Goal: Task Accomplishment & Management: Use online tool/utility

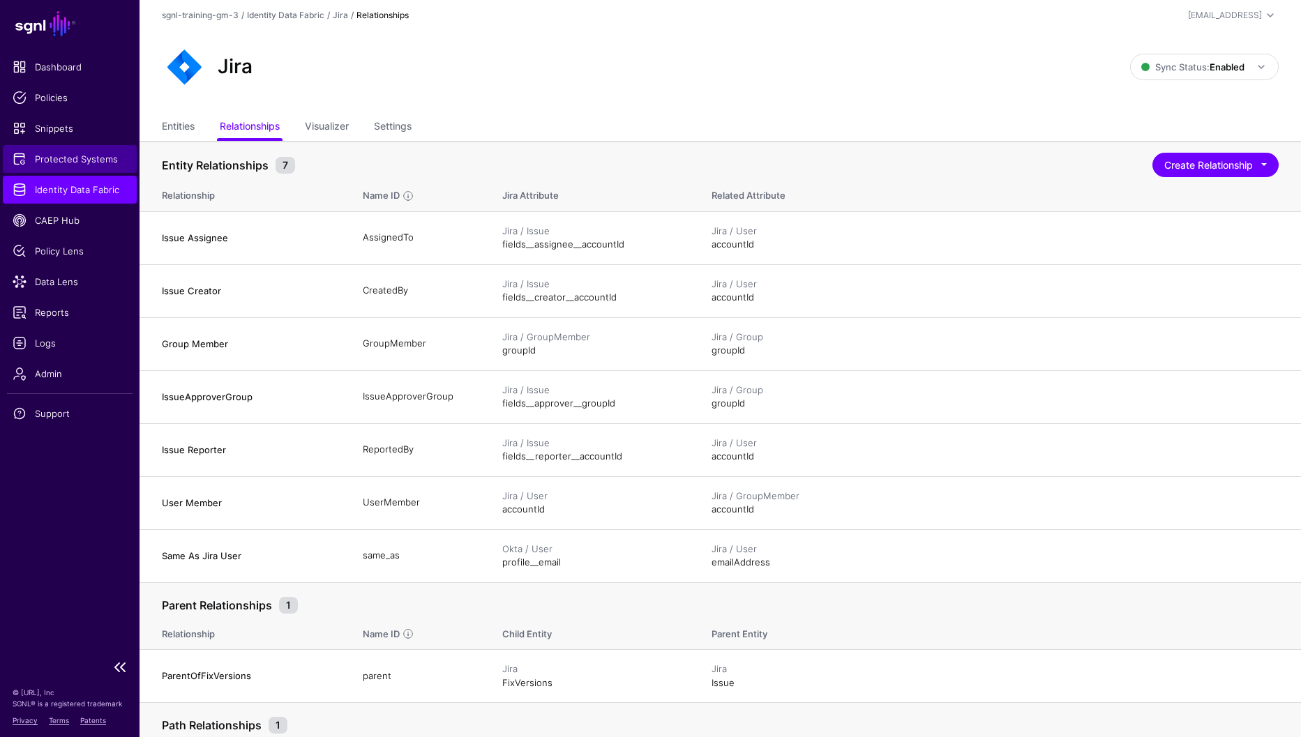
click at [50, 152] on span "Protected Systems" at bounding box center [70, 159] width 114 height 14
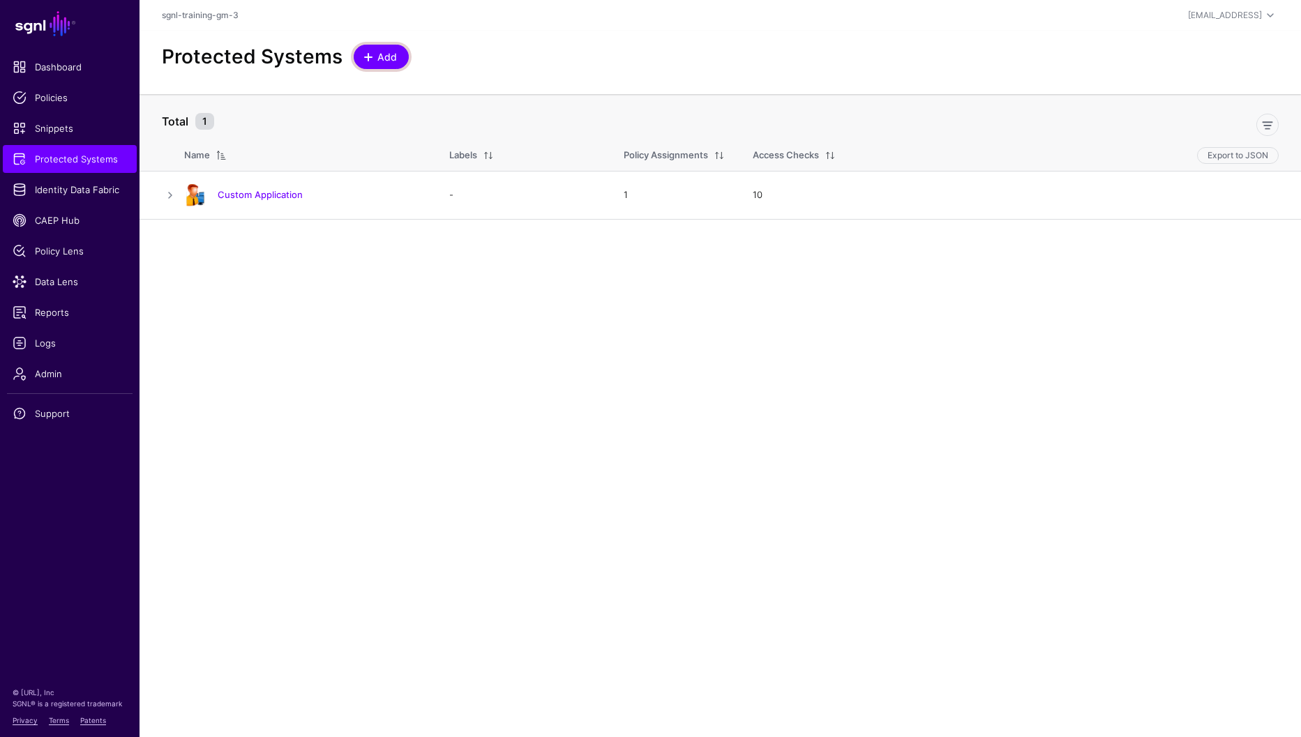
click at [388, 53] on span "Add" at bounding box center [387, 57] width 23 height 15
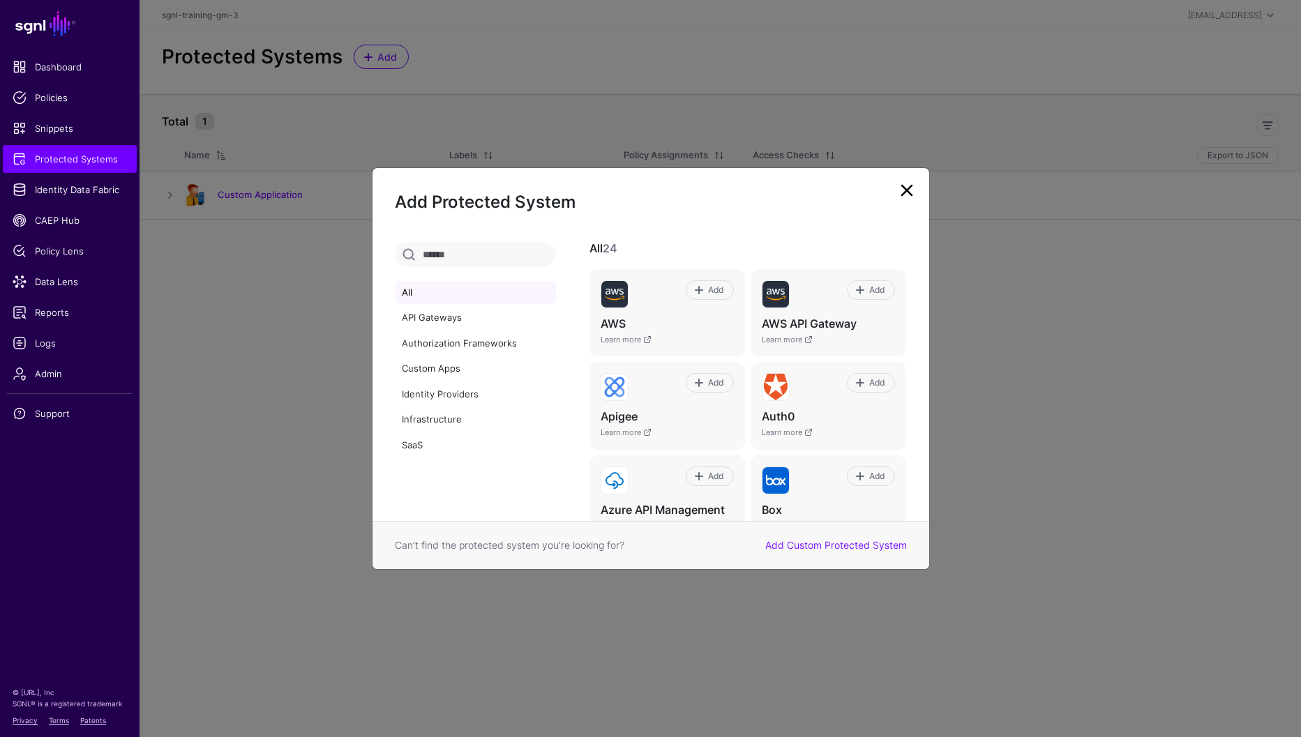
drag, startPoint x: 564, startPoint y: 183, endPoint x: 530, endPoint y: 183, distance: 34.2
click at [524, 183] on div "Add Protected System All API Gateways Authorization Frameworks Custom Apps Iden…" at bounding box center [651, 368] width 558 height 402
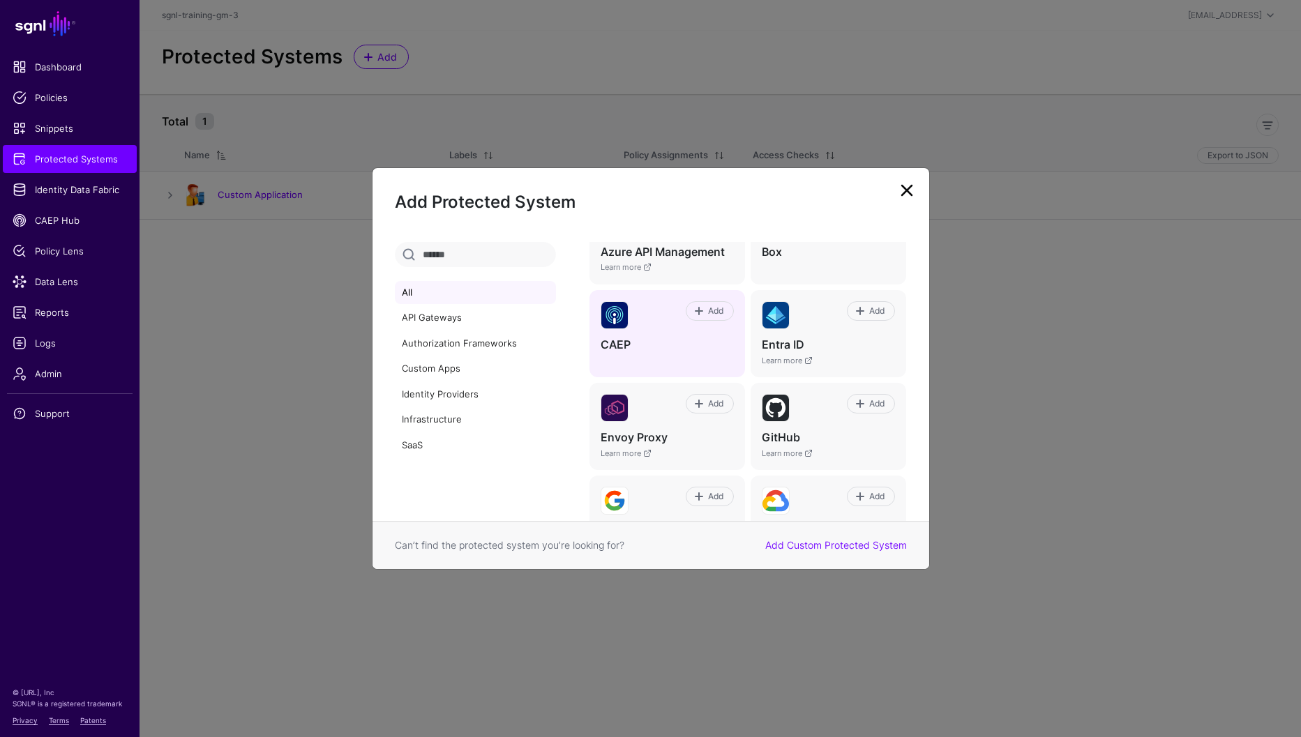
scroll to position [281, 0]
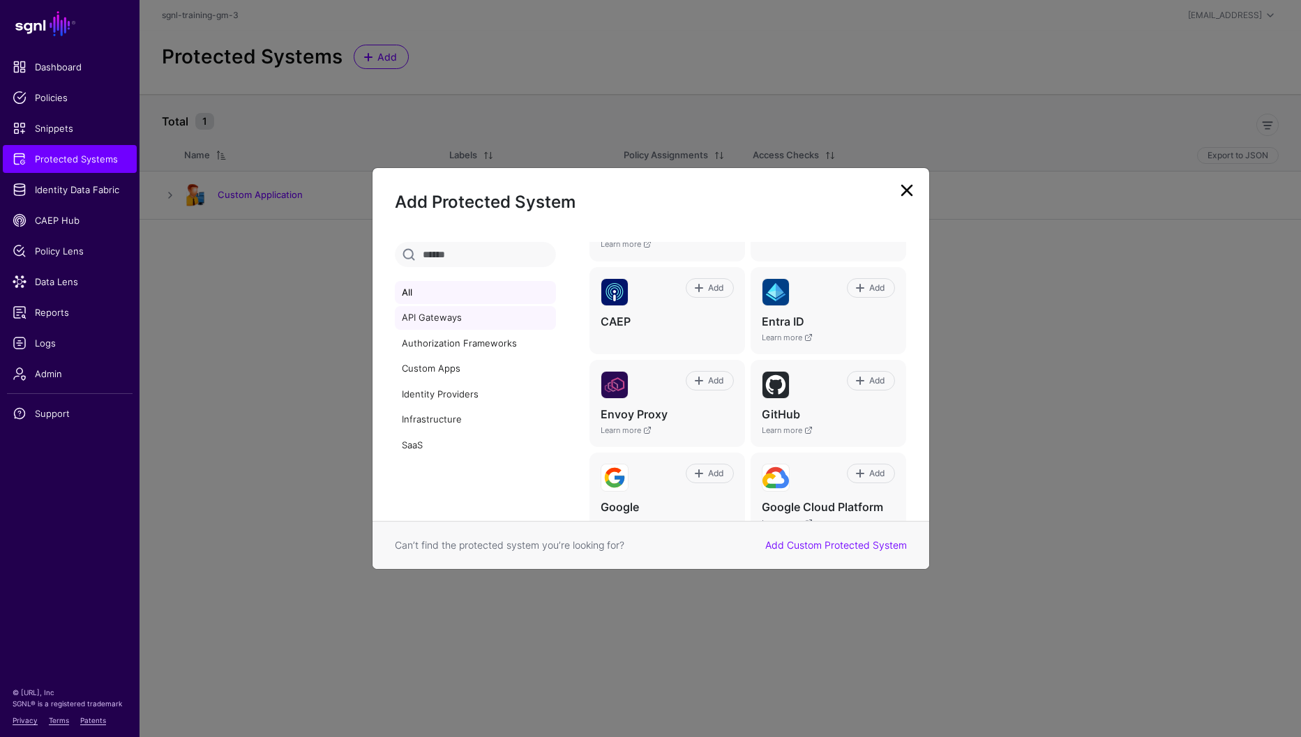
click at [432, 314] on link "API Gateways" at bounding box center [475, 318] width 161 height 24
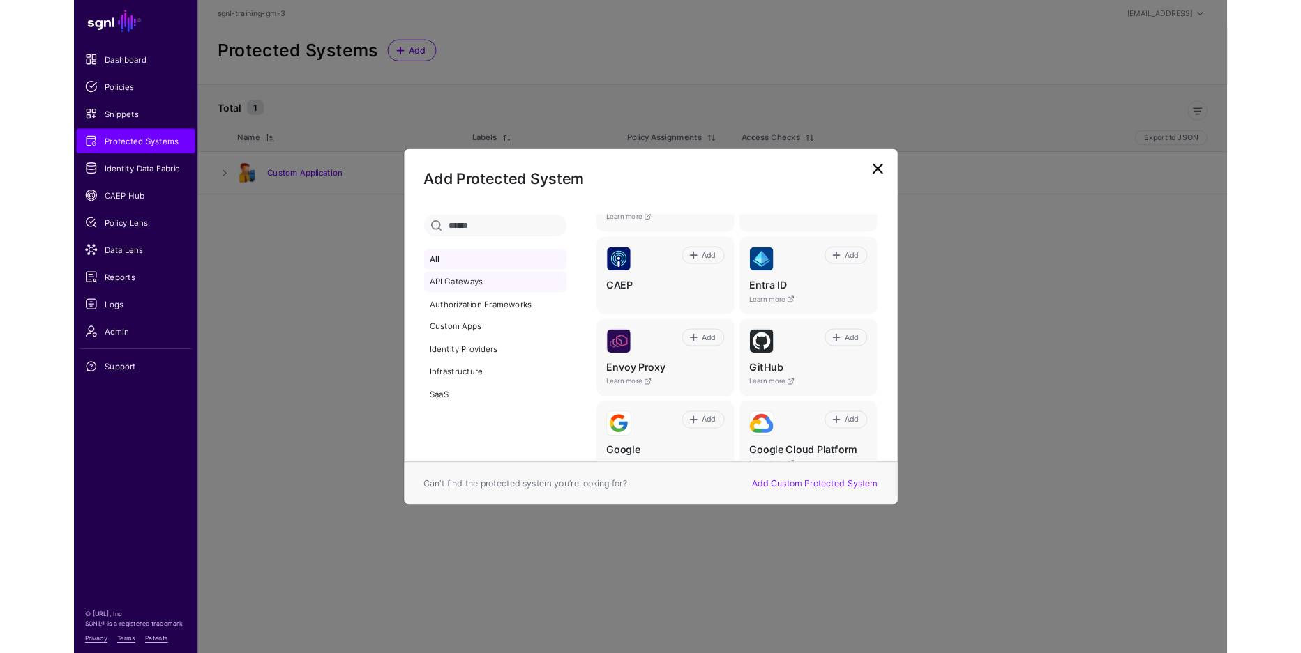
scroll to position [0, 0]
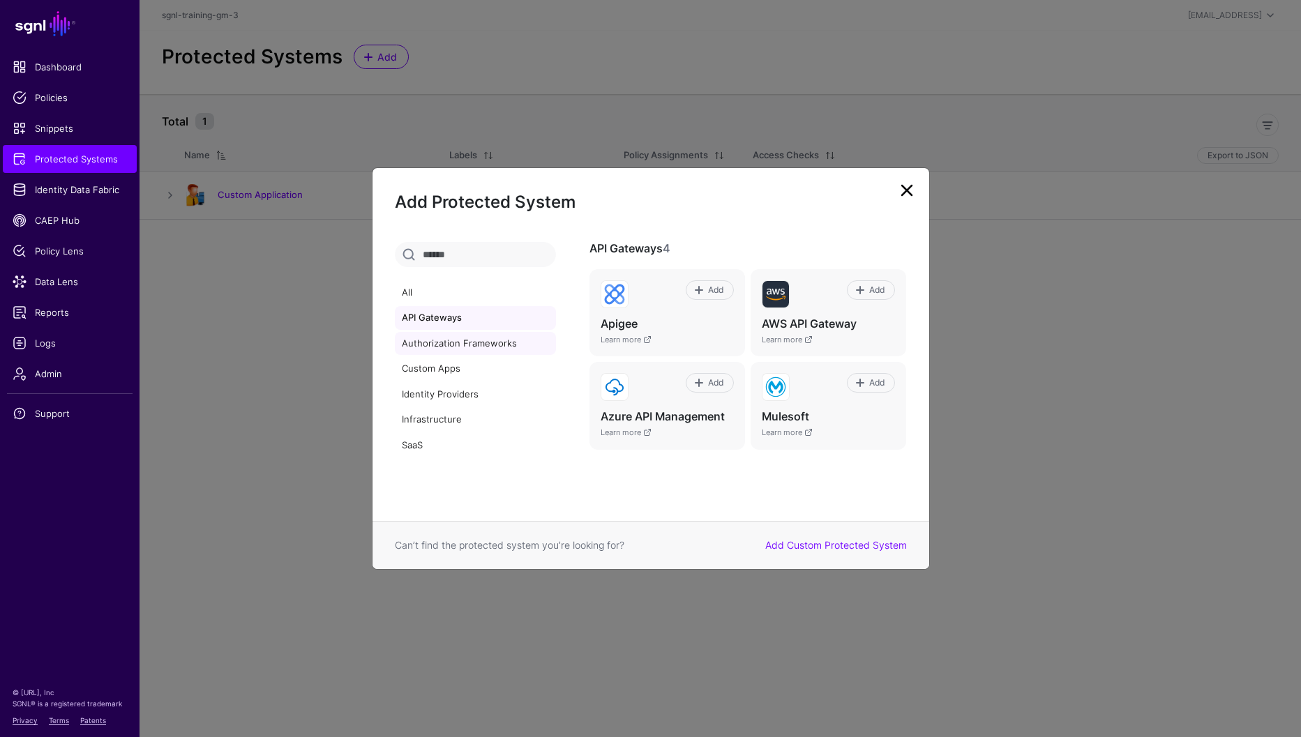
click at [434, 342] on link "Authorization Frameworks" at bounding box center [475, 344] width 161 height 24
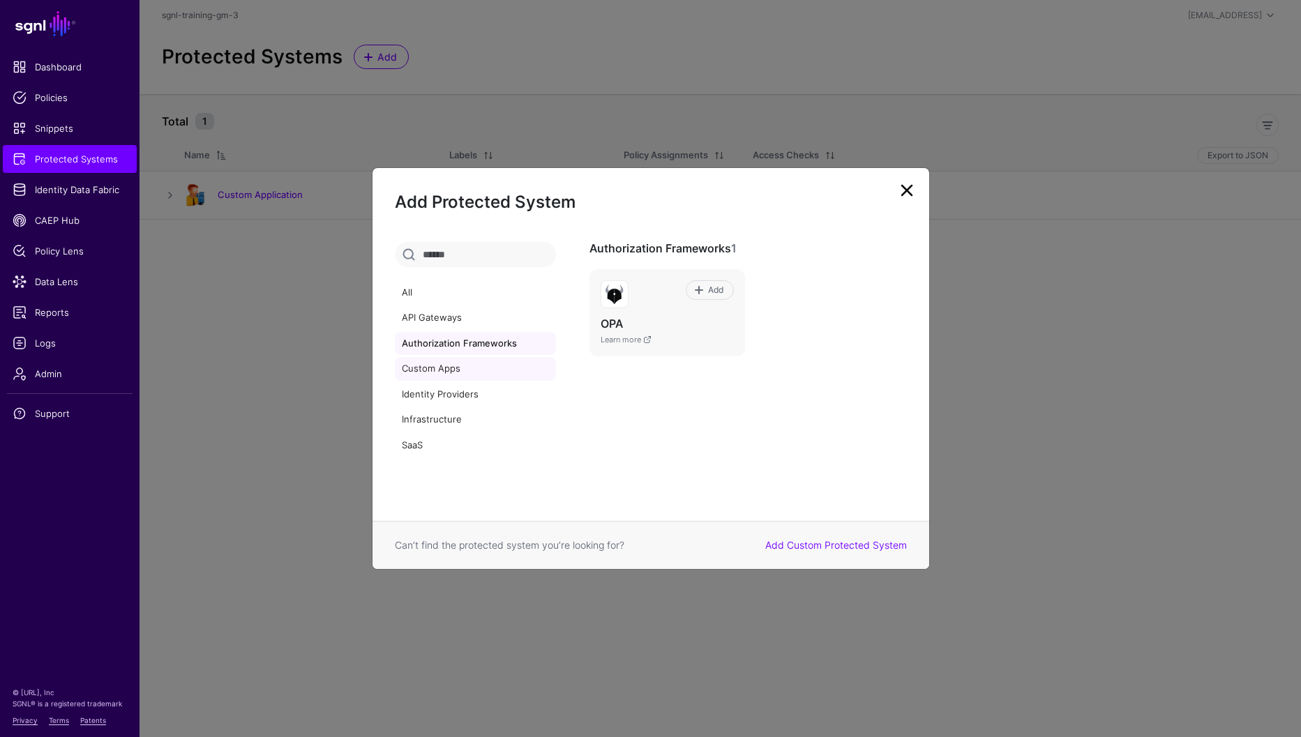
click at [434, 360] on link "Custom Apps" at bounding box center [475, 369] width 161 height 24
click at [433, 390] on link "Identity Providers" at bounding box center [475, 395] width 161 height 24
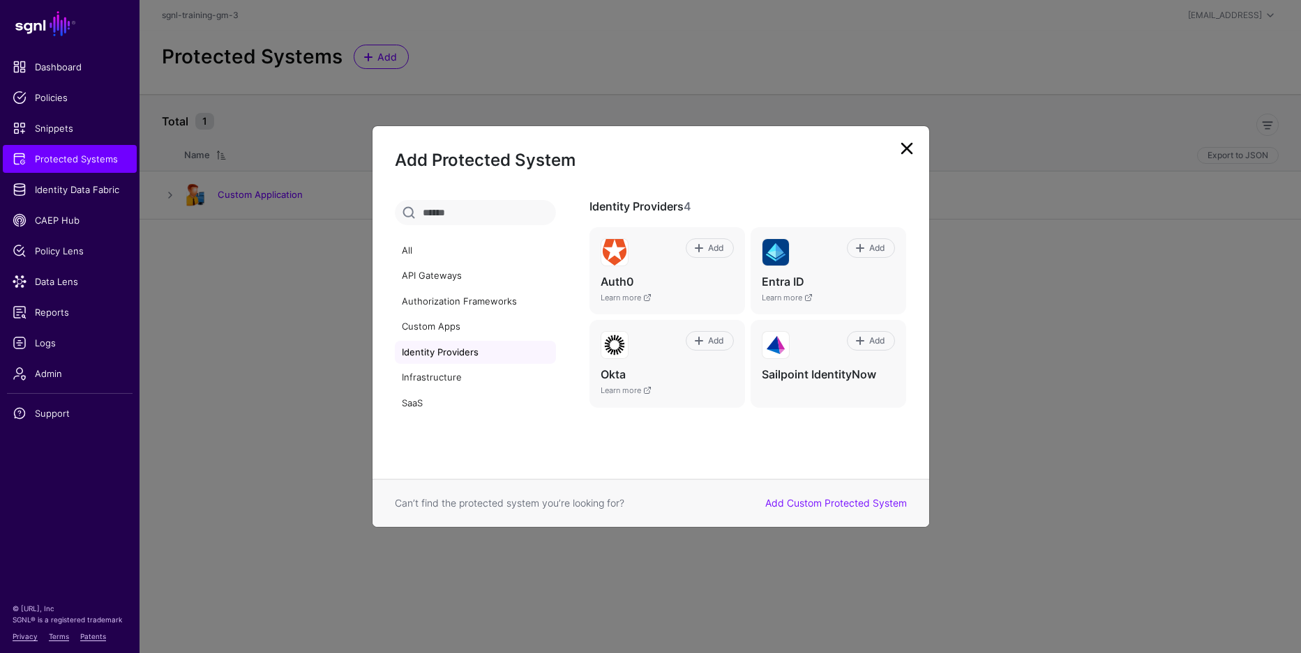
click at [754, 146] on div "Add Protected System All API Gateways Authorization Frameworks Custom Apps Iden…" at bounding box center [651, 327] width 558 height 402
click at [760, 144] on div "Add Protected System All API Gateways Authorization Frameworks Custom Apps Iden…" at bounding box center [651, 327] width 558 height 402
click at [830, 147] on div "Add Protected System All API Gateways Authorization Frameworks Custom Apps Iden…" at bounding box center [651, 327] width 558 height 402
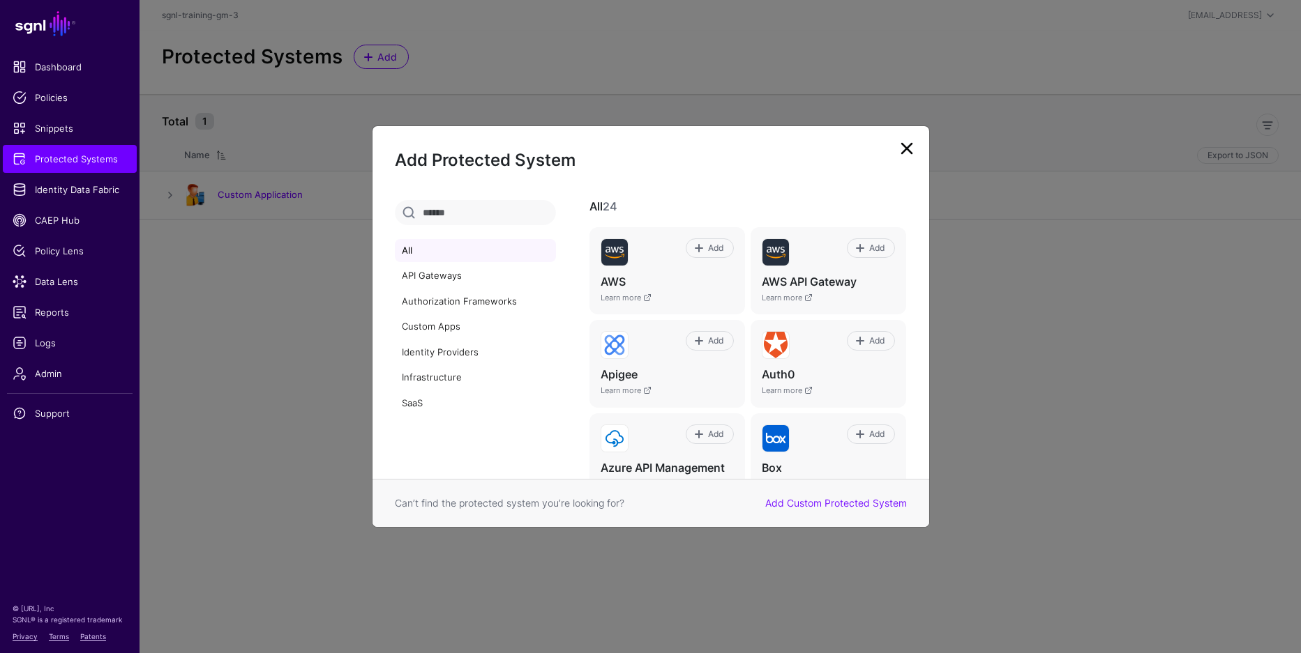
click at [906, 147] on link at bounding box center [906, 148] width 22 height 22
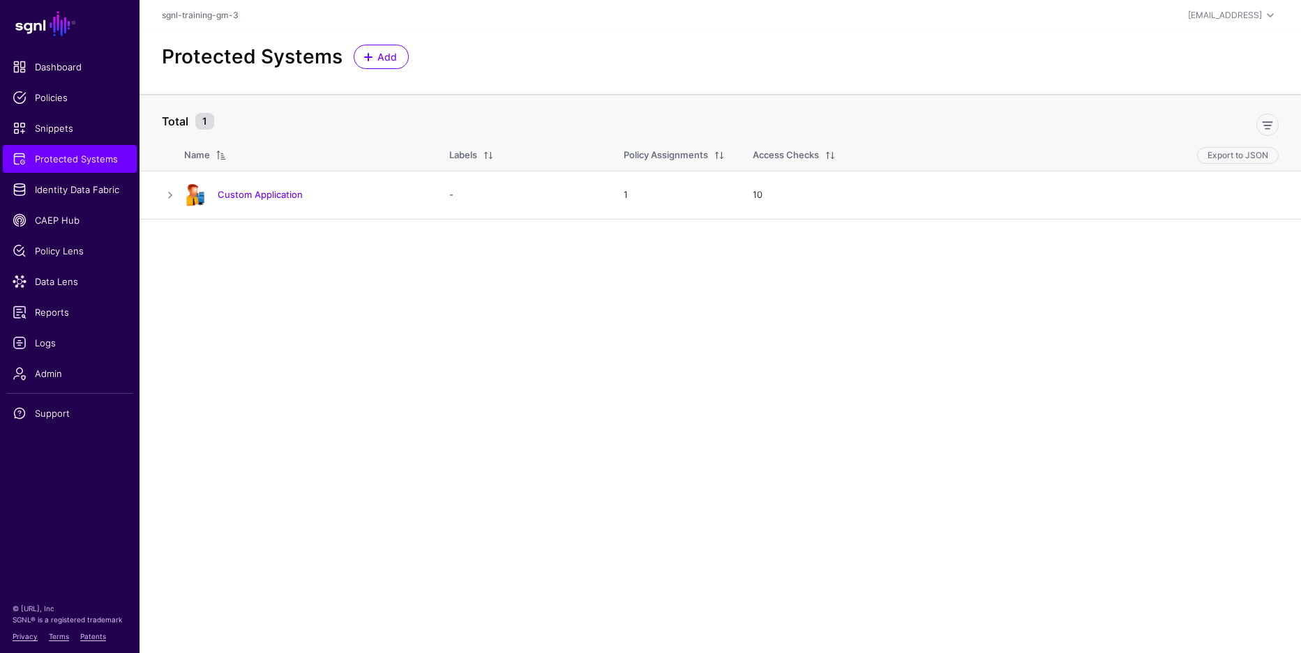
click at [1029, 328] on main "SGNL Dashboard Policies Snippets Protected Systems Identity Data Fabric CAEP Hu…" at bounding box center [650, 326] width 1301 height 653
click at [75, 128] on span "Snippets" at bounding box center [70, 128] width 114 height 14
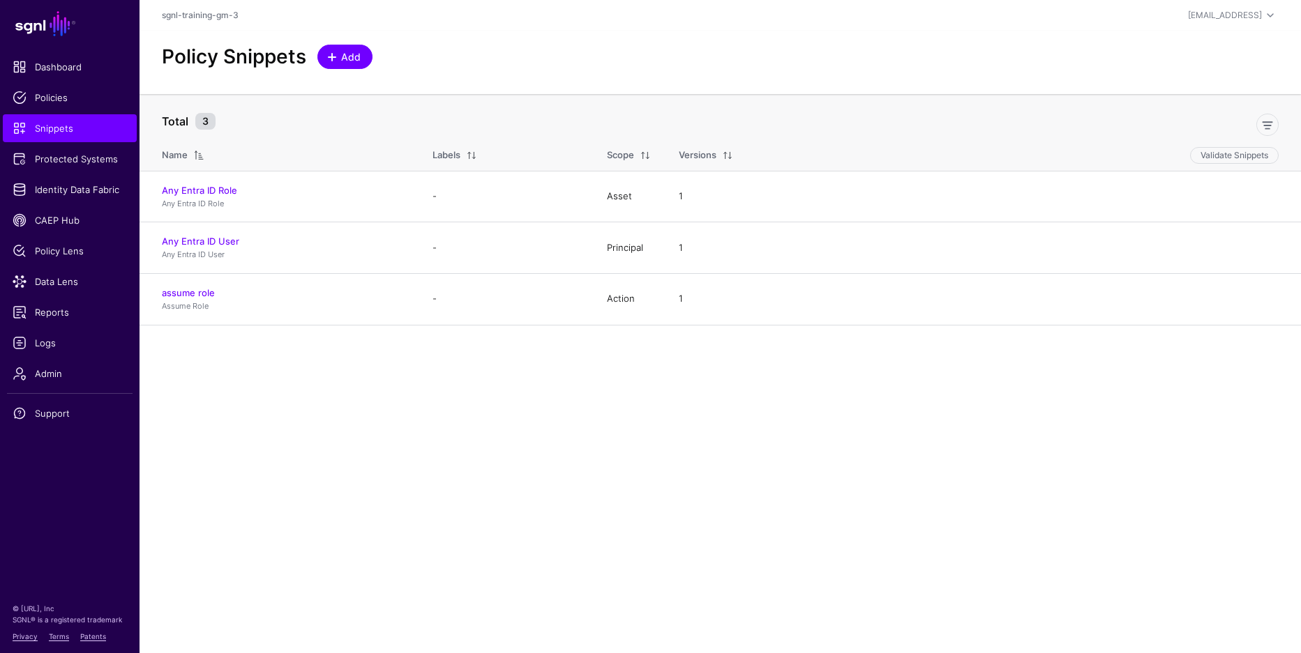
click at [343, 54] on span "Add" at bounding box center [351, 57] width 23 height 15
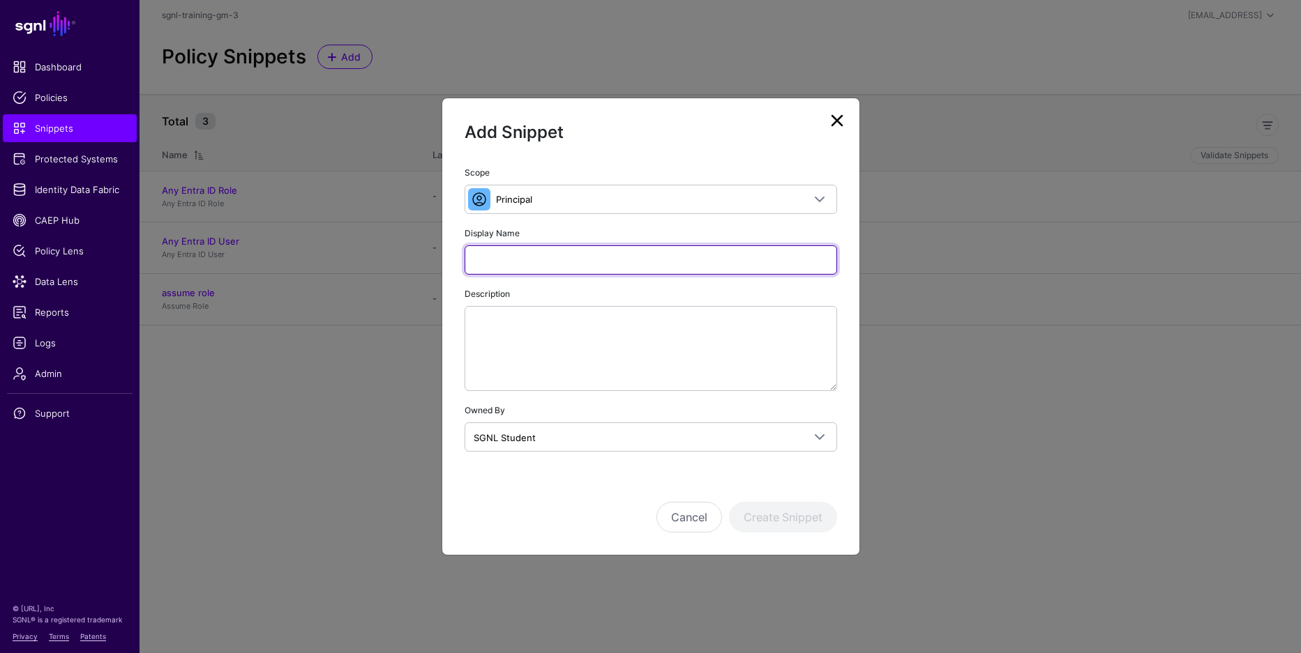
click at [535, 250] on input "Display Name" at bounding box center [650, 259] width 372 height 29
type input "**********"
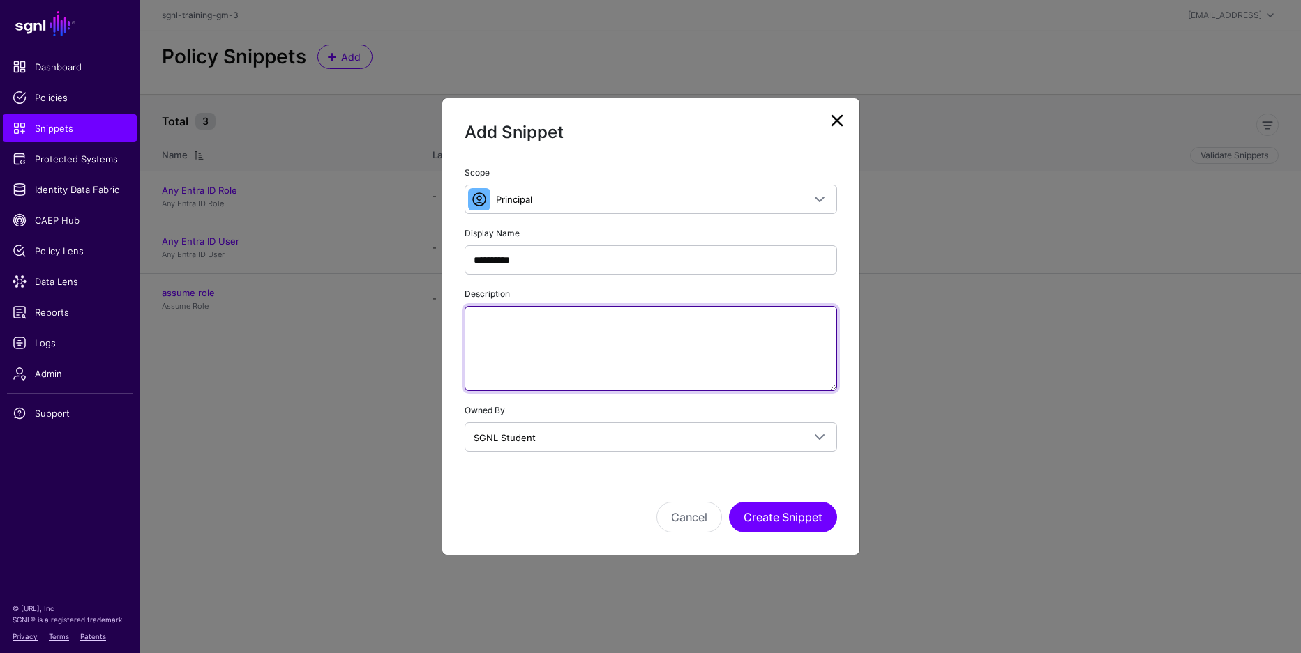
click at [562, 341] on textarea "Description" at bounding box center [650, 348] width 372 height 85
paste textarea "**********"
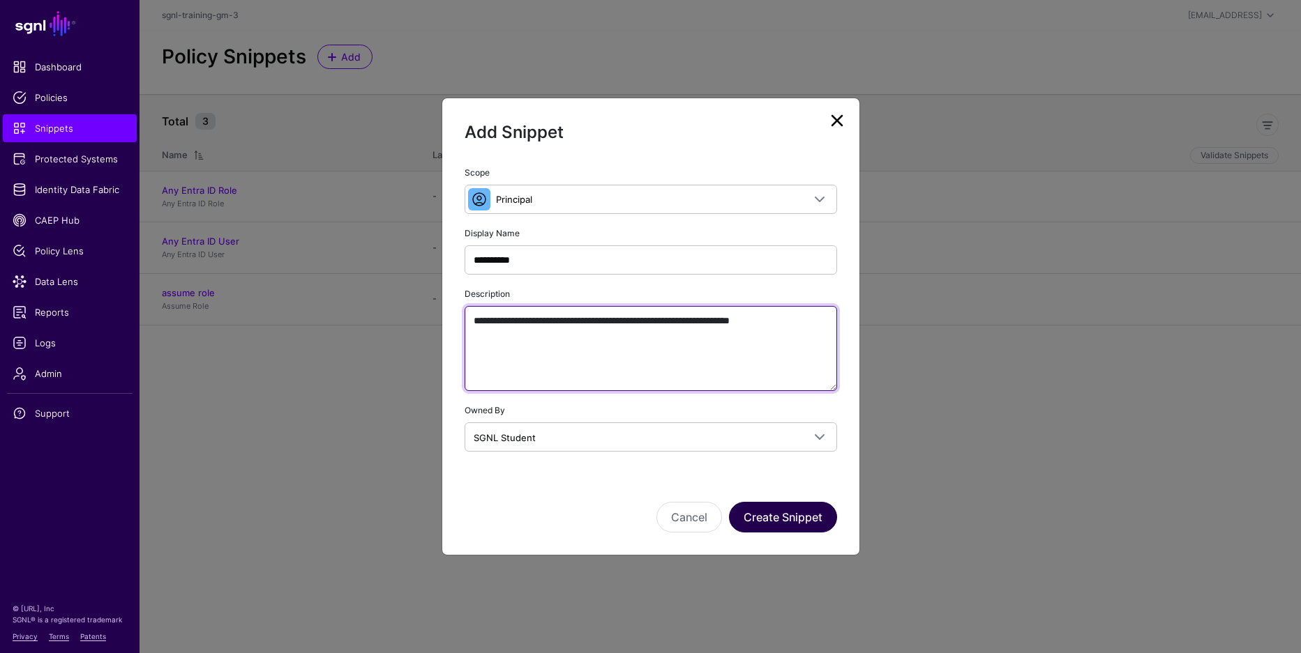
type textarea "**********"
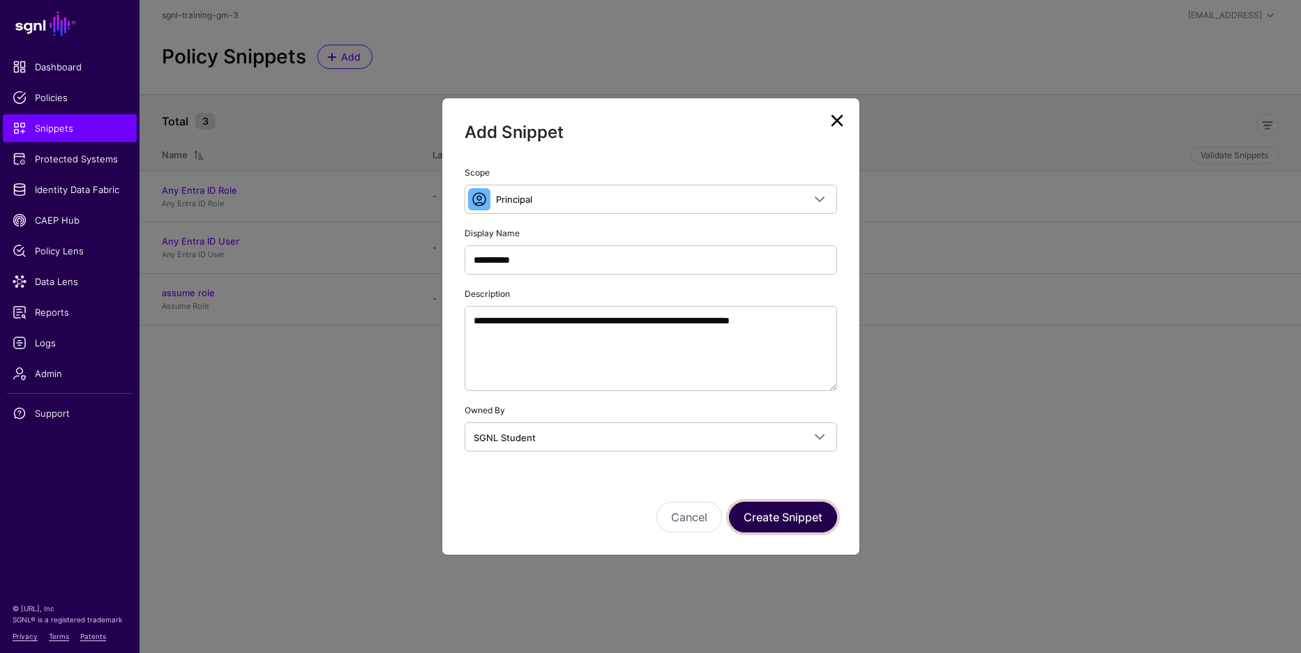
click at [796, 515] on button "Create Snippet" at bounding box center [783, 517] width 108 height 31
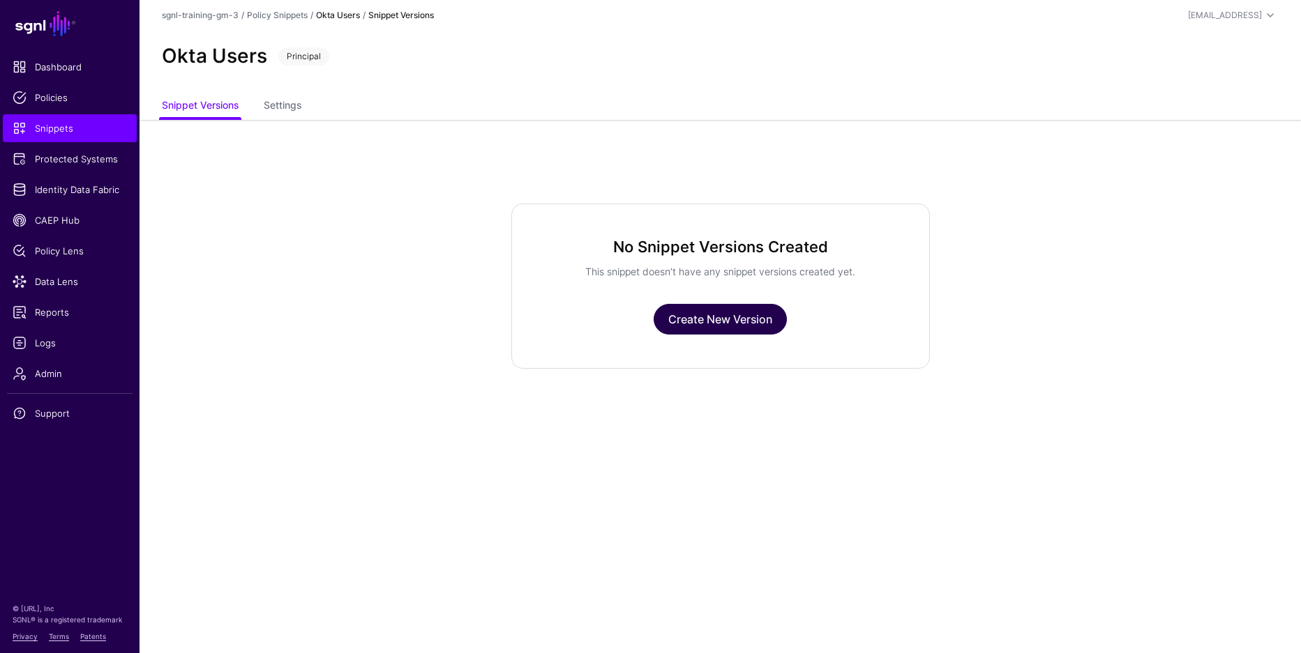
click at [750, 324] on link "Create New Version" at bounding box center [719, 319] width 133 height 31
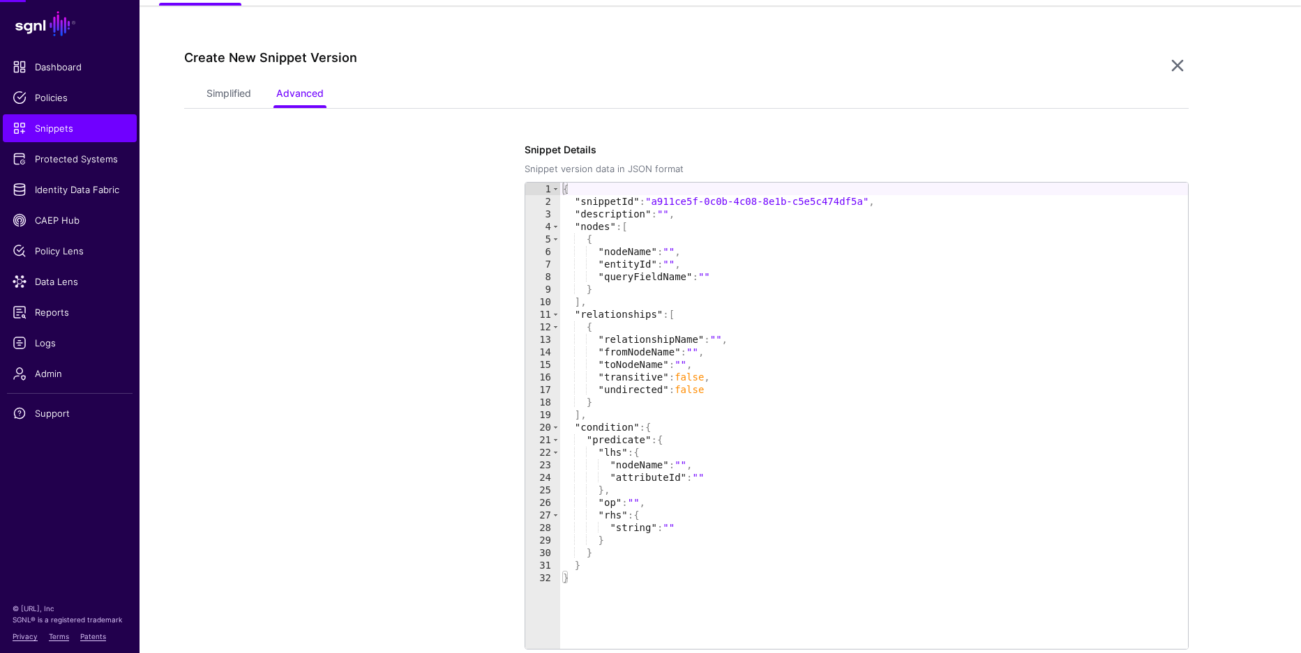
scroll to position [120, 0]
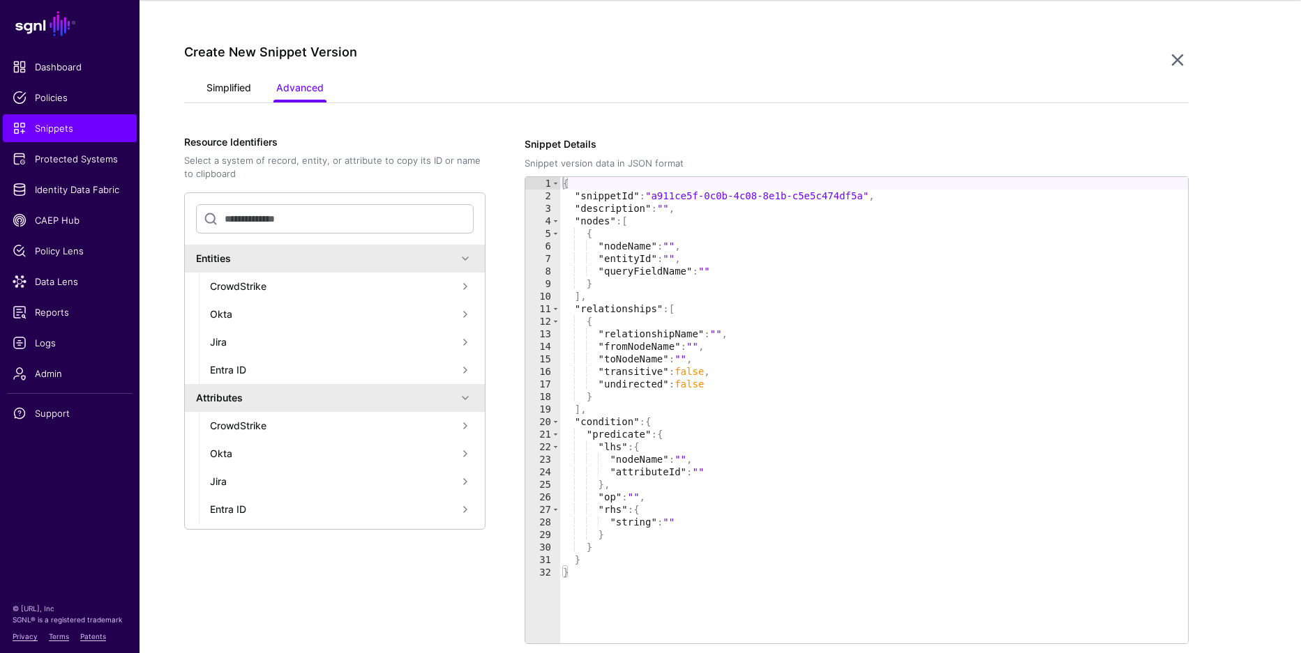
click at [236, 95] on link "Simplified" at bounding box center [228, 89] width 45 height 27
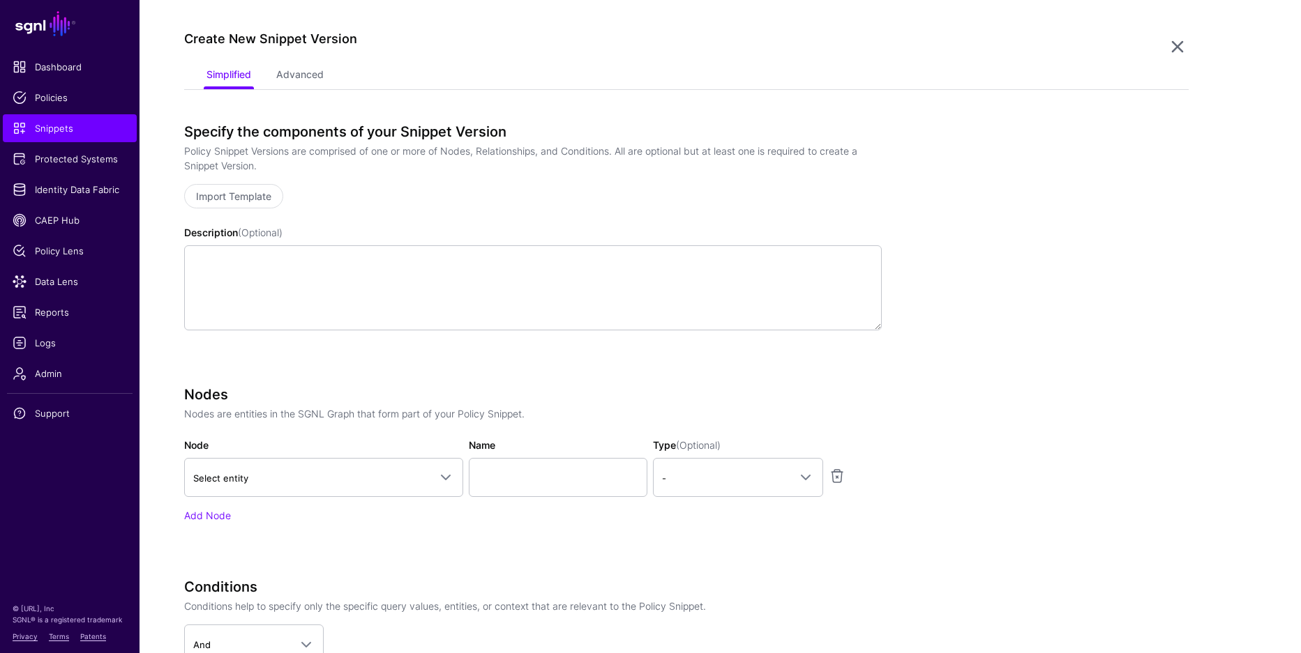
scroll to position [144, 0]
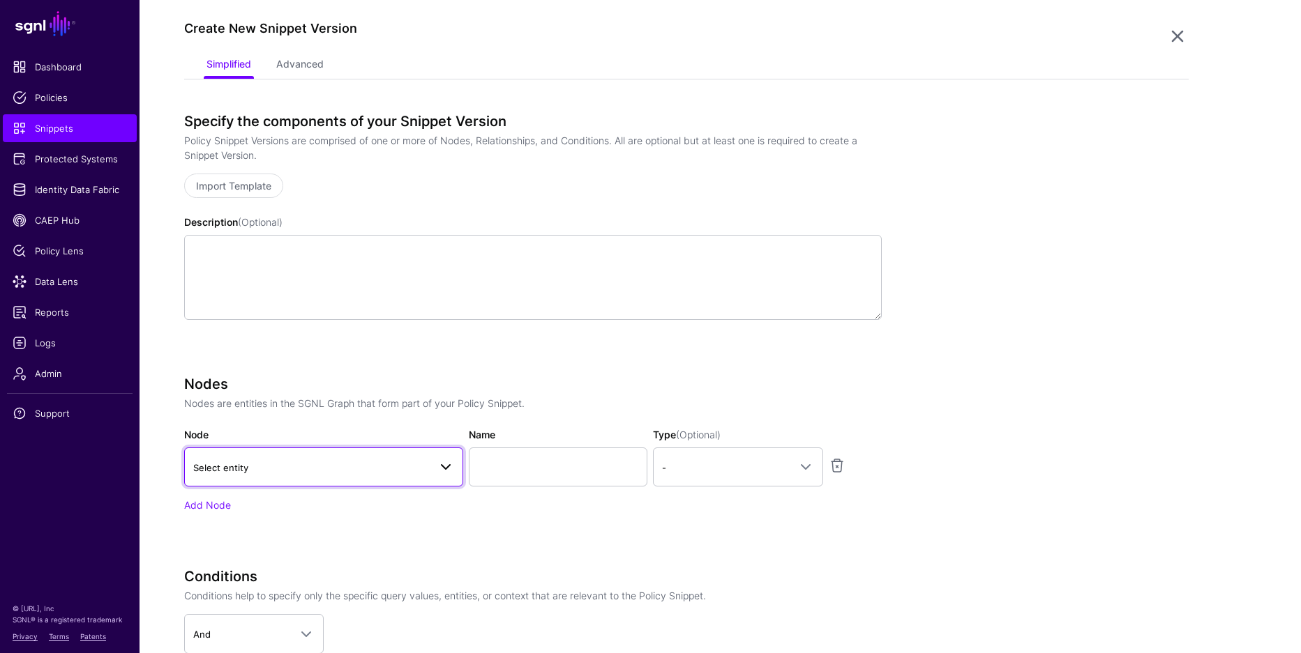
click at [339, 473] on span "Select entity" at bounding box center [311, 467] width 236 height 15
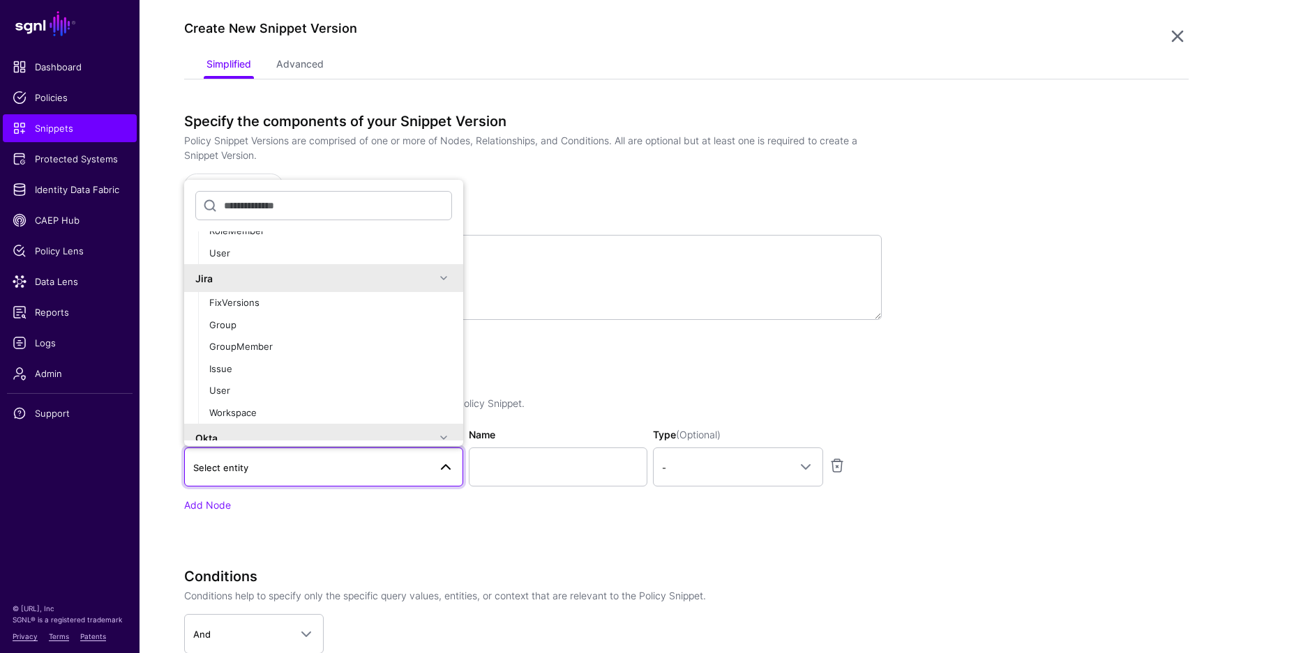
scroll to position [584, 0]
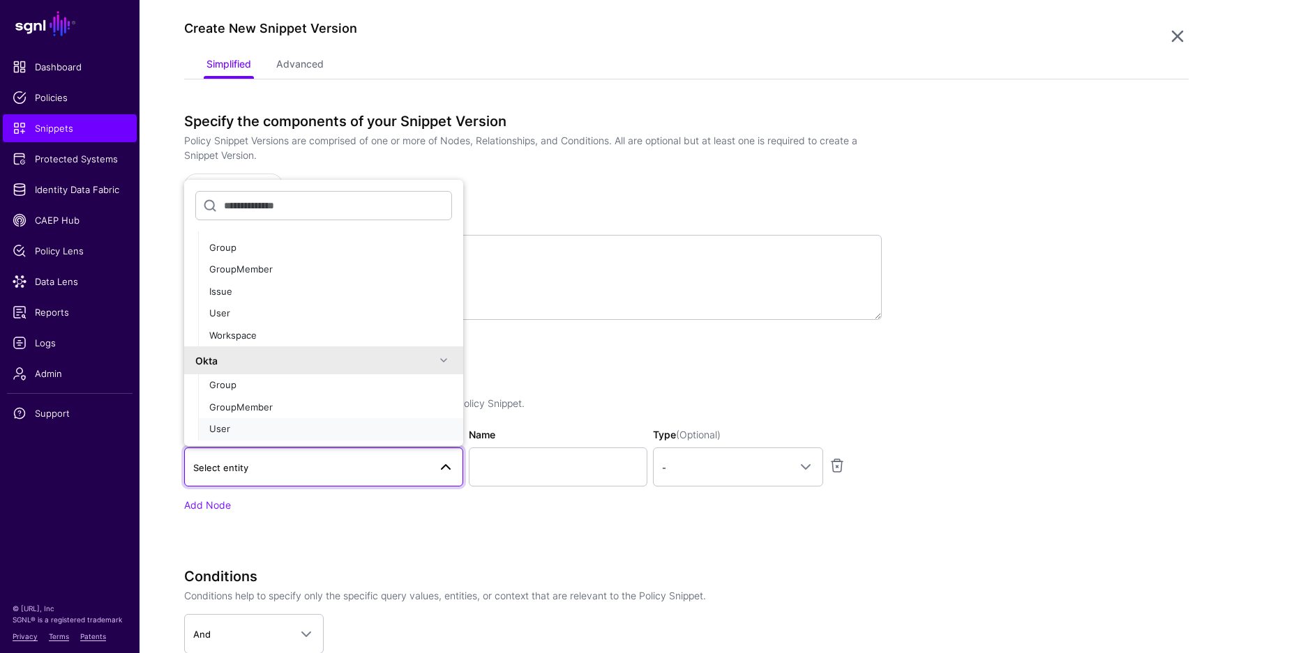
click at [267, 427] on div "User" at bounding box center [330, 430] width 243 height 14
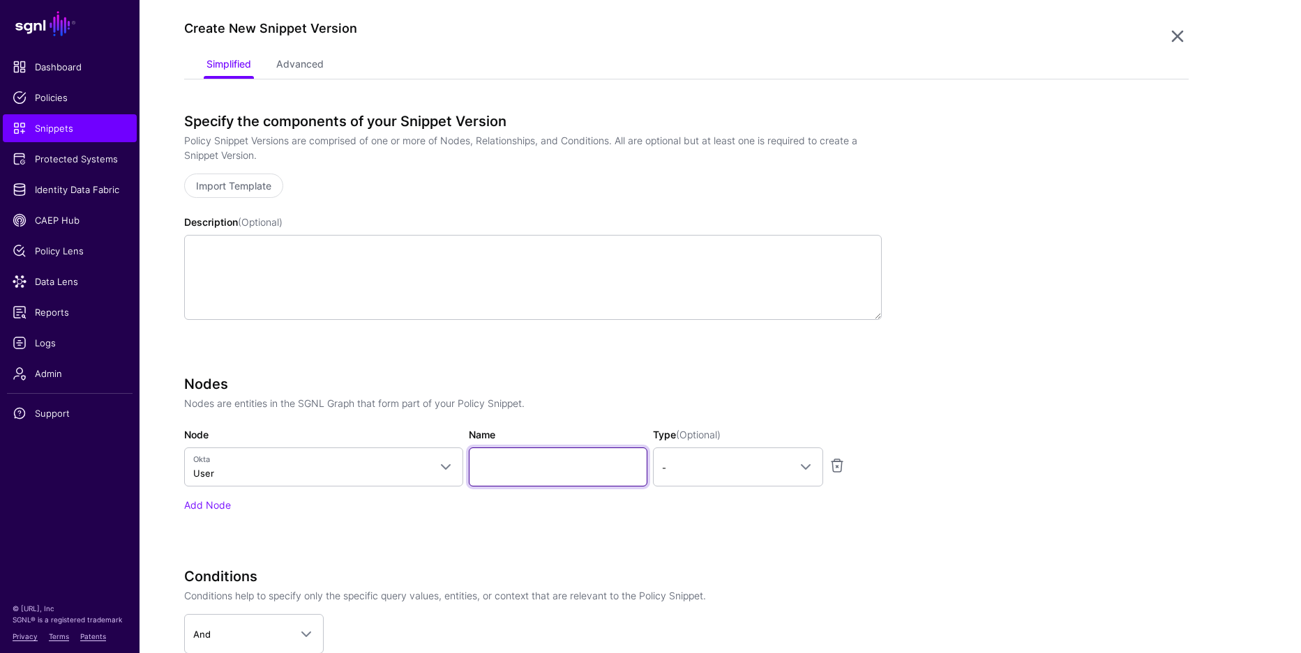
click at [504, 465] on input "Name" at bounding box center [558, 467] width 179 height 39
type input "*"
type input "********"
click at [748, 472] on span "-" at bounding box center [725, 467] width 127 height 15
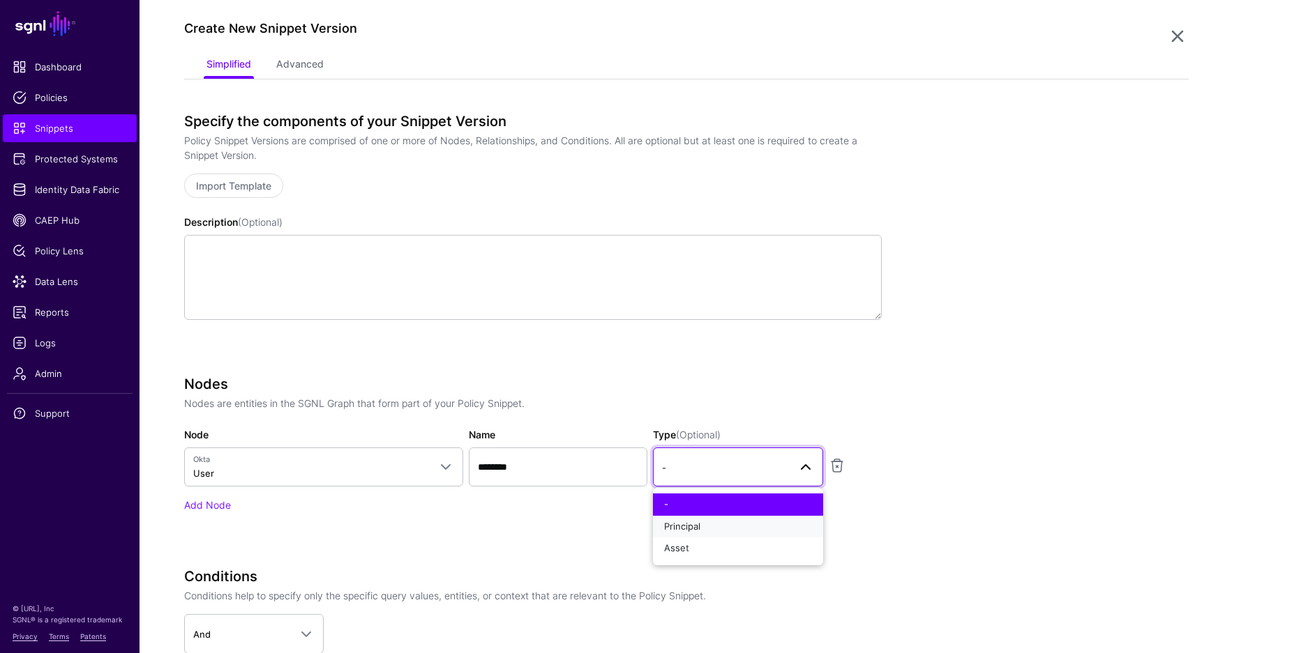
drag, startPoint x: 718, startPoint y: 525, endPoint x: 730, endPoint y: 522, distance: 11.7
click at [718, 525] on div "Principal" at bounding box center [738, 527] width 148 height 14
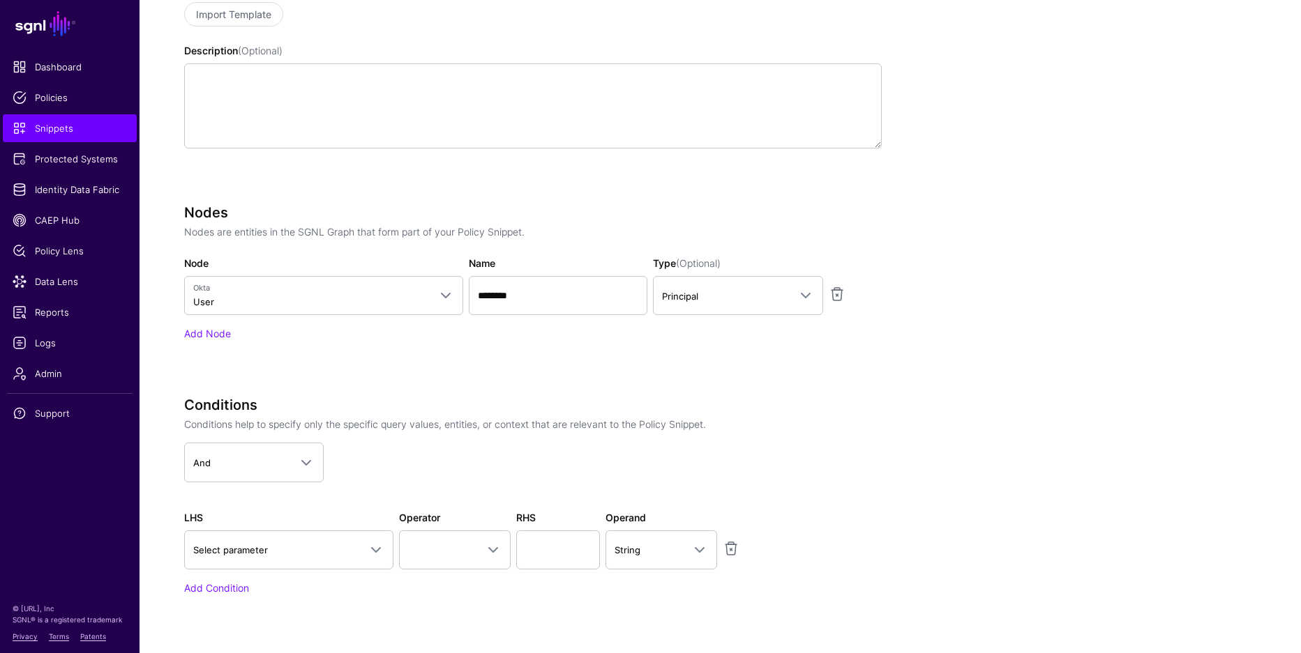
scroll to position [437, 0]
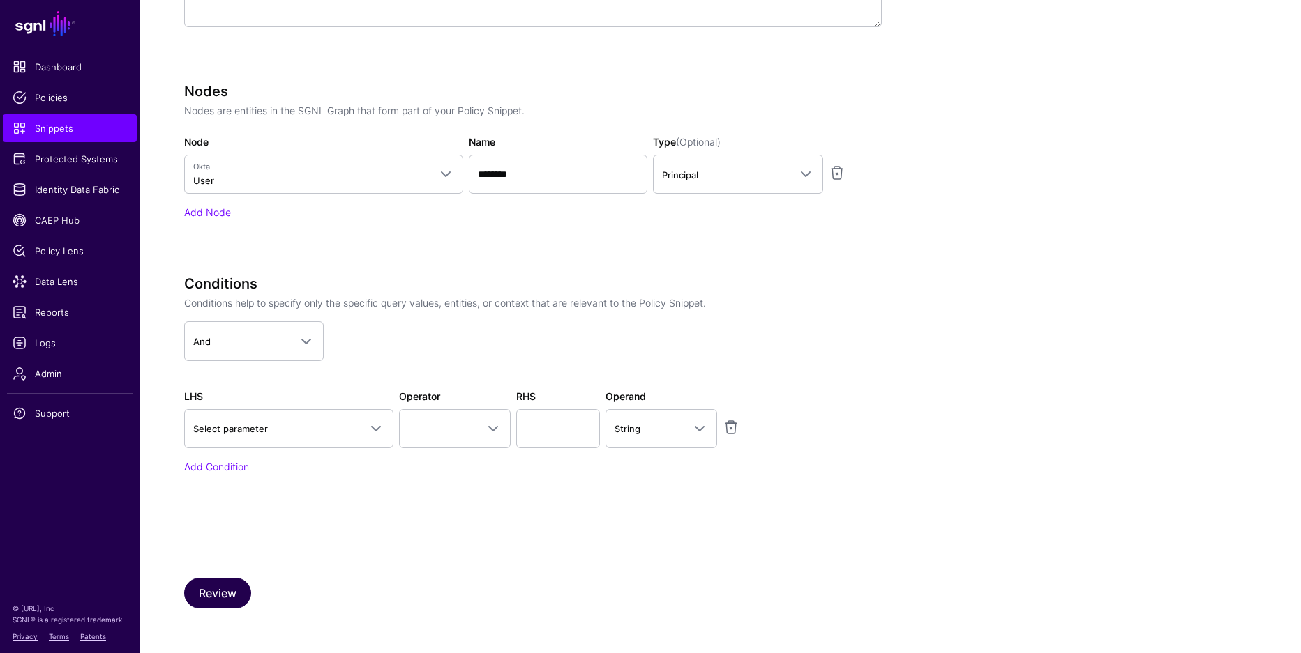
click at [225, 594] on button "Review" at bounding box center [217, 593] width 67 height 31
click at [0, 0] on div "Resource Identifiers Select a system of record, entity, or attribute to copy it…" at bounding box center [0, 0] width 0 height 0
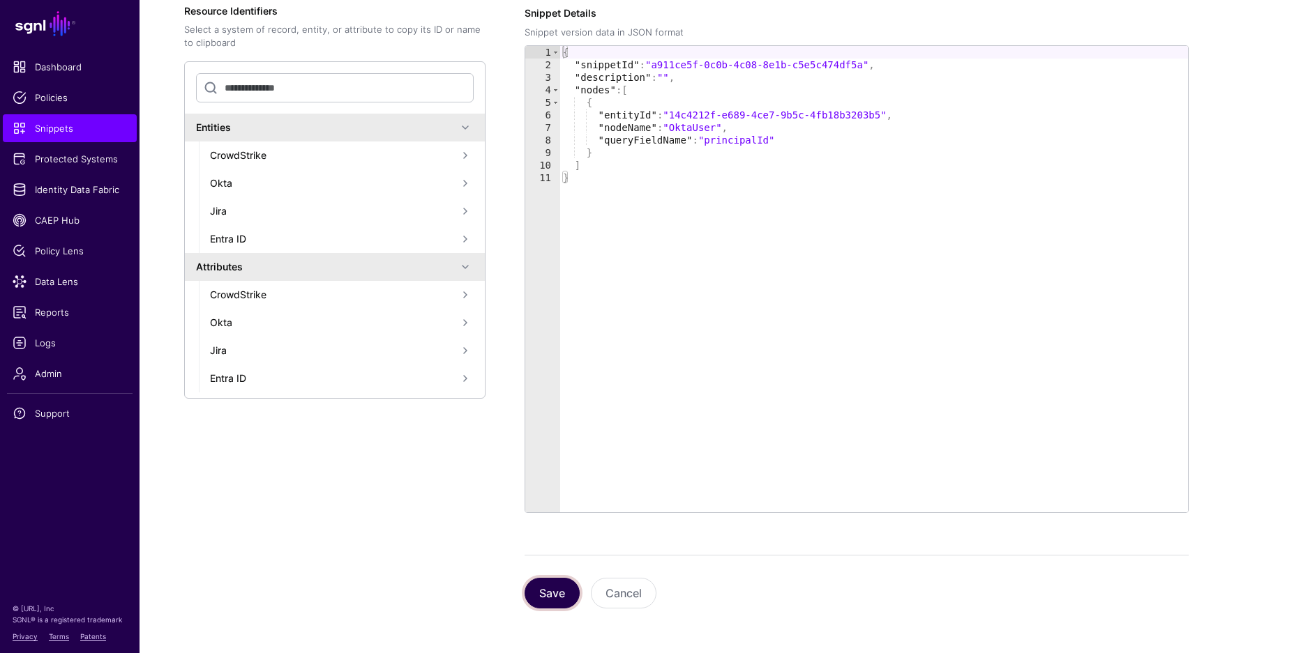
click at [552, 586] on button "Save" at bounding box center [551, 593] width 55 height 31
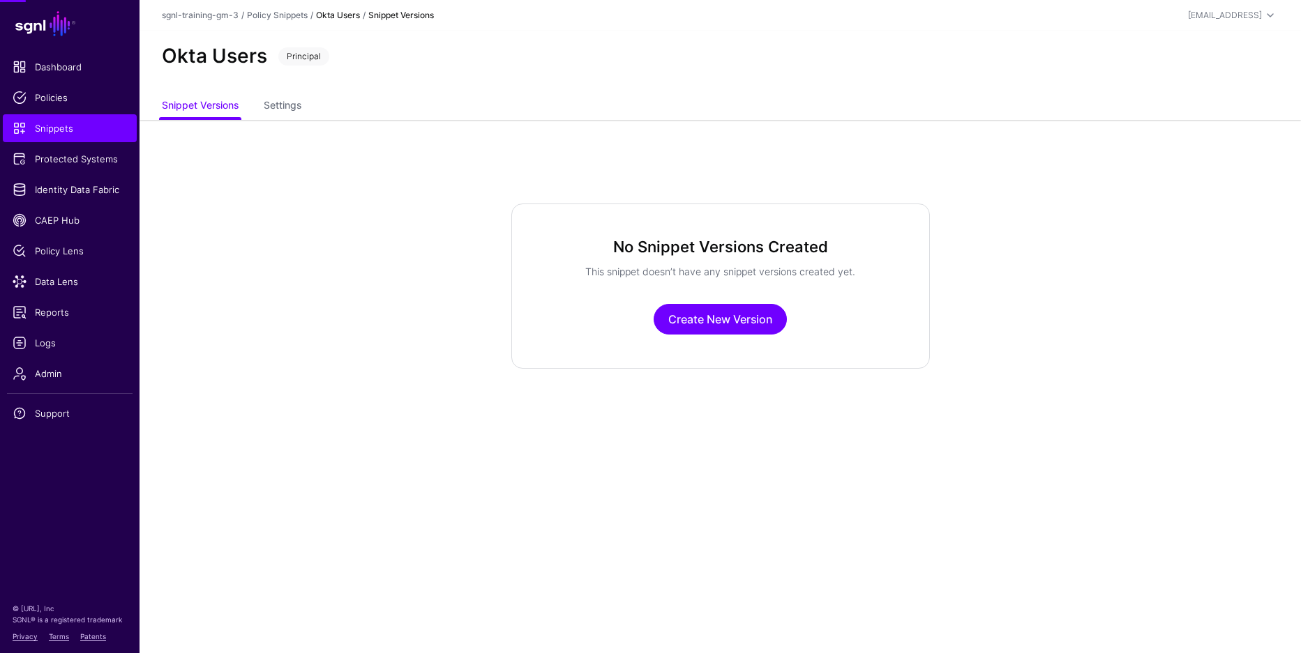
scroll to position [0, 0]
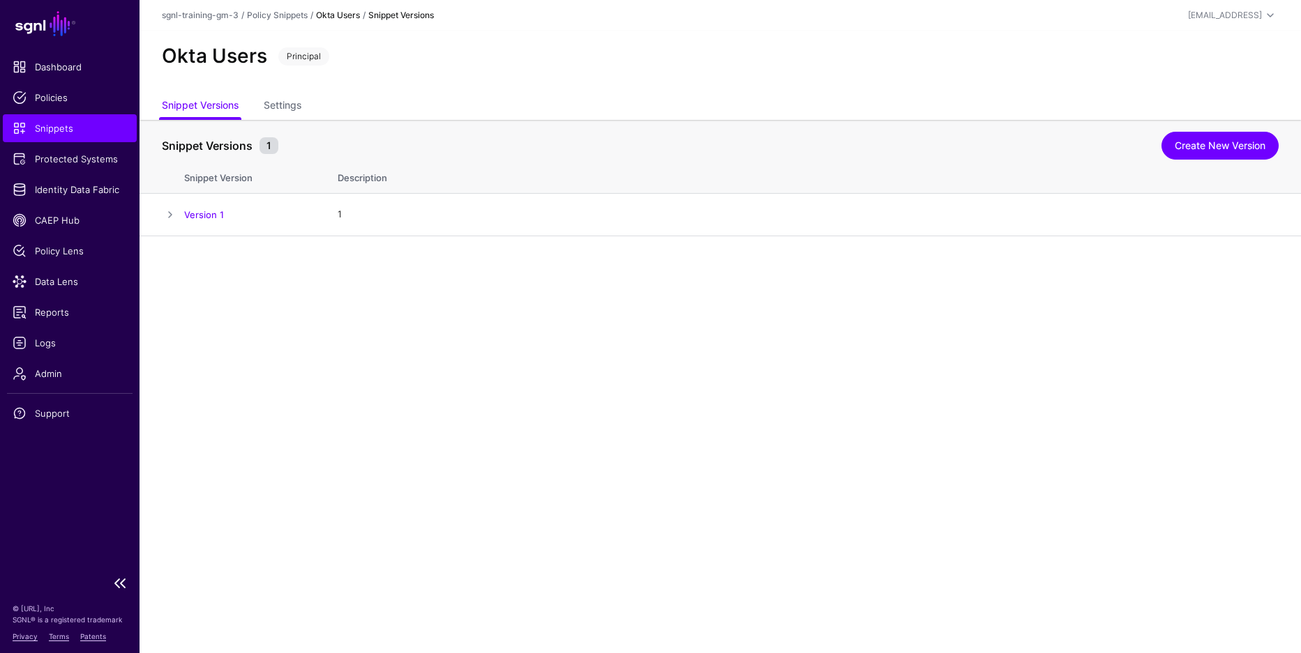
click at [41, 137] on link "Snippets" at bounding box center [70, 128] width 134 height 28
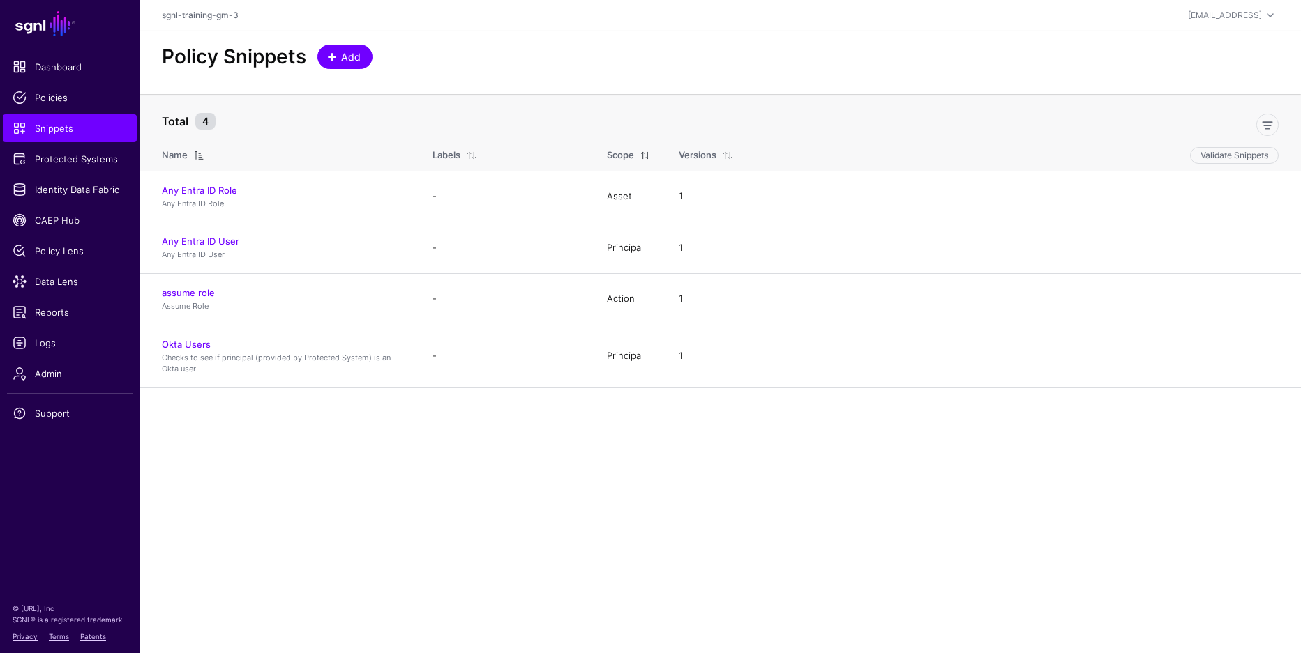
click at [341, 43] on div "Policy Snippets Add" at bounding box center [719, 62] width 1161 height 63
click at [340, 51] on span "Add" at bounding box center [351, 57] width 23 height 15
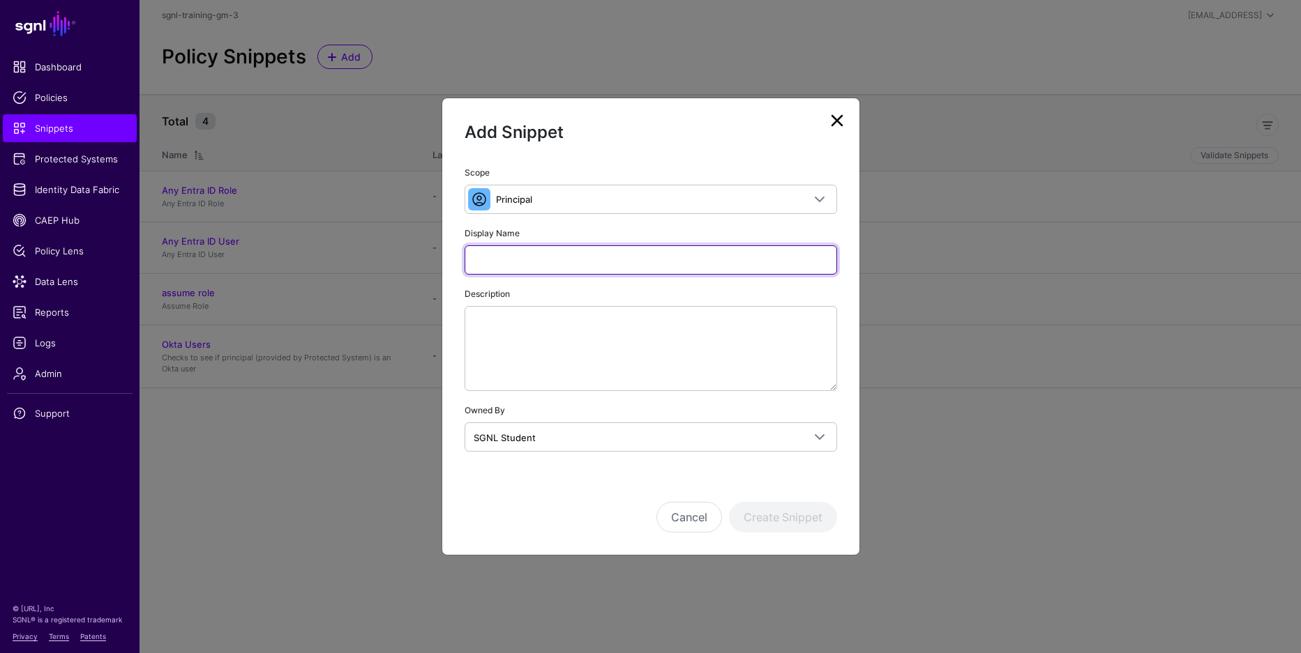
click at [607, 257] on input "Display Name" at bounding box center [650, 259] width 372 height 29
paste input "**********"
type input "**********"
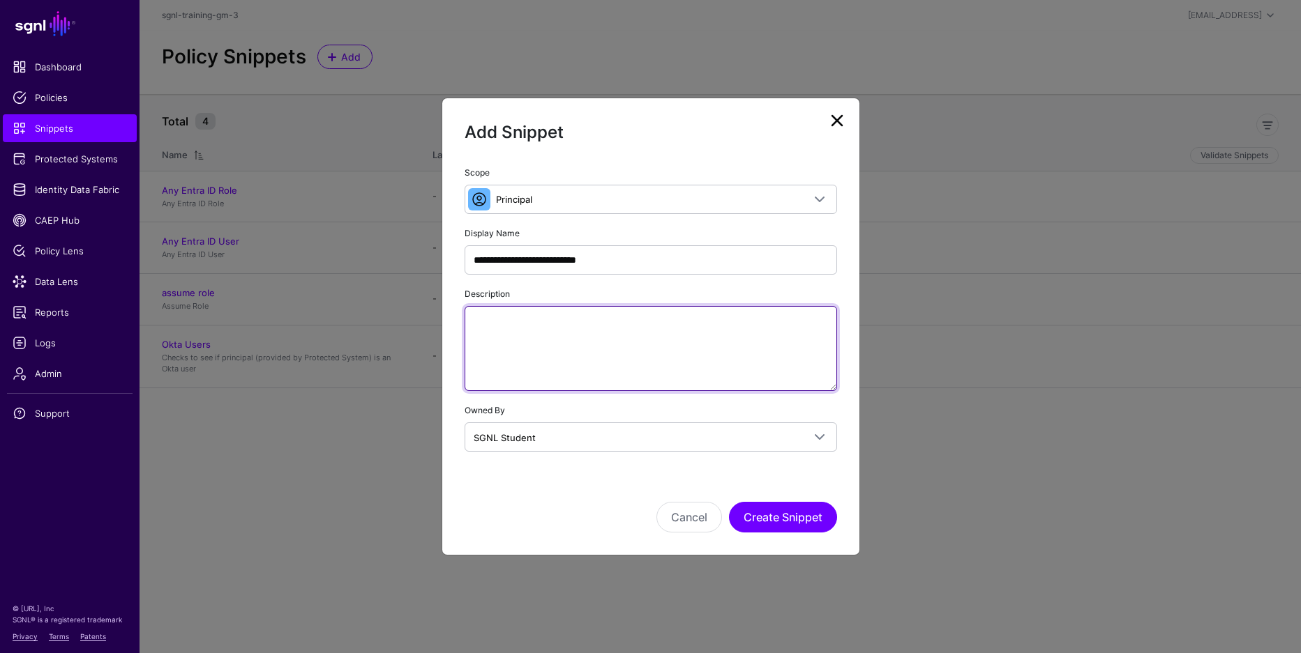
click at [795, 324] on textarea "Description" at bounding box center [650, 348] width 372 height 85
paste textarea "**********"
type textarea "**********"
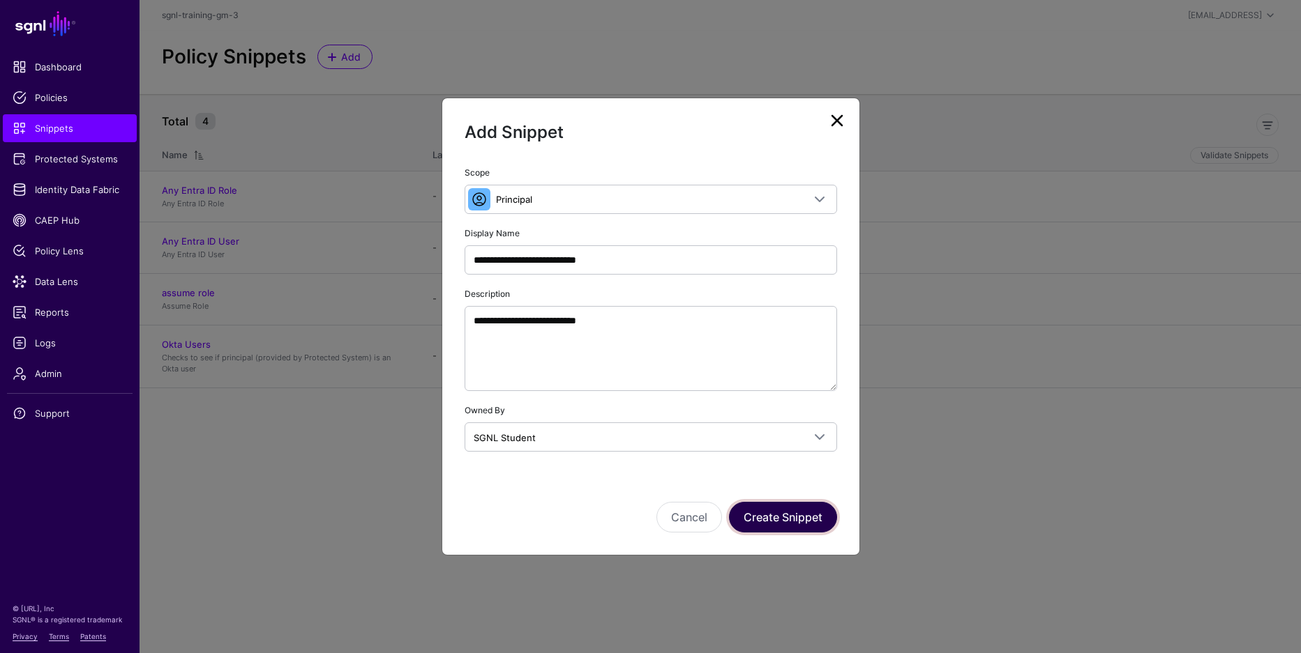
click at [802, 516] on button "Create Snippet" at bounding box center [783, 517] width 108 height 31
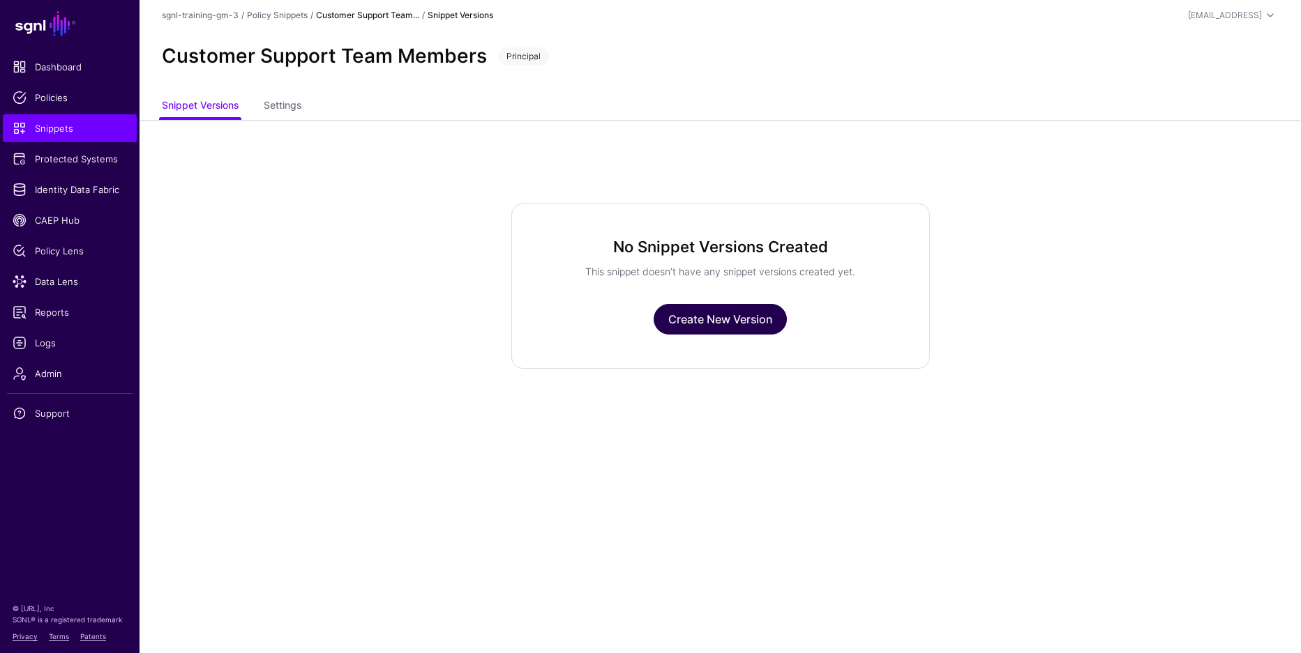
click at [745, 319] on link "Create New Version" at bounding box center [719, 319] width 133 height 31
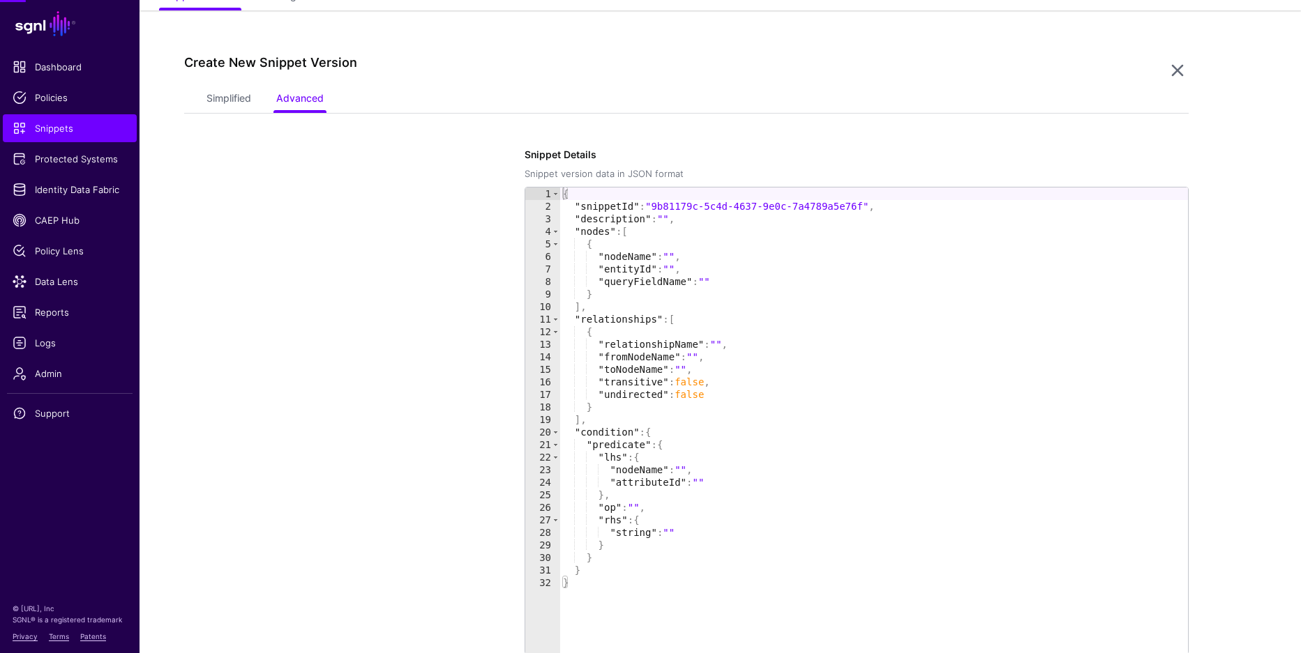
scroll to position [120, 0]
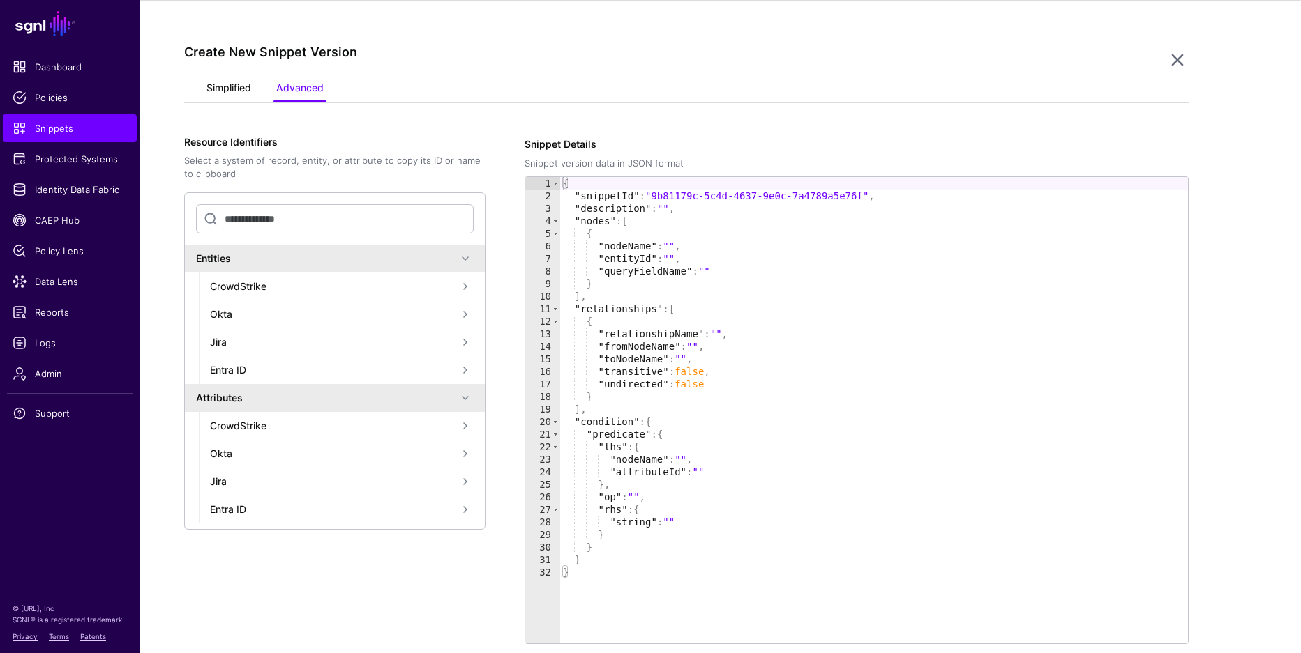
click at [219, 93] on link "Simplified" at bounding box center [228, 89] width 45 height 27
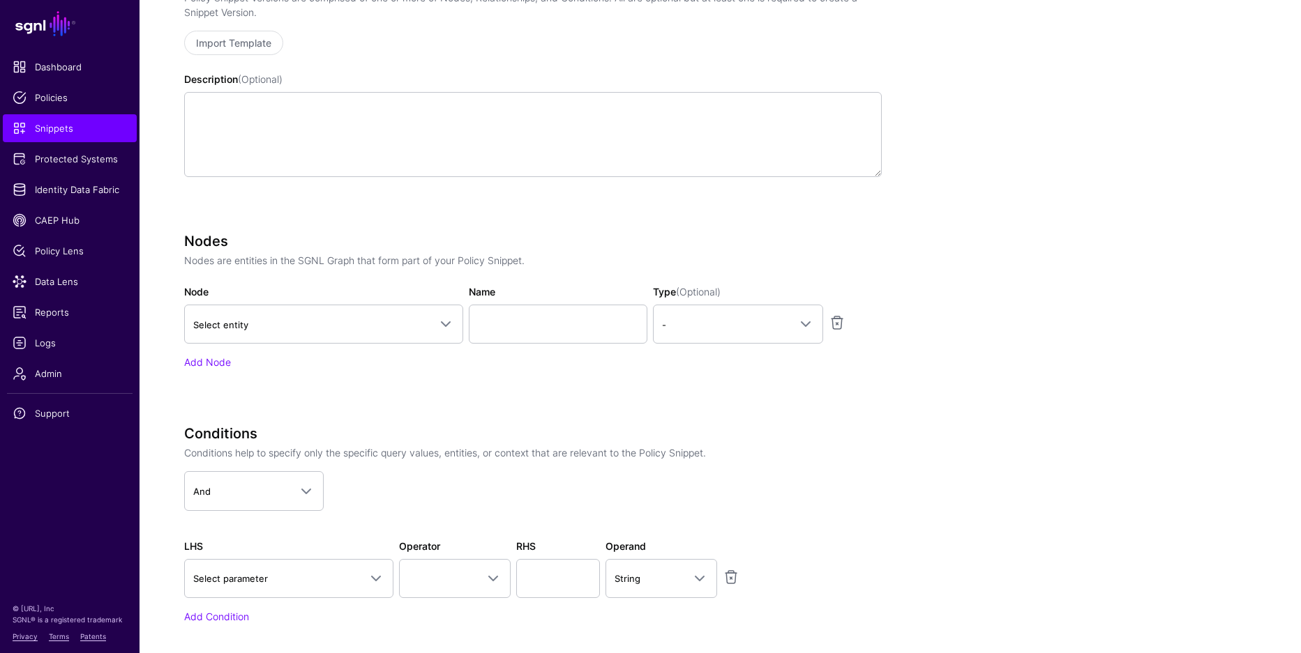
scroll to position [306, 0]
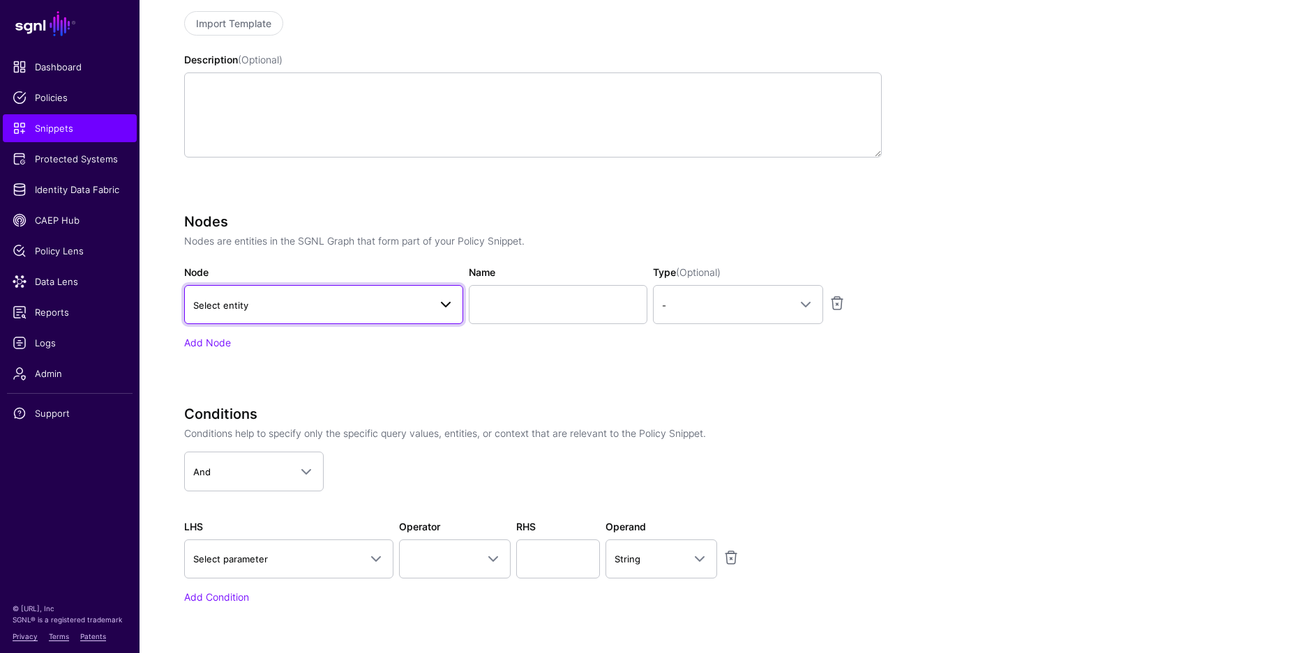
click at [324, 317] on link "Select entity" at bounding box center [323, 304] width 279 height 39
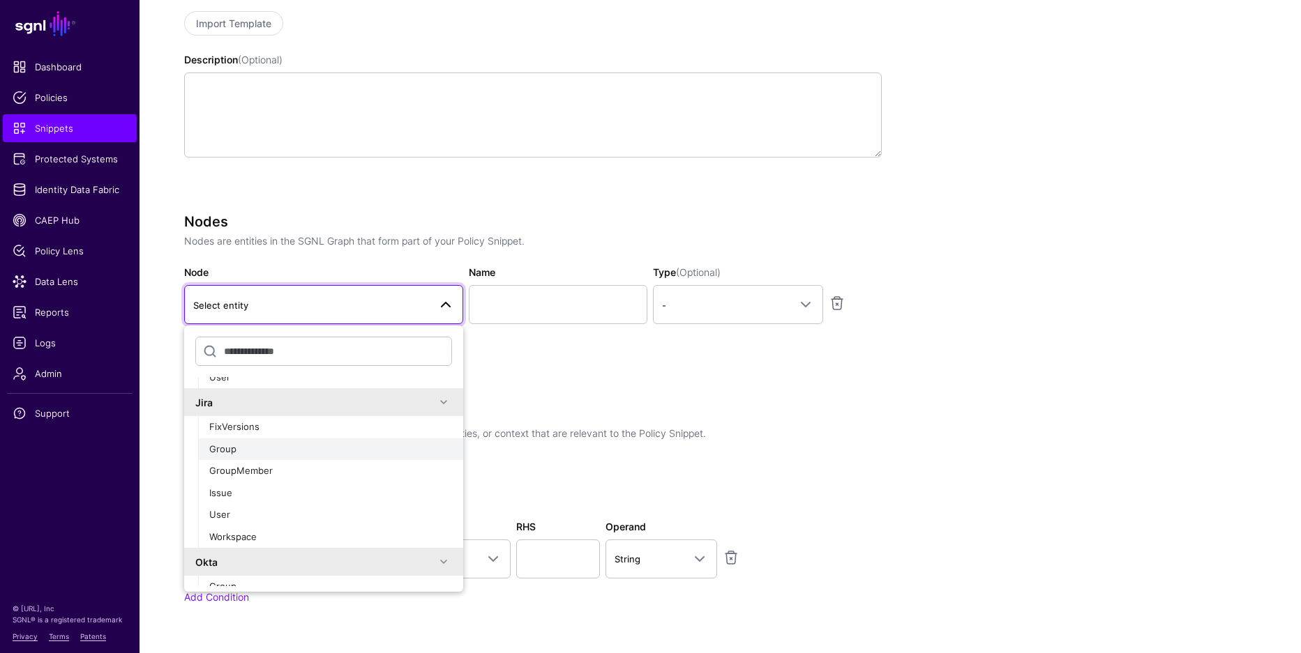
scroll to position [584, 0]
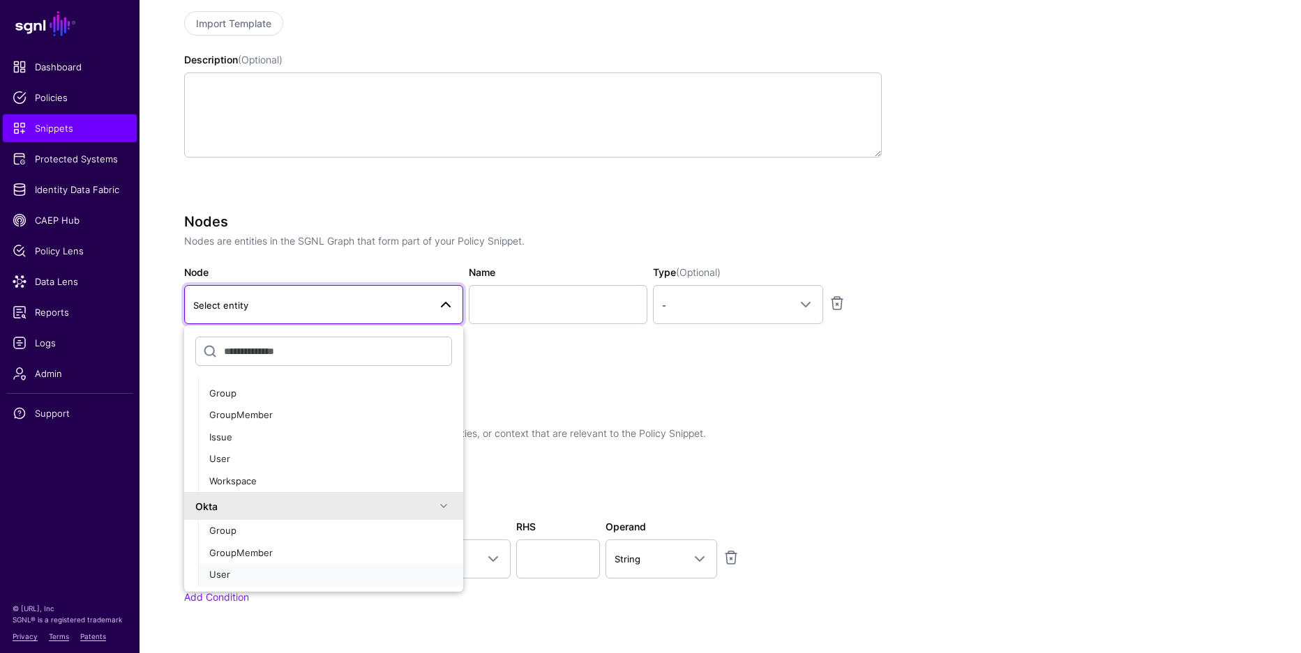
click at [333, 570] on div "User" at bounding box center [330, 575] width 243 height 14
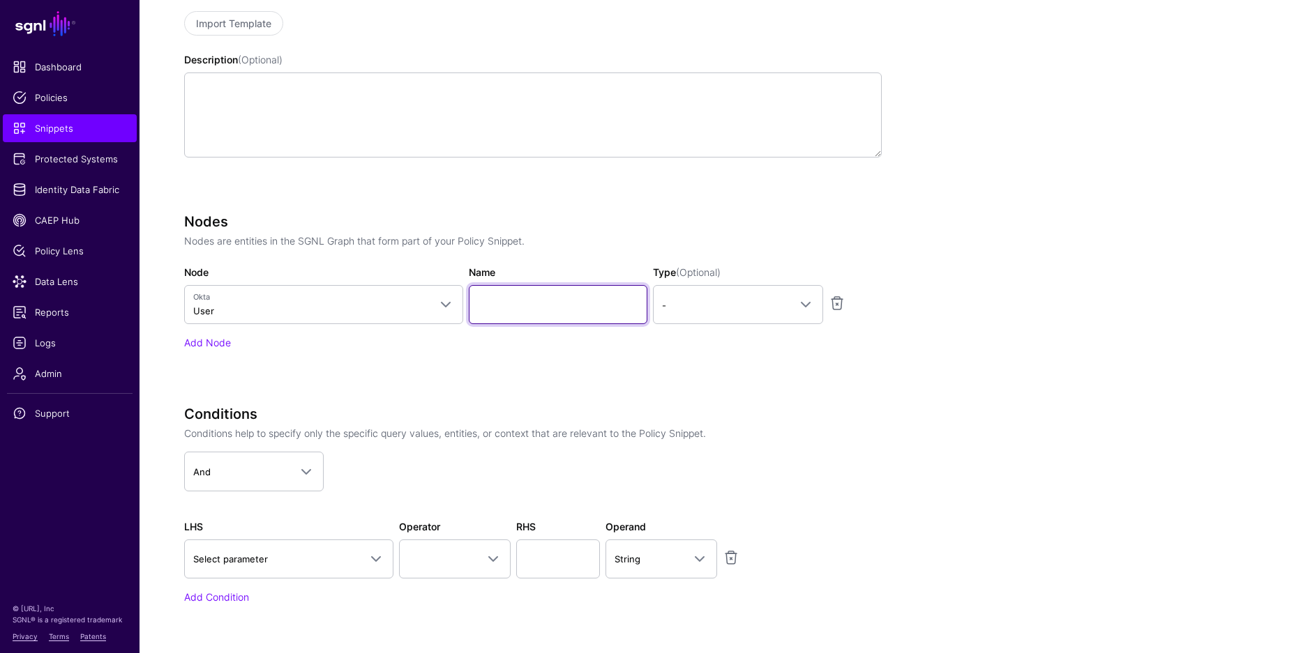
click at [524, 300] on input "Name" at bounding box center [558, 304] width 179 height 39
type input "********"
click at [741, 284] on div "Type (Optional) - - Principal Asset" at bounding box center [738, 294] width 176 height 59
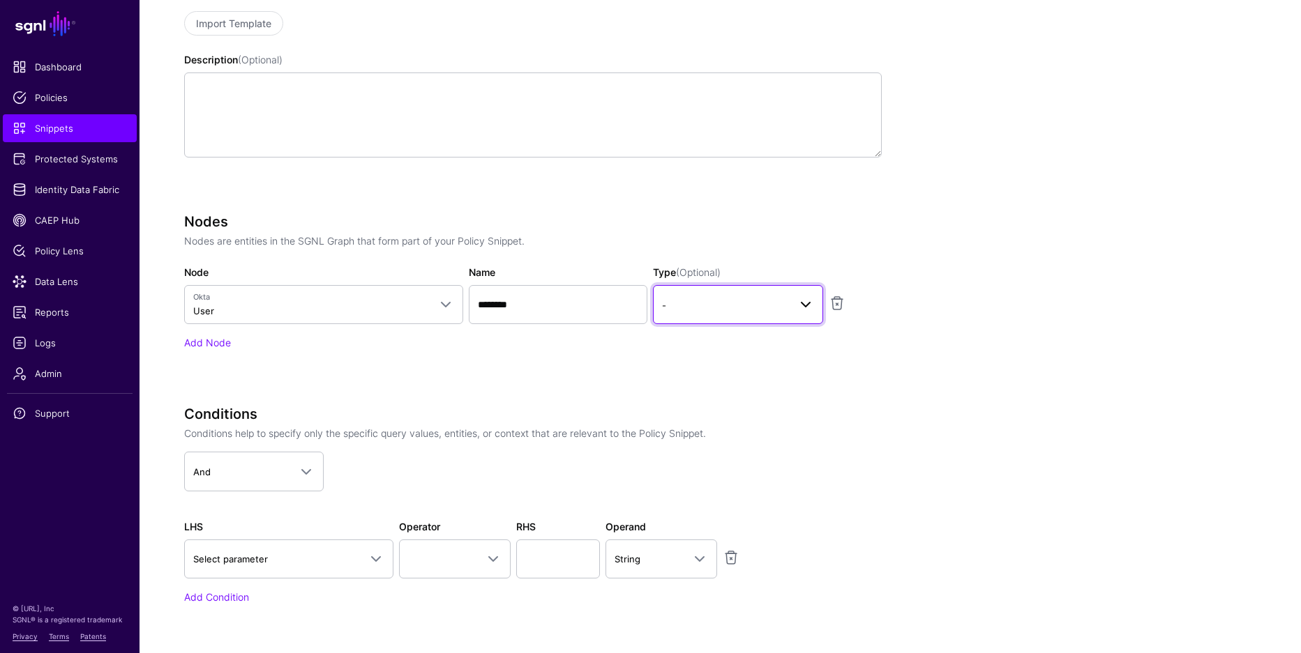
click at [740, 293] on link "-" at bounding box center [738, 304] width 170 height 39
click at [717, 372] on button "Principal" at bounding box center [738, 365] width 170 height 22
click at [698, 356] on div "Nodes Nodes are entities in the SGNL Graph that form part of your Policy Snippe…" at bounding box center [532, 301] width 697 height 176
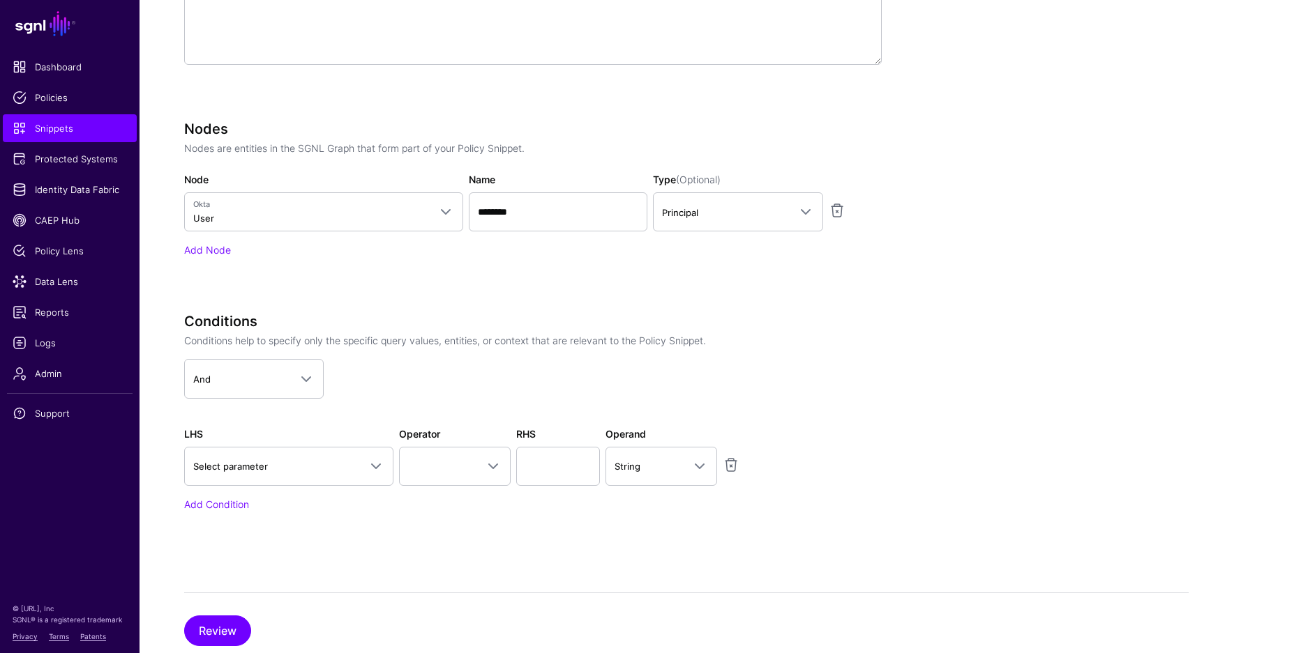
scroll to position [437, 0]
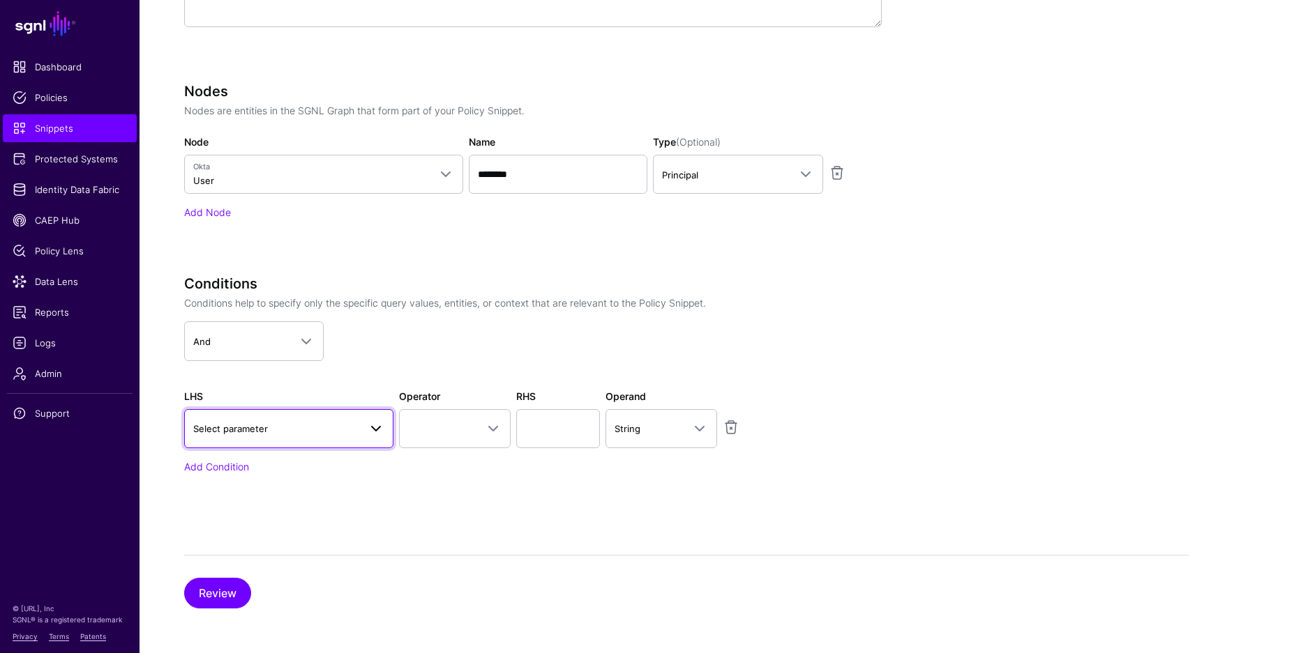
click at [338, 432] on span "Select parameter" at bounding box center [276, 428] width 166 height 15
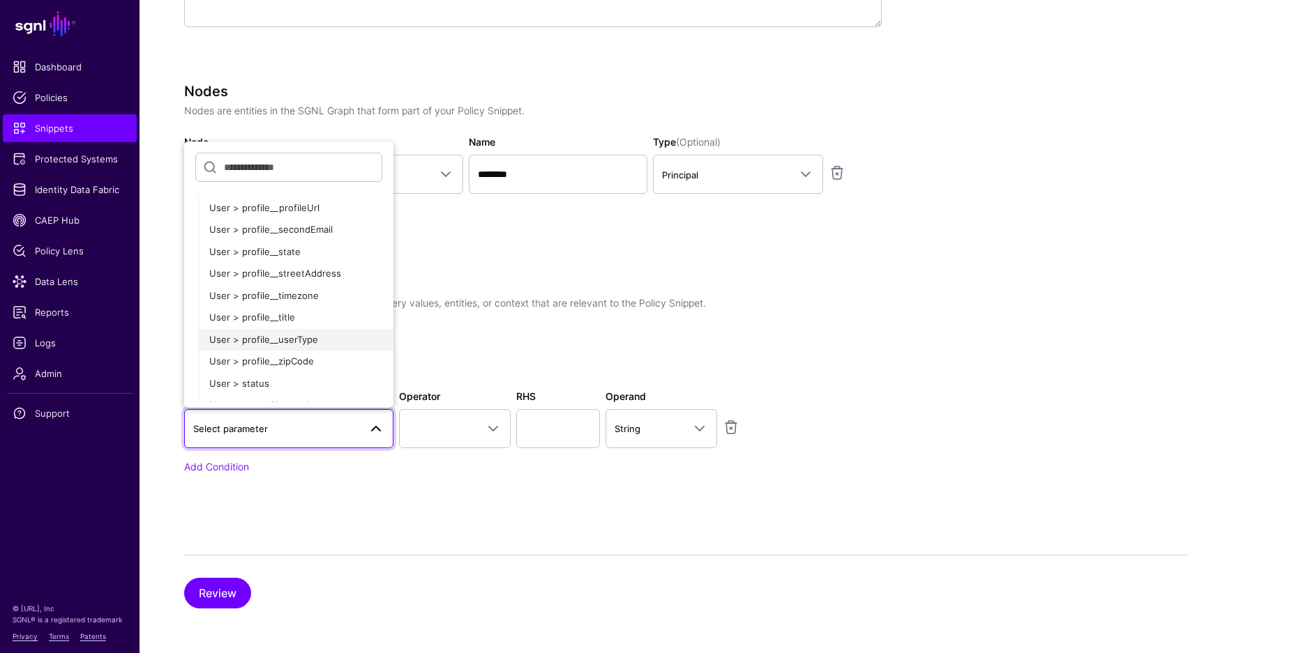
scroll to position [981, 0]
click at [308, 328] on div "User > profile__title" at bounding box center [295, 323] width 173 height 14
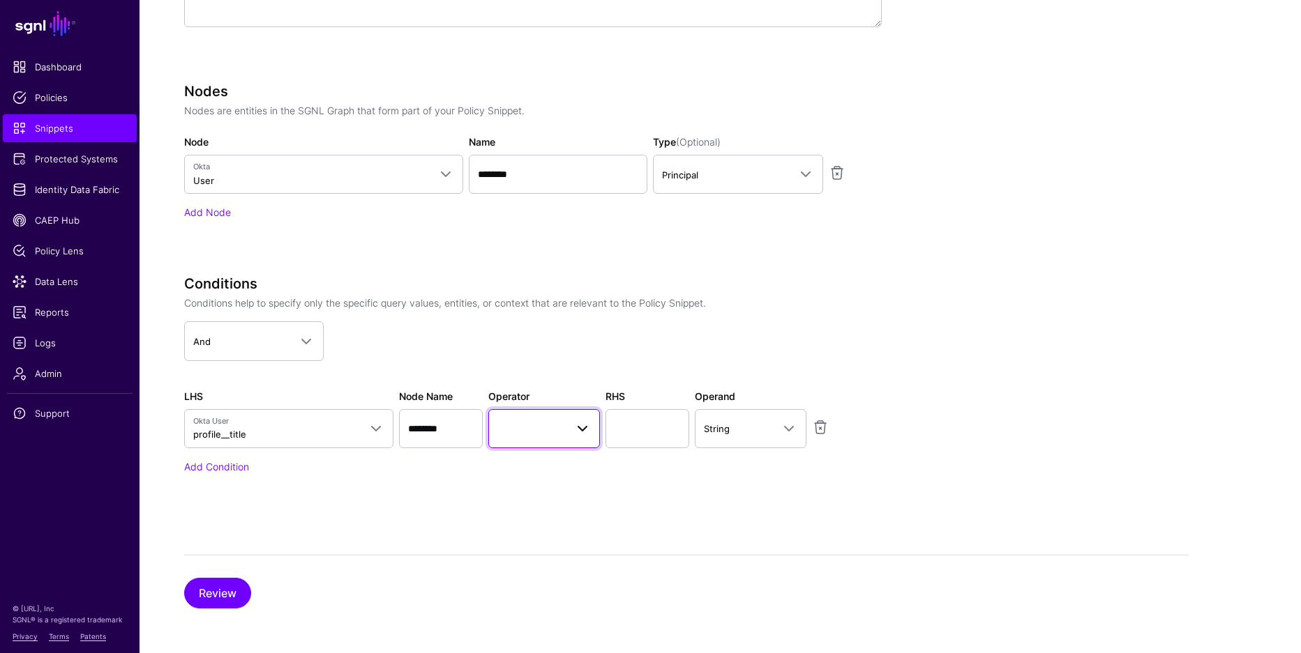
click at [553, 434] on span at bounding box center [543, 429] width 93 height 17
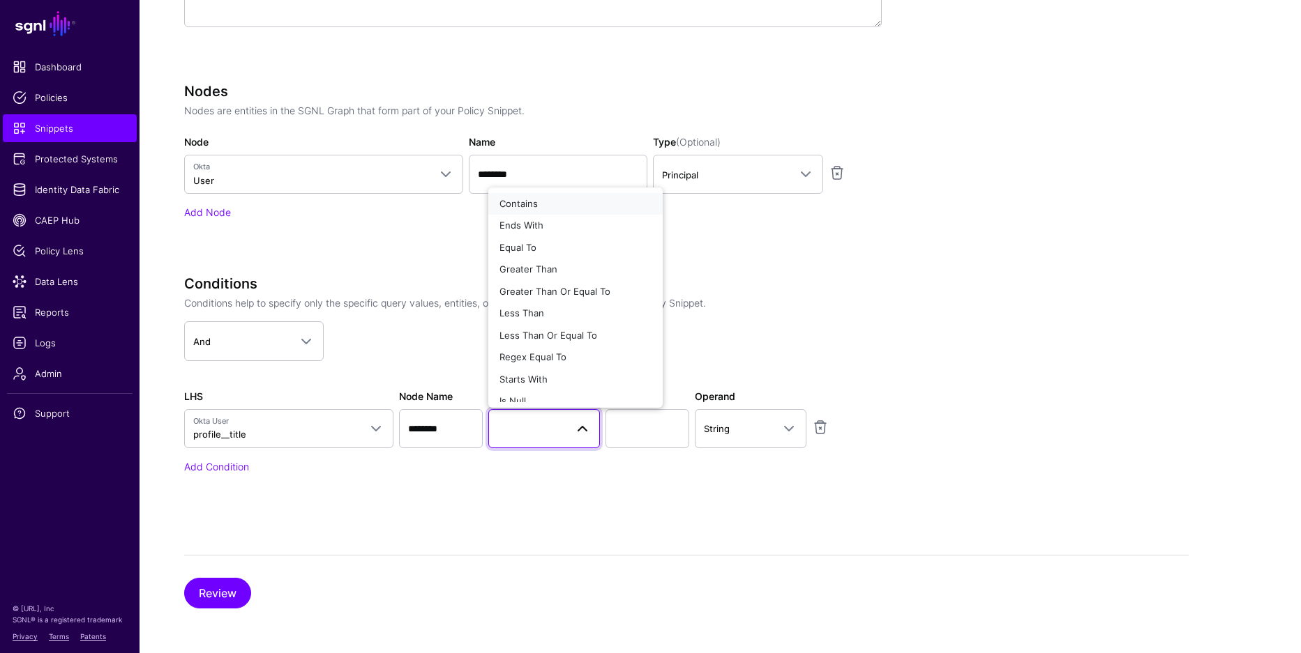
drag, startPoint x: 541, startPoint y: 199, endPoint x: 548, endPoint y: 202, distance: 7.8
click at [541, 199] on div "Contains" at bounding box center [575, 204] width 152 height 14
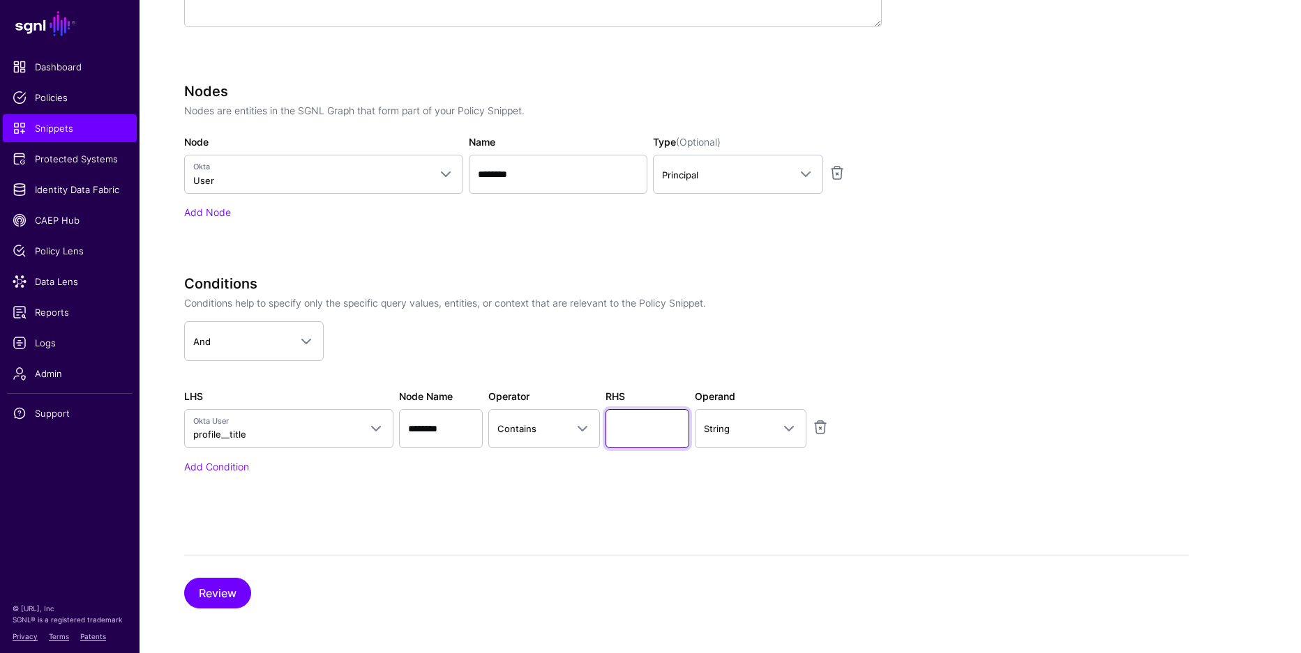
click at [630, 434] on input "text" at bounding box center [647, 428] width 84 height 39
type input "*******"
click at [212, 587] on button "Review" at bounding box center [217, 593] width 67 height 31
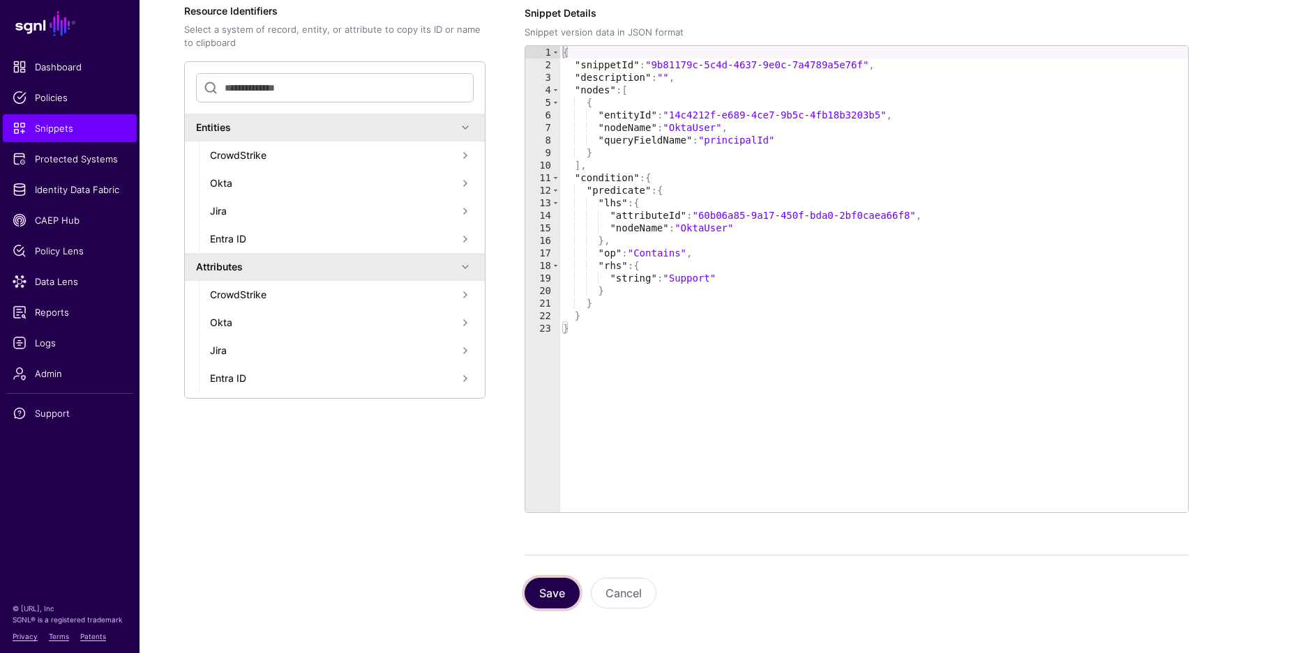
click at [566, 587] on button "Save" at bounding box center [551, 593] width 55 height 31
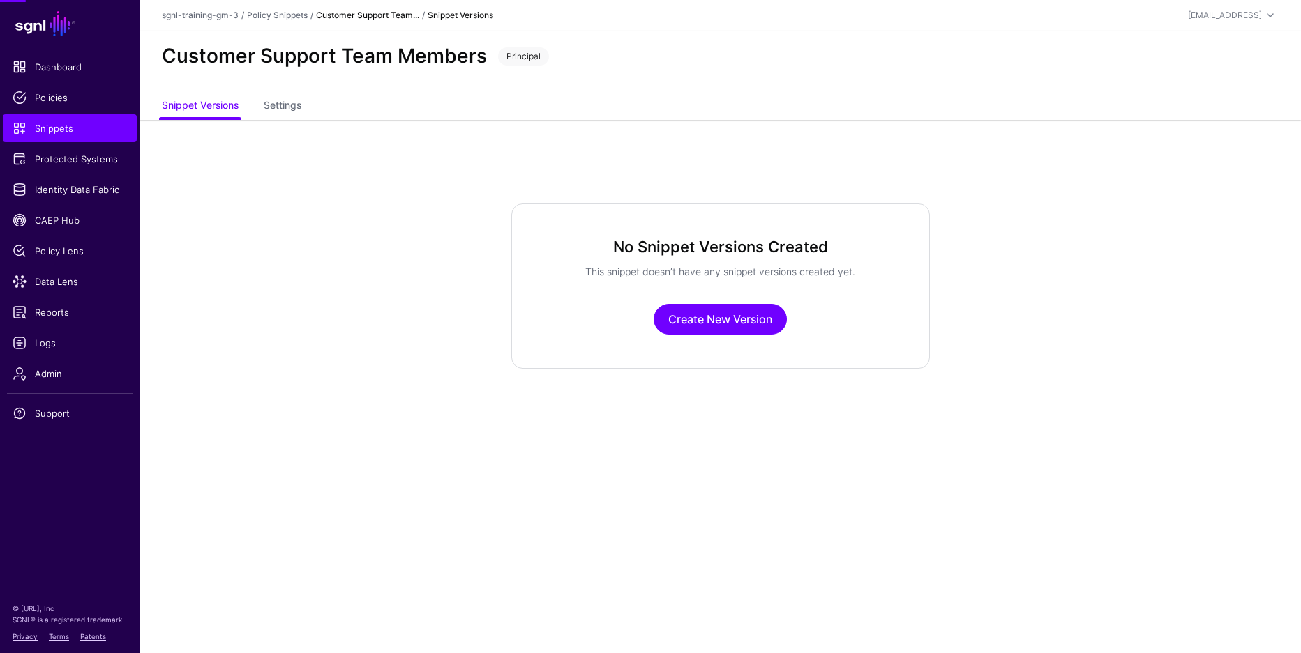
scroll to position [0, 0]
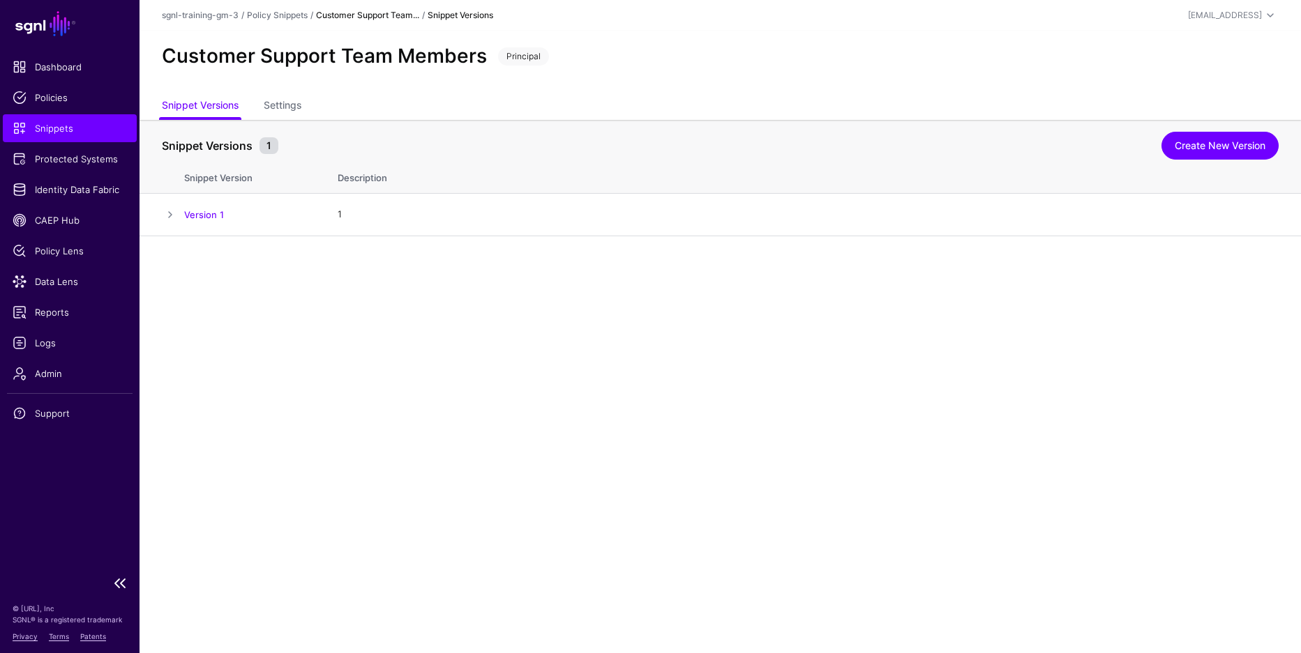
click at [50, 125] on span "Snippets" at bounding box center [70, 128] width 114 height 14
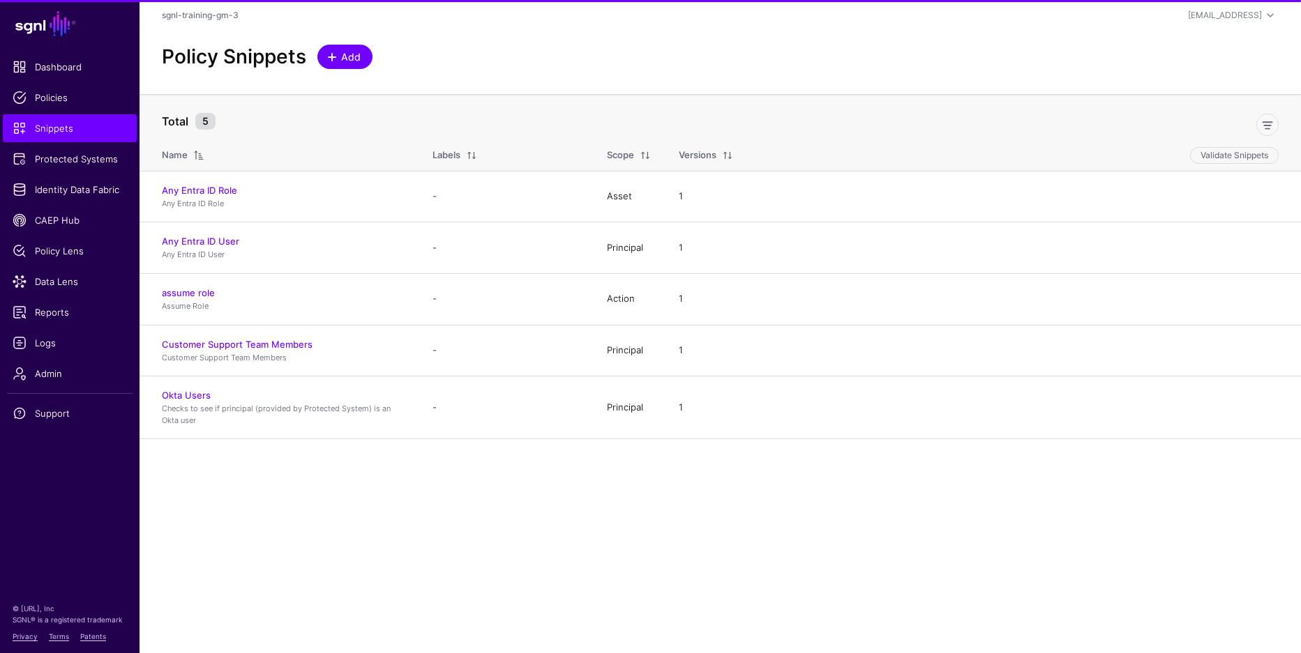
click at [352, 52] on span "Add" at bounding box center [351, 57] width 23 height 15
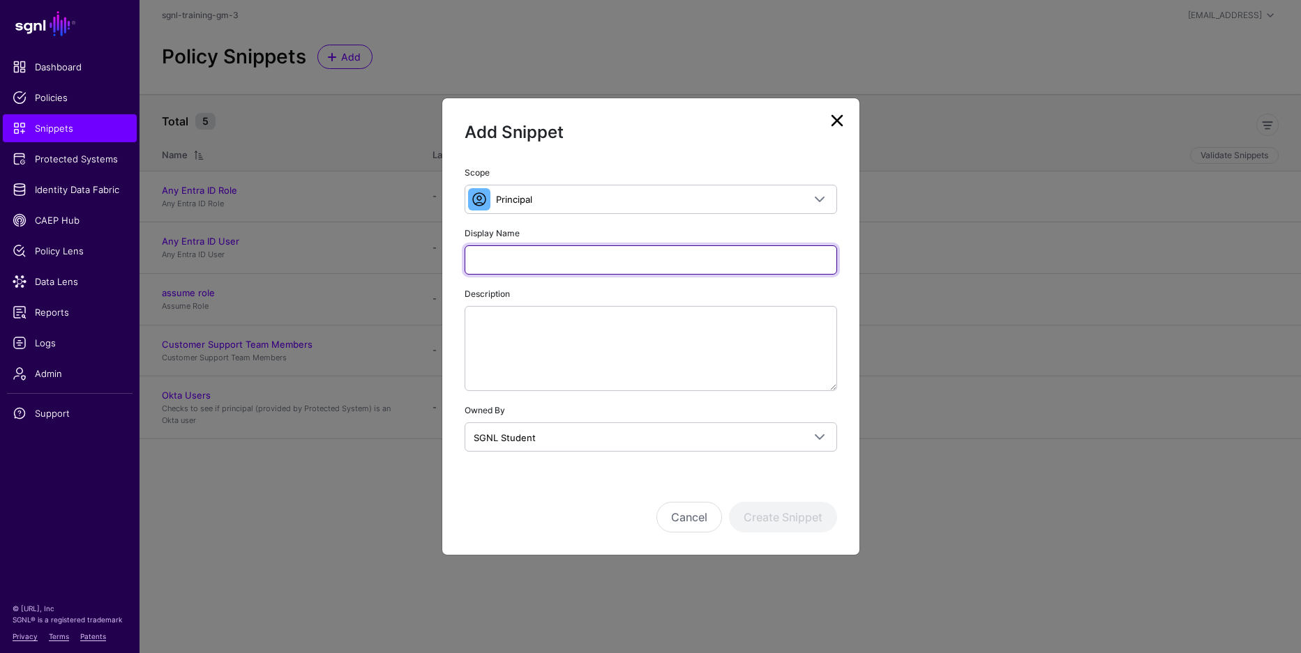
click at [658, 254] on input "Display Name" at bounding box center [650, 259] width 372 height 29
type input "**********"
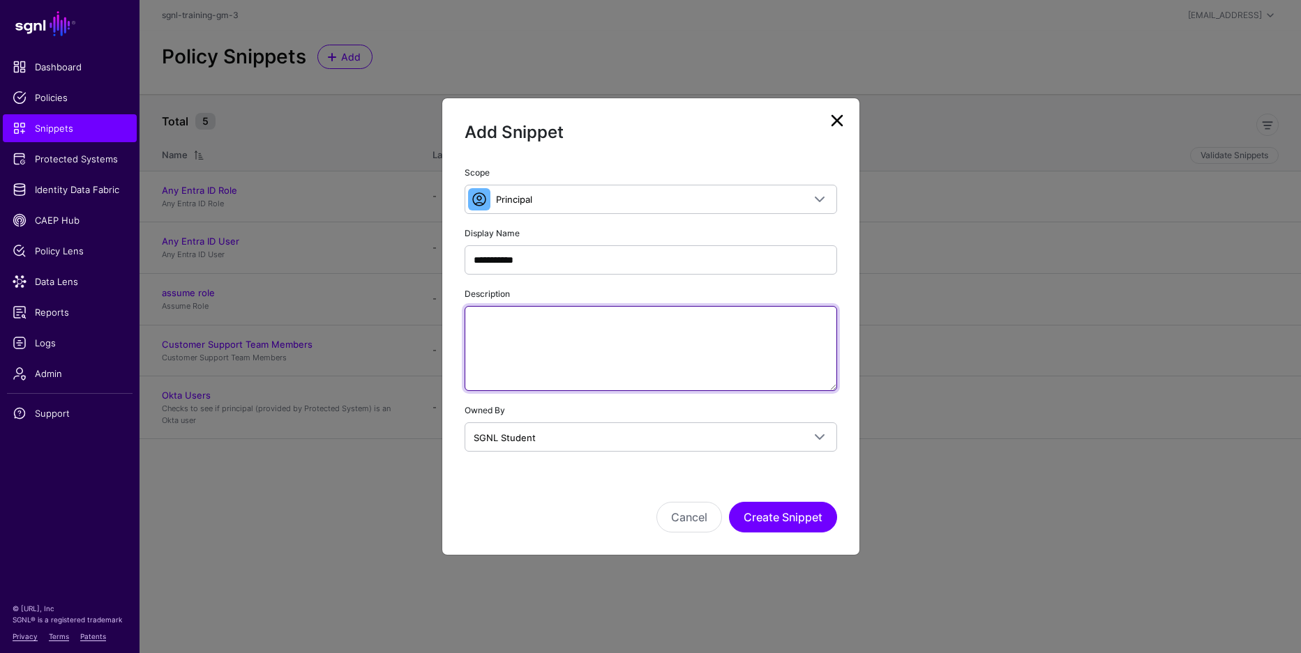
paste textarea "**********"
type textarea "**********"
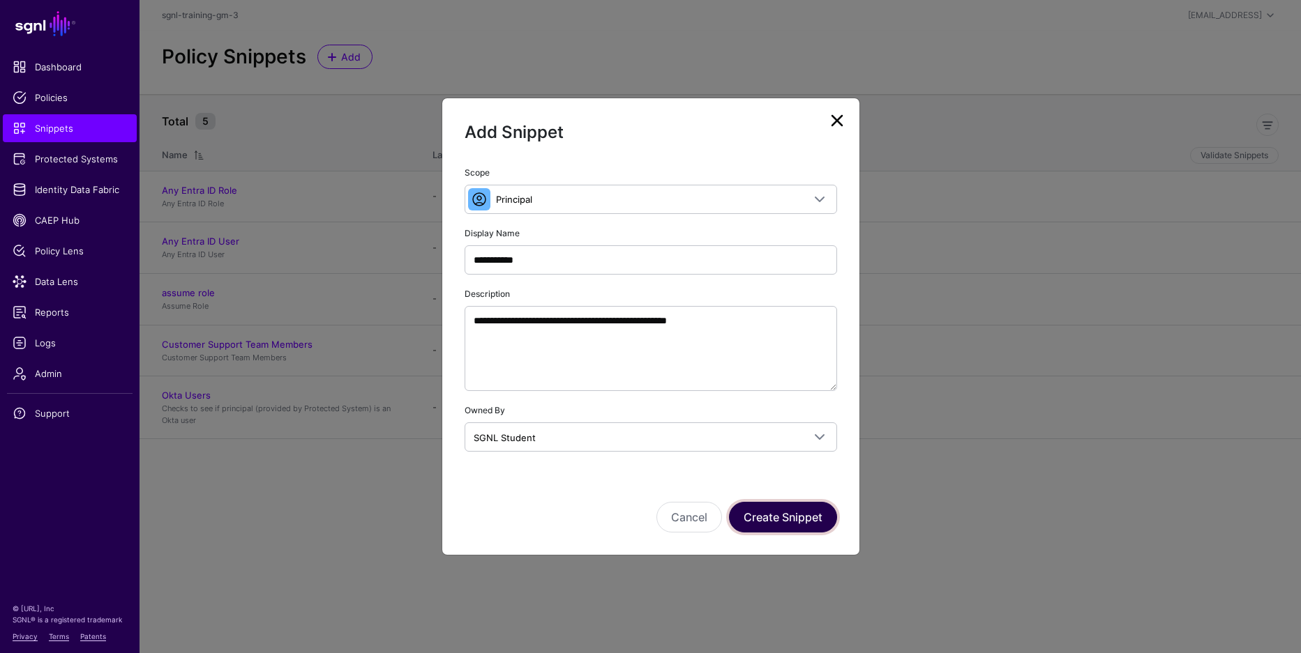
drag, startPoint x: 771, startPoint y: 522, endPoint x: 765, endPoint y: 509, distance: 14.4
click at [771, 522] on button "Create Snippet" at bounding box center [783, 517] width 108 height 31
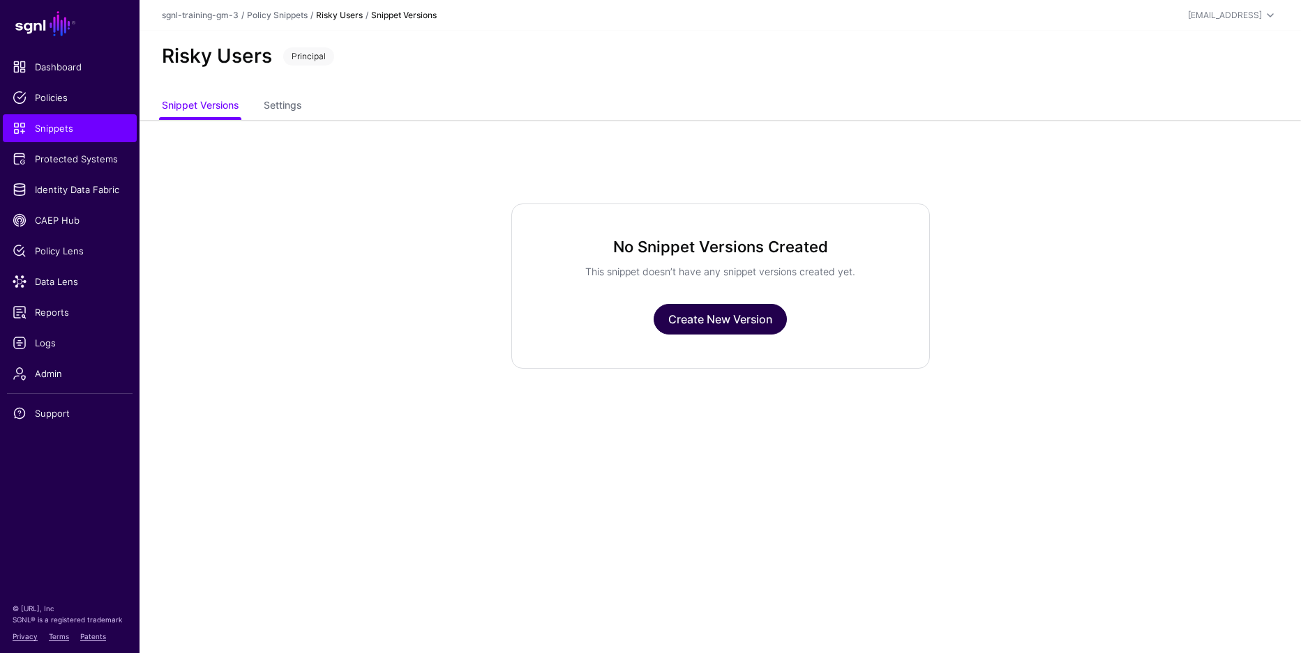
click at [724, 325] on link "Create New Version" at bounding box center [719, 319] width 133 height 31
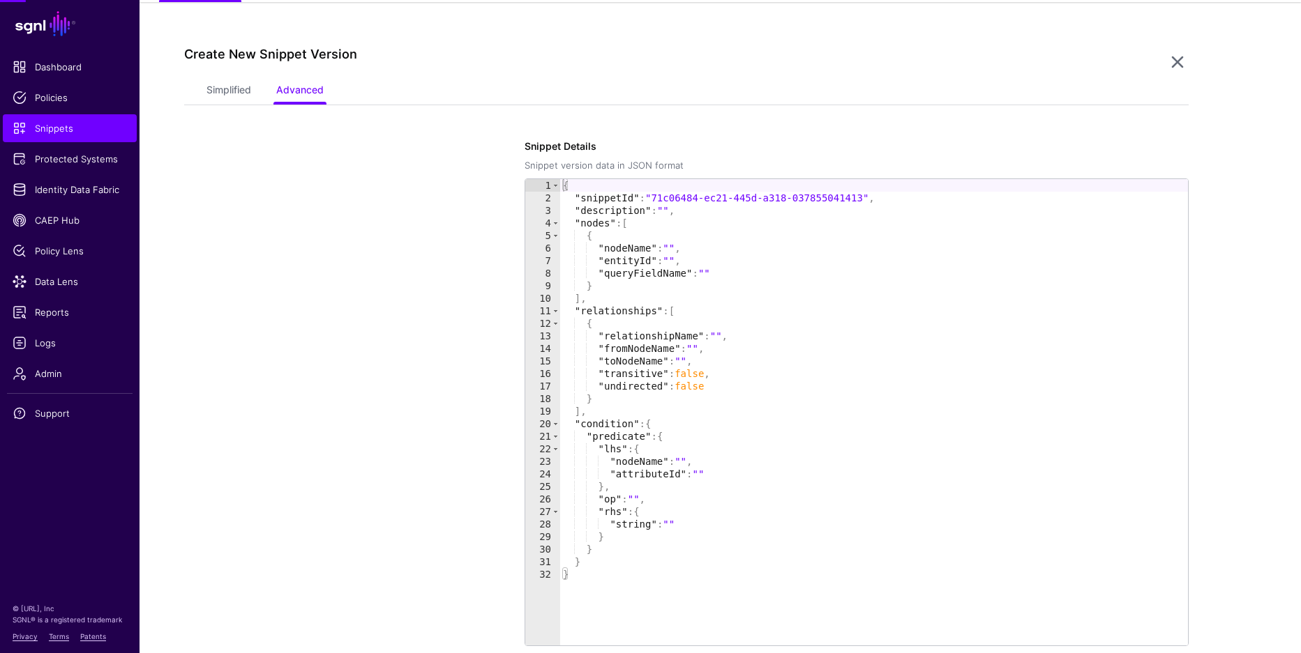
scroll to position [120, 0]
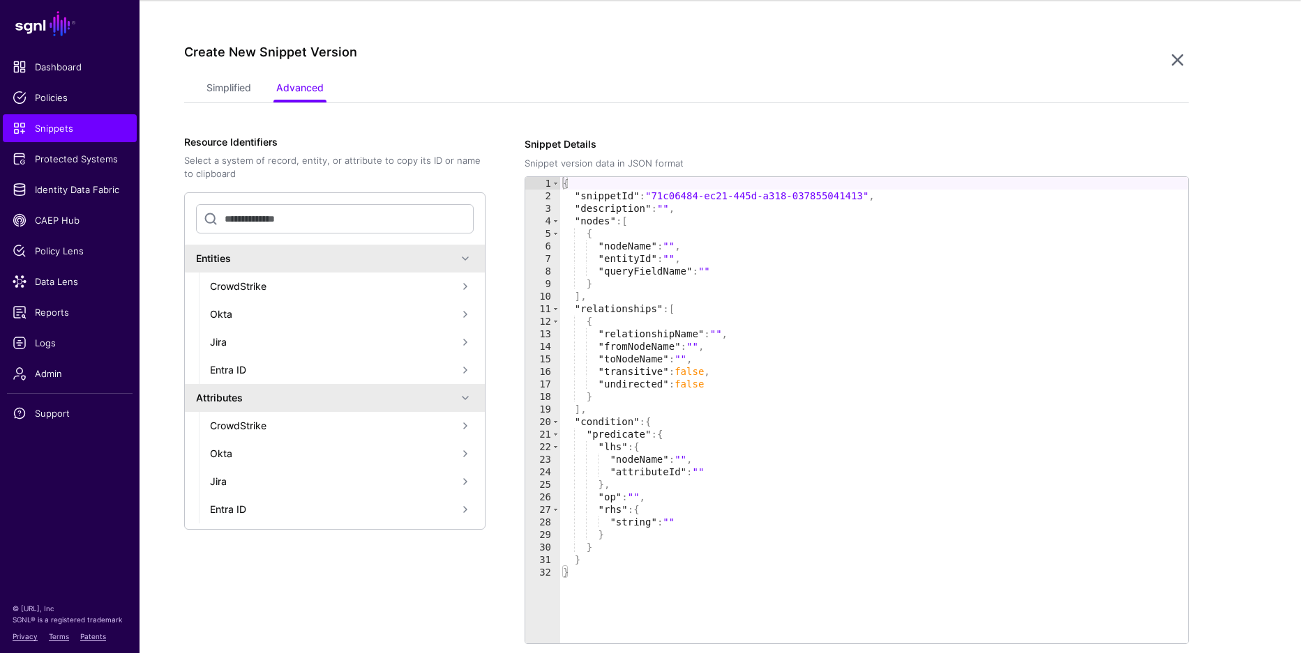
click at [260, 84] on ul "Simplified Advanced" at bounding box center [686, 89] width 960 height 27
click at [245, 88] on link "Simplified" at bounding box center [228, 89] width 45 height 27
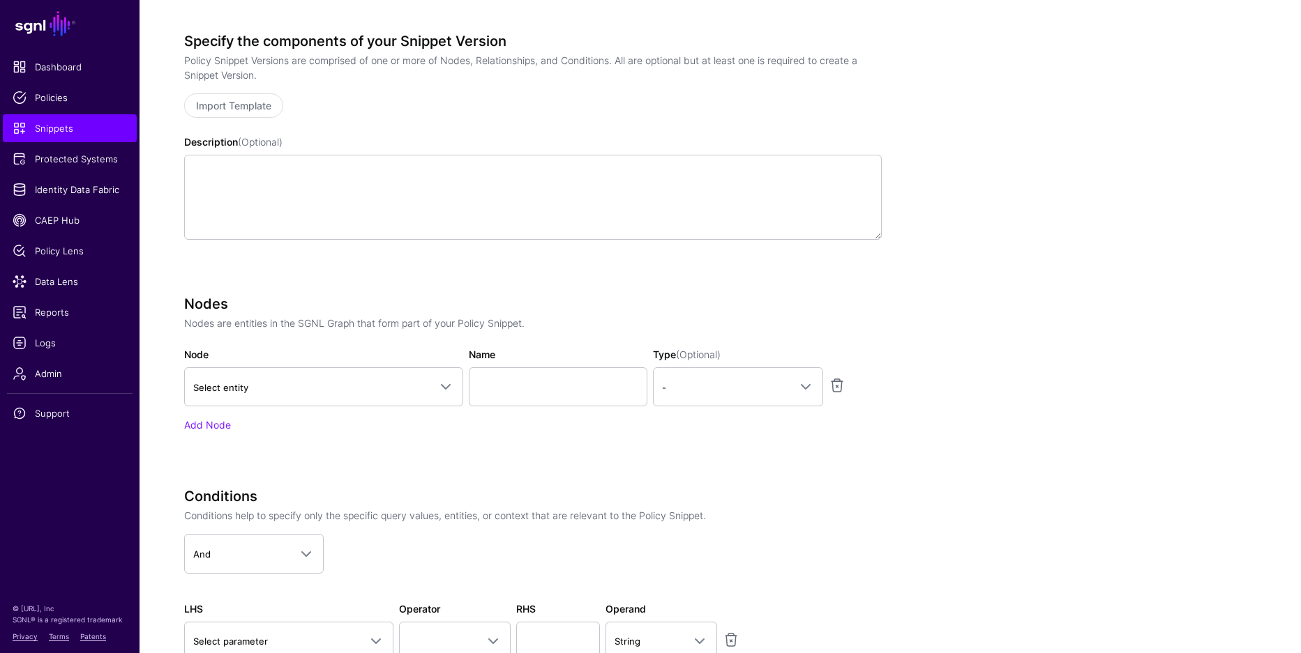
scroll to position [255, 0]
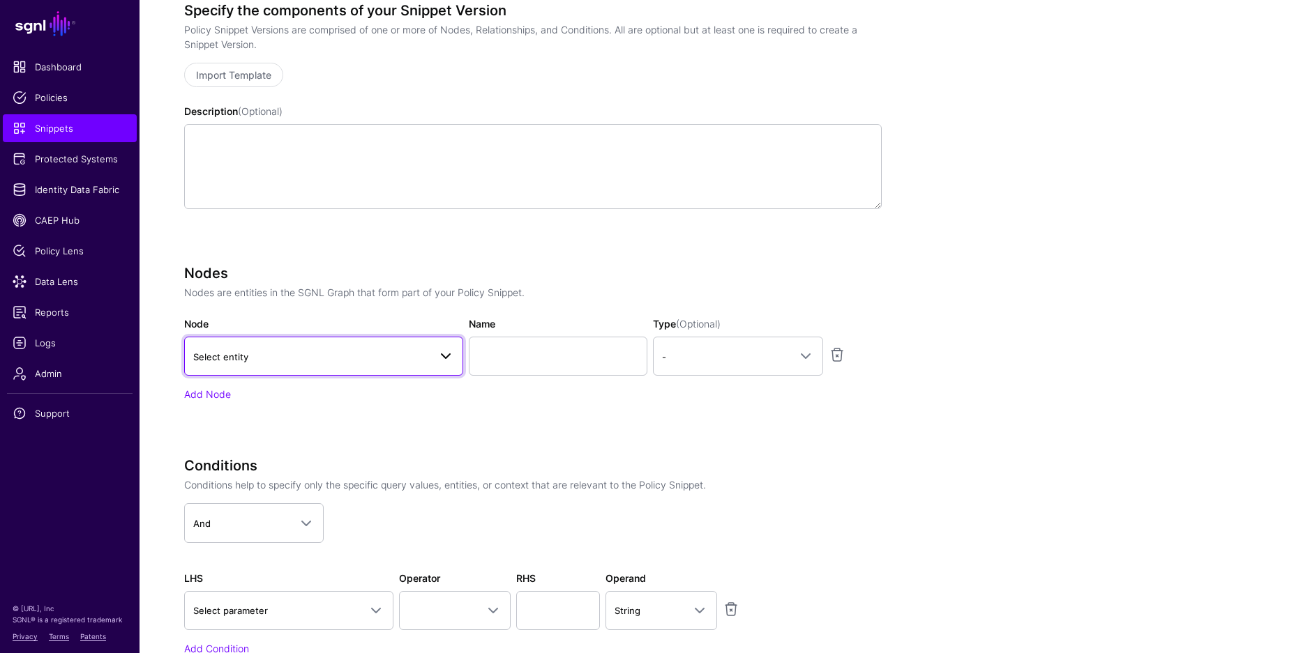
click at [384, 349] on span "Select entity" at bounding box center [311, 356] width 236 height 15
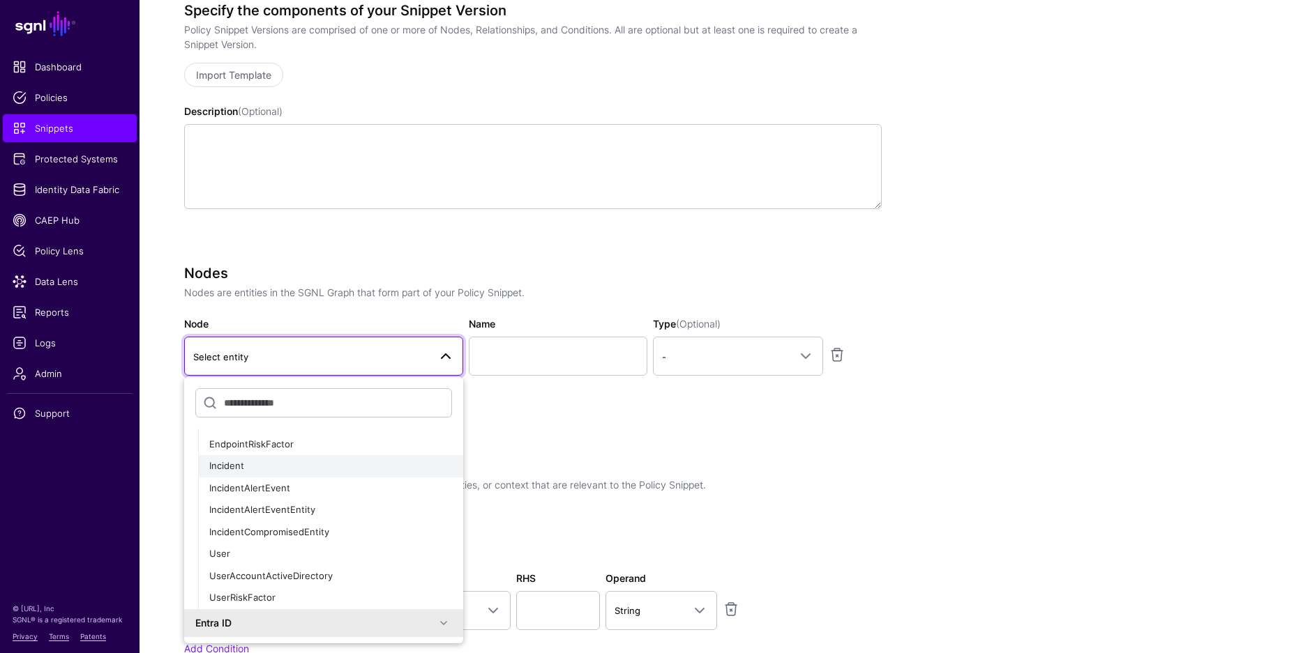
scroll to position [156, 0]
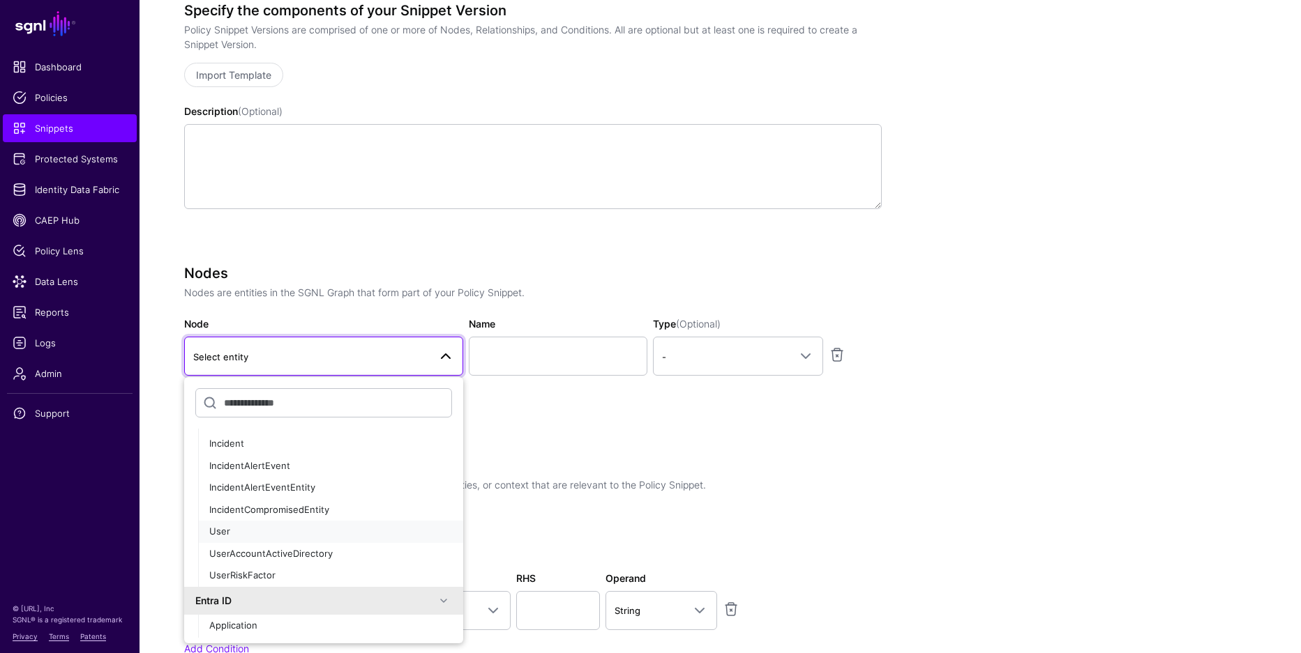
click at [274, 529] on div "User" at bounding box center [330, 532] width 243 height 14
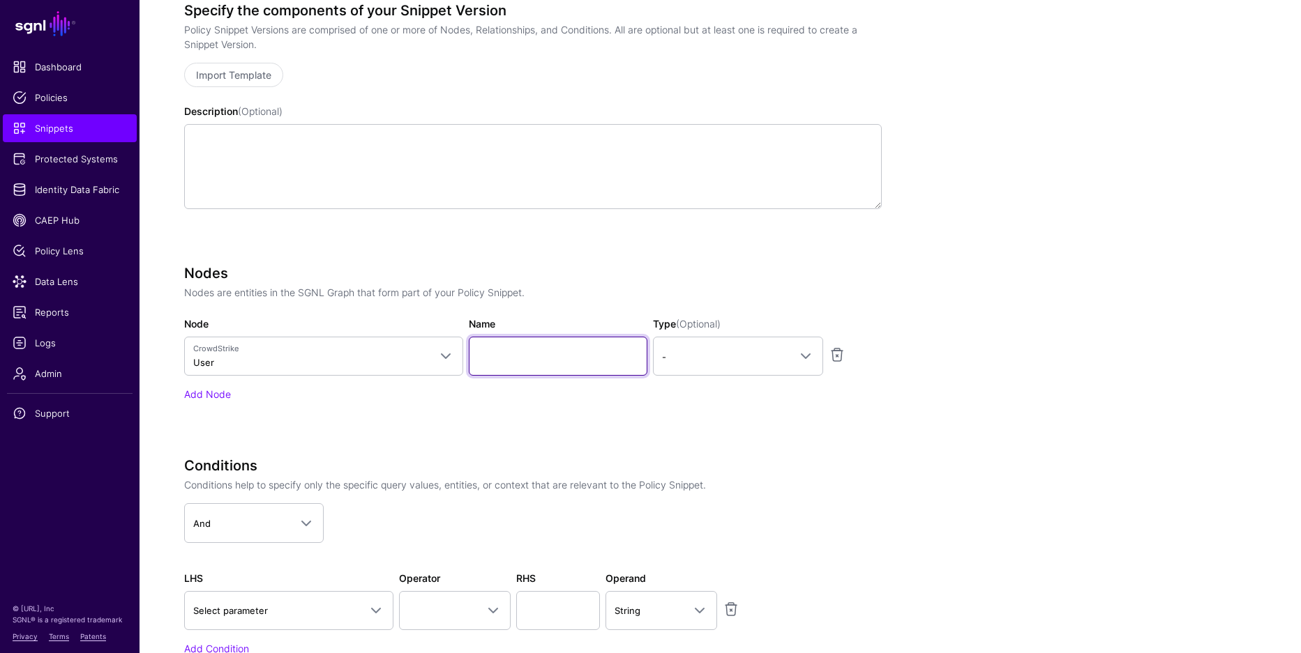
click at [573, 346] on input "Name" at bounding box center [558, 356] width 179 height 39
type input "****"
click at [711, 363] on span "-" at bounding box center [725, 356] width 127 height 15
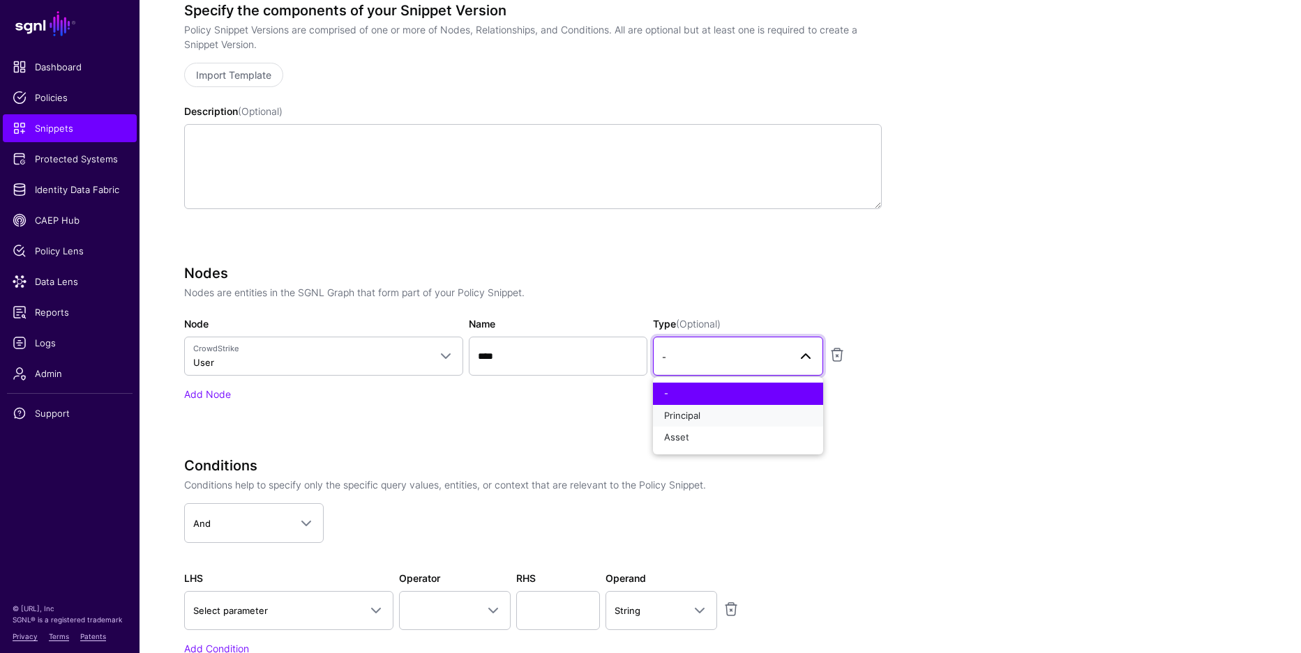
click at [697, 408] on button "Principal" at bounding box center [738, 416] width 170 height 22
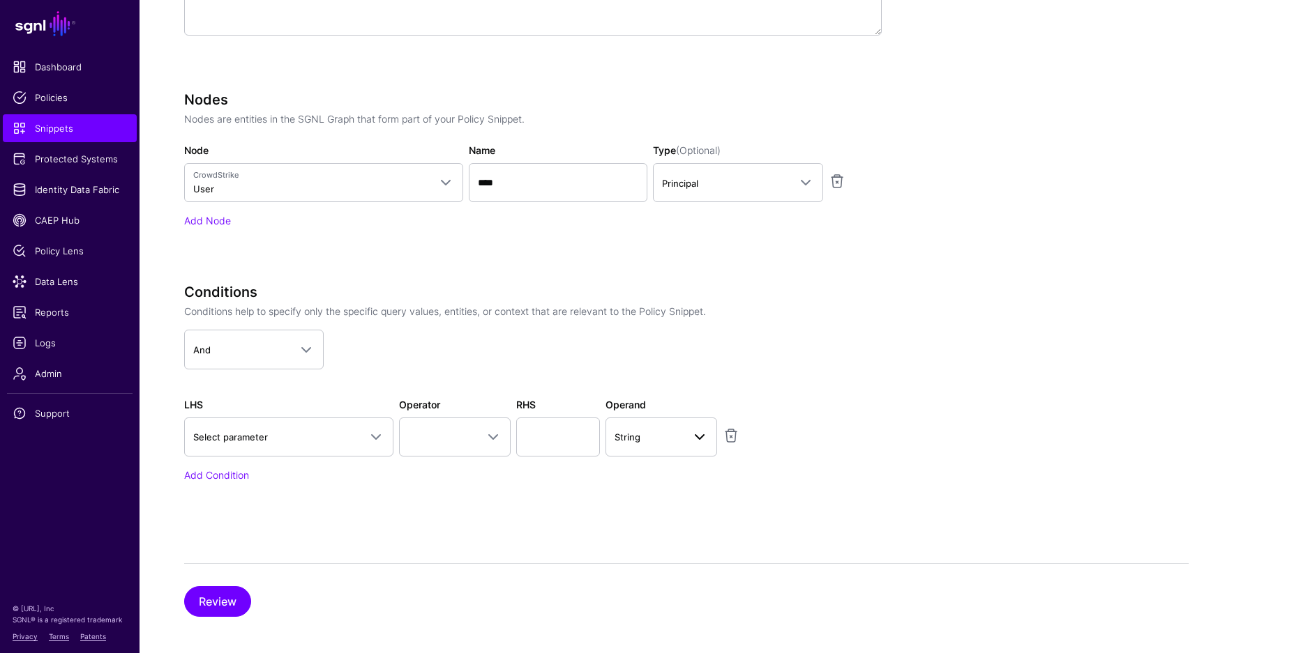
scroll to position [437, 0]
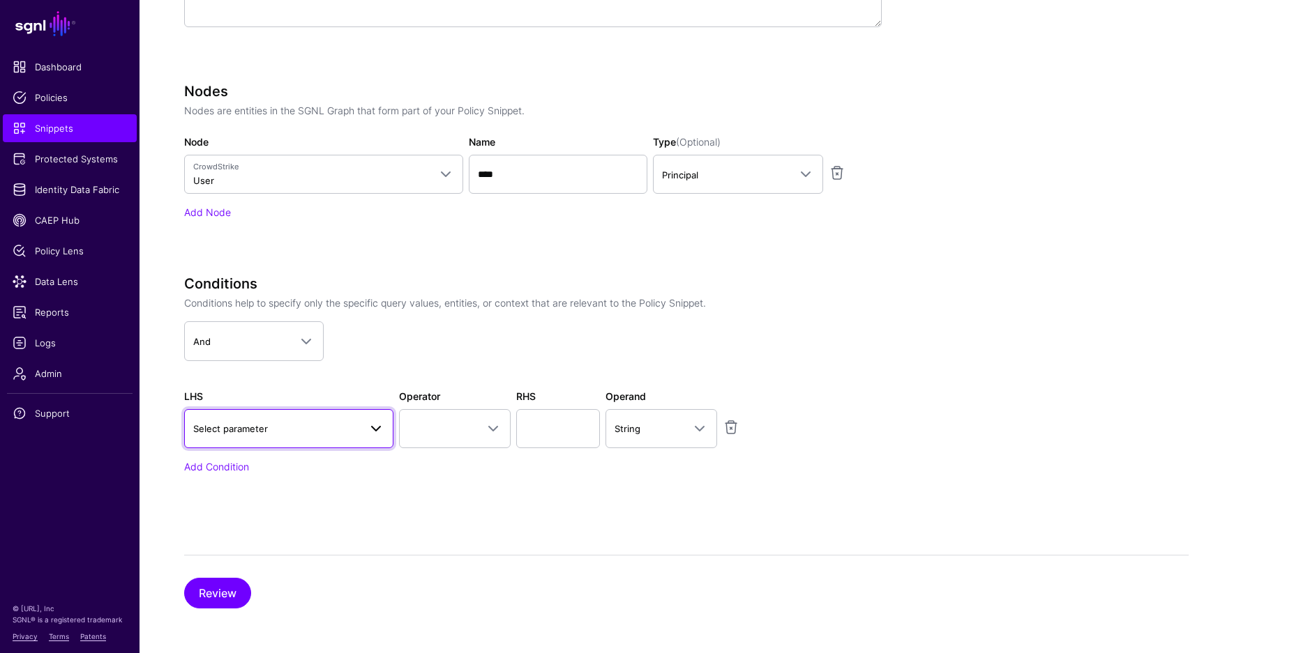
click at [331, 426] on span "Select parameter" at bounding box center [276, 428] width 166 height 15
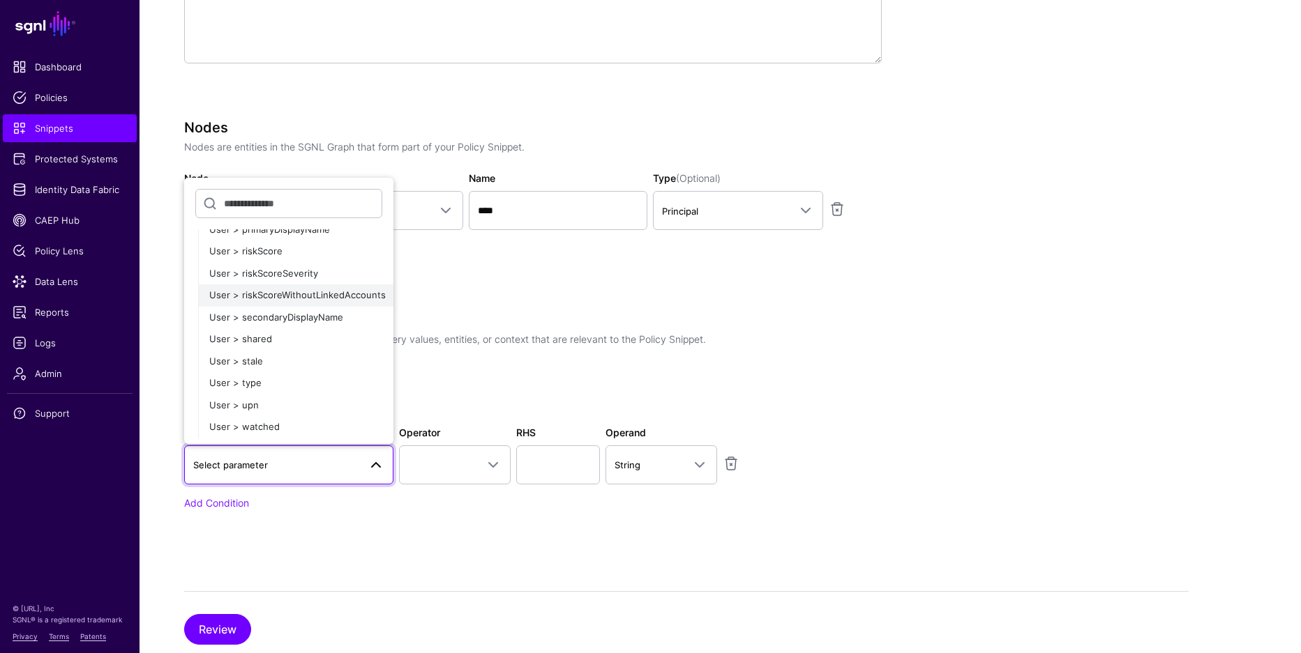
scroll to position [550, 0]
click at [281, 284] on span "User > riskScoreSeverity" at bounding box center [263, 284] width 109 height 11
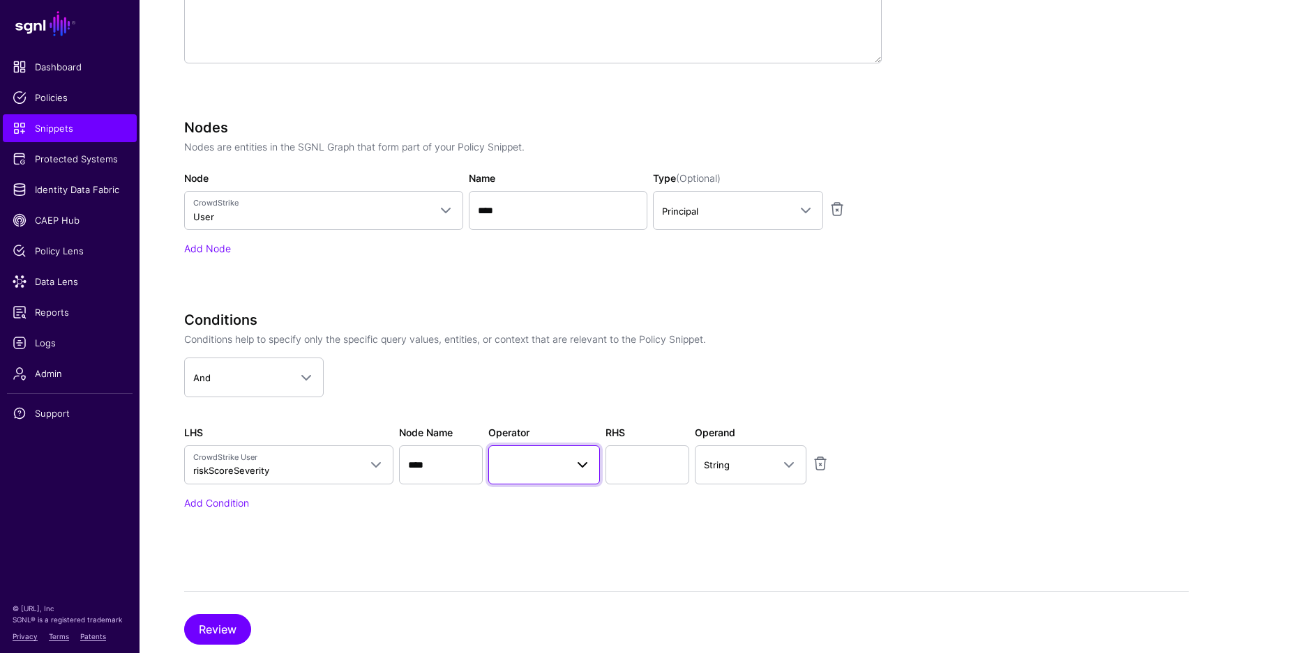
click at [546, 469] on span at bounding box center [543, 465] width 93 height 17
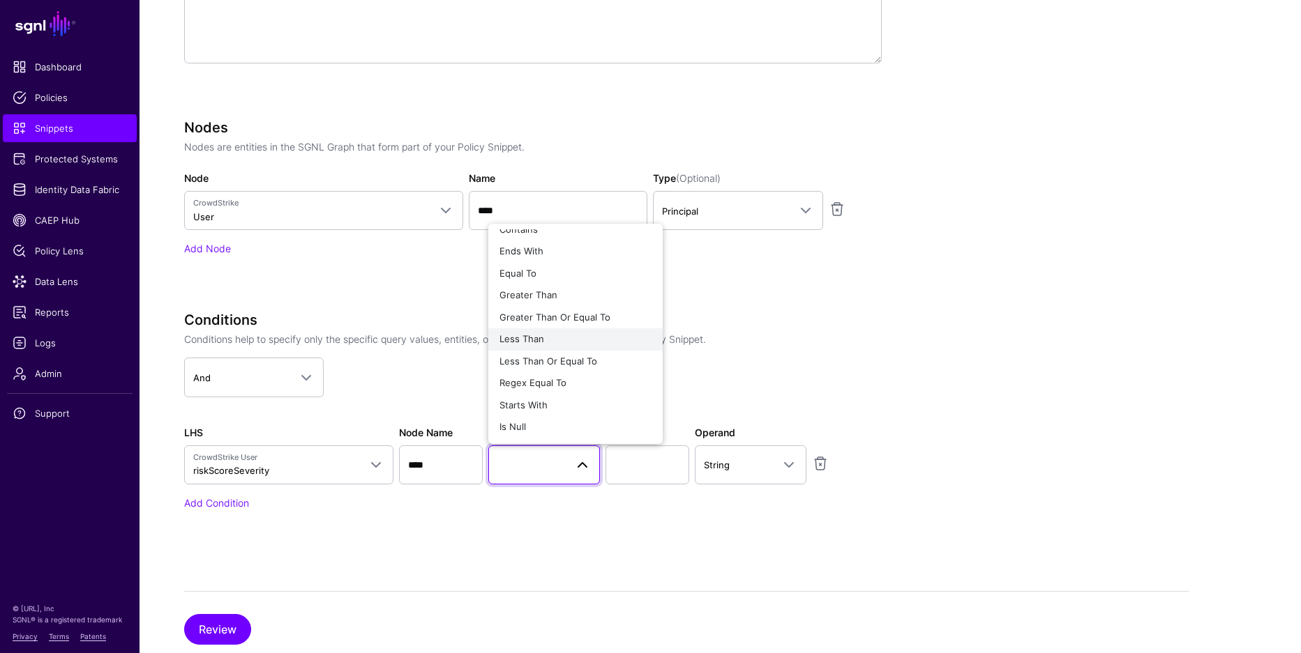
scroll to position [0, 0]
click at [551, 286] on div "Equal To" at bounding box center [575, 285] width 152 height 14
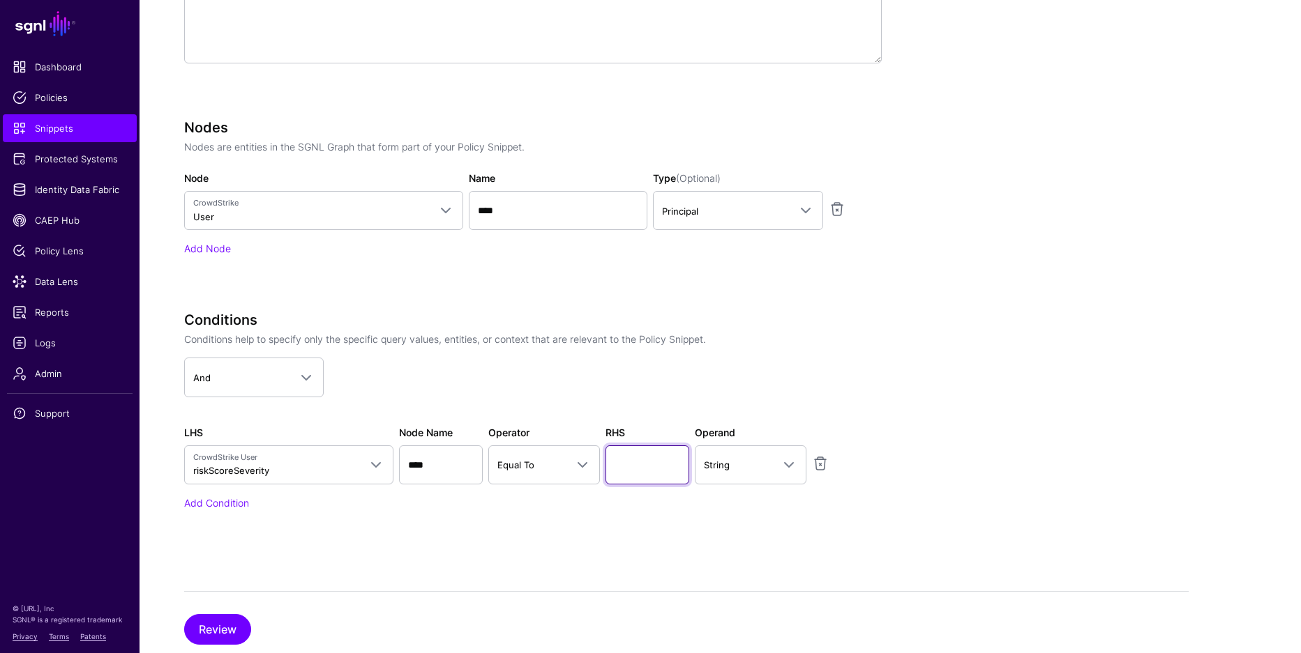
click at [648, 462] on input "text" at bounding box center [647, 465] width 84 height 39
type input "****"
click at [240, 624] on button "Review" at bounding box center [217, 629] width 67 height 31
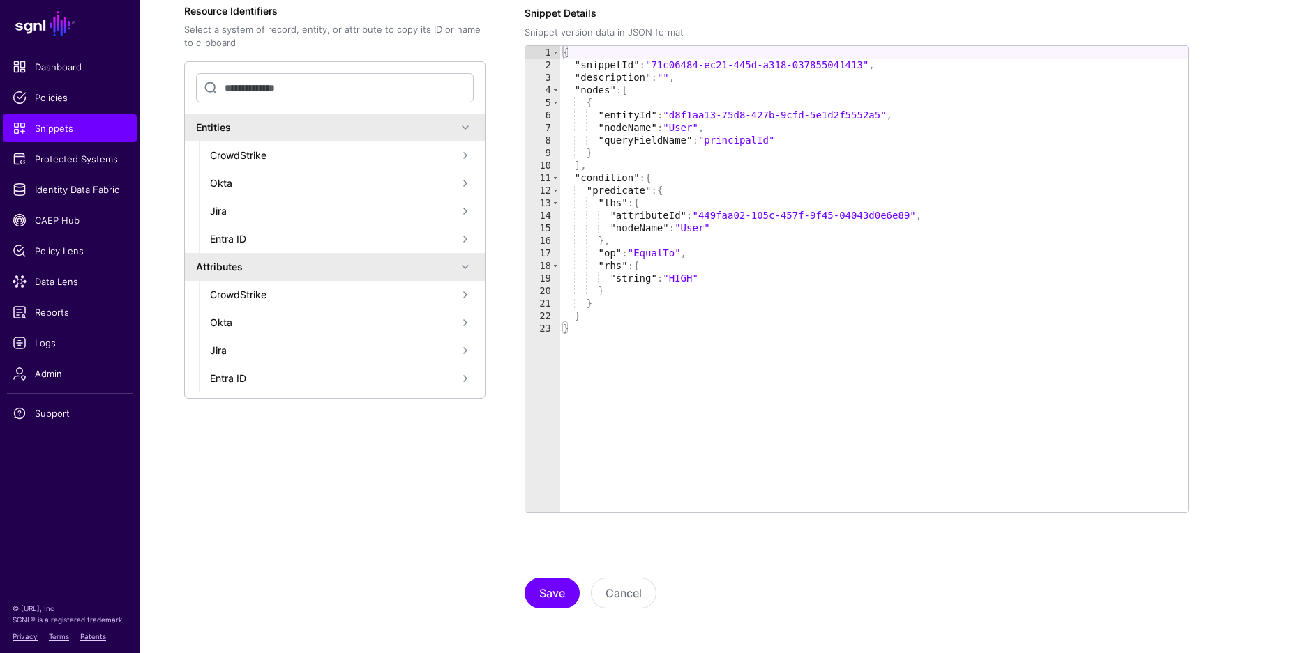
scroll to position [251, 0]
click at [534, 599] on button "Save" at bounding box center [551, 593] width 55 height 31
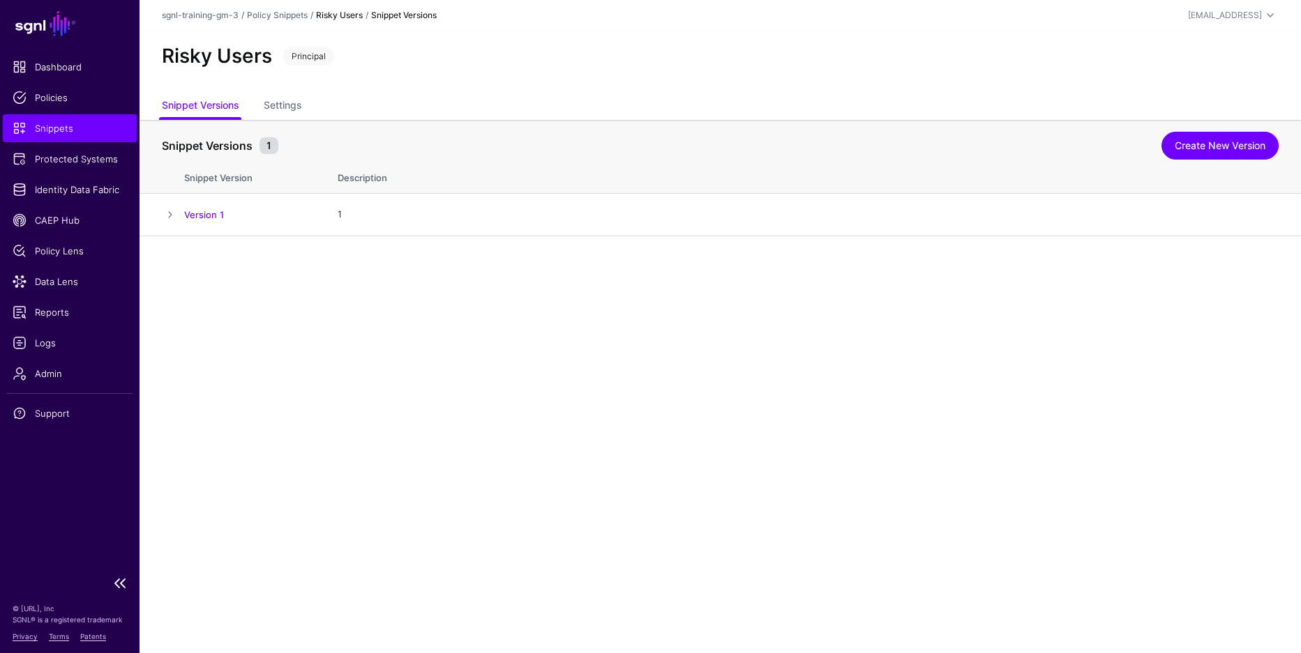
click at [73, 135] on span "Snippets" at bounding box center [70, 128] width 114 height 14
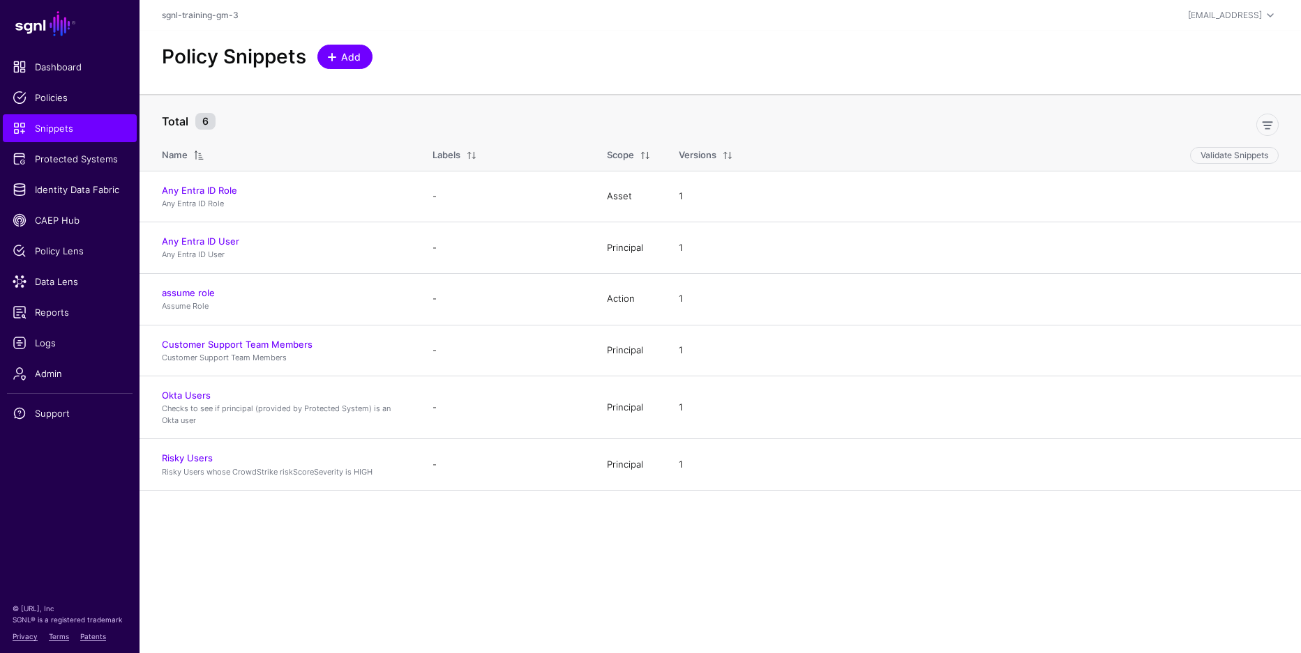
click at [336, 59] on span at bounding box center [331, 57] width 11 height 11
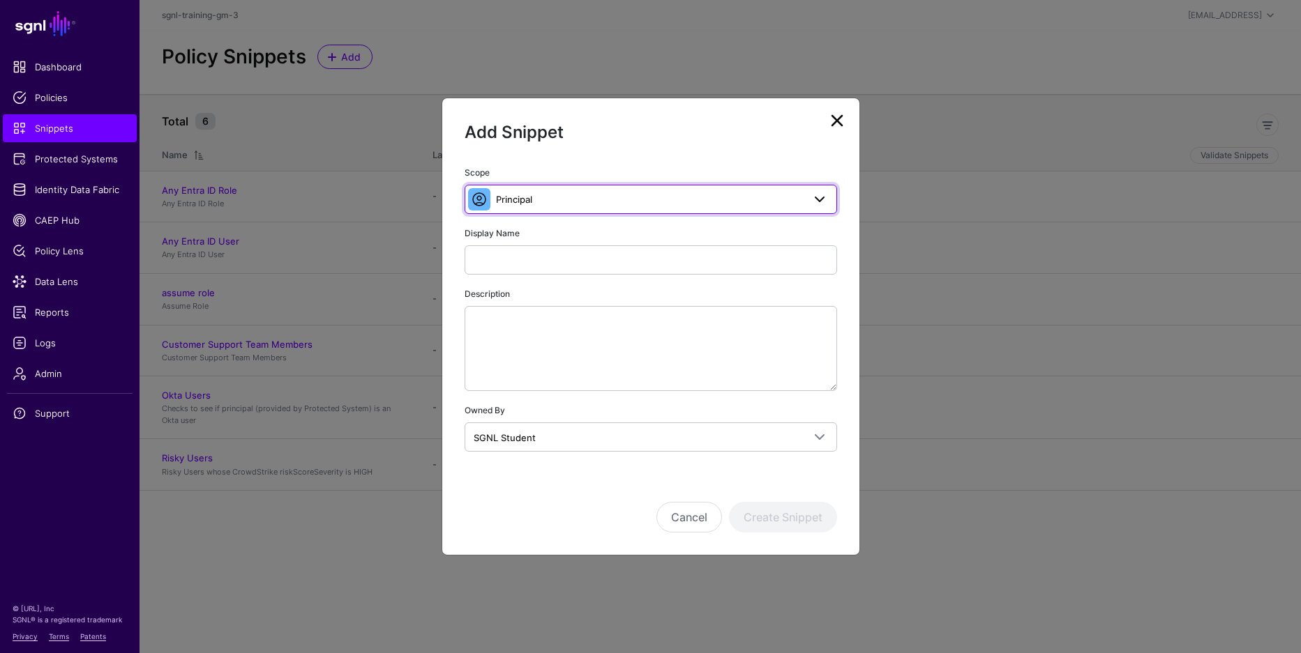
click at [635, 205] on span "Principal" at bounding box center [649, 199] width 307 height 15
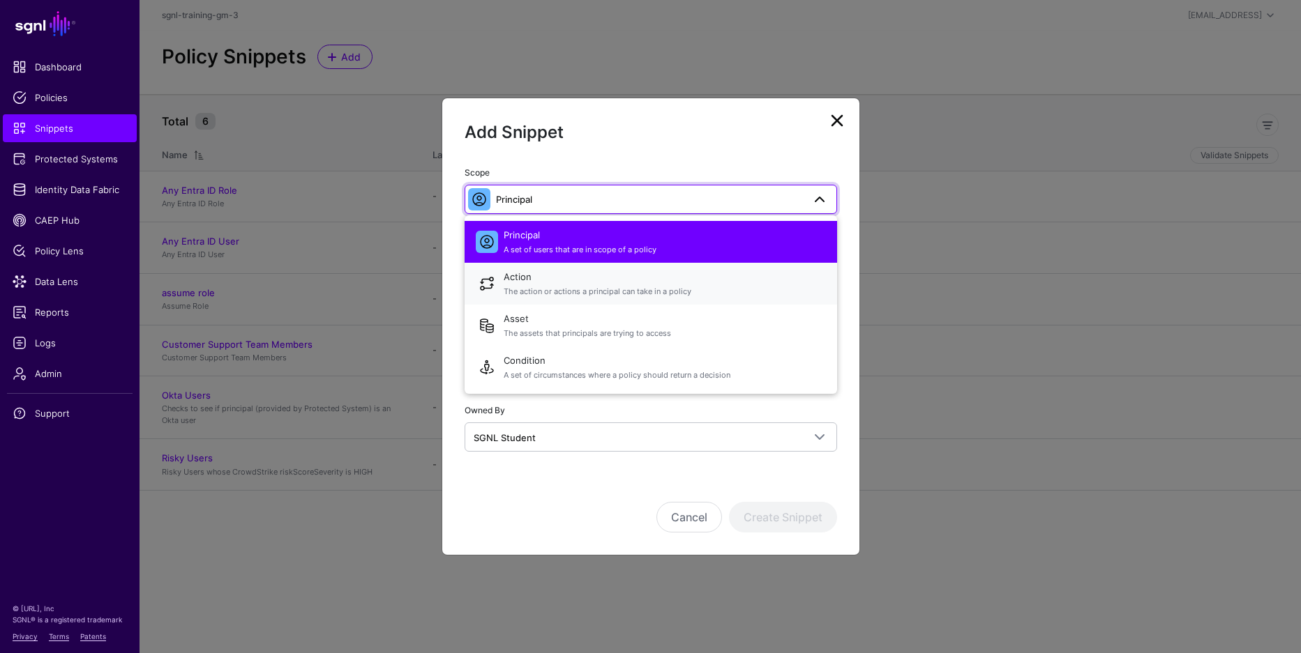
click at [660, 289] on span "The action or actions a principal can take in a policy" at bounding box center [665, 292] width 322 height 12
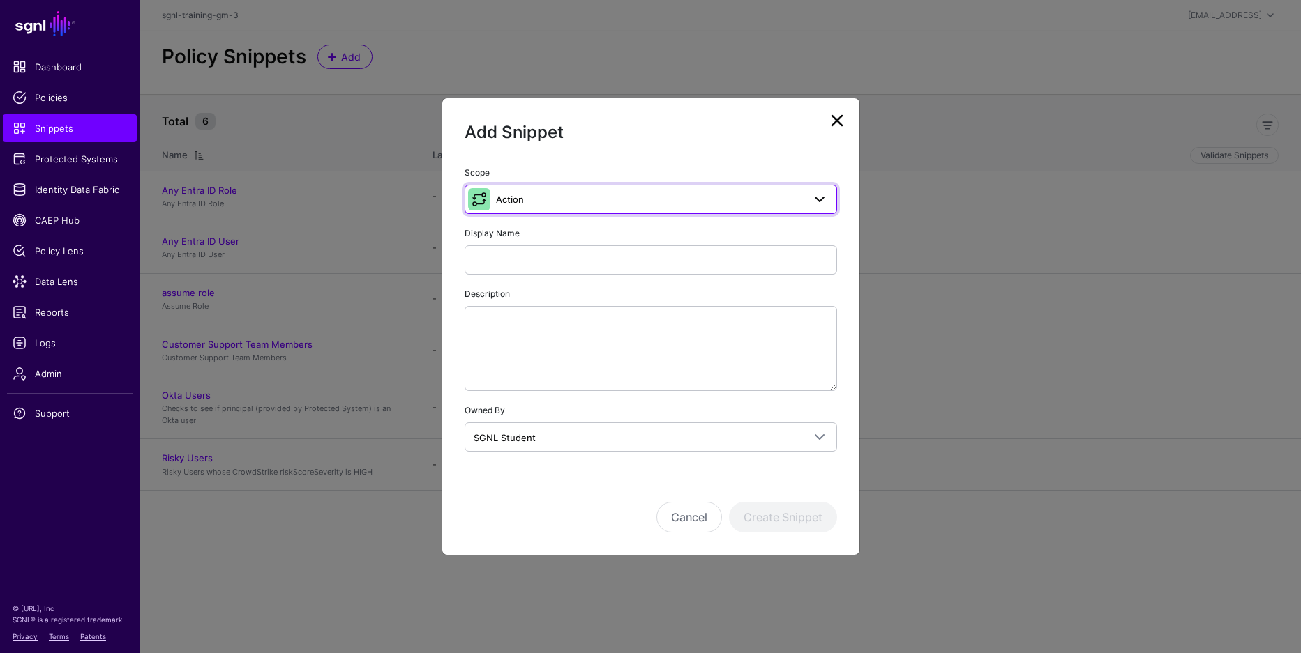
click at [632, 204] on span "Action" at bounding box center [649, 199] width 307 height 15
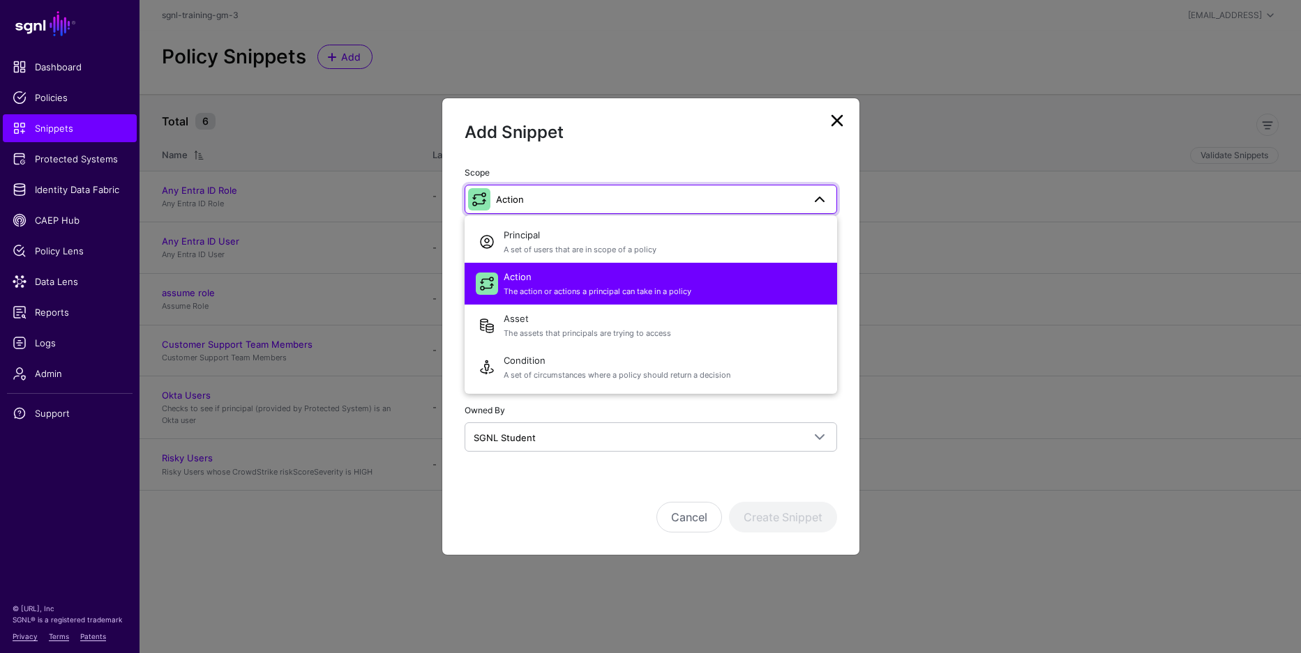
click at [739, 290] on span "The action or actions a principal can take in a policy" at bounding box center [665, 292] width 322 height 12
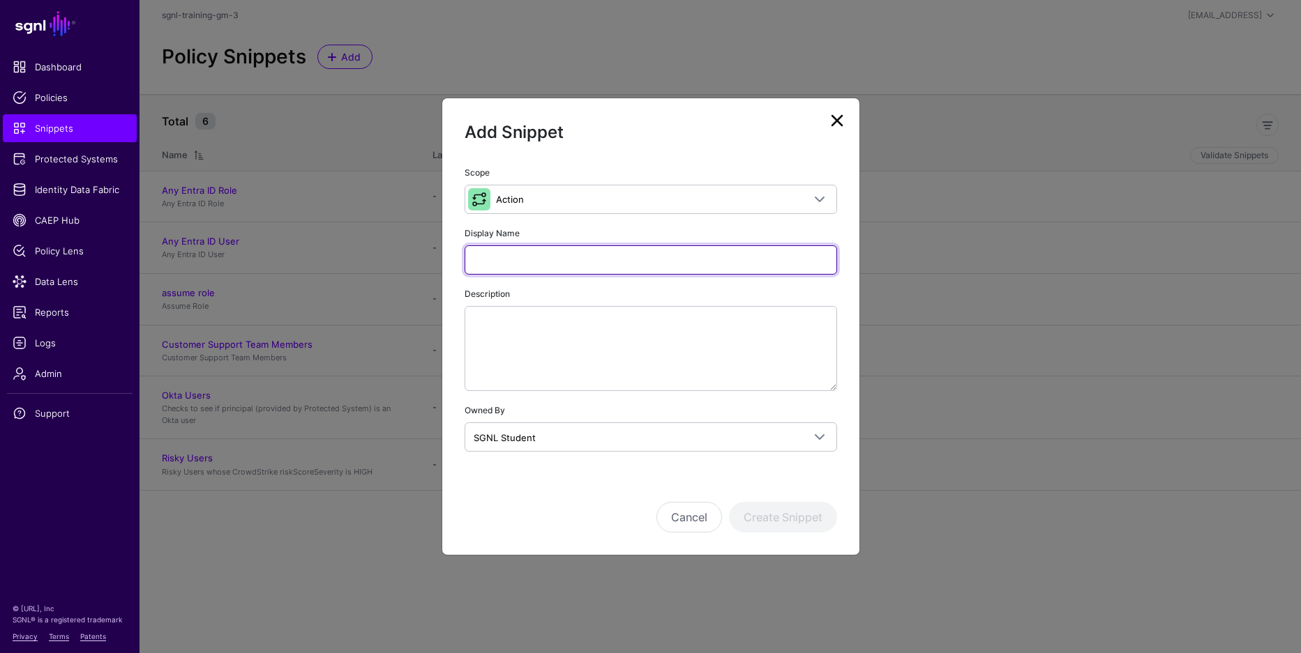
click at [686, 264] on input "Display Name" at bounding box center [650, 259] width 372 height 29
type input "**********"
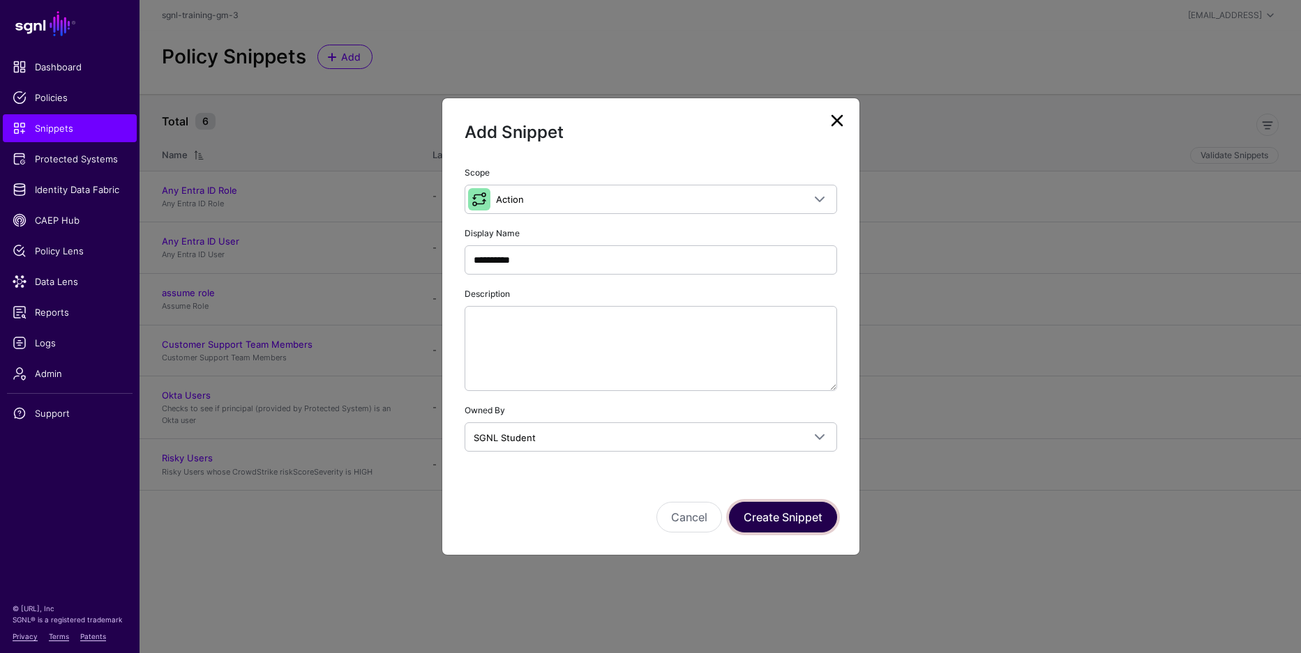
click at [811, 518] on button "Create Snippet" at bounding box center [783, 517] width 108 height 31
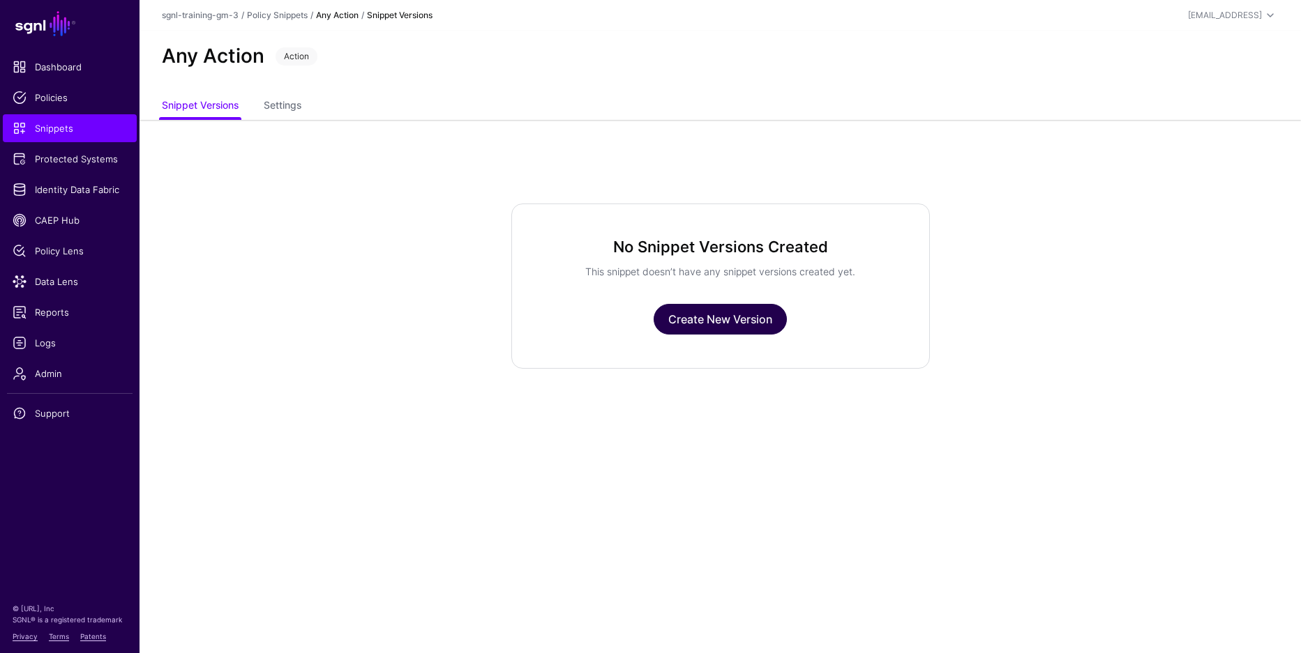
click at [743, 320] on link "Create New Version" at bounding box center [719, 319] width 133 height 31
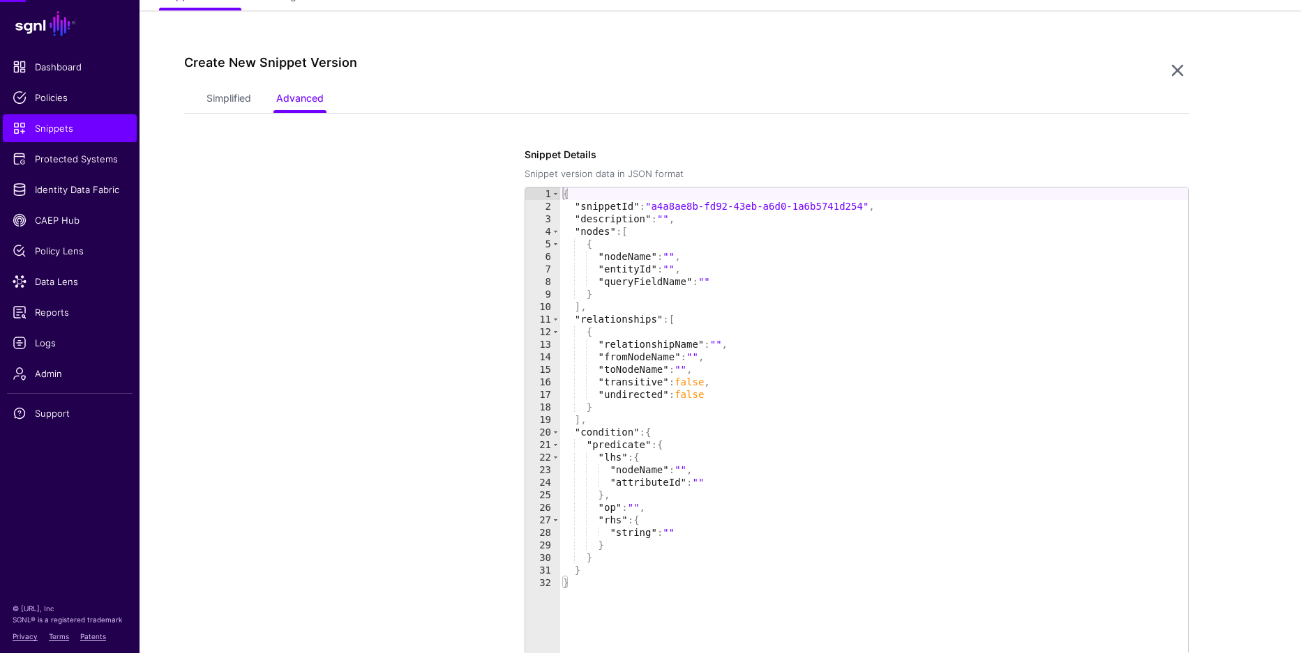
scroll to position [120, 0]
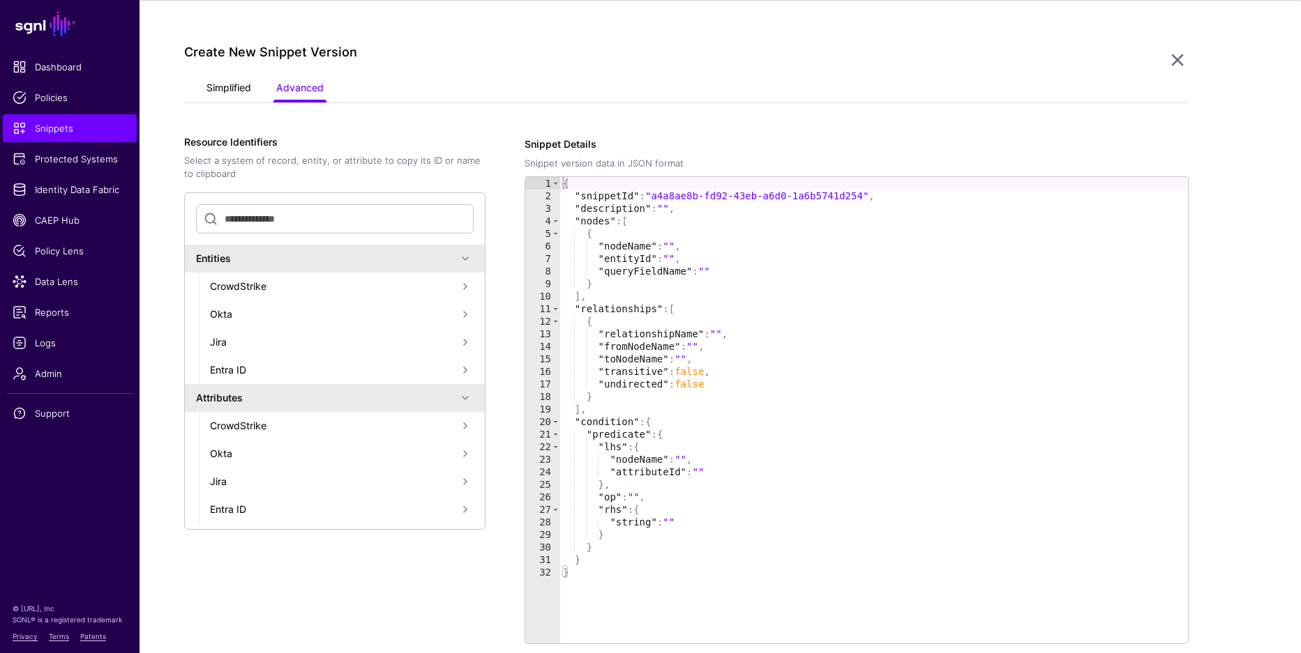
click at [227, 89] on link "Simplified" at bounding box center [228, 89] width 45 height 27
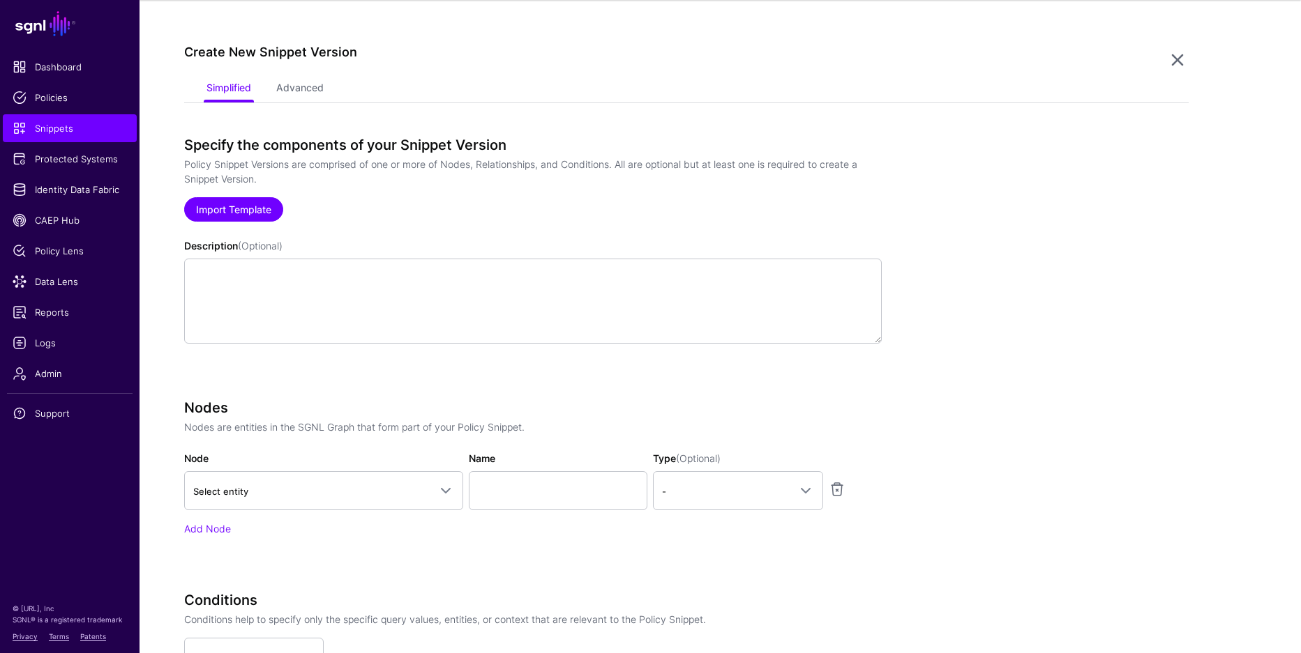
click at [244, 209] on link "Import Template" at bounding box center [233, 209] width 99 height 24
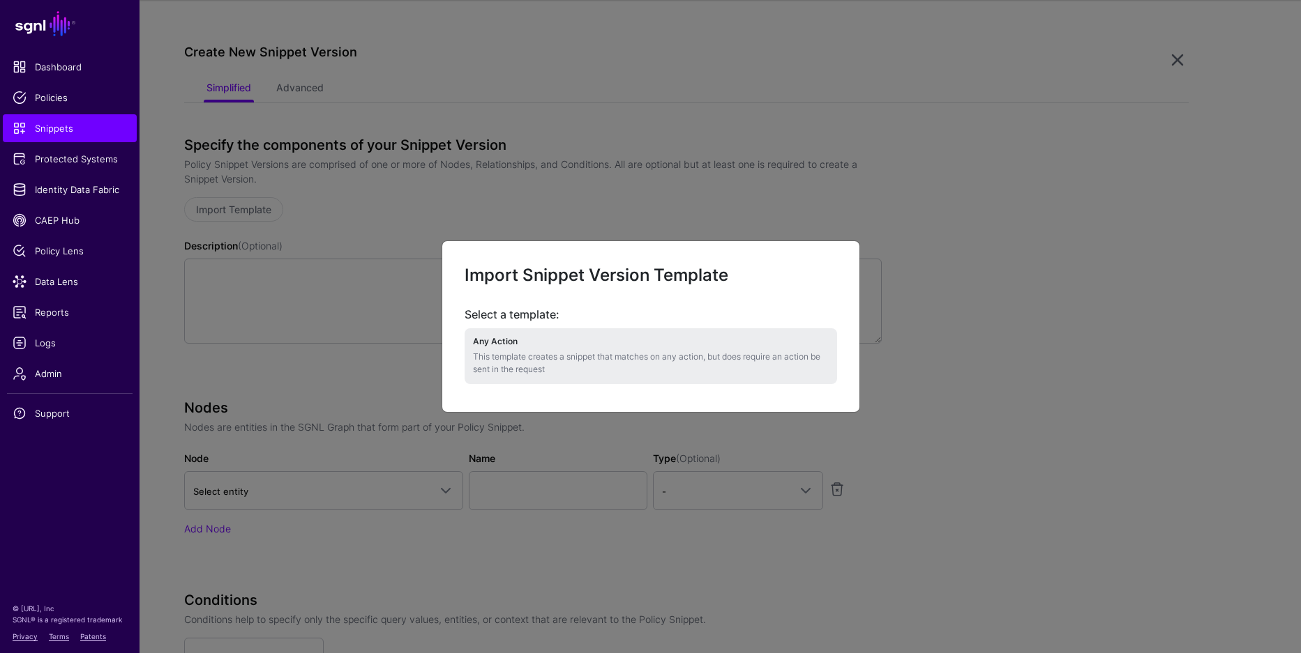
click at [635, 352] on p "This template creates a snippet that matches on any action, but does require an…" at bounding box center [651, 363] width 356 height 25
type textarea "**********"
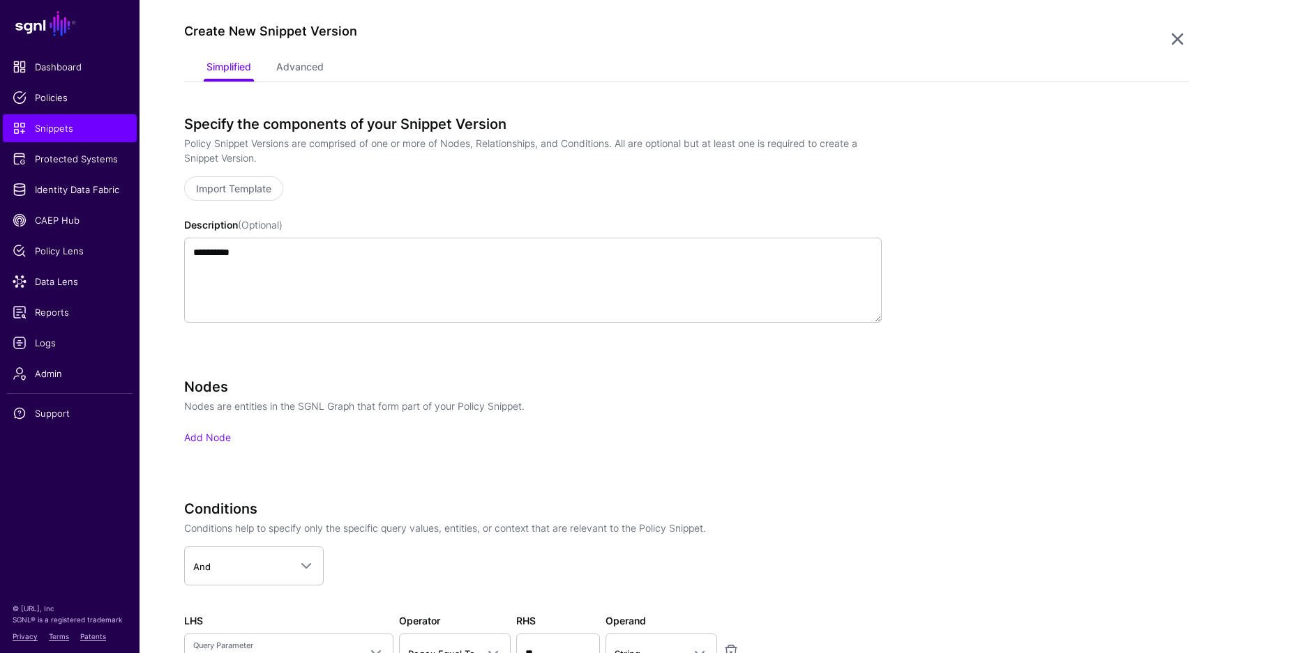
scroll to position [129, 0]
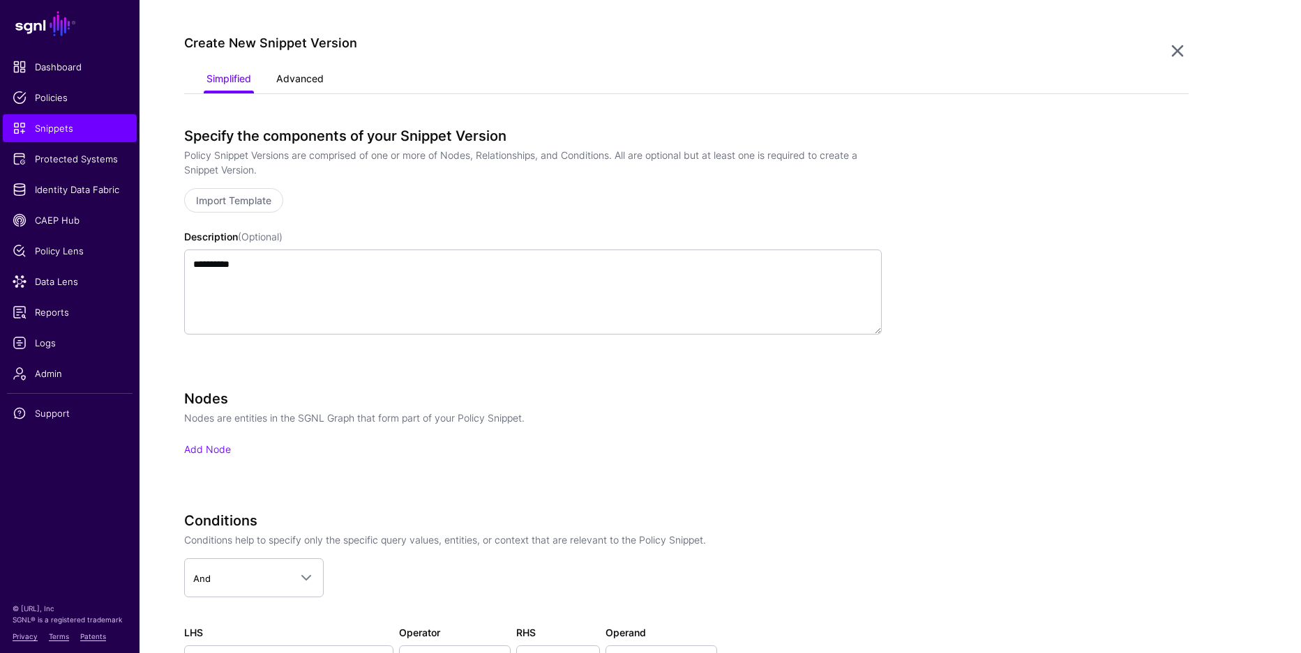
click at [313, 75] on link "Advanced" at bounding box center [299, 80] width 47 height 27
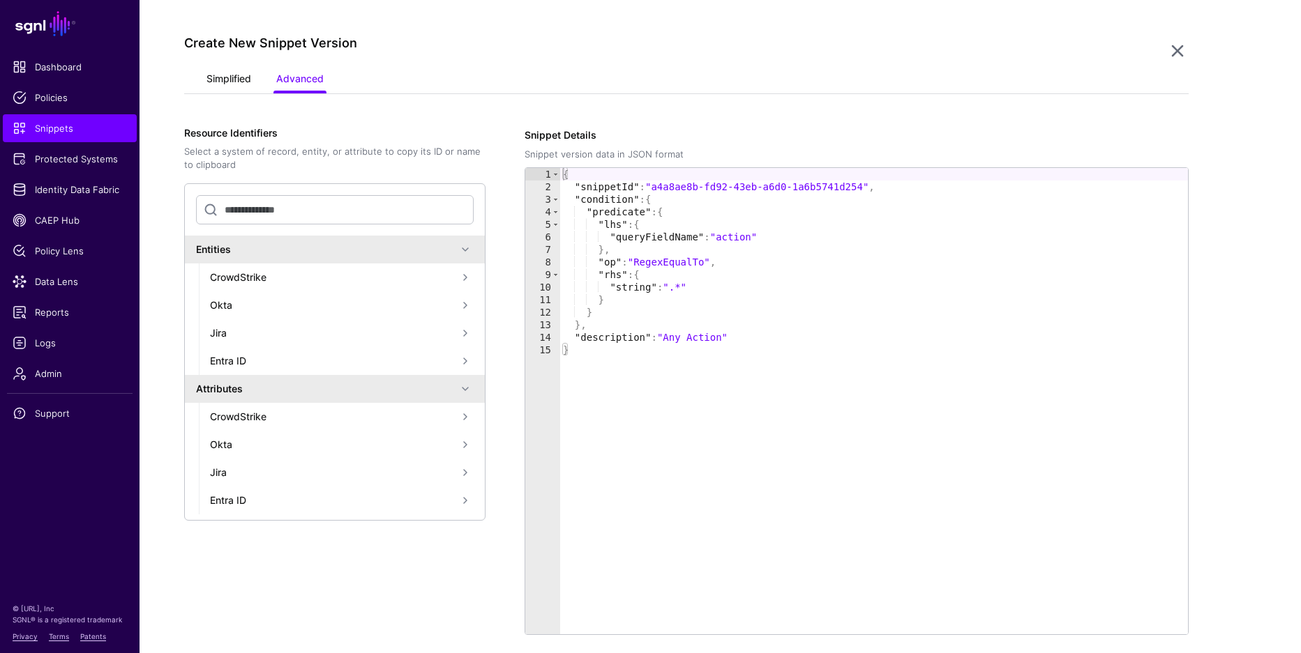
click at [215, 83] on link "Simplified" at bounding box center [228, 80] width 45 height 27
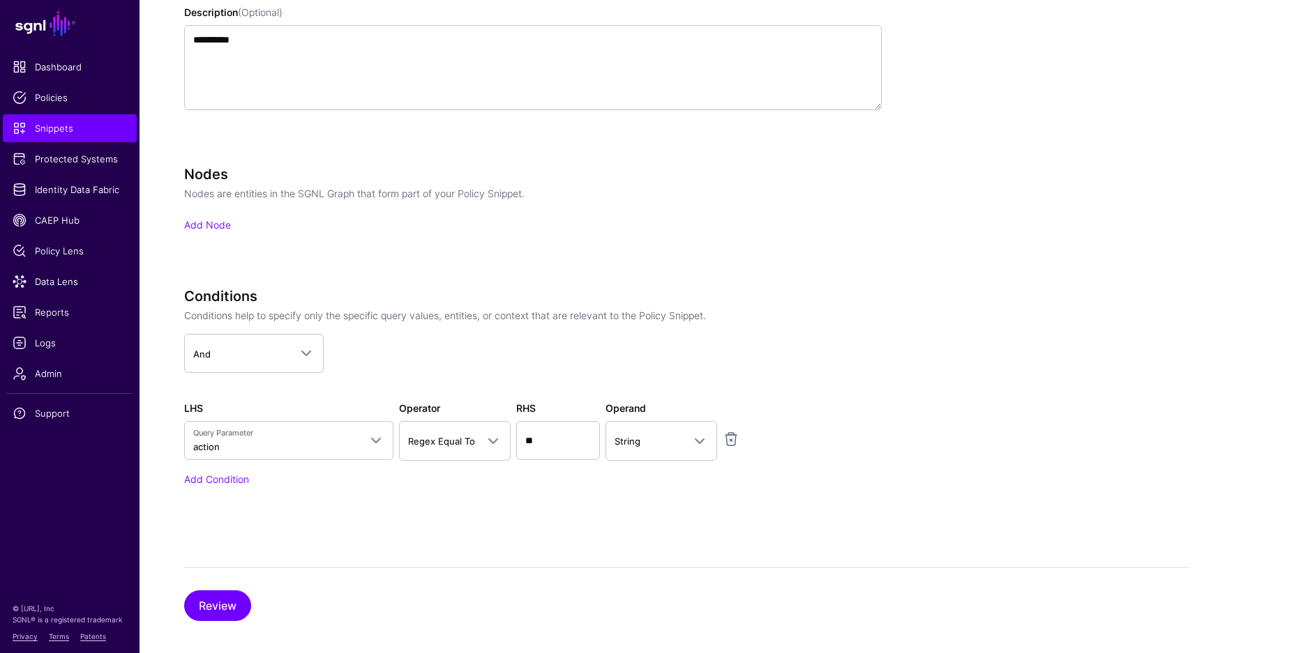
scroll to position [366, 0]
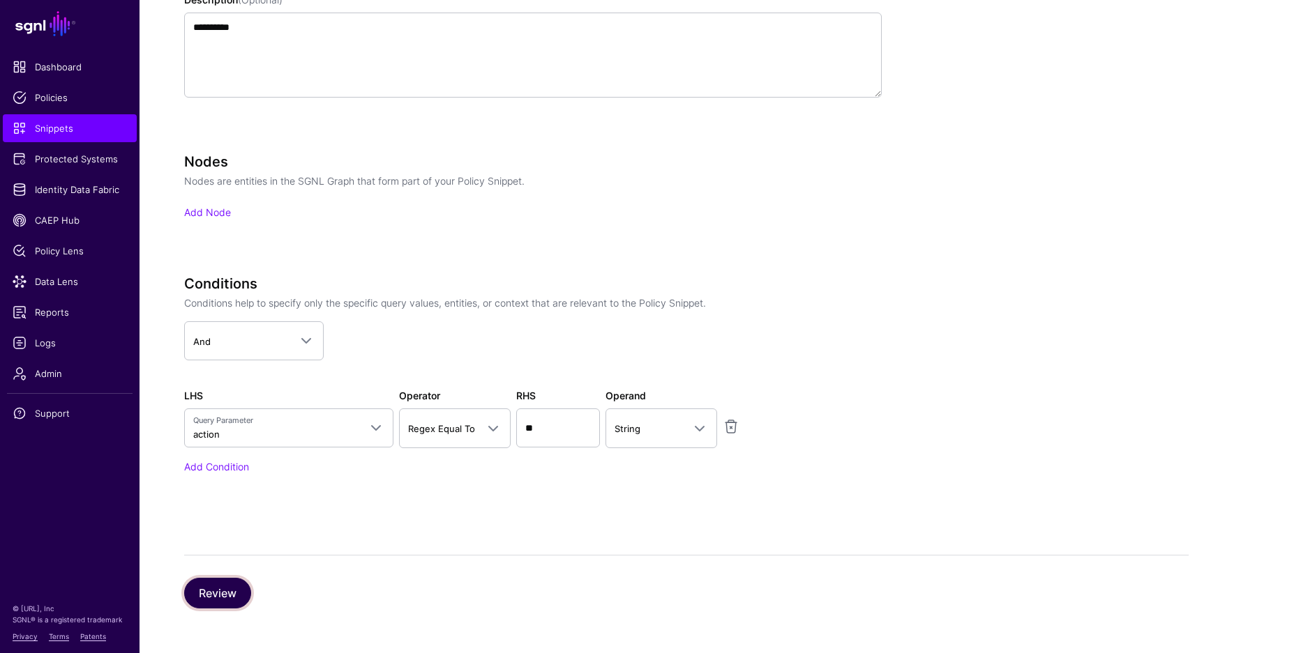
click at [243, 589] on button "Review" at bounding box center [217, 593] width 67 height 31
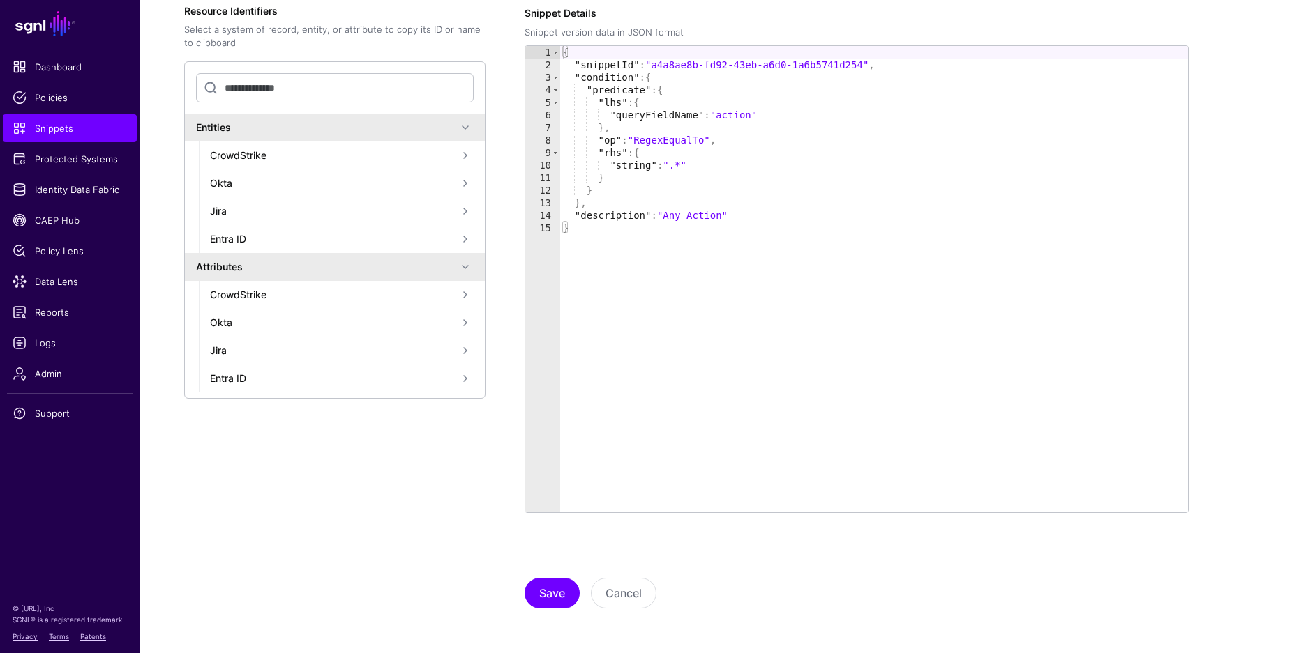
scroll to position [251, 0]
click at [566, 598] on button "Save" at bounding box center [551, 593] width 55 height 31
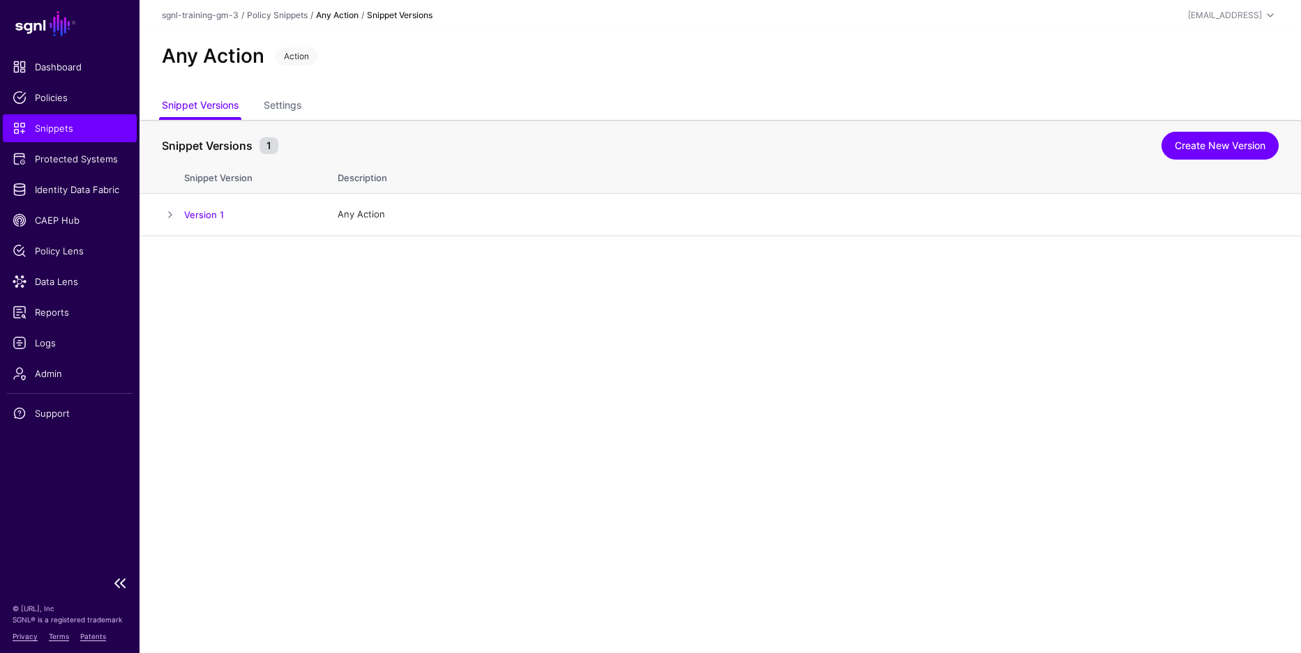
click at [81, 123] on span "Snippets" at bounding box center [70, 128] width 114 height 14
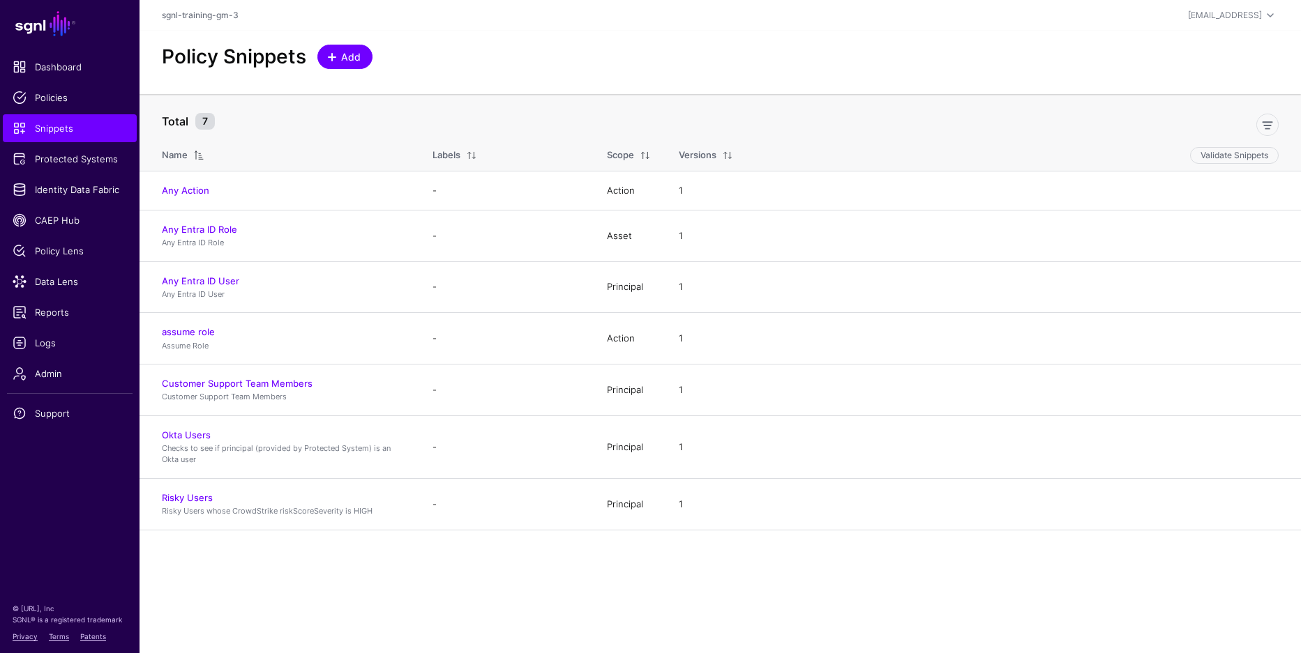
click at [340, 61] on span "Add" at bounding box center [351, 57] width 23 height 15
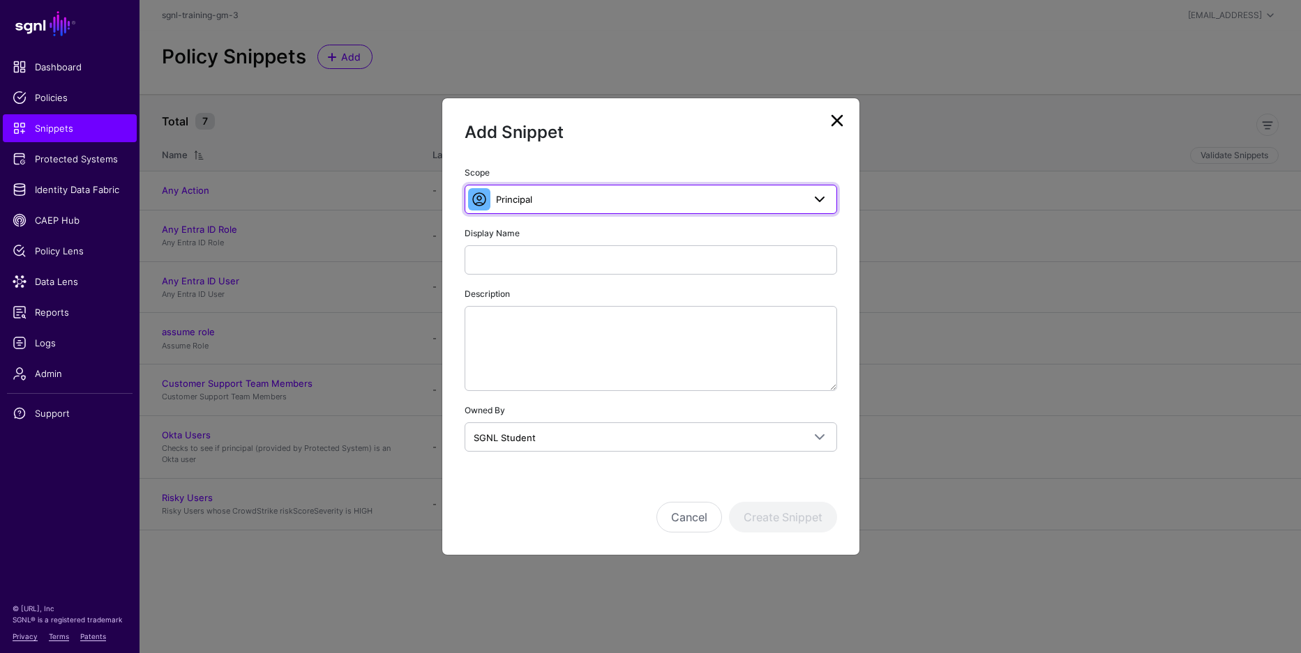
click at [553, 197] on span "Principal" at bounding box center [649, 199] width 307 height 15
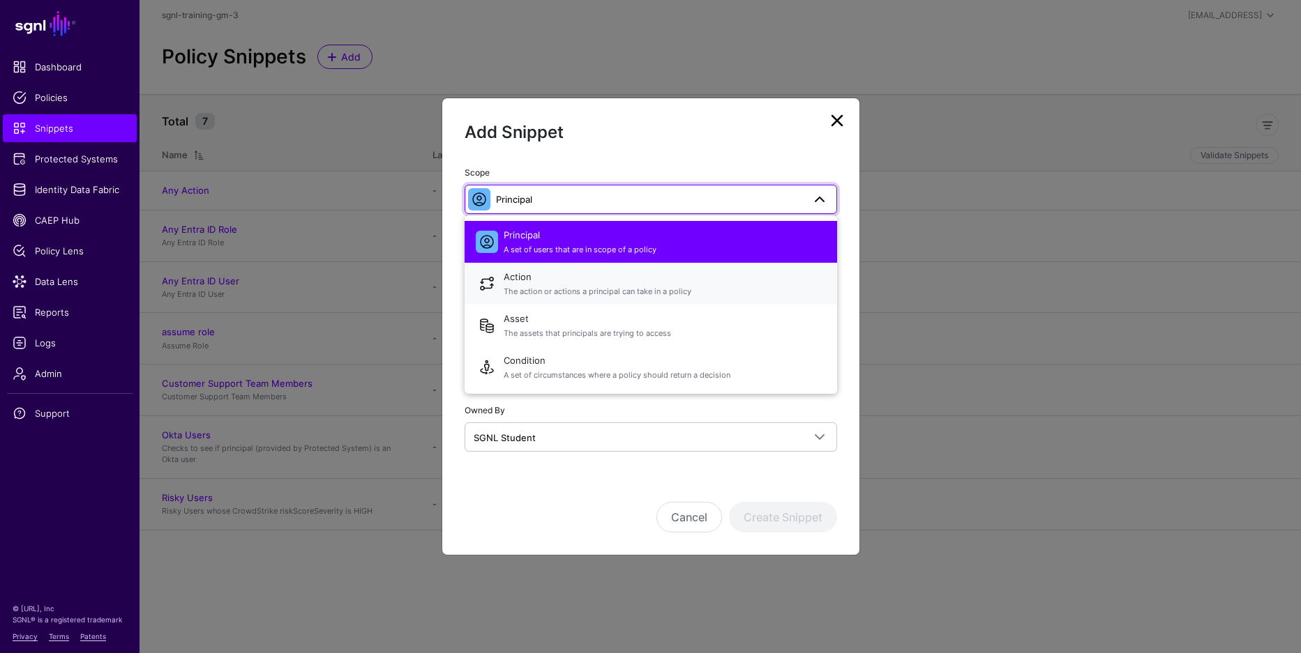
click at [596, 279] on span "Action The action or actions a principal can take in a policy" at bounding box center [665, 283] width 322 height 33
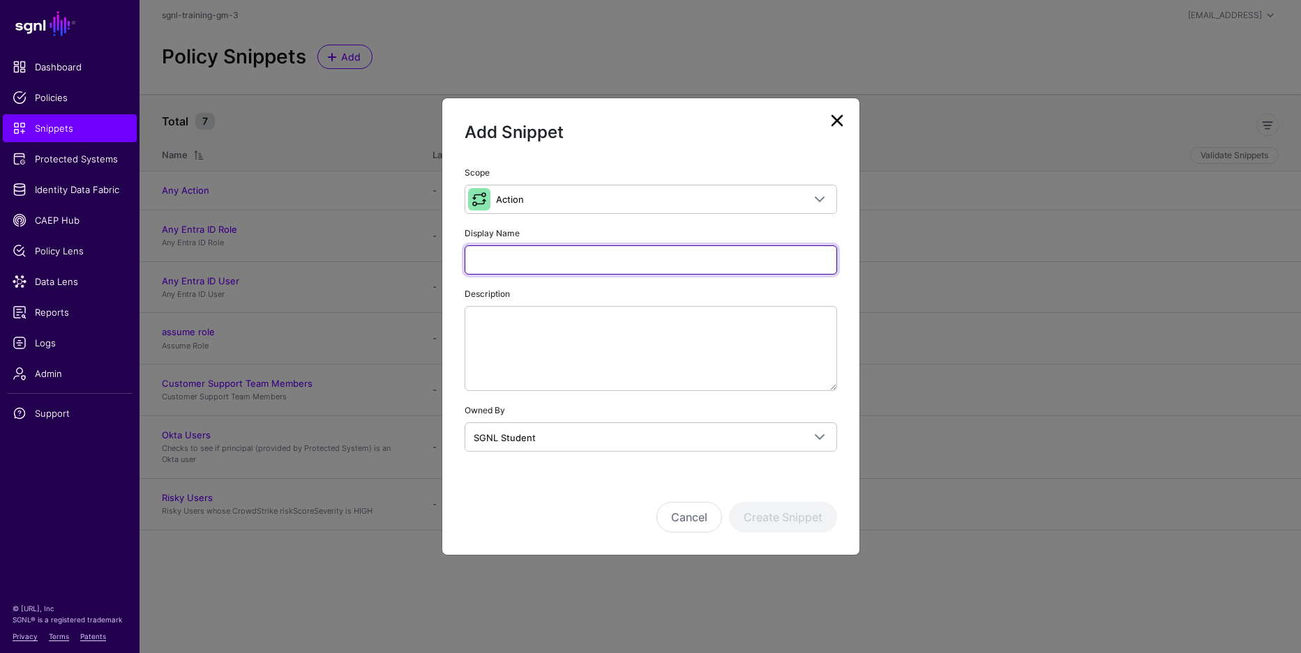
click at [583, 257] on input "Display Name" at bounding box center [650, 259] width 372 height 29
type input "******"
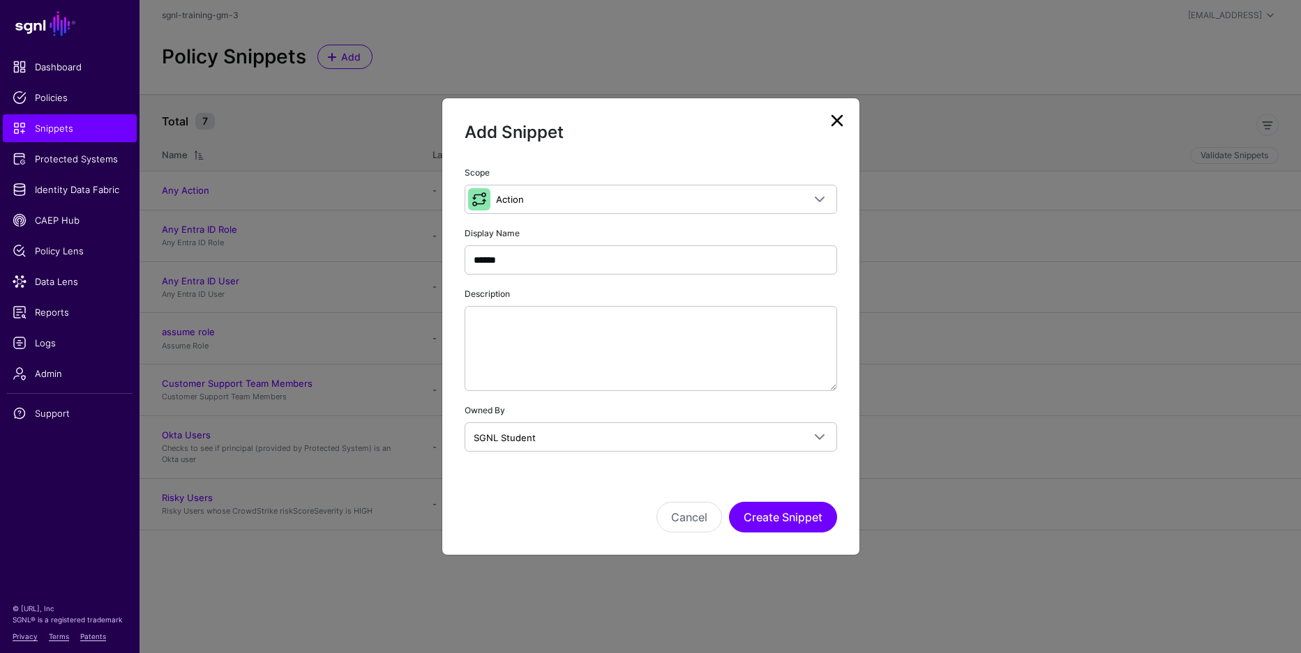
click at [743, 499] on div "Cancel Create Snippet" at bounding box center [650, 498] width 372 height 70
click at [756, 509] on button "Create Snippet" at bounding box center [783, 517] width 108 height 31
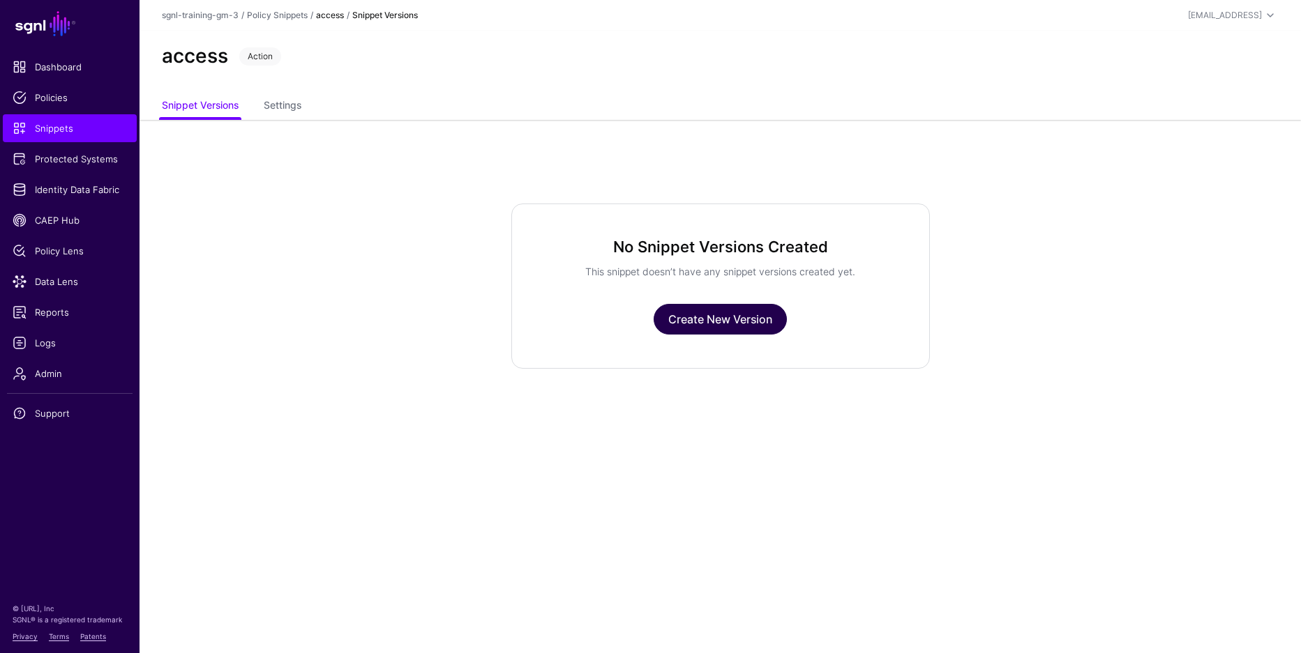
click at [718, 315] on link "Create New Version" at bounding box center [719, 319] width 133 height 31
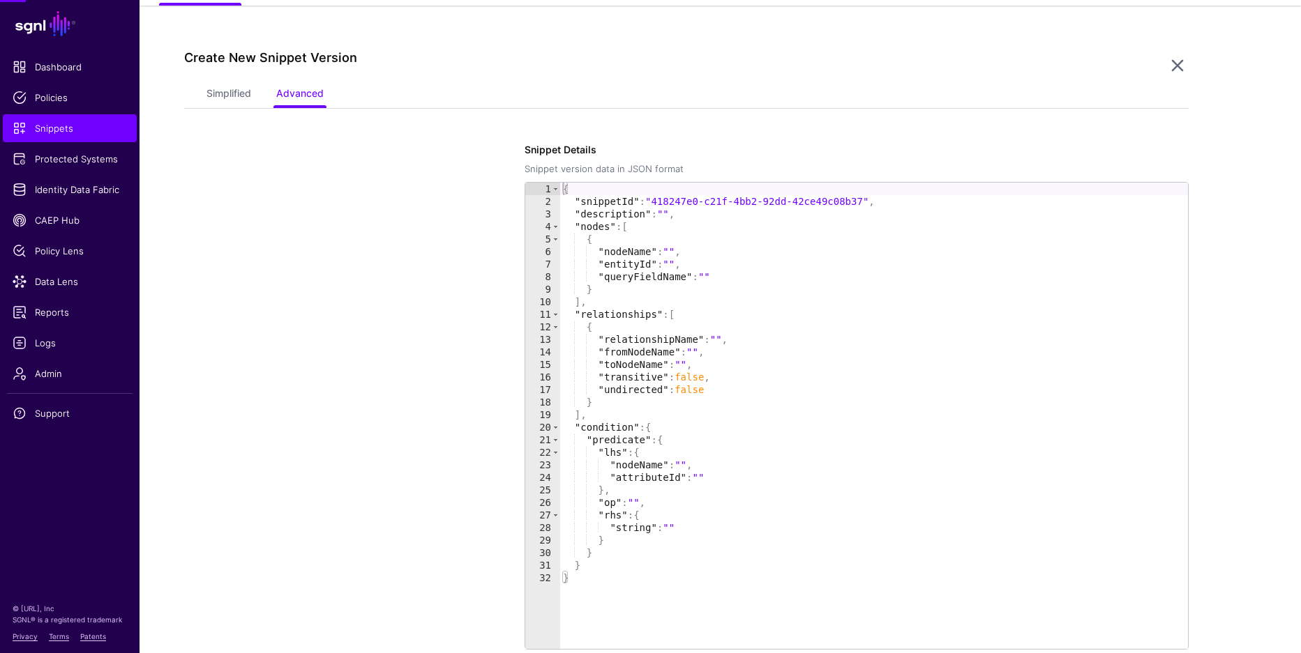
scroll to position [120, 0]
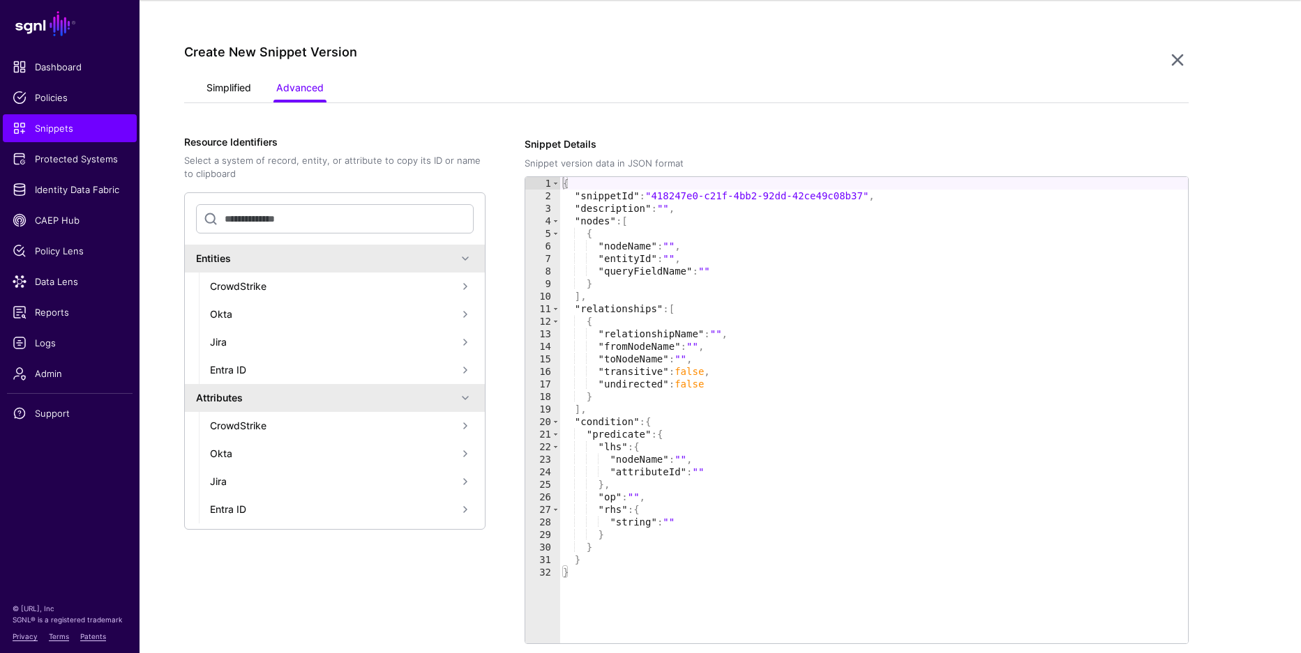
click at [236, 88] on link "Simplified" at bounding box center [228, 89] width 45 height 27
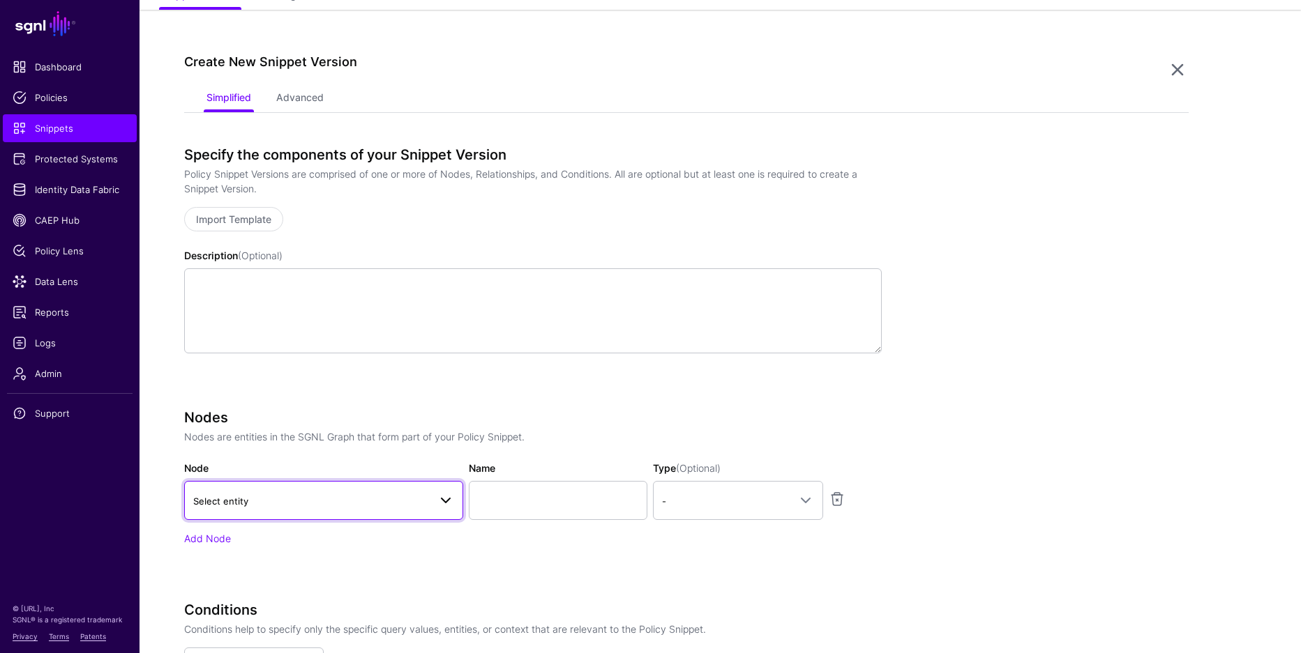
click at [269, 494] on span "Select entity" at bounding box center [311, 501] width 236 height 15
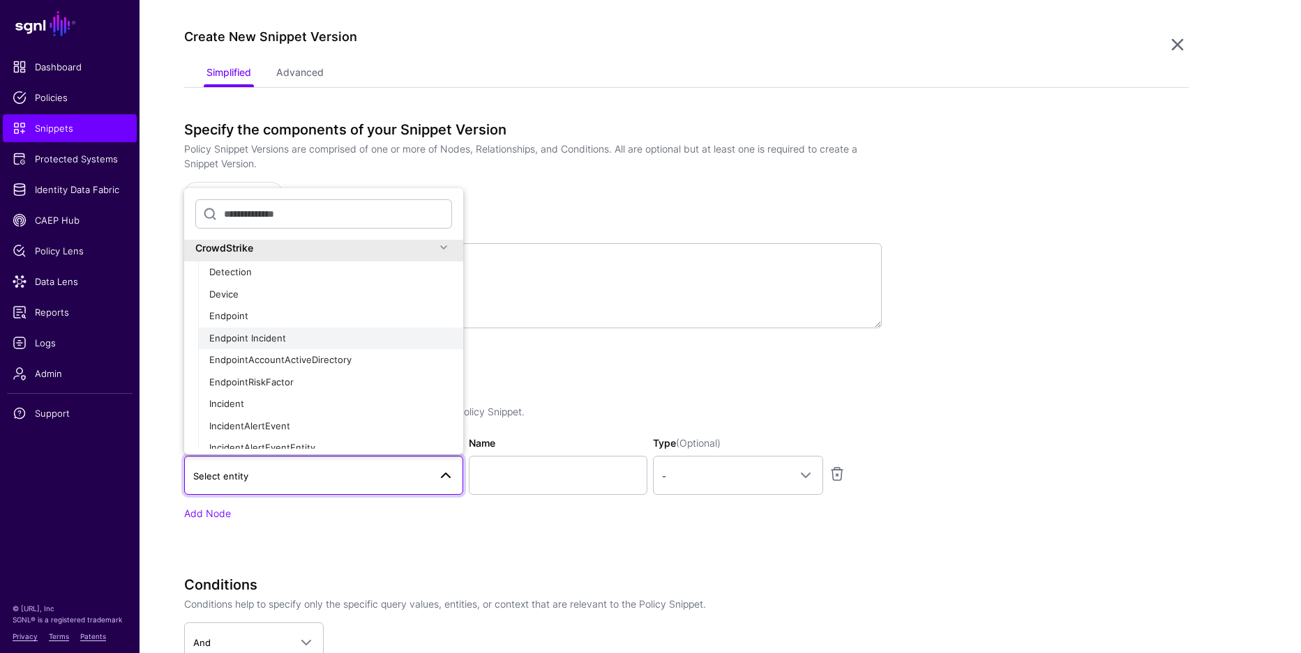
scroll to position [0, 0]
click at [686, 359] on div "Specify the components of your Snippet Version Policy Snippet Versions are comp…" at bounding box center [532, 244] width 697 height 246
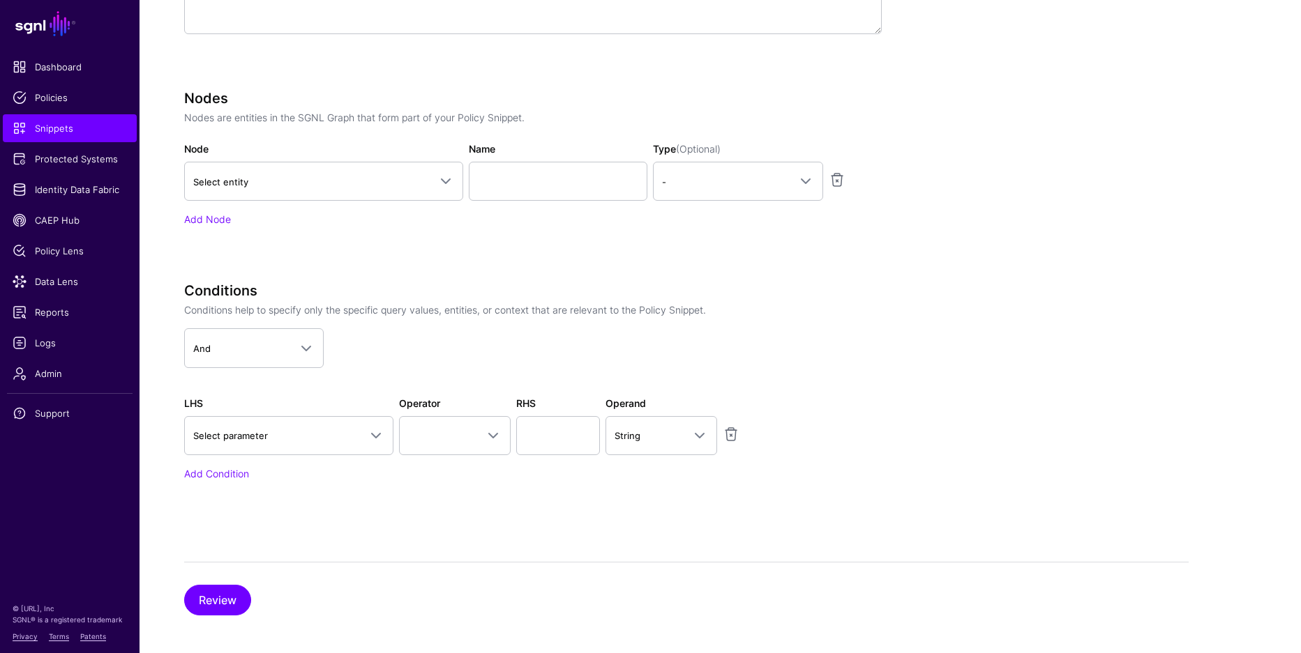
scroll to position [437, 0]
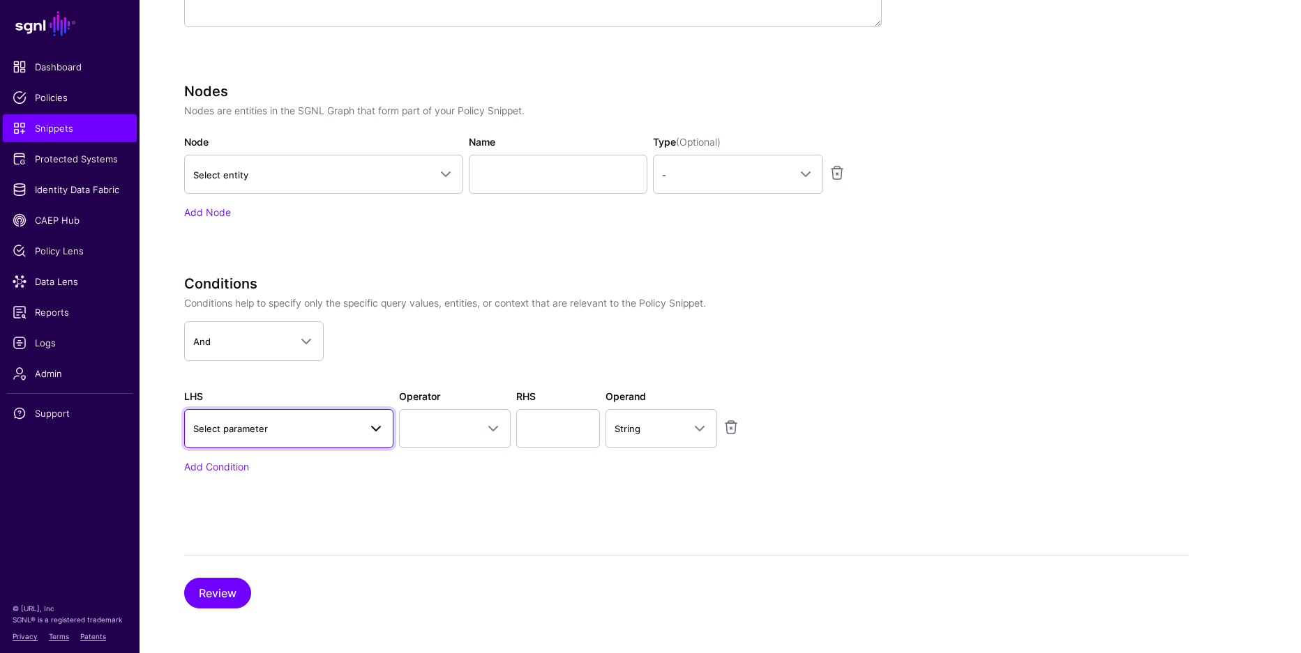
click at [284, 436] on span "Select parameter" at bounding box center [288, 429] width 191 height 17
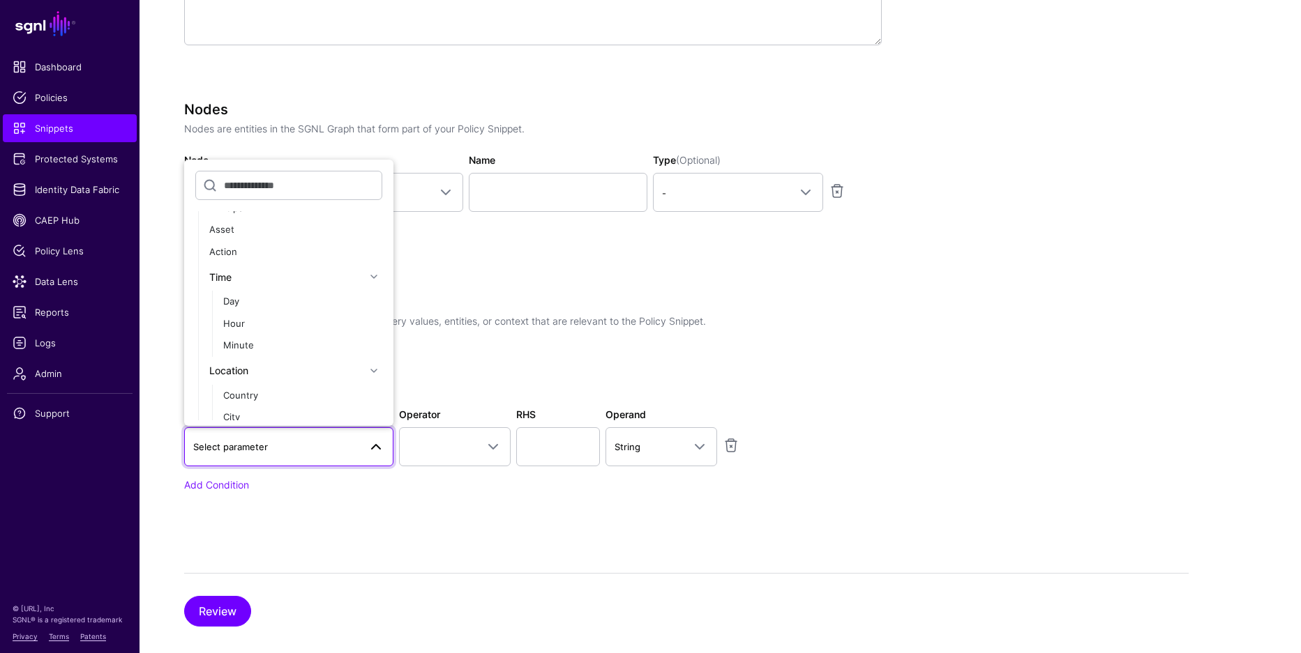
scroll to position [0, 0]
click at [253, 294] on div "Action" at bounding box center [295, 294] width 173 height 14
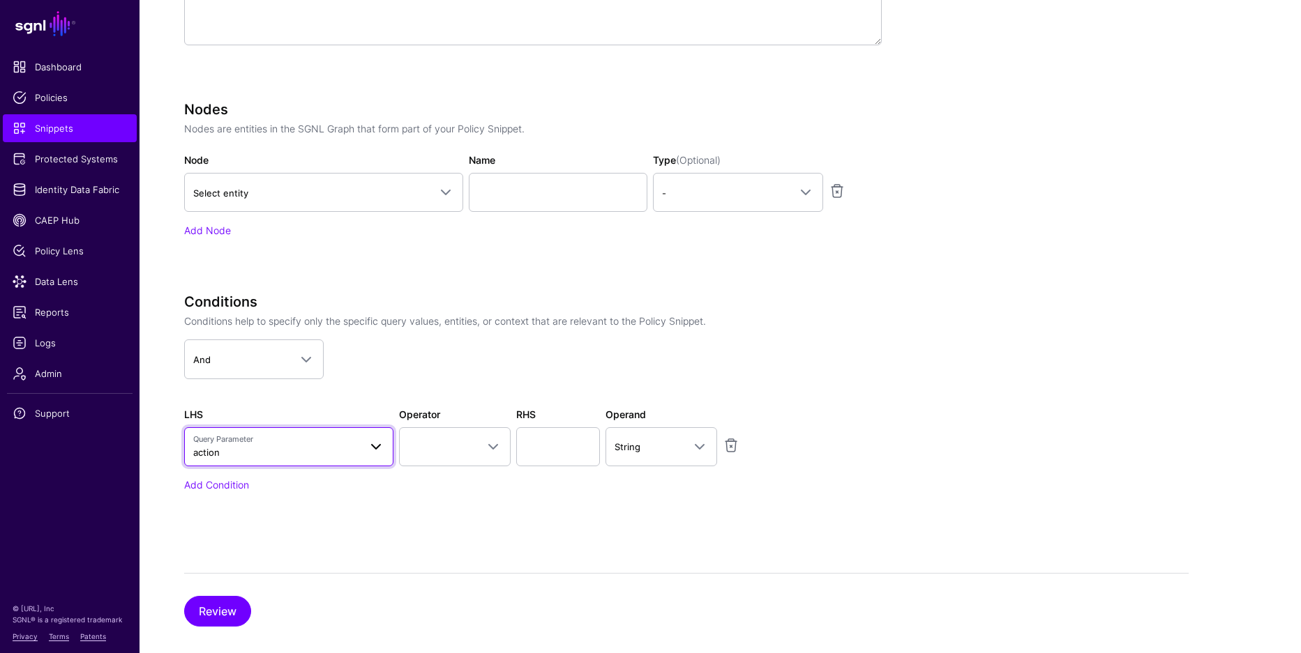
click at [370, 446] on span at bounding box center [376, 447] width 17 height 17
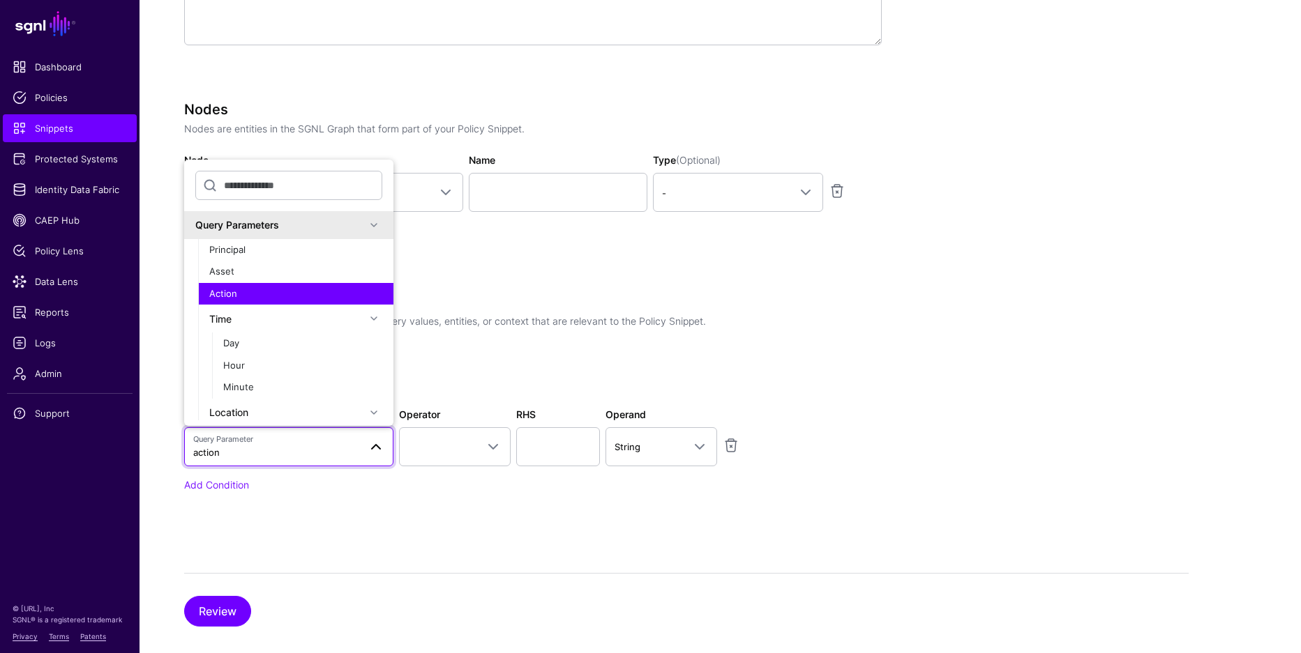
click at [306, 292] on div "Action" at bounding box center [295, 294] width 173 height 14
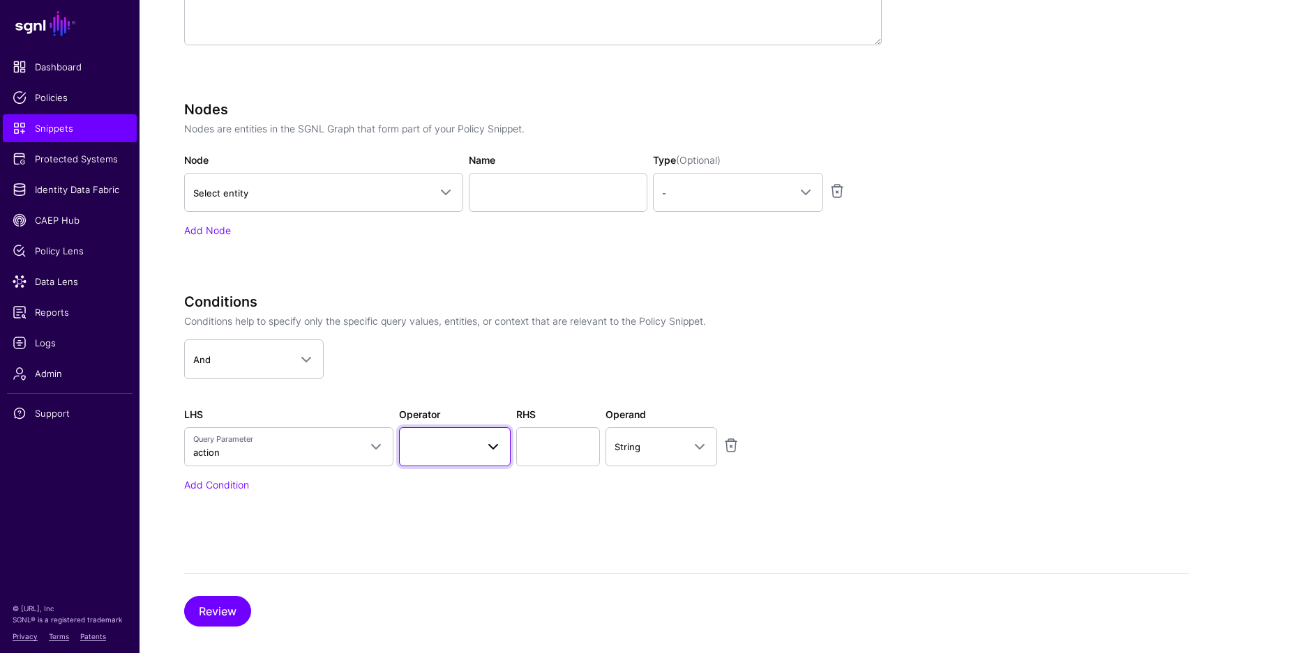
click at [438, 439] on span at bounding box center [454, 447] width 93 height 17
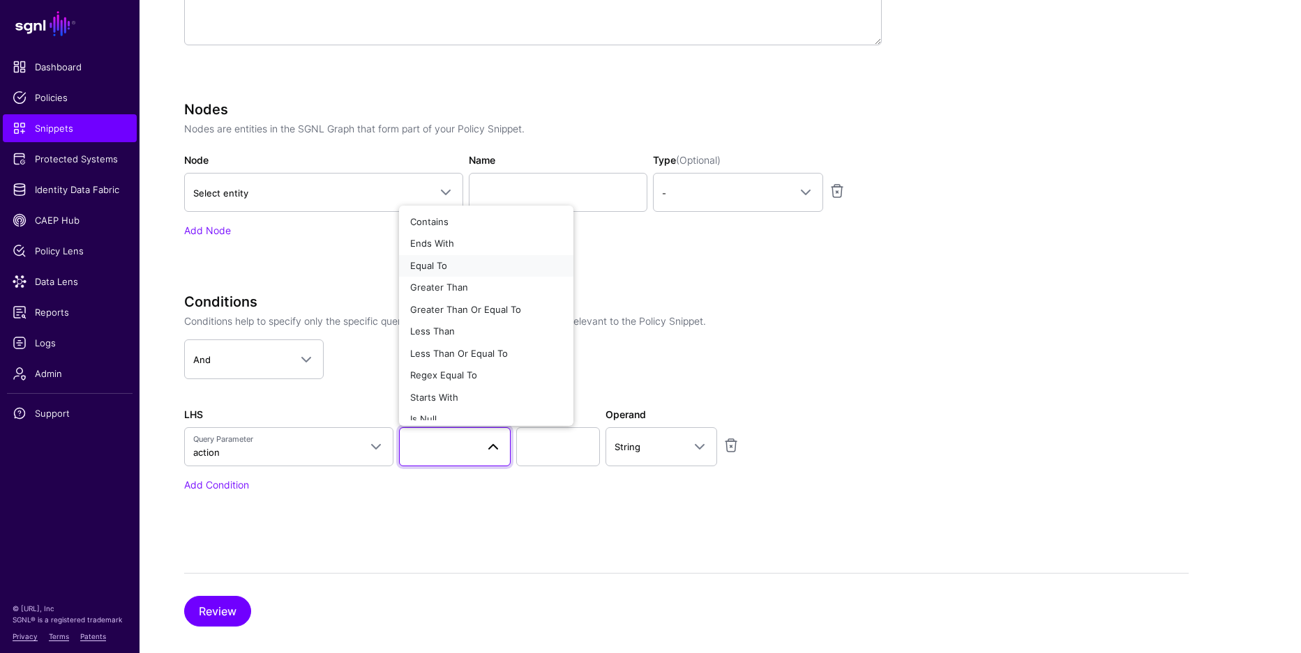
drag, startPoint x: 448, startPoint y: 263, endPoint x: 481, endPoint y: 294, distance: 45.4
click at [448, 263] on div "Equal To" at bounding box center [486, 266] width 152 height 14
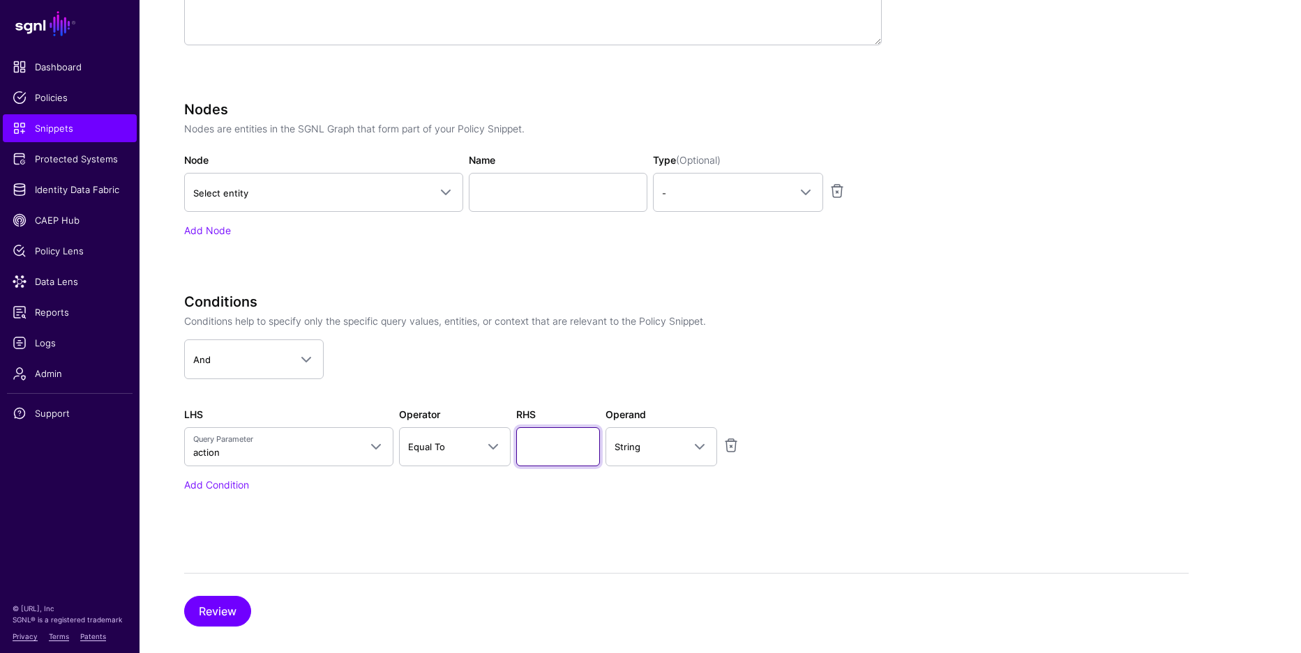
click at [554, 455] on input "text" at bounding box center [558, 447] width 84 height 39
type input "******"
click at [225, 603] on button "Review" at bounding box center [217, 611] width 67 height 31
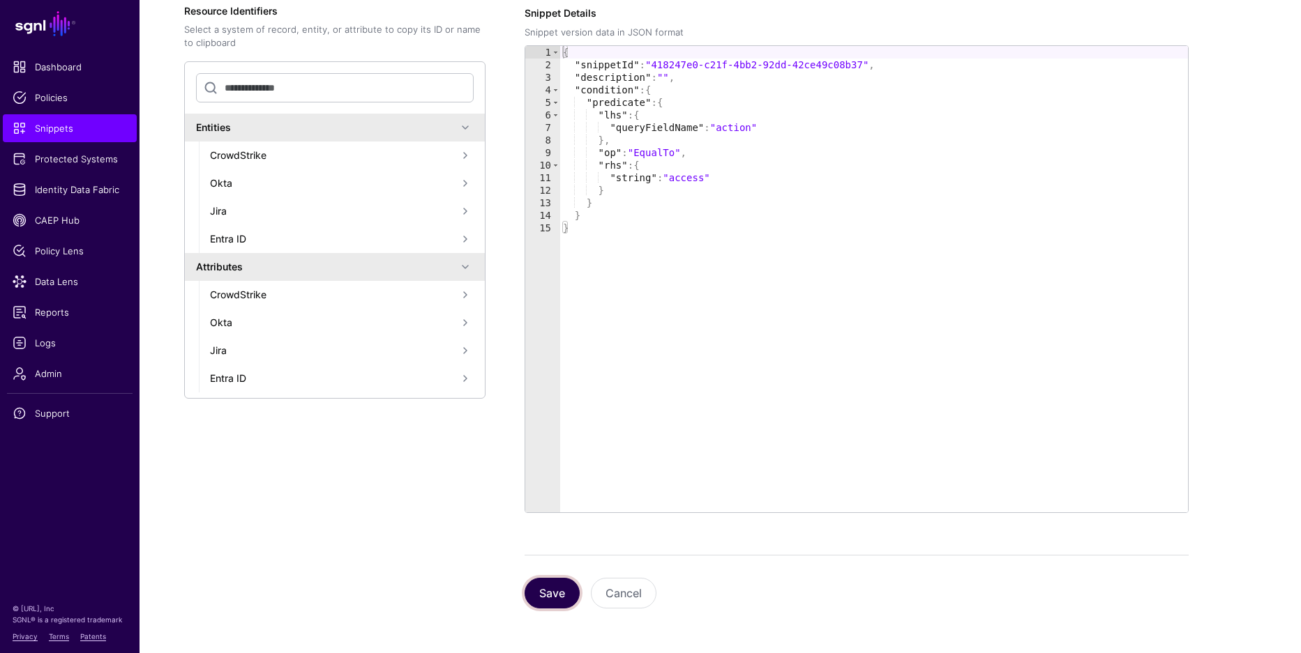
drag, startPoint x: 545, startPoint y: 589, endPoint x: 531, endPoint y: 576, distance: 18.8
click at [543, 587] on button "Save" at bounding box center [551, 593] width 55 height 31
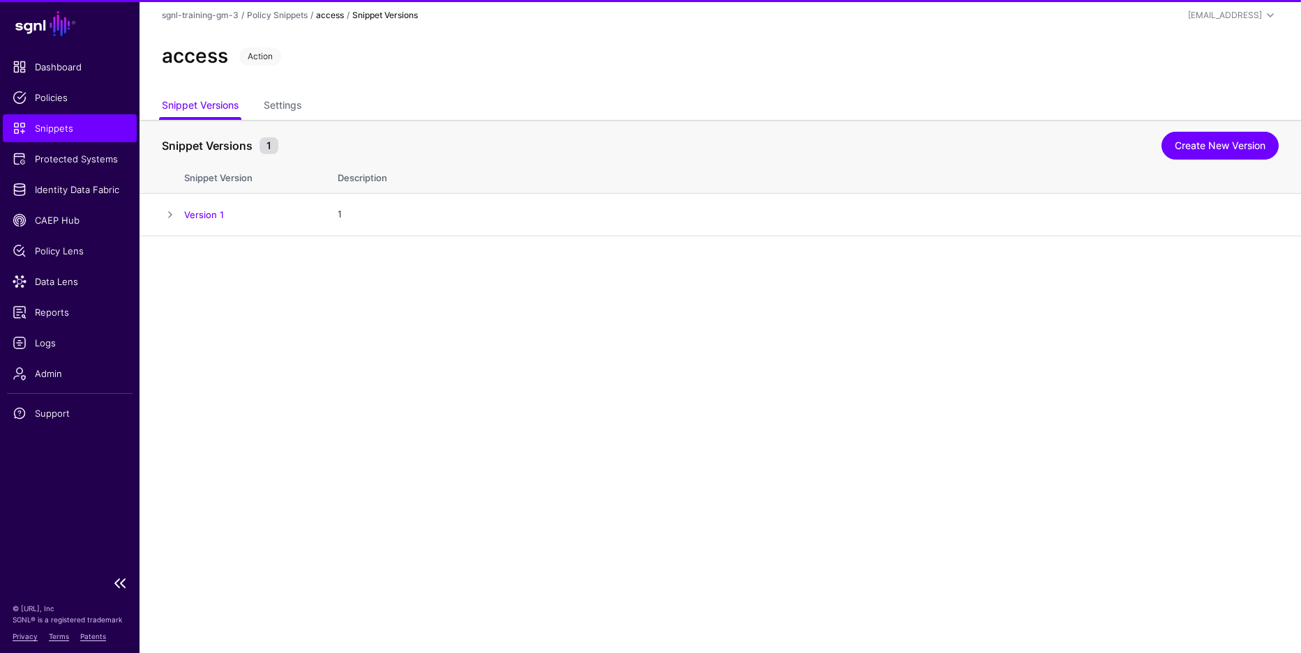
click at [100, 133] on span "Snippets" at bounding box center [70, 128] width 114 height 14
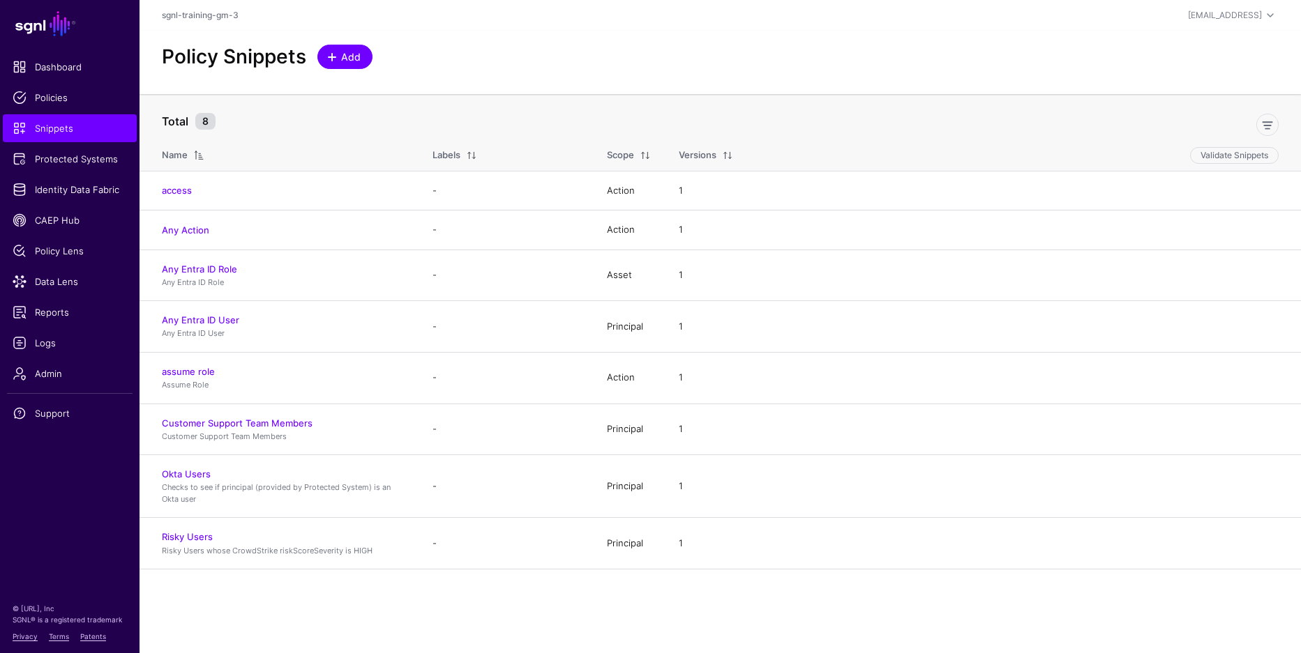
click at [334, 63] on span "Add" at bounding box center [345, 57] width 35 height 15
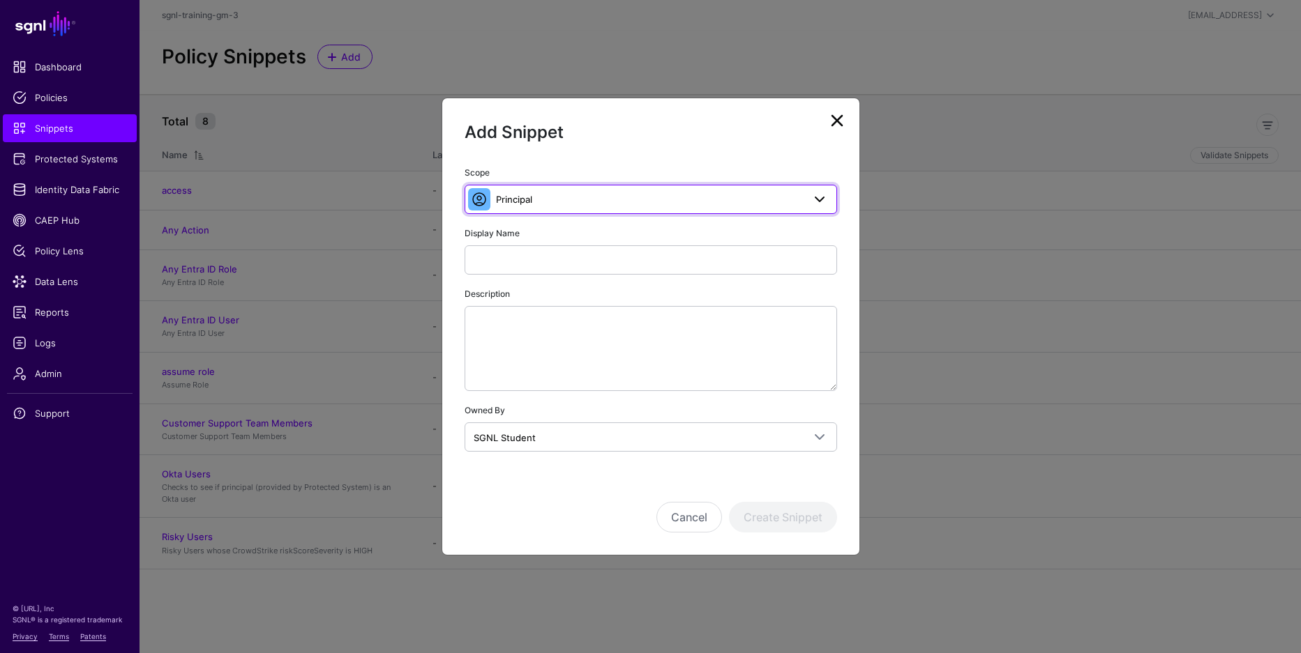
click at [557, 207] on span "Principal" at bounding box center [651, 199] width 354 height 17
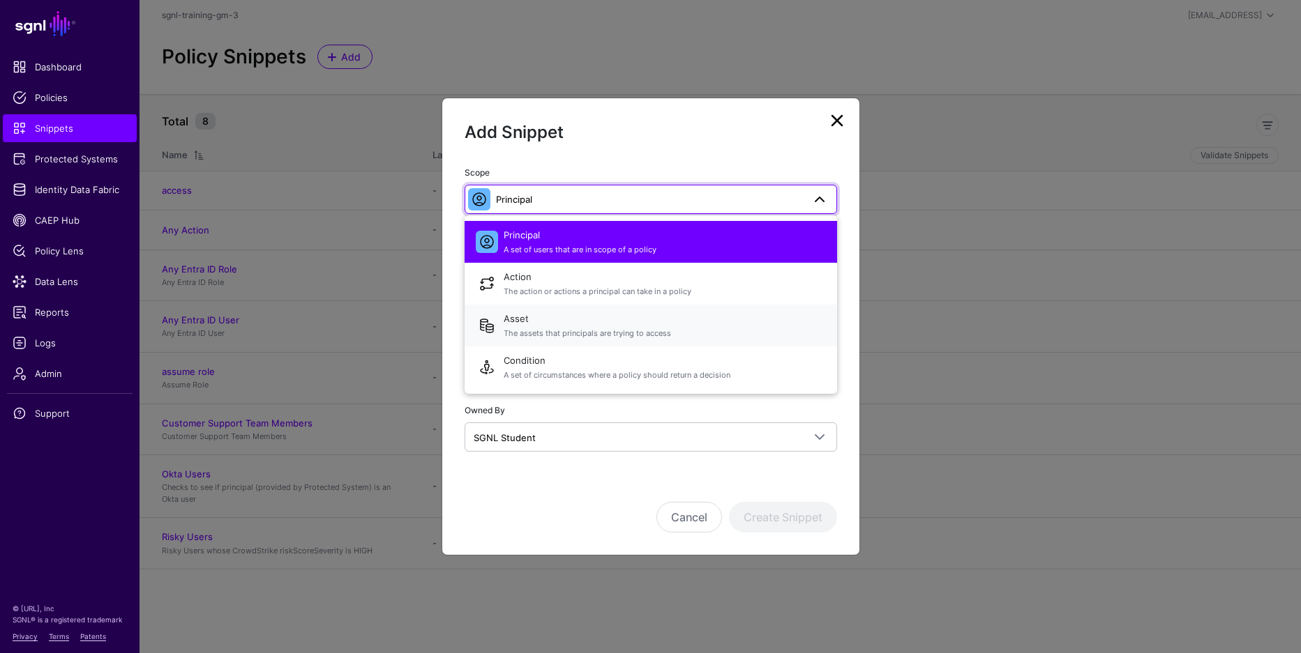
click at [612, 316] on span "Asset The assets that principals are trying to access" at bounding box center [665, 325] width 322 height 33
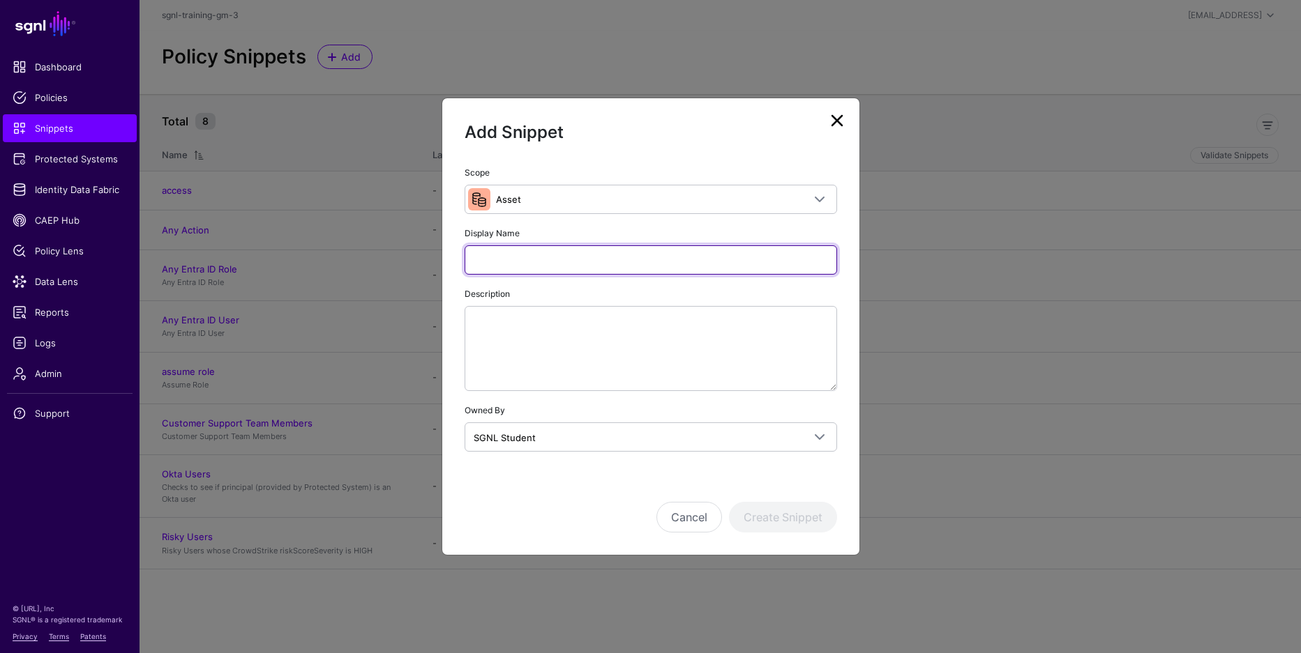
click at [598, 256] on input "Display Name" at bounding box center [650, 259] width 372 height 29
type input "*********"
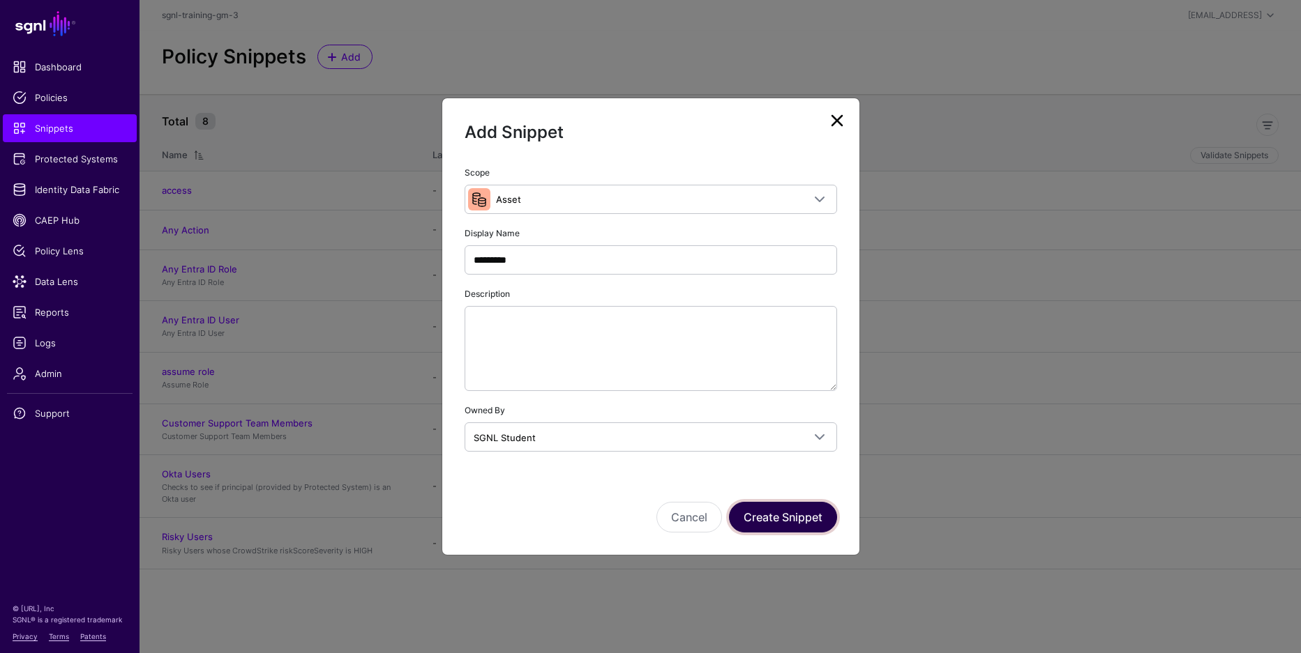
click at [800, 513] on button "Create Snippet" at bounding box center [783, 517] width 108 height 31
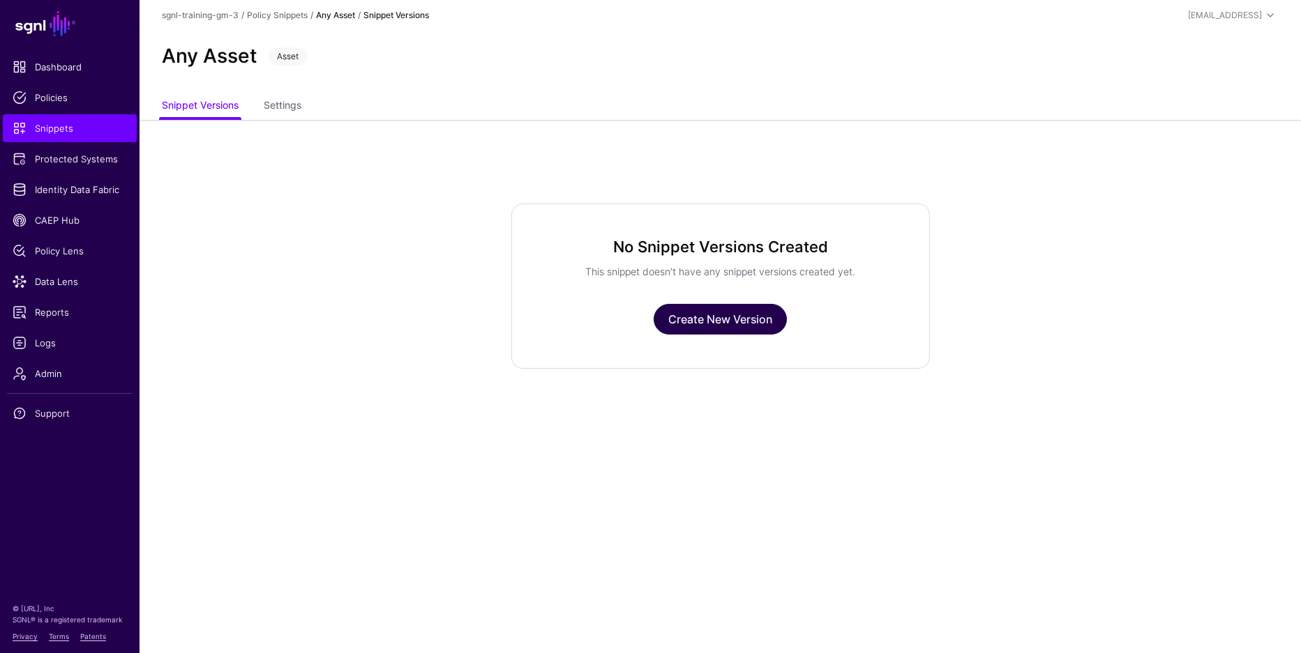
click at [682, 323] on link "Create New Version" at bounding box center [719, 319] width 133 height 31
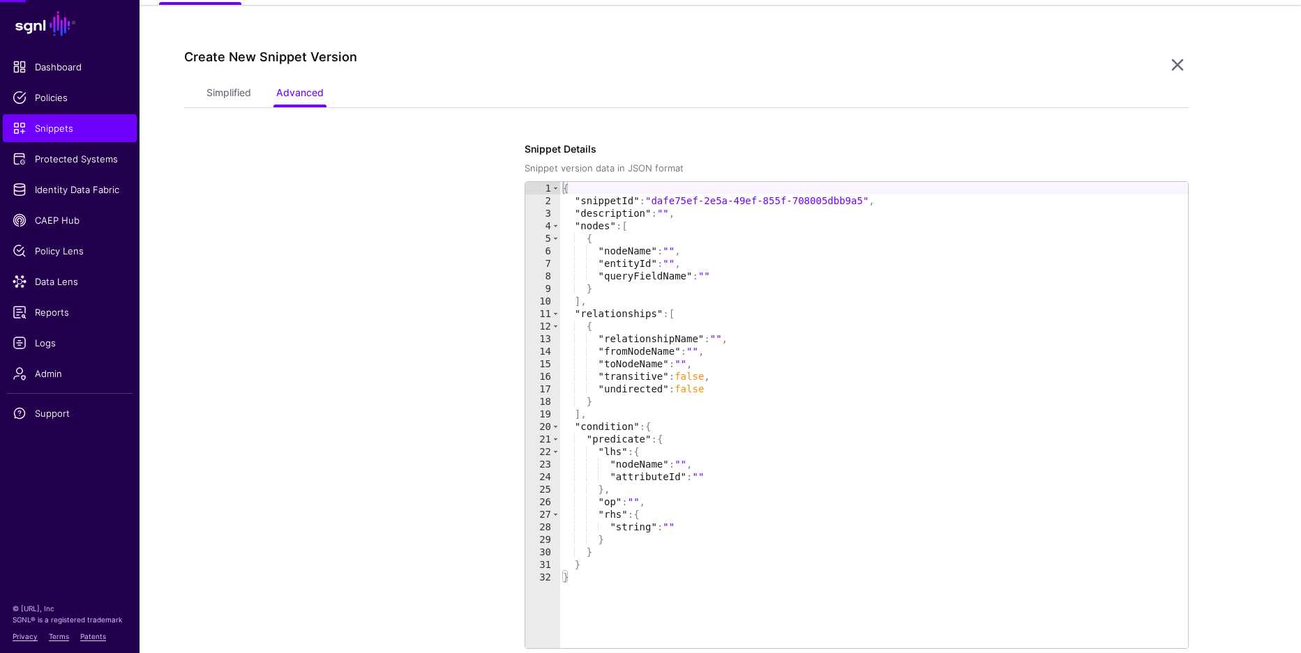
scroll to position [120, 0]
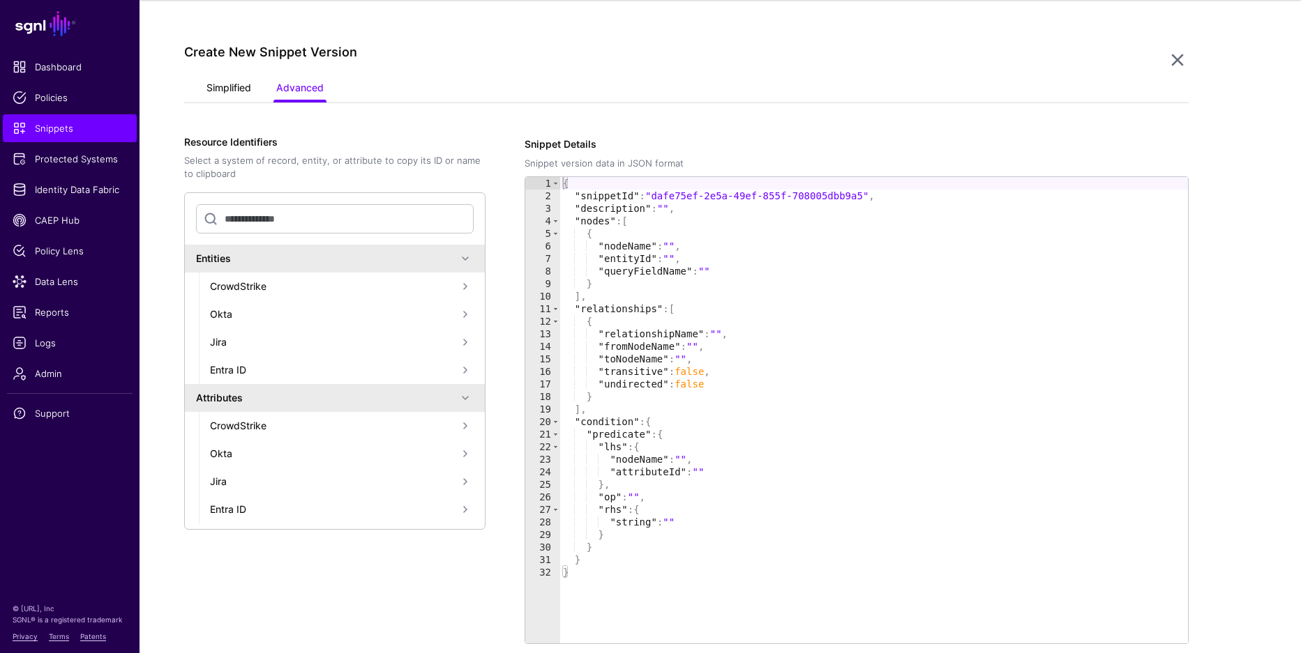
click at [241, 85] on link "Simplified" at bounding box center [228, 89] width 45 height 27
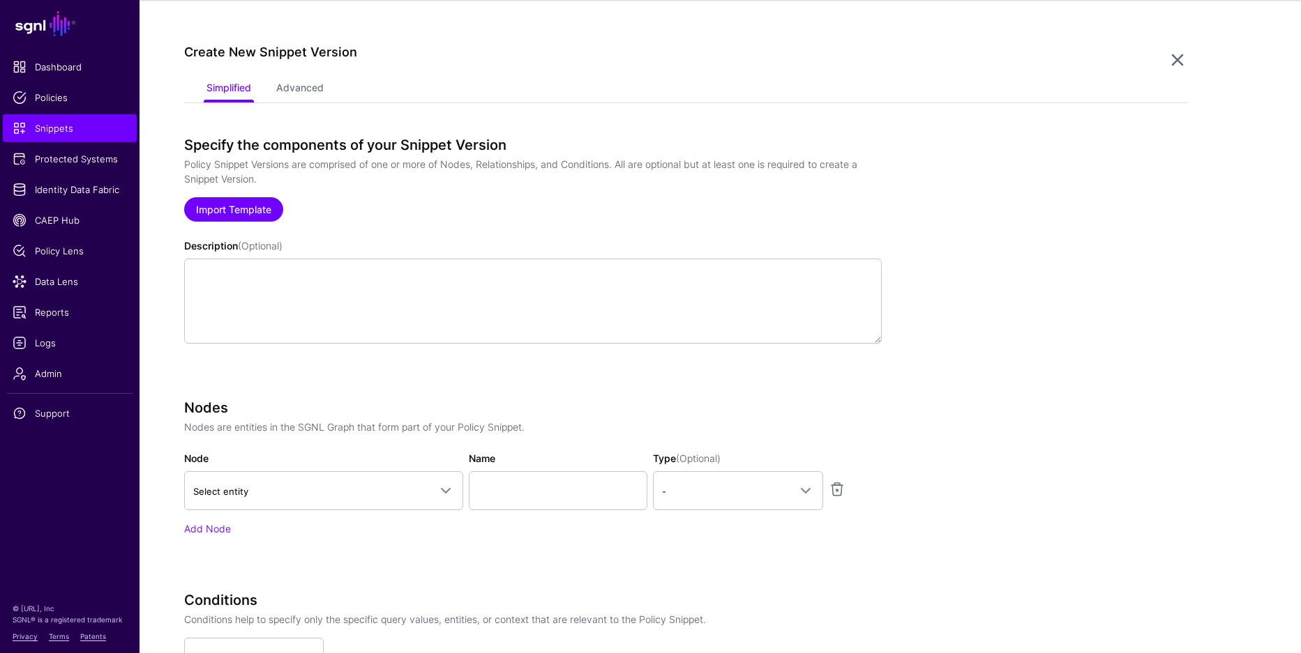
click at [268, 209] on link "Import Template" at bounding box center [233, 209] width 99 height 24
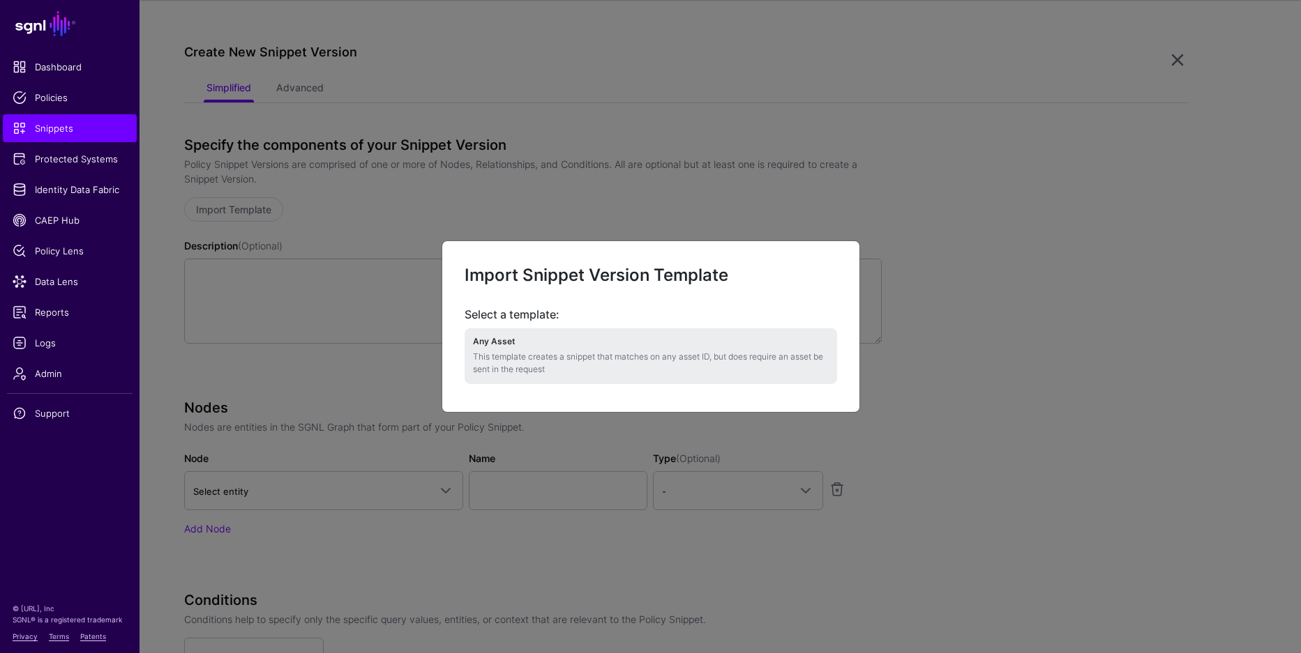
click at [584, 354] on p "This template creates a snippet that matches on any asset ID, but does require …" at bounding box center [651, 363] width 356 height 25
type textarea "**********"
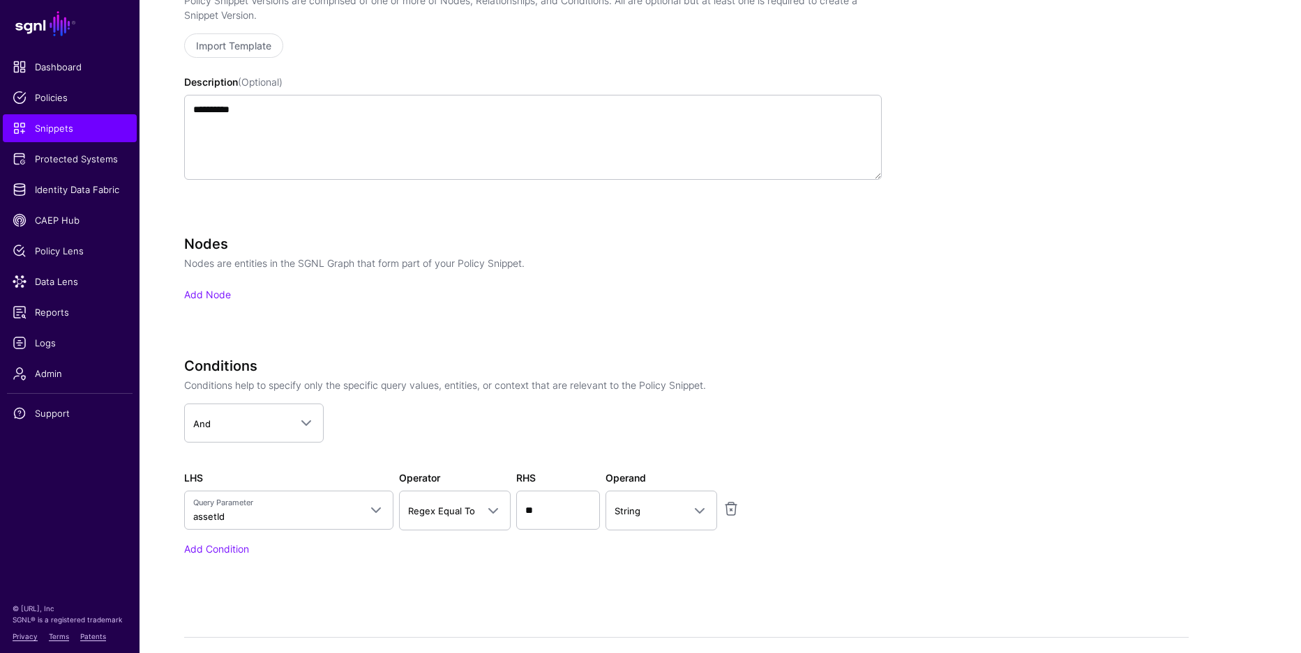
scroll to position [366, 0]
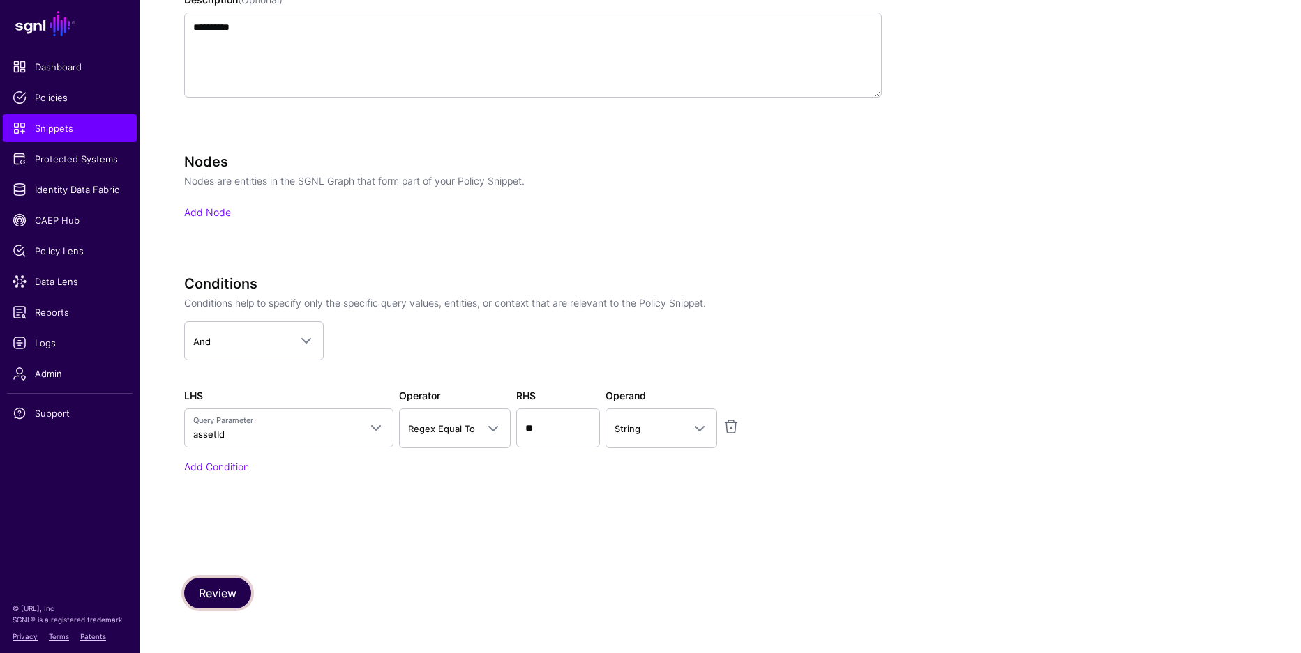
click at [191, 593] on button "Review" at bounding box center [217, 593] width 67 height 31
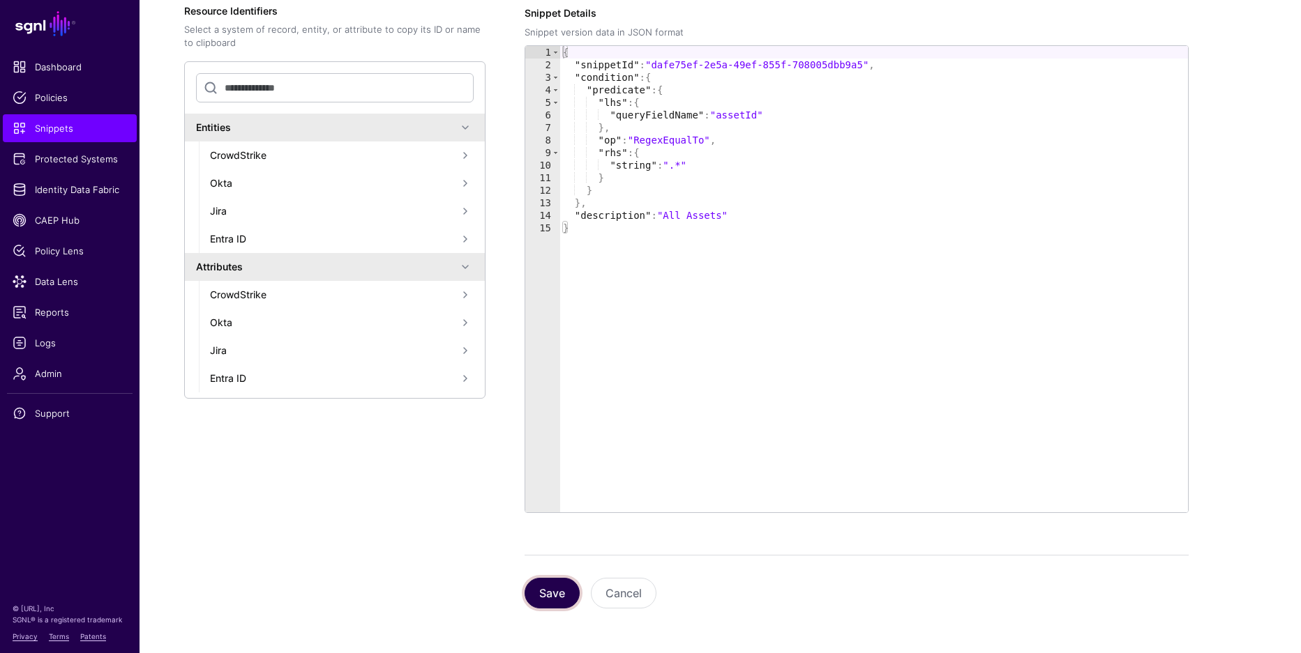
click at [542, 589] on button "Save" at bounding box center [551, 593] width 55 height 31
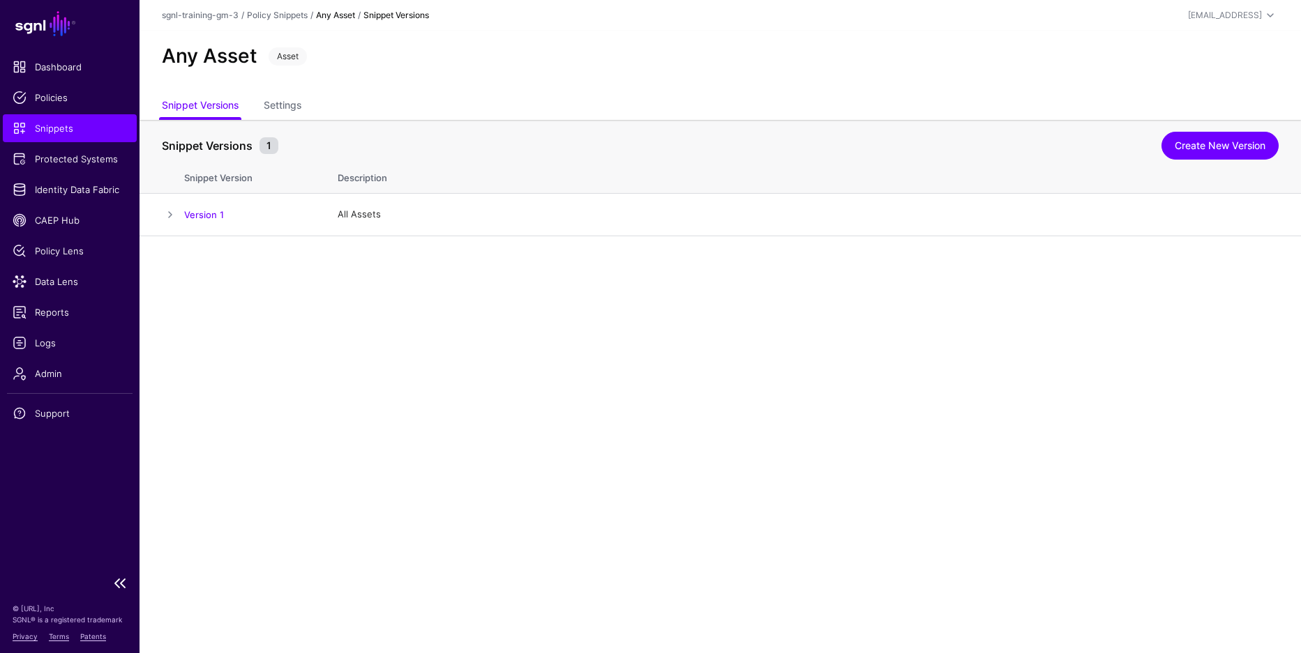
click at [51, 125] on span "Snippets" at bounding box center [70, 128] width 114 height 14
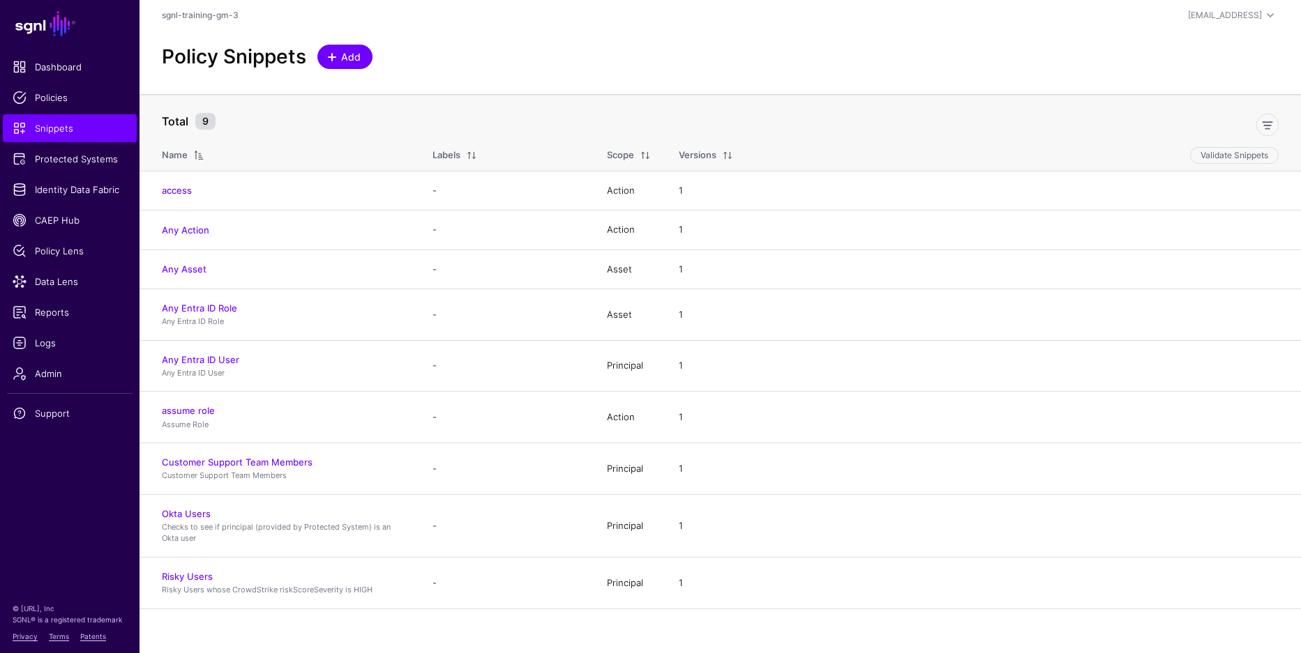
click at [341, 54] on span "Add" at bounding box center [351, 57] width 23 height 15
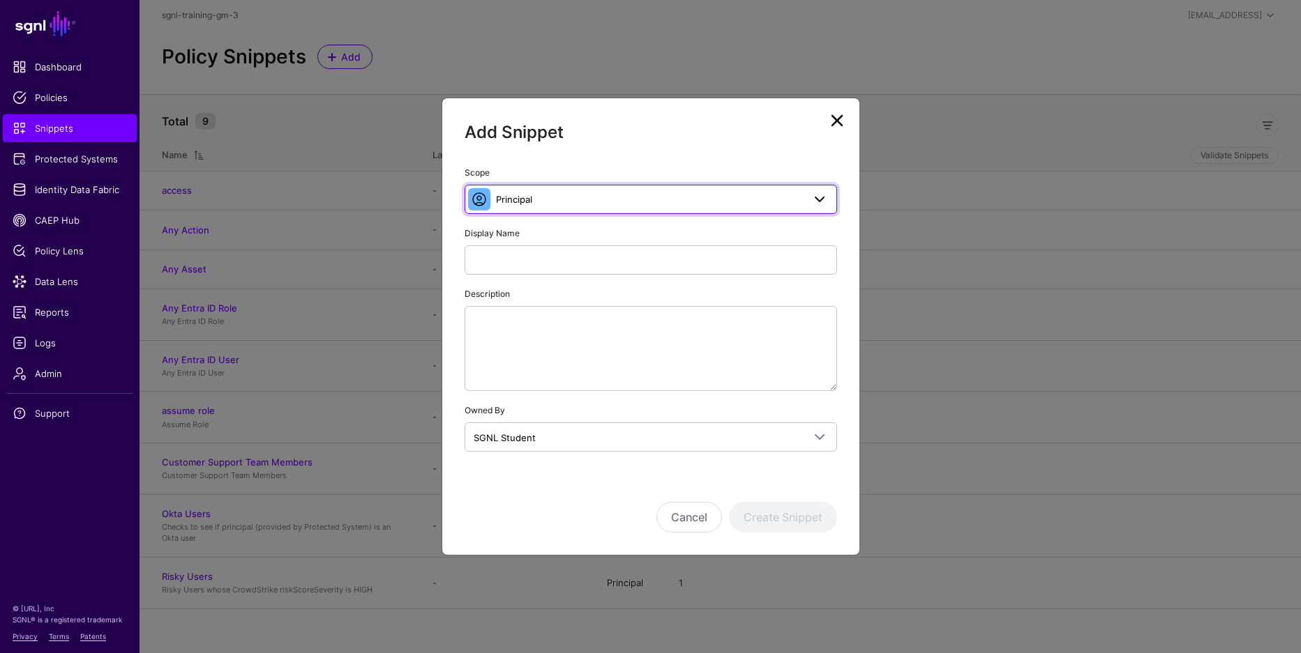
click at [517, 199] on span "Principal" at bounding box center [514, 199] width 36 height 11
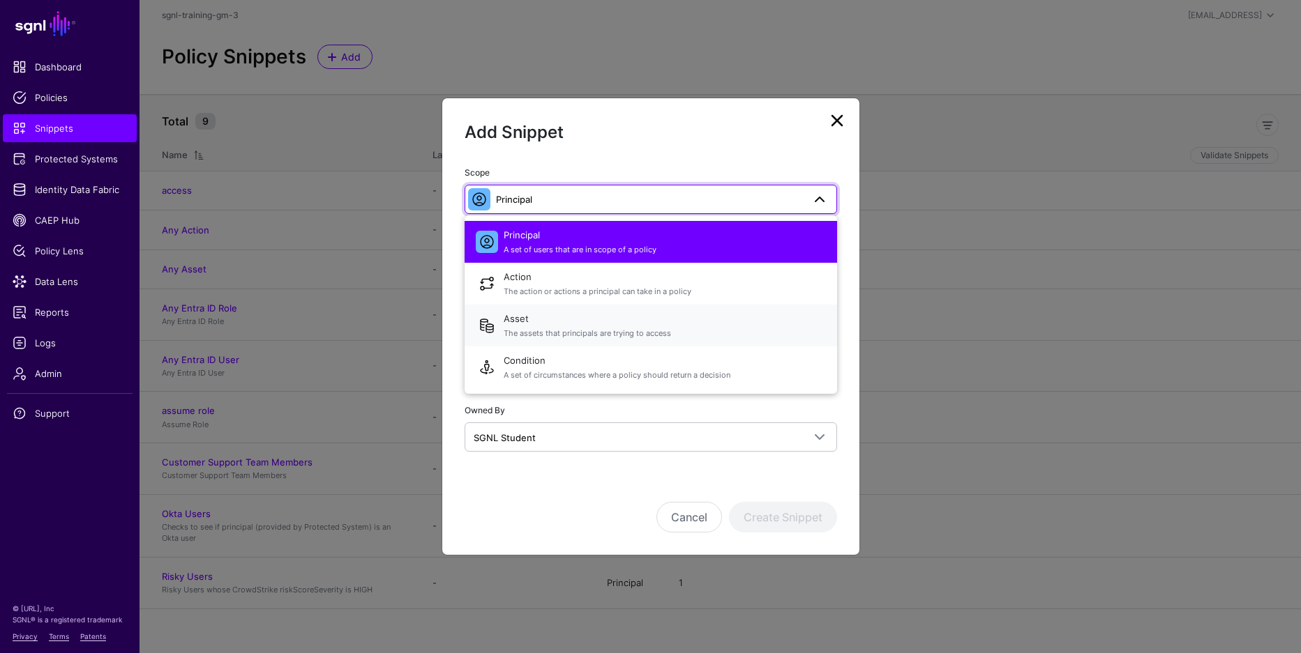
click at [662, 320] on span "Asset The assets that principals are trying to access" at bounding box center [665, 325] width 322 height 33
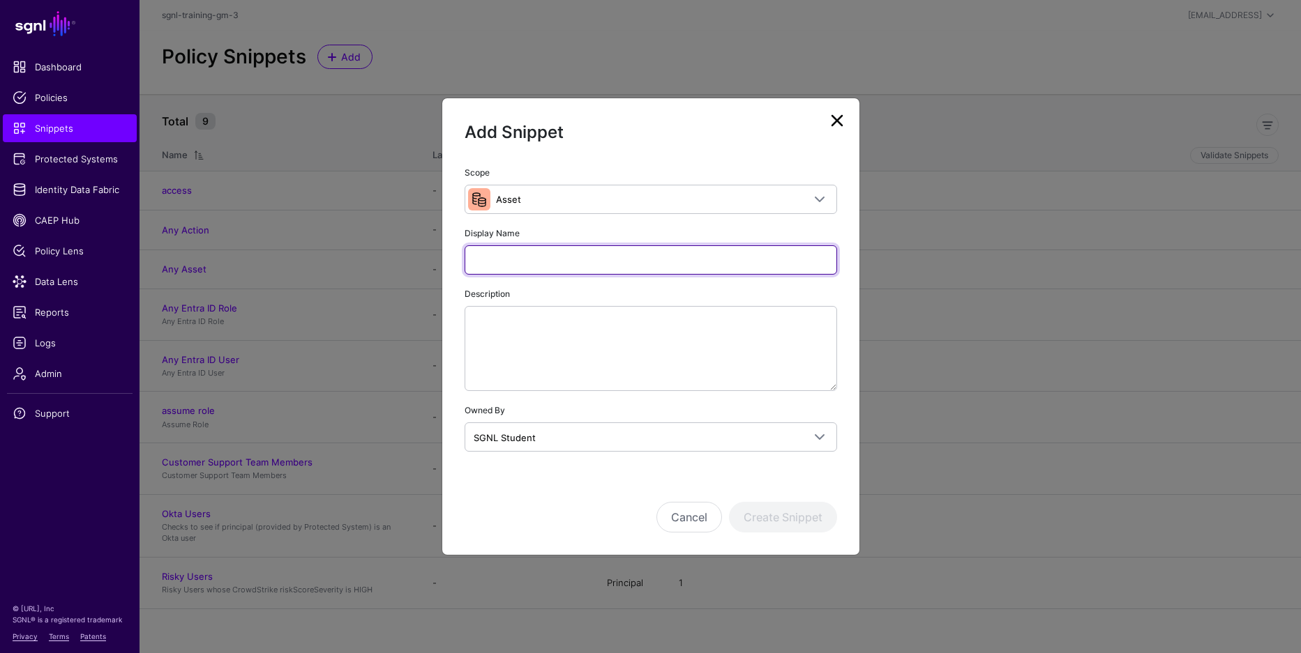
click at [603, 265] on input "Display Name" at bounding box center [650, 259] width 372 height 29
type input "**********"
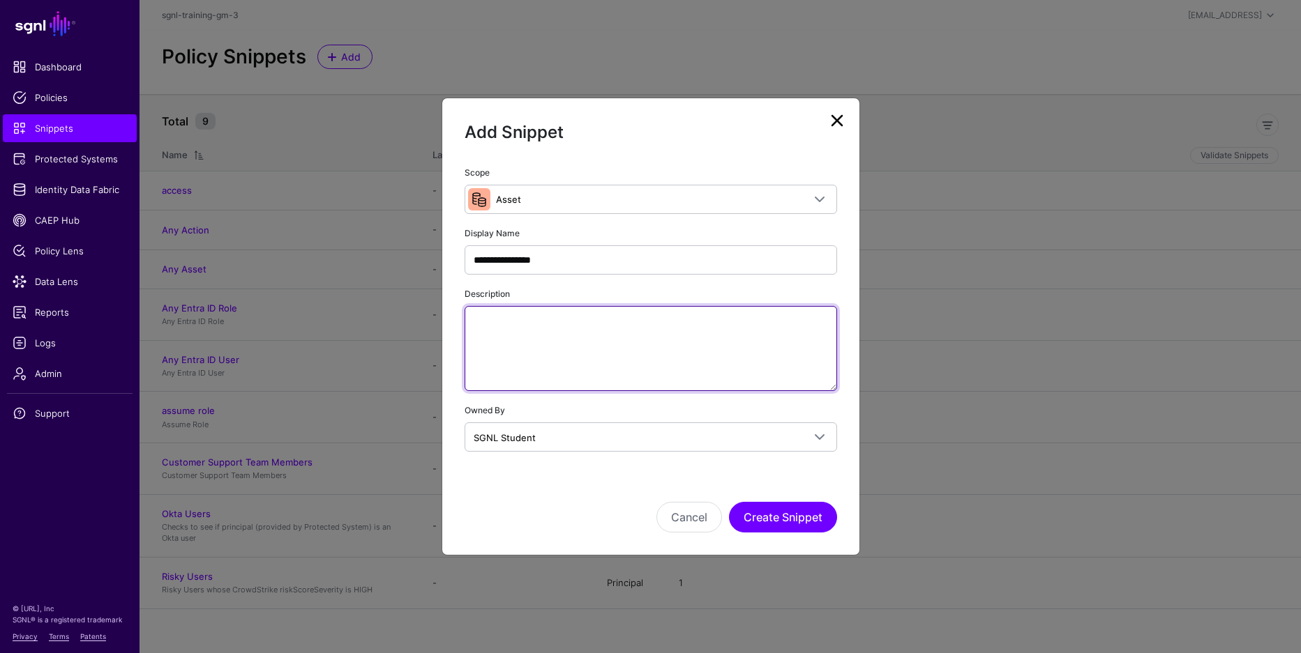
click at [616, 353] on textarea "Description" at bounding box center [650, 348] width 372 height 85
type textarea "**********"
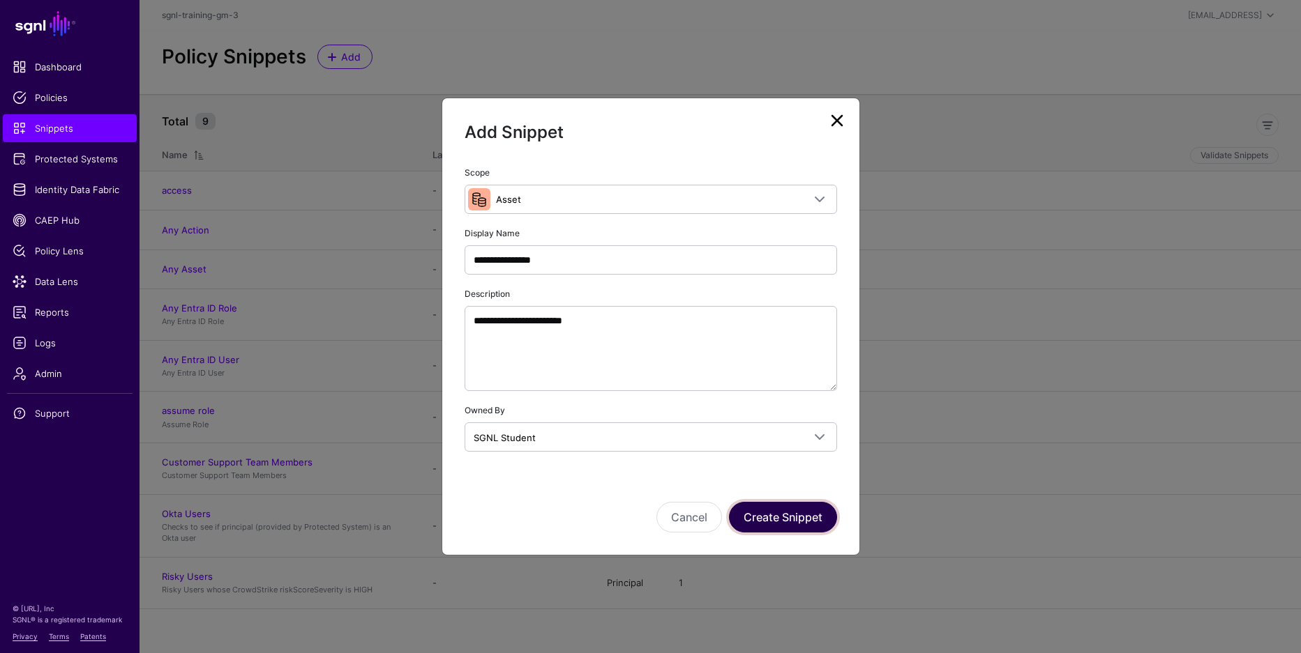
click at [792, 521] on button "Create Snippet" at bounding box center [783, 517] width 108 height 31
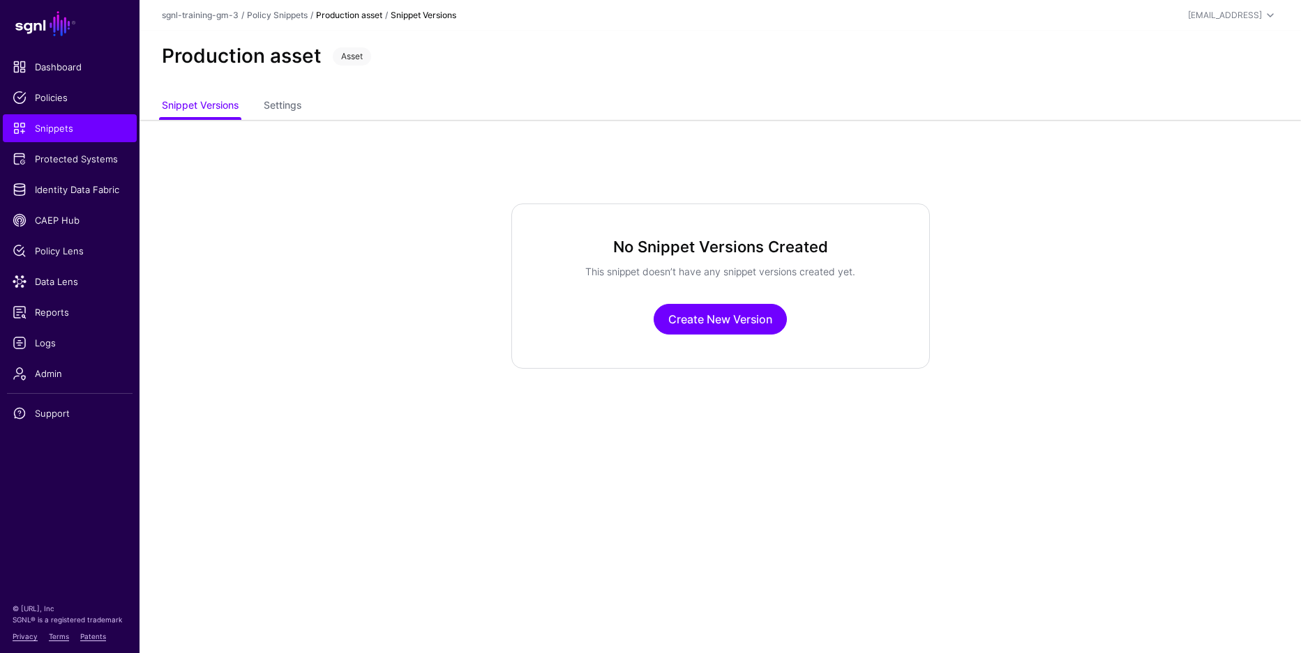
click at [715, 302] on div "No Snippet Versions Created This snippet doesn’t have any snippet versions crea…" at bounding box center [720, 286] width 418 height 165
click at [710, 315] on link "Create New Version" at bounding box center [719, 319] width 133 height 31
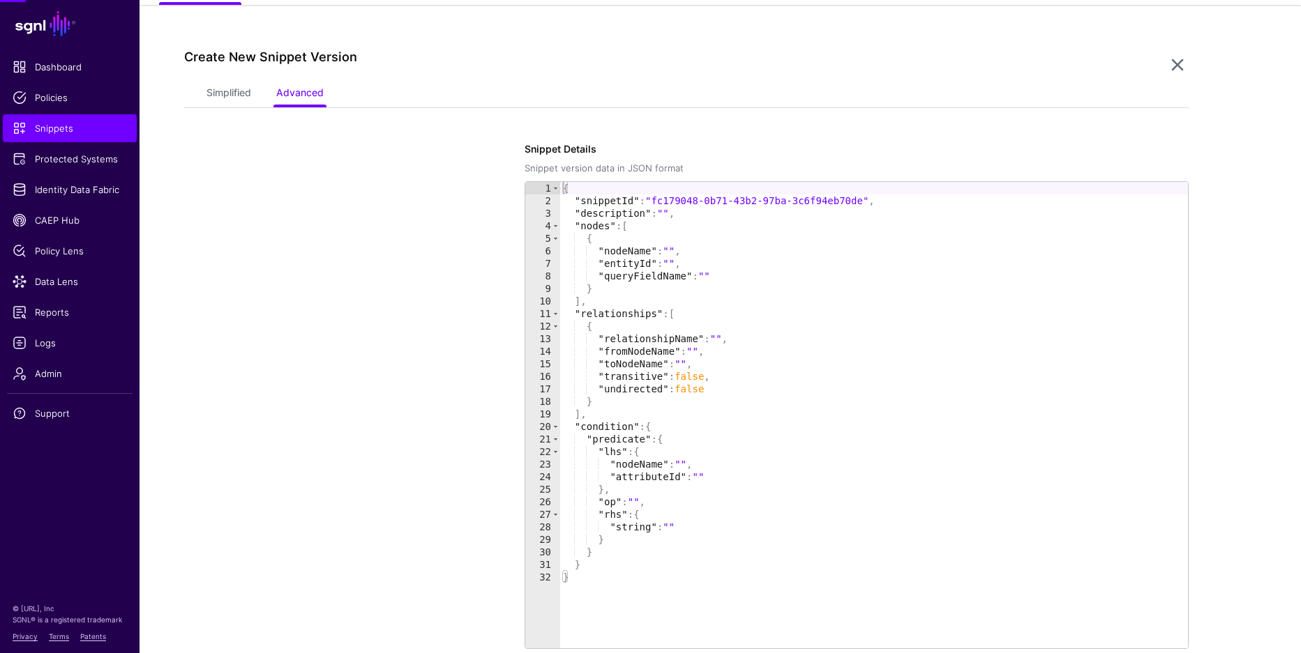
scroll to position [120, 0]
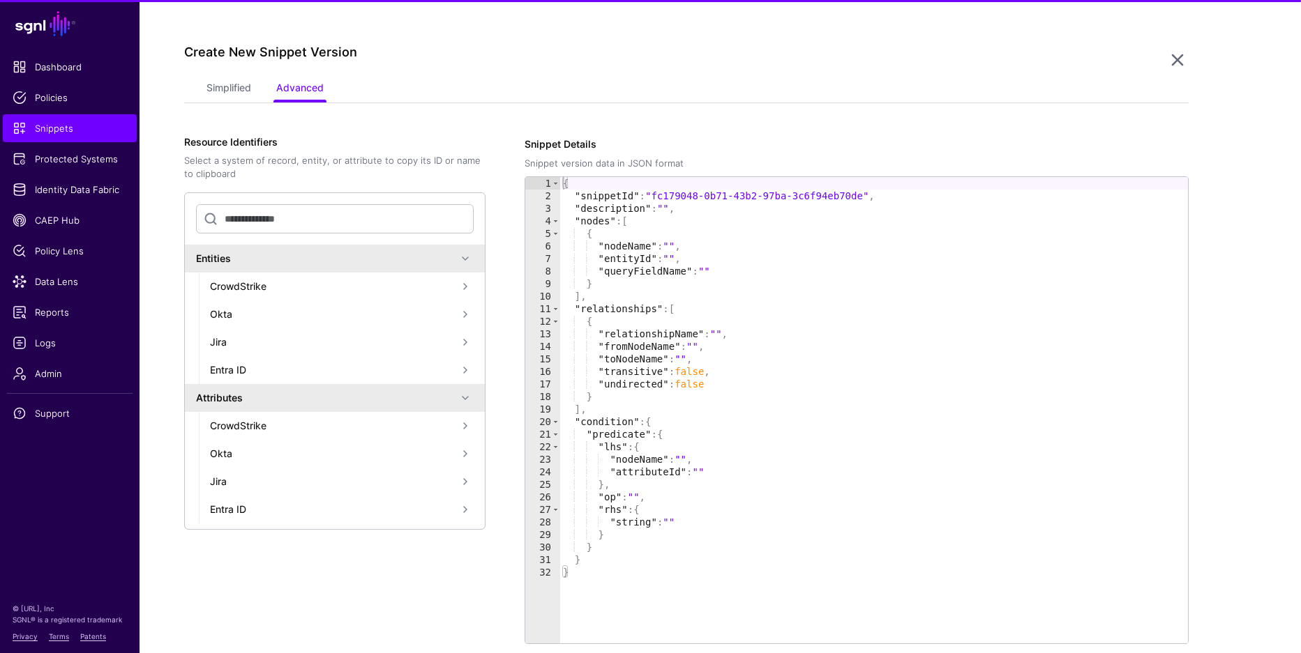
click at [241, 106] on app-snippets-item-versions-form "Simplified Advanced Specify the components of your Snippet Version Policy Snipp…" at bounding box center [686, 408] width 1004 height 664
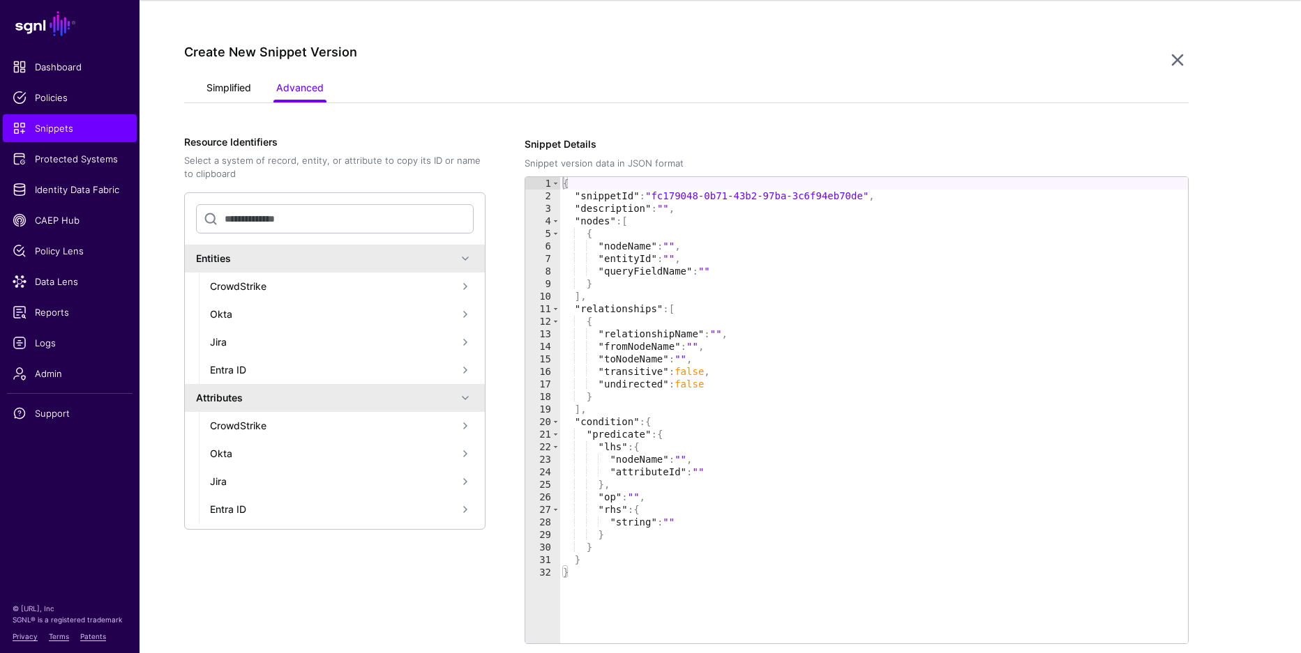
click at [239, 92] on link "Simplified" at bounding box center [228, 89] width 45 height 27
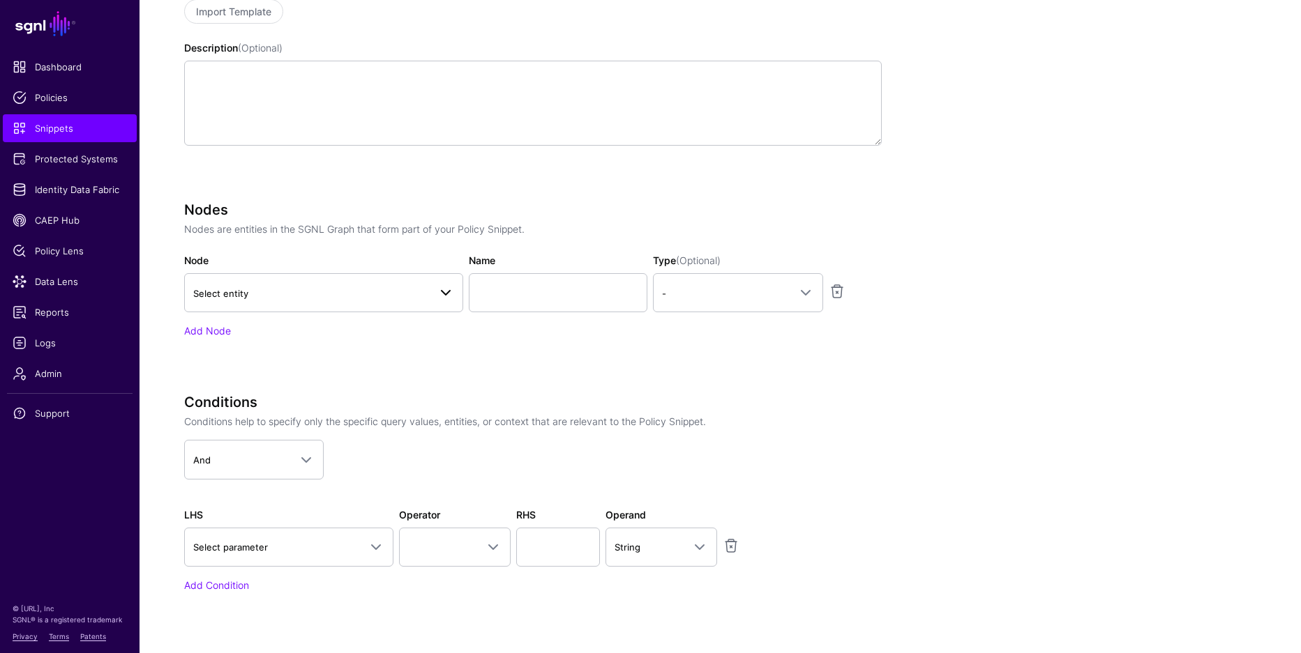
scroll to position [319, 0]
click at [280, 548] on span "Select parameter" at bounding box center [276, 546] width 166 height 15
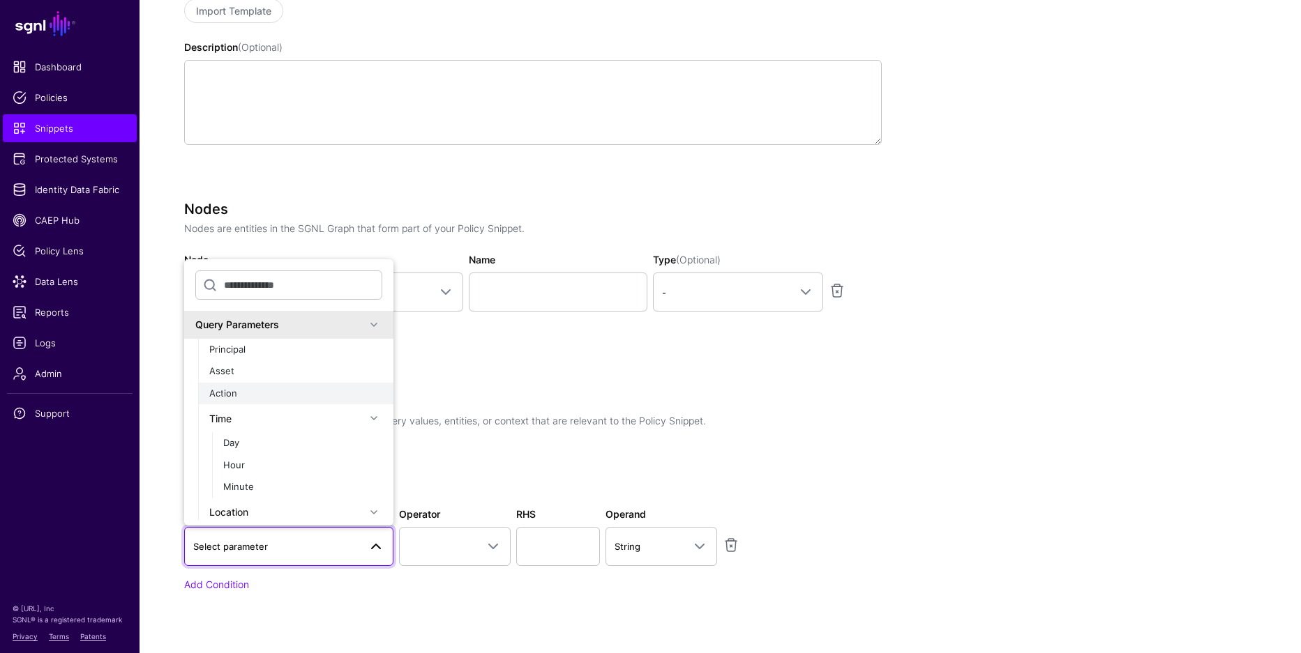
scroll to position [318, 0]
click at [281, 372] on div "Asset" at bounding box center [295, 372] width 173 height 14
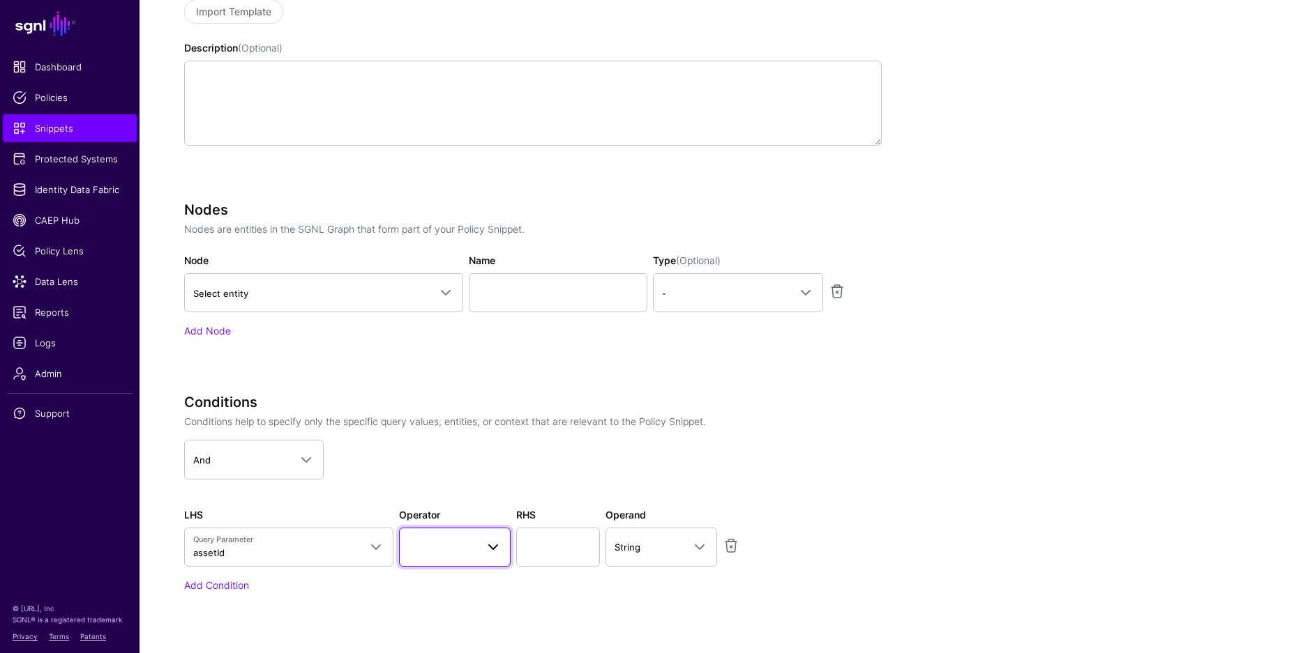
click at [450, 536] on link at bounding box center [455, 547] width 112 height 39
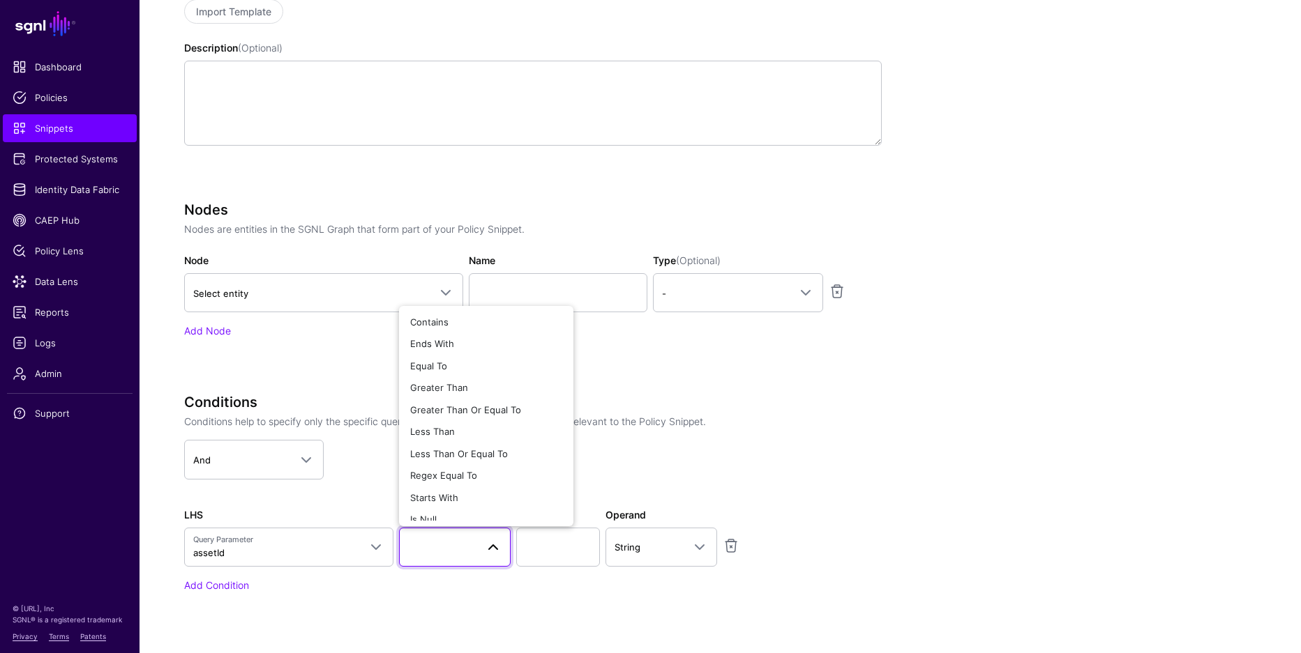
click at [353, 503] on div "Conditions Conditions help to specify only the specific query values, entities,…" at bounding box center [532, 493] width 697 height 198
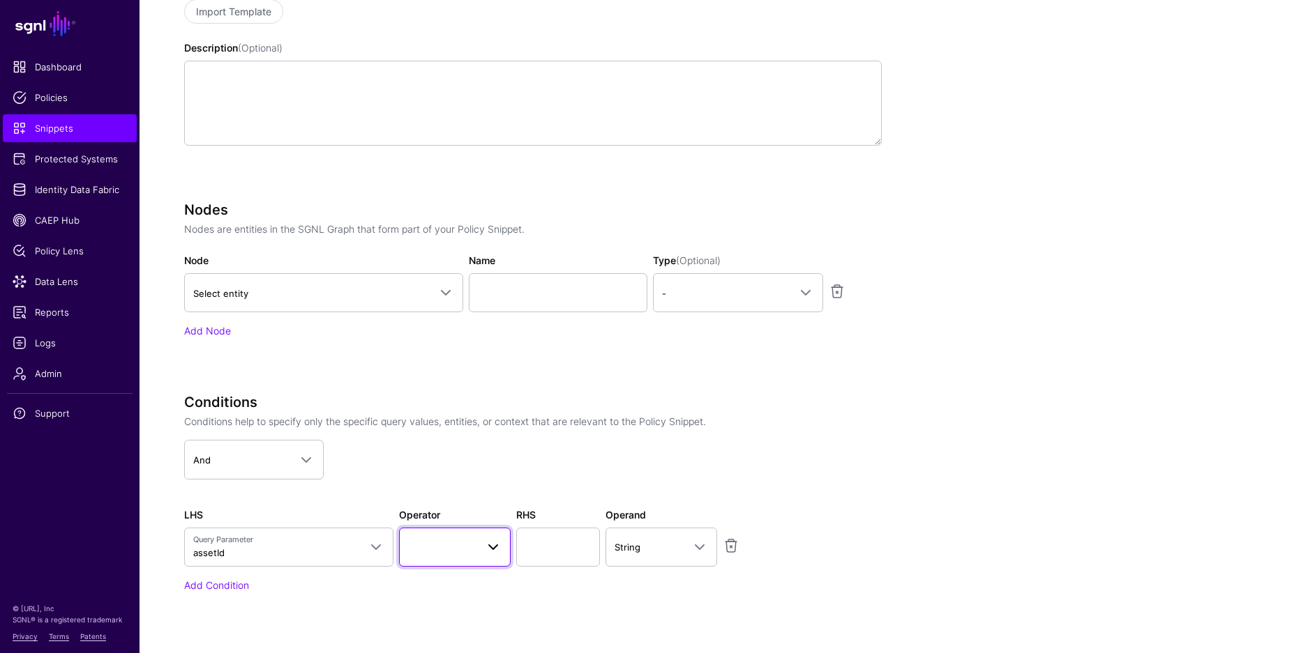
click at [433, 547] on span at bounding box center [454, 547] width 93 height 17
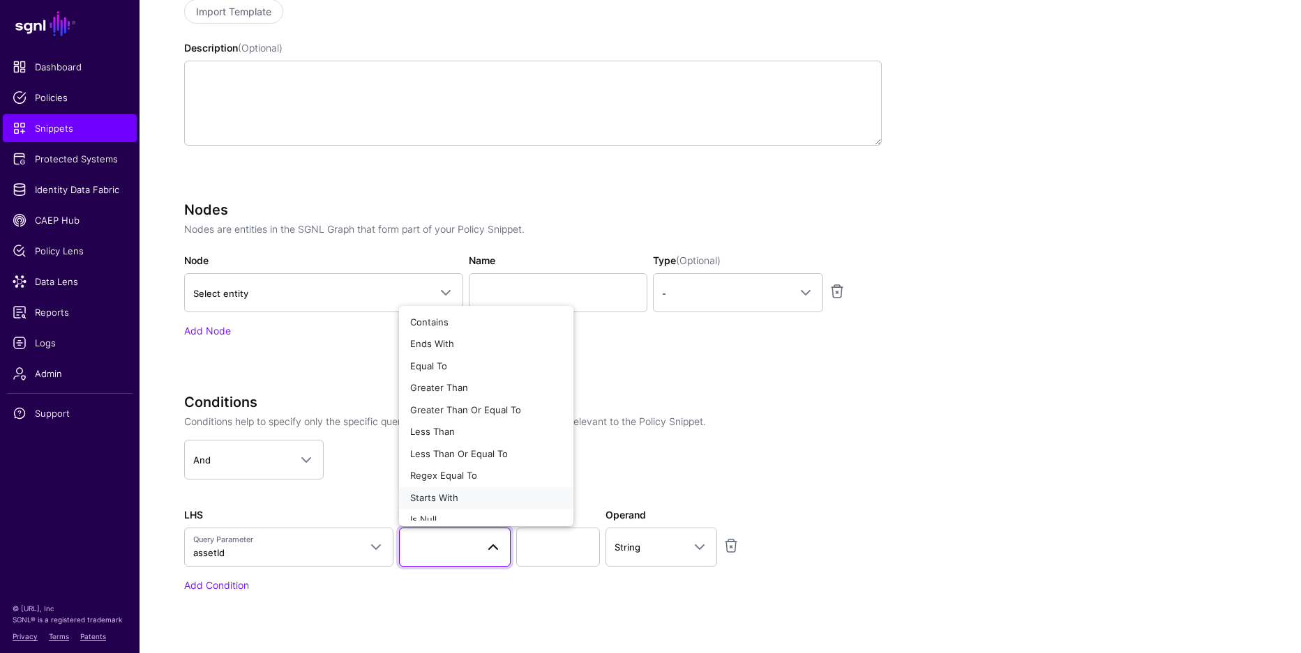
click at [478, 494] on div "Starts With" at bounding box center [486, 499] width 152 height 14
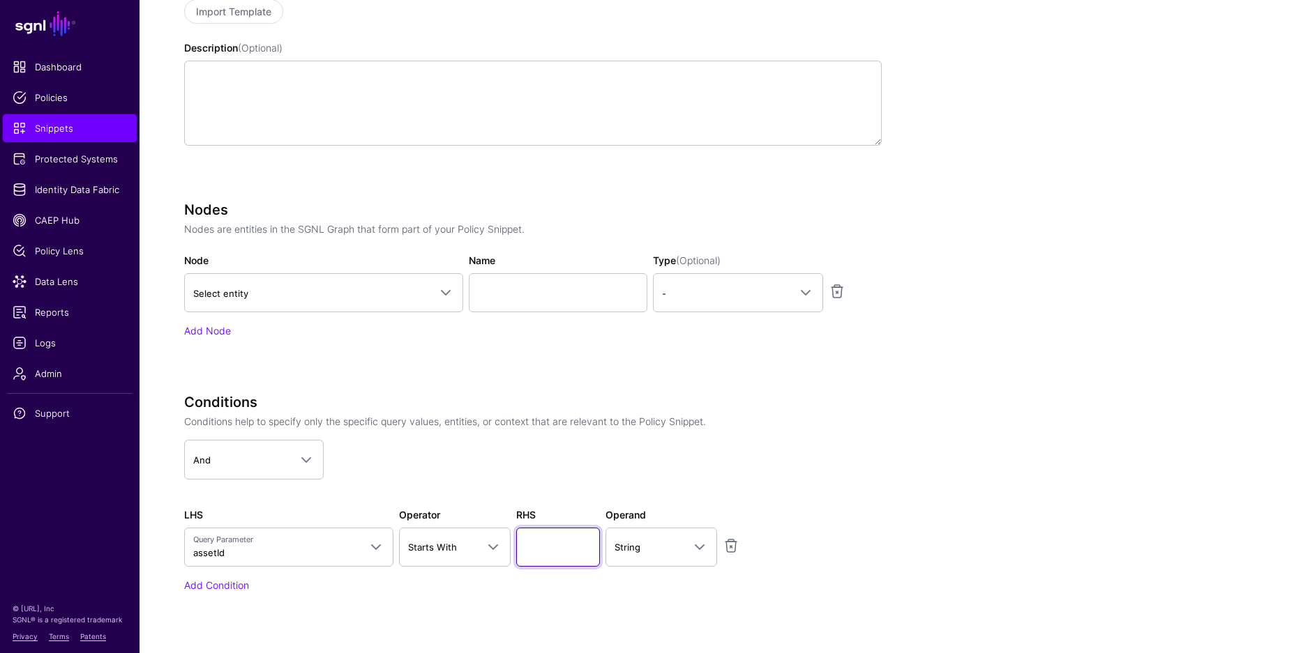
click at [580, 557] on input "text" at bounding box center [558, 547] width 84 height 39
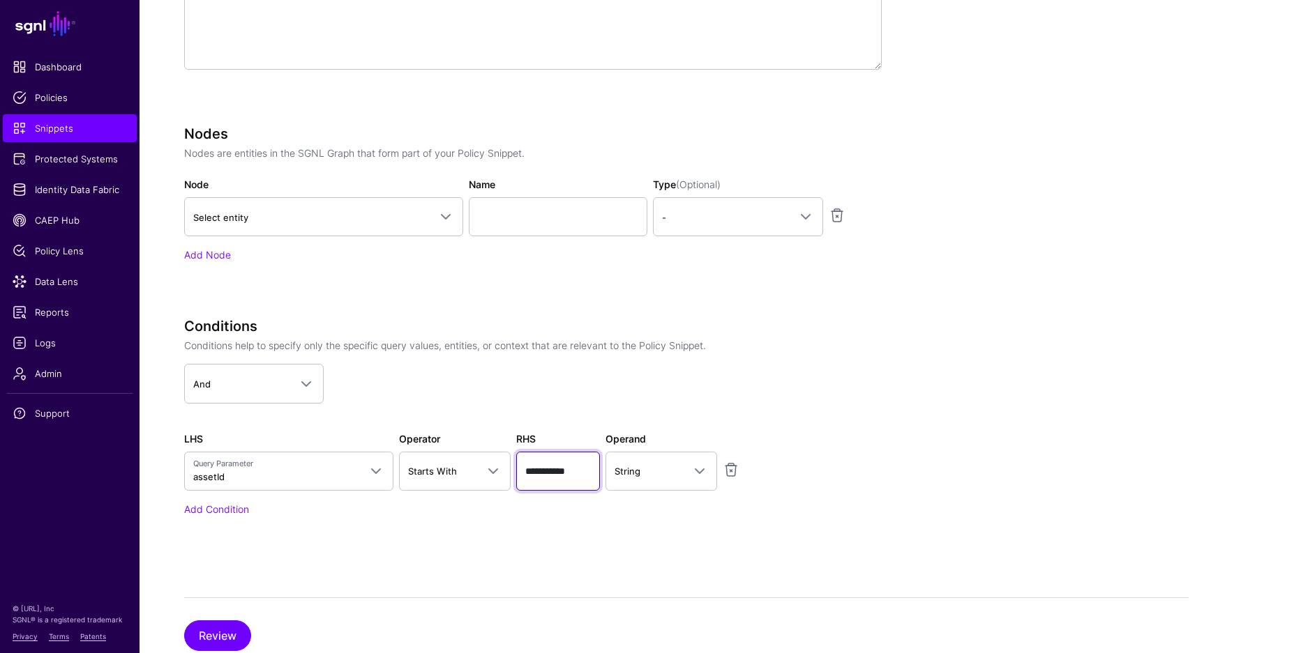
scroll to position [437, 0]
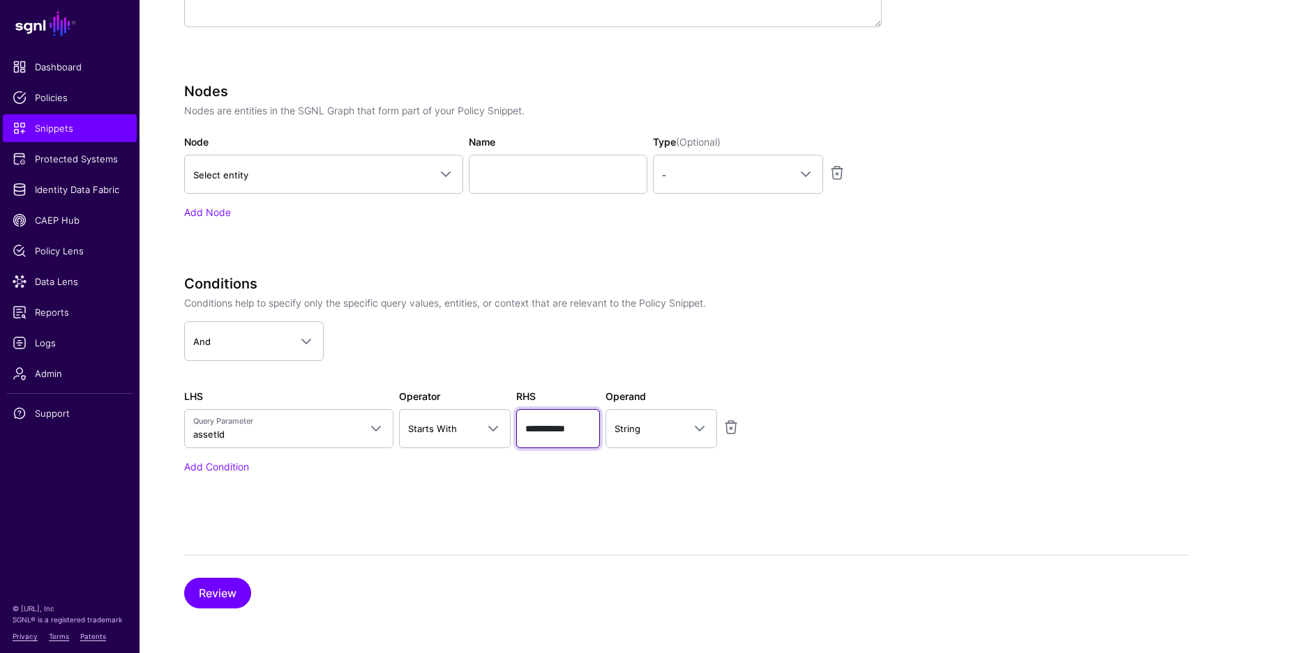
type input "**********"
click at [365, 549] on div "Specify the components of your Snippet Version Policy Snippet Versions are comp…" at bounding box center [686, 214] width 1004 height 789
click at [537, 585] on div "Review" at bounding box center [686, 582] width 1004 height 54
click at [200, 587] on button "Review" at bounding box center [217, 593] width 67 height 31
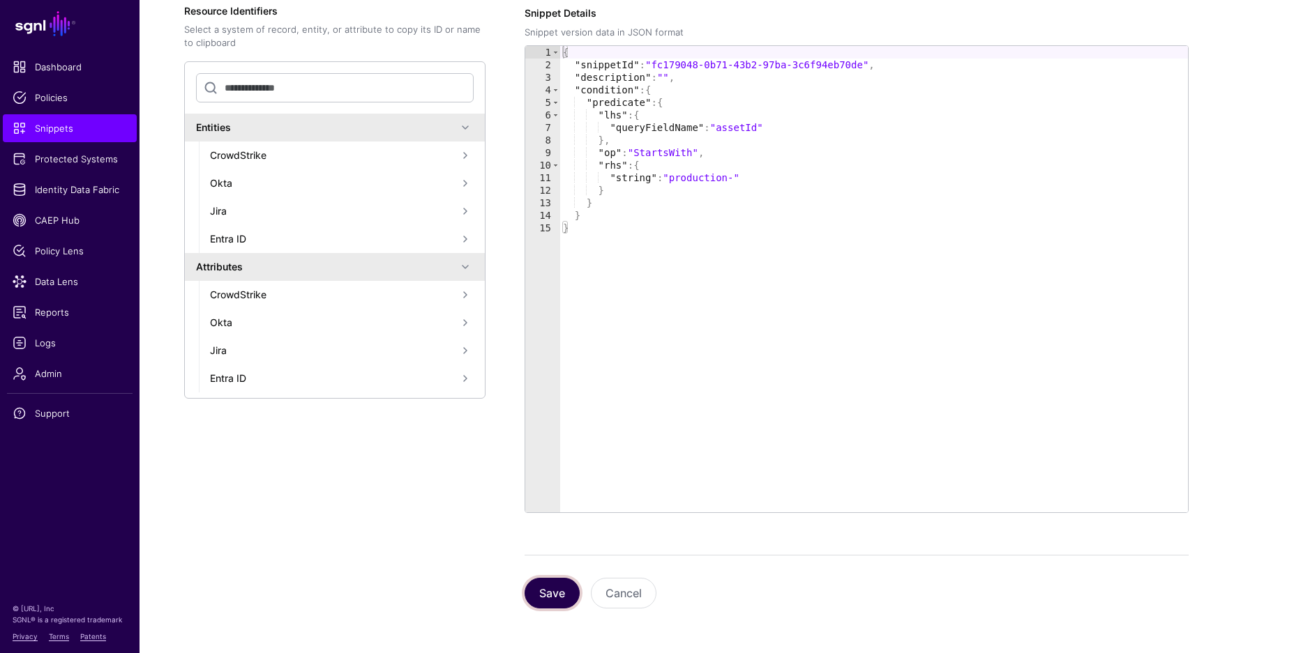
click at [551, 596] on button "Save" at bounding box center [551, 593] width 55 height 31
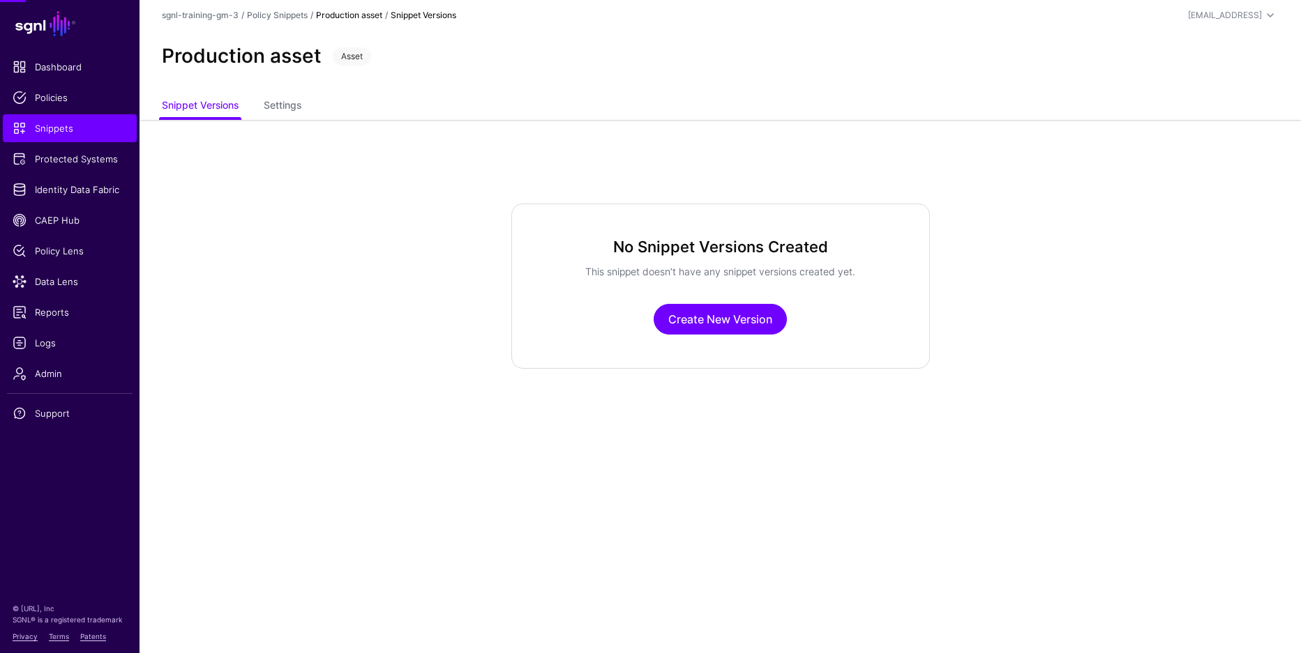
scroll to position [0, 0]
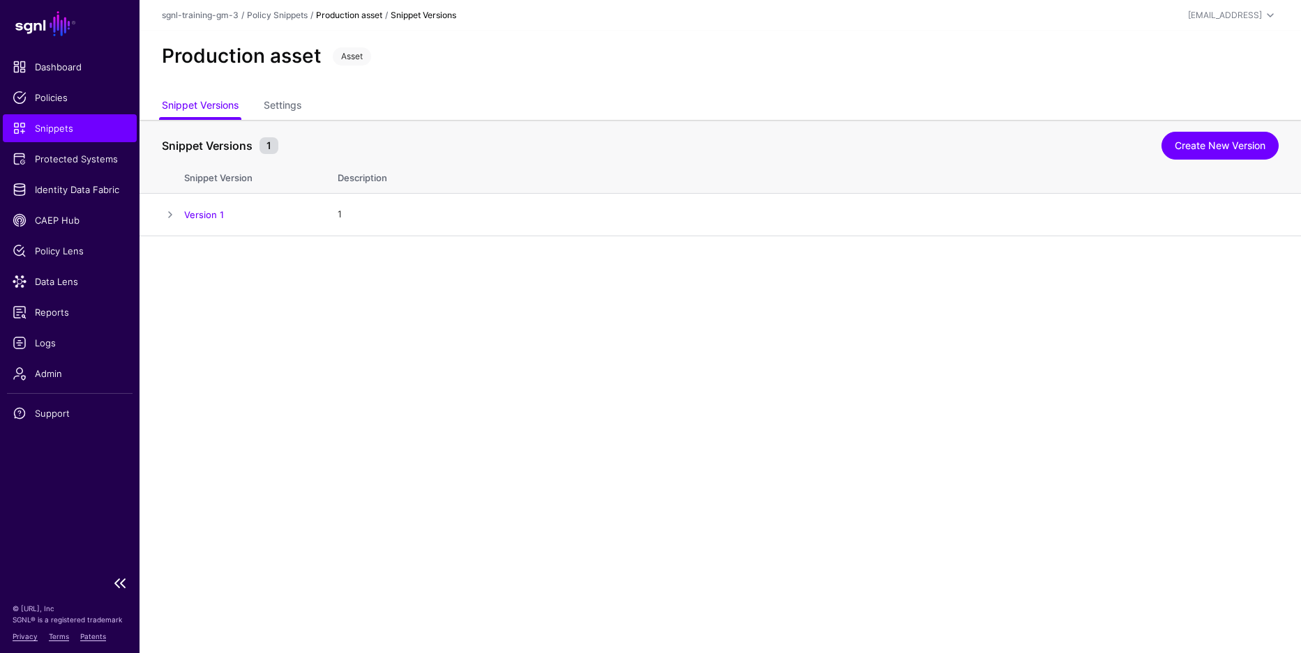
click at [51, 128] on span "Snippets" at bounding box center [70, 128] width 114 height 14
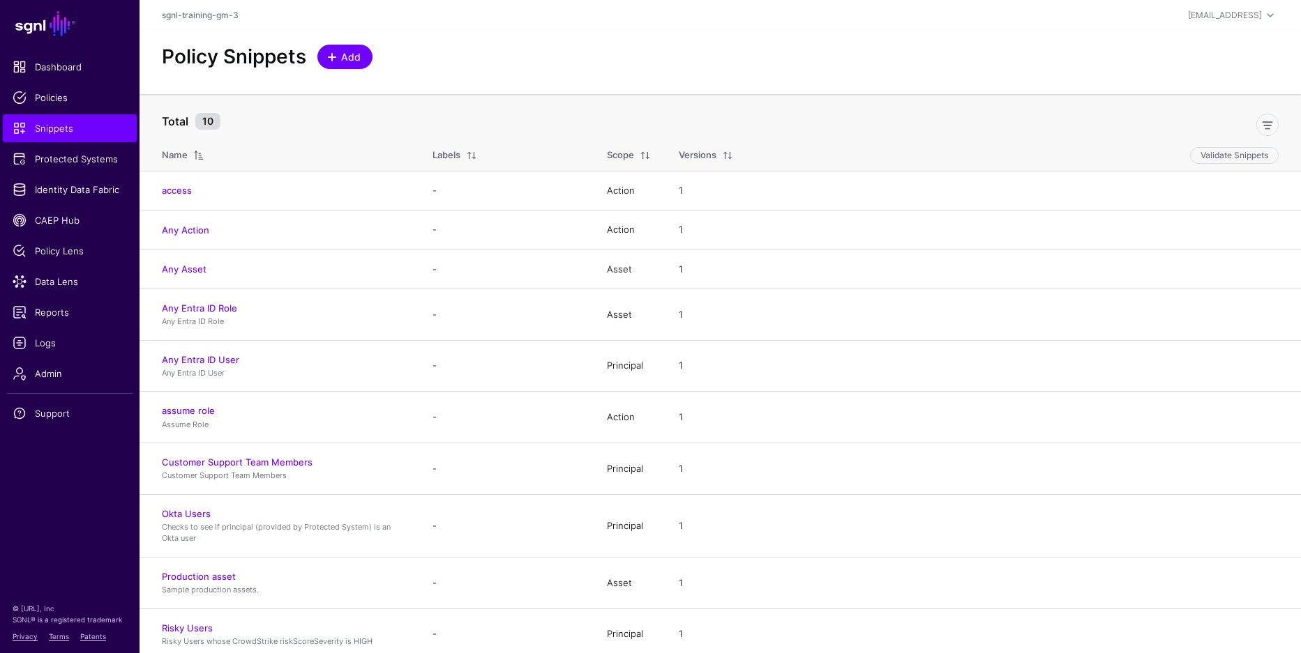
click at [351, 47] on link "Add" at bounding box center [344, 57] width 55 height 24
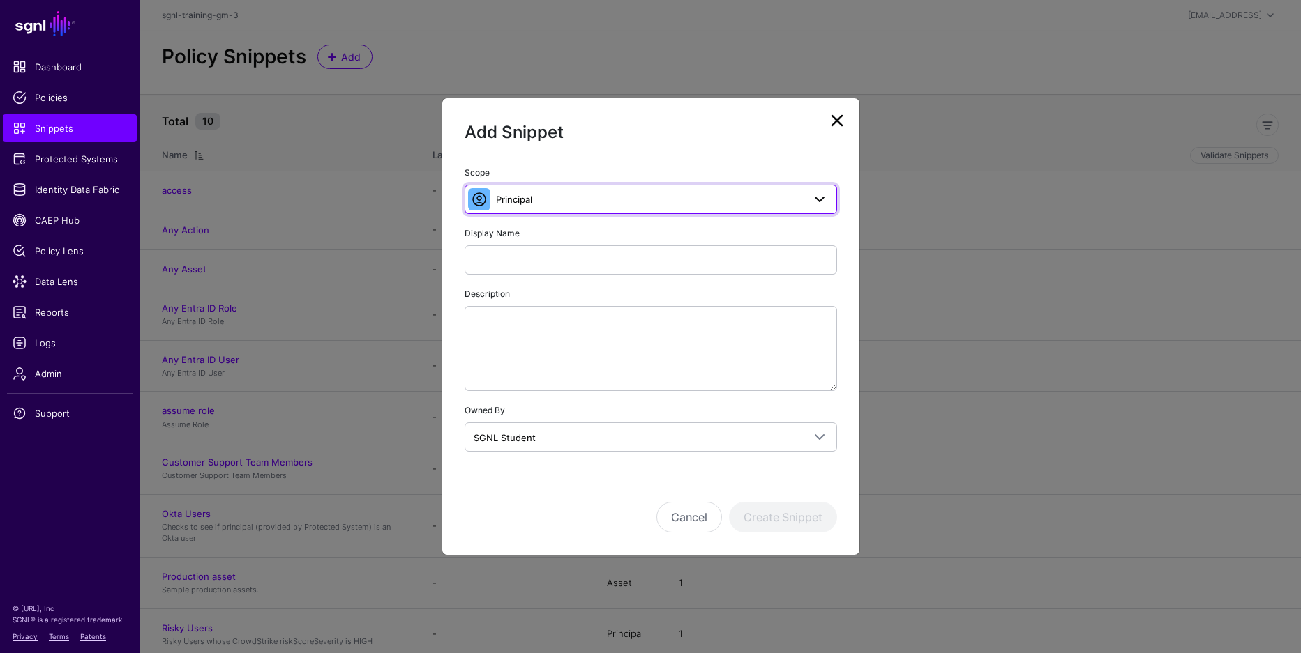
click at [538, 200] on span "Principal" at bounding box center [649, 199] width 307 height 15
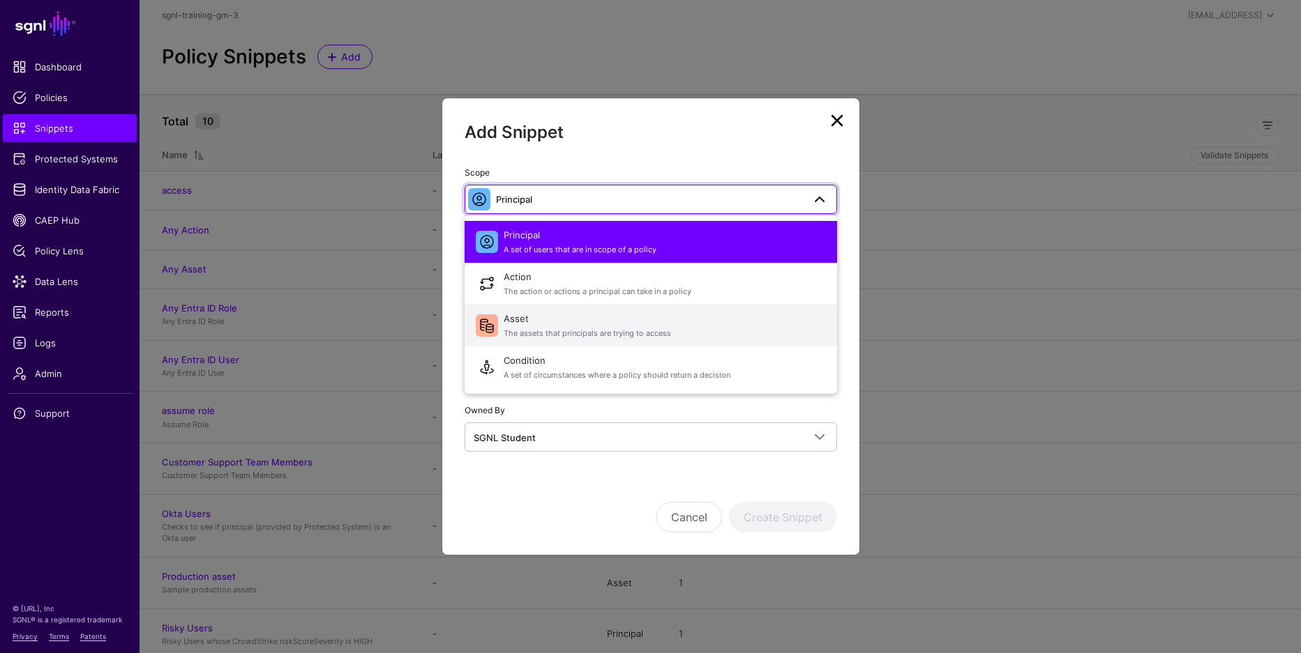
click at [547, 324] on span "Asset The assets that principals are trying to access" at bounding box center [665, 325] width 322 height 33
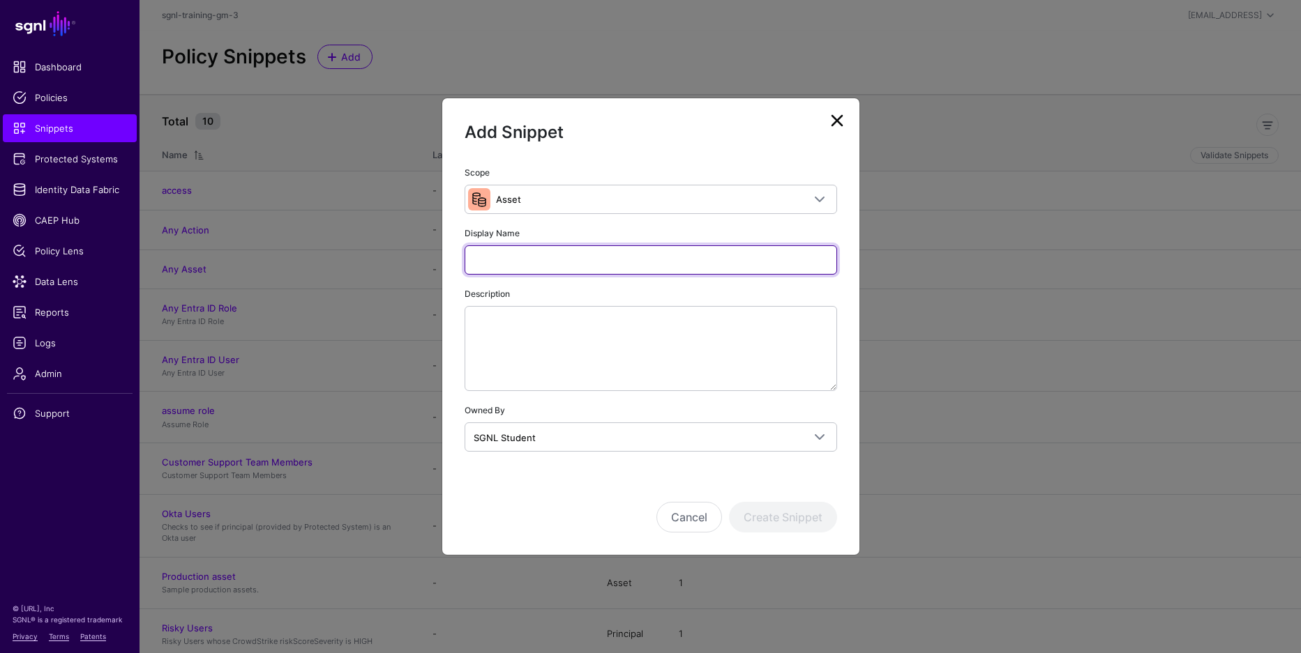
click at [543, 264] on input "Display Name" at bounding box center [650, 259] width 372 height 29
type input "******"
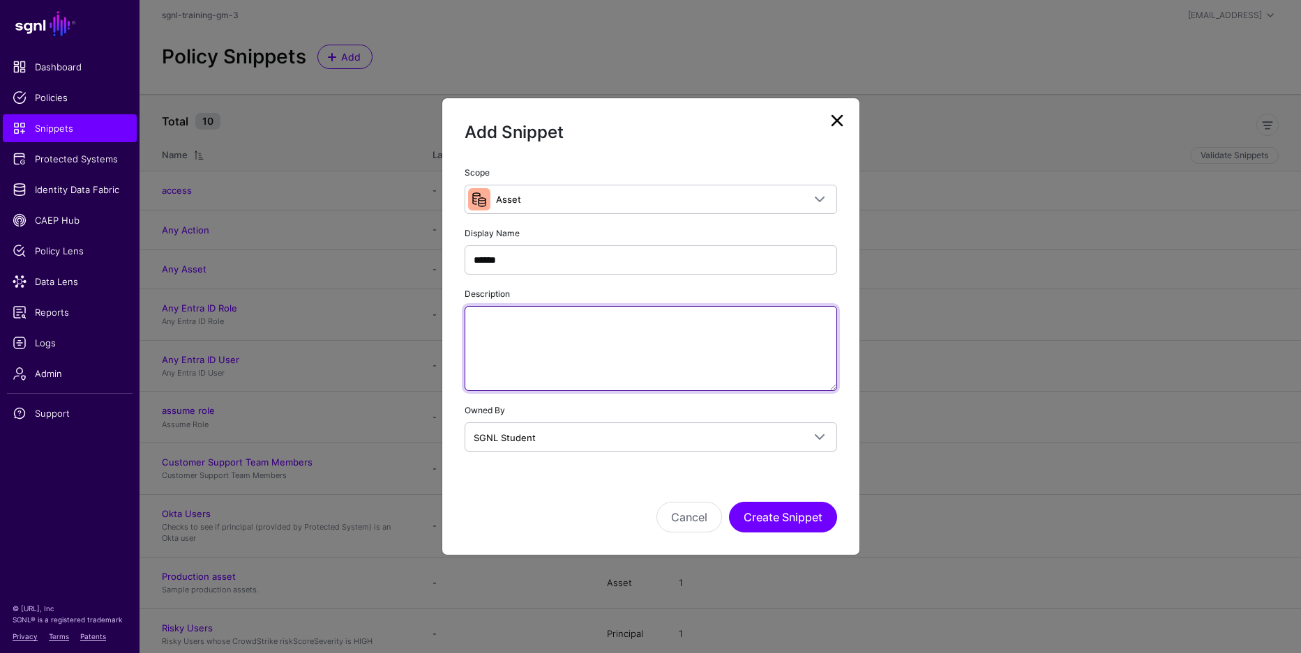
click at [679, 338] on textarea "Description" at bounding box center [650, 348] width 372 height 85
click at [674, 335] on textarea "Description" at bounding box center [650, 348] width 372 height 85
click at [591, 344] on textarea "Description" at bounding box center [650, 348] width 372 height 85
paste textarea "**********"
type textarea "**********"
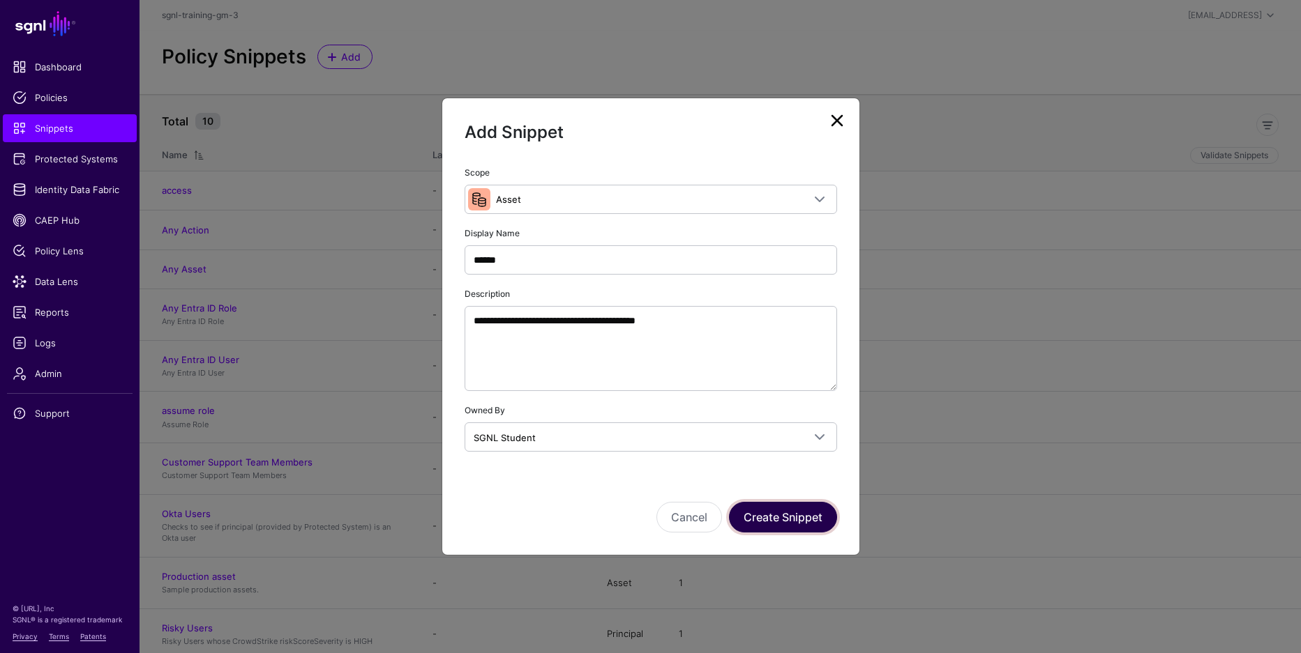
click at [797, 514] on button "Create Snippet" at bounding box center [783, 517] width 108 height 31
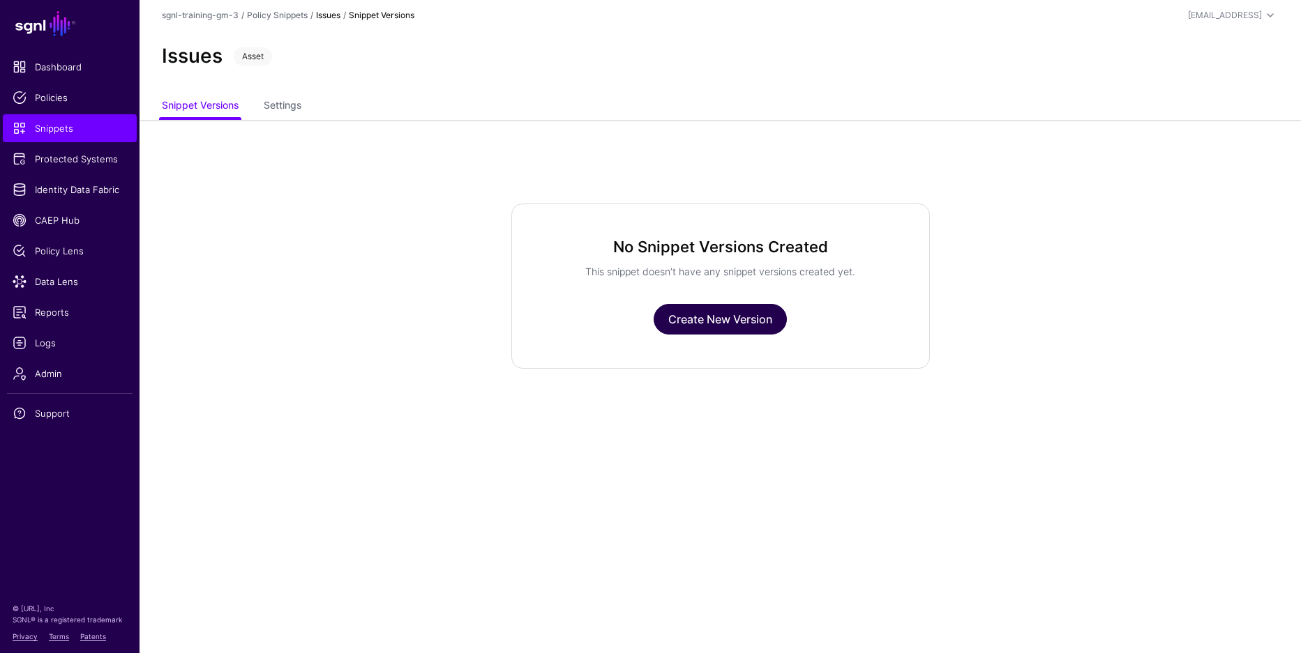
click at [725, 313] on link "Create New Version" at bounding box center [719, 319] width 133 height 31
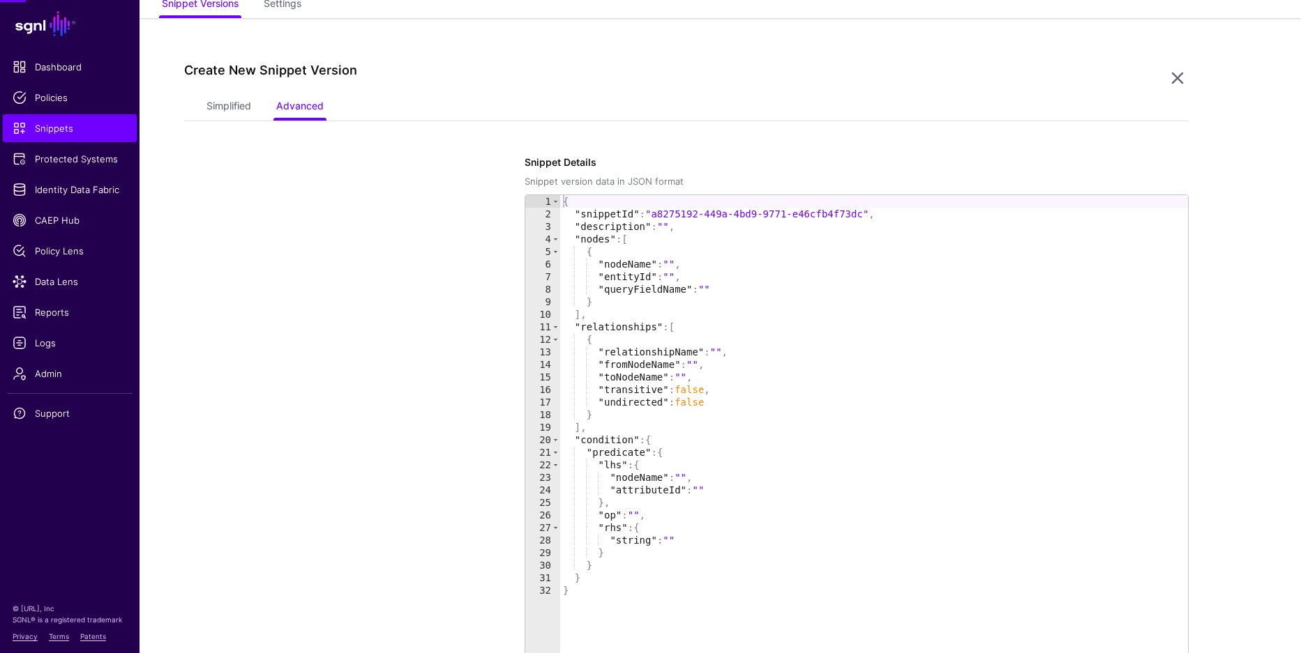
scroll to position [120, 0]
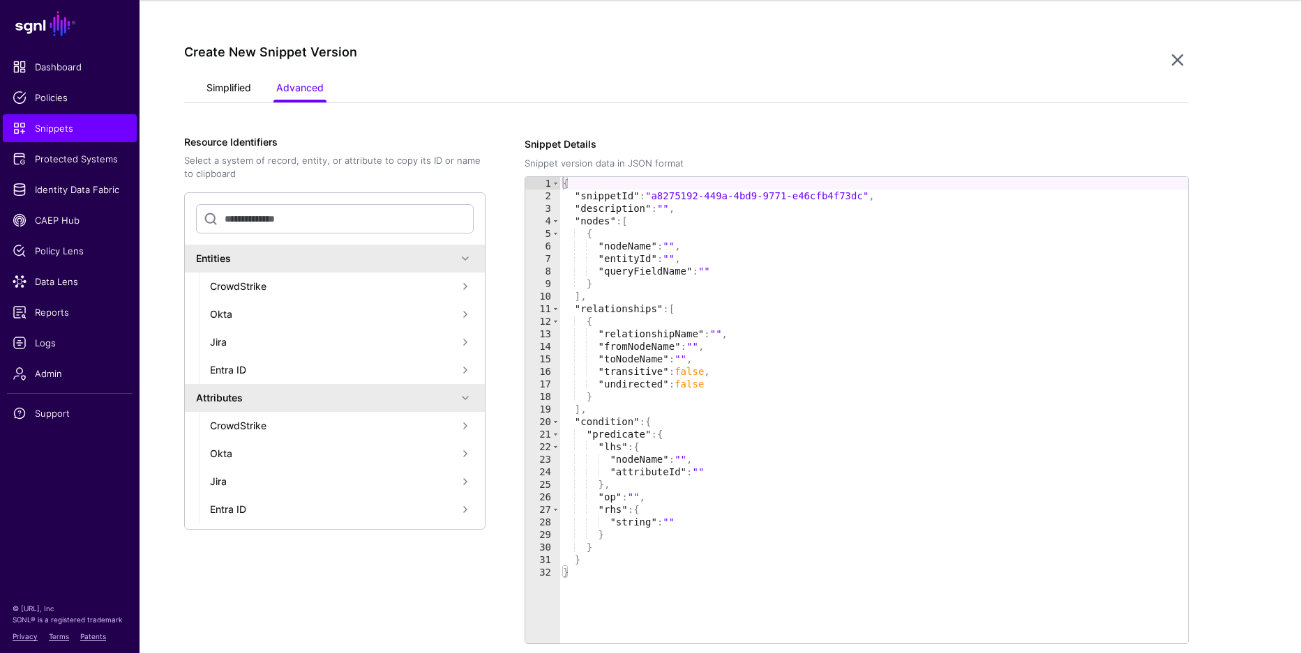
click at [241, 94] on link "Simplified" at bounding box center [228, 89] width 45 height 27
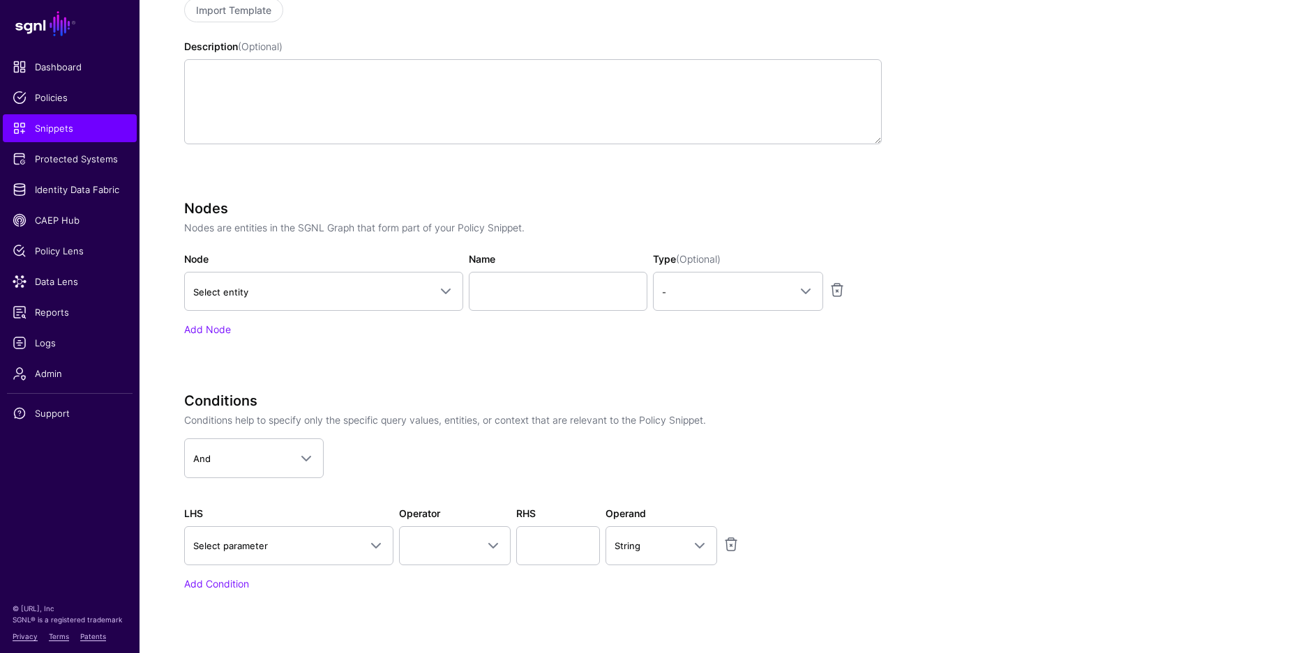
scroll to position [335, 0]
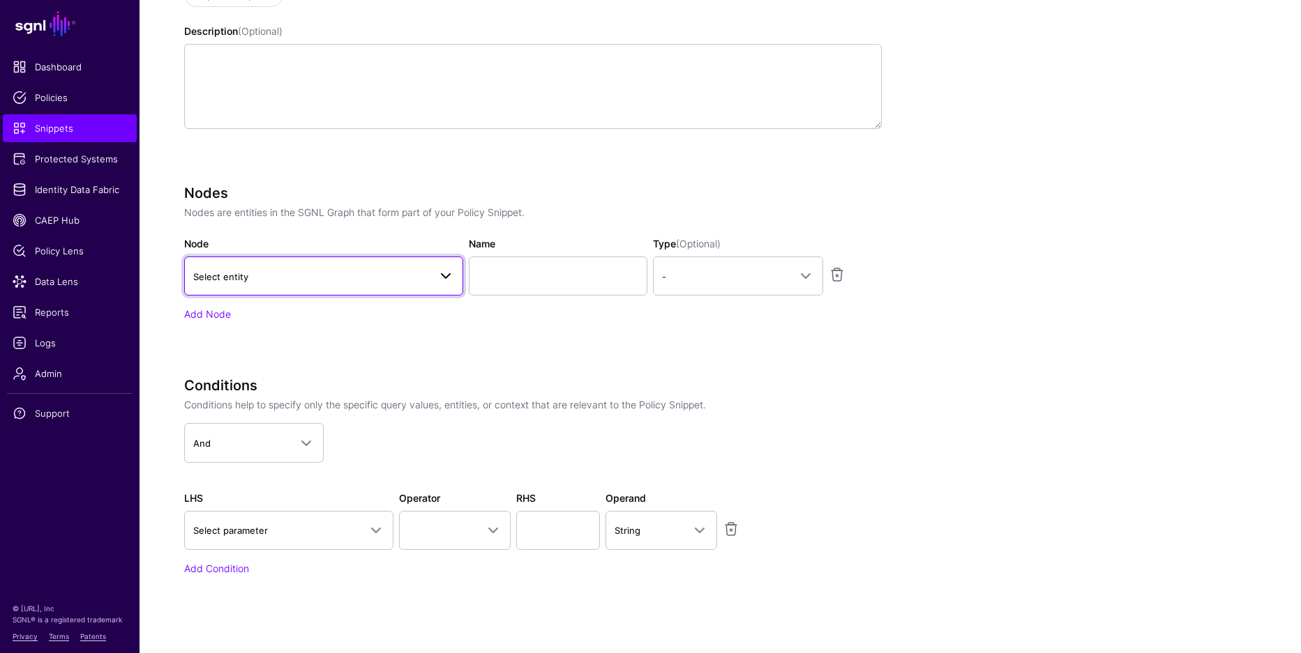
click at [281, 274] on span "Select entity" at bounding box center [311, 276] width 236 height 15
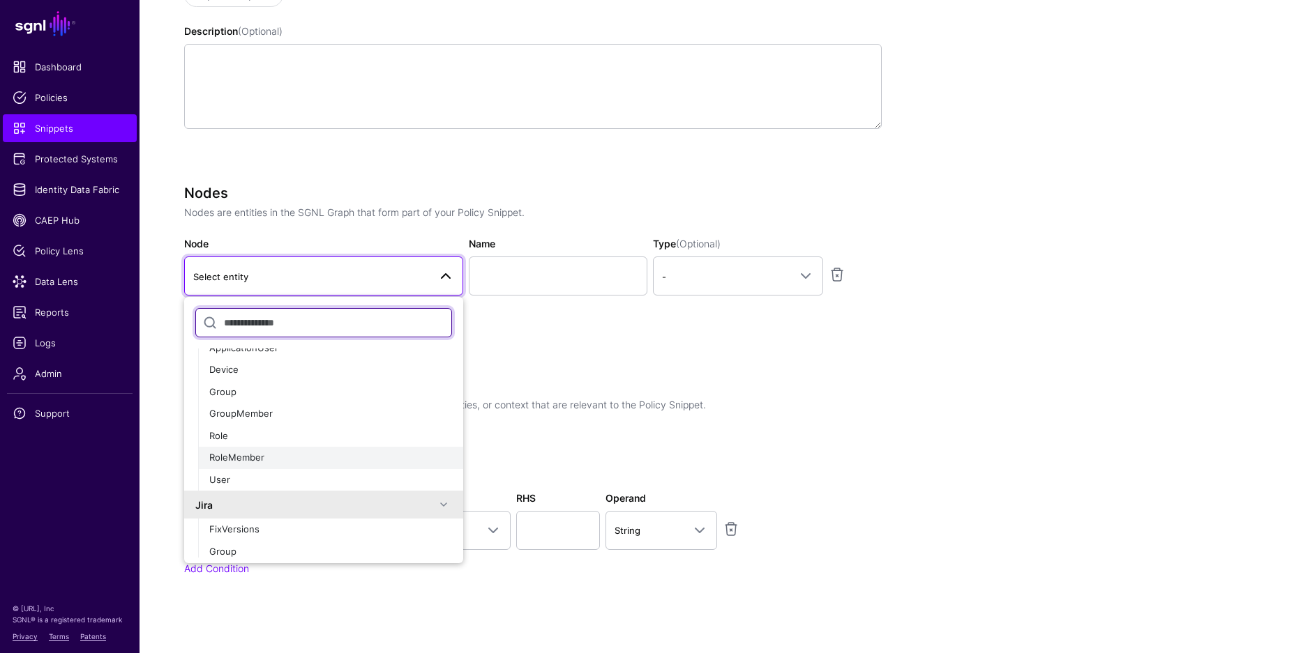
scroll to position [521, 0]
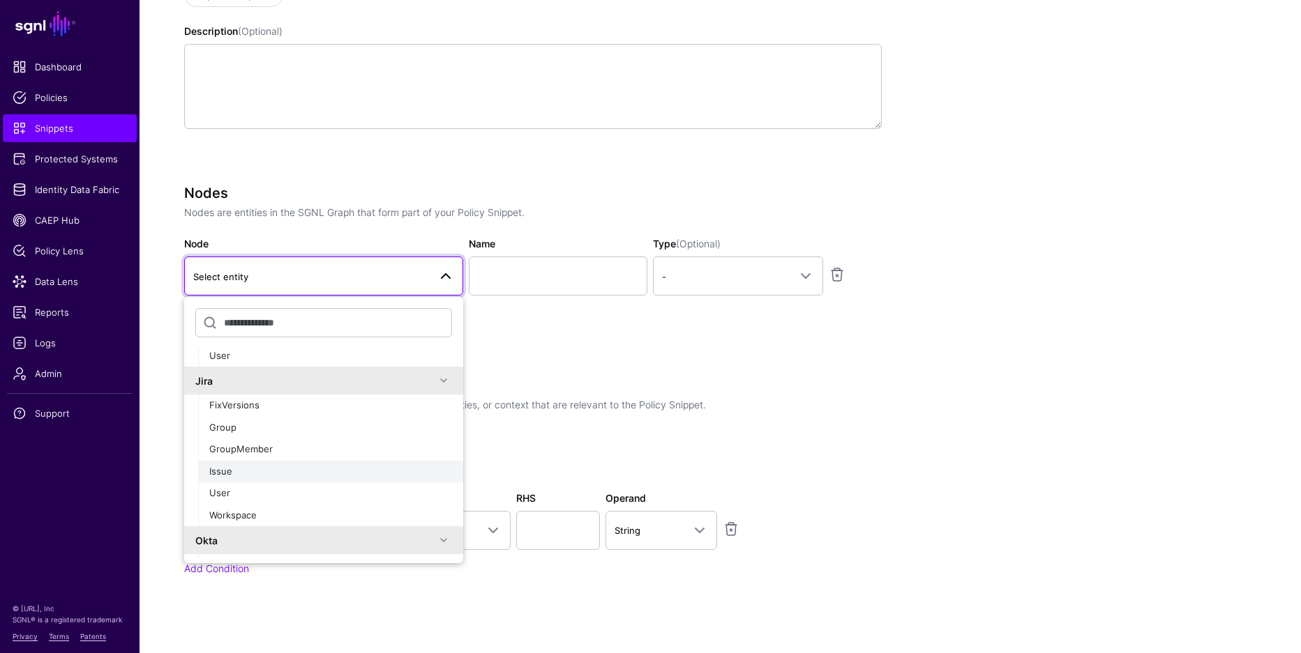
click at [267, 467] on div "Issue" at bounding box center [330, 472] width 243 height 14
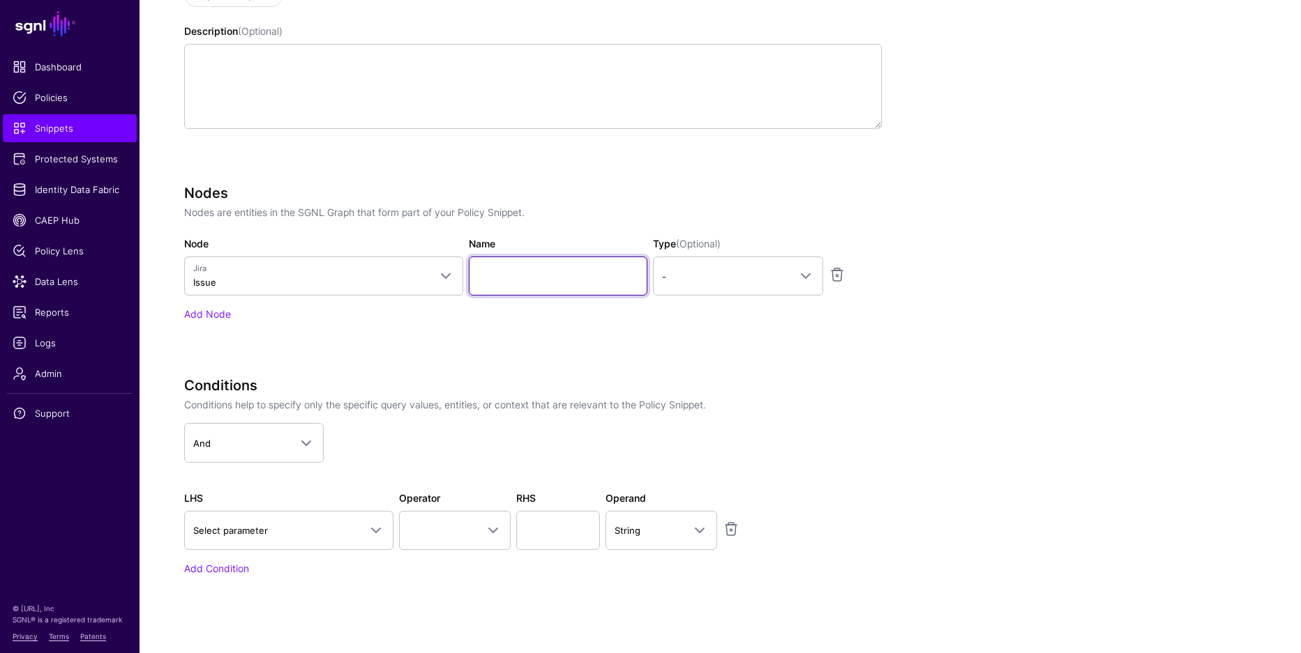
click at [530, 276] on input "Name" at bounding box center [558, 276] width 179 height 39
type input "*********"
click at [720, 276] on span "-" at bounding box center [725, 276] width 127 height 15
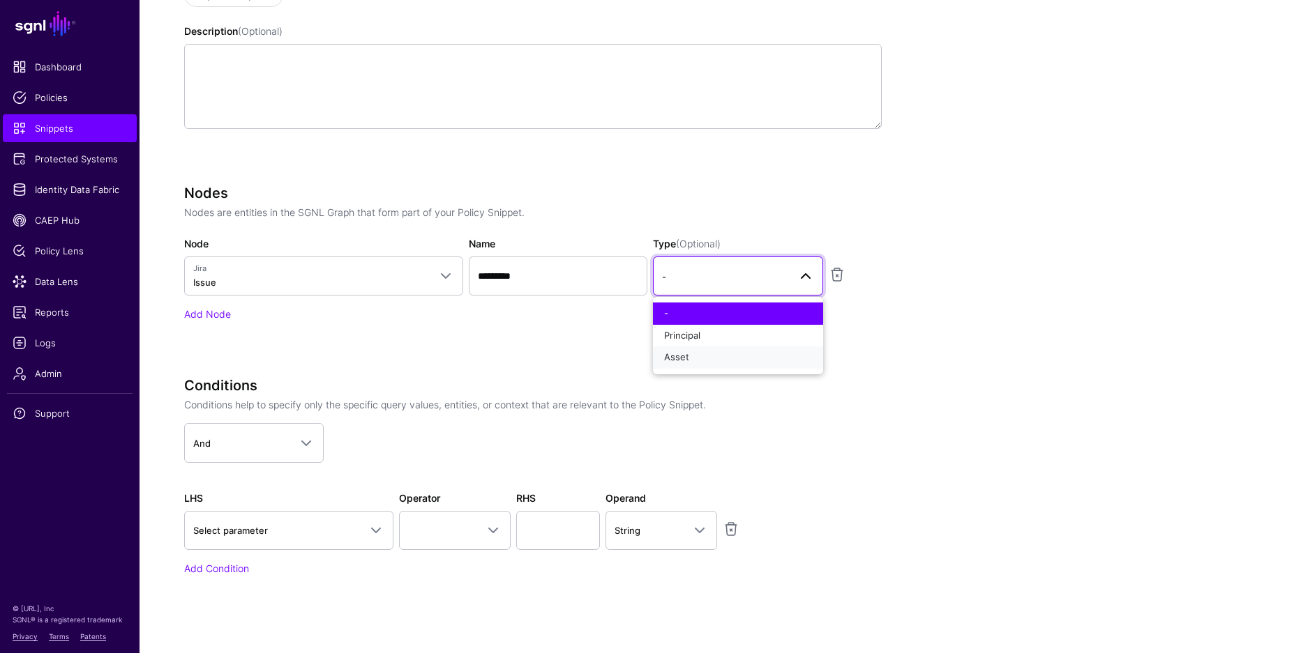
click at [719, 367] on button "Asset" at bounding box center [738, 358] width 170 height 22
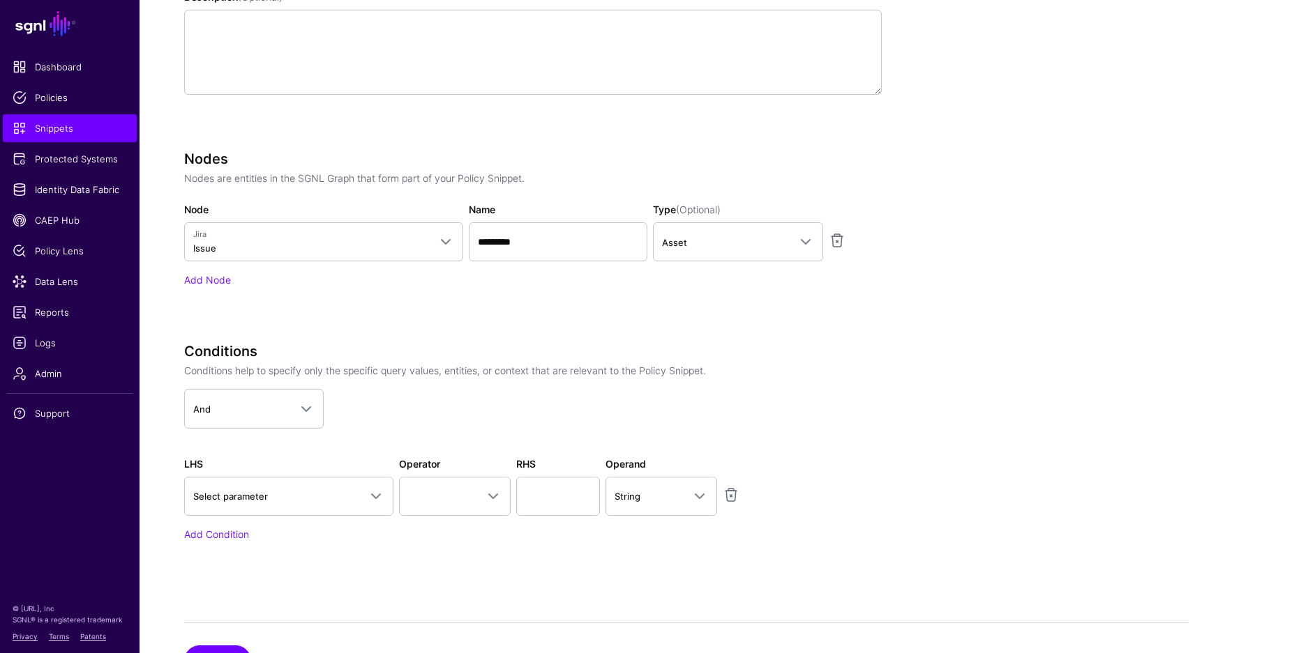
scroll to position [400, 0]
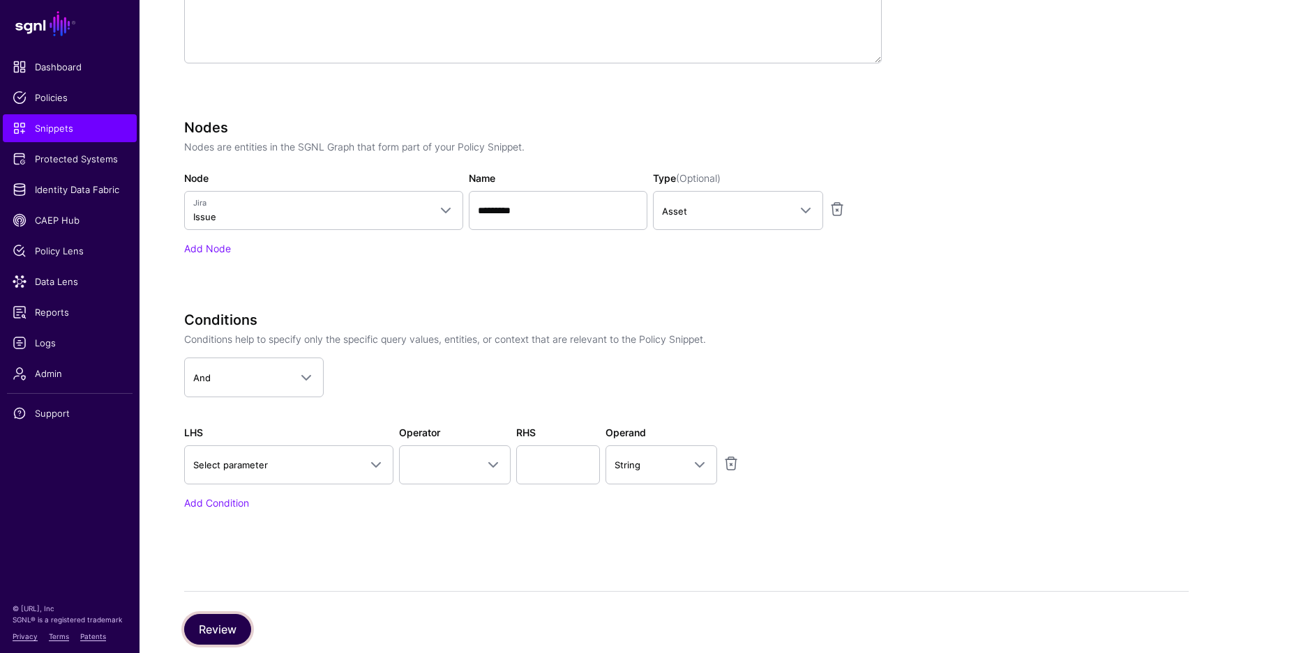
click at [240, 627] on button "Review" at bounding box center [217, 629] width 67 height 31
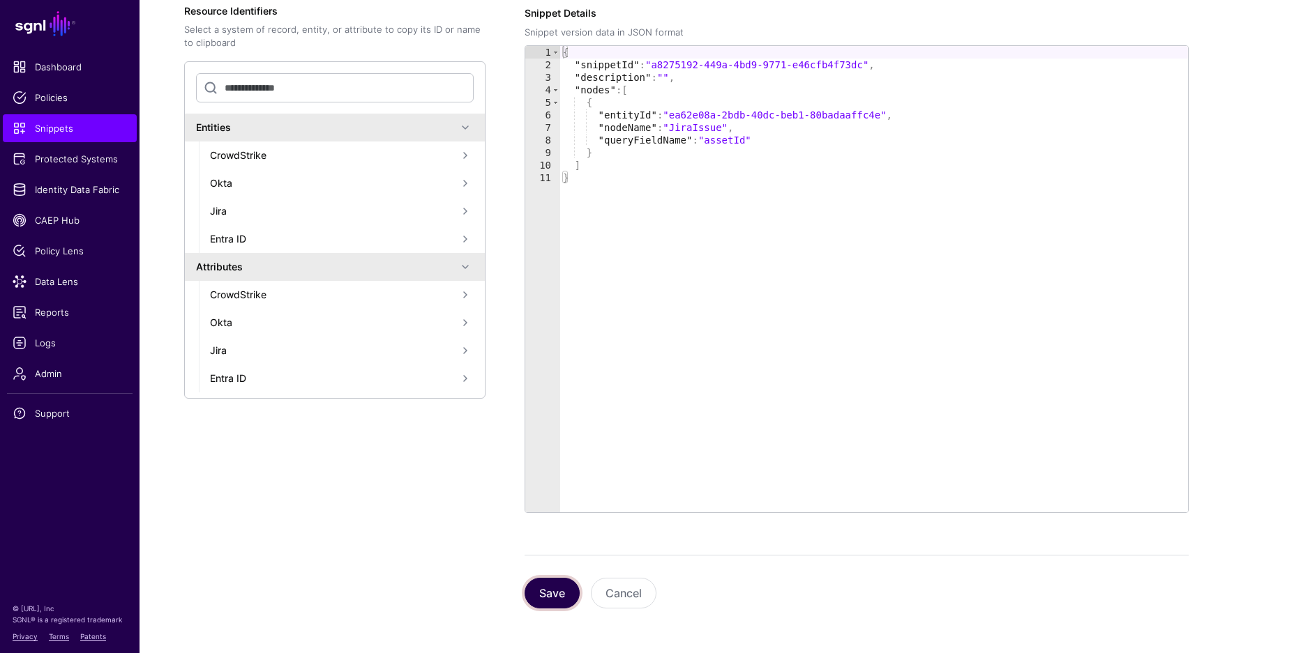
click at [564, 588] on button "Save" at bounding box center [551, 593] width 55 height 31
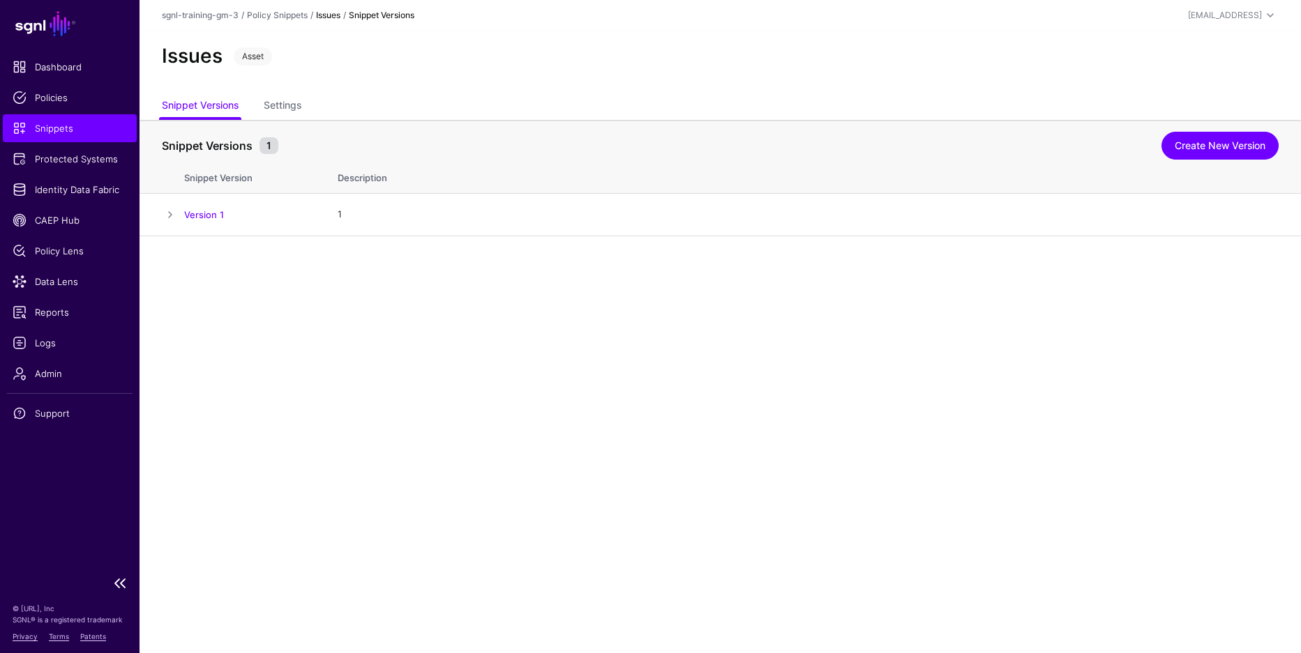
click at [71, 128] on span "Snippets" at bounding box center [70, 128] width 114 height 14
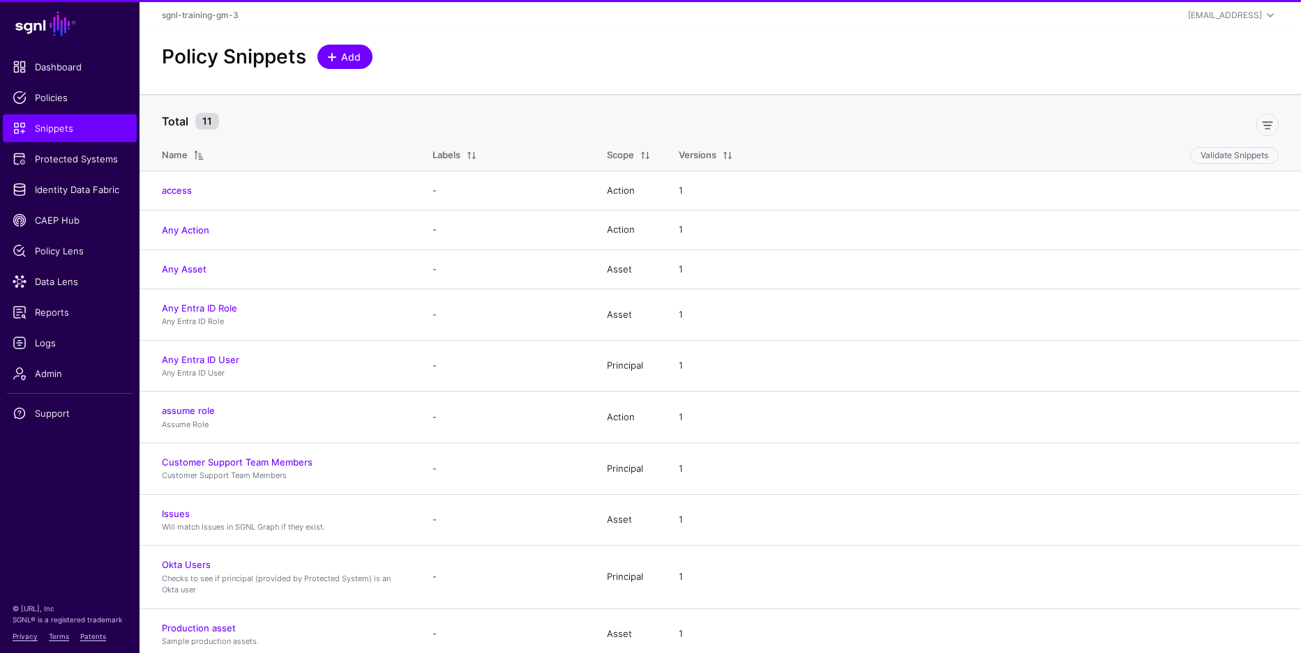
click at [330, 63] on link "Add" at bounding box center [344, 57] width 55 height 24
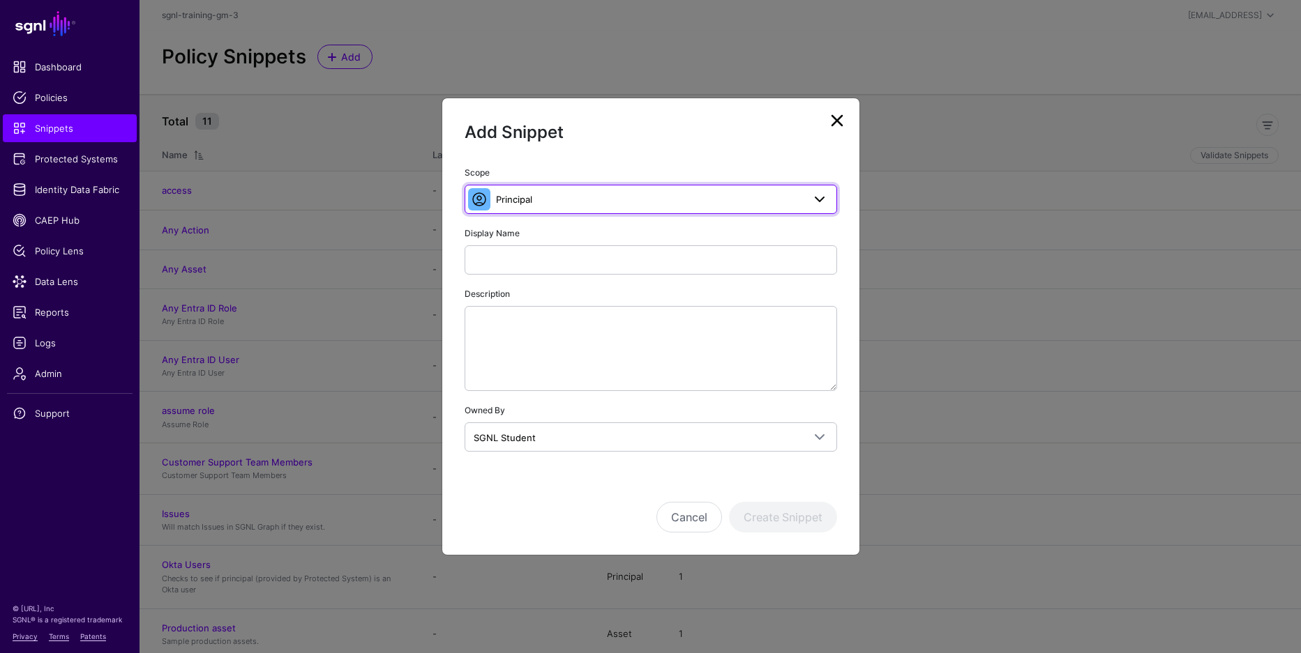
click at [672, 197] on span "Principal" at bounding box center [649, 199] width 307 height 15
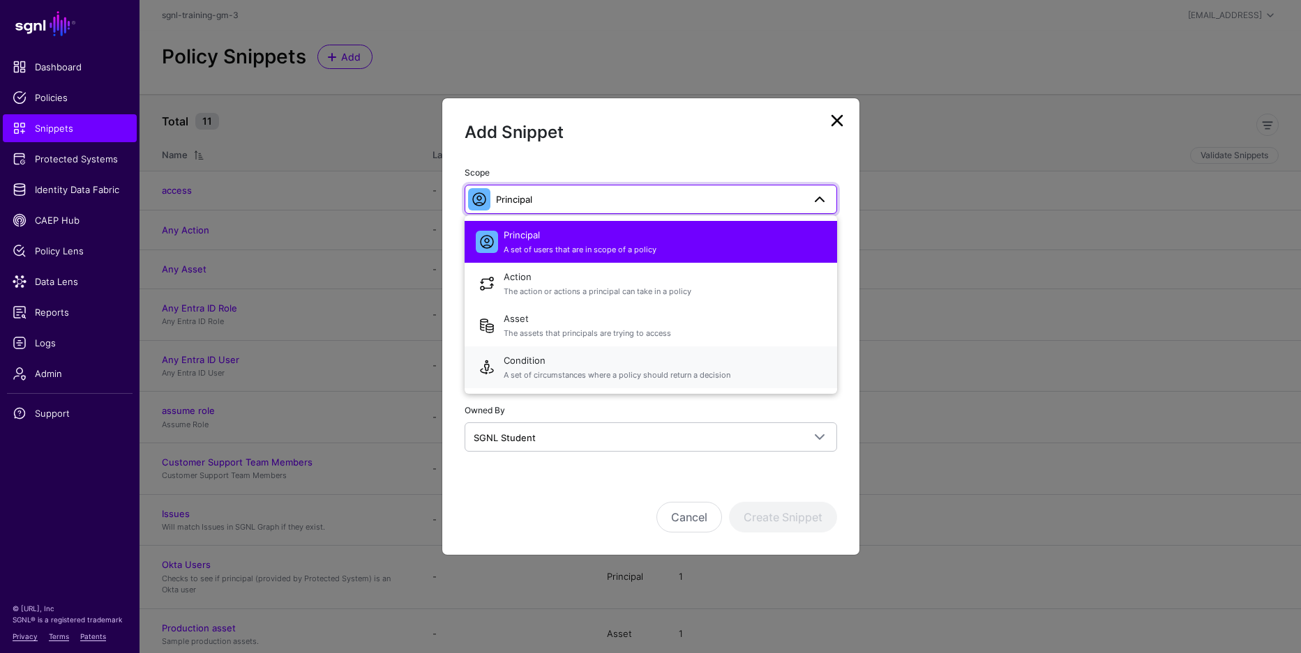
click at [693, 371] on span "A set of circumstances where a policy should return a decision" at bounding box center [665, 376] width 322 height 12
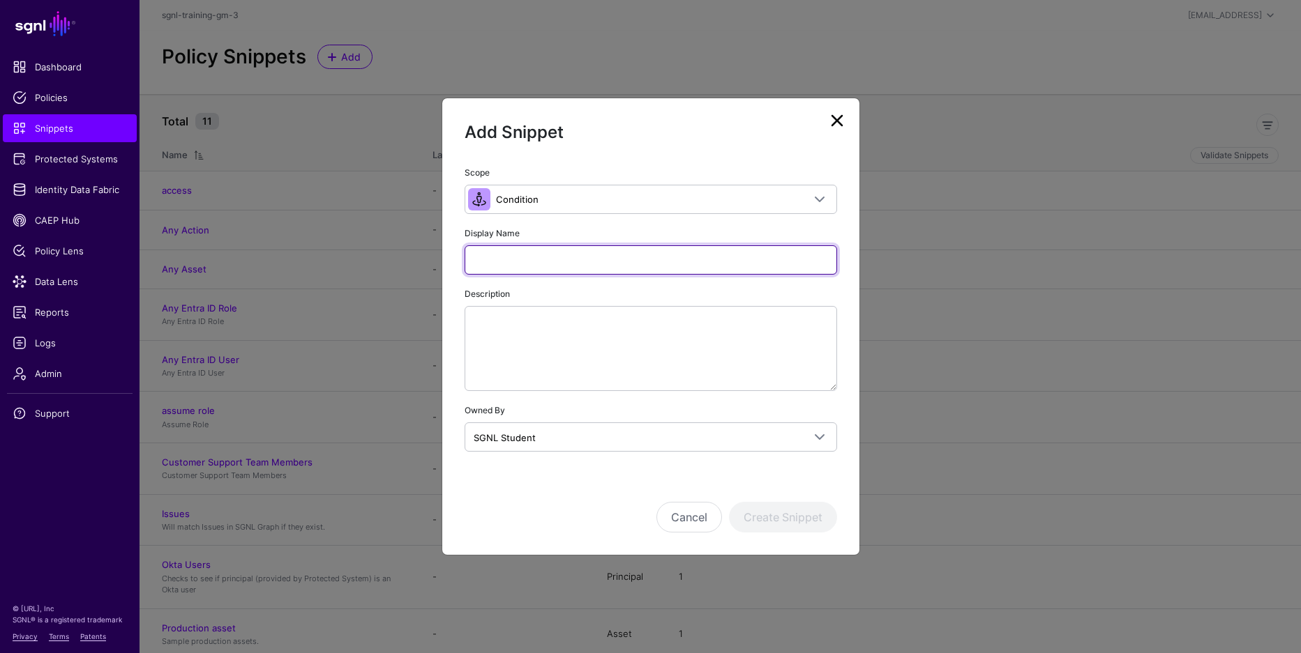
click at [621, 255] on input "Display Name" at bounding box center [650, 259] width 372 height 29
type input "**********"
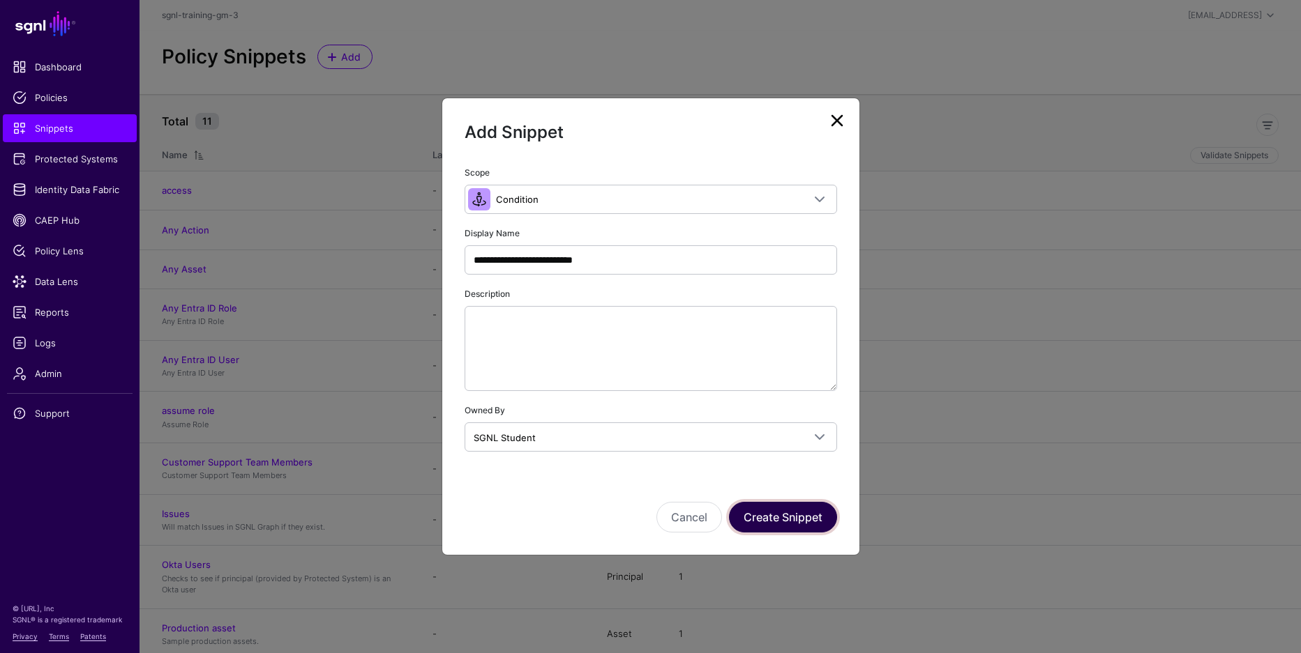
click at [804, 522] on button "Create Snippet" at bounding box center [783, 517] width 108 height 31
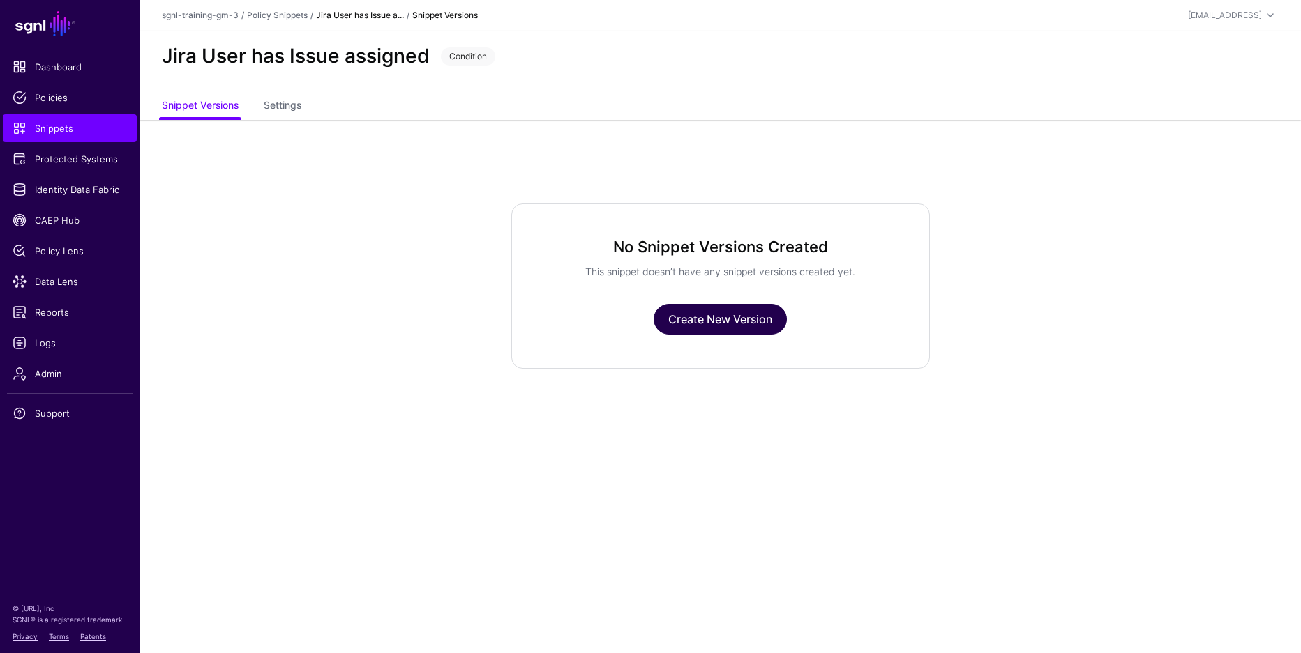
click at [733, 319] on link "Create New Version" at bounding box center [719, 319] width 133 height 31
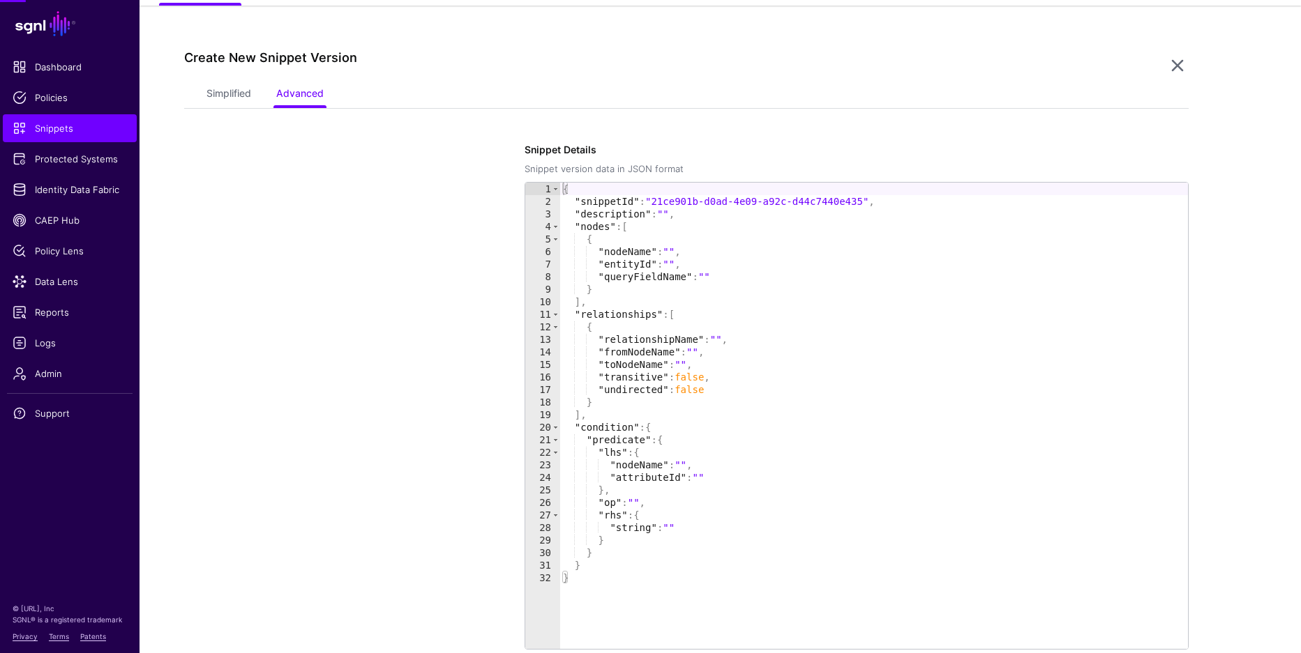
scroll to position [120, 0]
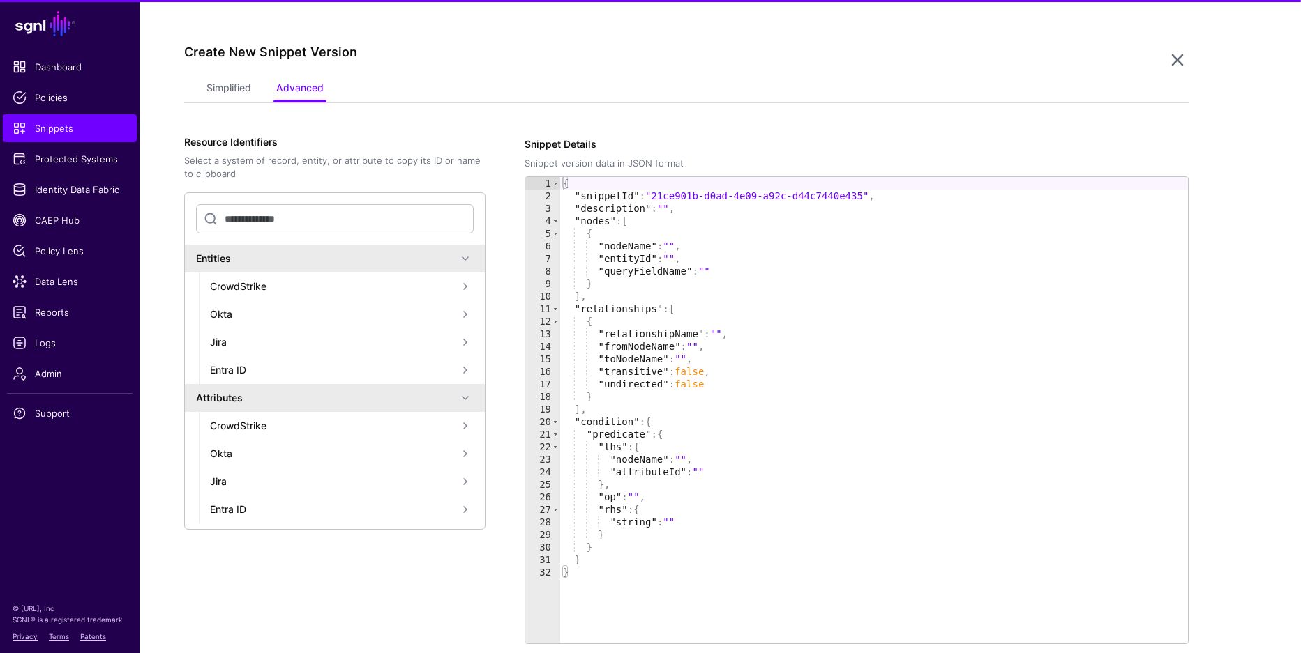
click at [196, 88] on div "Simplified Advanced" at bounding box center [686, 89] width 1004 height 27
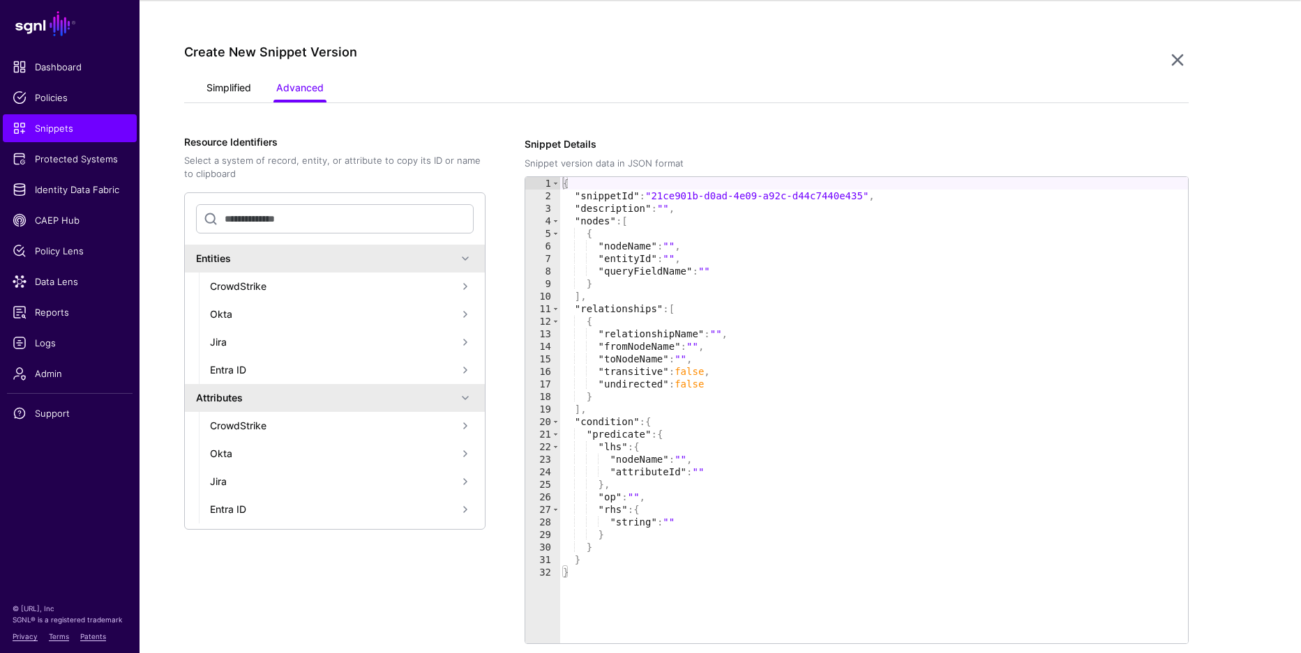
click at [216, 88] on link "Simplified" at bounding box center [228, 89] width 45 height 27
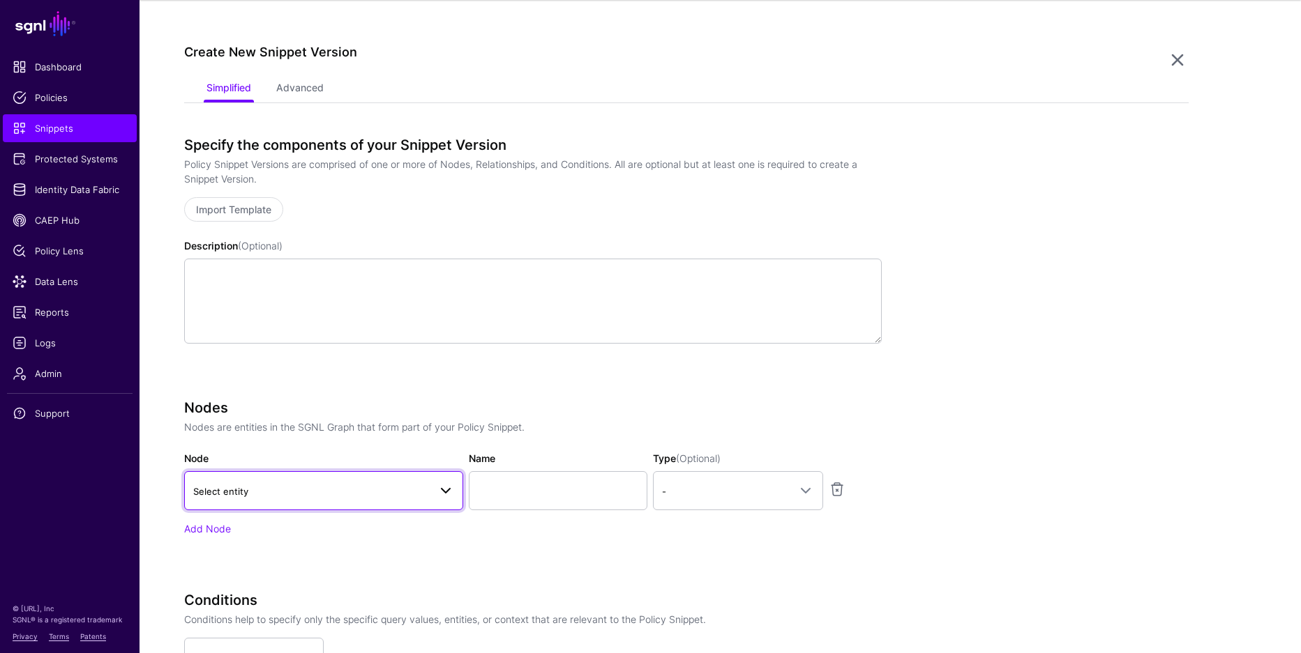
click at [270, 491] on span "Select entity" at bounding box center [311, 491] width 236 height 15
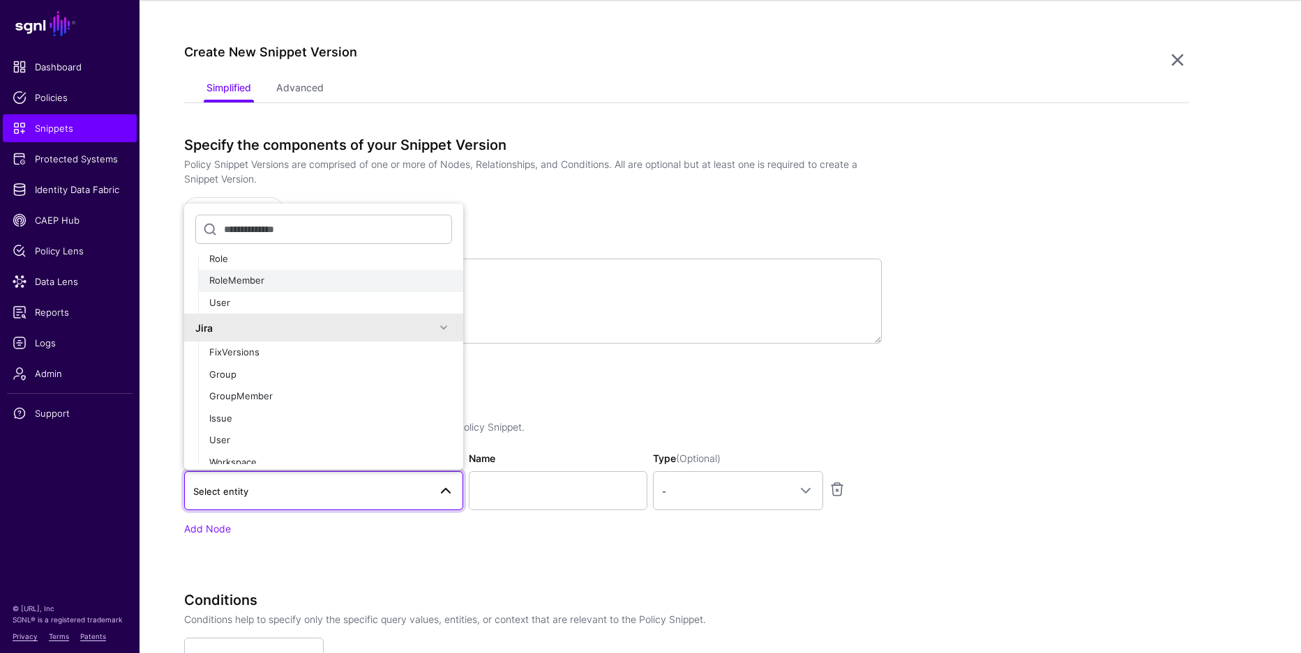
scroll to position [506, 0]
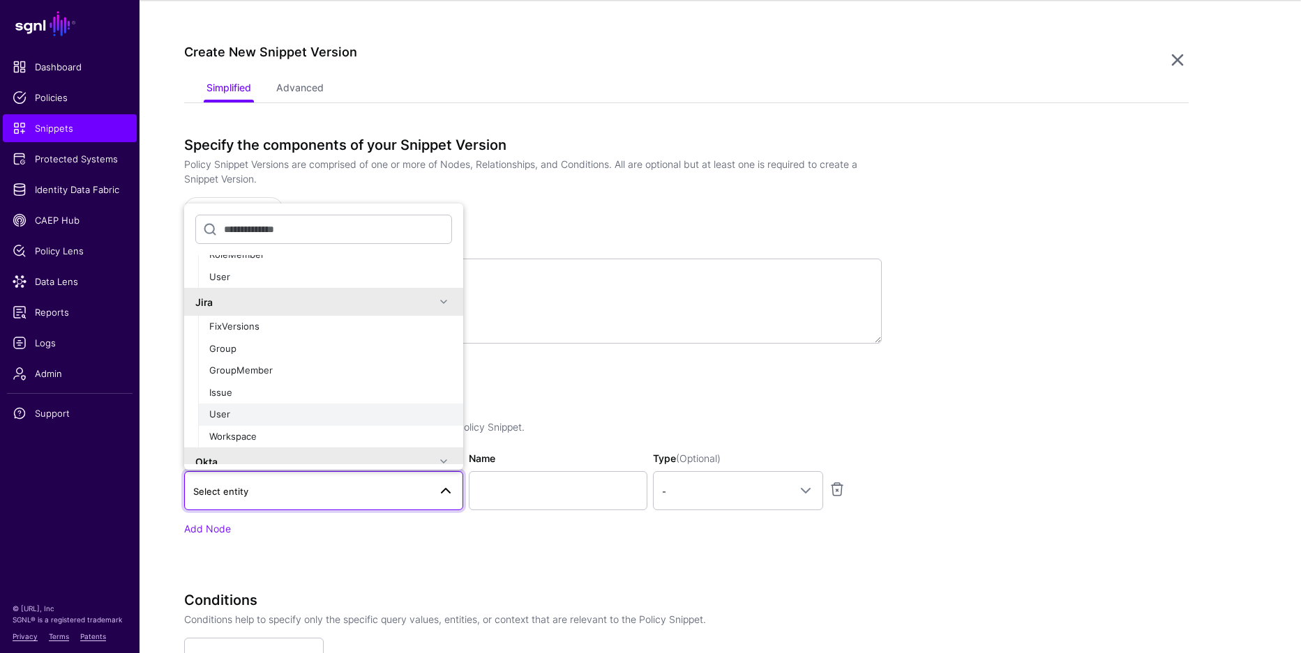
click at [250, 409] on div "User" at bounding box center [330, 415] width 243 height 14
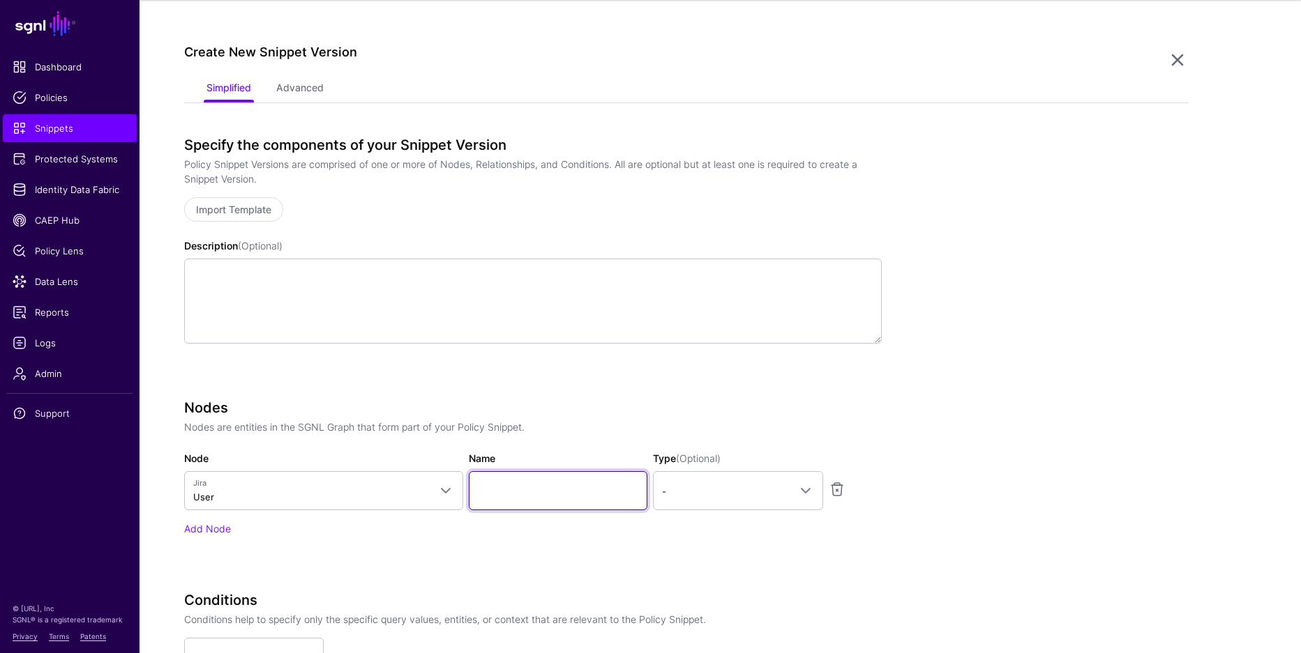
click at [543, 489] on input "Name" at bounding box center [558, 490] width 179 height 39
type input "********"
click at [743, 485] on span "-" at bounding box center [725, 491] width 127 height 15
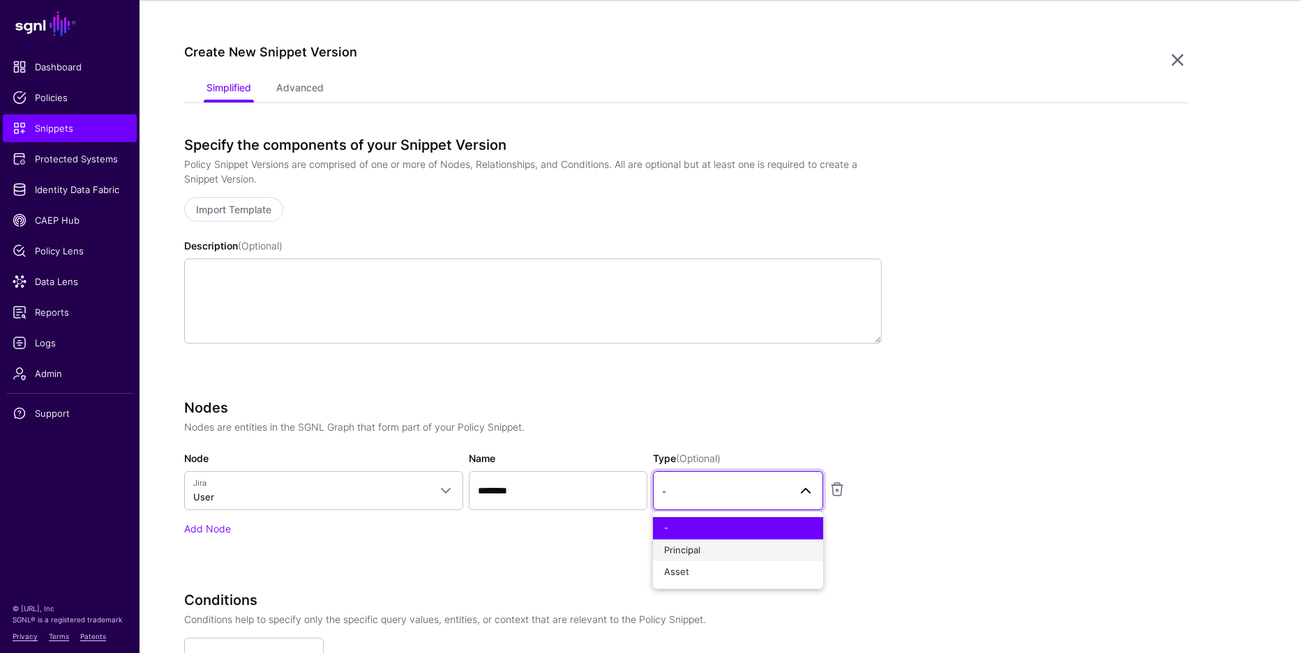
click at [716, 554] on div "Principal" at bounding box center [738, 551] width 148 height 14
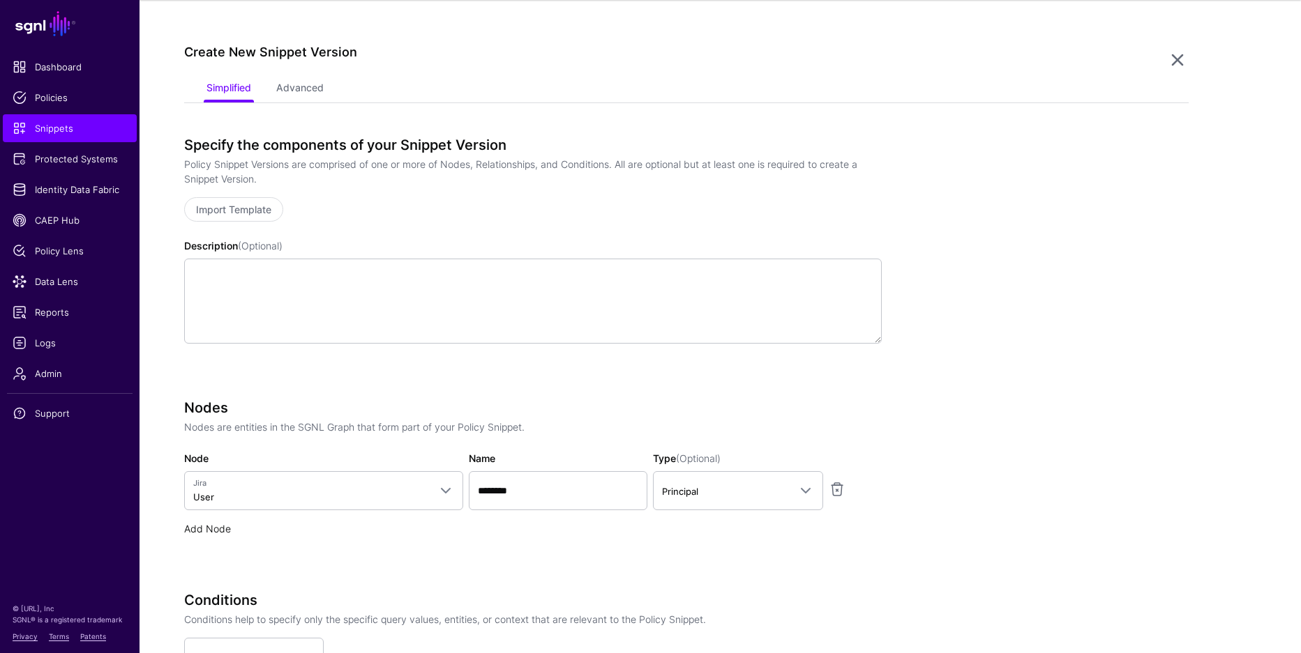
click at [202, 531] on link "Add Node" at bounding box center [207, 529] width 47 height 12
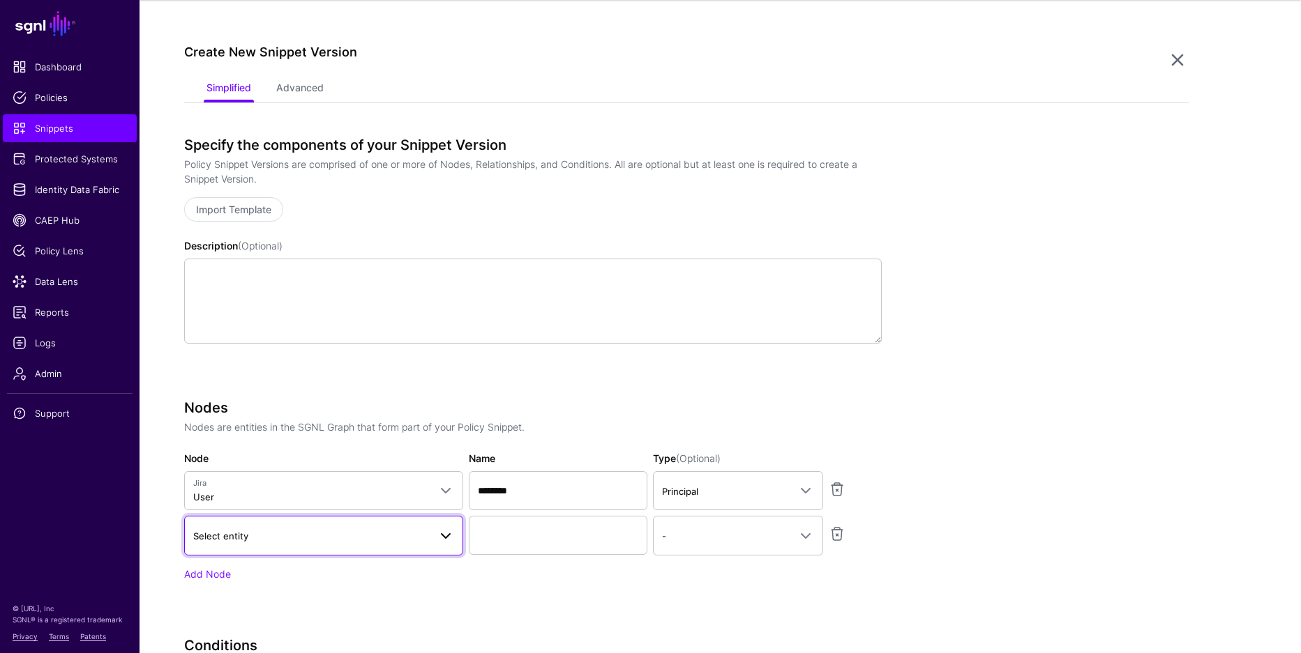
click at [247, 536] on span "Select entity" at bounding box center [220, 536] width 55 height 11
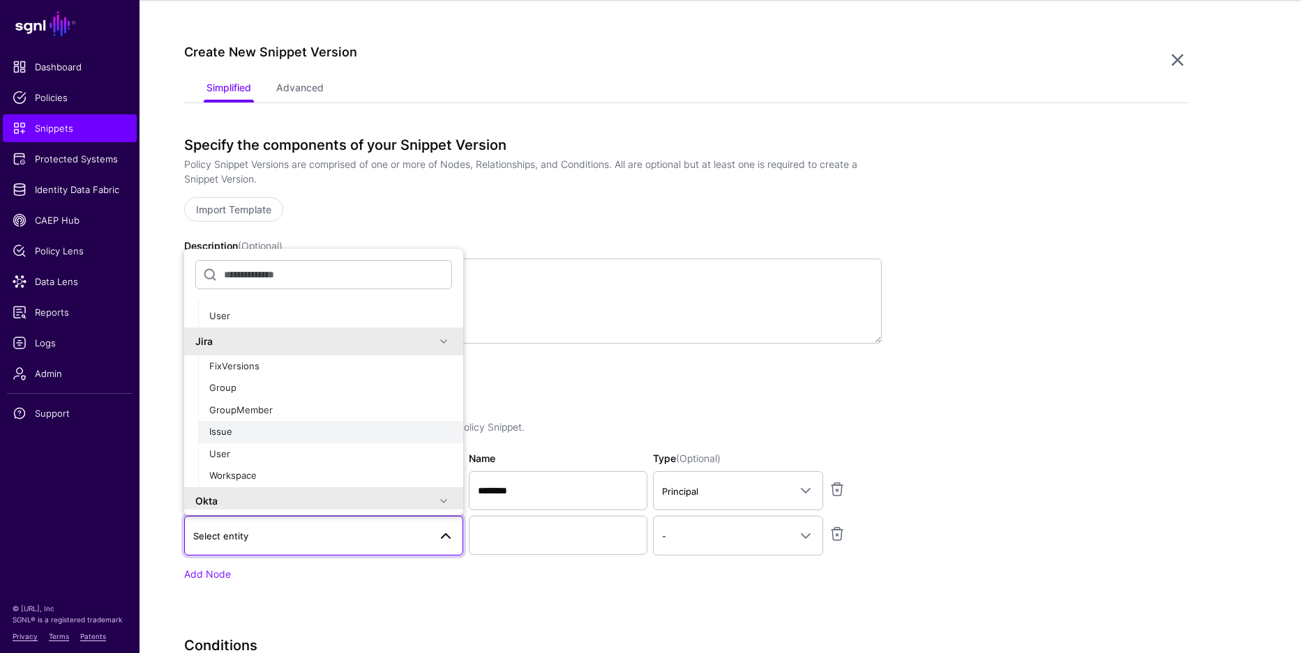
scroll to position [541, 0]
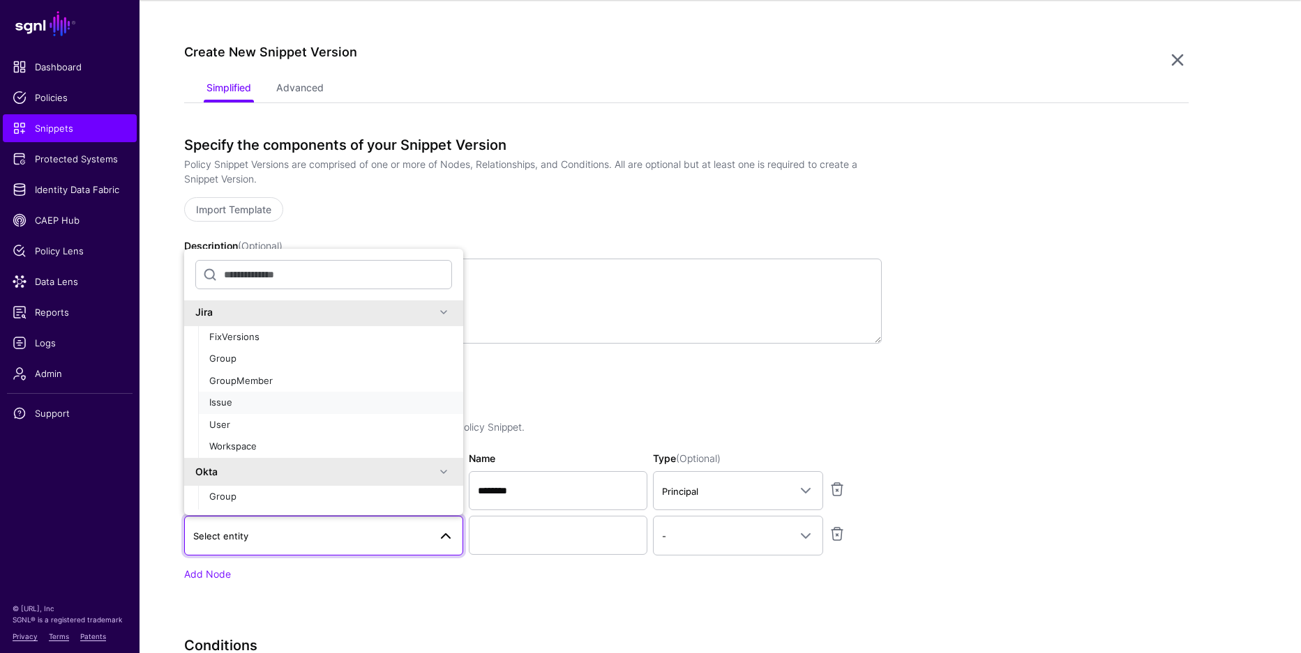
click at [264, 400] on div "Issue" at bounding box center [330, 403] width 243 height 14
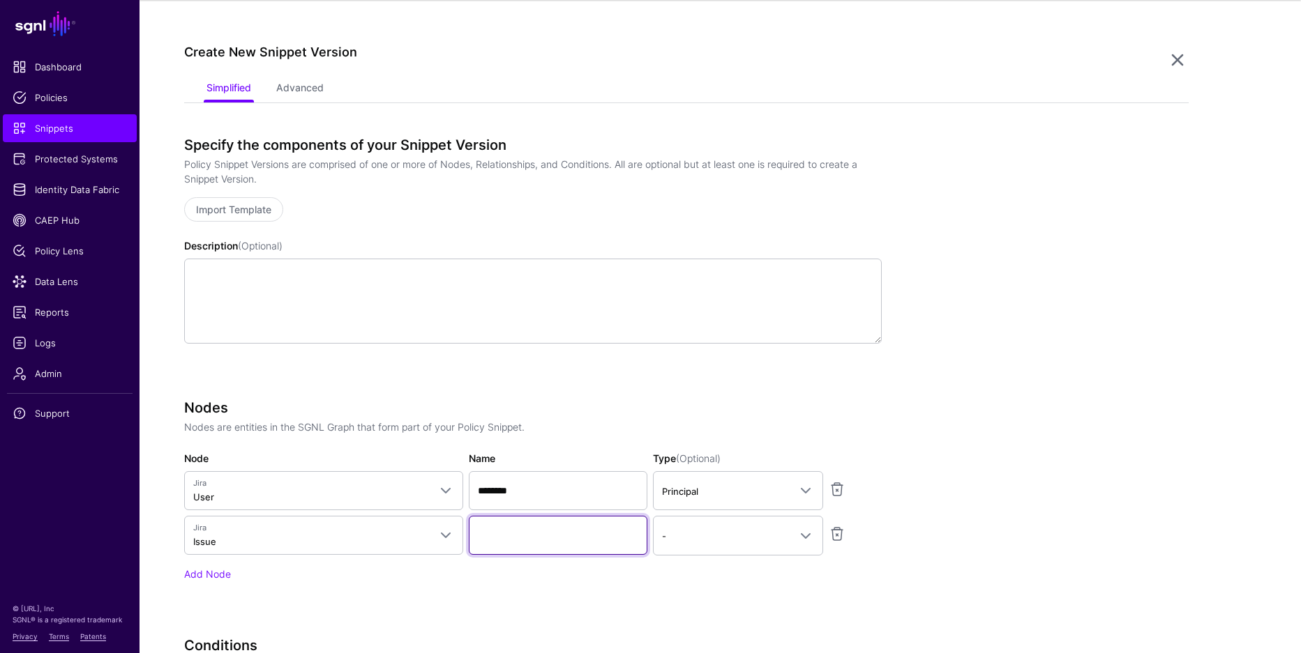
click at [504, 538] on input "Name" at bounding box center [558, 535] width 179 height 39
type input "*********"
click at [810, 542] on span at bounding box center [805, 536] width 17 height 17
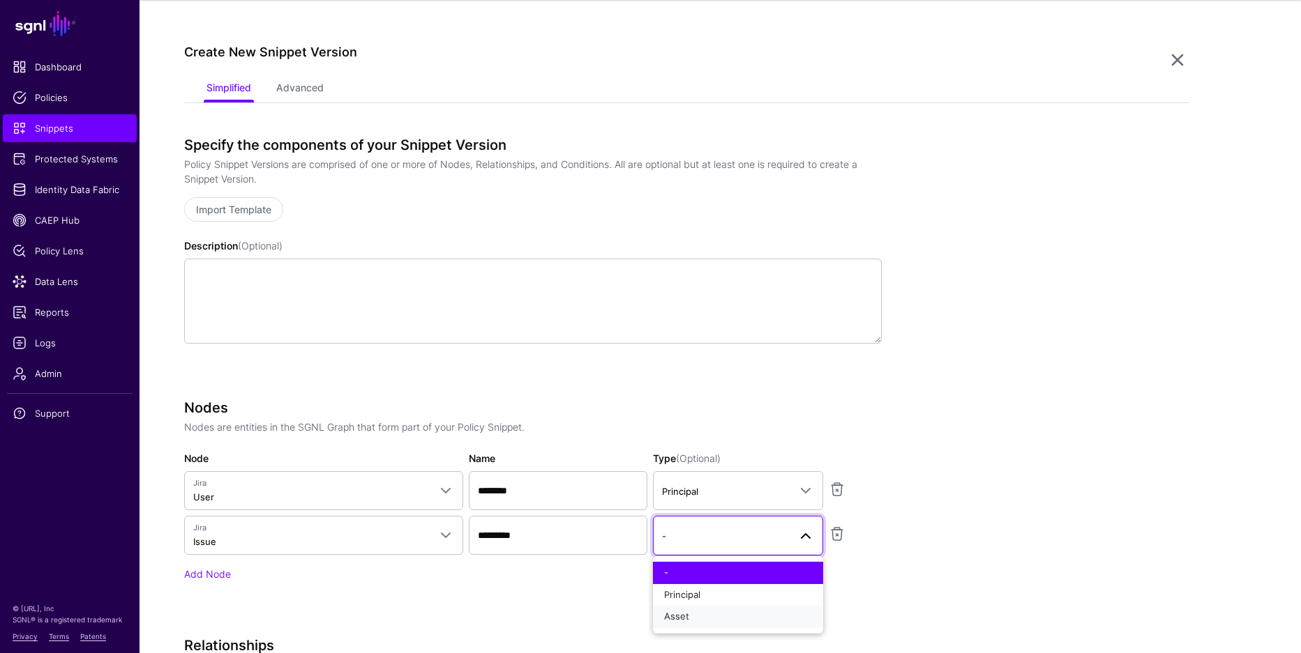
click at [750, 614] on div "Asset" at bounding box center [738, 617] width 148 height 14
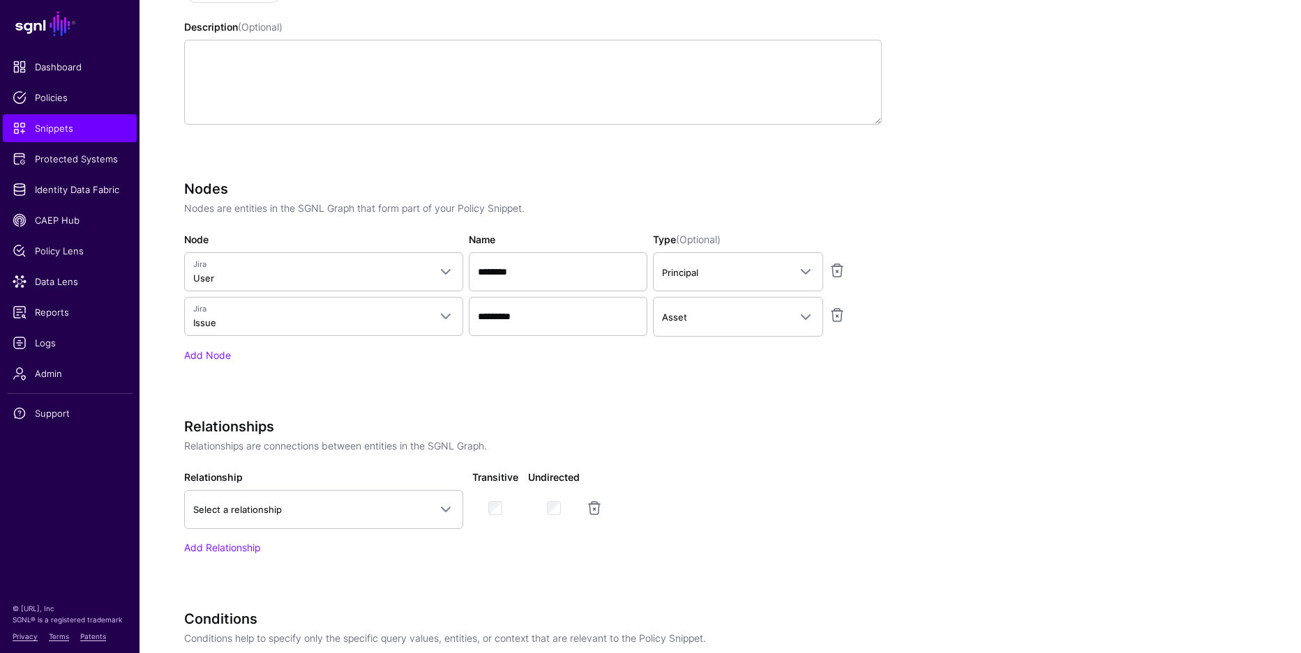
scroll to position [342, 0]
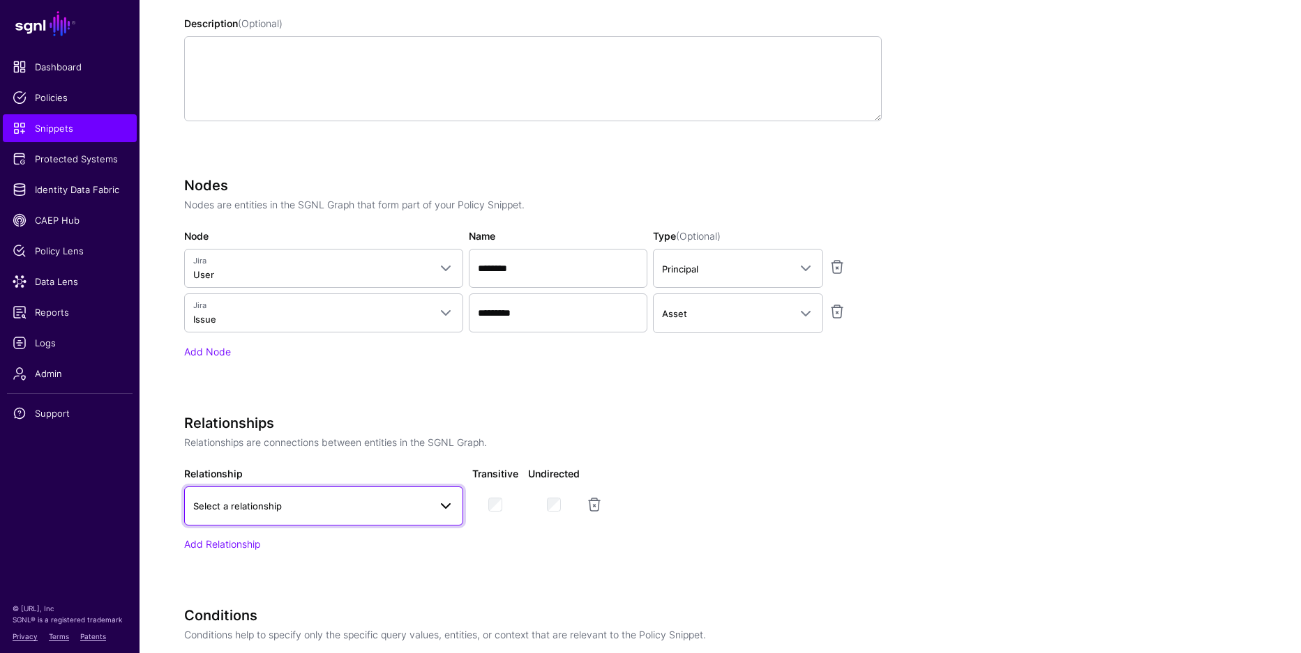
click at [292, 513] on span "Select a relationship" at bounding box center [311, 506] width 236 height 15
drag, startPoint x: 303, startPoint y: 633, endPoint x: 417, endPoint y: 574, distance: 128.5
click at [303, 632] on div "Issue Assignee" at bounding box center [323, 634] width 257 height 14
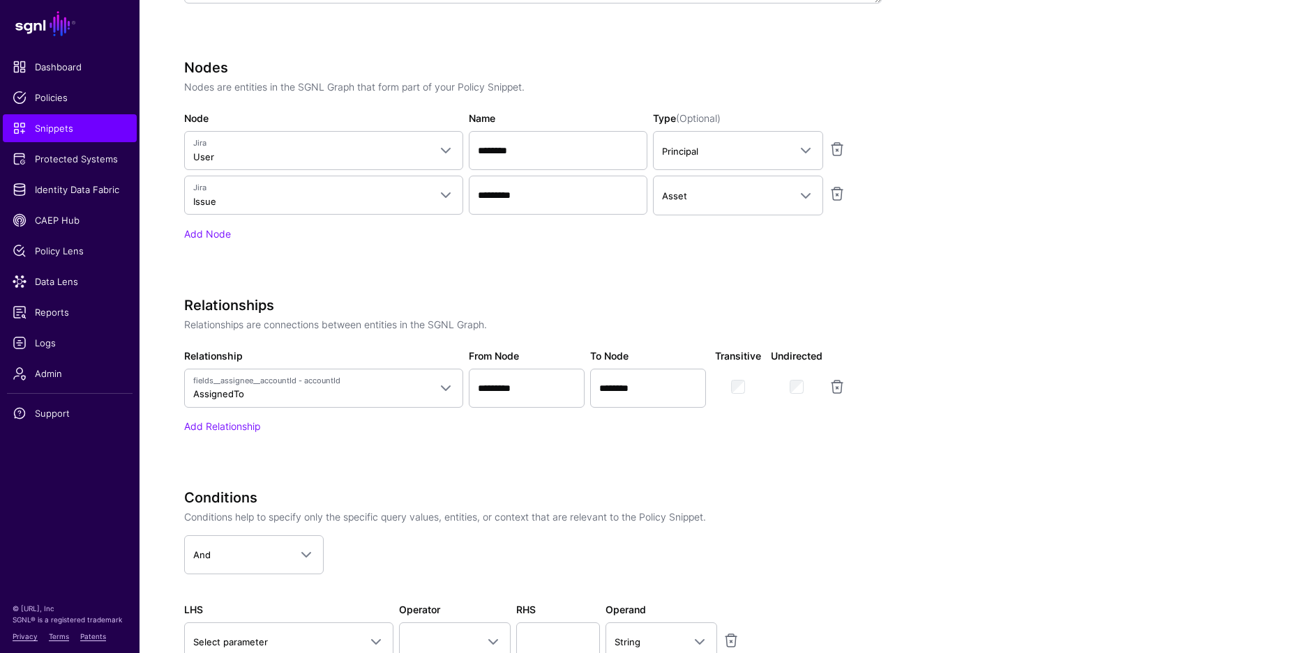
scroll to position [674, 0]
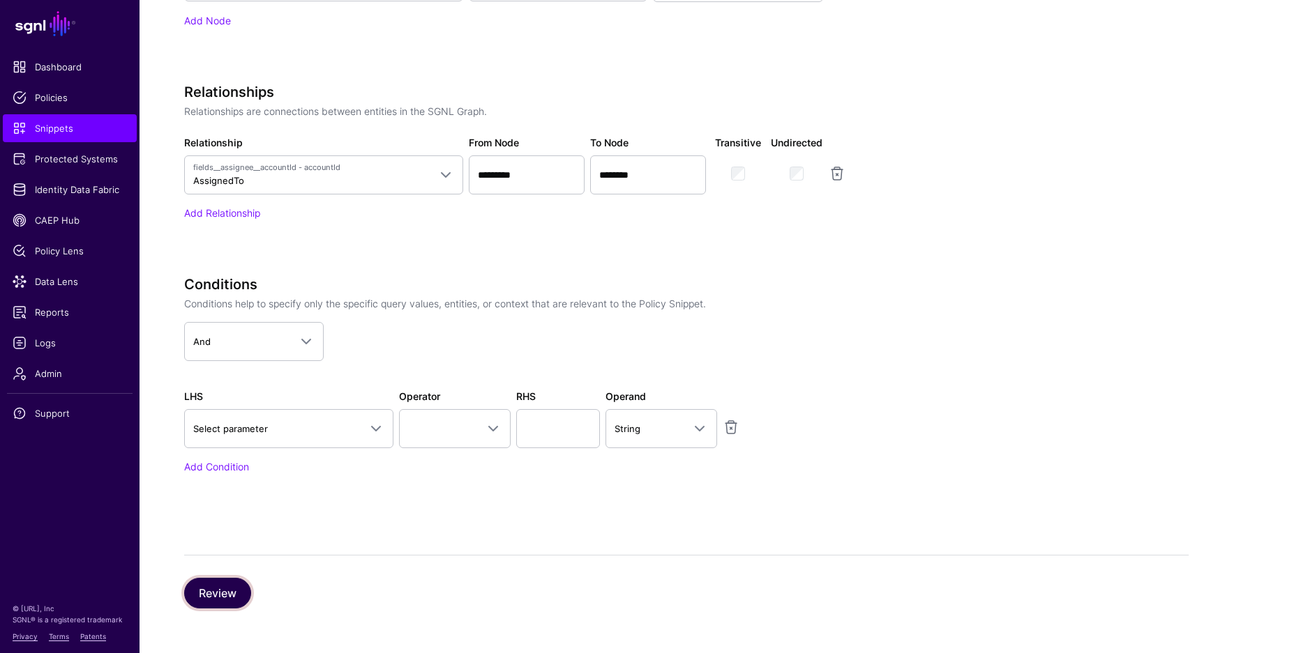
click at [235, 592] on button "Review" at bounding box center [217, 593] width 67 height 31
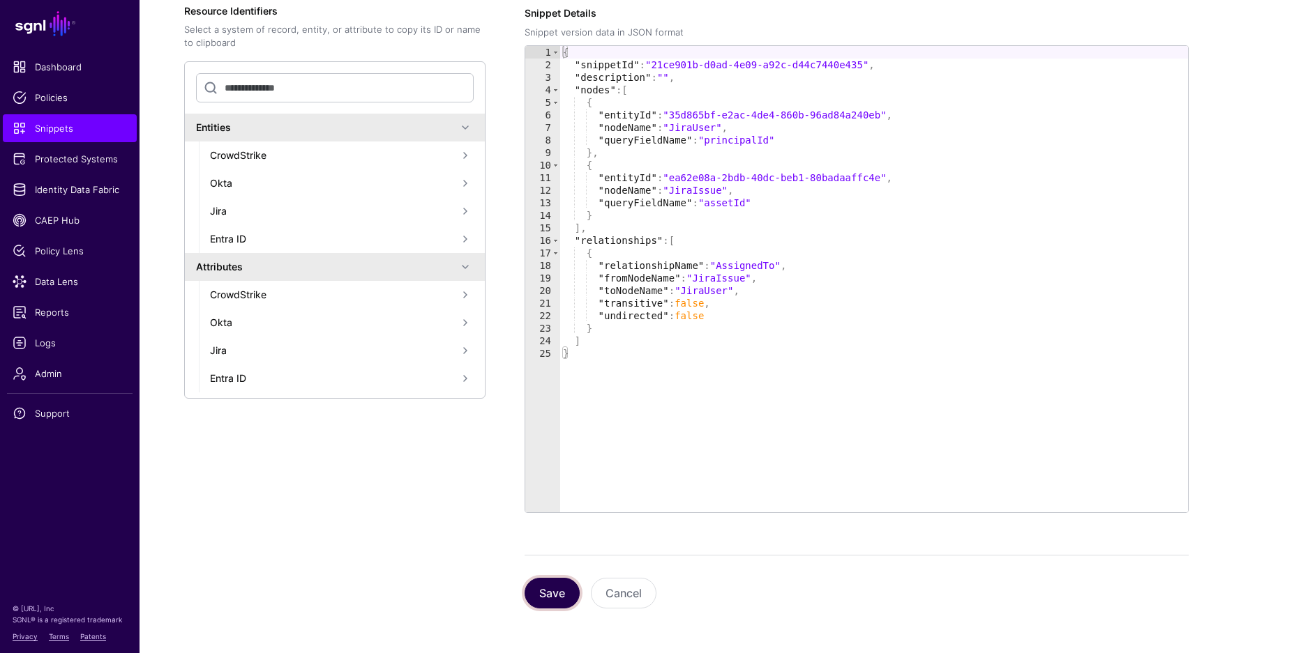
drag, startPoint x: 567, startPoint y: 594, endPoint x: 657, endPoint y: 570, distance: 93.0
click at [568, 594] on button "Save" at bounding box center [551, 593] width 55 height 31
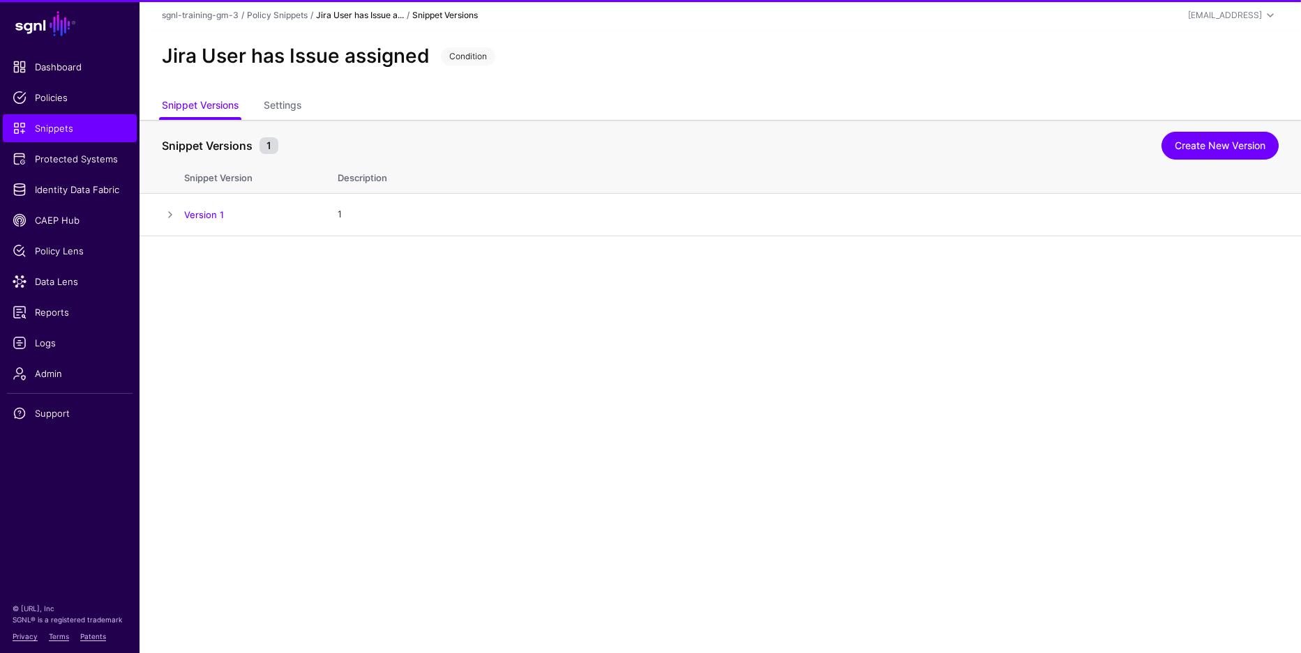
scroll to position [0, 0]
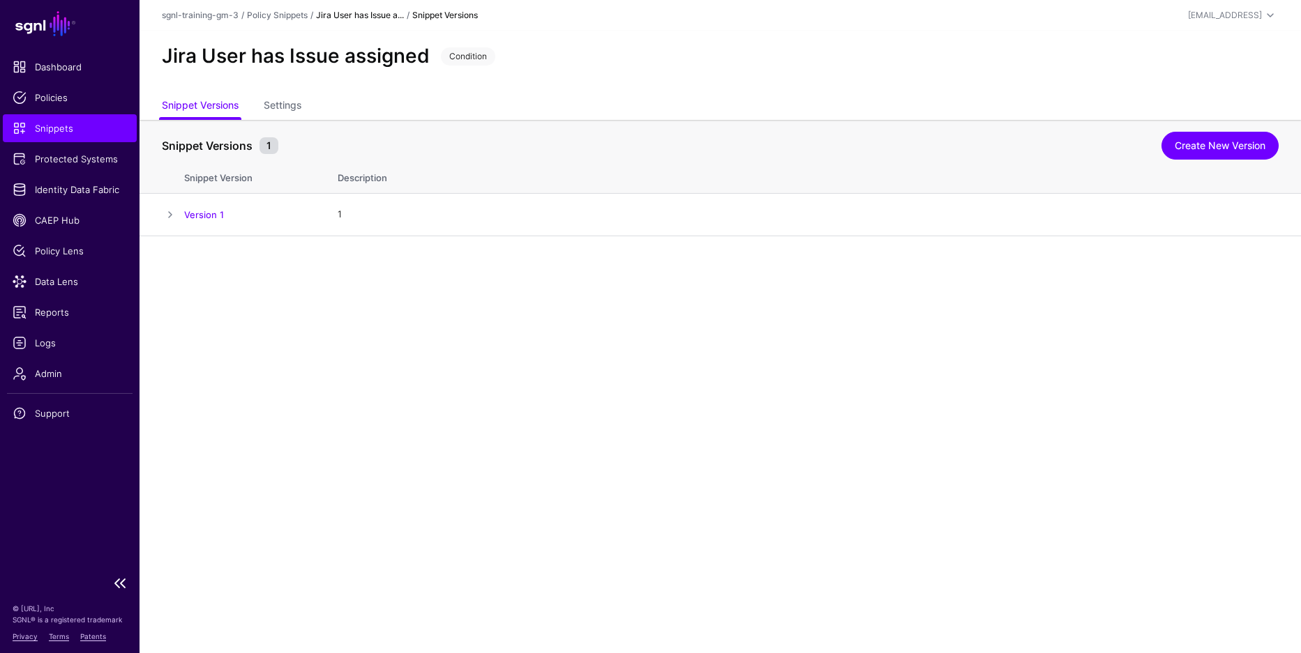
click at [87, 125] on span "Snippets" at bounding box center [70, 128] width 114 height 14
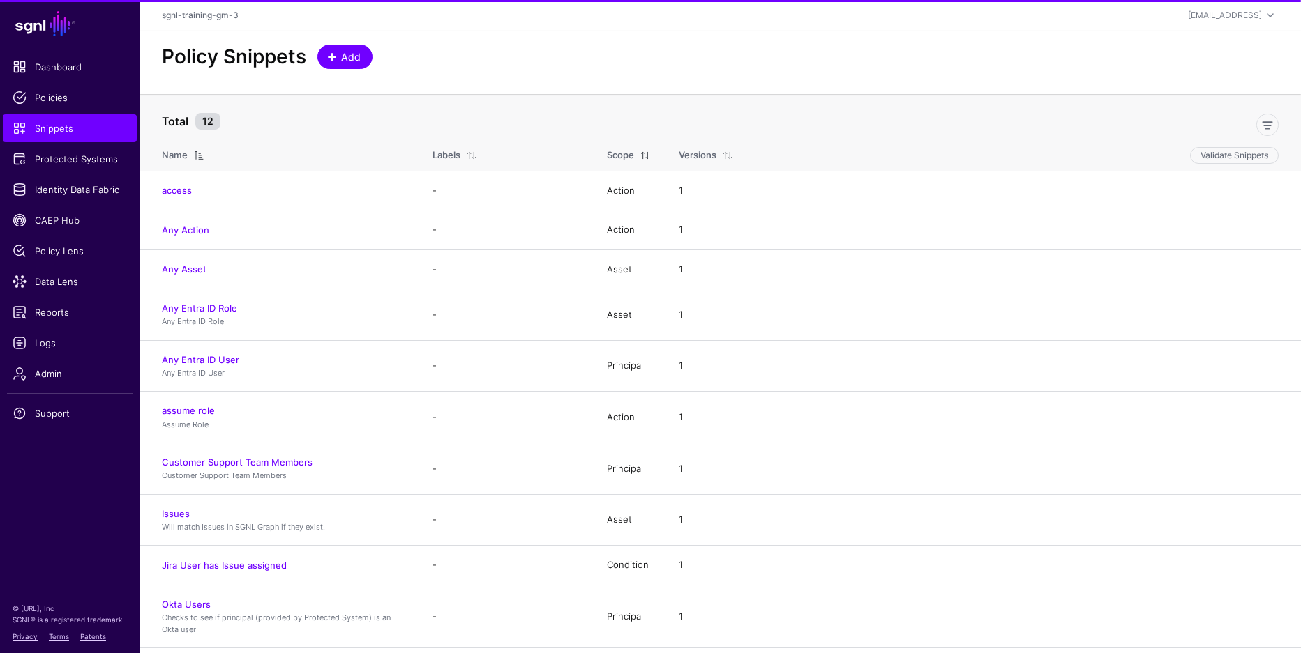
click at [356, 61] on span "Add" at bounding box center [351, 57] width 23 height 15
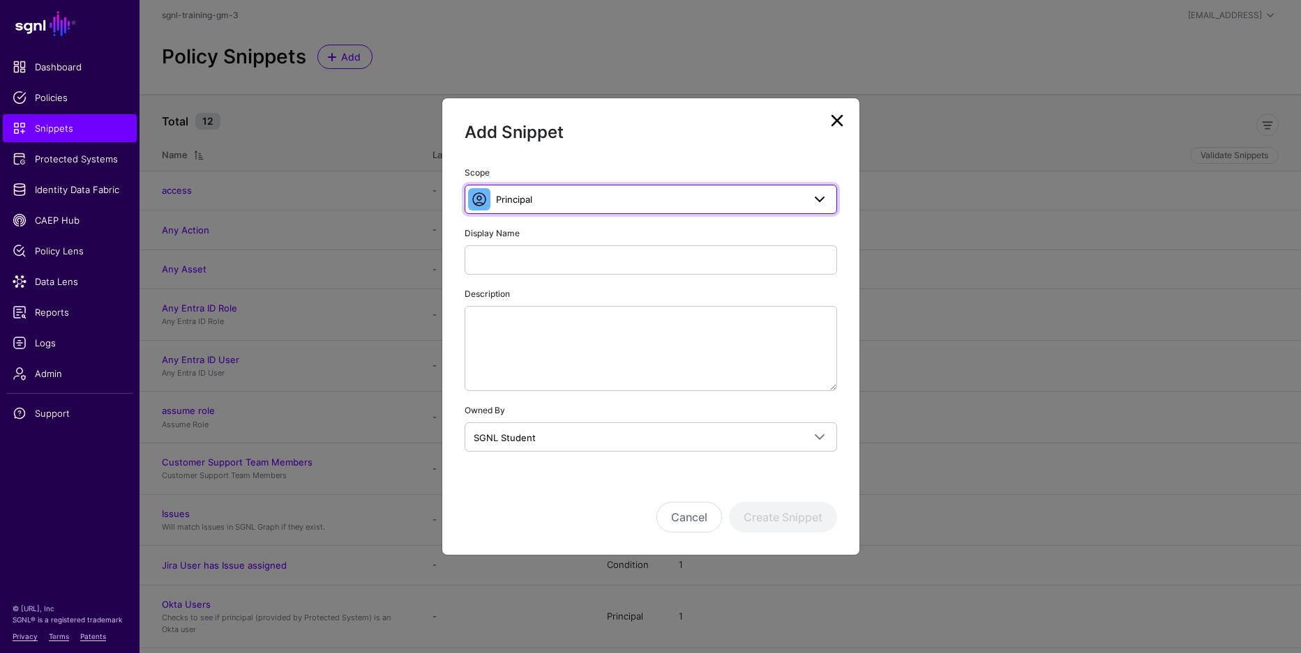
drag, startPoint x: 522, startPoint y: 195, endPoint x: 529, endPoint y: 203, distance: 10.8
click at [522, 195] on span "Principal" at bounding box center [514, 199] width 36 height 11
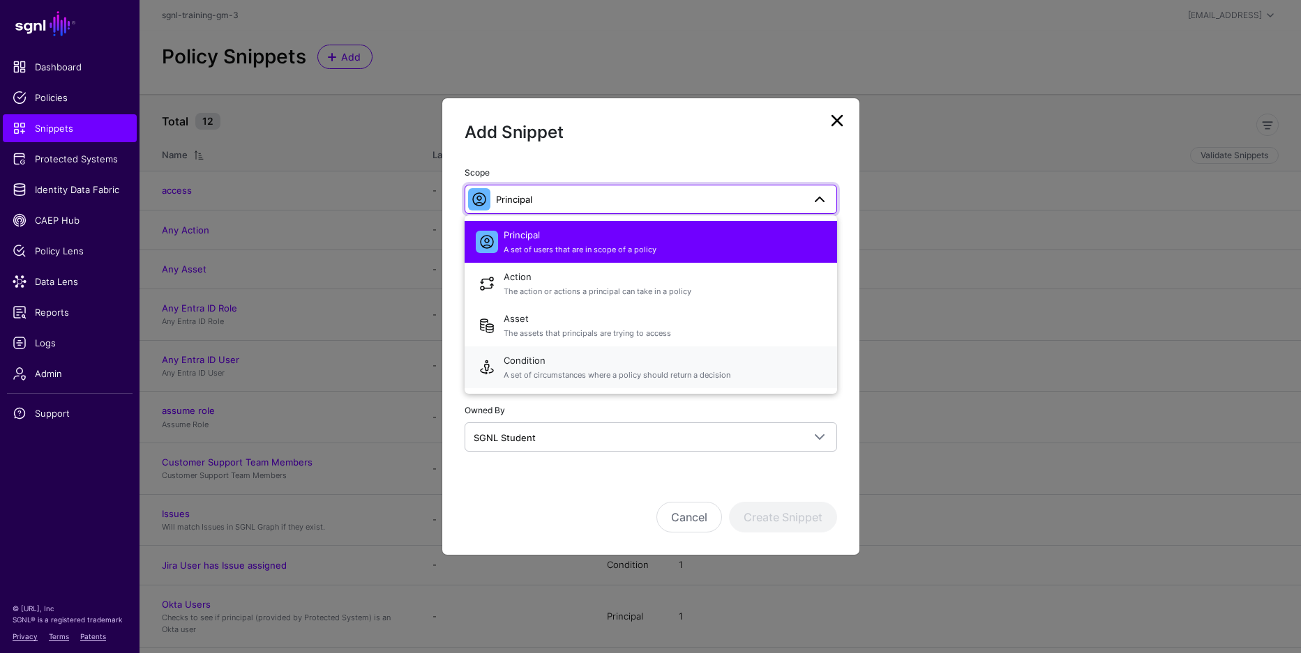
drag, startPoint x: 621, startPoint y: 358, endPoint x: 594, endPoint y: 301, distance: 63.0
click at [621, 357] on span "Condition A set of circumstances where a policy should return a decision" at bounding box center [665, 367] width 322 height 33
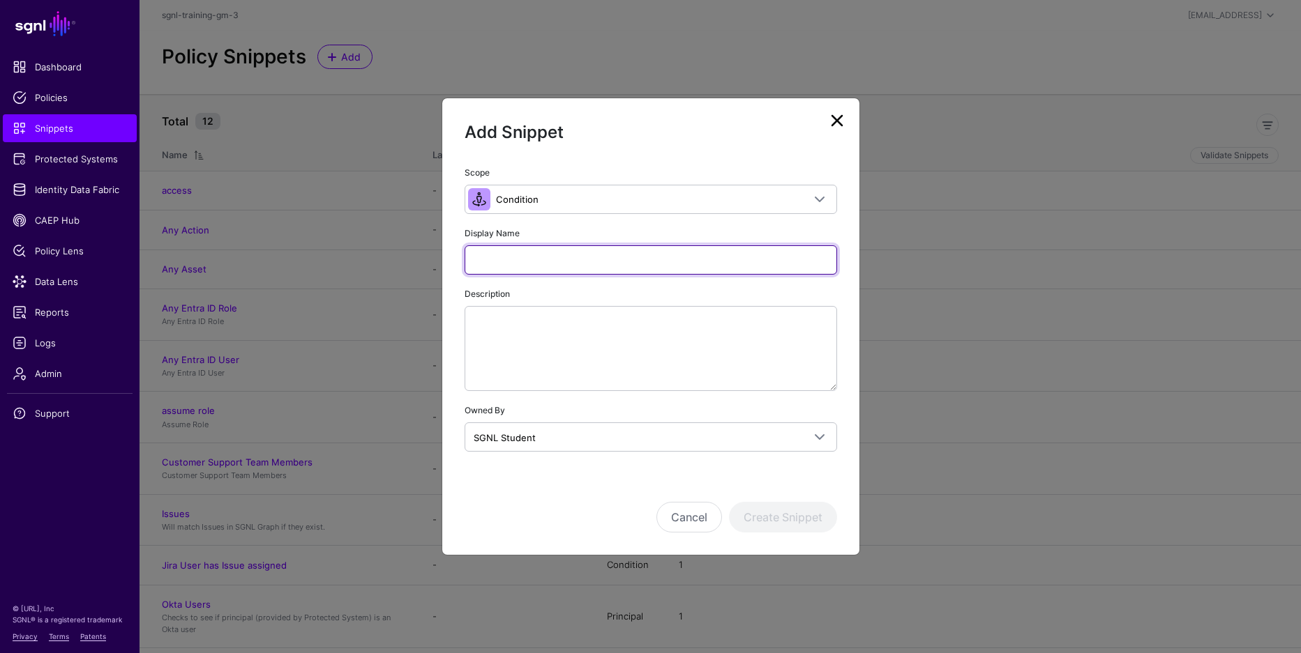
click at [572, 261] on input "Display Name" at bounding box center [650, 259] width 372 height 29
paste input "**********"
type input "**********"
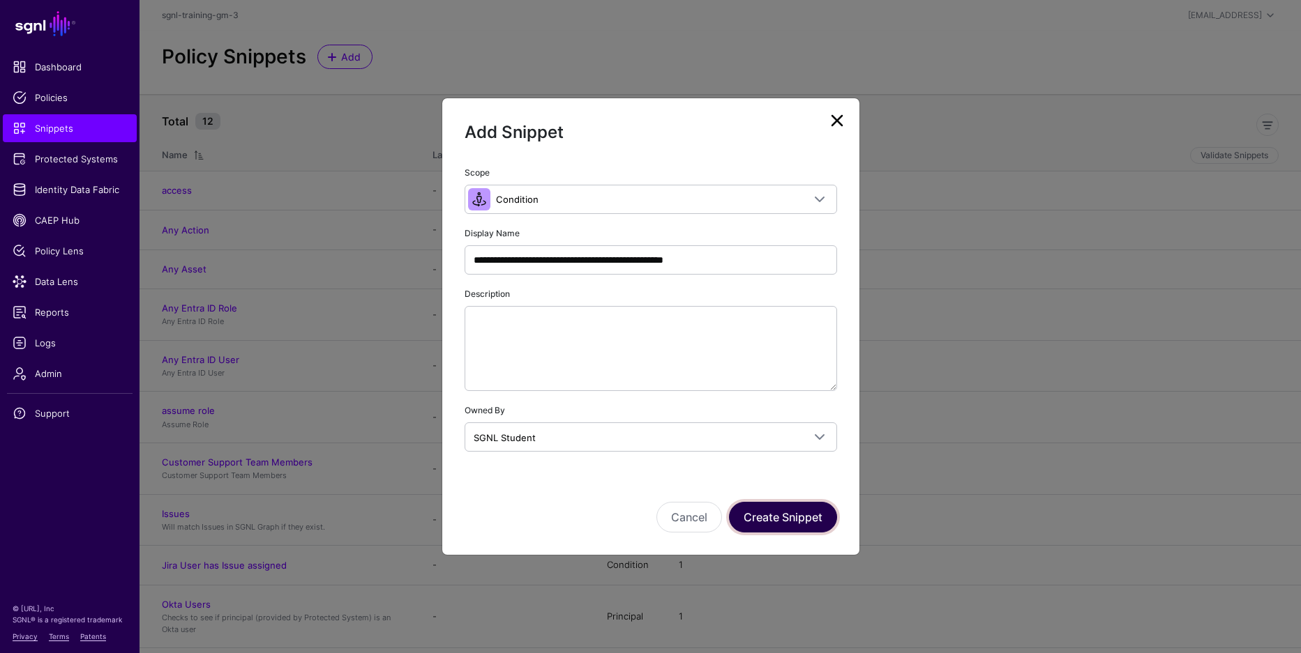
click at [770, 513] on button "Create Snippet" at bounding box center [783, 517] width 108 height 31
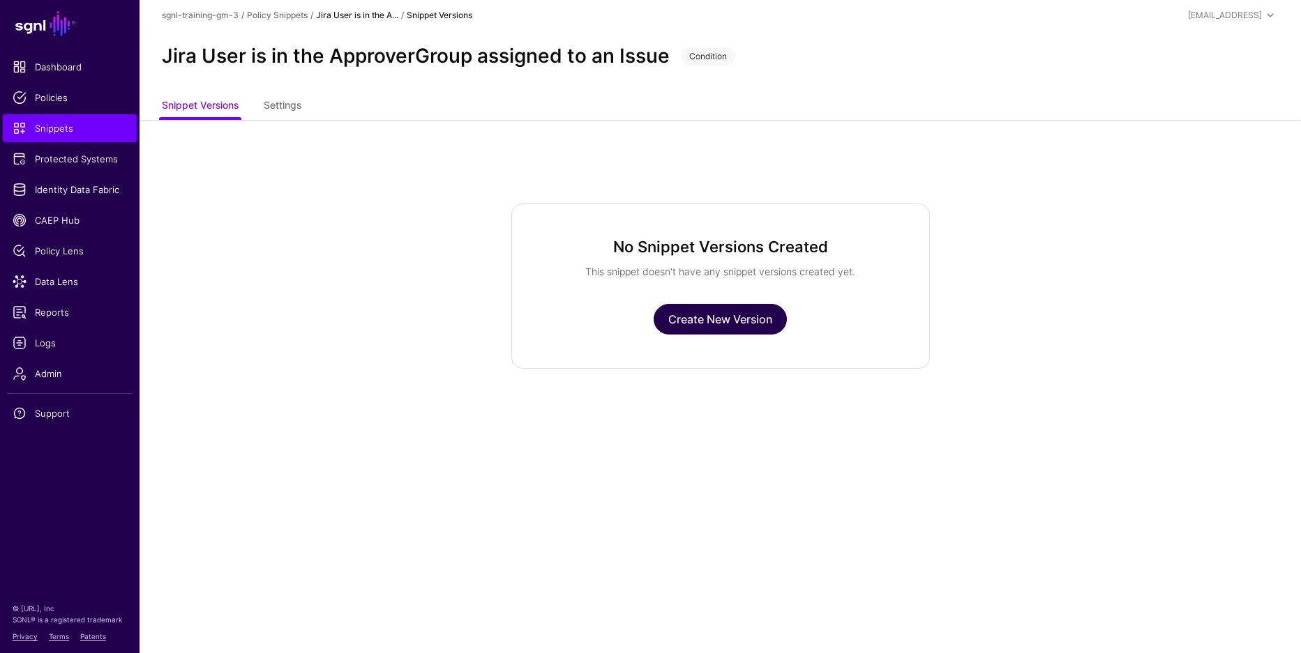
click at [712, 320] on link "Create New Version" at bounding box center [719, 319] width 133 height 31
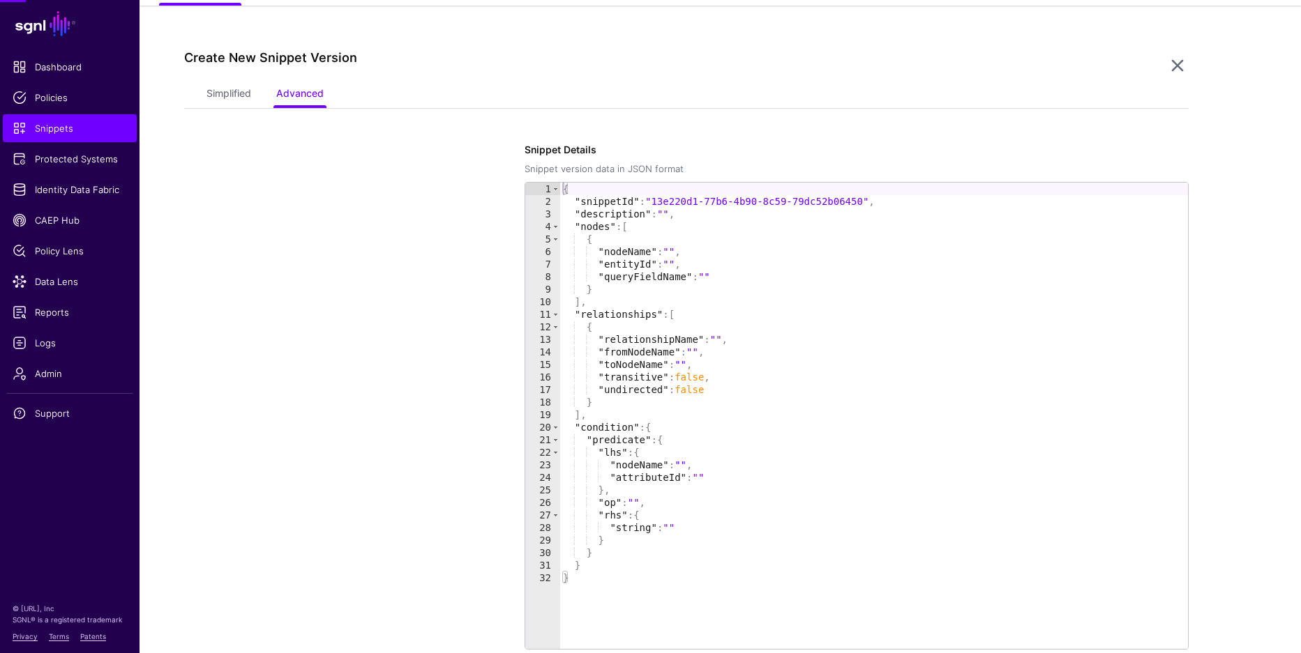
scroll to position [120, 0]
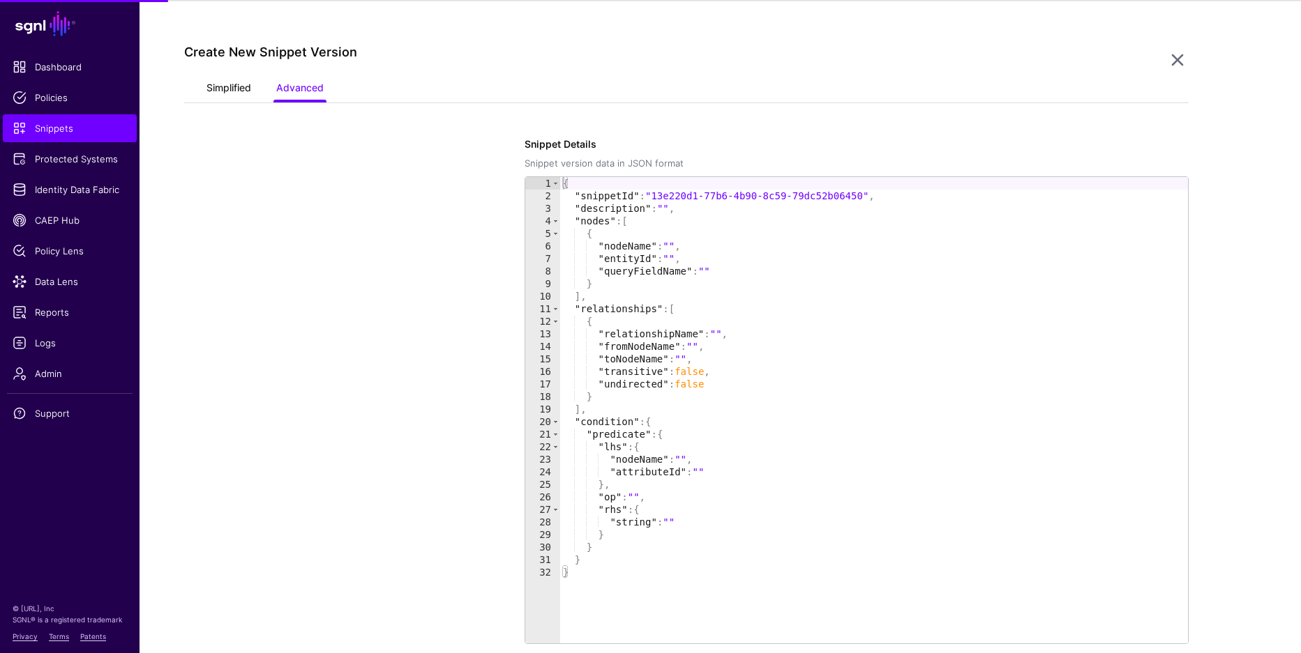
click at [202, 75] on div "Create New Snippet Version" at bounding box center [675, 61] width 982 height 32
click at [213, 82] on link "Simplified" at bounding box center [228, 89] width 45 height 27
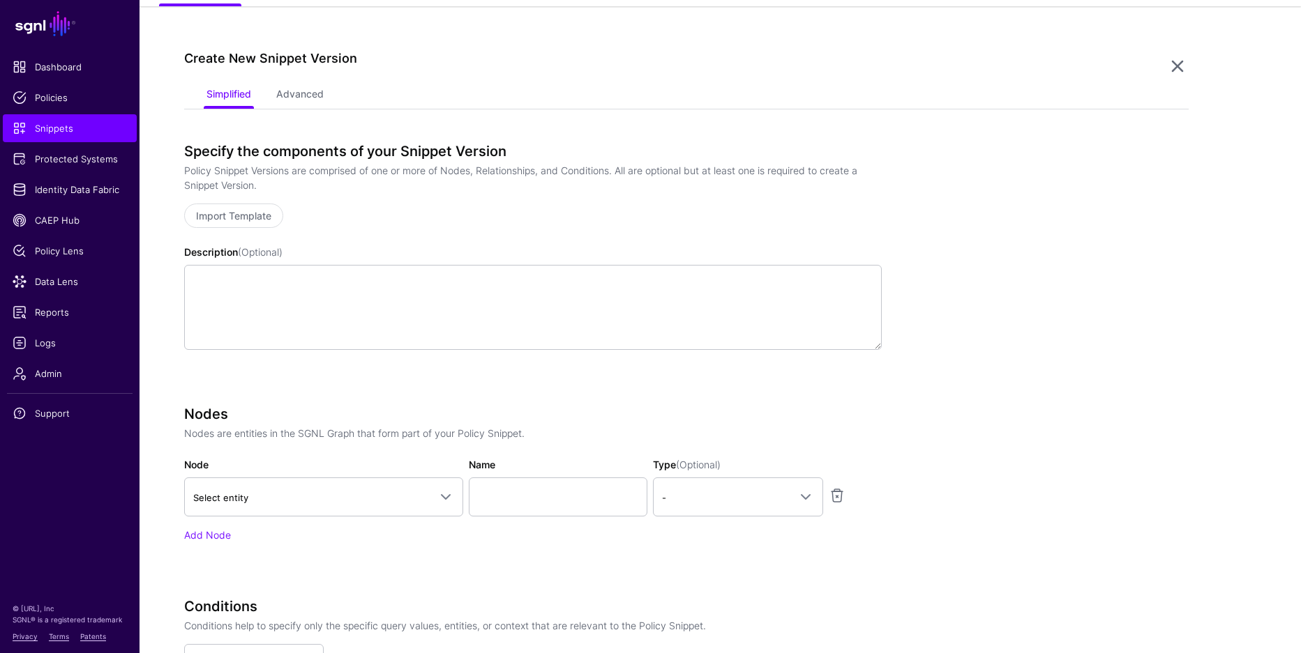
scroll to position [169, 0]
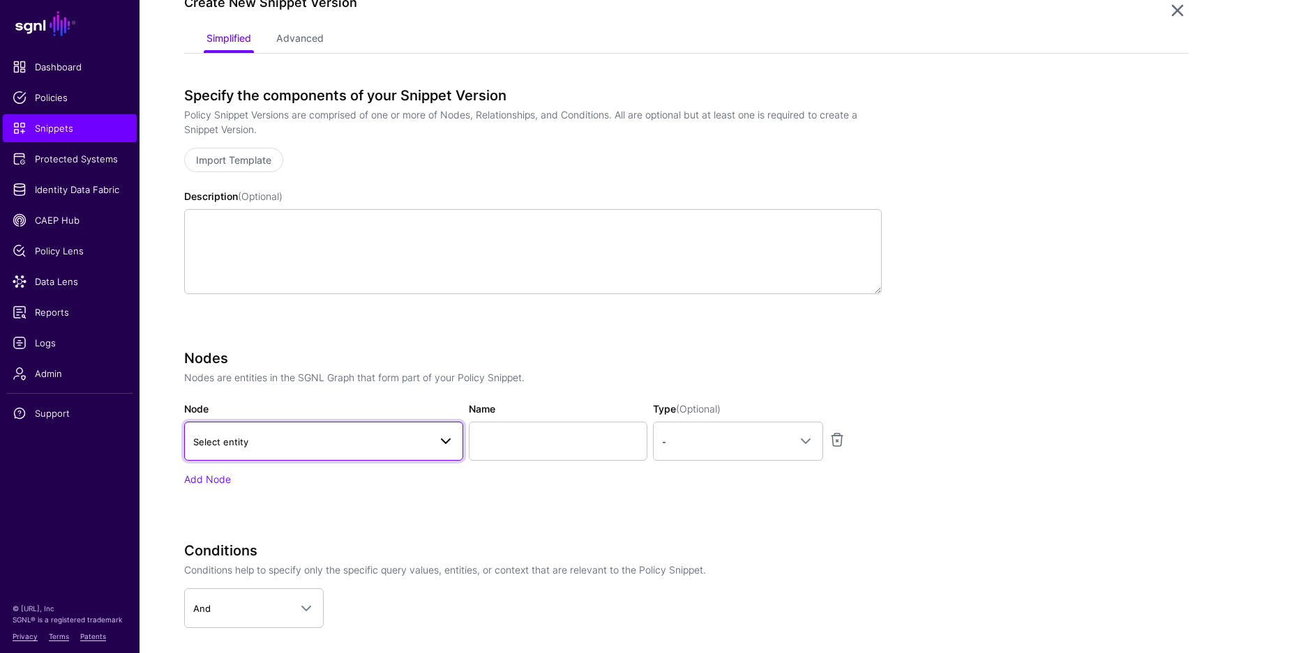
click at [298, 450] on link "Select entity" at bounding box center [323, 441] width 279 height 39
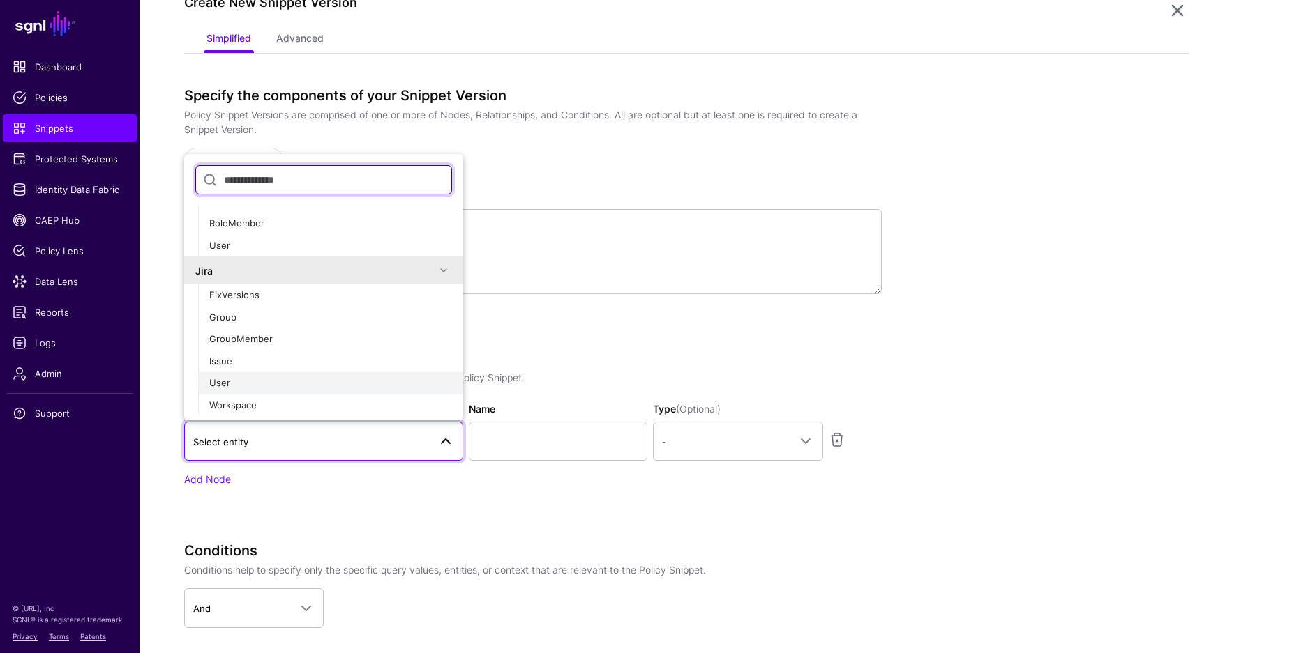
scroll to position [489, 0]
click at [265, 385] on div "User" at bounding box center [330, 383] width 243 height 14
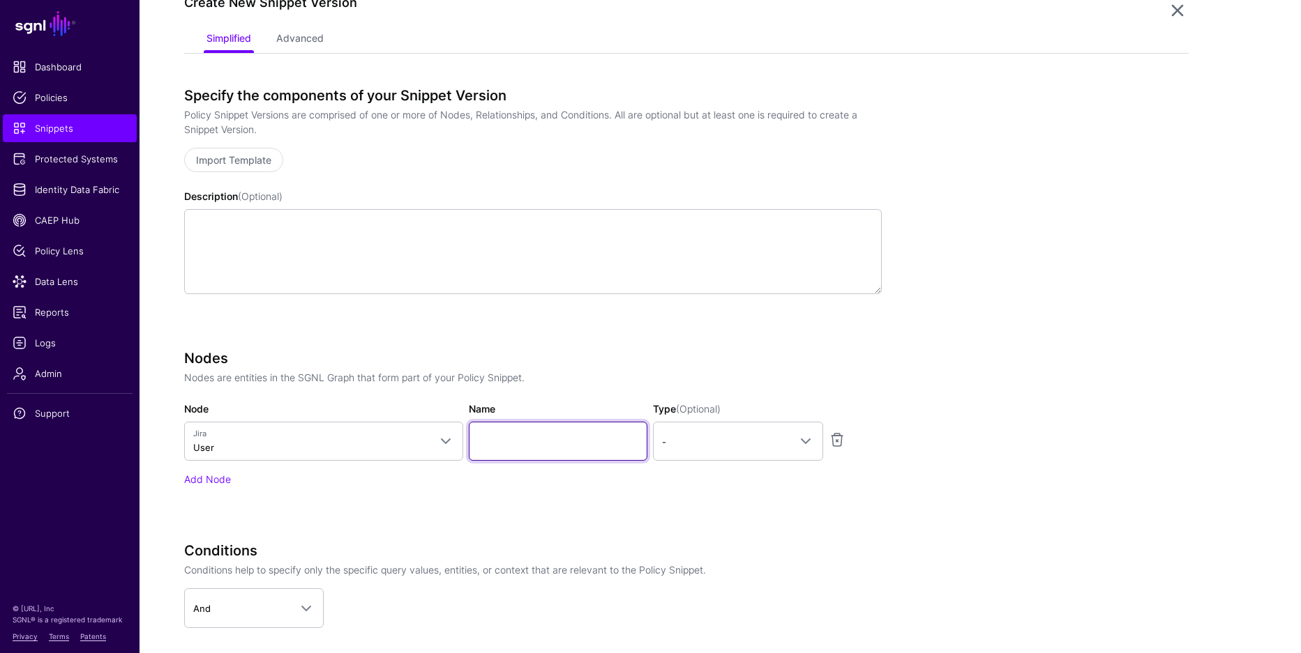
click at [513, 453] on input "Name" at bounding box center [558, 441] width 179 height 39
type input "********"
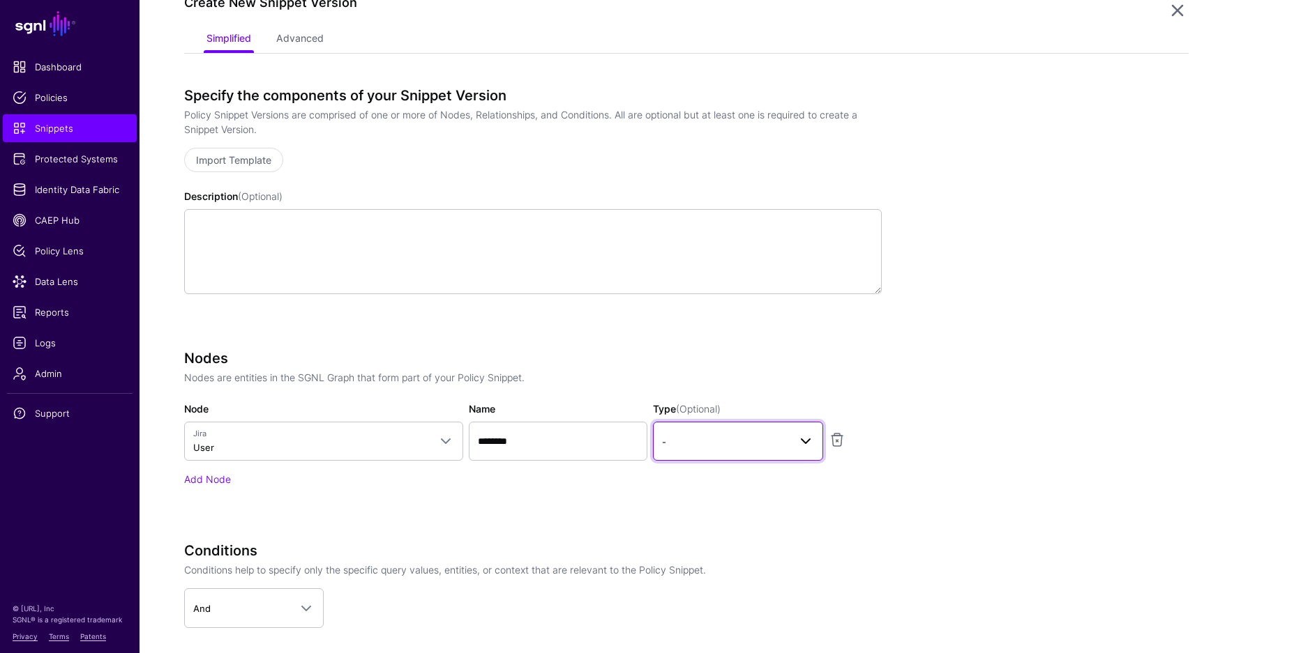
click at [741, 436] on span "-" at bounding box center [725, 441] width 127 height 15
click at [751, 500] on div "Principal" at bounding box center [738, 501] width 148 height 14
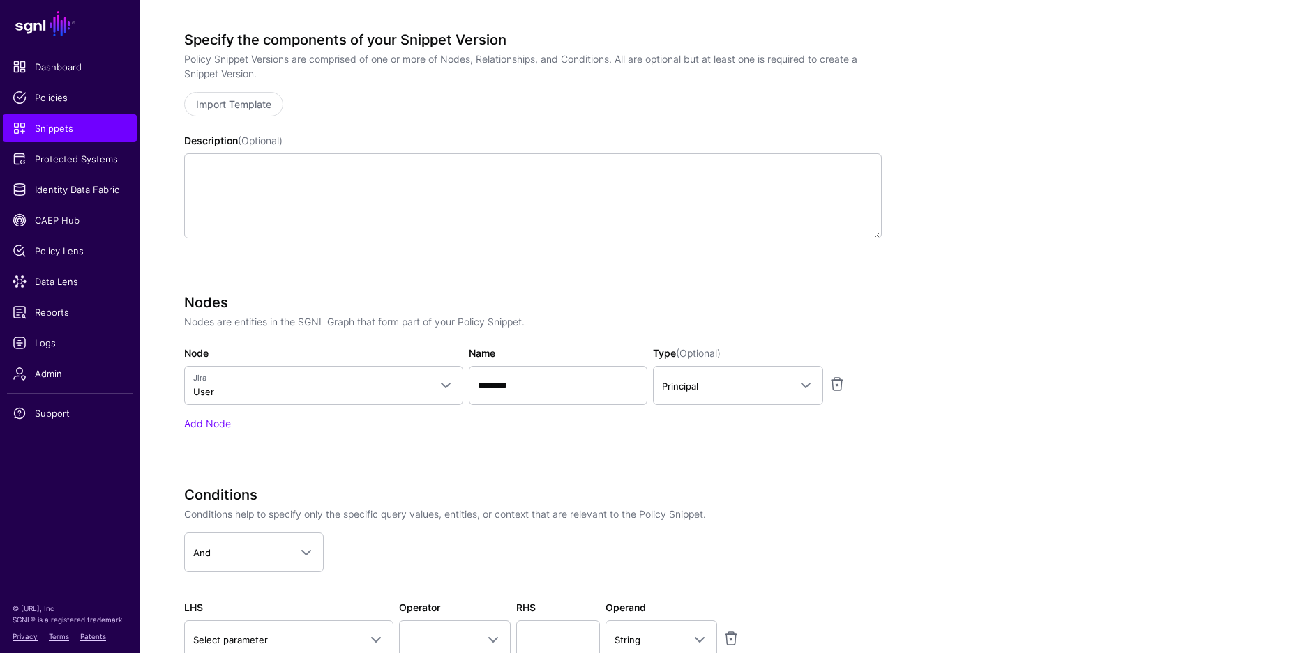
scroll to position [227, 0]
click at [218, 418] on link "Add Node" at bounding box center [207, 422] width 47 height 12
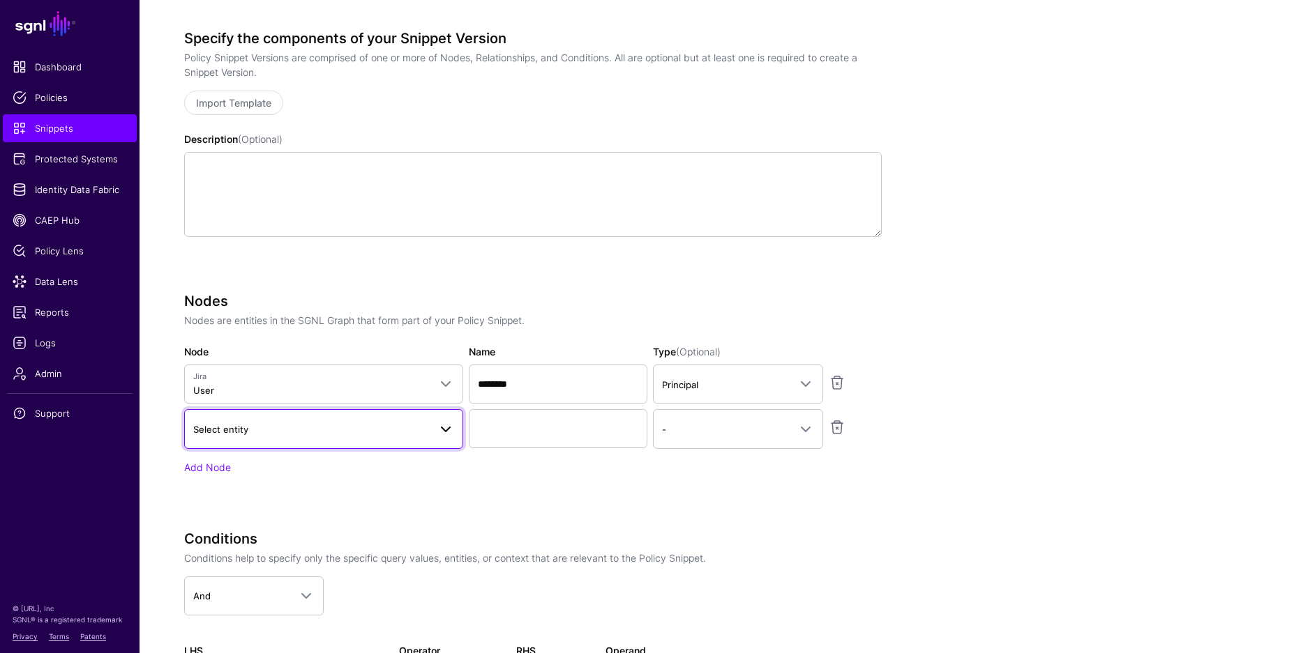
click at [227, 425] on span "Select entity" at bounding box center [220, 429] width 55 height 11
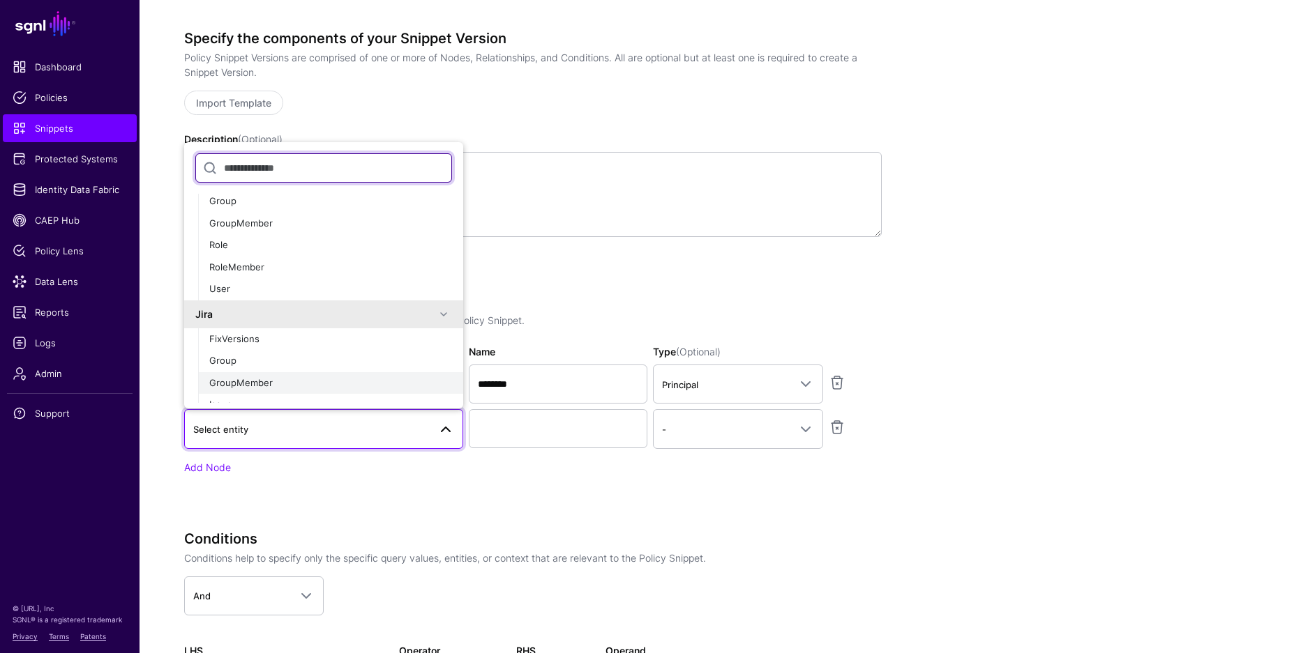
scroll to position [471, 0]
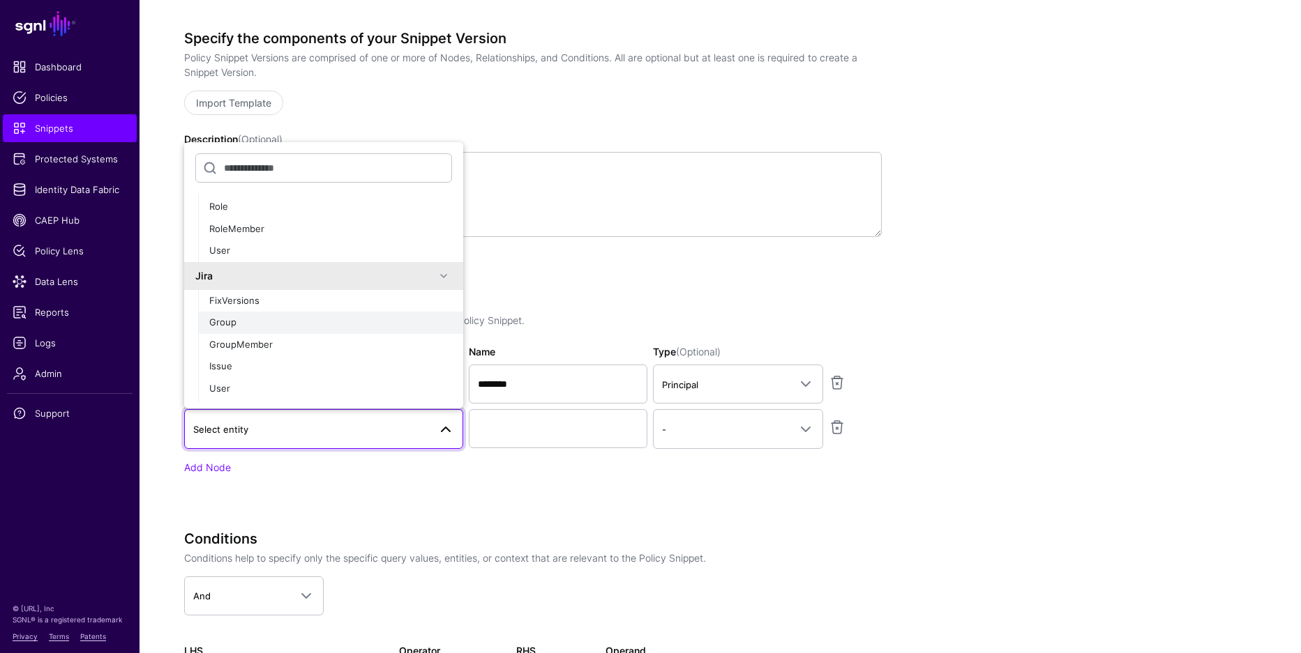
click at [255, 327] on div "Group" at bounding box center [330, 323] width 243 height 14
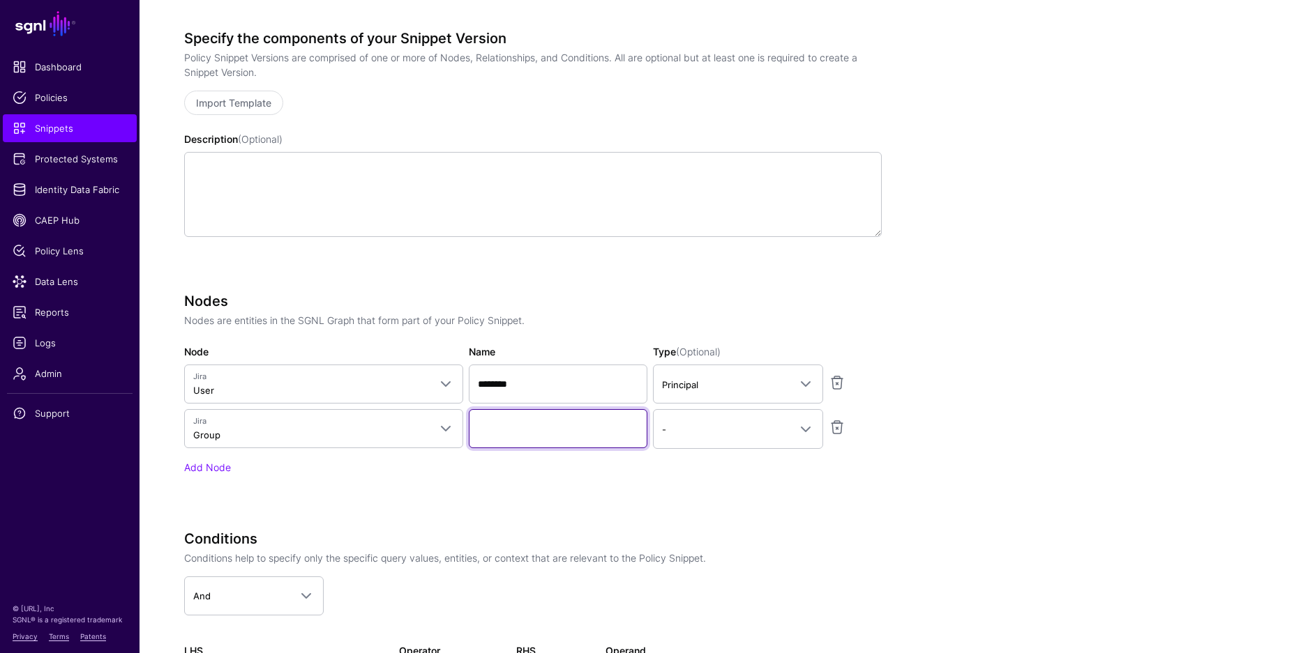
click at [536, 427] on input "Name" at bounding box center [558, 428] width 179 height 39
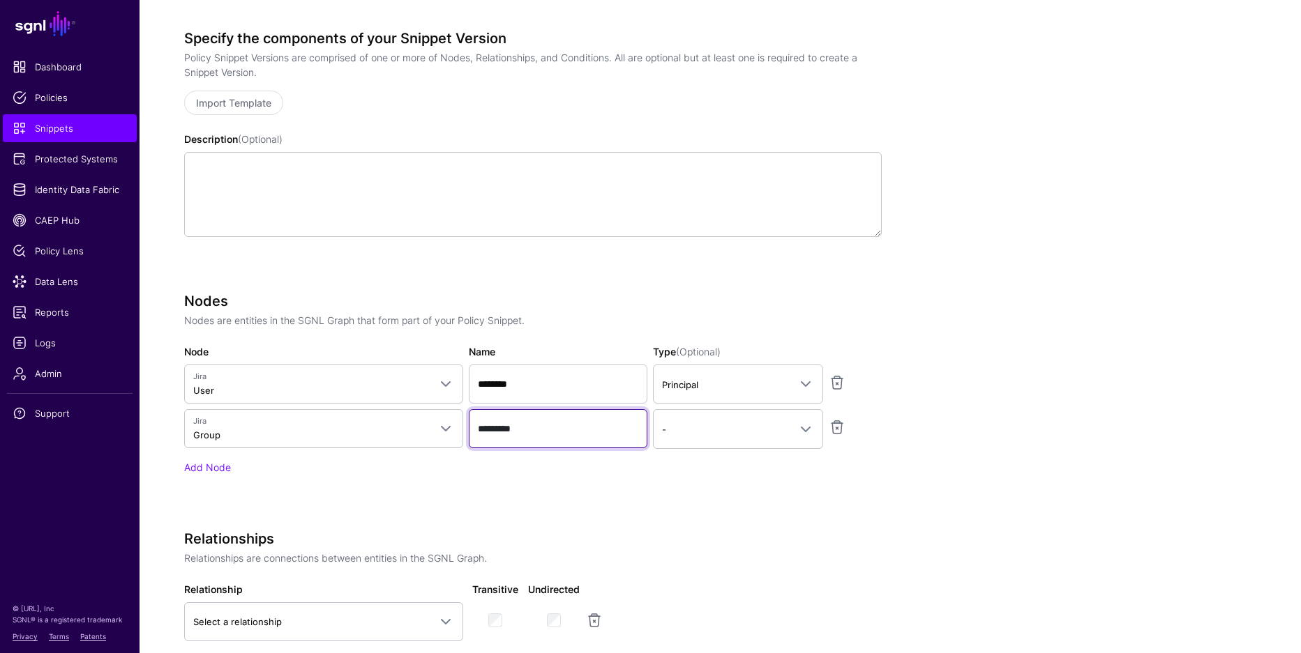
type input "*********"
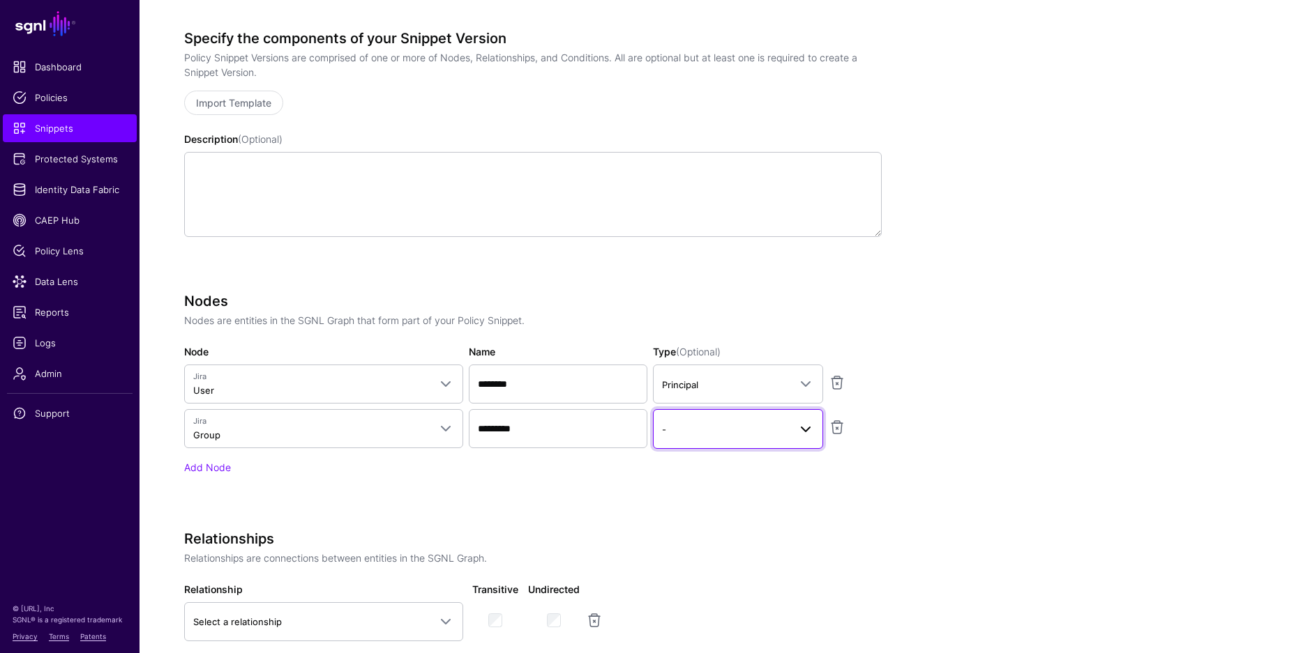
click at [683, 434] on span "-" at bounding box center [725, 429] width 127 height 15
click at [995, 509] on app-snippets-creator "Specify the components of your Snippet Version Policy Snippet Versions are comp…" at bounding box center [686, 495] width 1004 height 930
click at [216, 472] on link "Add Node" at bounding box center [207, 468] width 47 height 12
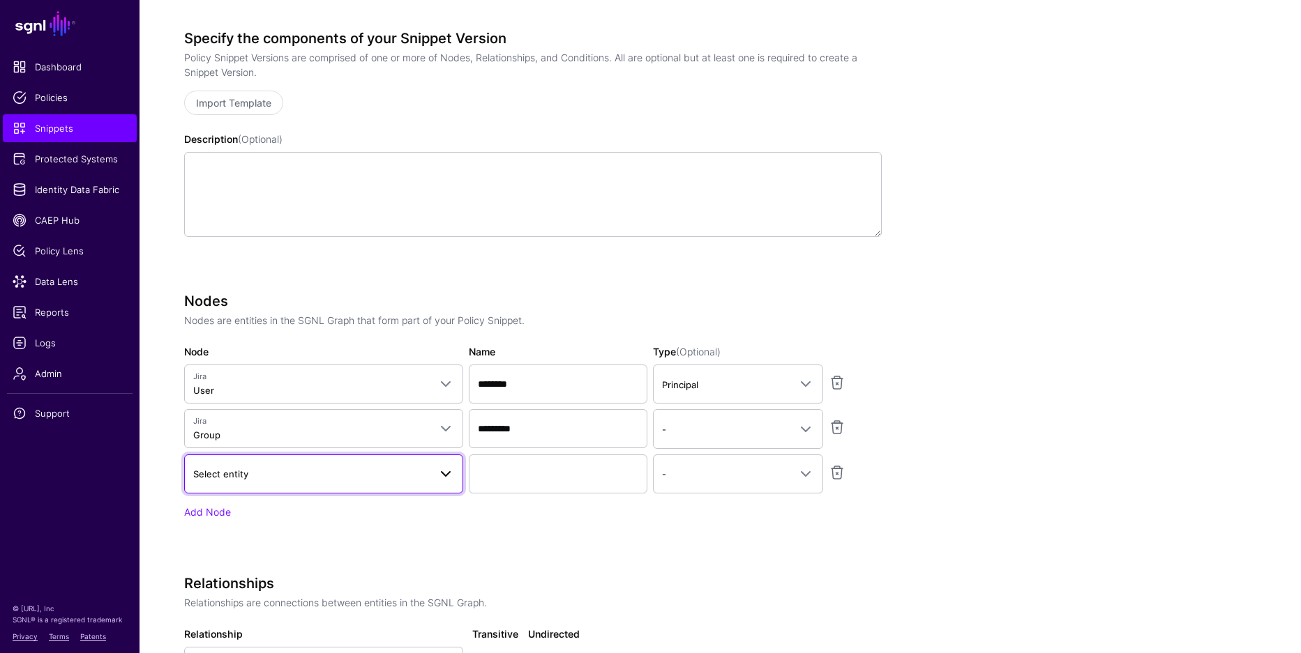
click at [303, 476] on span "Select entity" at bounding box center [311, 474] width 236 height 15
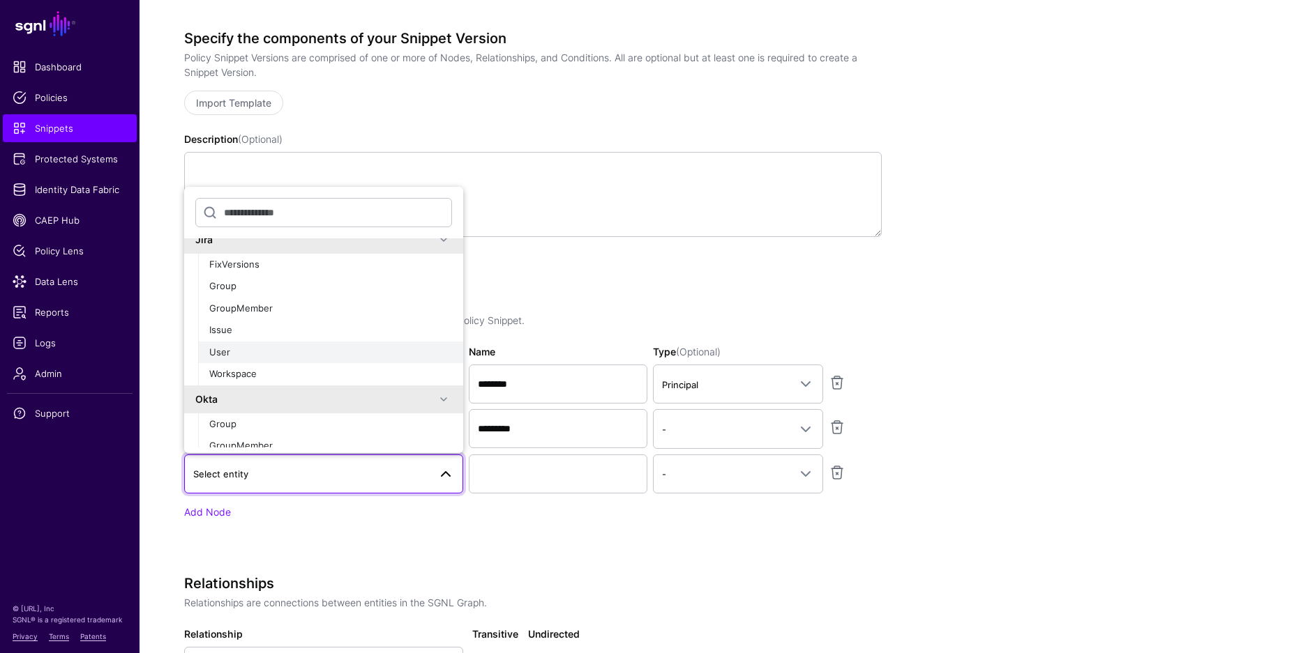
scroll to position [553, 0]
drag, startPoint x: 262, startPoint y: 337, endPoint x: 269, endPoint y: 340, distance: 8.4
click at [262, 336] on button "Issue" at bounding box center [330, 329] width 265 height 22
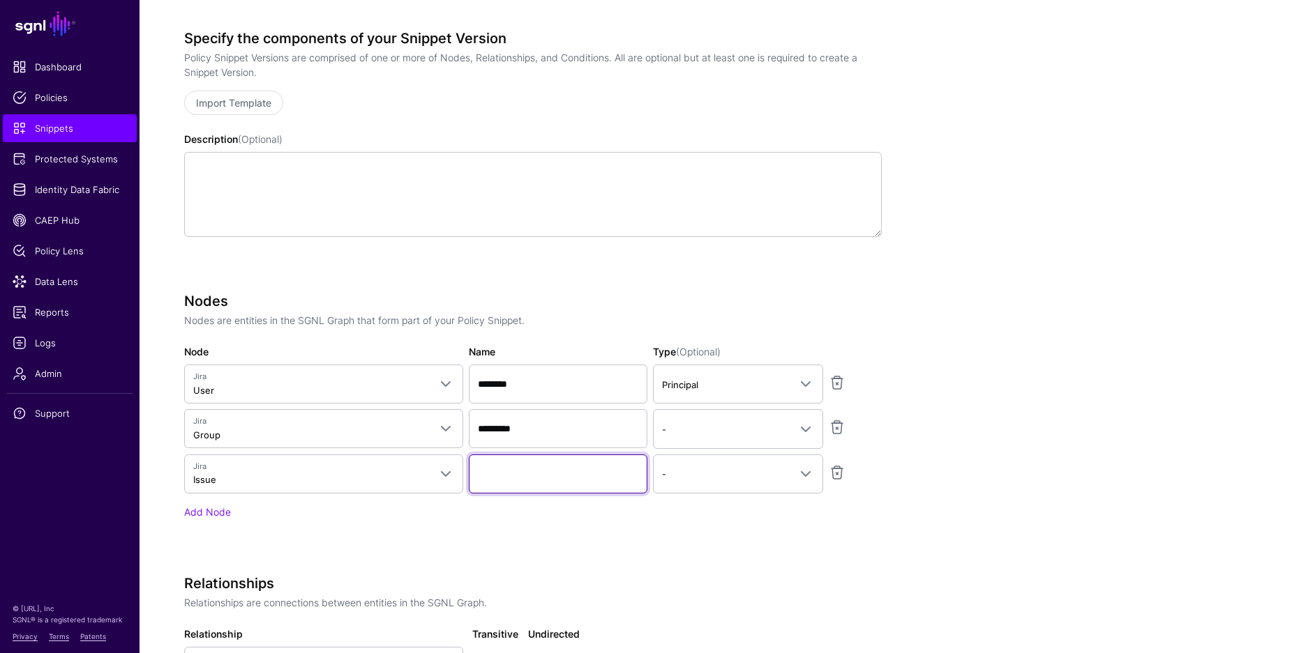
click at [550, 492] on input "Name" at bounding box center [558, 474] width 179 height 39
click at [546, 484] on input "Name" at bounding box center [558, 474] width 179 height 39
type input "*********"
click at [706, 475] on span "-" at bounding box center [725, 474] width 127 height 15
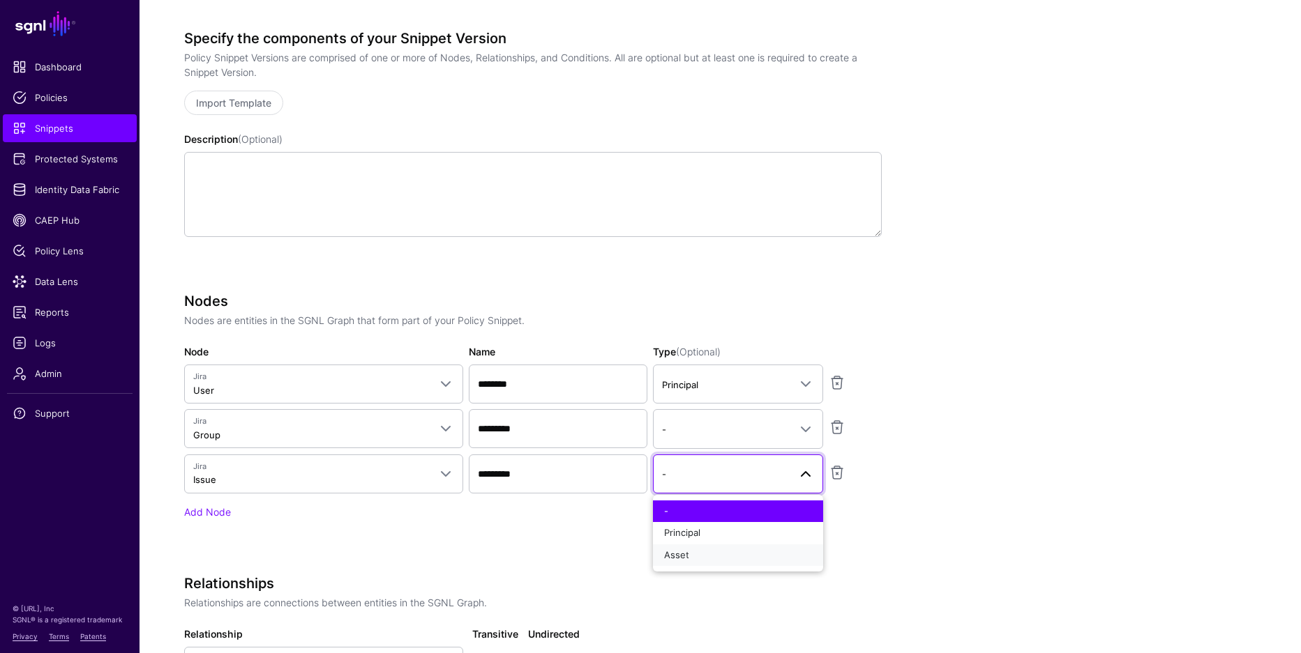
drag, startPoint x: 724, startPoint y: 554, endPoint x: 713, endPoint y: 534, distance: 23.1
click at [725, 554] on div "Asset" at bounding box center [738, 556] width 148 height 14
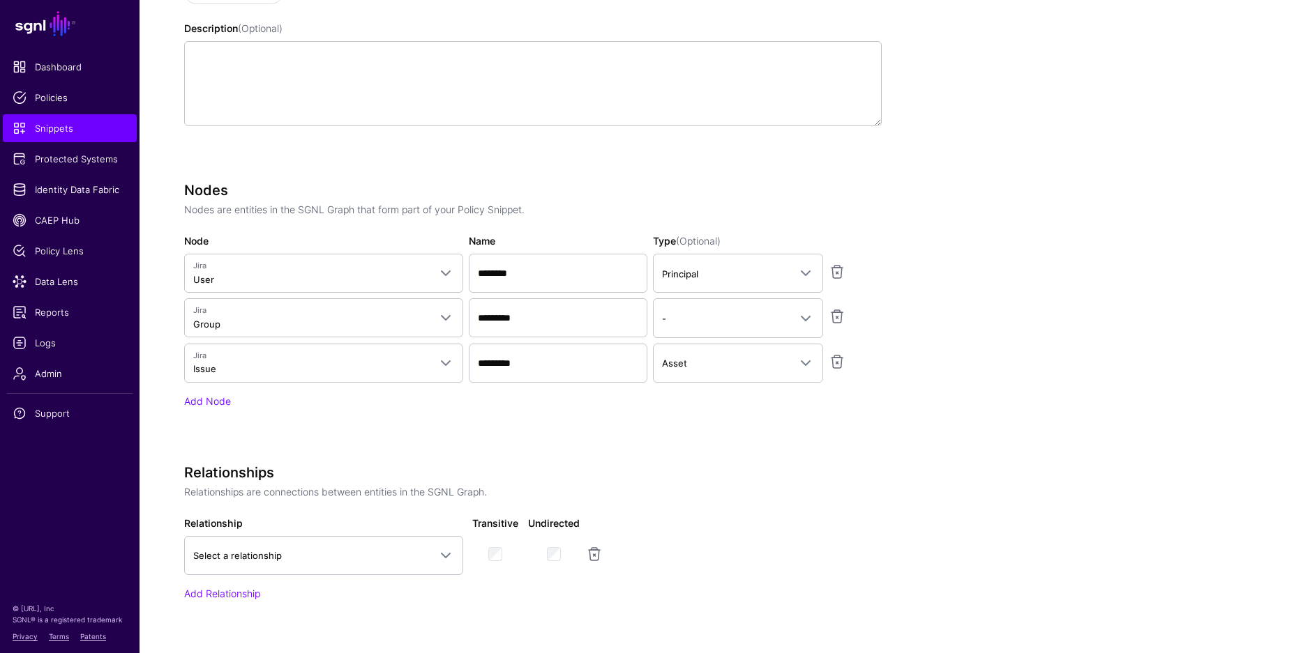
scroll to position [377, 0]
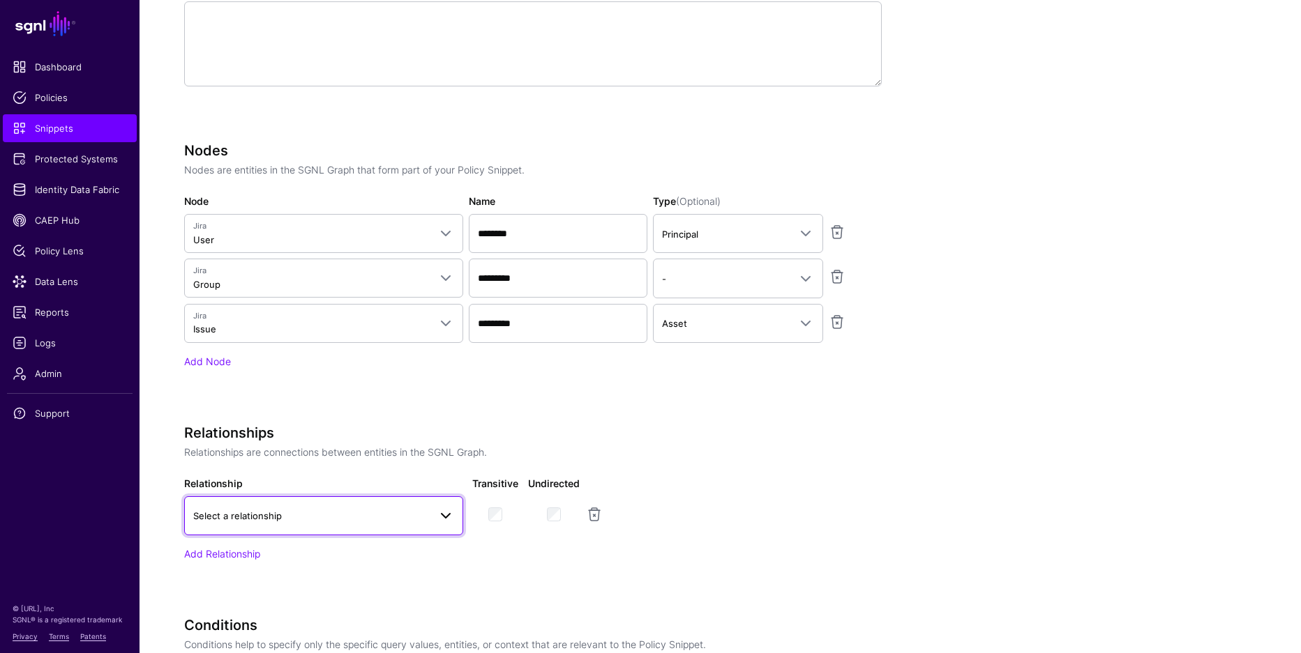
click at [386, 512] on span "Select a relationship" at bounding box center [311, 515] width 236 height 15
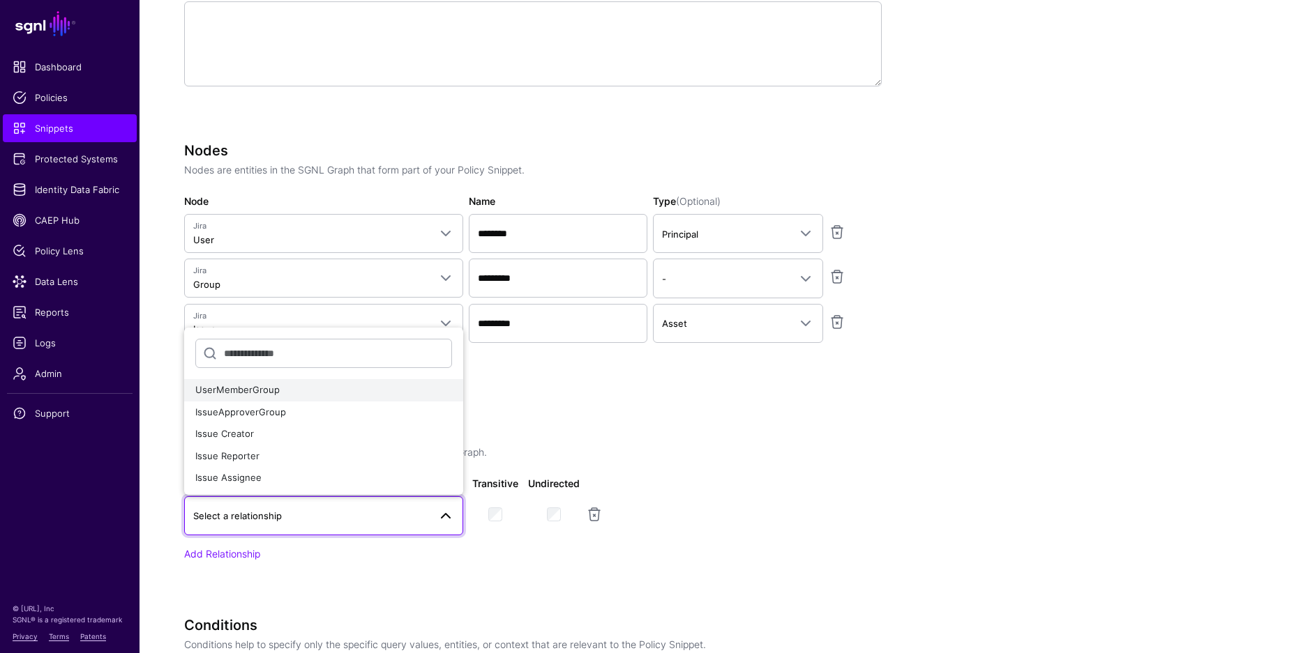
click at [272, 386] on span "UserMemberGroup" at bounding box center [237, 389] width 84 height 11
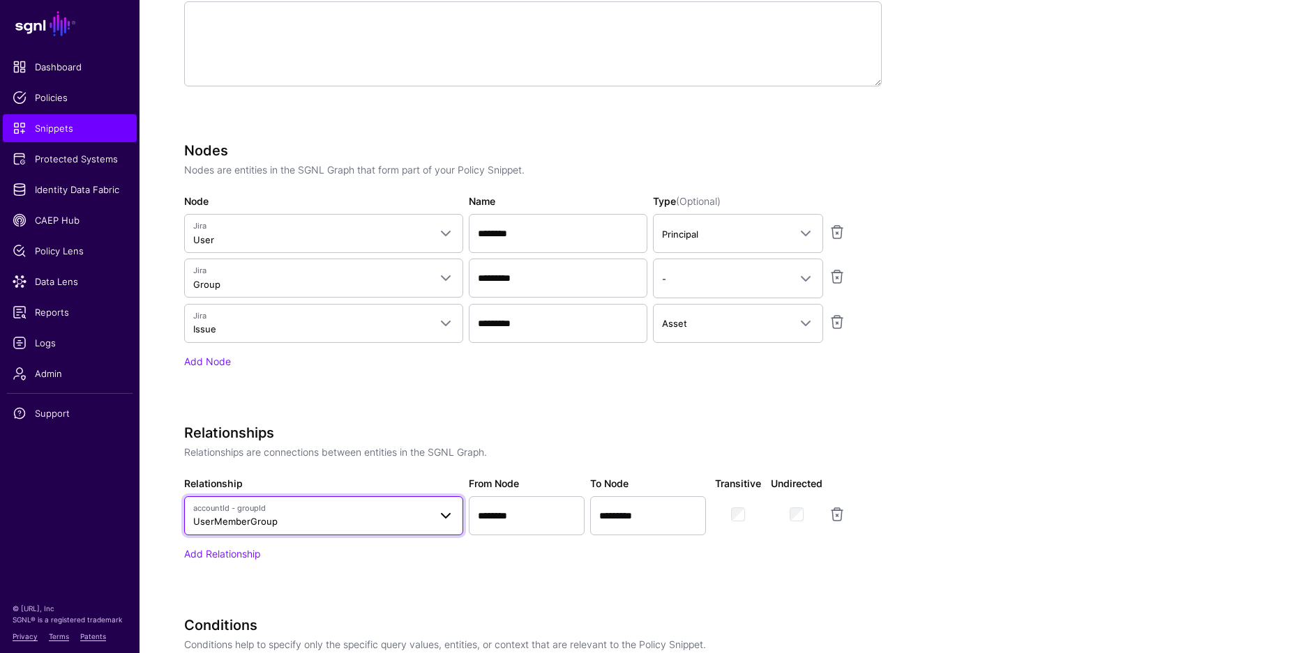
click at [285, 527] on span "accountId - groupId UserMemberGroup" at bounding box center [311, 516] width 236 height 27
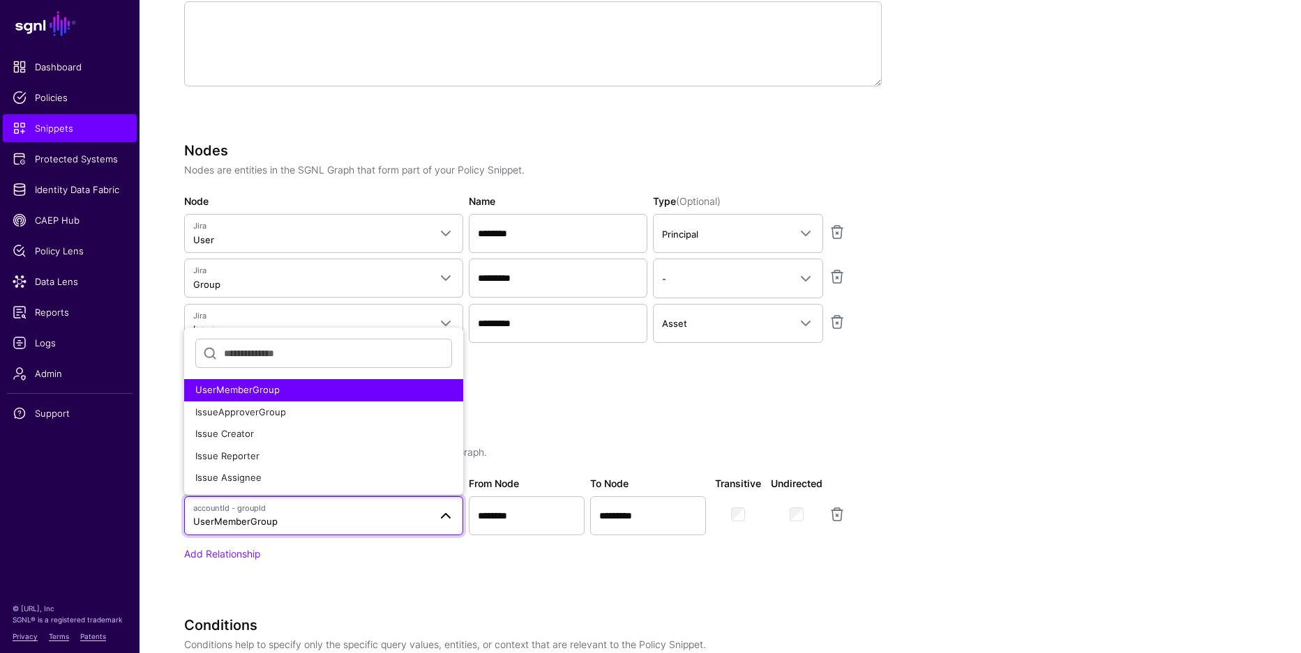
click at [277, 391] on div "UserMemberGroup" at bounding box center [323, 391] width 257 height 14
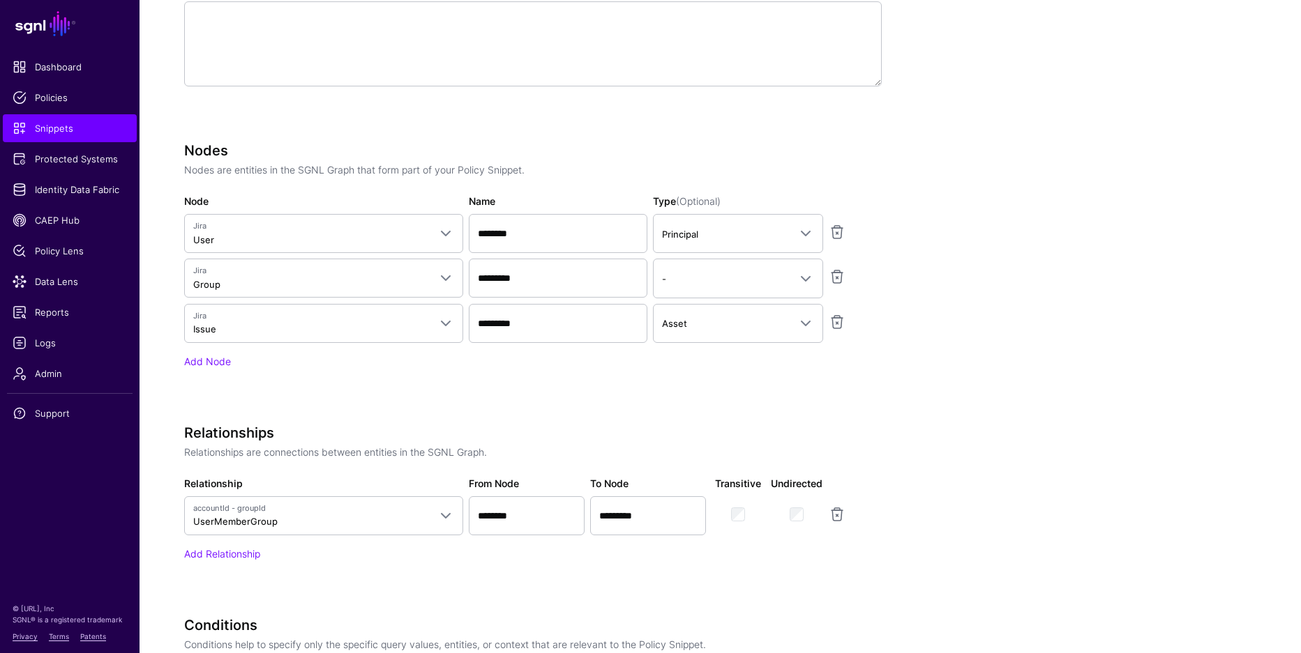
click at [235, 561] on div "Relationships Relationships are connections between entities in the SGNL Graph.…" at bounding box center [532, 513] width 697 height 176
click at [235, 554] on link "Add Relationship" at bounding box center [222, 554] width 76 height 12
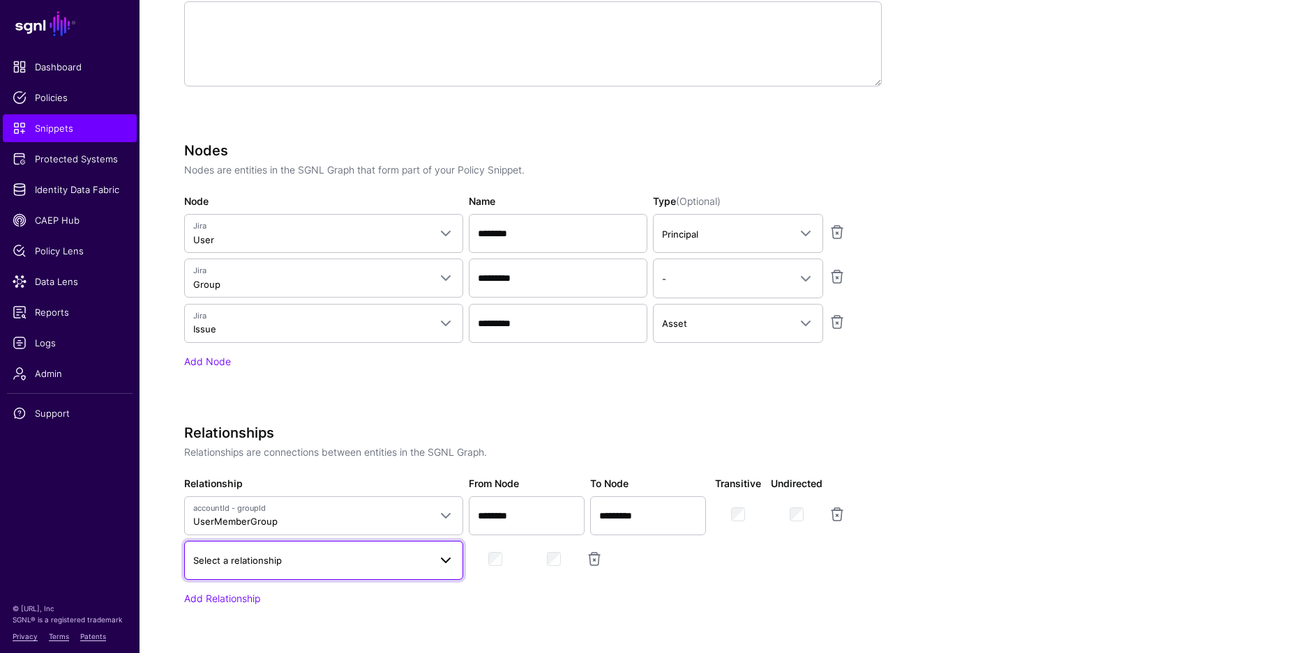
click at [242, 557] on span "Select a relationship" at bounding box center [237, 560] width 89 height 11
drag, startPoint x: 262, startPoint y: 458, endPoint x: 275, endPoint y: 460, distance: 13.4
click at [262, 458] on span "IssueApproverGroup" at bounding box center [240, 456] width 91 height 11
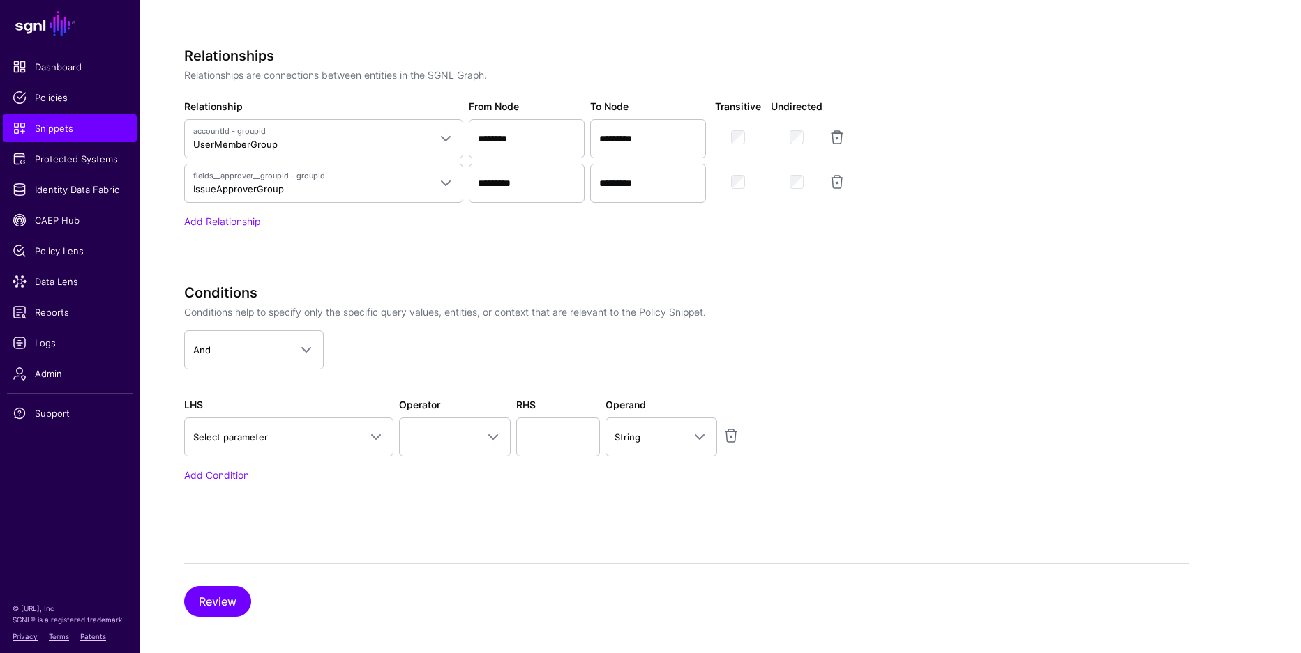
scroll to position [763, 0]
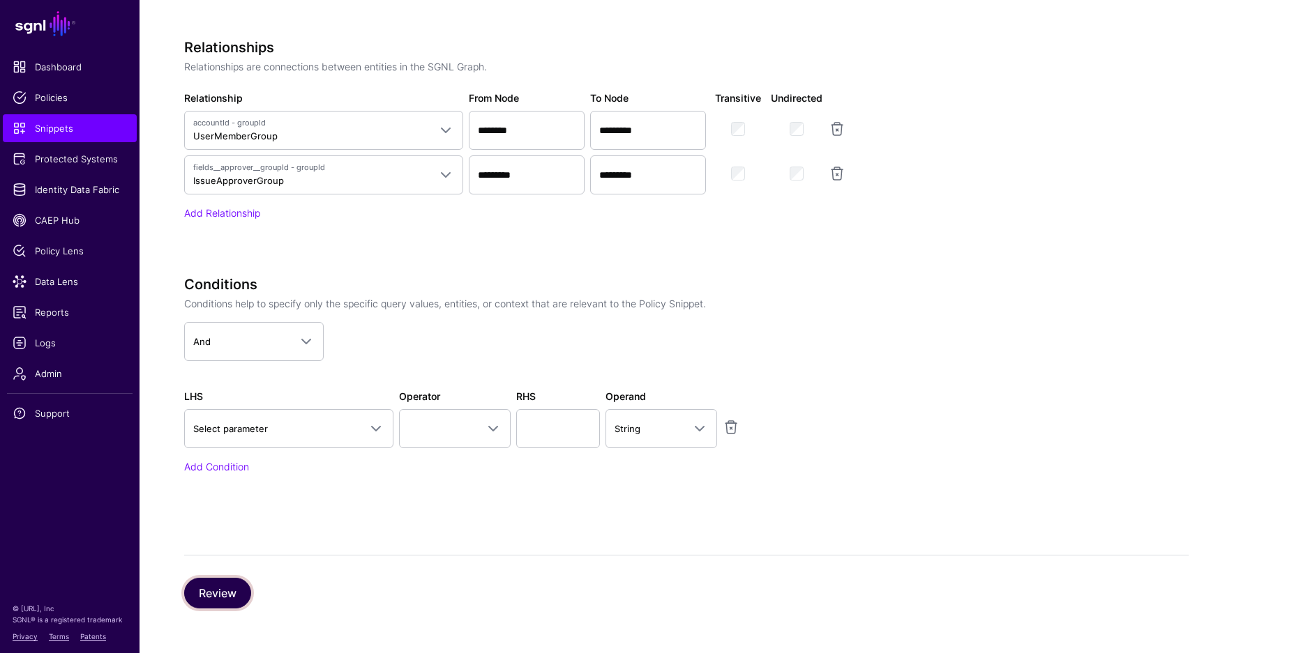
click at [229, 596] on button "Review" at bounding box center [217, 593] width 67 height 31
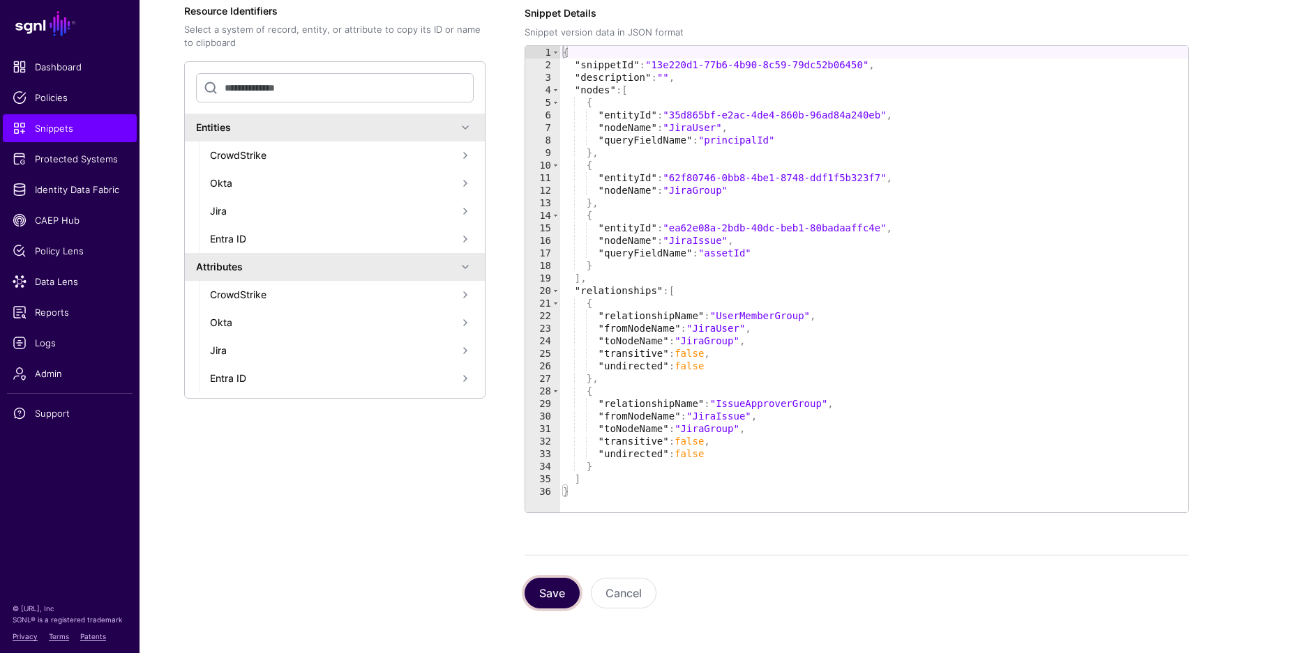
click at [566, 598] on button "Save" at bounding box center [551, 593] width 55 height 31
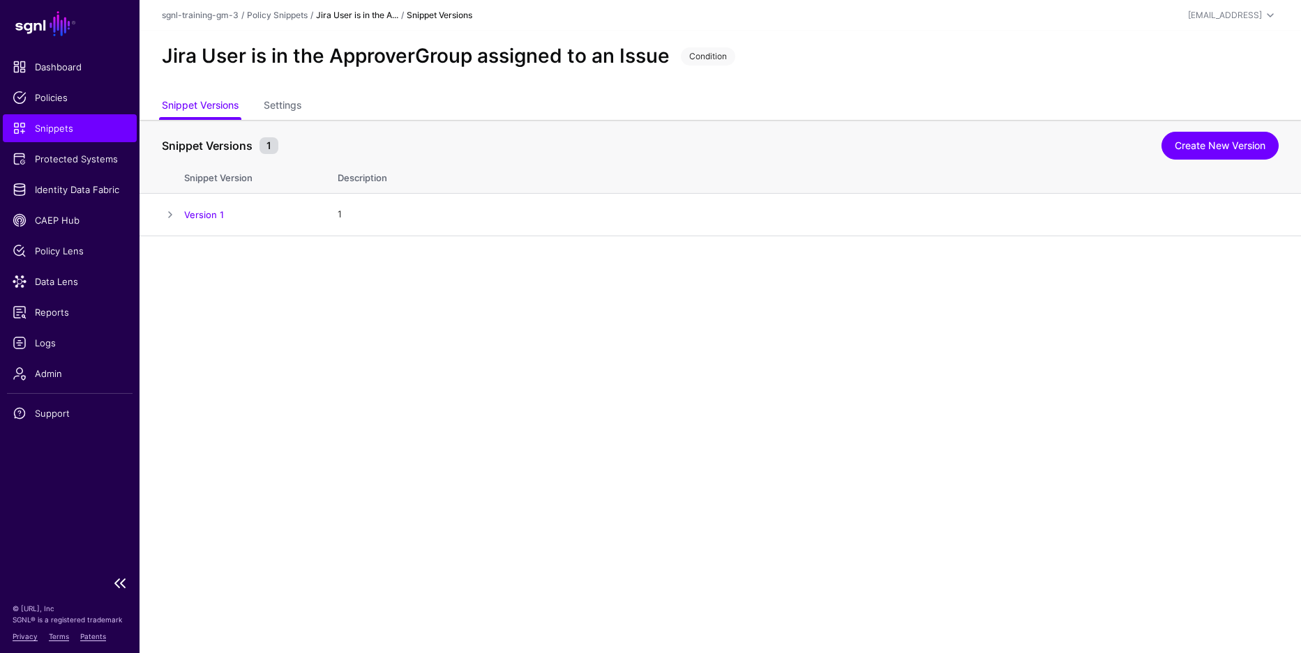
click at [59, 126] on span "Snippets" at bounding box center [70, 128] width 114 height 14
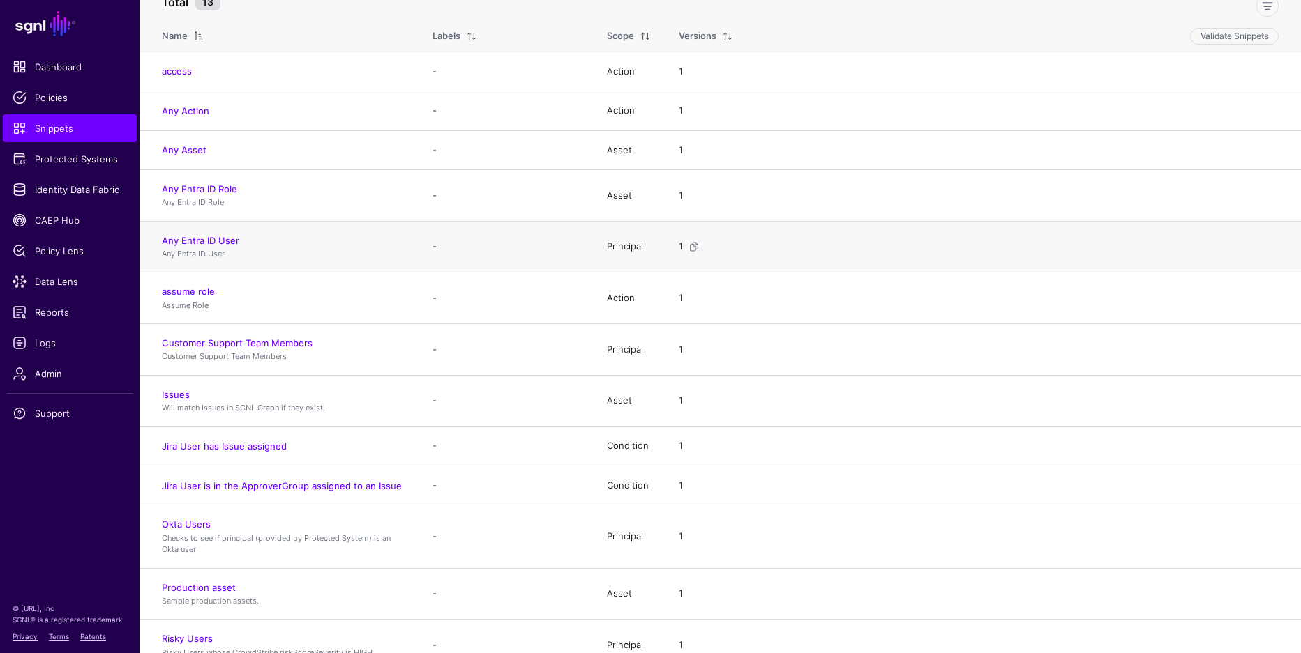
scroll to position [137, 0]
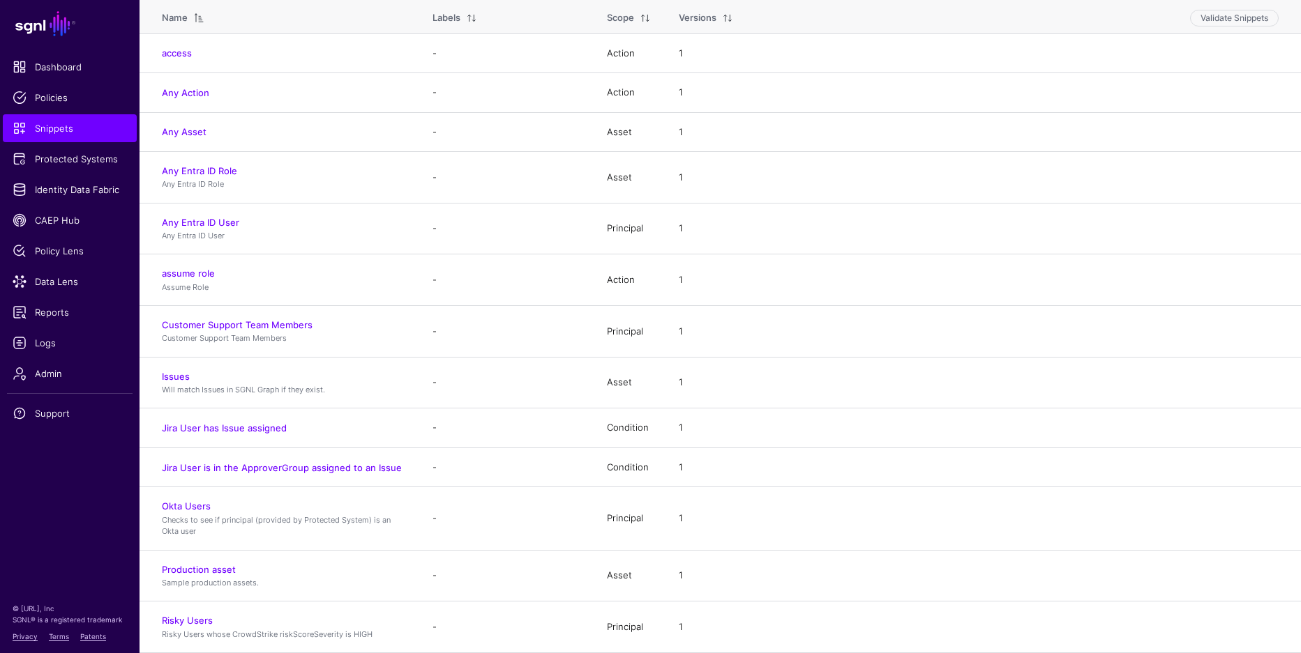
click at [195, 273] on link "assume role" at bounding box center [188, 273] width 53 height 11
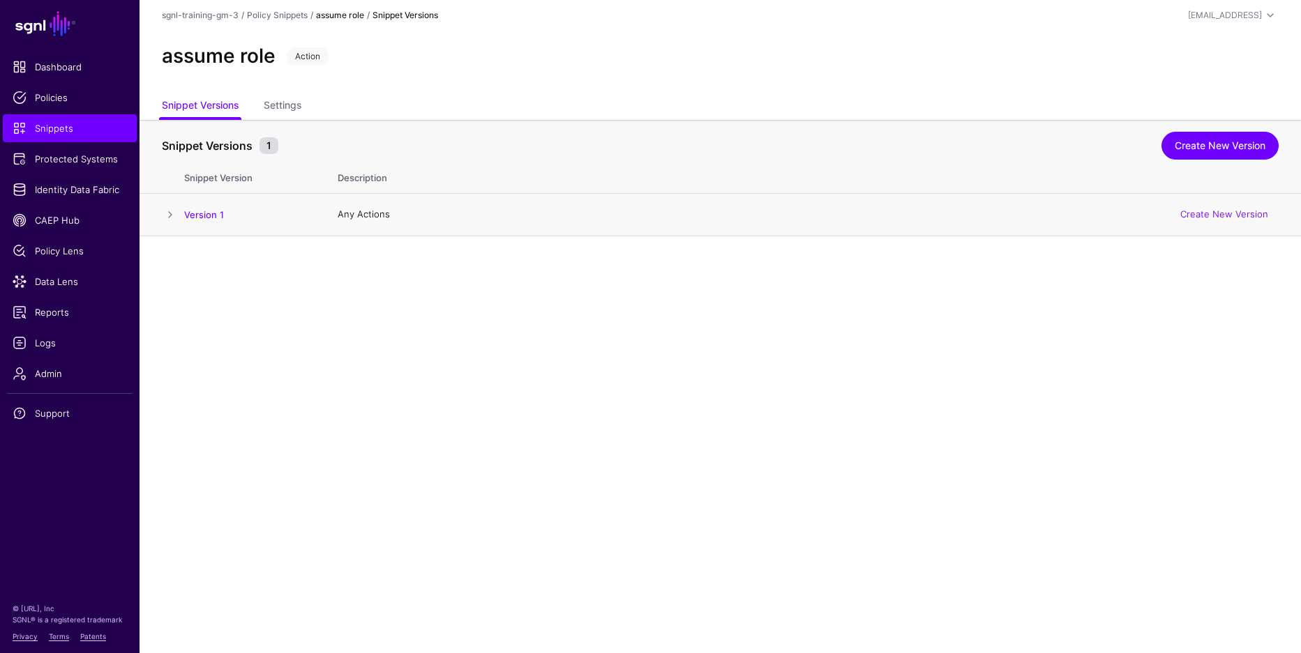
click at [175, 216] on span at bounding box center [170, 214] width 17 height 17
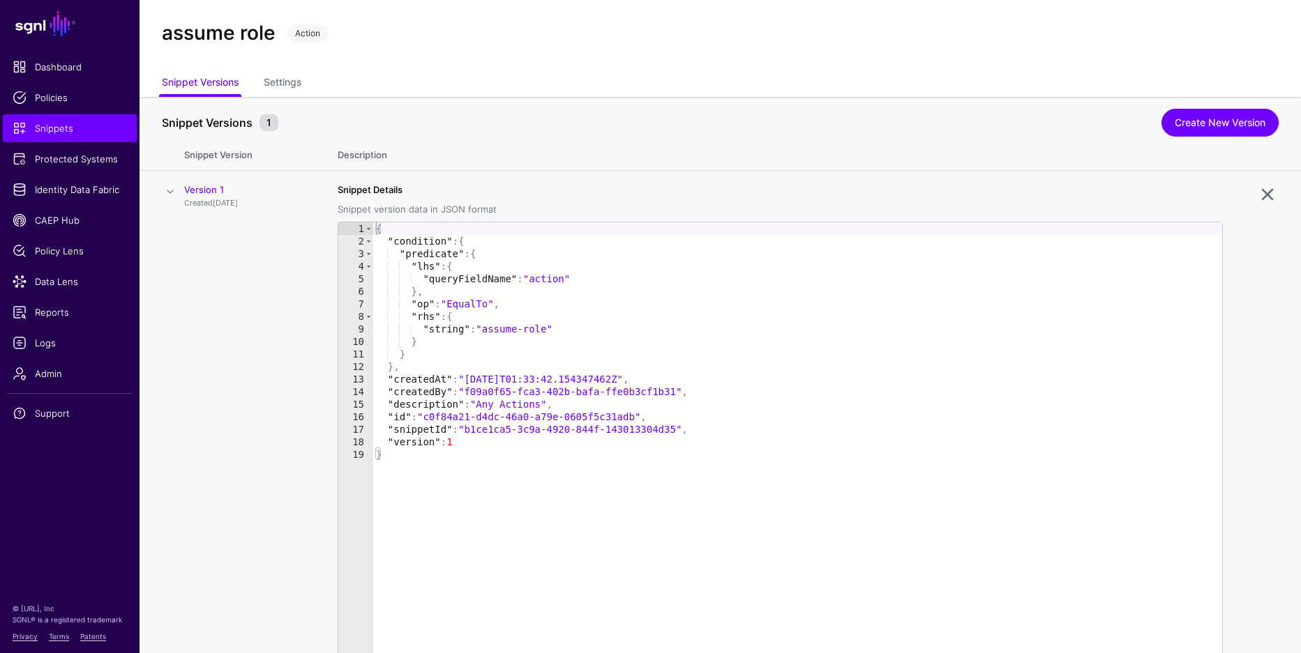
scroll to position [114, 0]
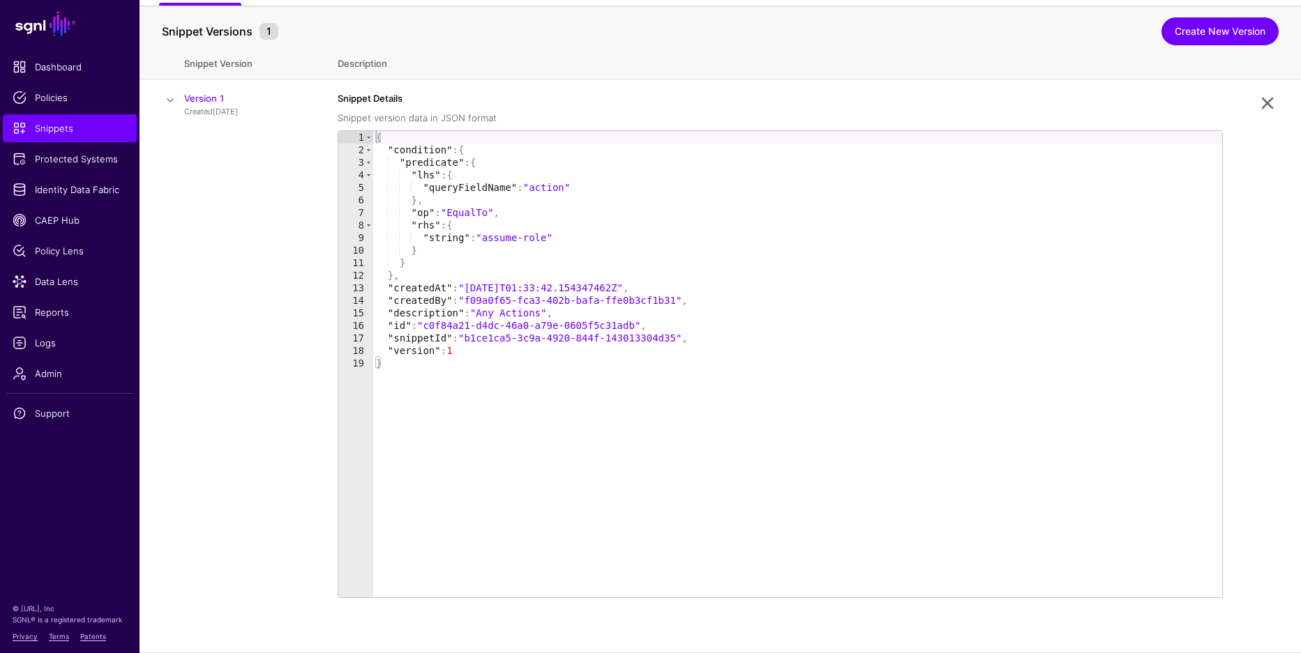
click at [255, 70] on th "Snippet Version" at bounding box center [253, 61] width 139 height 36
click at [204, 100] on link "Version 1" at bounding box center [204, 98] width 40 height 11
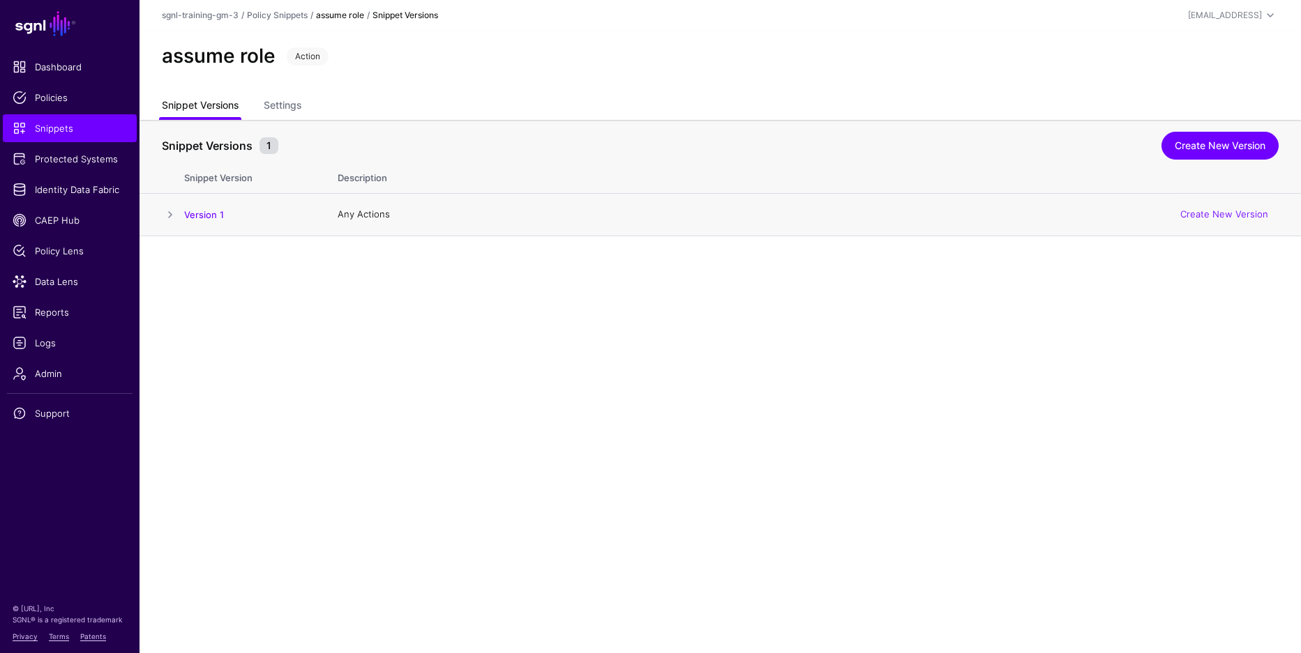
click at [204, 114] on link "Snippet Versions" at bounding box center [200, 106] width 77 height 27
click at [210, 216] on link "Version 1" at bounding box center [204, 214] width 40 height 11
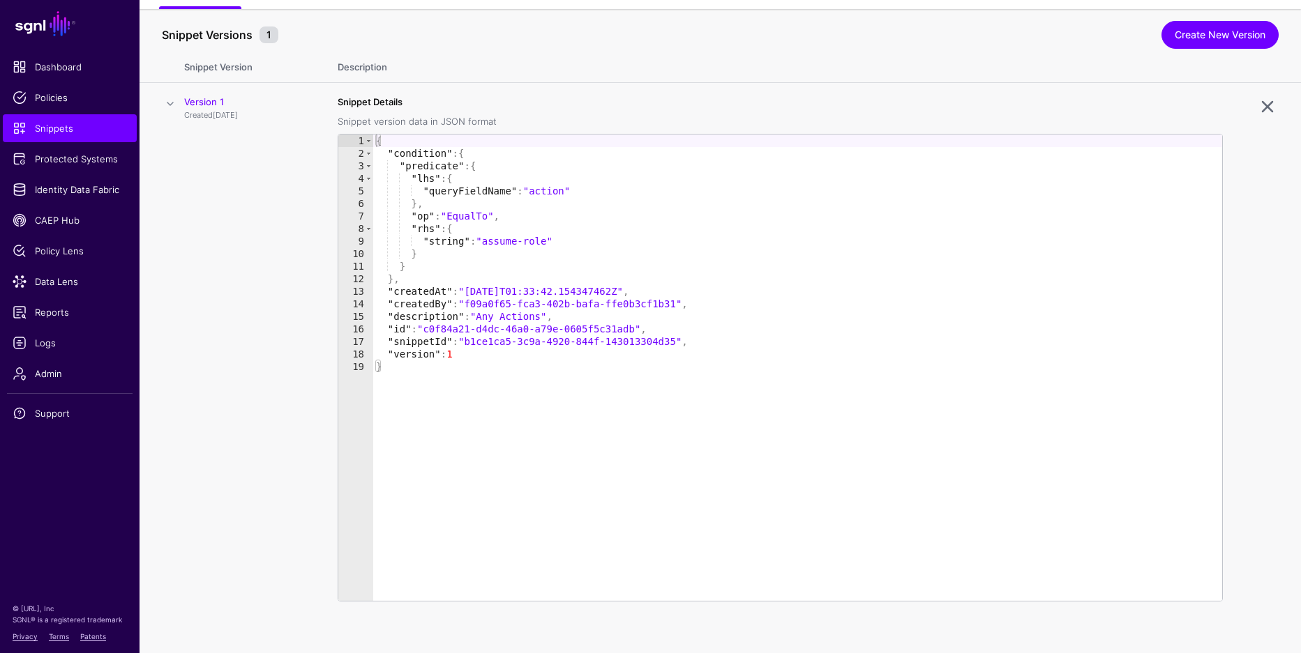
scroll to position [114, 0]
click at [365, 63] on th "Description" at bounding box center [812, 61] width 977 height 36
type textarea "**********"
click at [611, 216] on div "{ "condition" : { "predicate" : { "lhs" : { "queryFieldName" : "action" } , "op…" at bounding box center [797, 377] width 849 height 492
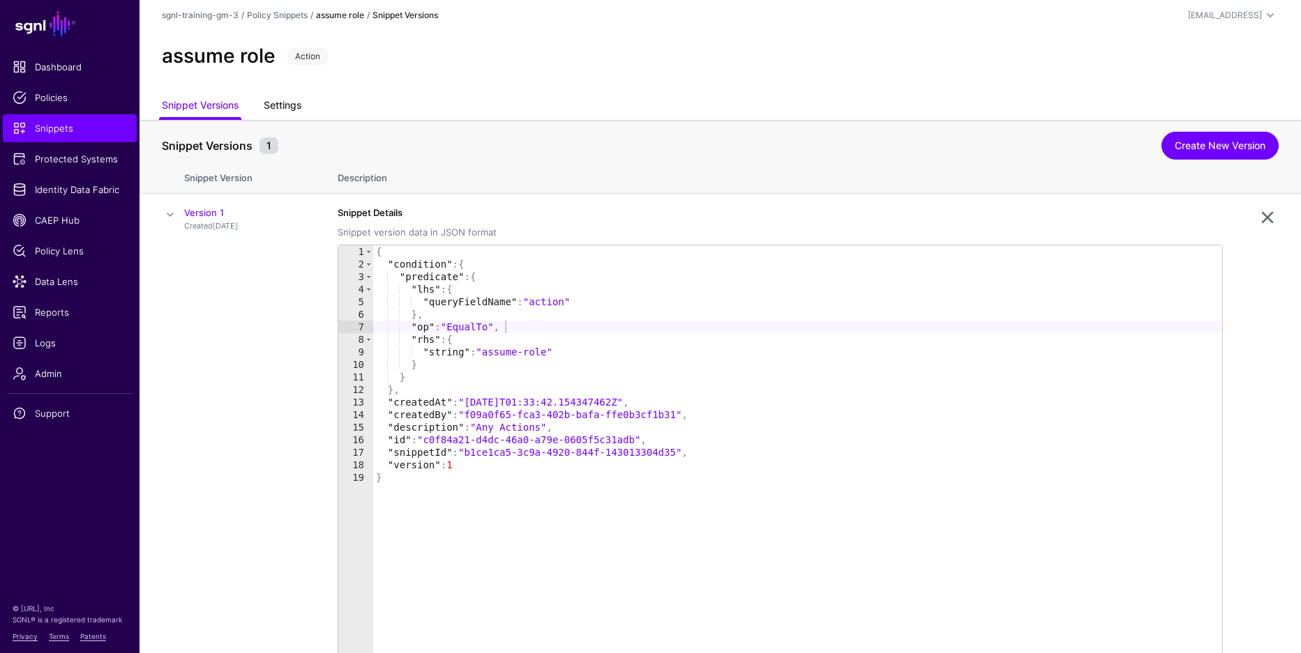
click at [281, 96] on link "Settings" at bounding box center [283, 106] width 38 height 27
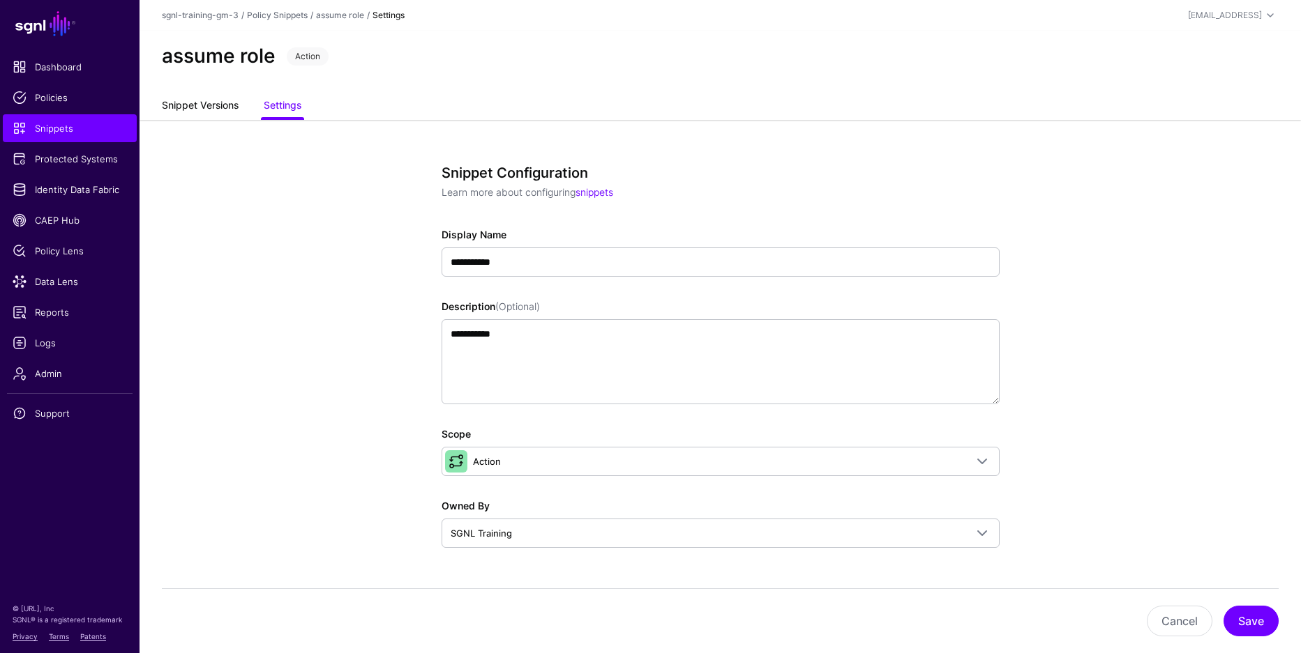
click at [224, 109] on link "Snippet Versions" at bounding box center [200, 106] width 77 height 27
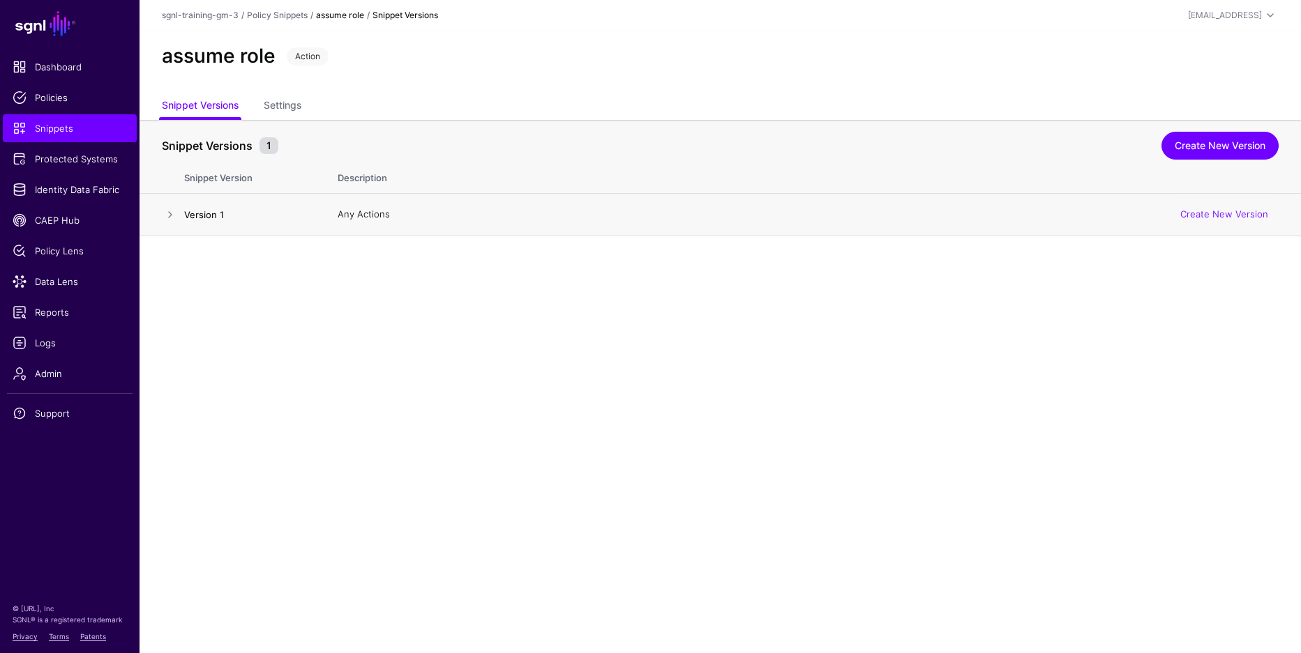
click at [211, 219] on link "Version 1" at bounding box center [204, 214] width 40 height 11
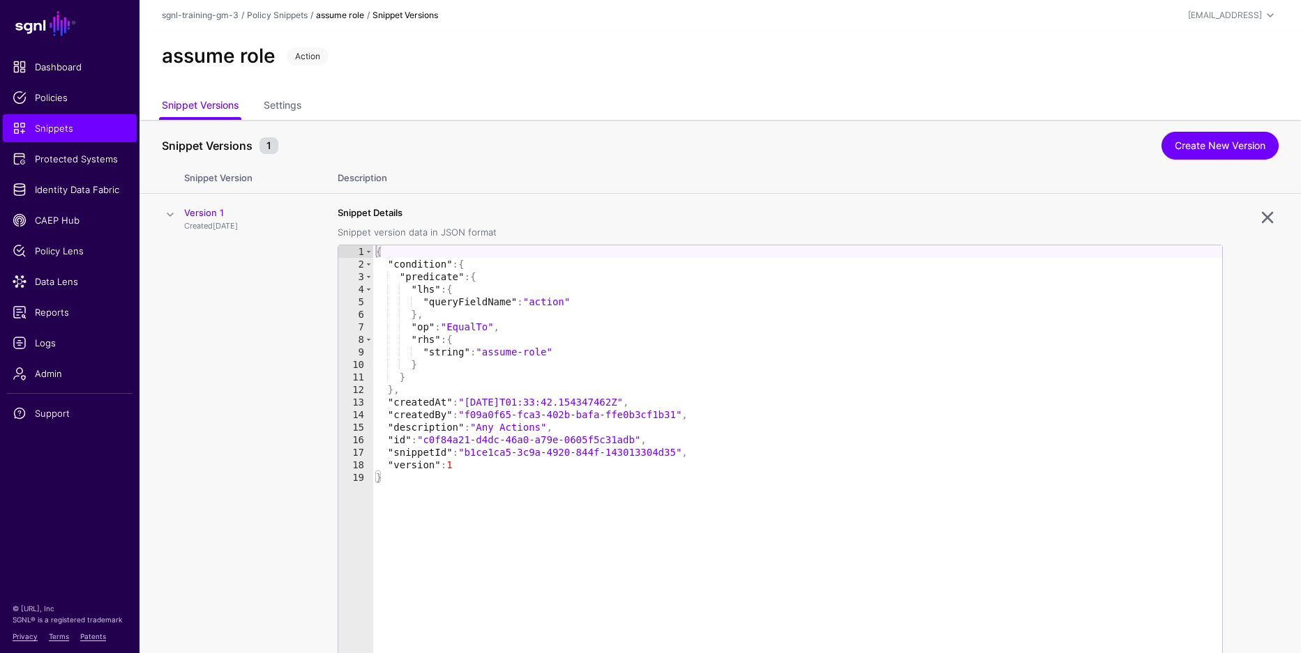
scroll to position [7, 0]
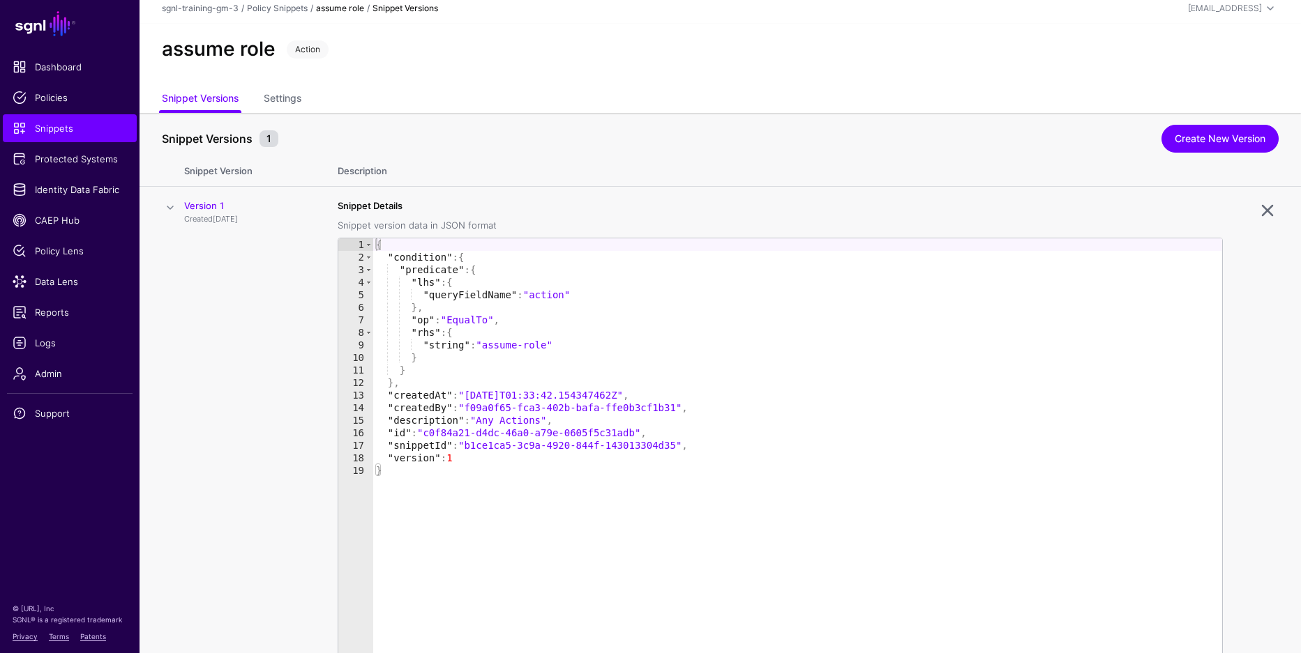
click at [218, 173] on th "Snippet Version" at bounding box center [253, 169] width 139 height 36
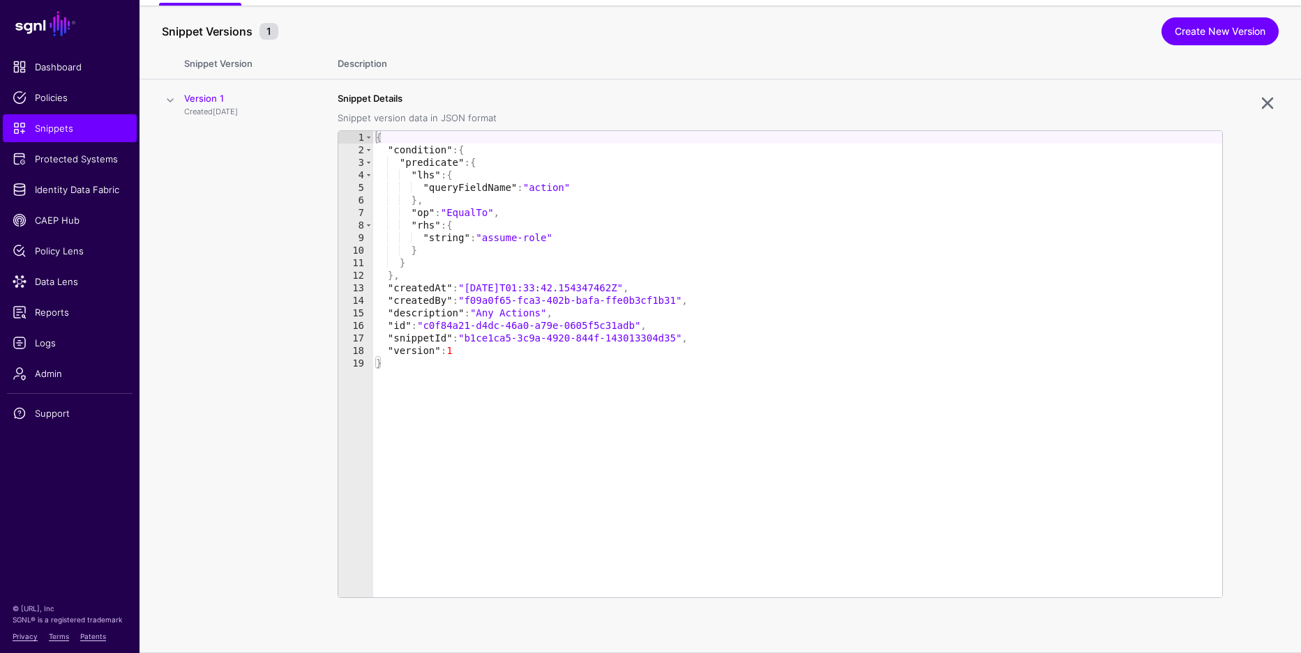
scroll to position [0, 0]
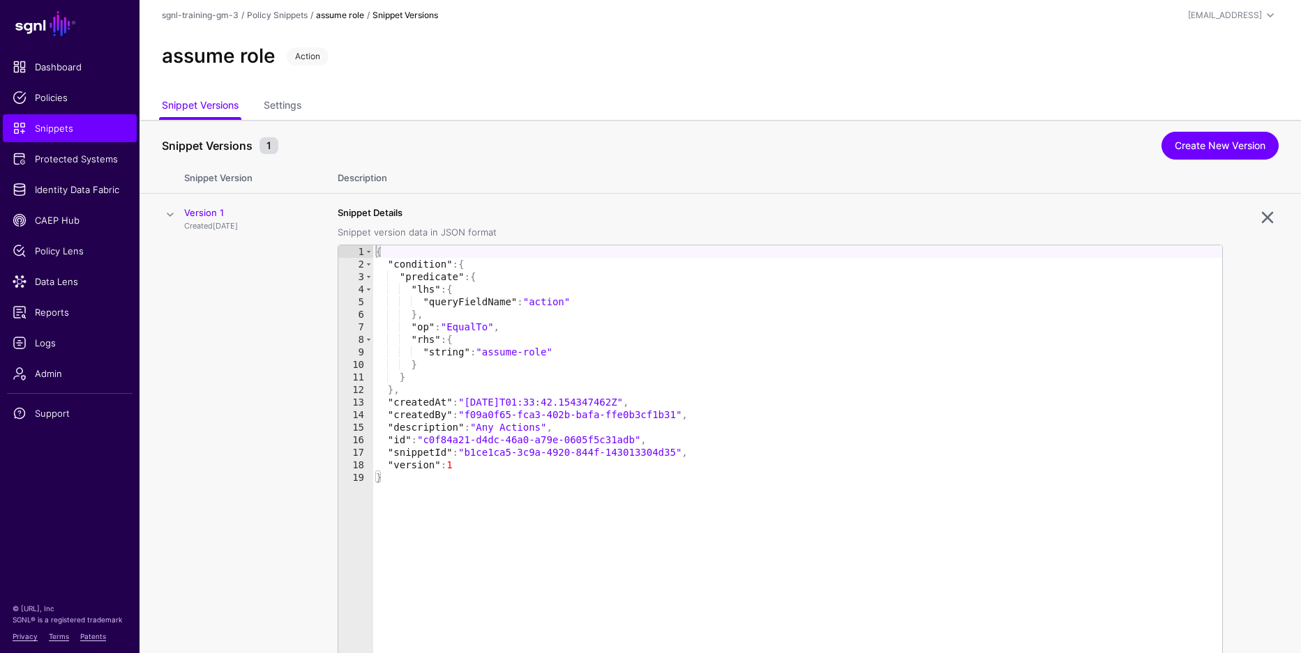
click at [333, 19] on strong "assume role" at bounding box center [340, 15] width 48 height 10
click at [61, 139] on link "Snippets" at bounding box center [70, 128] width 134 height 28
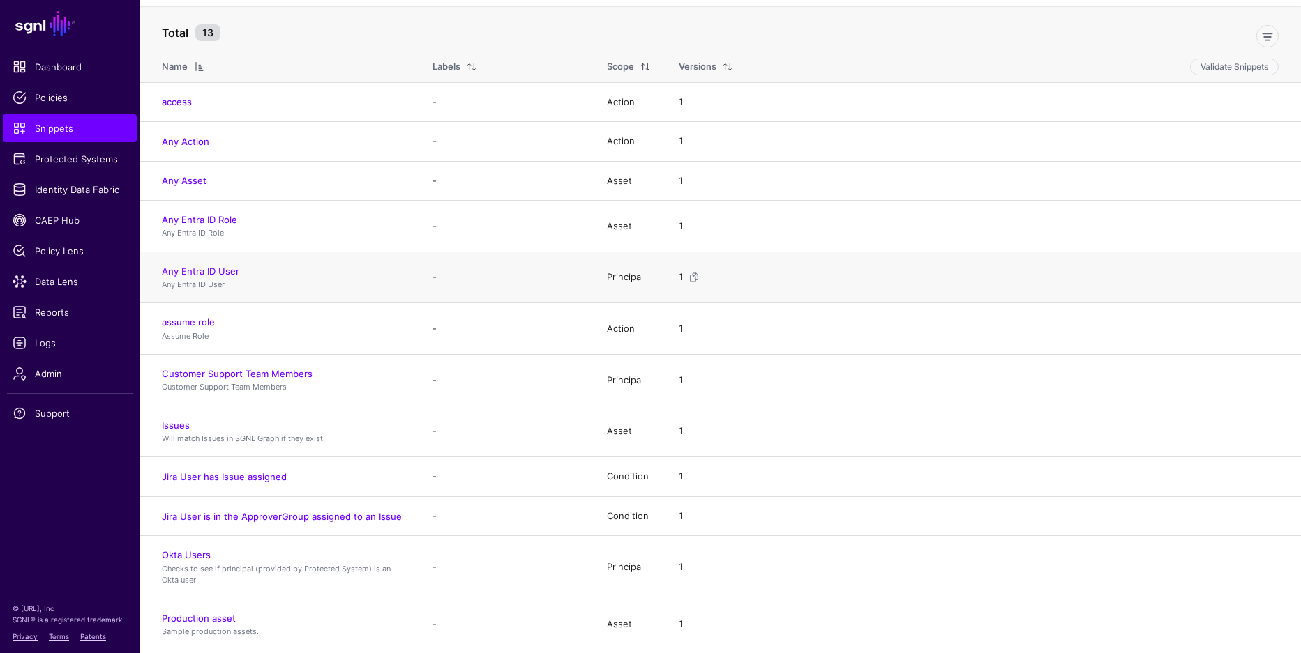
scroll to position [137, 0]
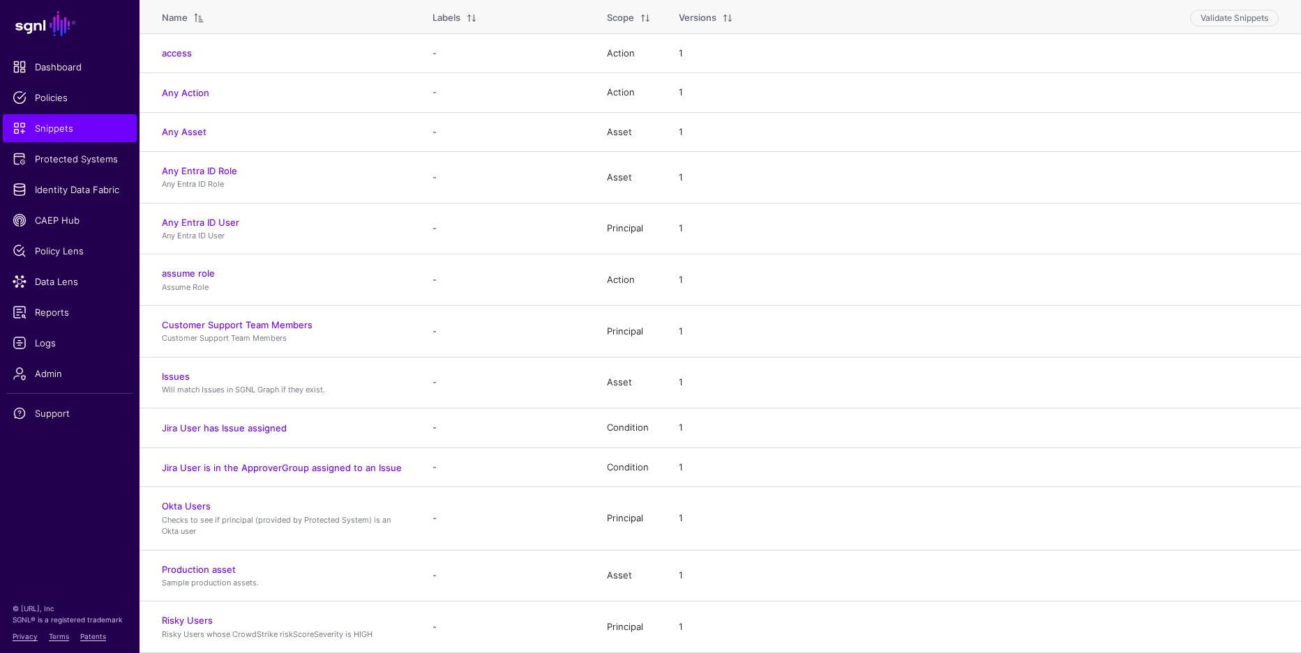
click at [246, 432] on link "Jira User has Issue assigned" at bounding box center [224, 428] width 125 height 11
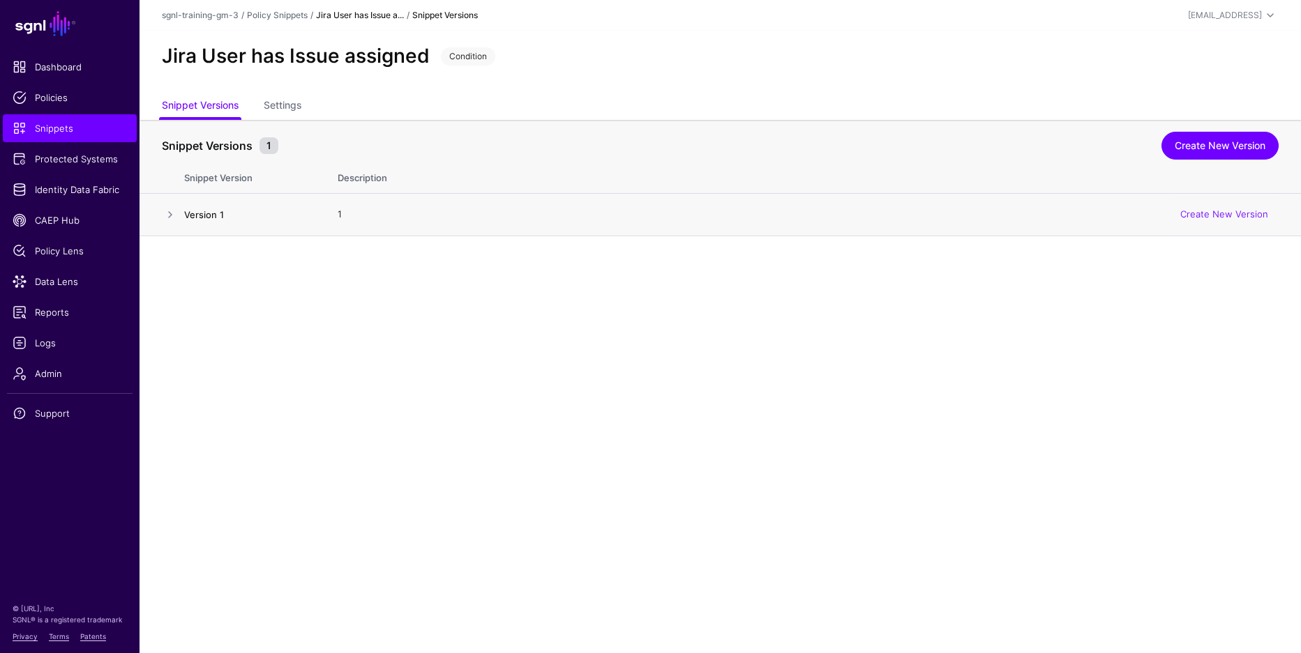
click at [184, 218] on link "Version 1" at bounding box center [204, 214] width 40 height 11
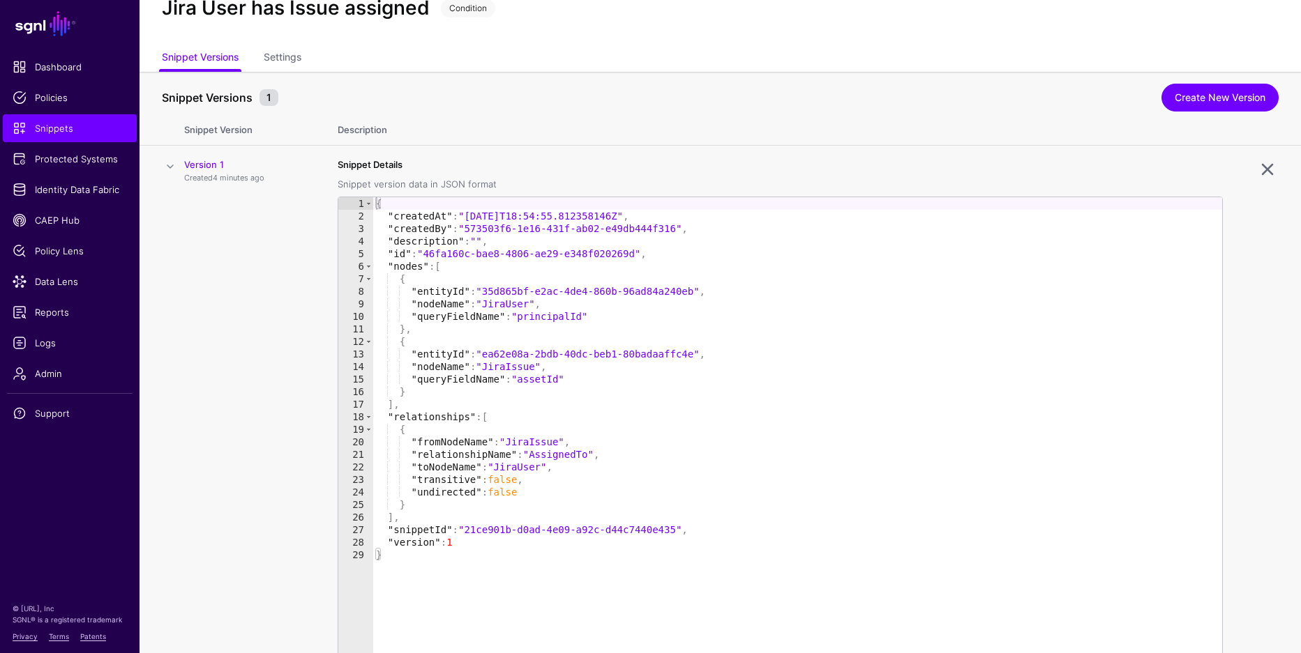
scroll to position [53, 0]
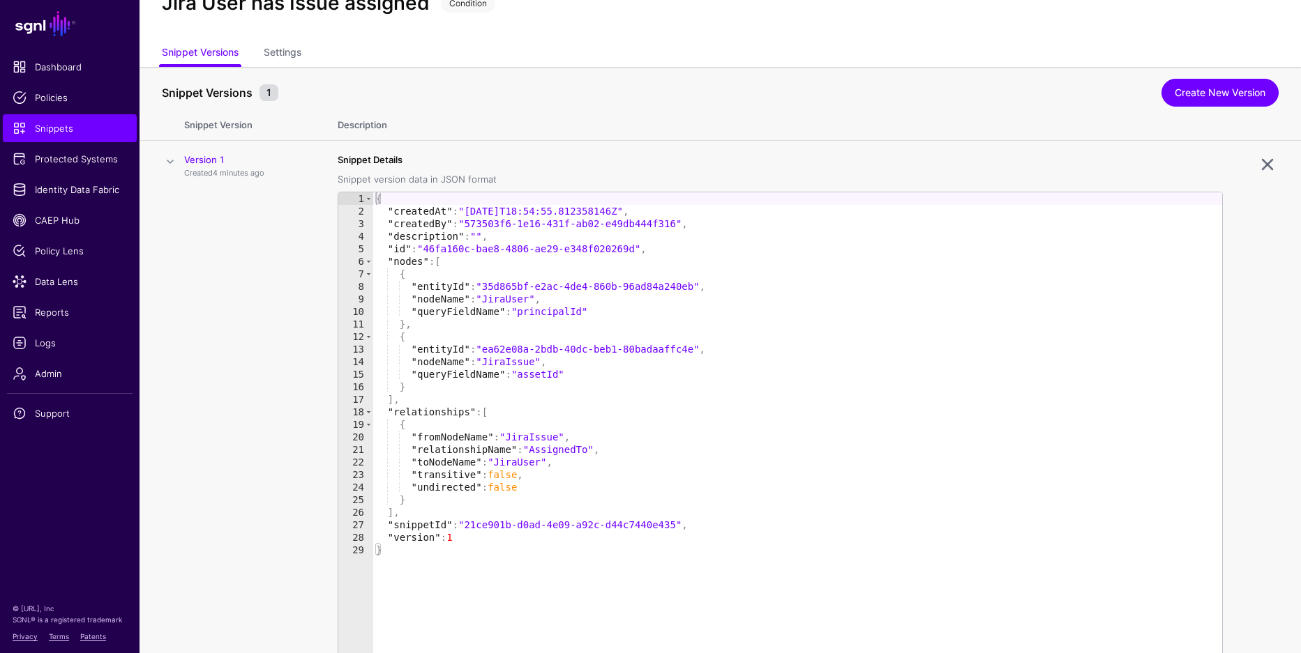
click at [227, 265] on td "Version 1 Created 4 minutes ago" at bounding box center [253, 428] width 139 height 574
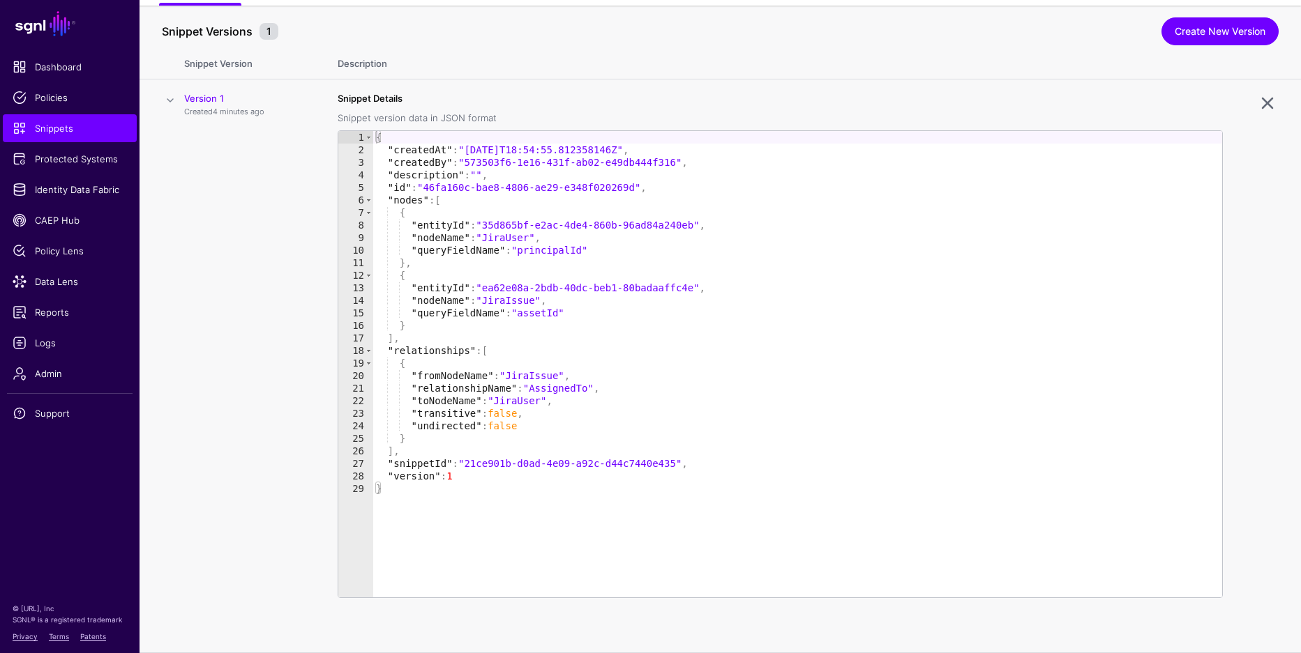
click at [230, 265] on td "Version 1 Created 4 minutes ago" at bounding box center [253, 367] width 139 height 574
click at [529, 283] on div "{ "createdAt" : "2025-09-03T18:54:55.812358146Z" , "createdBy" : "573503f6-1e16…" at bounding box center [797, 377] width 849 height 492
click at [495, 269] on div "{ "createdAt" : "2025-09-03T18:54:55.812358146Z" , "createdBy" : "573503f6-1e16…" at bounding box center [797, 377] width 849 height 492
type textarea "**"
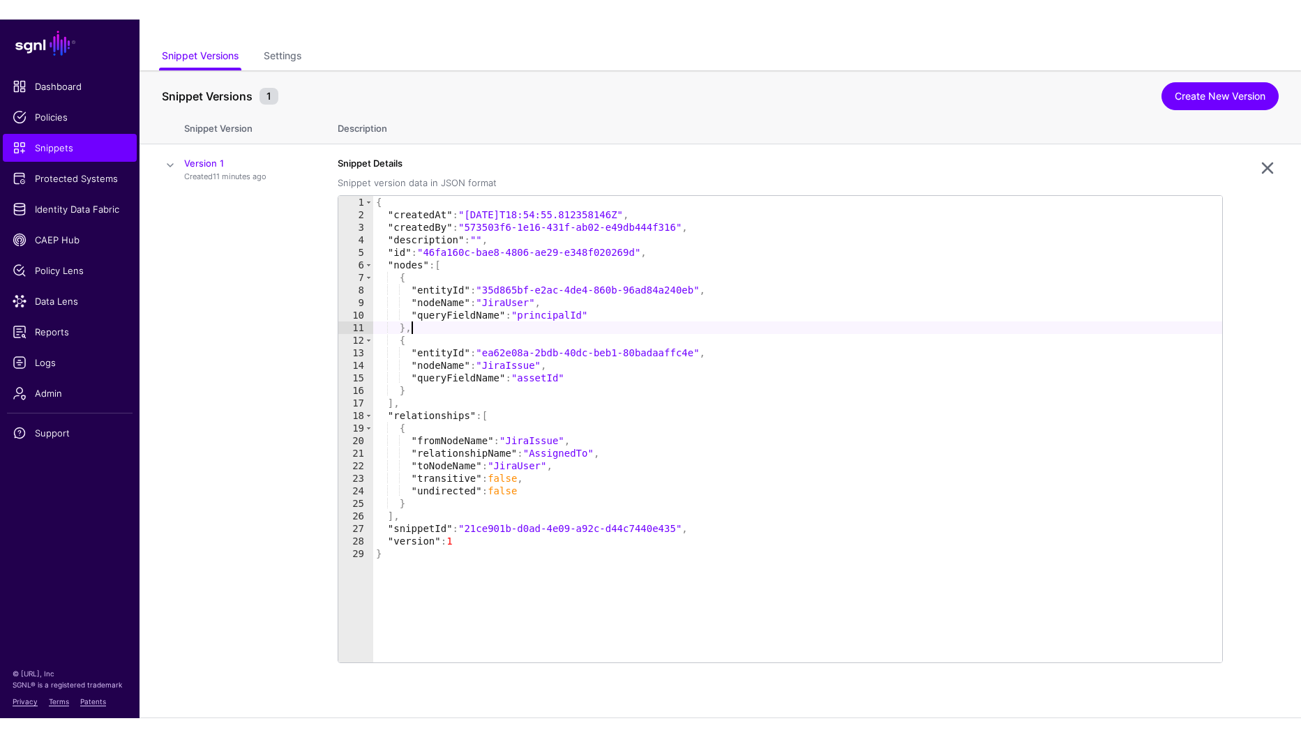
scroll to position [31, 0]
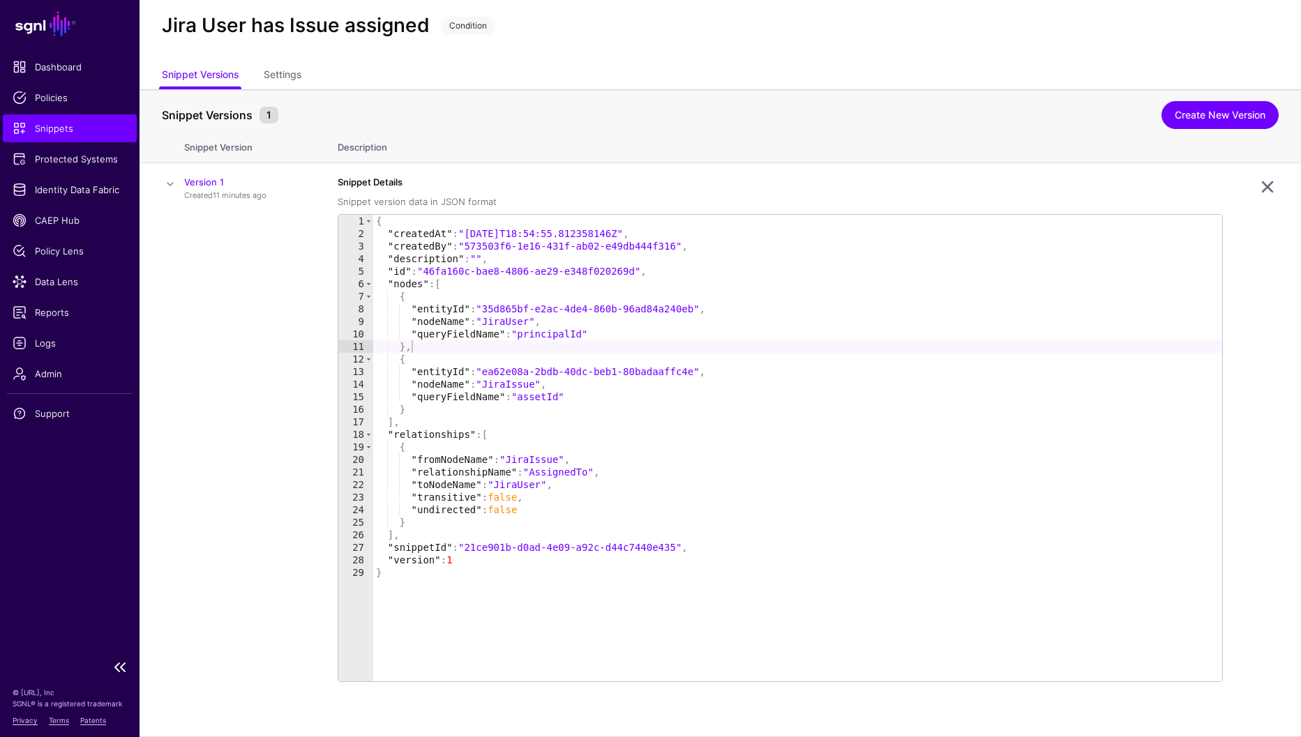
click at [62, 135] on span "Snippets" at bounding box center [70, 128] width 114 height 14
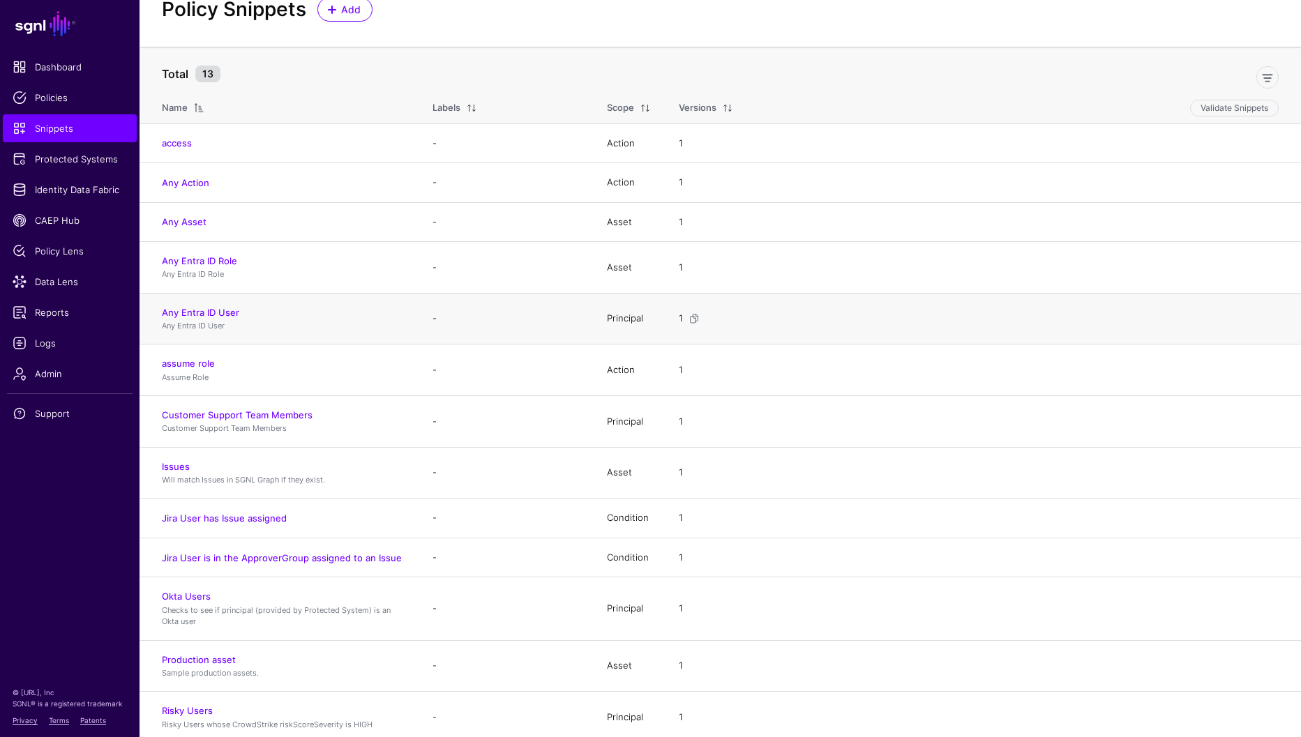
scroll to position [54, 0]
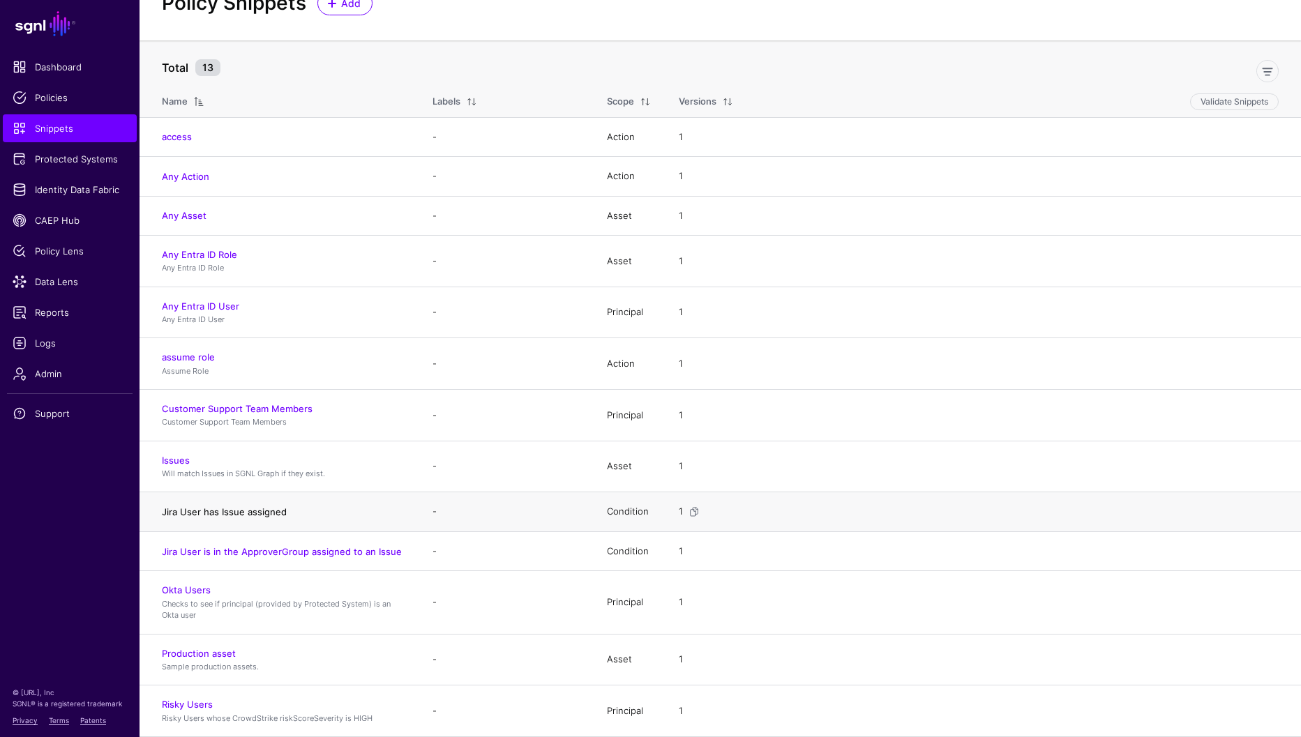
click at [254, 512] on link "Jira User has Issue assigned" at bounding box center [224, 511] width 125 height 11
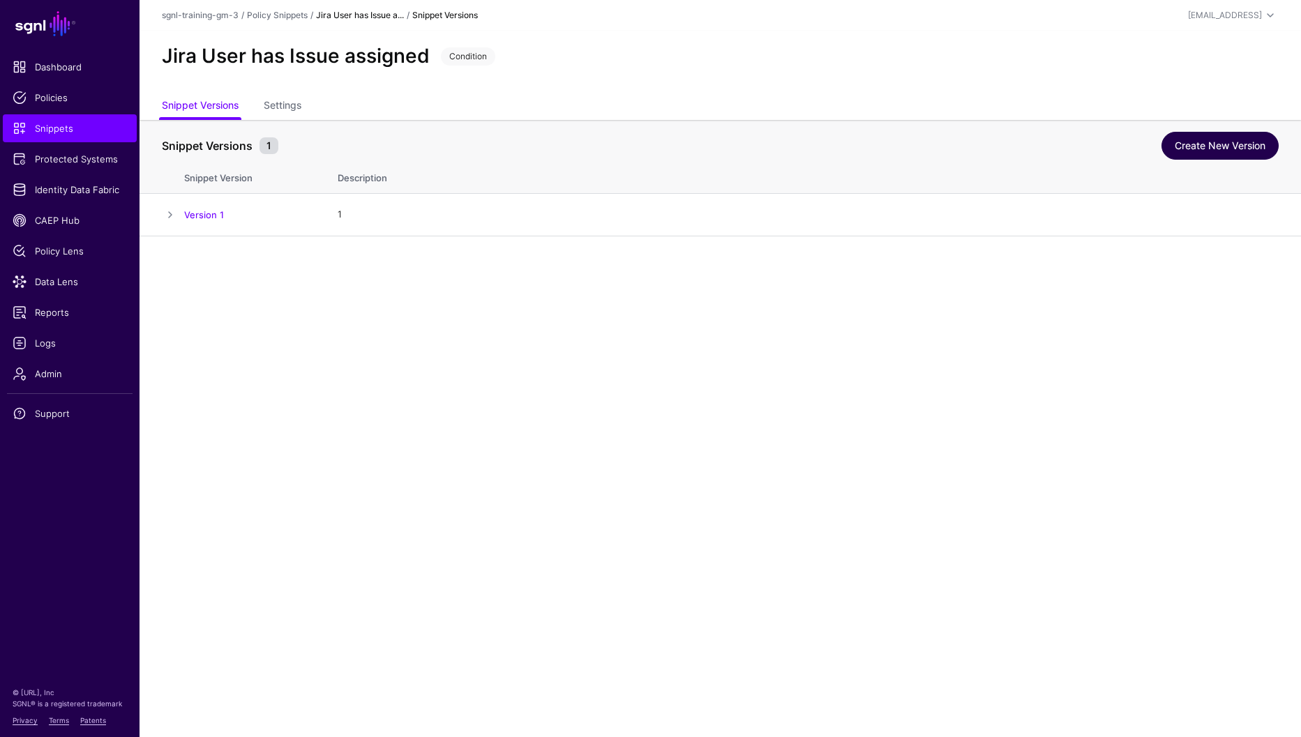
click at [1200, 156] on link "Create New Version" at bounding box center [1219, 146] width 117 height 28
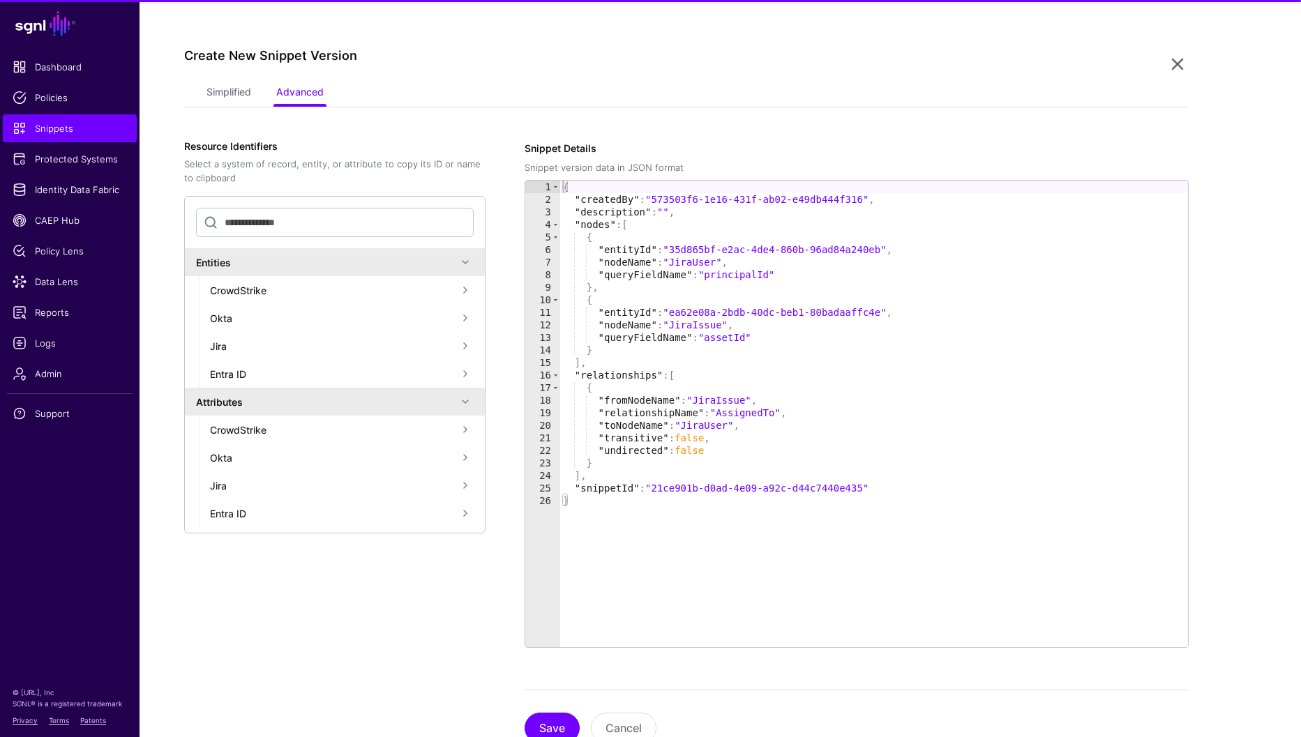
scroll to position [236, 0]
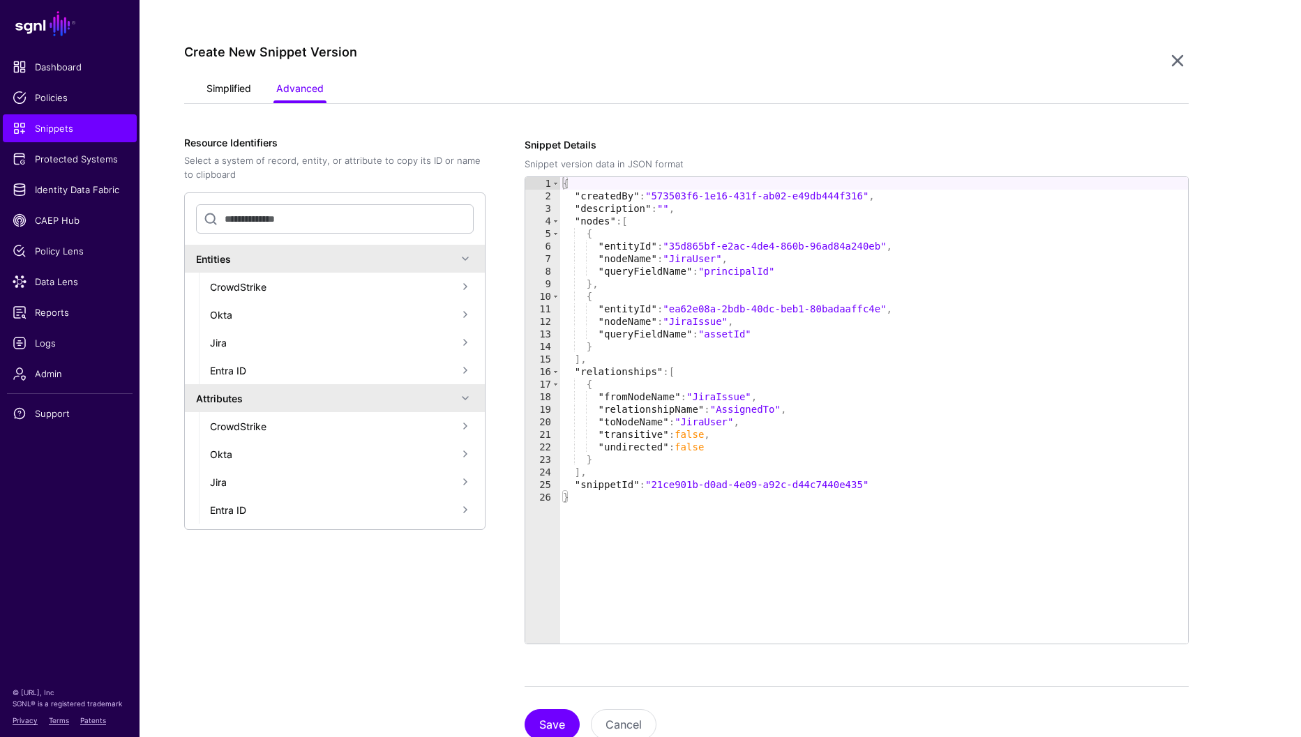
click at [237, 95] on link "Simplified" at bounding box center [228, 90] width 45 height 27
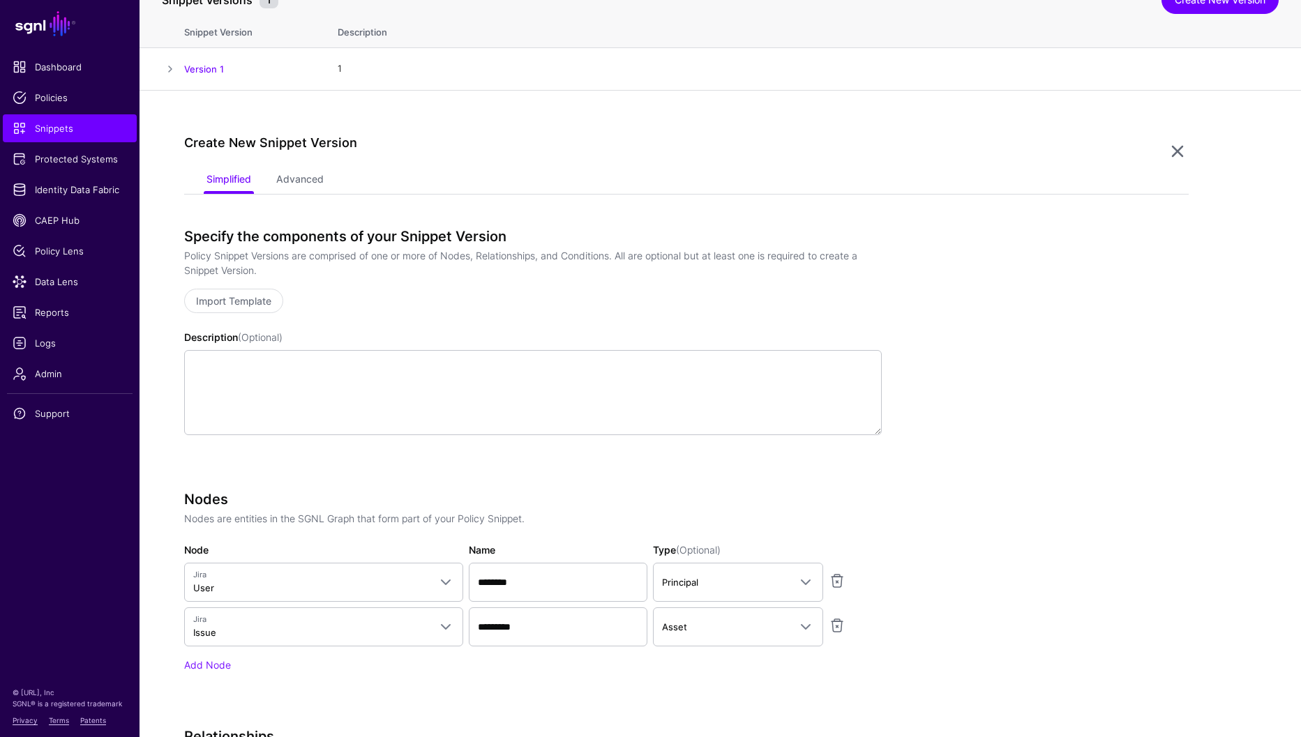
scroll to position [0, 0]
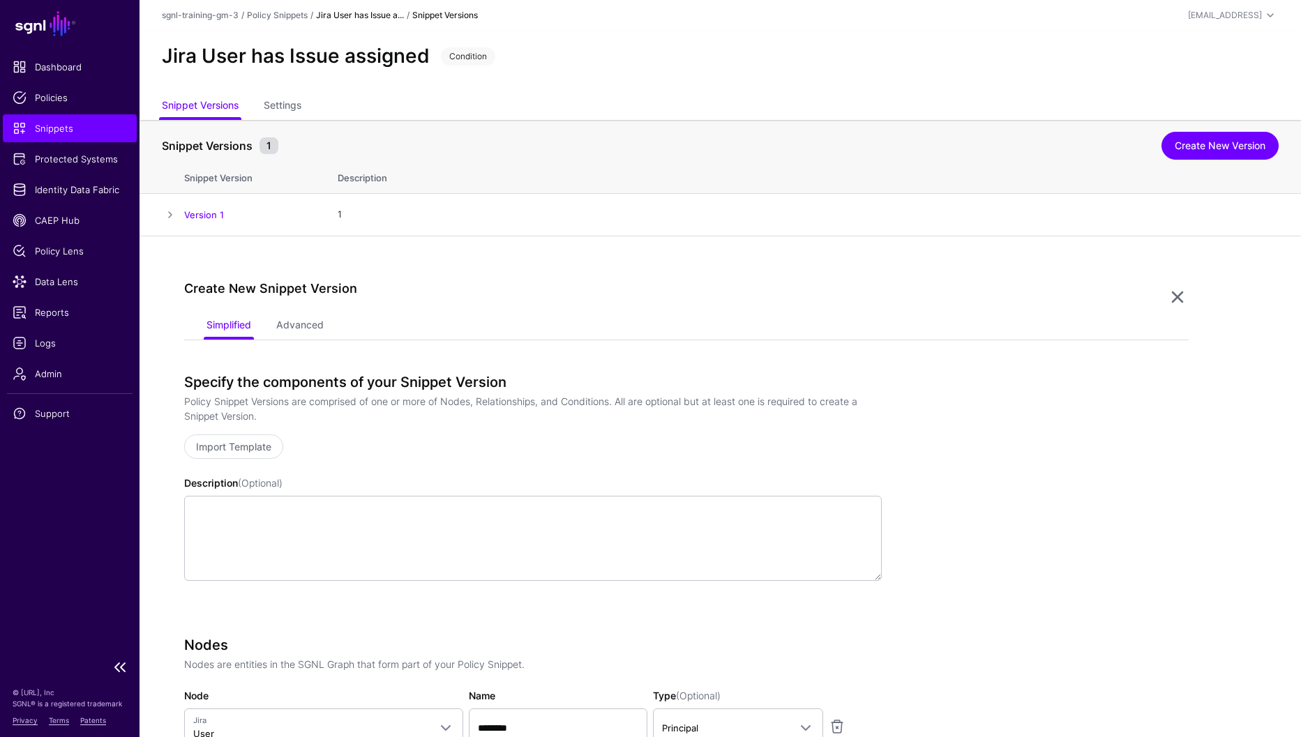
click at [50, 121] on span "Snippets" at bounding box center [70, 128] width 114 height 14
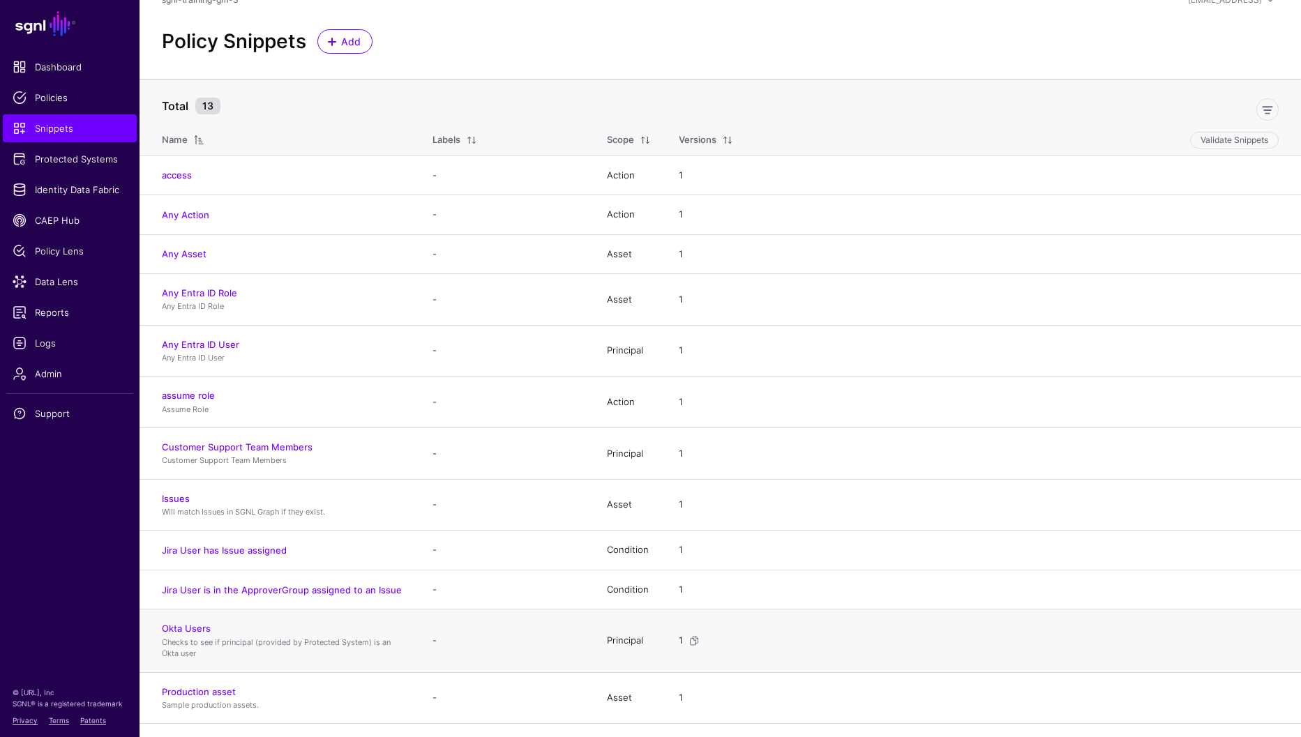
scroll to position [27, 0]
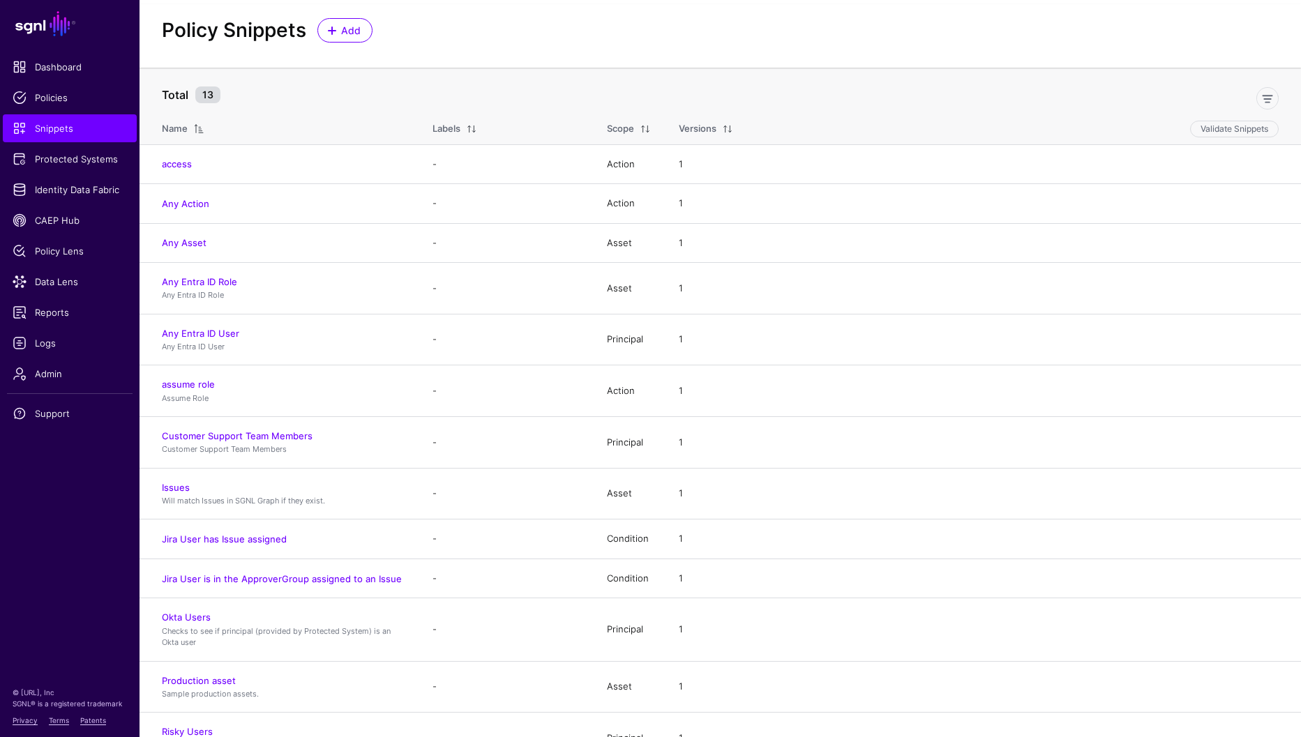
click at [340, 576] on link "Jira User is in the ApproverGroup assigned to an Issue" at bounding box center [282, 578] width 240 height 11
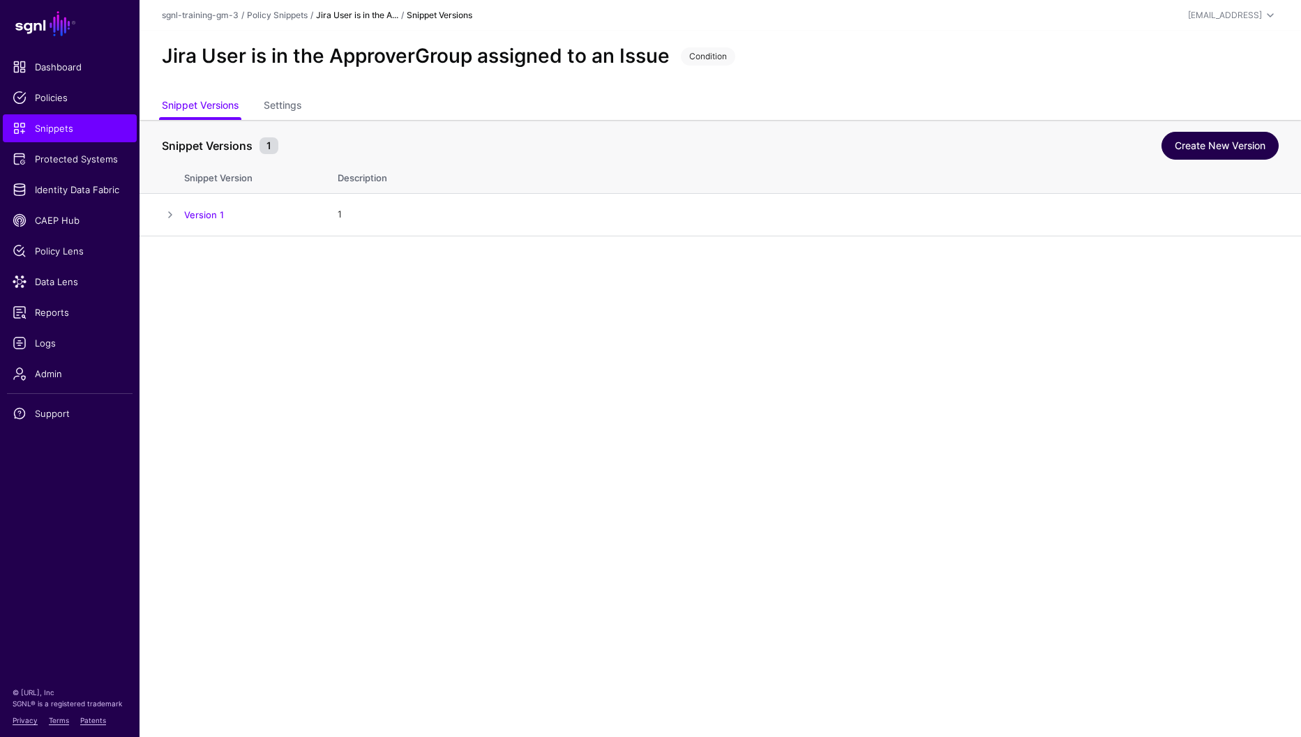
click at [1239, 152] on link "Create New Version" at bounding box center [1219, 146] width 117 height 28
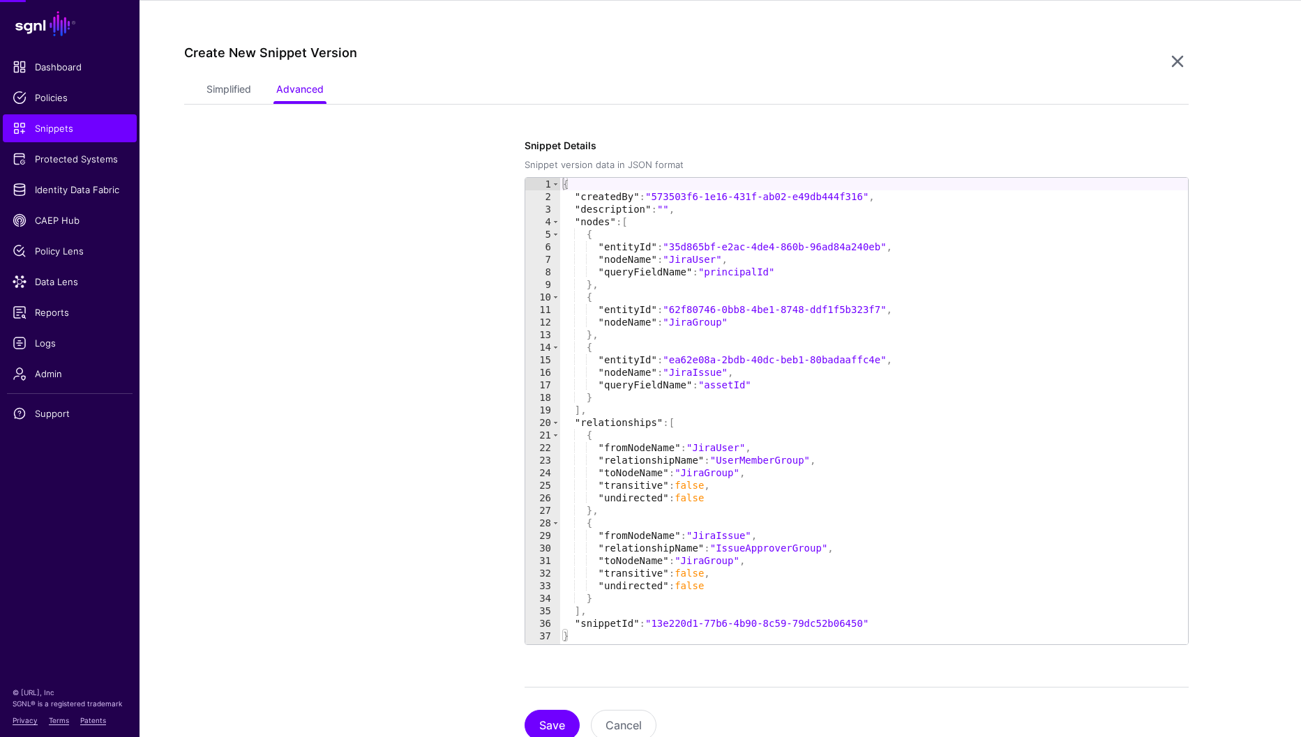
scroll to position [236, 0]
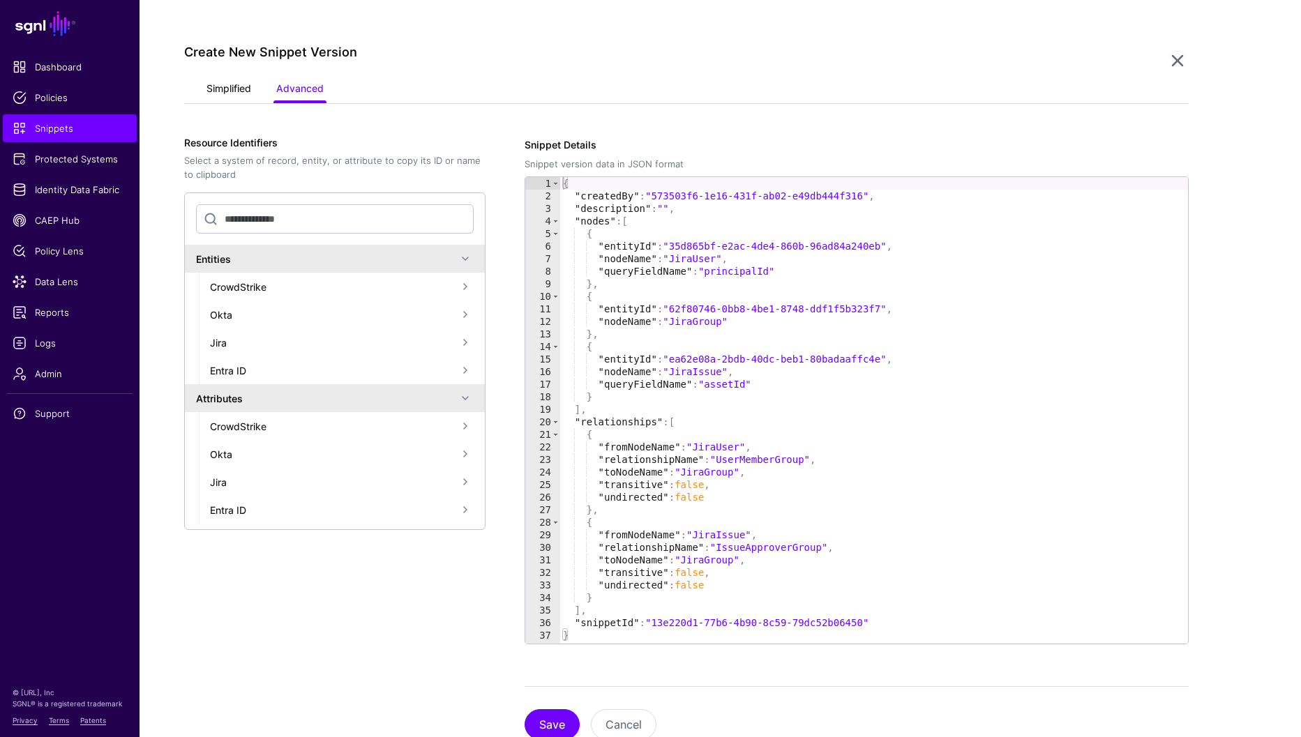
click at [242, 93] on link "Simplified" at bounding box center [228, 90] width 45 height 27
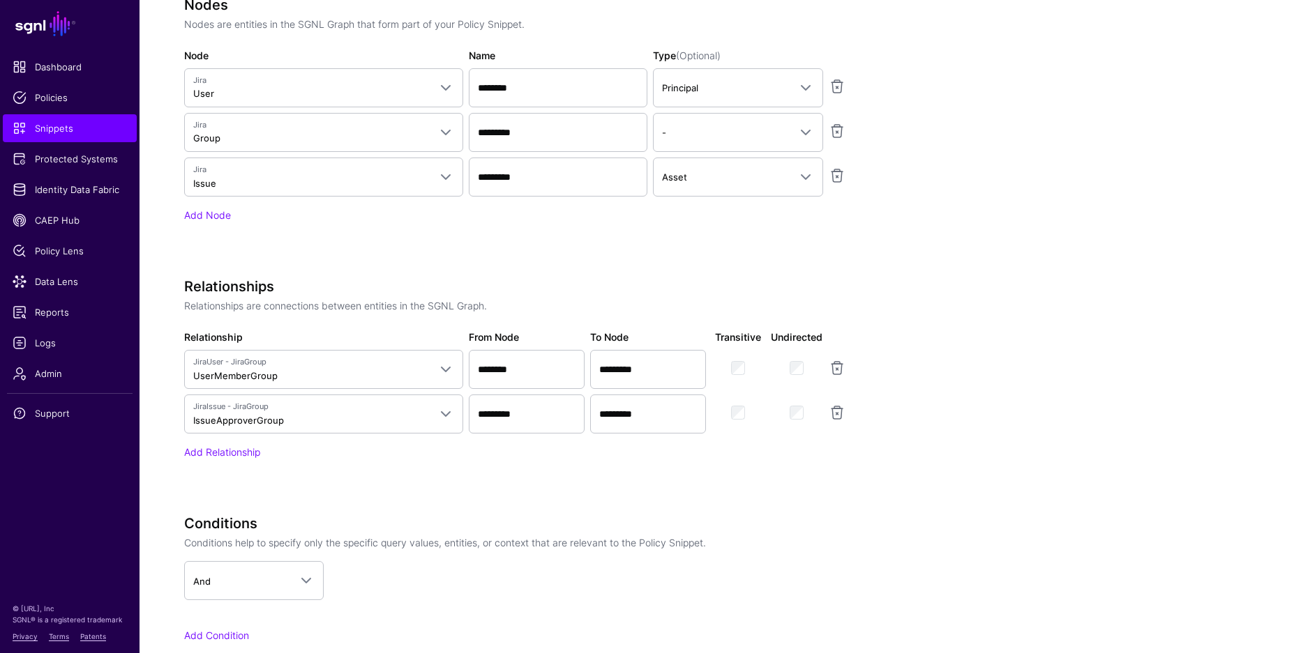
scroll to position [685, 0]
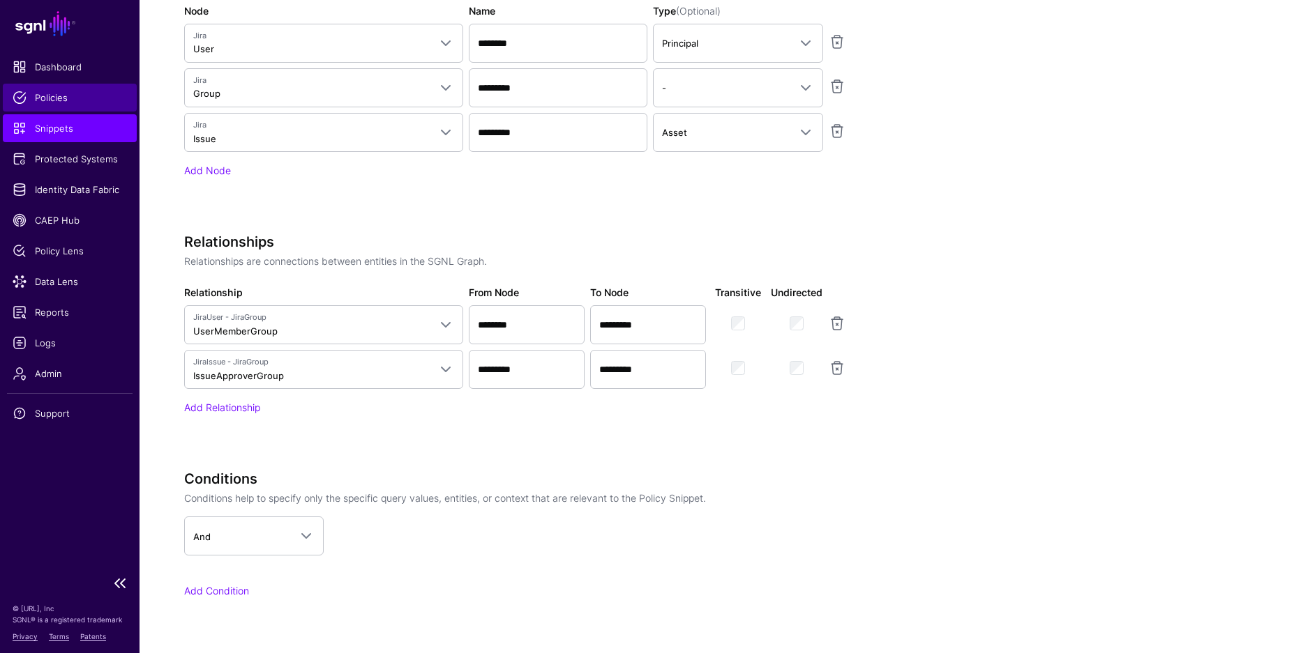
click at [43, 98] on span "Policies" at bounding box center [70, 98] width 114 height 14
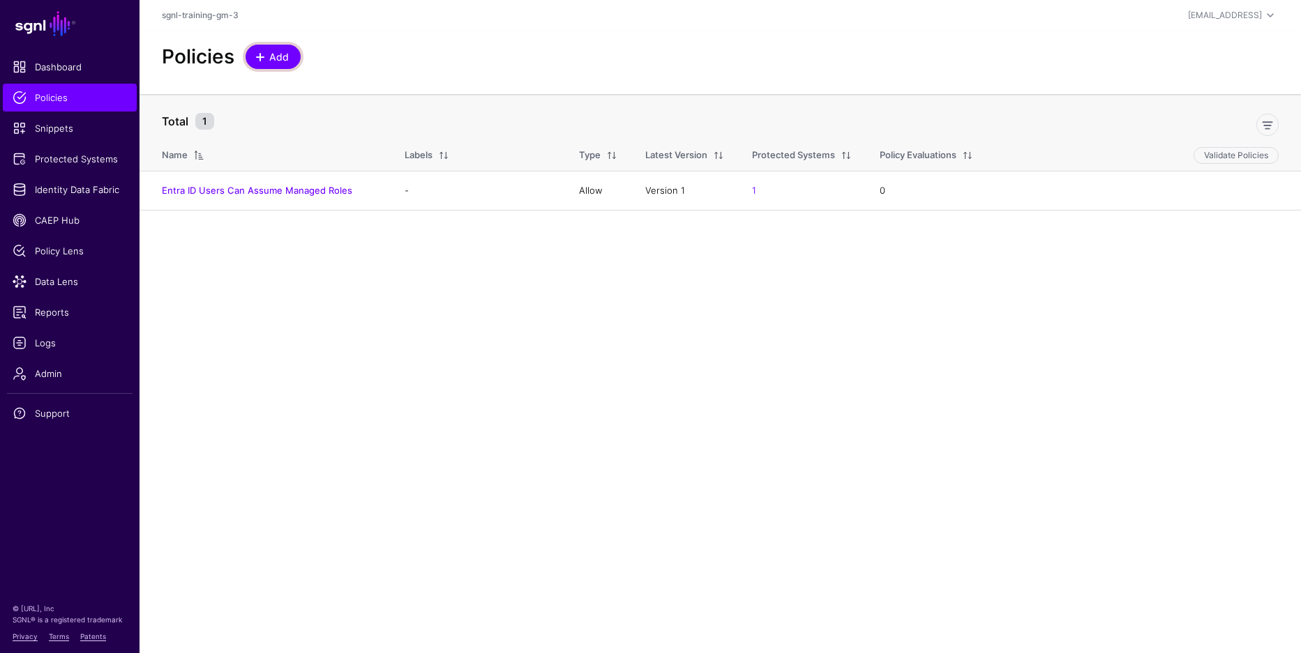
click at [278, 58] on span "Add" at bounding box center [279, 57] width 23 height 15
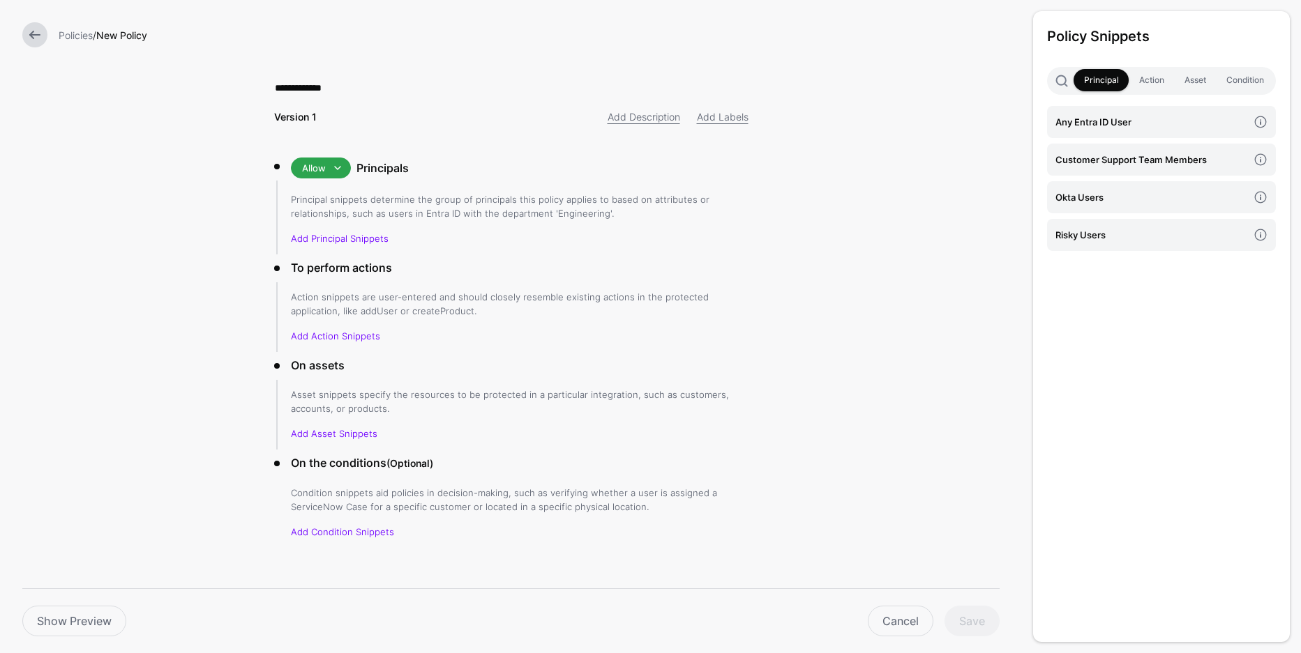
type input "**********"
click at [361, 202] on p "Principal snippets determine the group of principals this policy applies to bas…" at bounding box center [520, 206] width 458 height 28
click at [628, 165] on h3 "Principals" at bounding box center [552, 168] width 392 height 17
drag, startPoint x: 321, startPoint y: 213, endPoint x: 319, endPoint y: 202, distance: 12.0
click at [321, 214] on p "Principal snippets determine the group of principals this policy applies to bas…" at bounding box center [520, 206] width 458 height 28
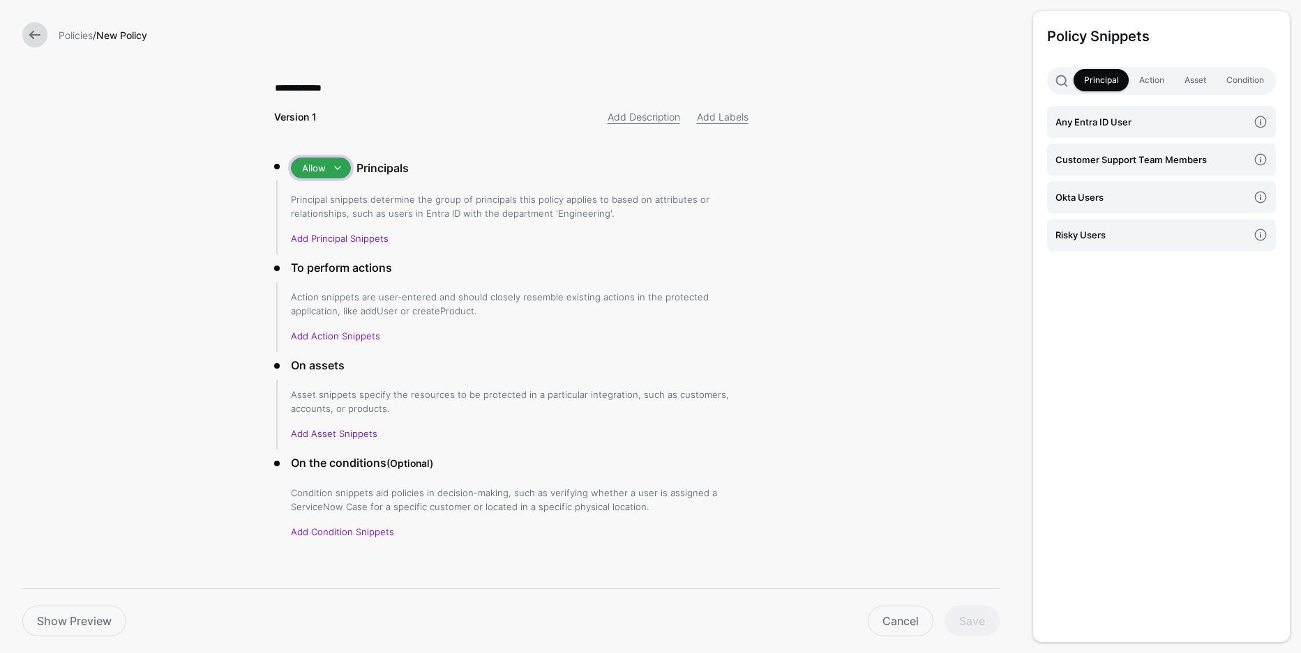
click at [333, 169] on span at bounding box center [337, 168] width 17 height 17
click at [313, 192] on span "Allow" at bounding box center [314, 195] width 24 height 11
click at [320, 195] on p "Principal snippets determine the group of principals this policy applies to bas…" at bounding box center [520, 206] width 458 height 28
click at [342, 237] on link "Add Principal Snippets" at bounding box center [340, 238] width 98 height 11
click at [363, 239] on link "Add Principal Snippets" at bounding box center [340, 238] width 98 height 11
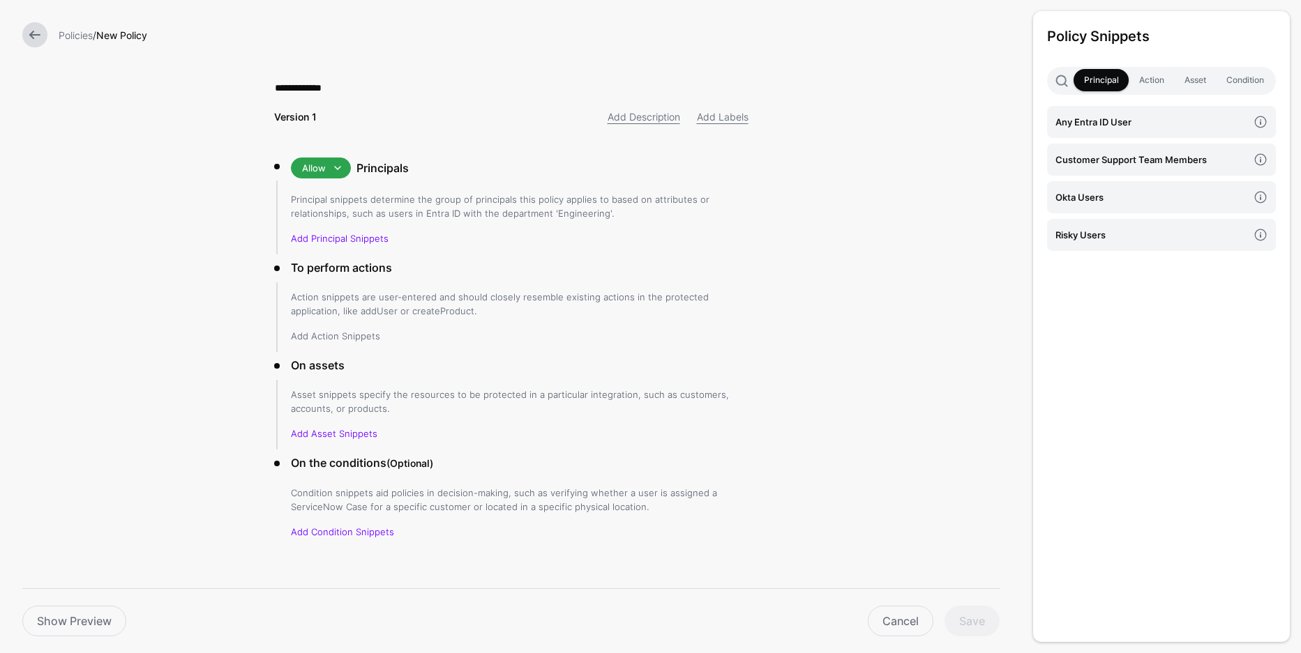
click at [360, 338] on link "Add Action Snippets" at bounding box center [335, 336] width 89 height 11
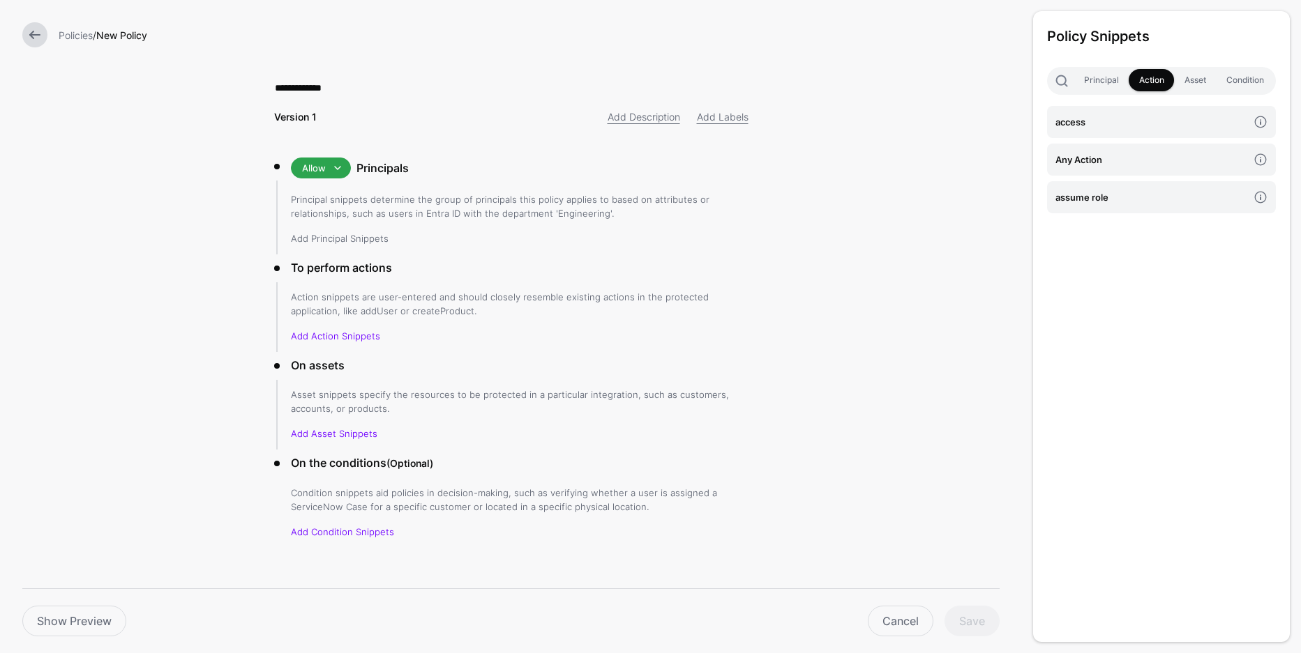
click at [335, 240] on link "Add Principal Snippets" at bounding box center [340, 238] width 98 height 11
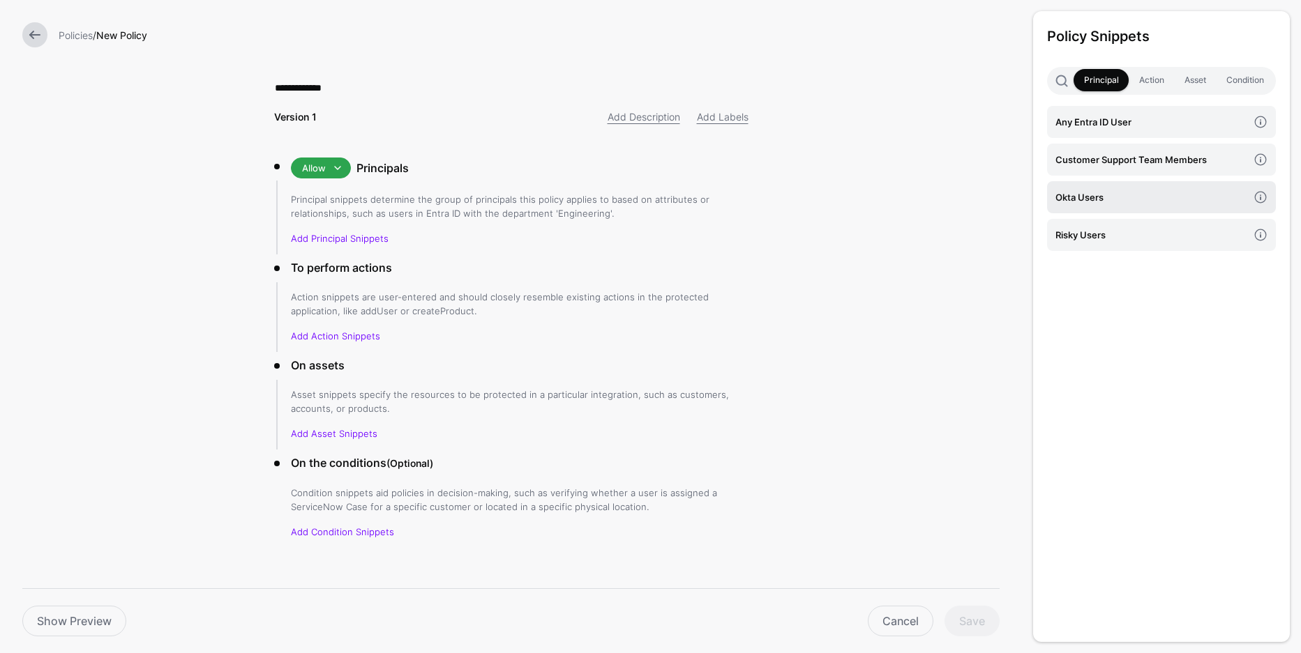
click at [1078, 194] on h4 "Okta Users" at bounding box center [1151, 197] width 192 height 15
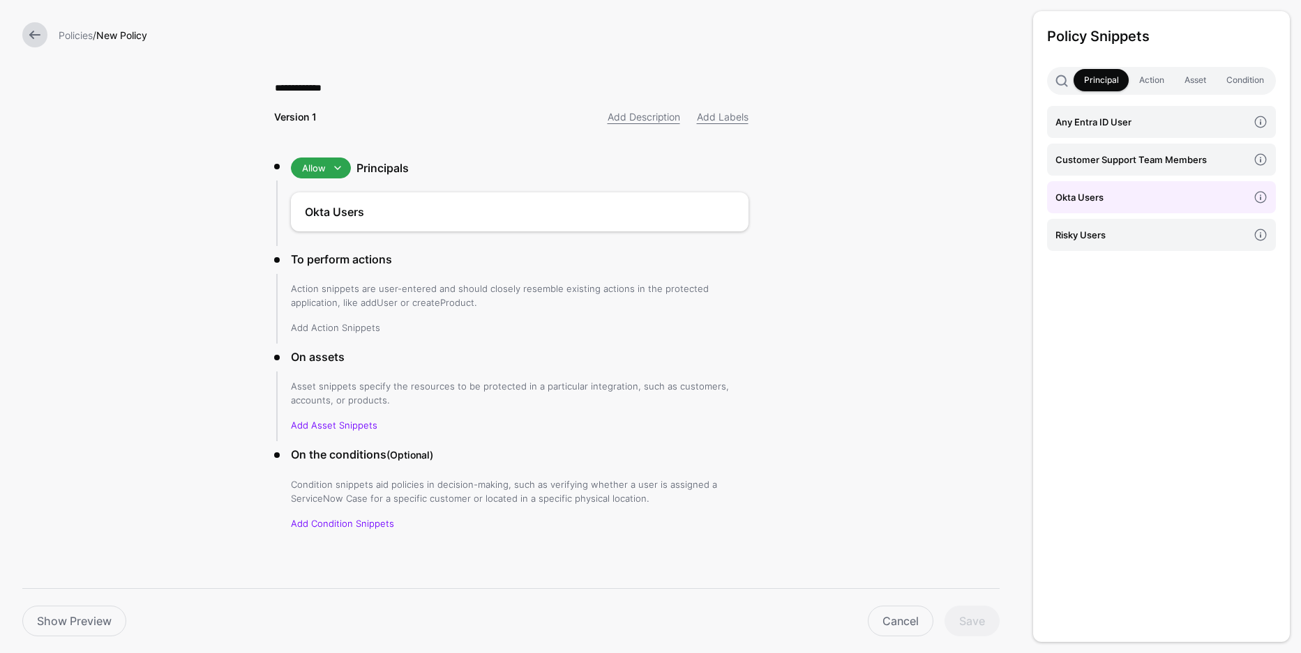
click at [328, 326] on link "Add Action Snippets" at bounding box center [335, 327] width 89 height 11
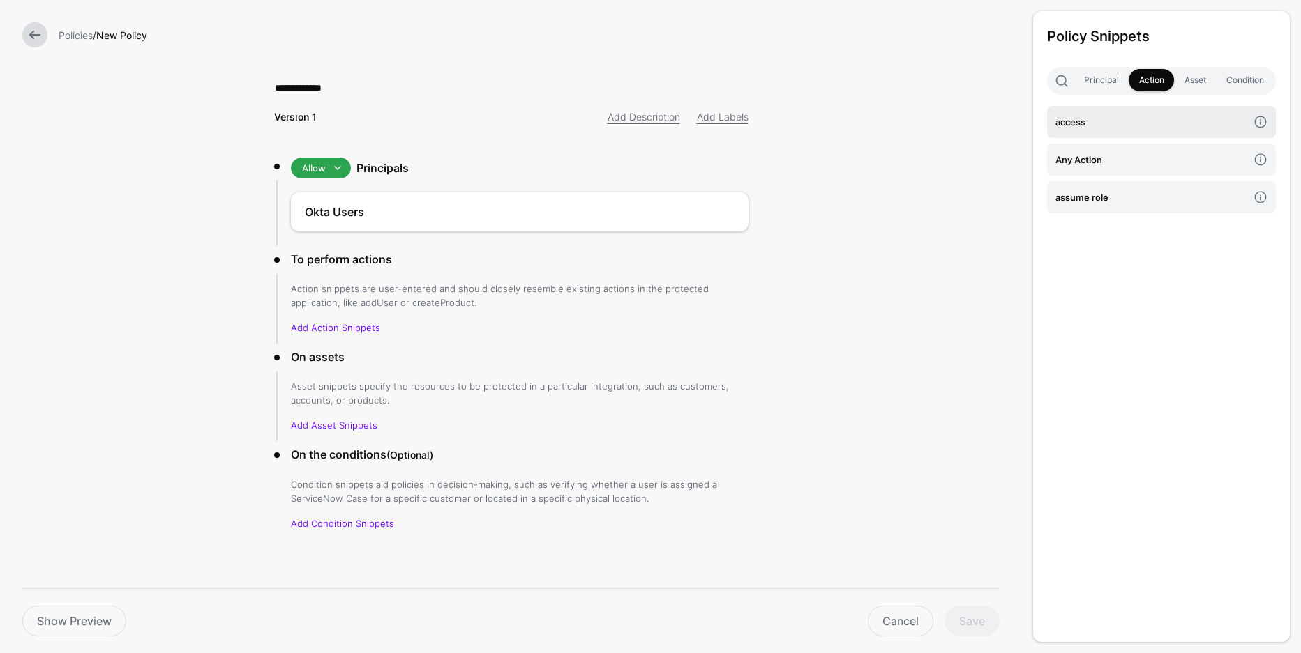
click at [1114, 125] on h4 "access" at bounding box center [1151, 121] width 192 height 15
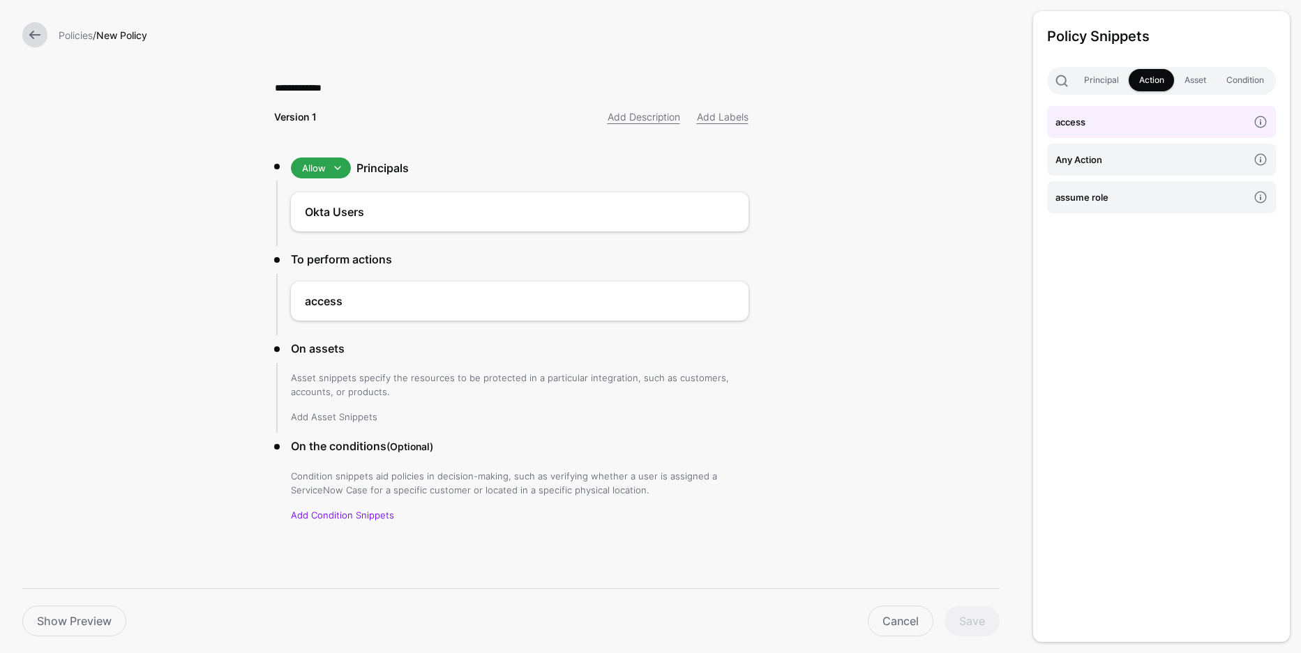
click at [370, 421] on link "Add Asset Snippets" at bounding box center [334, 416] width 86 height 11
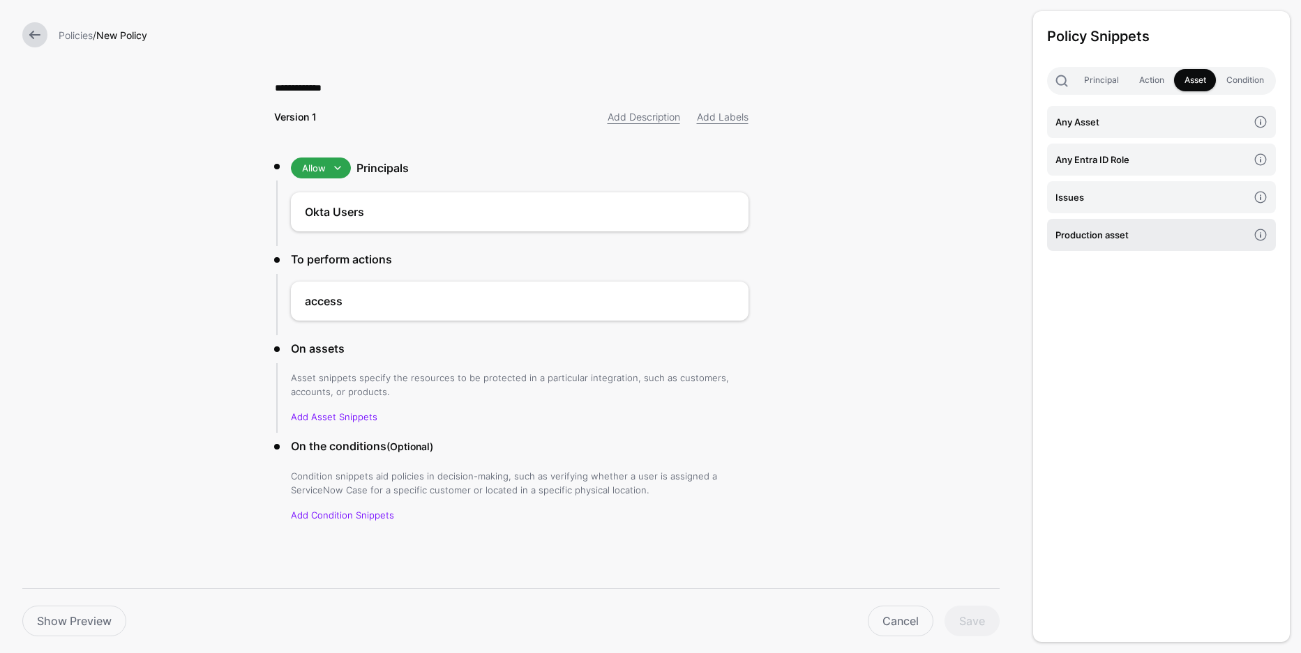
click at [1121, 237] on h4 "Production asset" at bounding box center [1151, 234] width 192 height 15
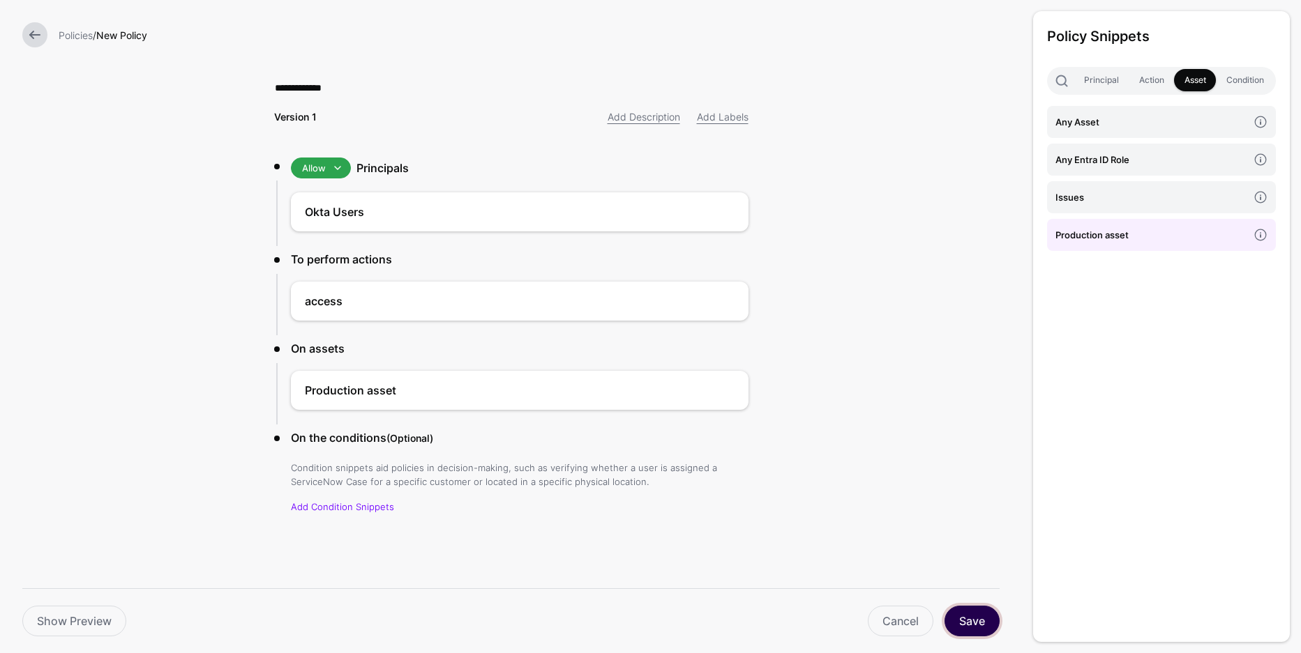
click at [970, 617] on button "Save" at bounding box center [971, 621] width 55 height 31
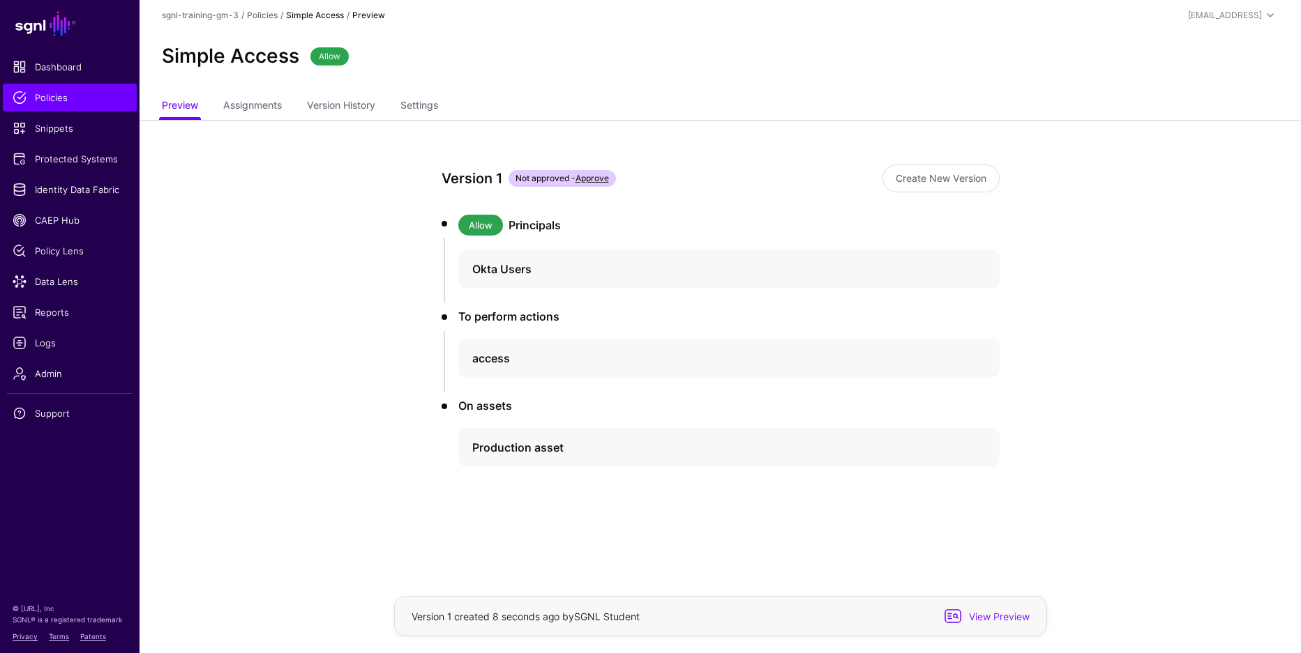
click at [1055, 508] on app-policies-v2-item-preview "Version 1 Not approved - Approve Create New Version Allow Principals Okta Users…" at bounding box center [719, 365] width 1161 height 490
click at [1054, 505] on app-policies-v2-item-preview "Version 1 Not approved - Approve Create New Version Allow Principals Okta Users…" at bounding box center [719, 365] width 1161 height 490
click at [1003, 616] on span "View Preview" at bounding box center [997, 617] width 68 height 15
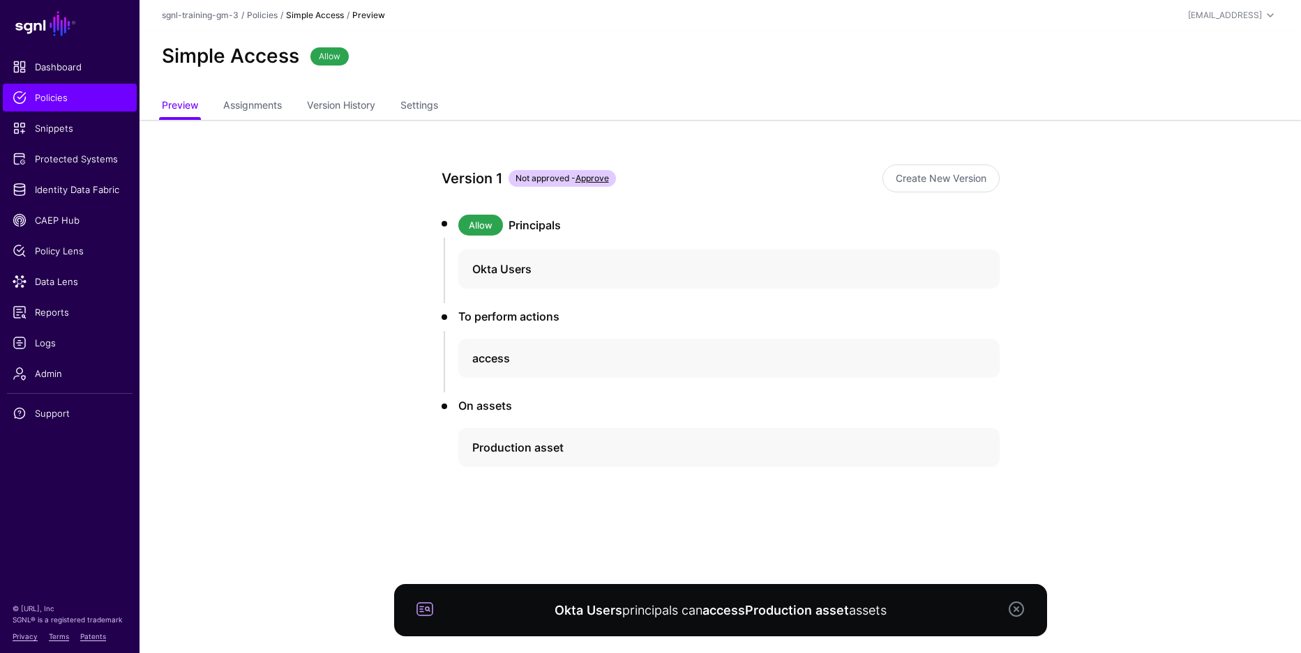
drag, startPoint x: 1040, startPoint y: 541, endPoint x: 1025, endPoint y: 540, distance: 14.7
click at [1037, 541] on div "Version 1 Not approved - Approve Create New Version Allow Principals Okta Users…" at bounding box center [720, 365] width 647 height 490
click at [428, 611] on span at bounding box center [424, 609] width 17 height 17
click at [1013, 602] on link at bounding box center [1016, 609] width 17 height 17
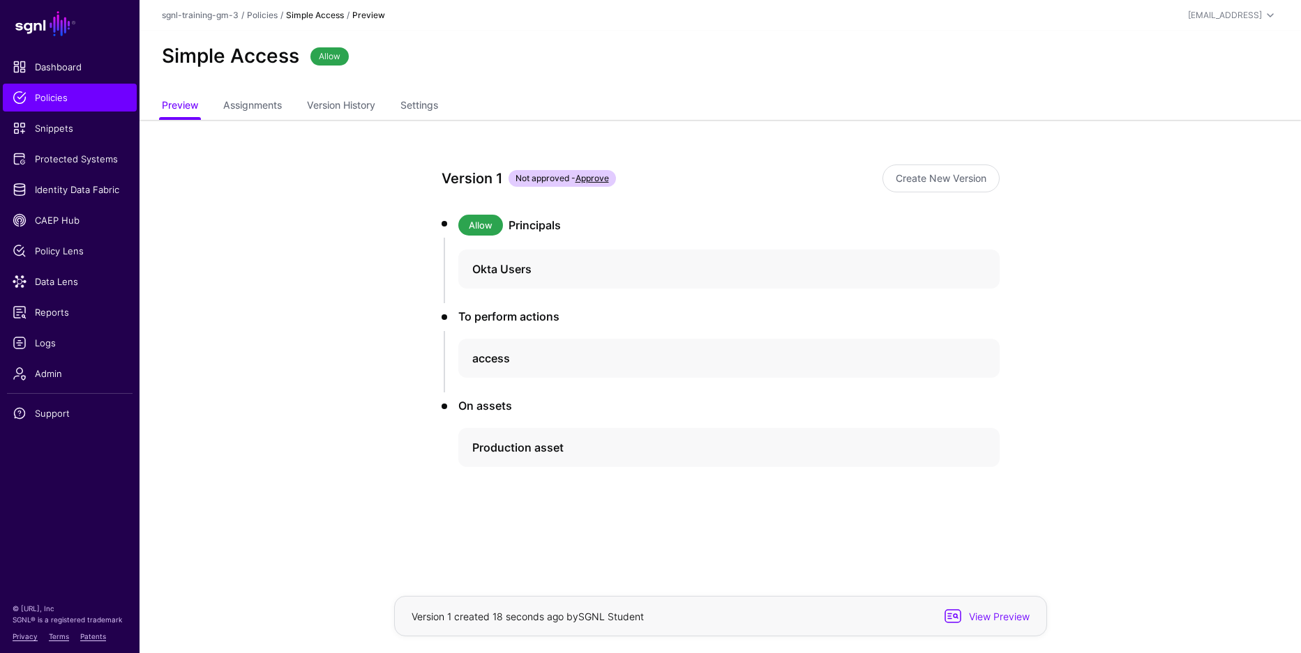
click at [1027, 559] on div "Version 1 Not approved - Approve Create New Version Allow Principals Okta Users…" at bounding box center [720, 365] width 647 height 490
click at [1014, 556] on div "Version 1 Not approved - Approve Create New Version Allow Principals Okta Users…" at bounding box center [720, 365] width 647 height 490
click at [1004, 552] on div "Version 1 Not approved - Approve Create New Version Allow Principals Okta Users…" at bounding box center [720, 365] width 647 height 490
click at [997, 543] on div "Version 1 Not approved - Approve Create New Version Allow Principals Okta Users…" at bounding box center [720, 365] width 647 height 490
click at [88, 98] on span "Policies" at bounding box center [70, 98] width 114 height 14
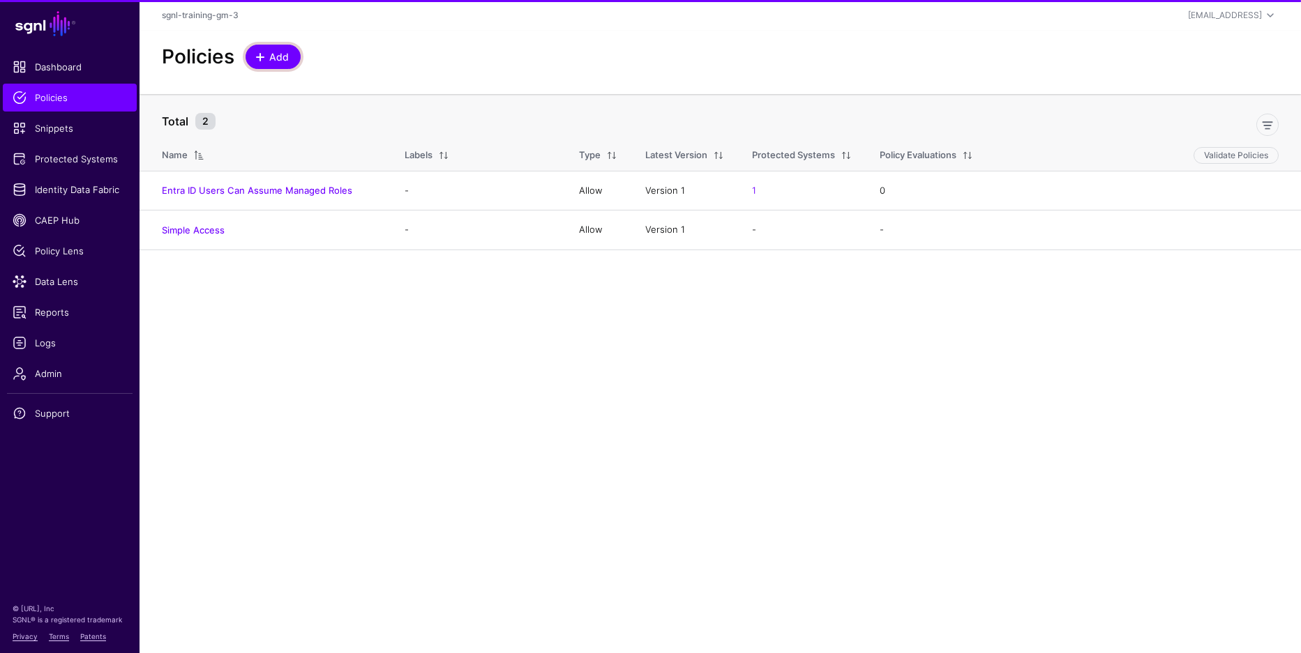
click at [280, 59] on span "Add" at bounding box center [279, 57] width 23 height 15
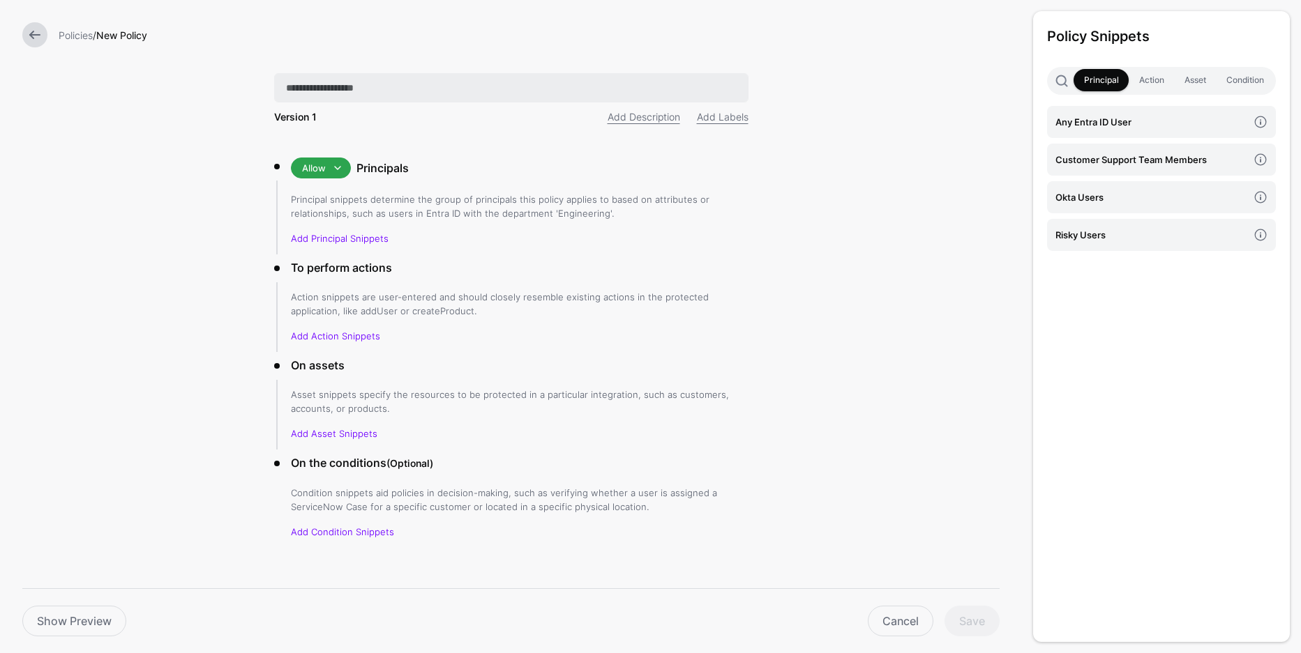
click at [347, 86] on input "text" at bounding box center [511, 87] width 474 height 29
type input "**********"
click at [311, 234] on link "Add Principal Snippets" at bounding box center [340, 238] width 98 height 11
click at [314, 236] on link "Add Principal Snippets" at bounding box center [340, 238] width 98 height 11
click at [1105, 202] on h4 "Okta Users" at bounding box center [1151, 197] width 192 height 15
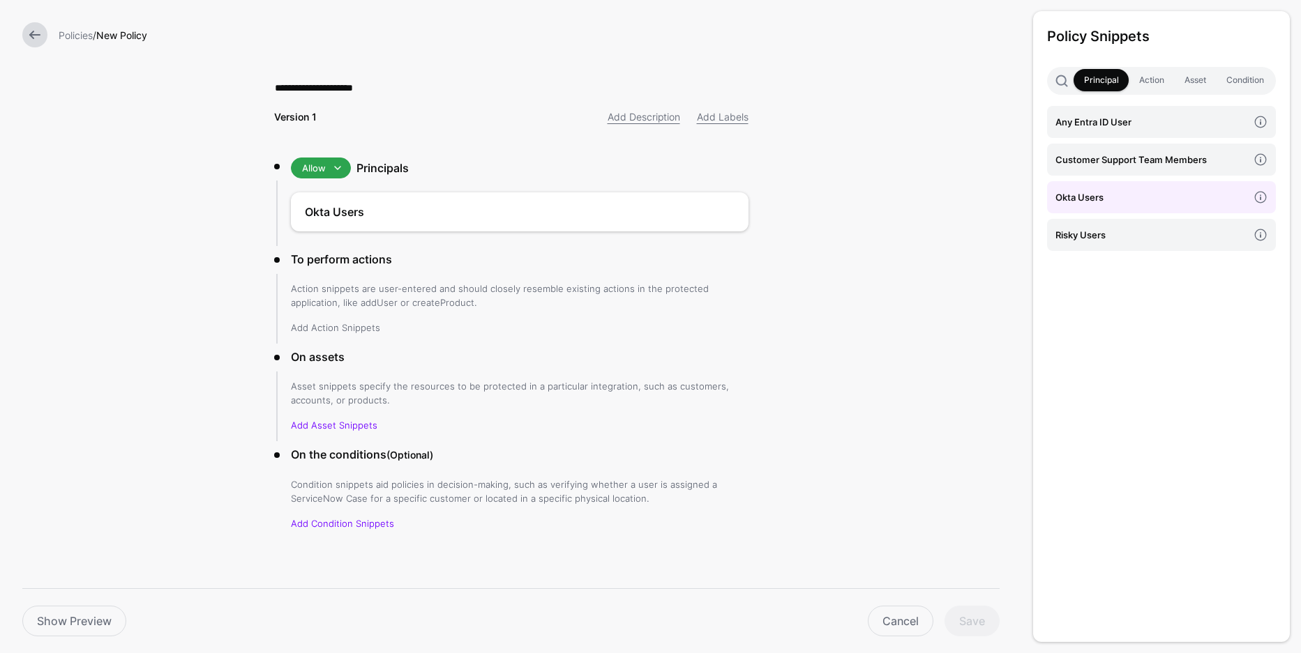
click at [373, 325] on link "Add Action Snippets" at bounding box center [335, 327] width 89 height 11
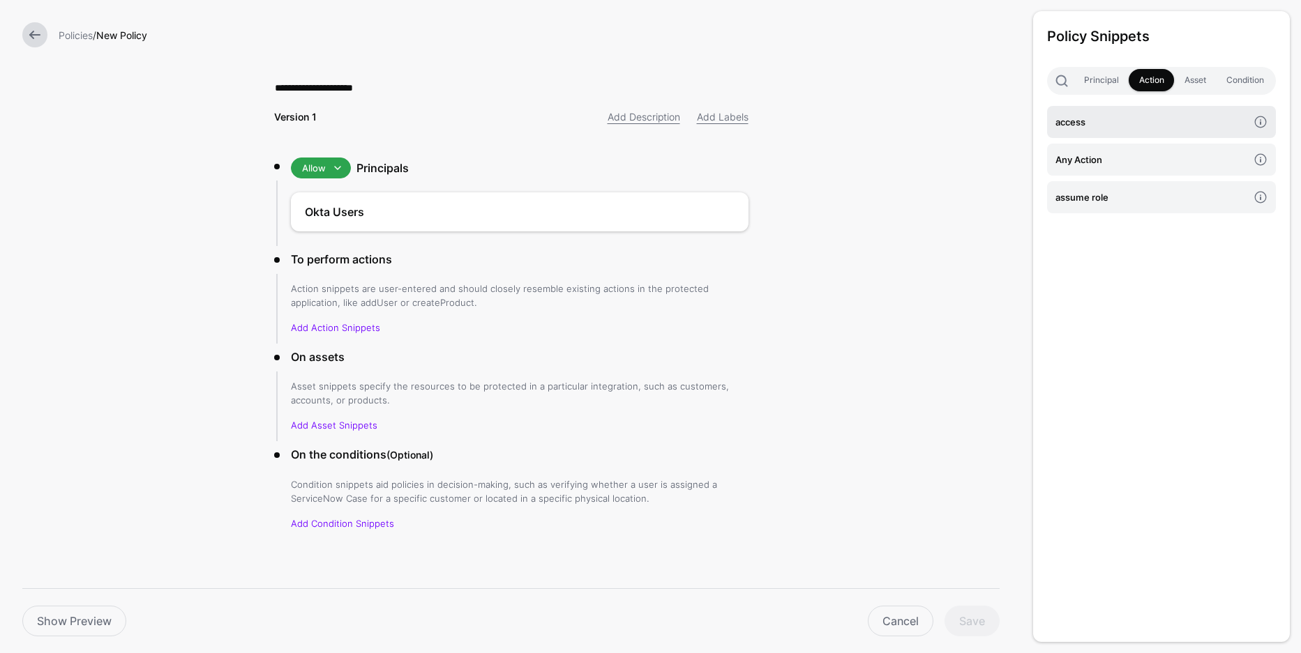
click at [1128, 124] on h4 "access" at bounding box center [1151, 121] width 192 height 15
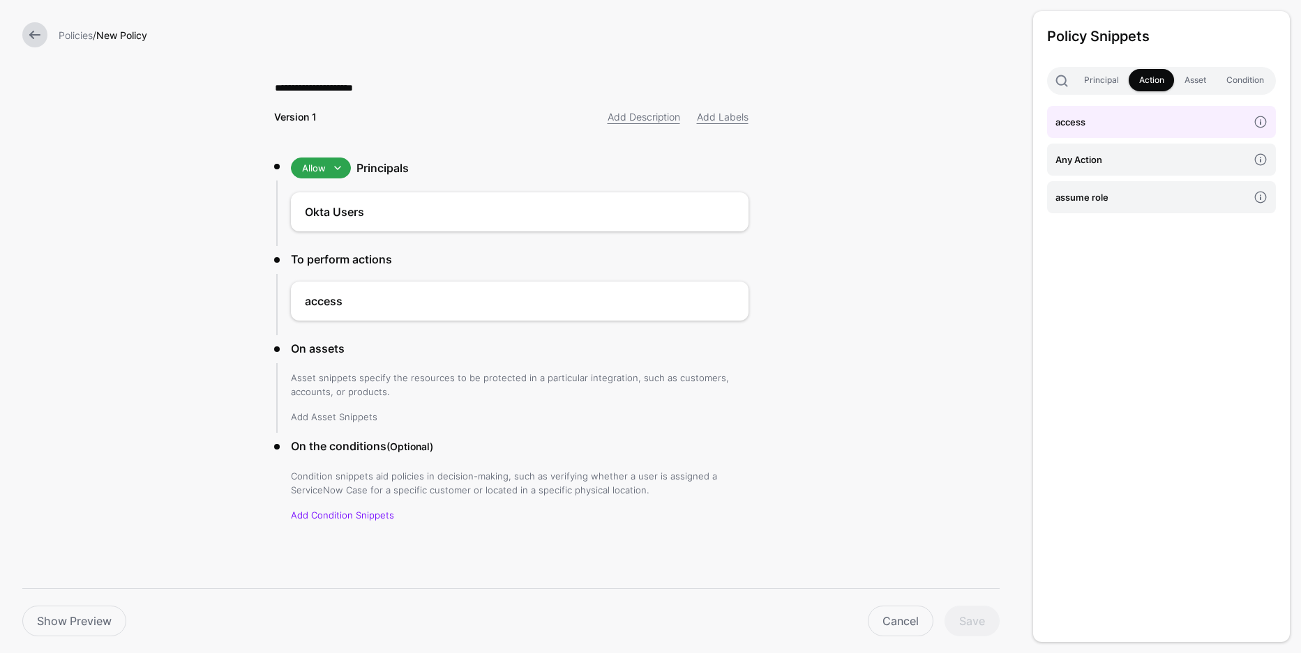
click at [316, 421] on link "Add Asset Snippets" at bounding box center [334, 416] width 86 height 11
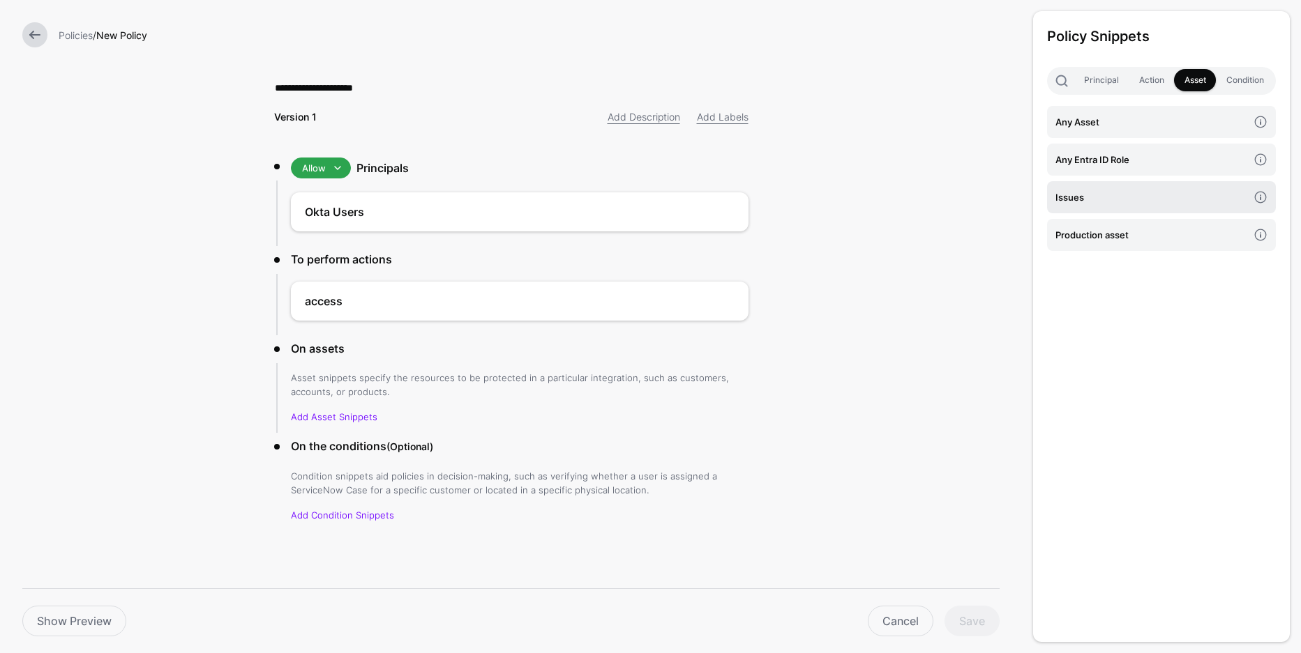
click at [1120, 199] on h4 "Issues" at bounding box center [1151, 197] width 192 height 15
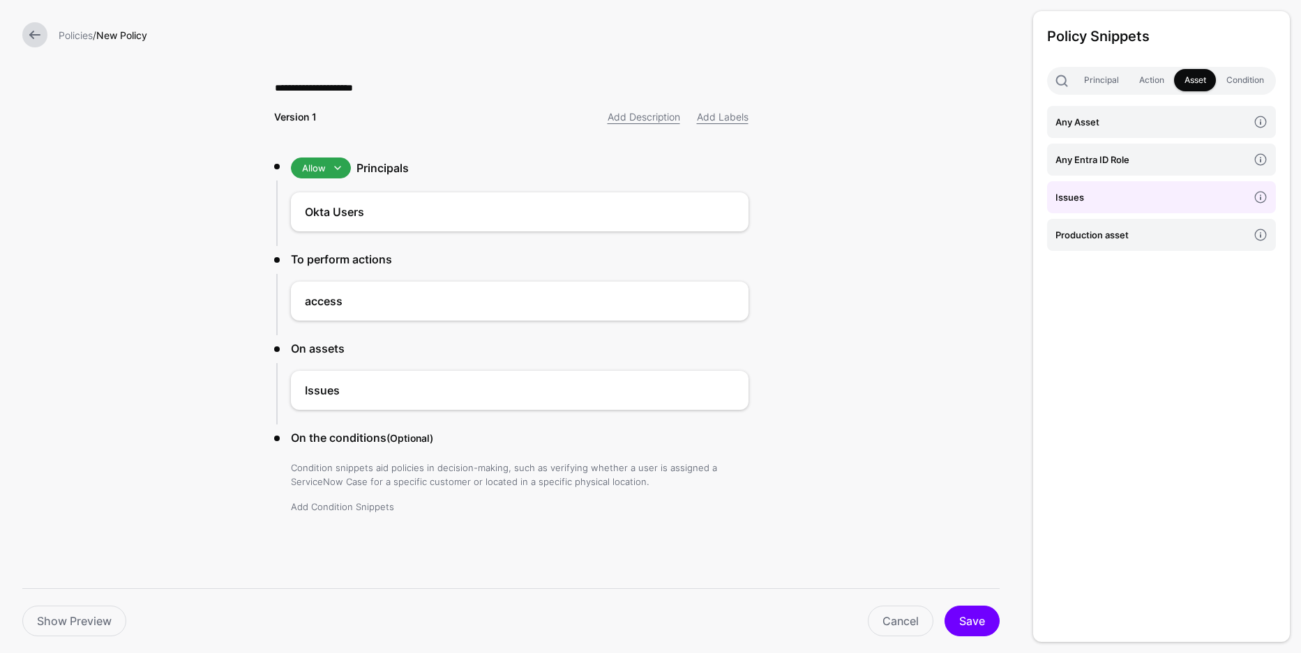
click at [372, 504] on link "Add Condition Snippets" at bounding box center [342, 506] width 103 height 11
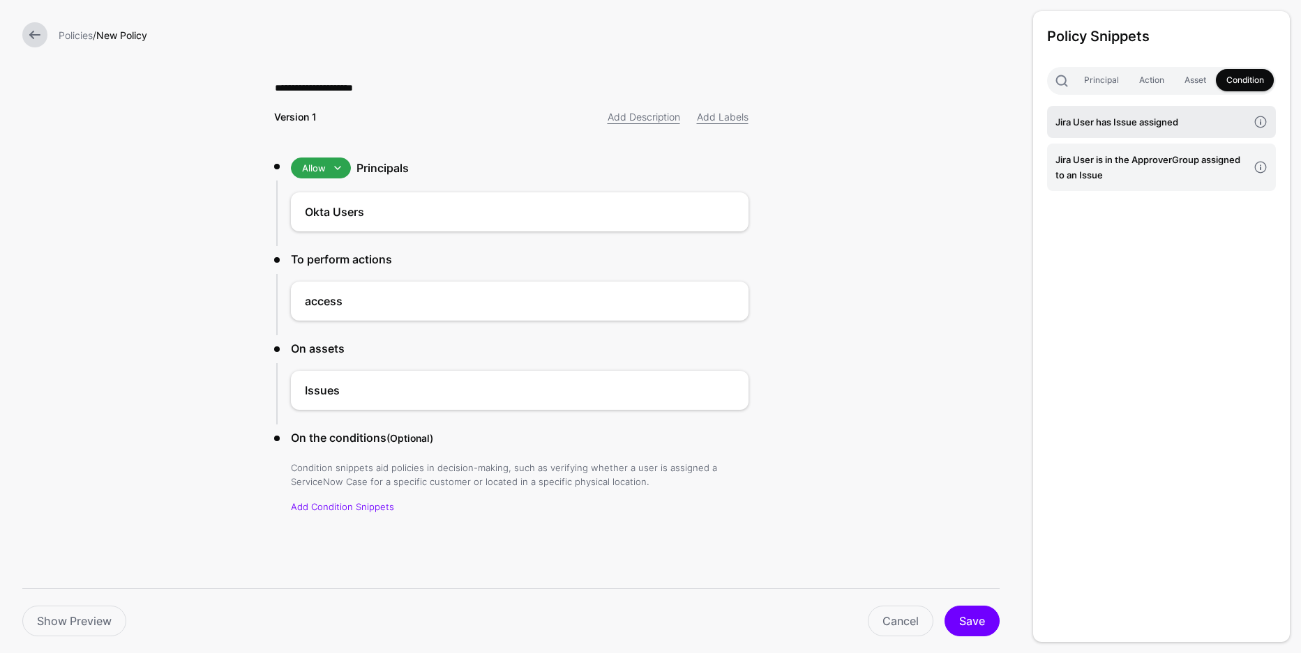
click at [1137, 123] on h4 "Jira User has Issue assigned" at bounding box center [1151, 121] width 192 height 15
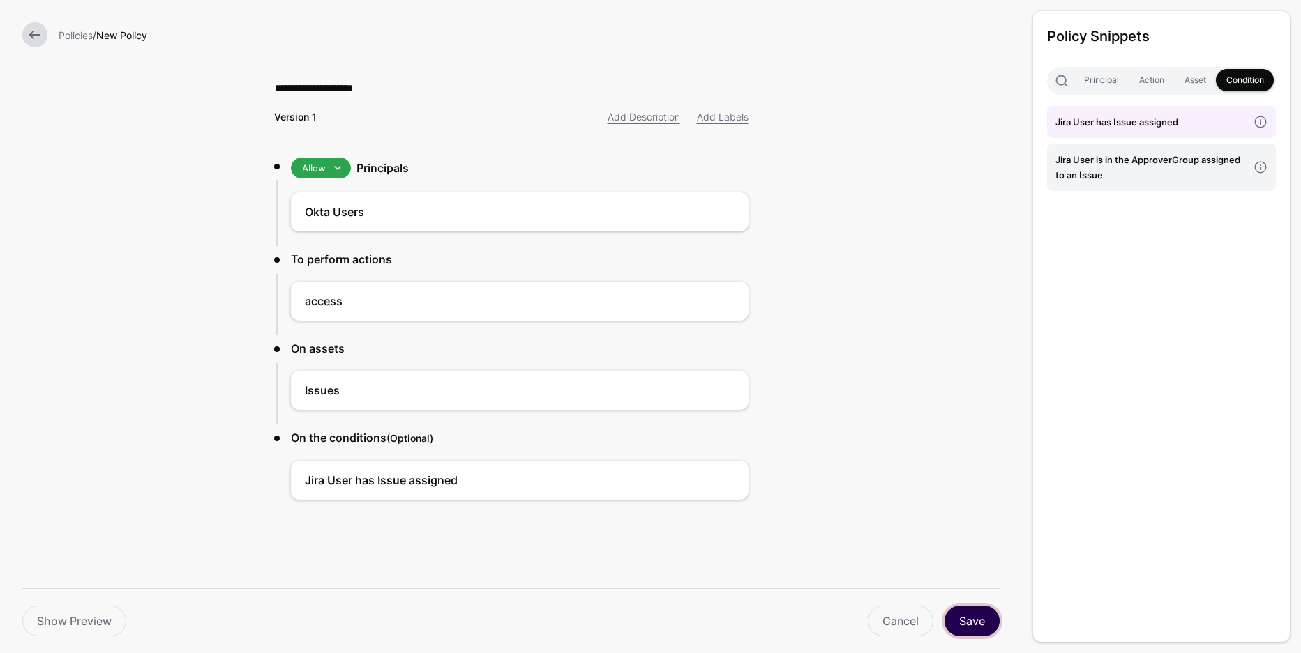
click at [982, 610] on button "Save" at bounding box center [971, 621] width 55 height 31
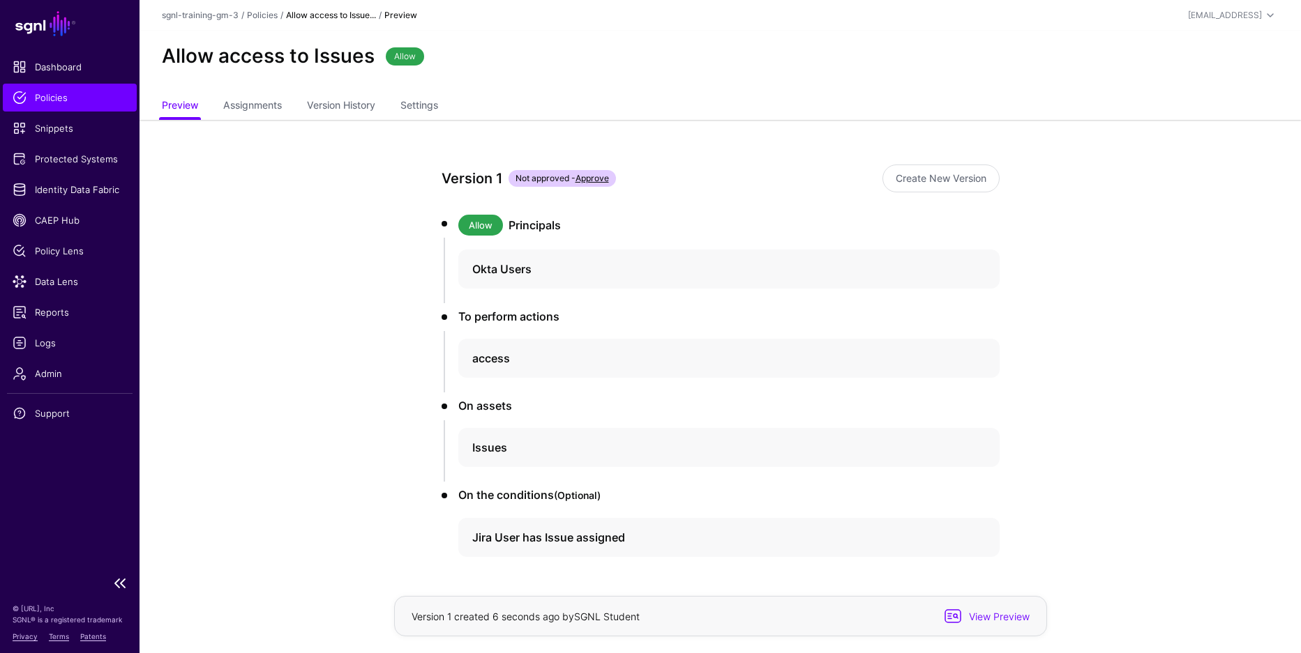
click at [105, 91] on span "Policies" at bounding box center [70, 98] width 114 height 14
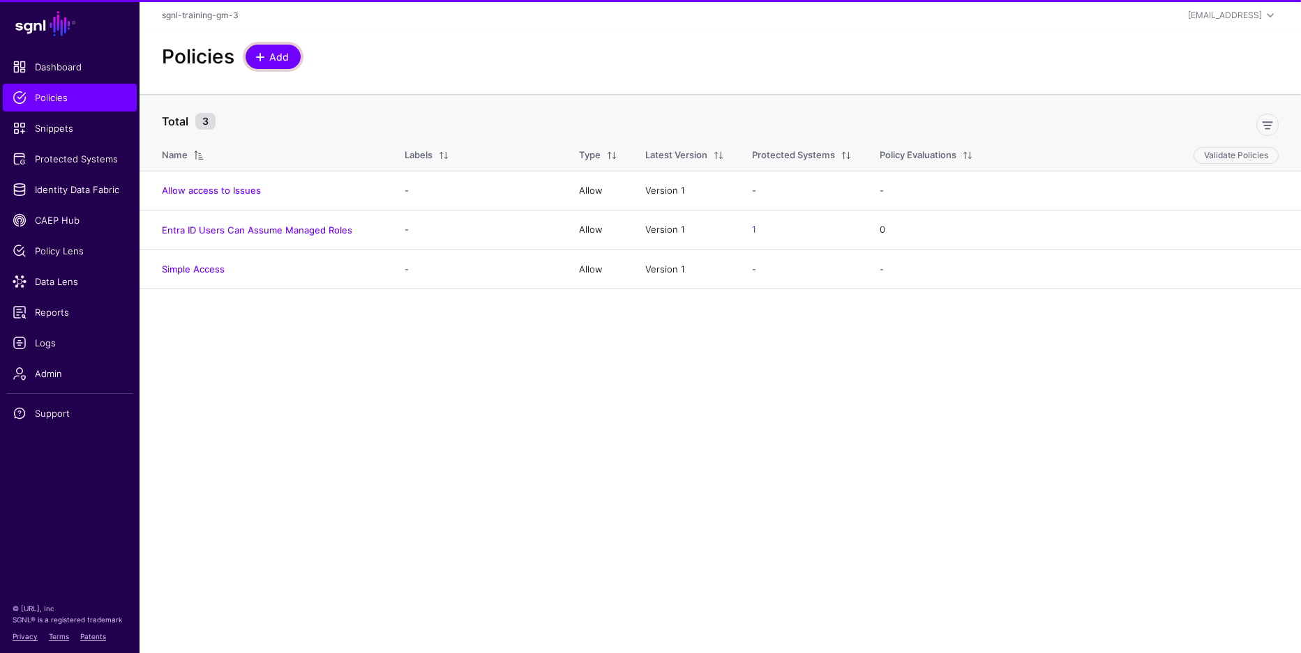
click at [279, 56] on span "Add" at bounding box center [279, 57] width 23 height 15
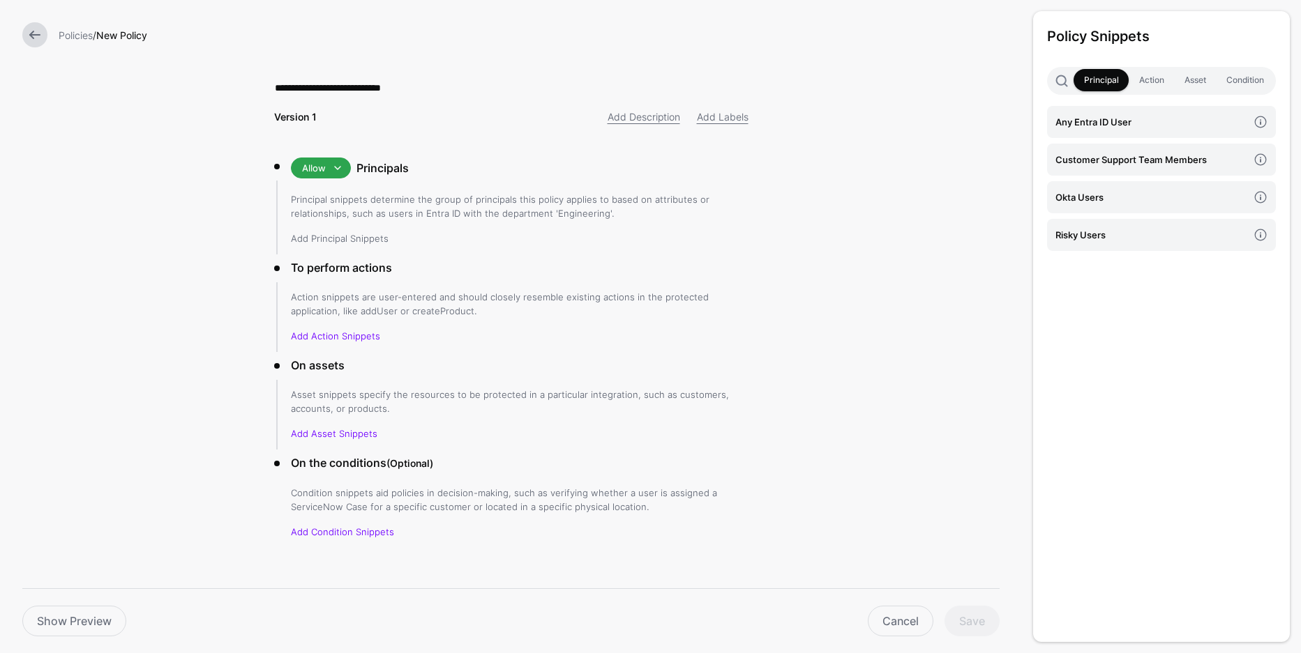
type input "**********"
click at [358, 236] on link "Add Principal Snippets" at bounding box center [340, 238] width 98 height 11
click at [1087, 160] on h4 "Customer Support Team Members" at bounding box center [1151, 159] width 192 height 15
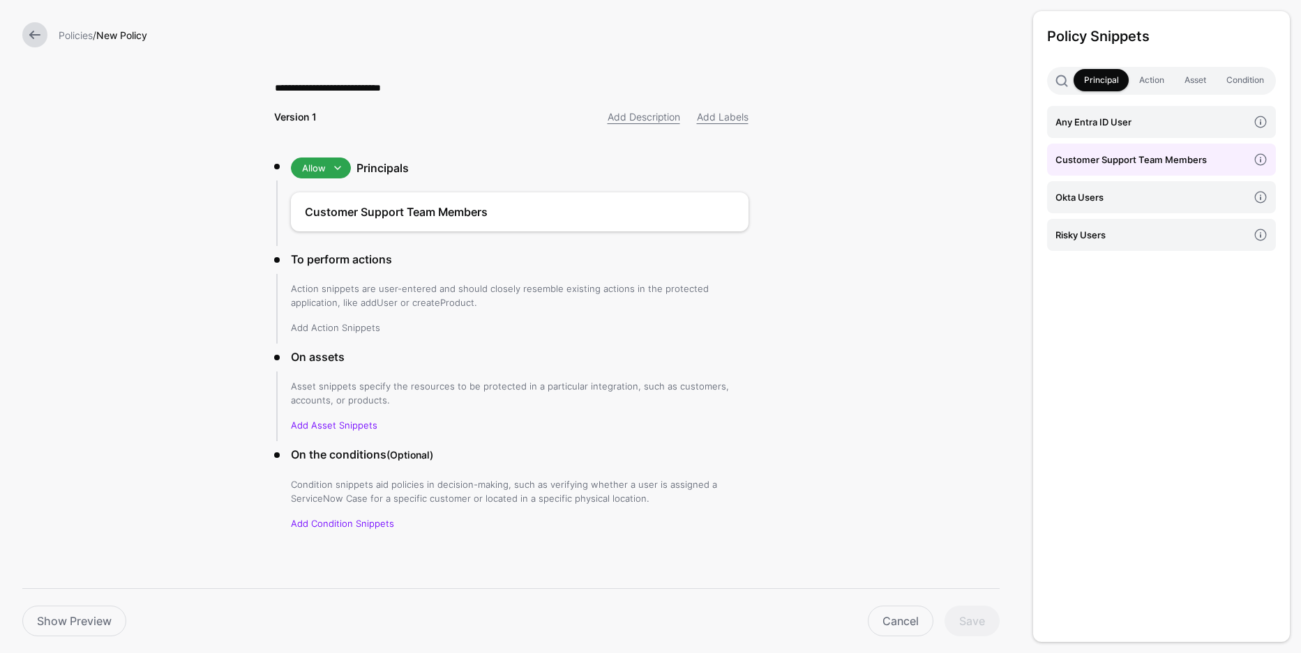
click at [325, 325] on link "Add Action Snippets" at bounding box center [335, 327] width 89 height 11
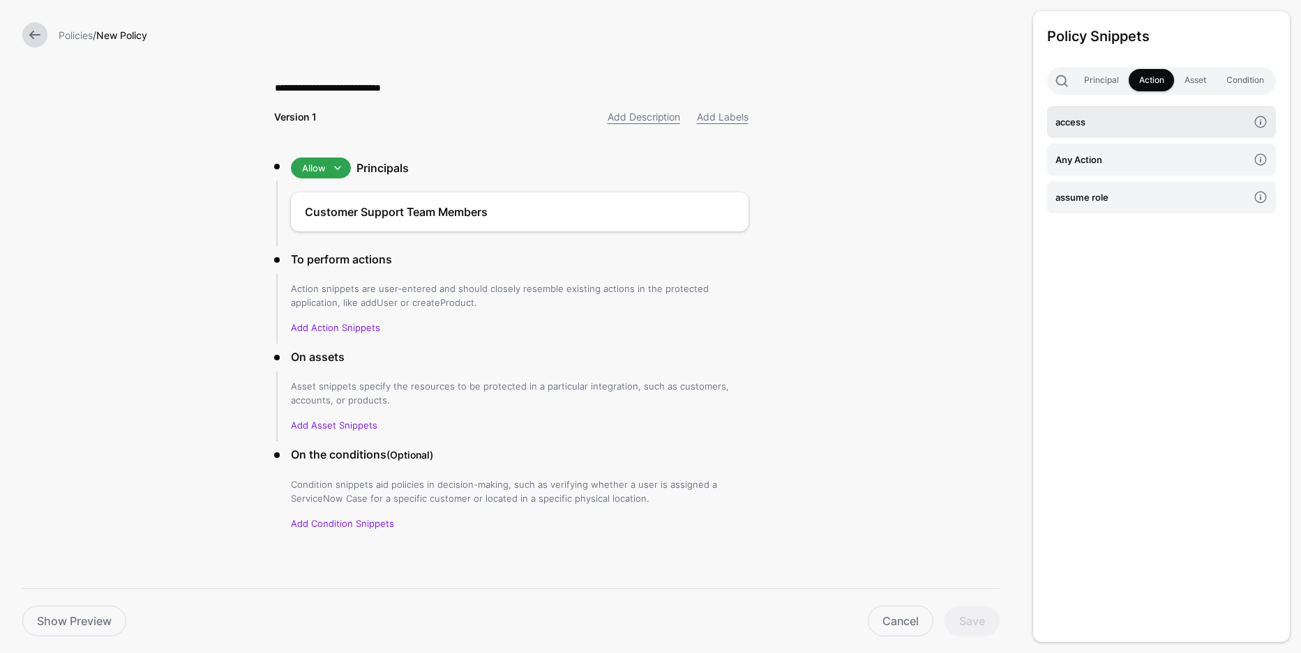
click at [1098, 117] on h4 "access" at bounding box center [1151, 121] width 192 height 15
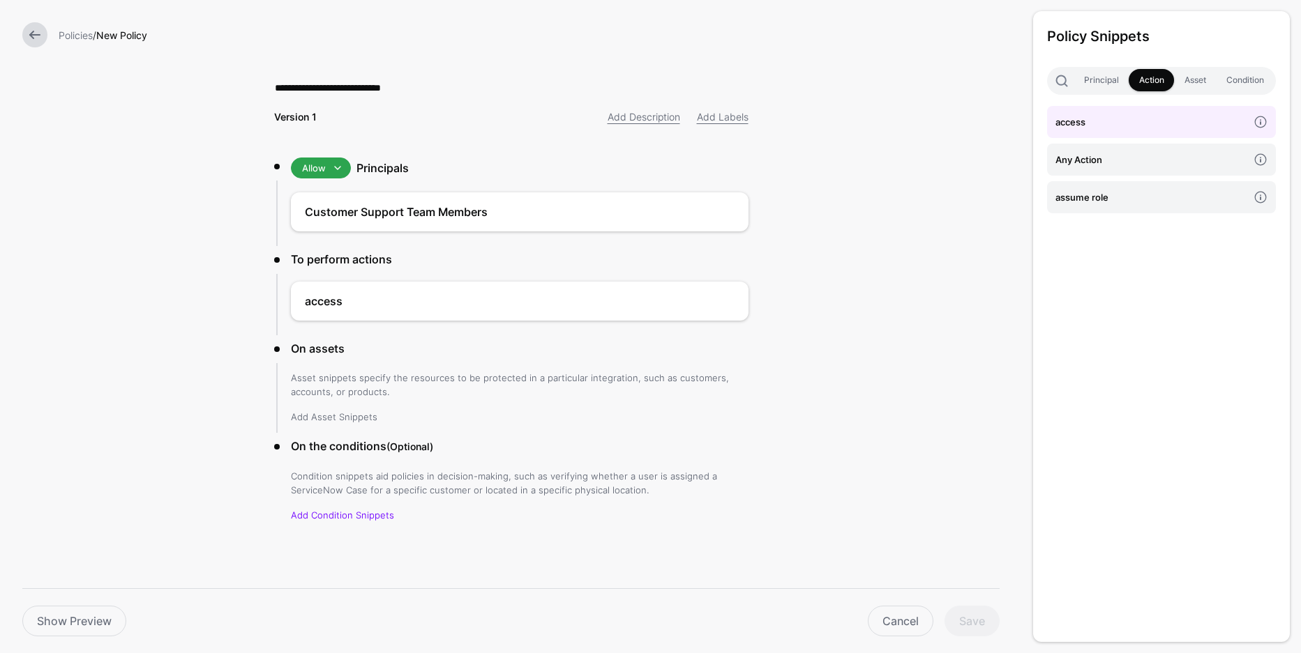
click at [358, 418] on link "Add Asset Snippets" at bounding box center [334, 416] width 86 height 11
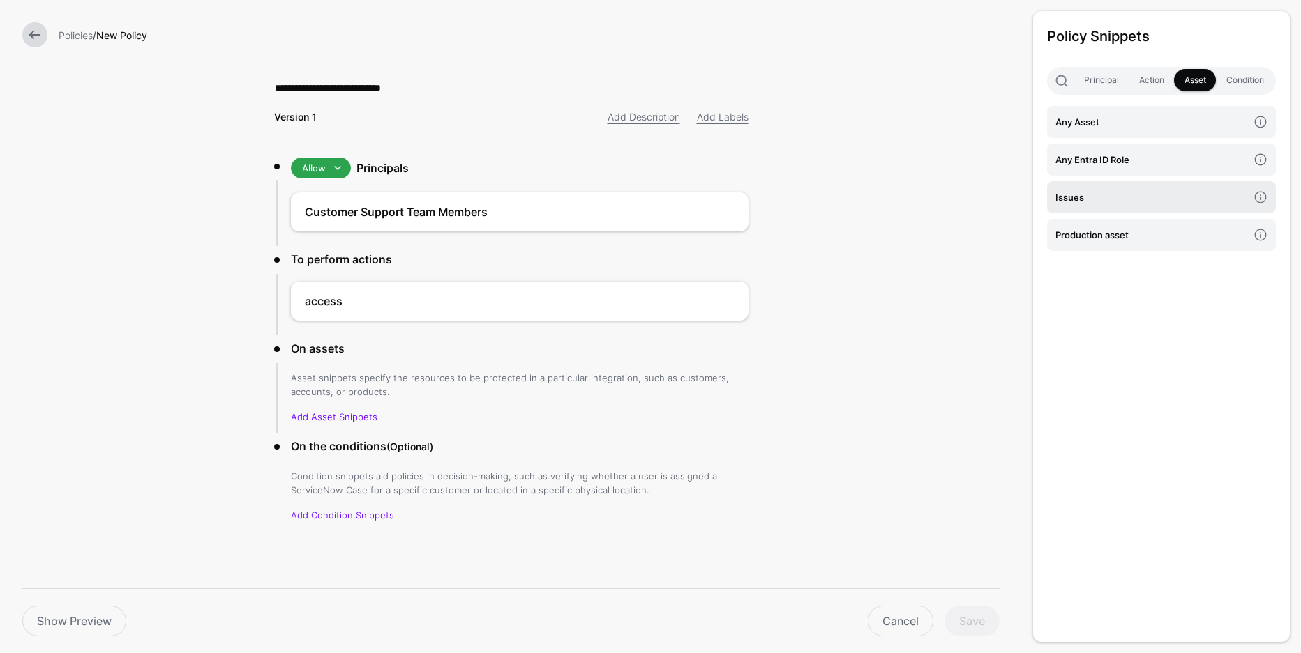
click at [1175, 192] on h4 "Issues" at bounding box center [1151, 197] width 192 height 15
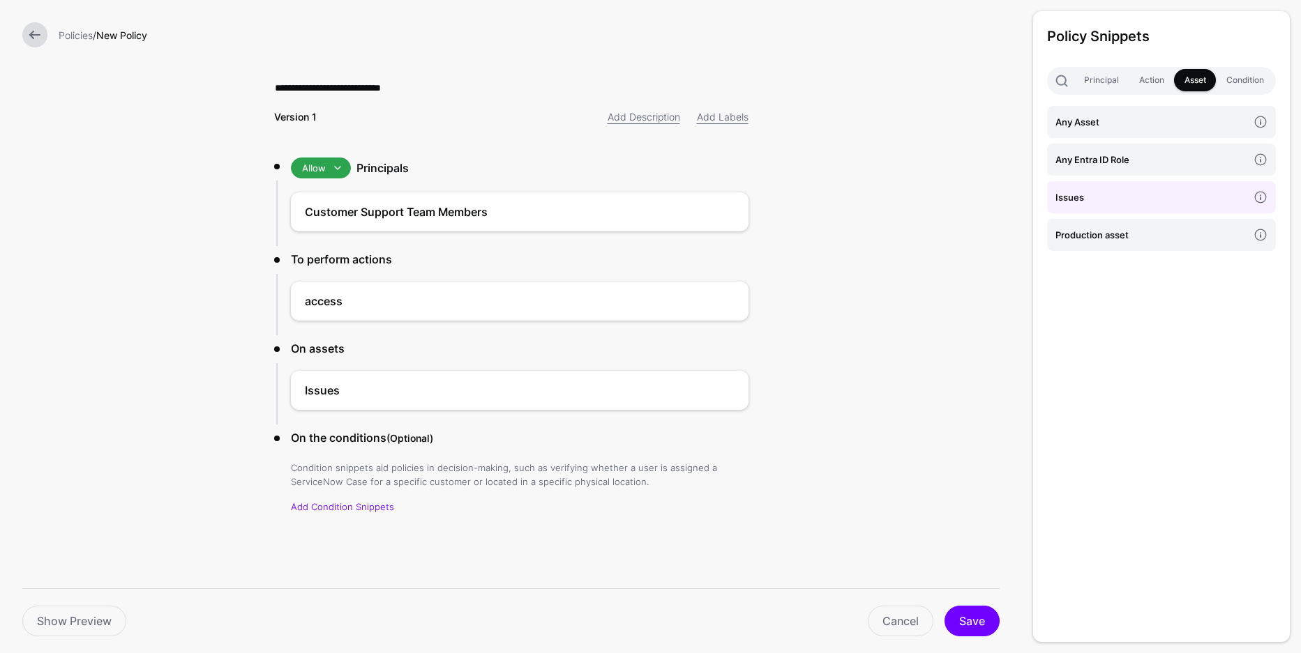
click at [363, 515] on li "On the conditions (Optional) Condition snippets aid policies in decision-making…" at bounding box center [511, 476] width 474 height 93
click at [365, 510] on link "Add Condition Snippets" at bounding box center [342, 506] width 103 height 11
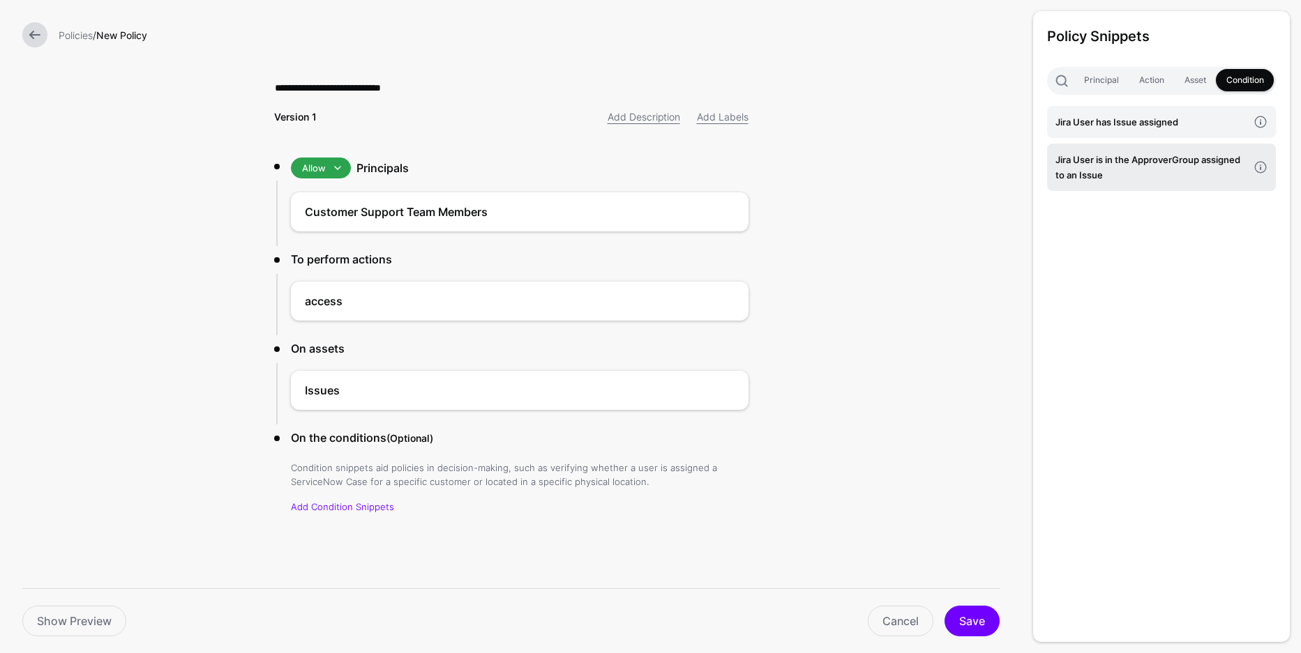
click at [1129, 172] on h4 "Jira User is in the ApproverGroup assigned to an Issue" at bounding box center [1151, 167] width 192 height 31
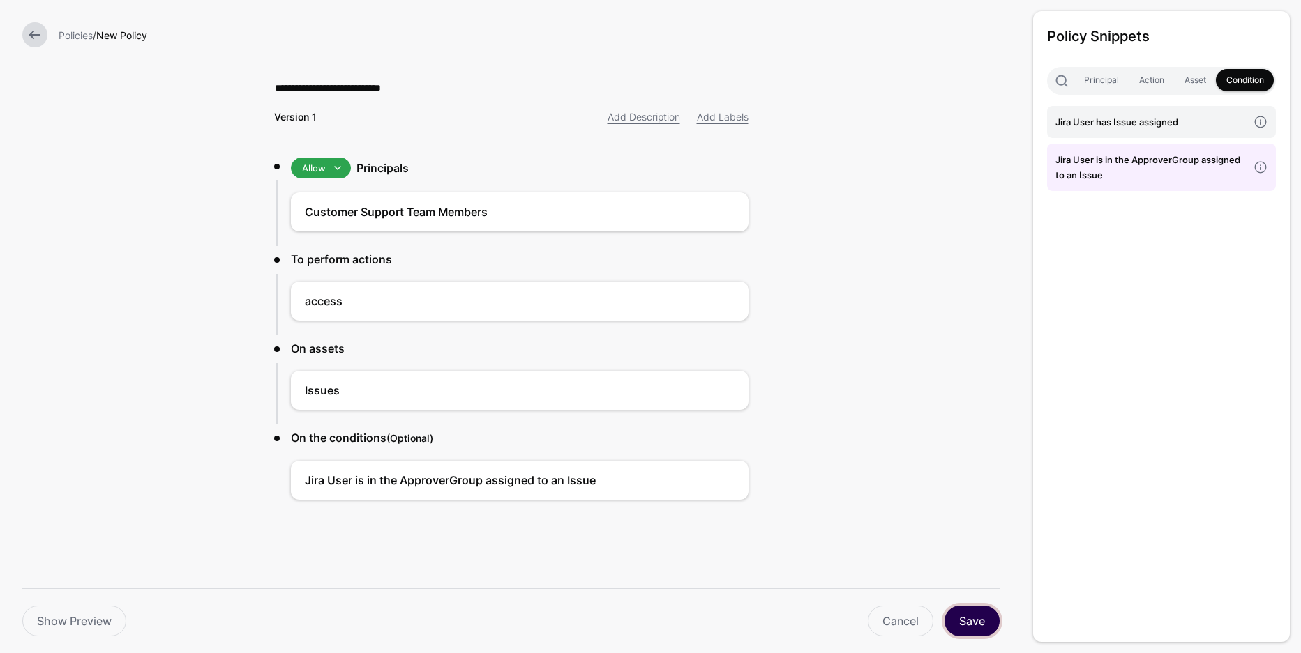
click at [978, 628] on button "Save" at bounding box center [971, 621] width 55 height 31
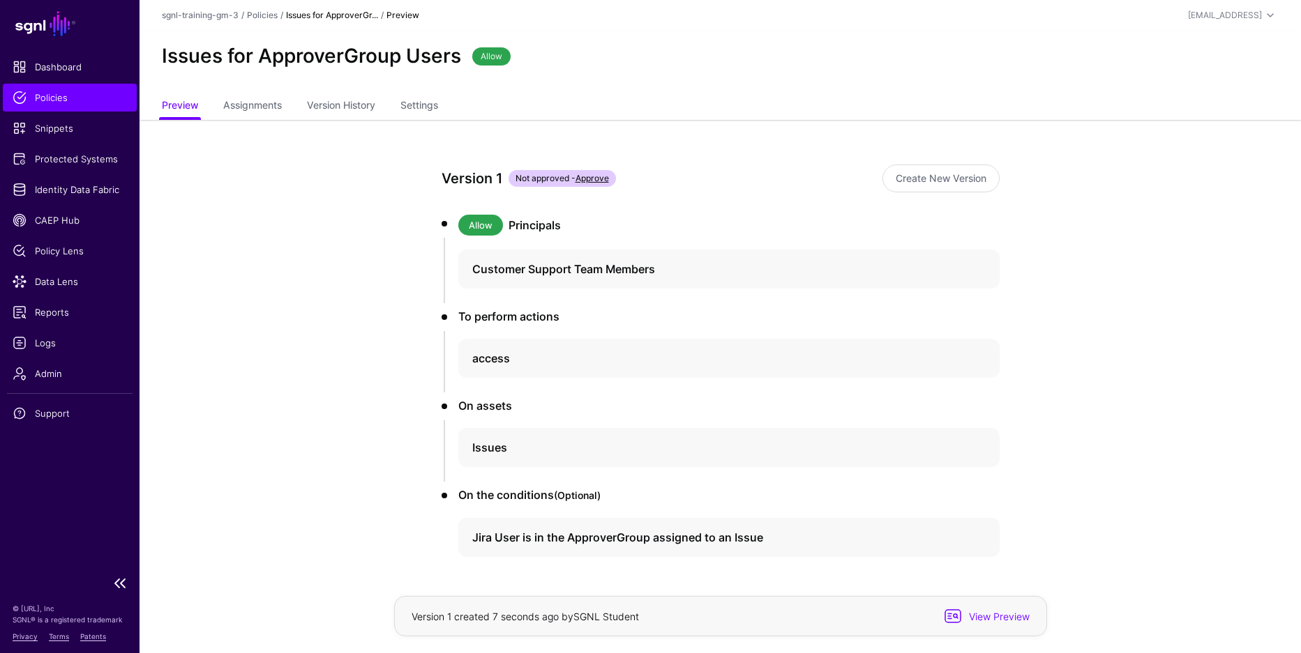
click at [100, 105] on link "Policies" at bounding box center [70, 98] width 134 height 28
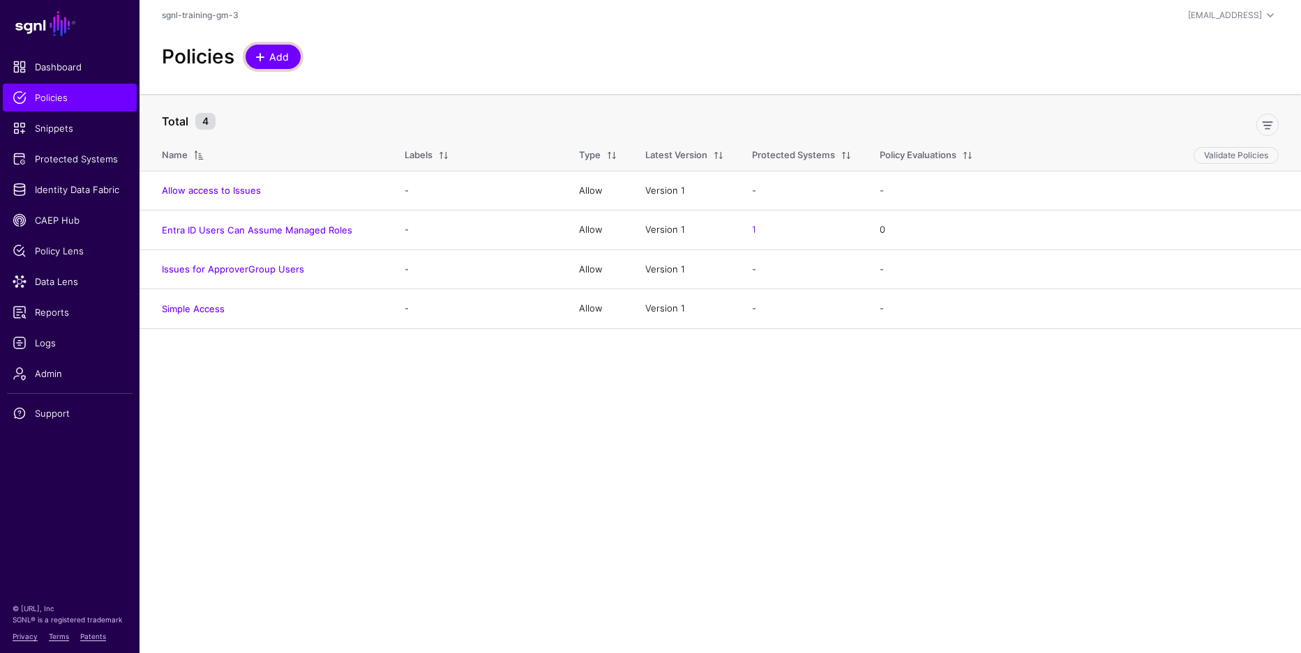
click at [284, 57] on span "Add" at bounding box center [279, 57] width 23 height 15
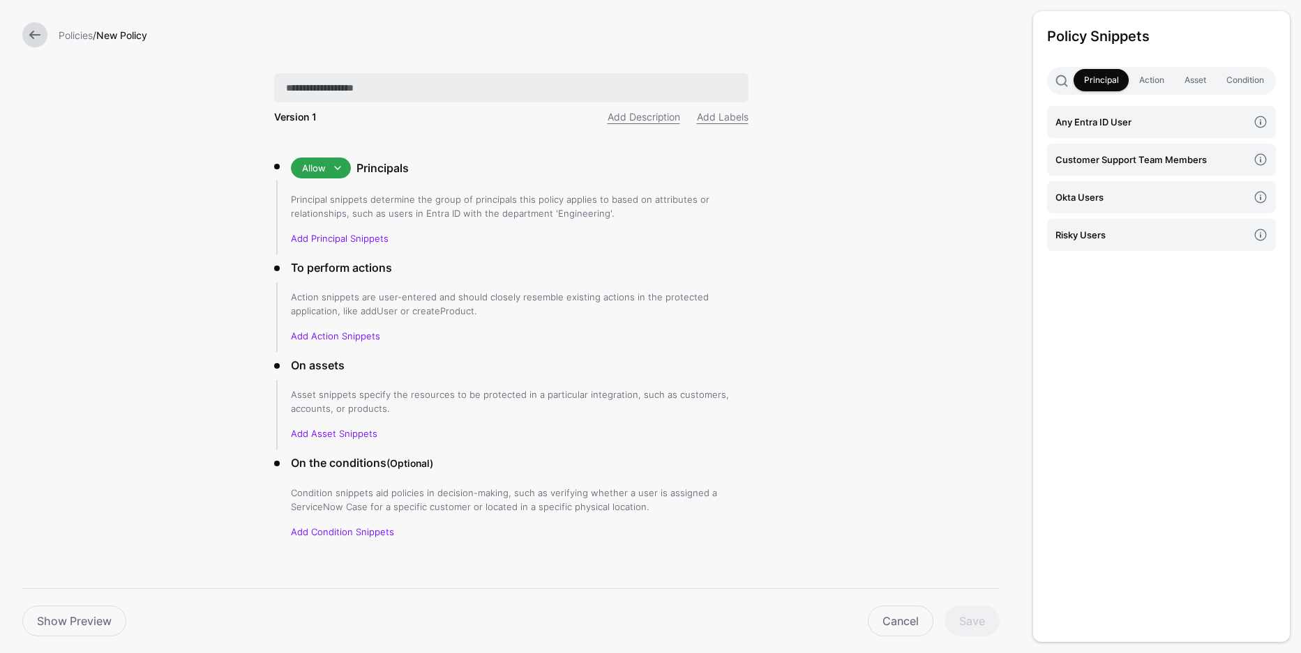
click at [538, 83] on input "text" at bounding box center [511, 87] width 474 height 29
type input "**********"
click at [333, 165] on span at bounding box center [337, 168] width 17 height 17
click at [347, 219] on div "Deny" at bounding box center [346, 219] width 89 height 14
click at [363, 238] on link "Add Principal Snippets" at bounding box center [340, 238] width 98 height 11
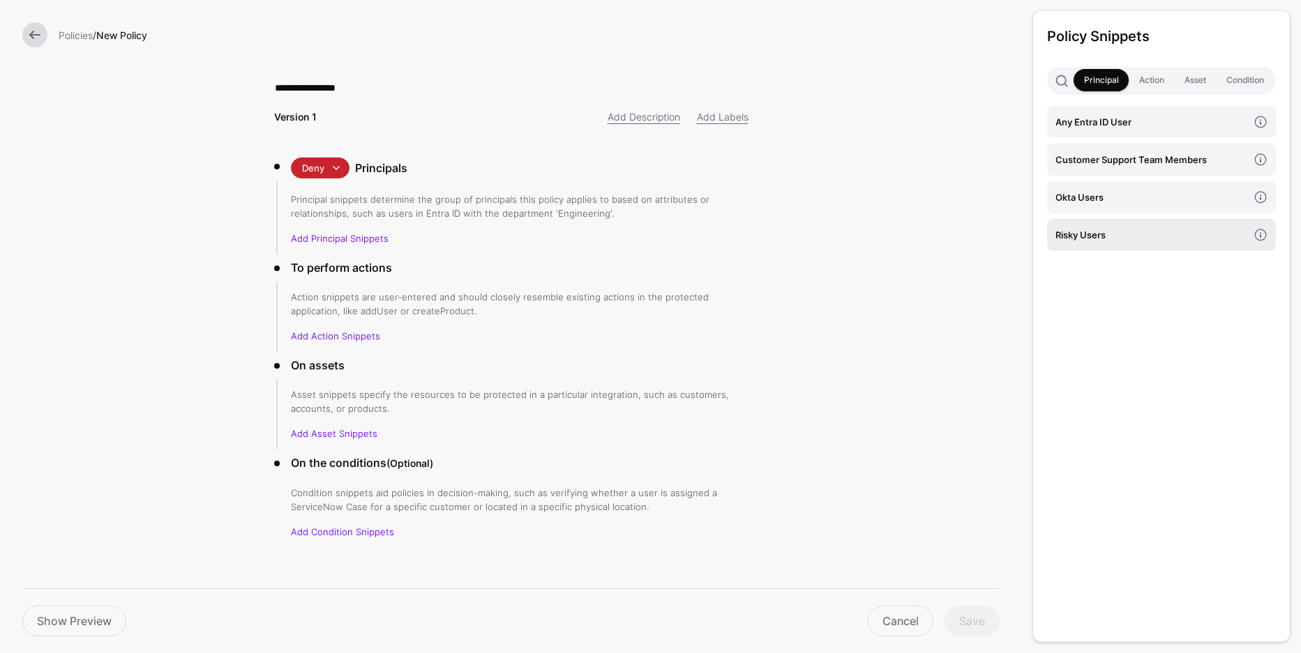
click at [1118, 240] on h4 "Risky Users" at bounding box center [1151, 234] width 192 height 15
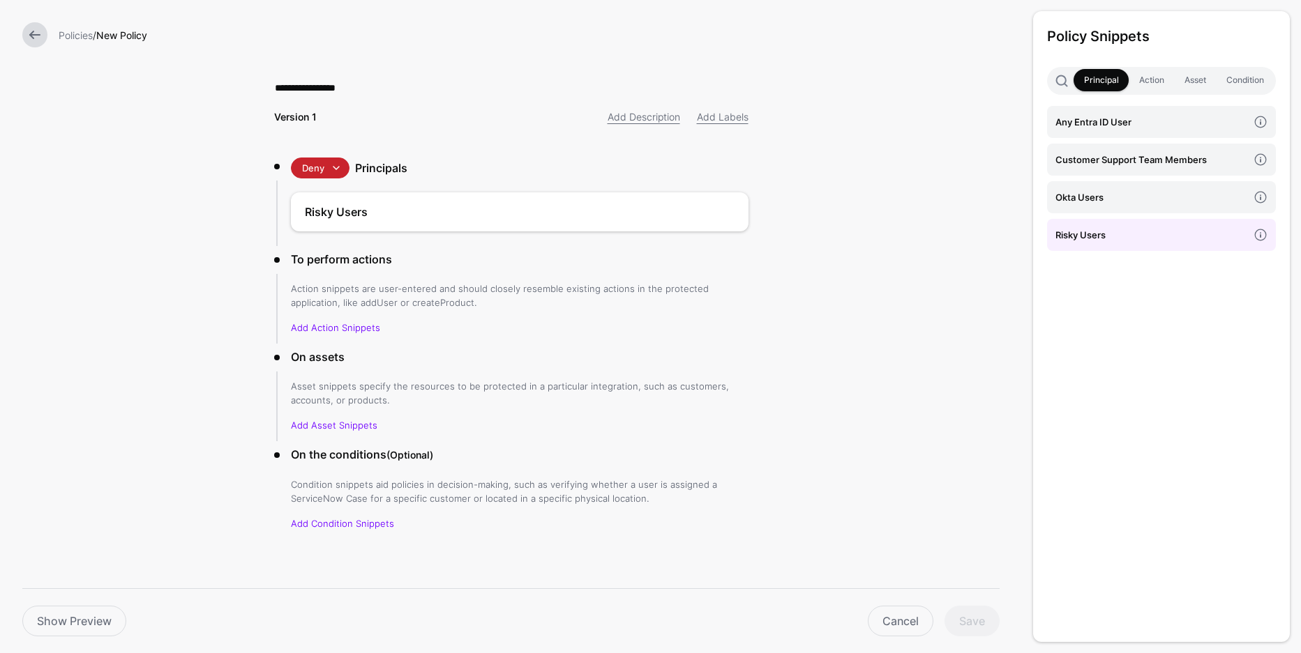
scroll to position [6, 0]
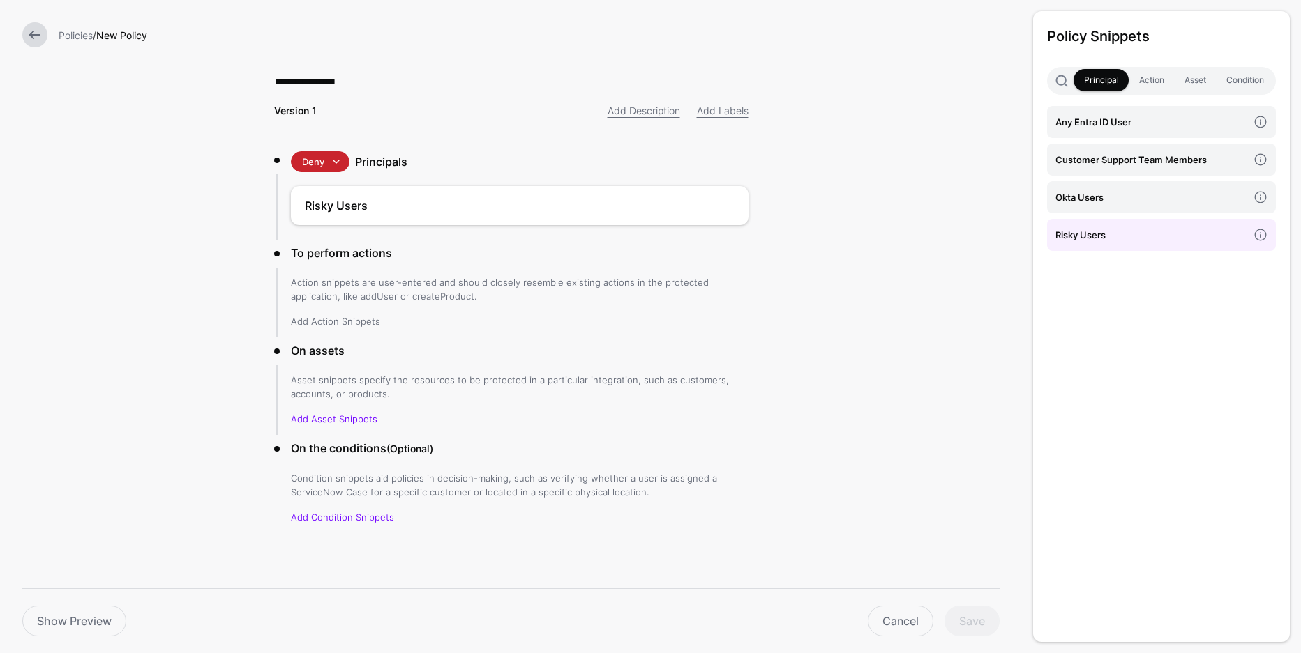
click at [337, 319] on link "Add Action Snippets" at bounding box center [335, 321] width 89 height 11
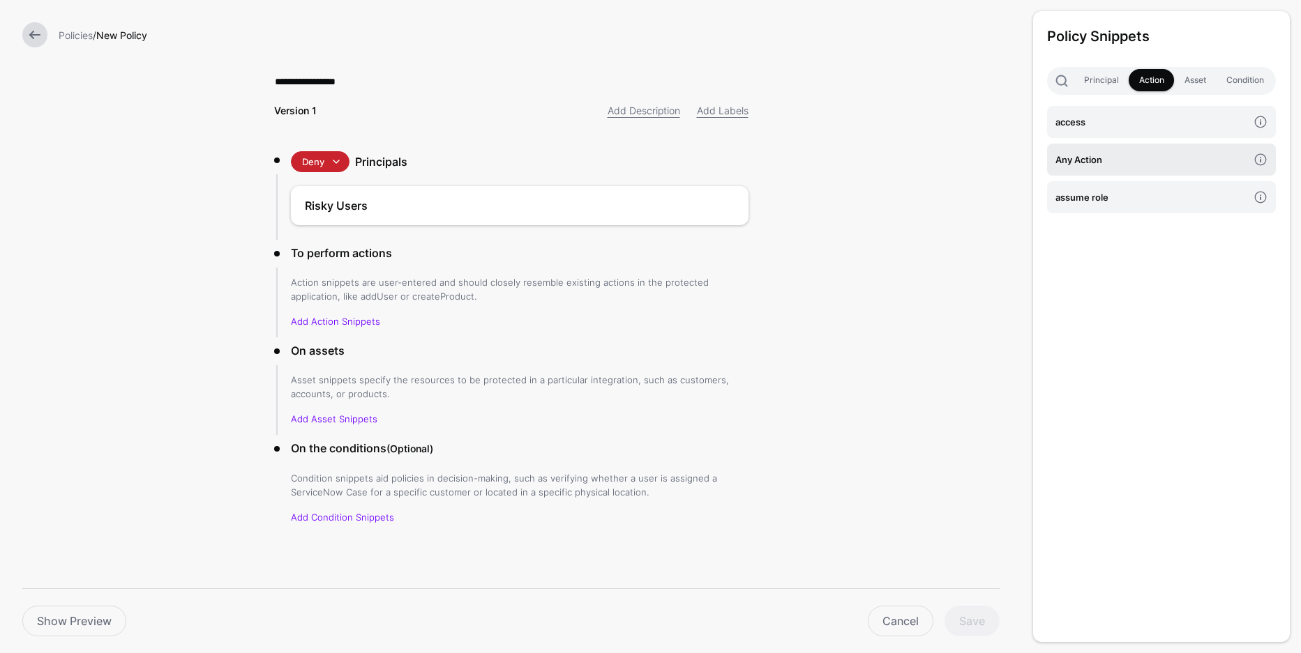
click at [1158, 154] on h4 "Any Action" at bounding box center [1151, 159] width 192 height 15
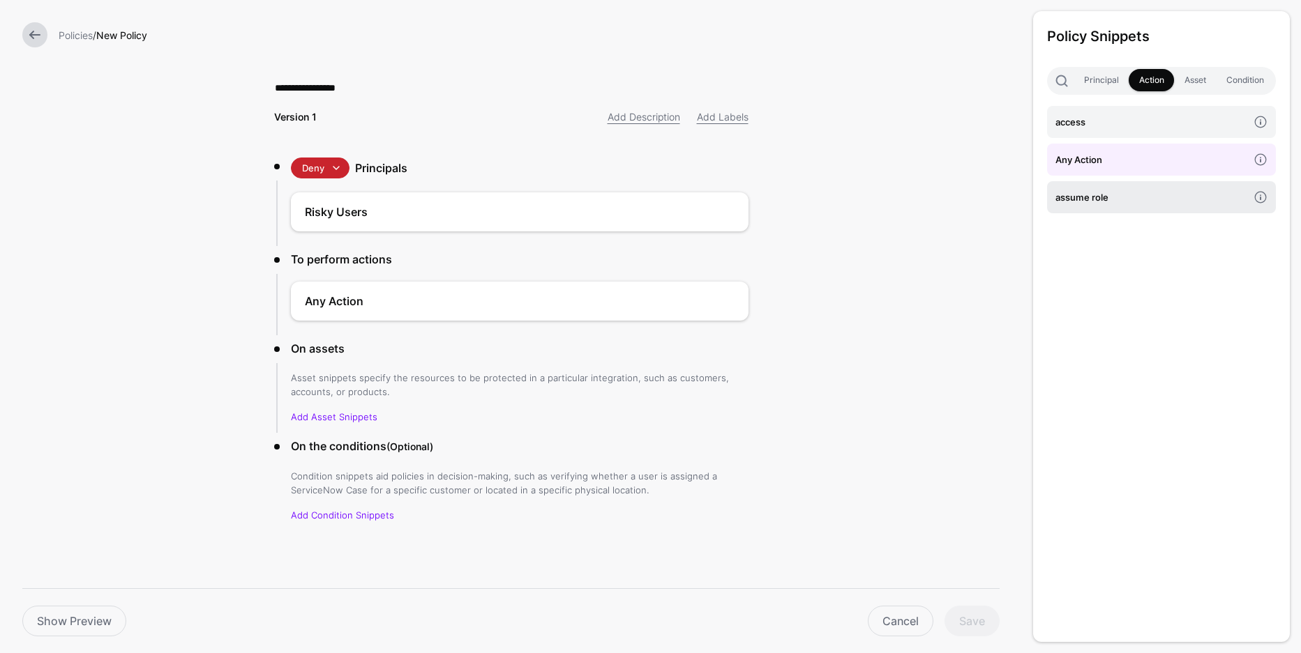
scroll to position [0, 0]
click at [825, 361] on form "**********" at bounding box center [511, 325] width 1022 height 651
click at [826, 358] on form "**********" at bounding box center [511, 325] width 1022 height 651
click at [369, 410] on p "Add Asset Snippets" at bounding box center [520, 417] width 458 height 14
click at [367, 412] on link "Add Asset Snippets" at bounding box center [334, 416] width 86 height 11
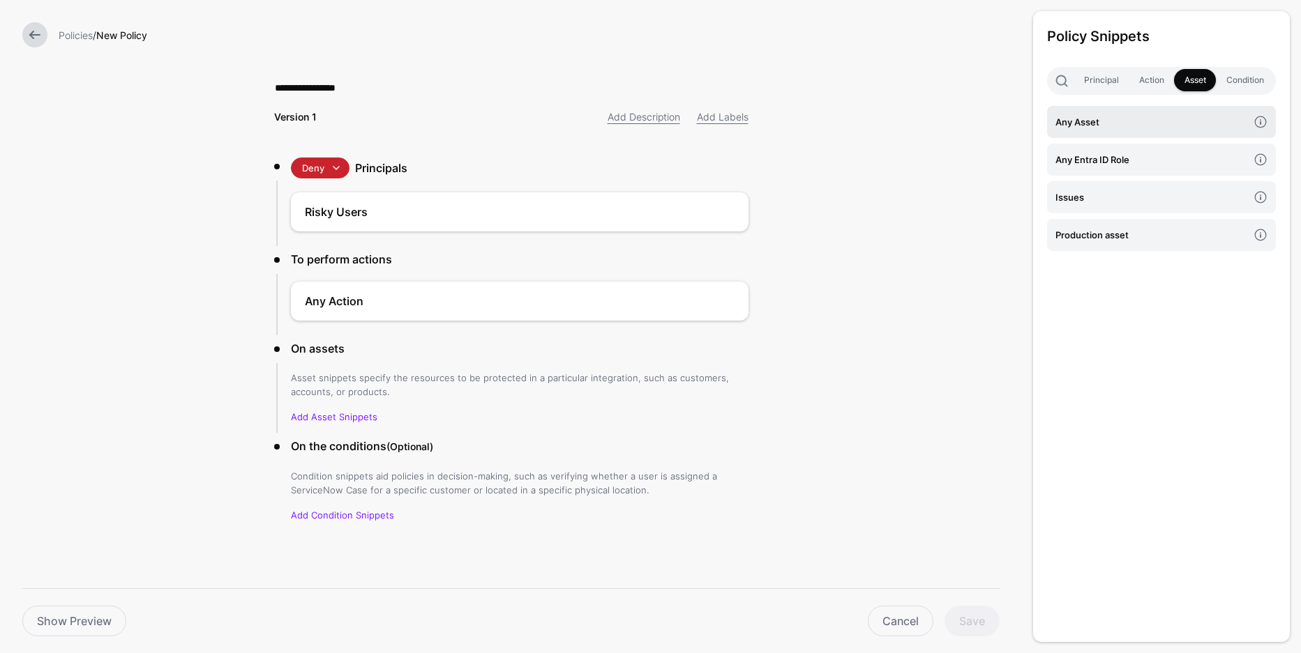
click at [1138, 117] on h4 "Any Asset" at bounding box center [1151, 121] width 192 height 15
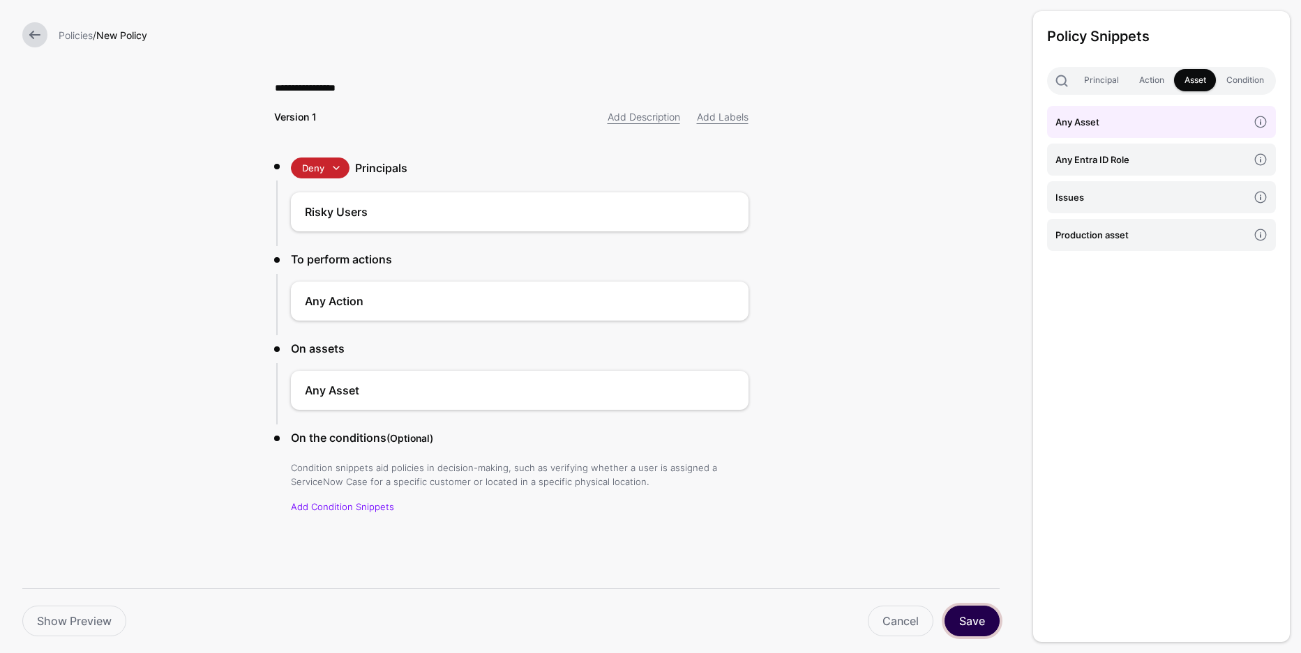
click at [988, 621] on button "Save" at bounding box center [971, 621] width 55 height 31
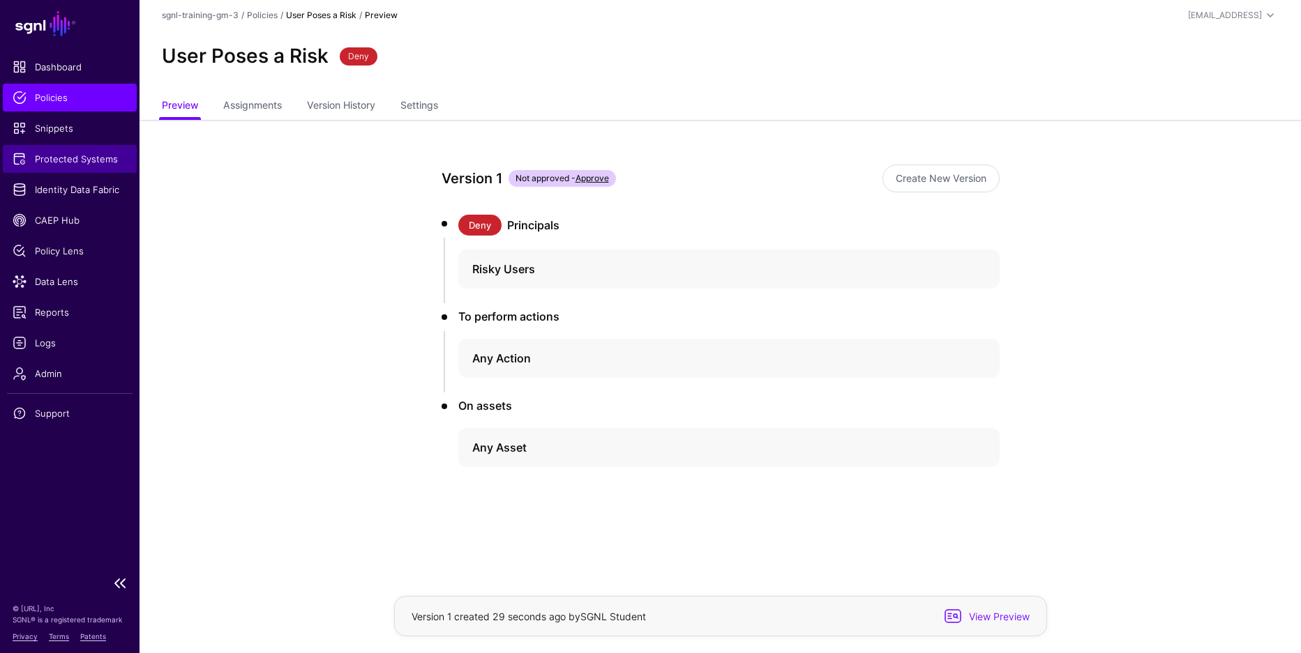
click at [98, 156] on span "Protected Systems" at bounding box center [70, 159] width 114 height 14
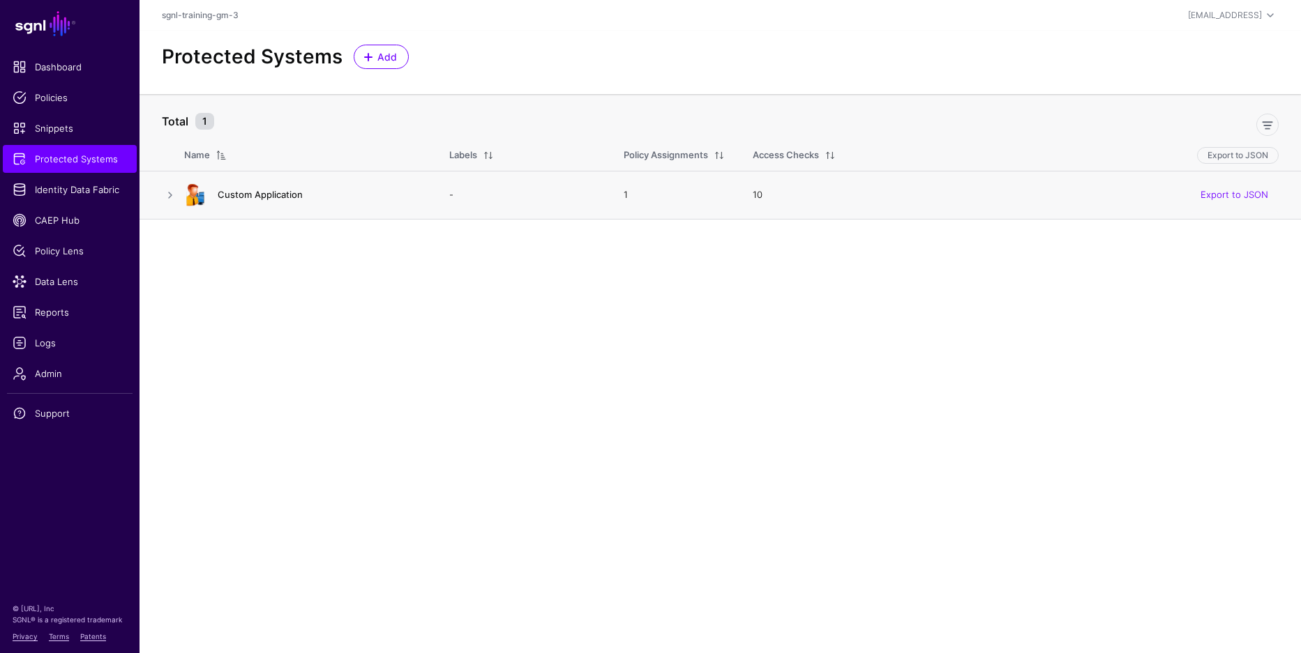
click at [254, 194] on link "Custom Application" at bounding box center [260, 194] width 85 height 11
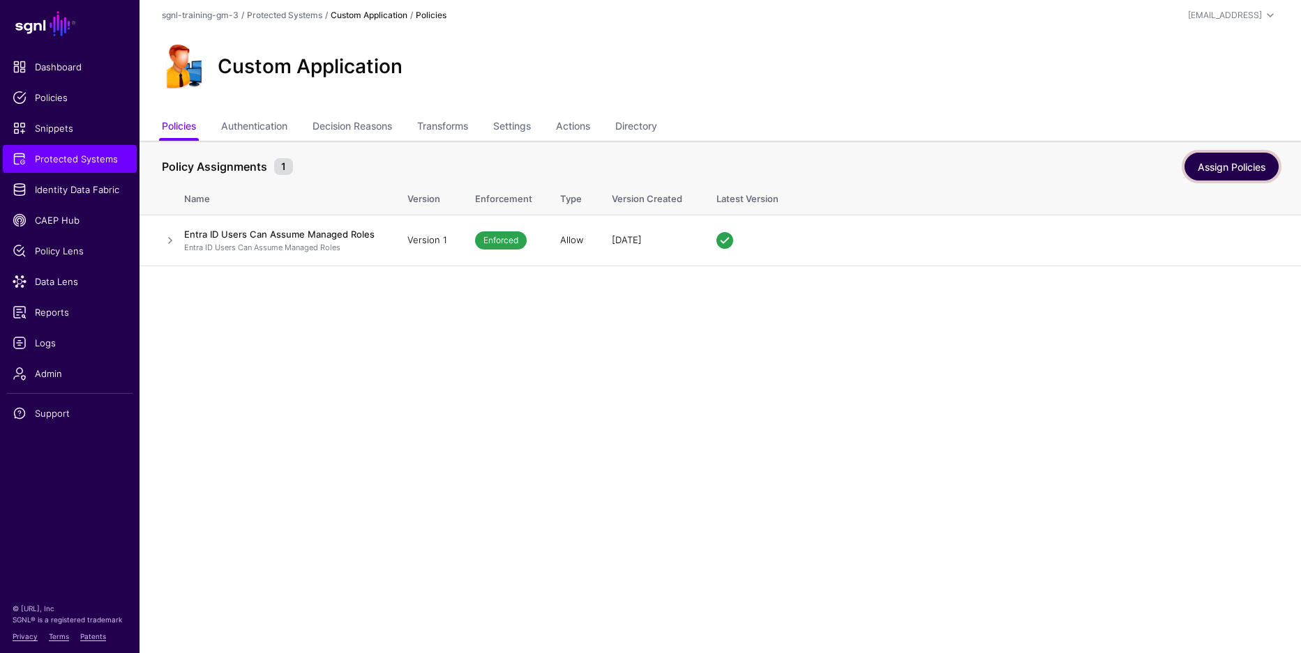
click at [1213, 160] on link "Assign Policies" at bounding box center [1231, 167] width 94 height 28
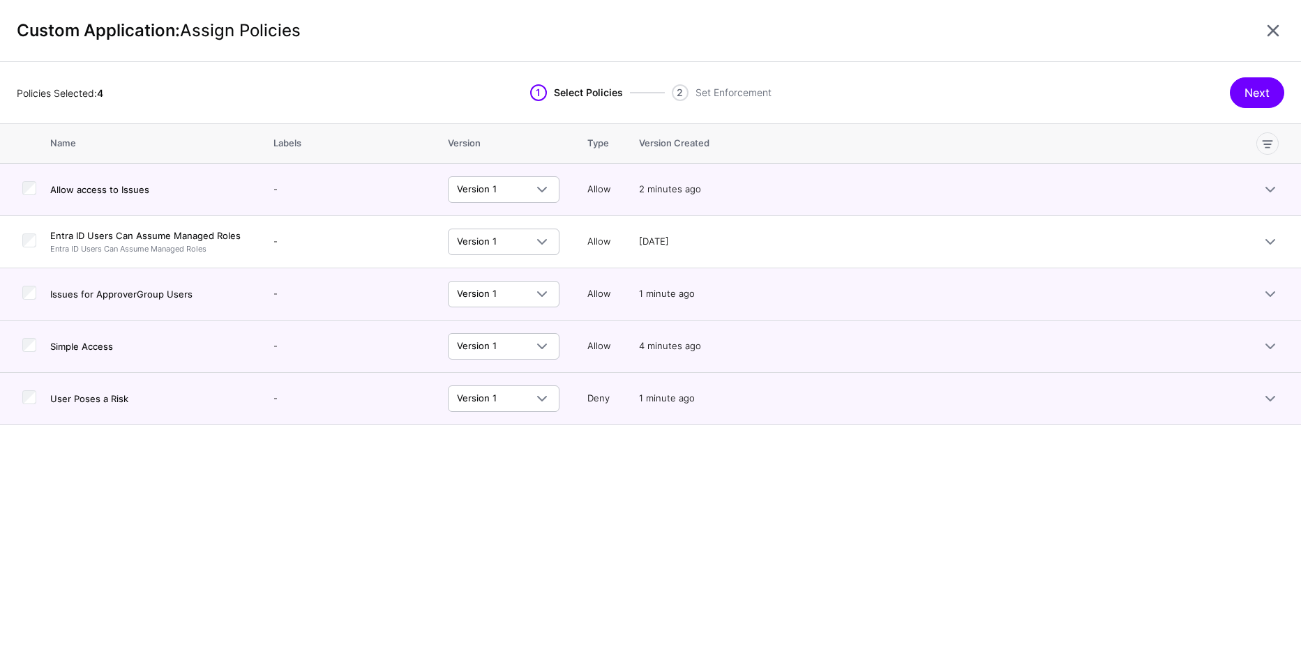
click at [1135, 91] on div "Next" at bounding box center [1125, 92] width 317 height 31
click at [1124, 82] on div "Next" at bounding box center [1125, 92] width 317 height 31
click at [1122, 80] on div "Next" at bounding box center [1125, 92] width 317 height 31
click at [1124, 79] on div "Next" at bounding box center [1125, 92] width 317 height 31
click at [1134, 77] on div "Next" at bounding box center [1125, 92] width 317 height 31
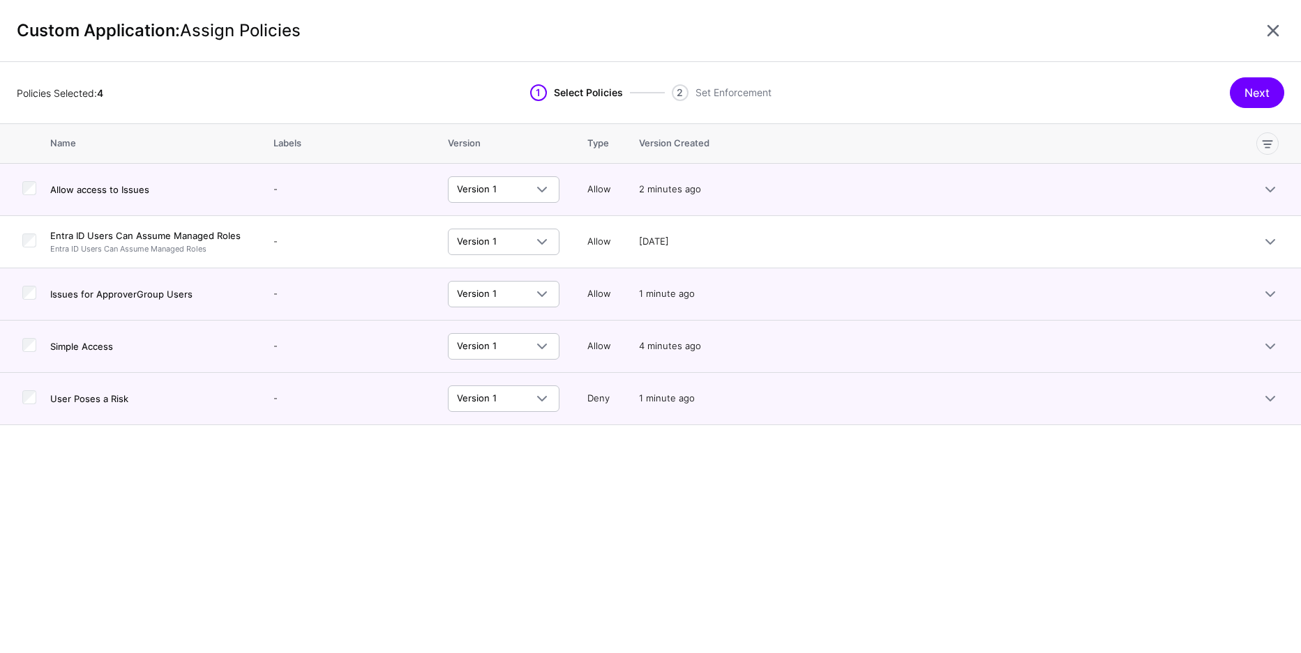
click at [1131, 80] on div "Next" at bounding box center [1125, 92] width 317 height 31
click at [1123, 78] on div "Next" at bounding box center [1125, 92] width 317 height 31
click at [1246, 84] on button "Next" at bounding box center [1257, 92] width 54 height 31
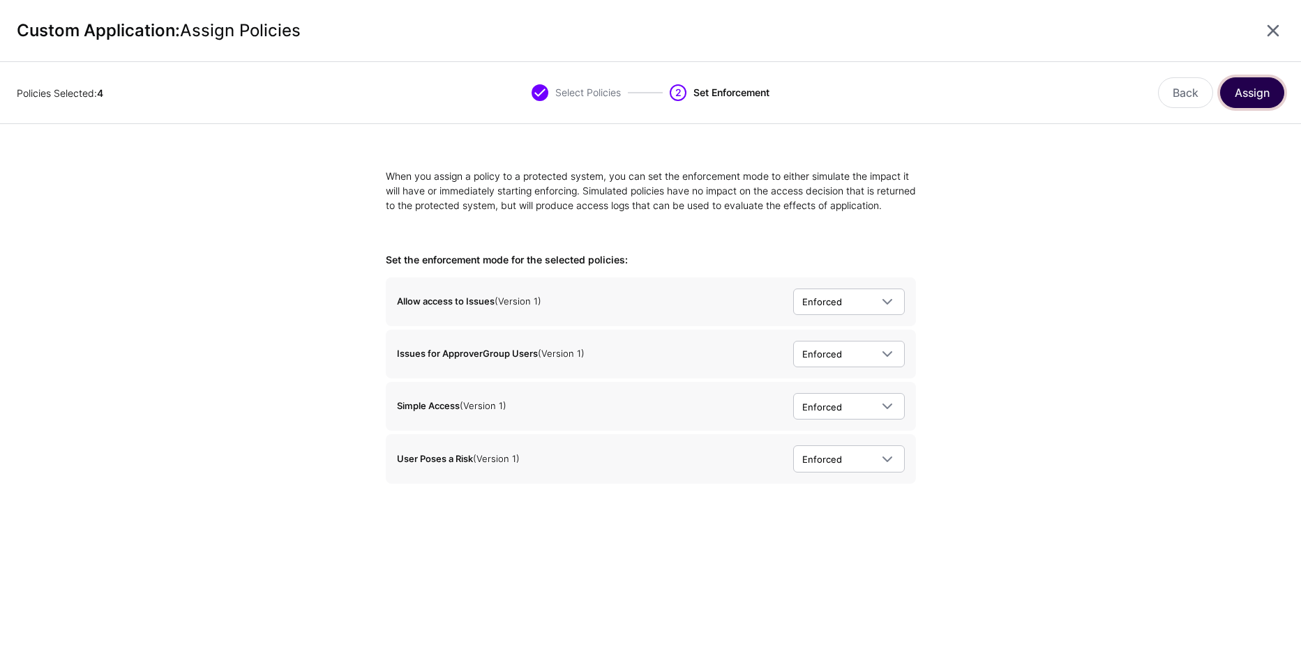
click at [1265, 96] on button "Assign" at bounding box center [1252, 92] width 64 height 31
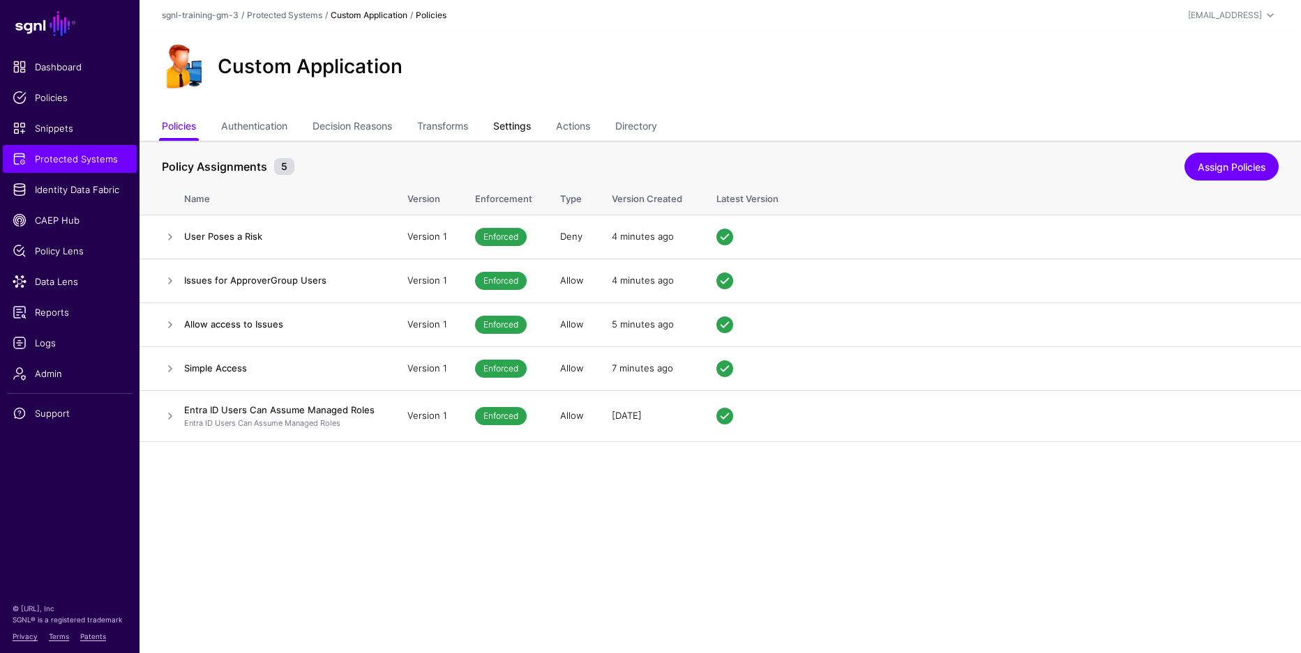
click at [520, 124] on link "Settings" at bounding box center [512, 127] width 38 height 27
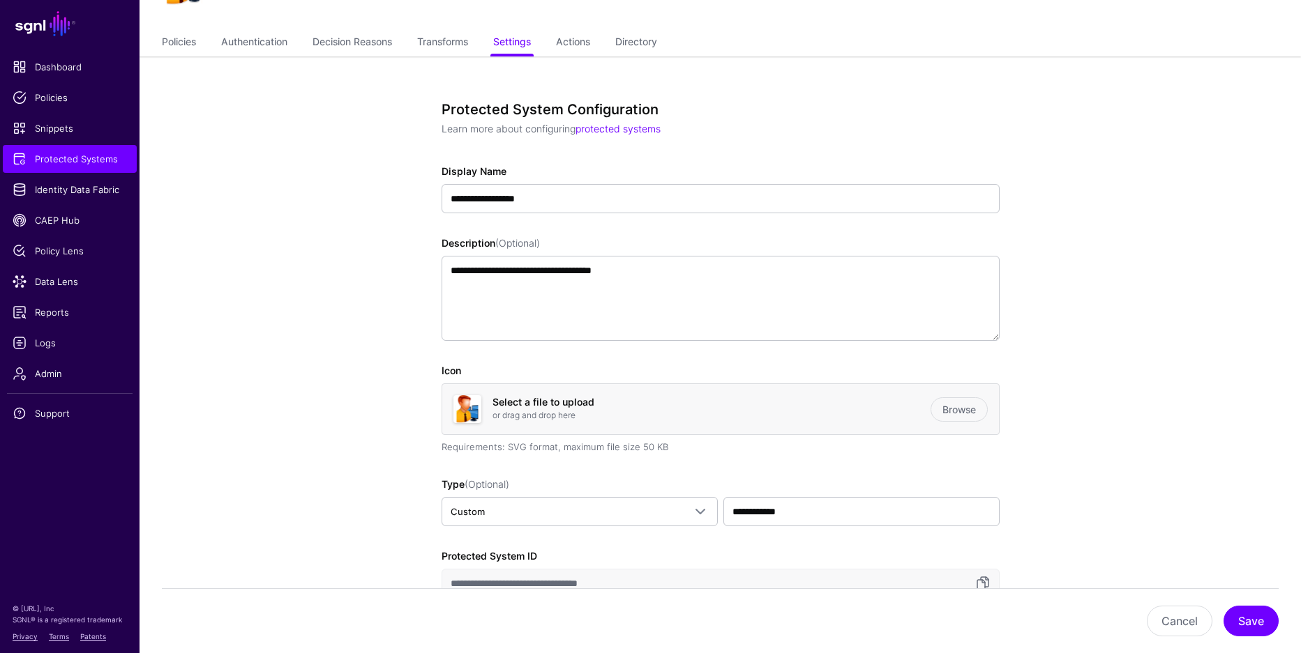
scroll to position [86, 0]
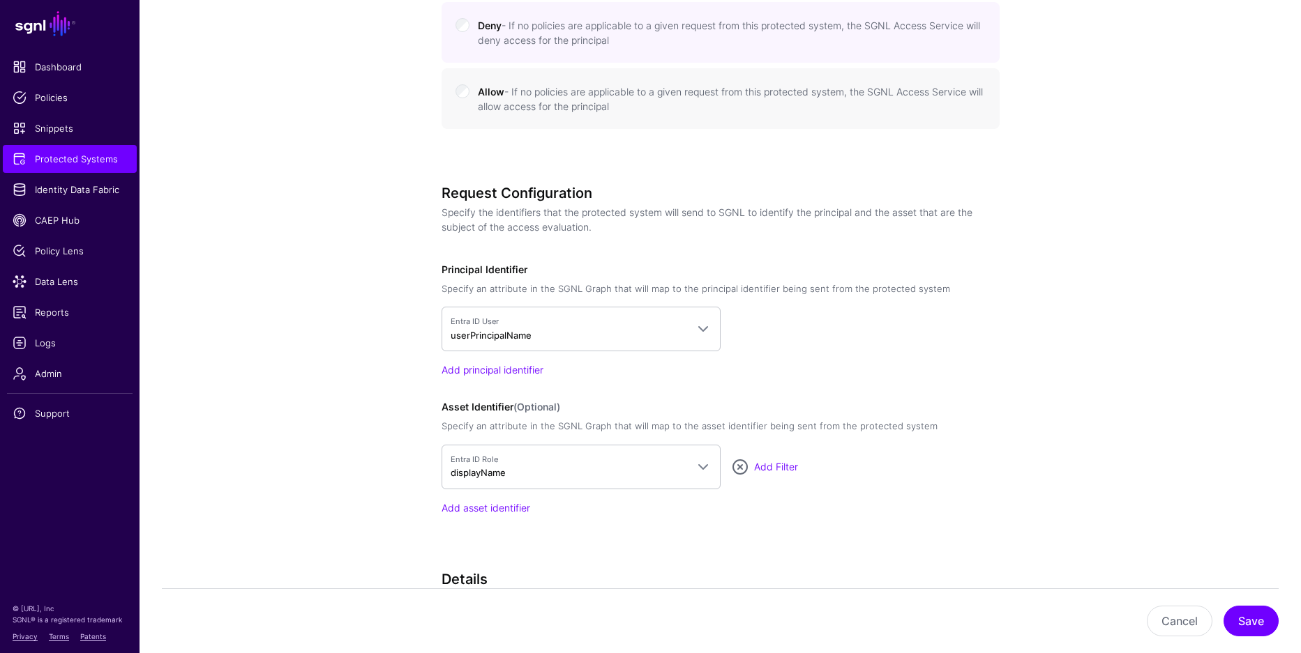
scroll to position [837, 0]
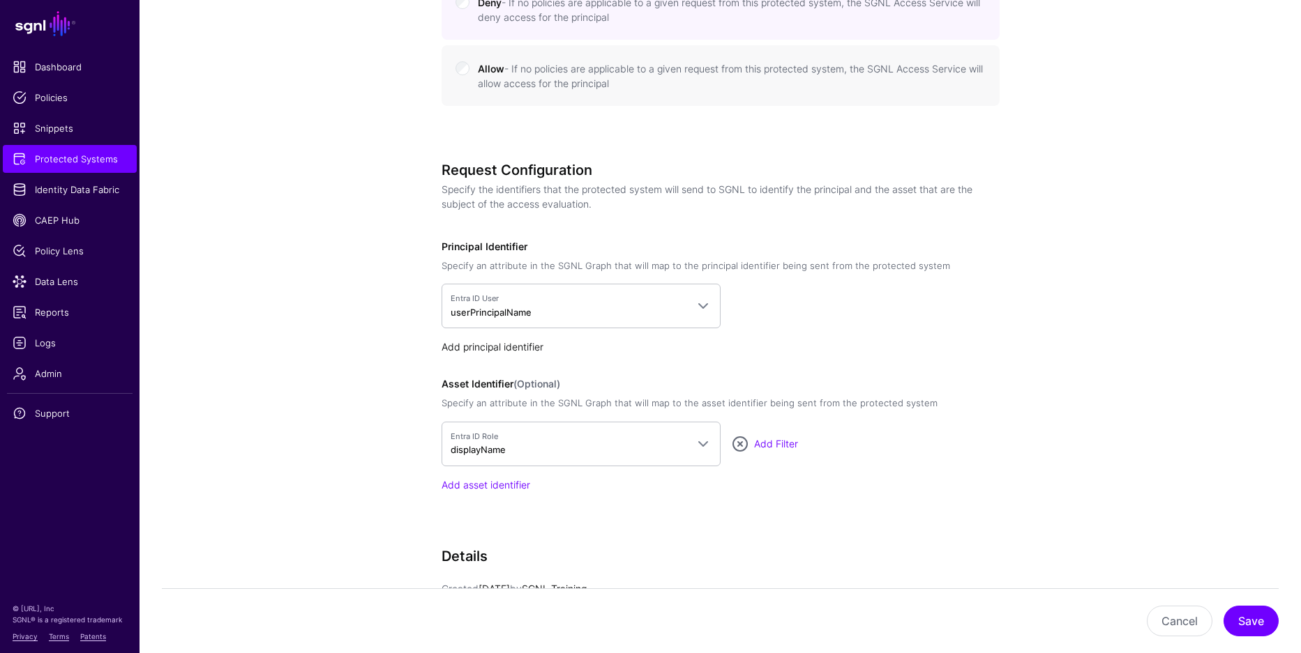
click at [497, 347] on link "Add principal identifier" at bounding box center [492, 347] width 102 height 12
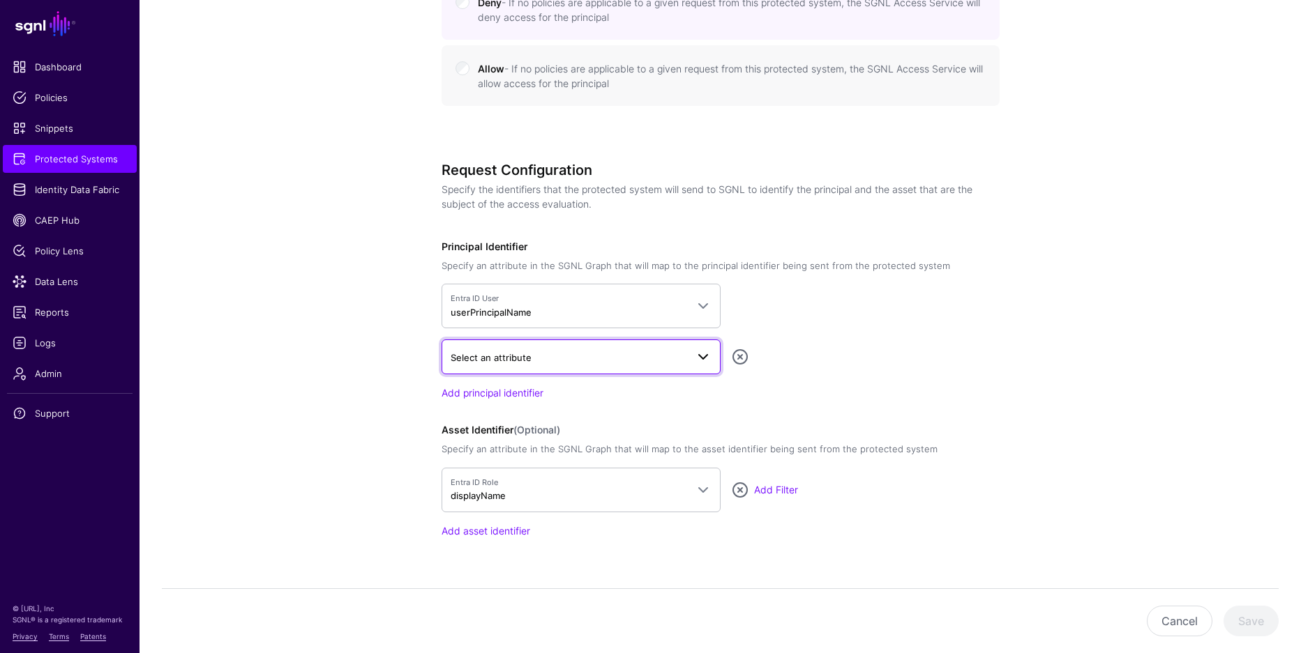
click at [522, 366] on link "Select an attribute" at bounding box center [580, 357] width 279 height 35
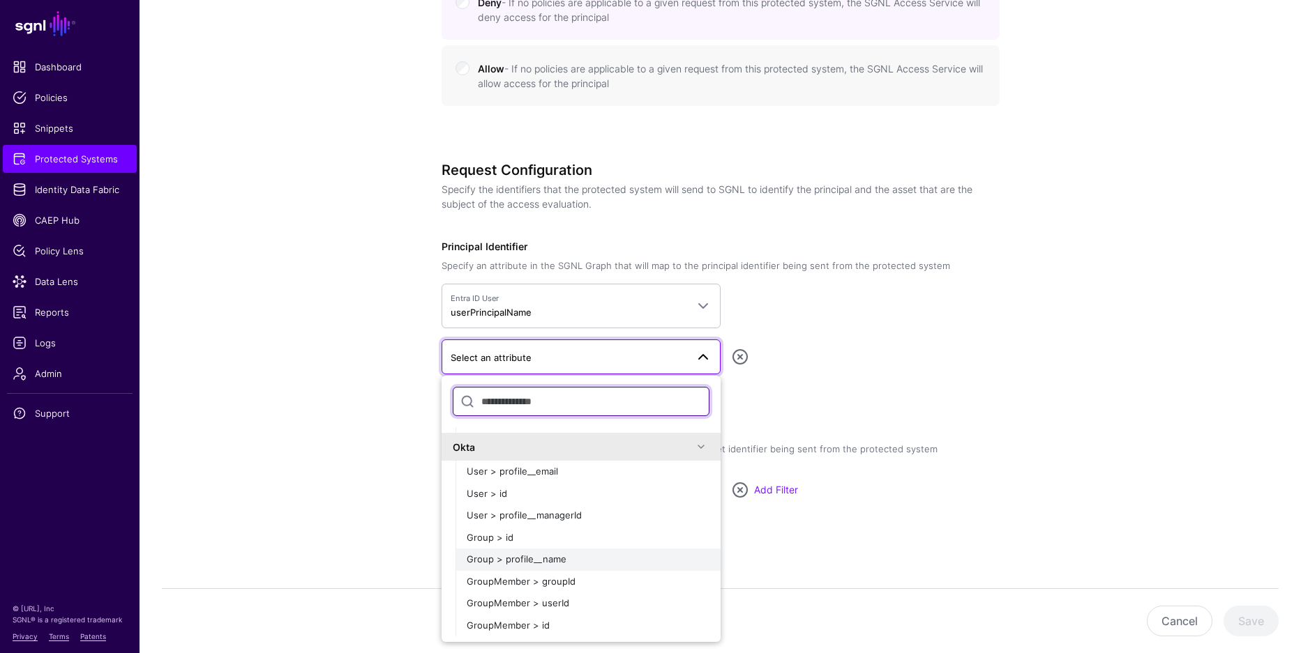
scroll to position [1352, 0]
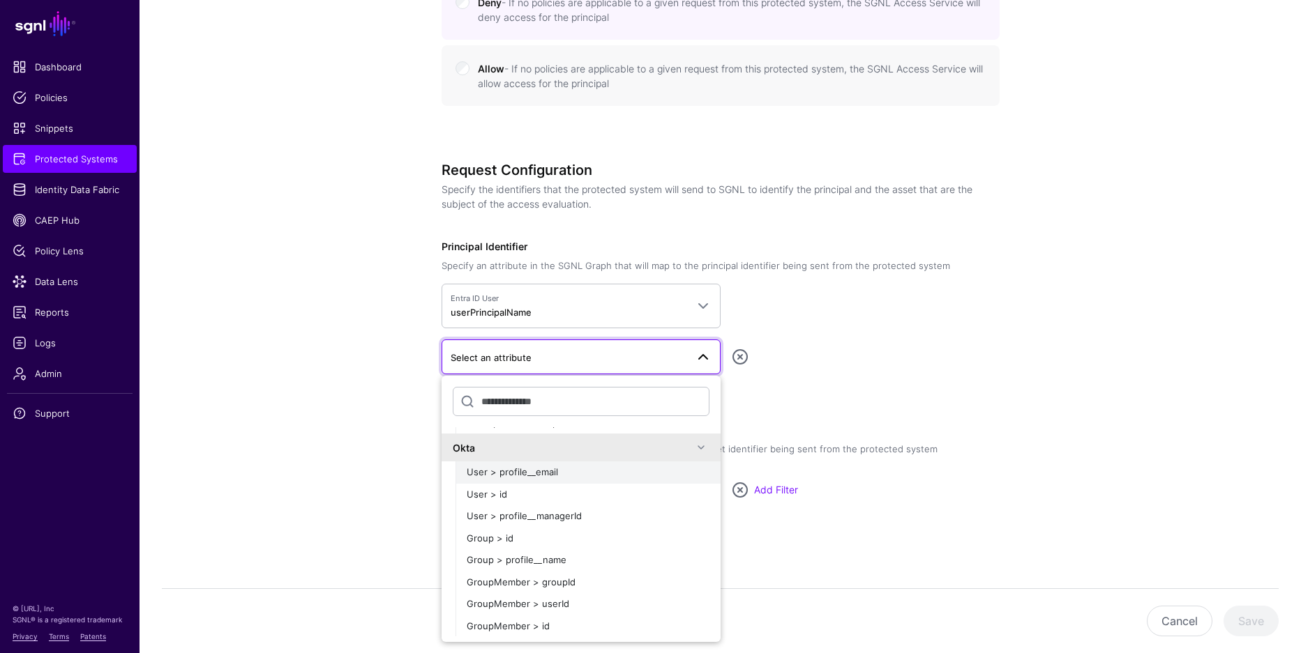
click at [512, 478] on div "User > profile__email" at bounding box center [588, 473] width 243 height 14
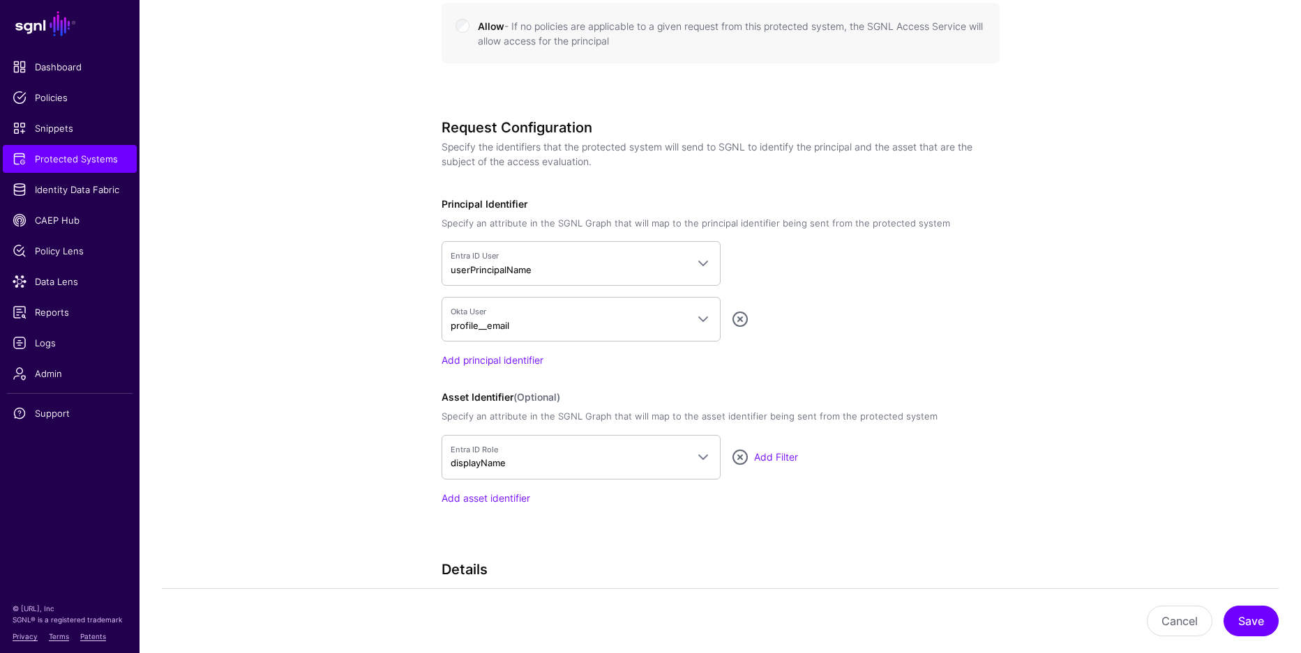
scroll to position [879, 0]
click at [945, 374] on div "Request Configuration Specify the identifiers that the protected system will se…" at bounding box center [720, 332] width 558 height 425
click at [491, 497] on link "Add asset identifier" at bounding box center [485, 499] width 89 height 12
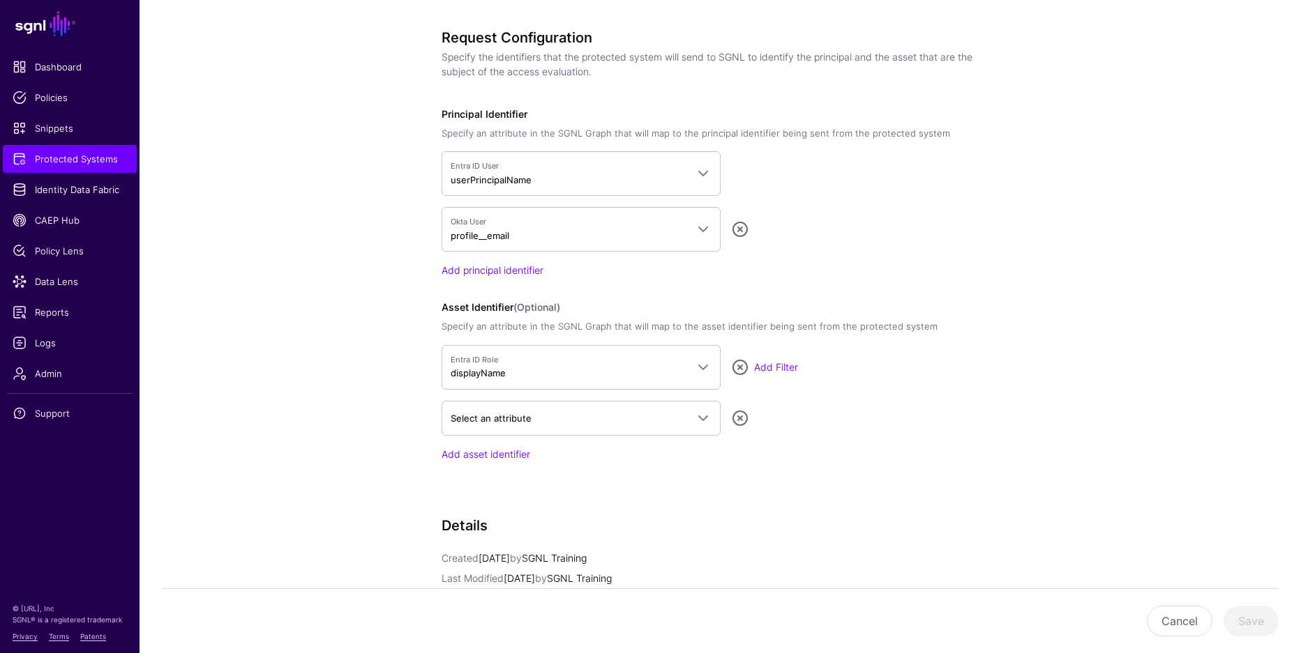
scroll to position [965, 0]
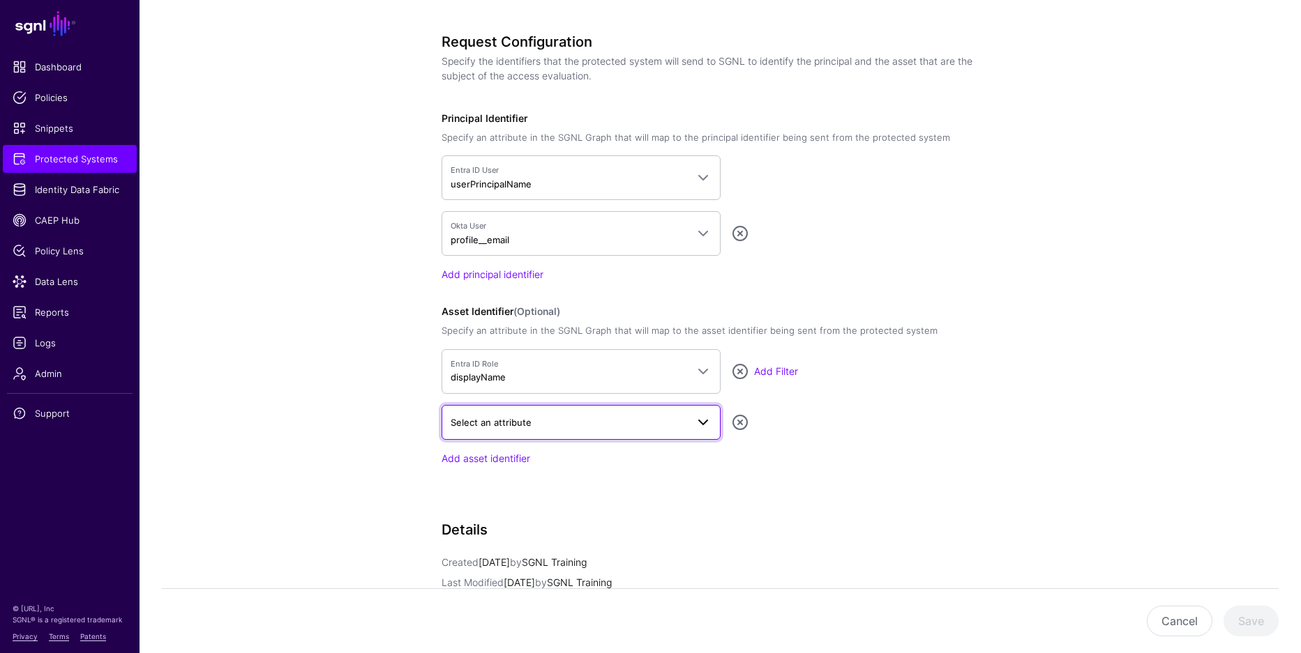
click at [519, 418] on span "Select an attribute" at bounding box center [491, 422] width 81 height 11
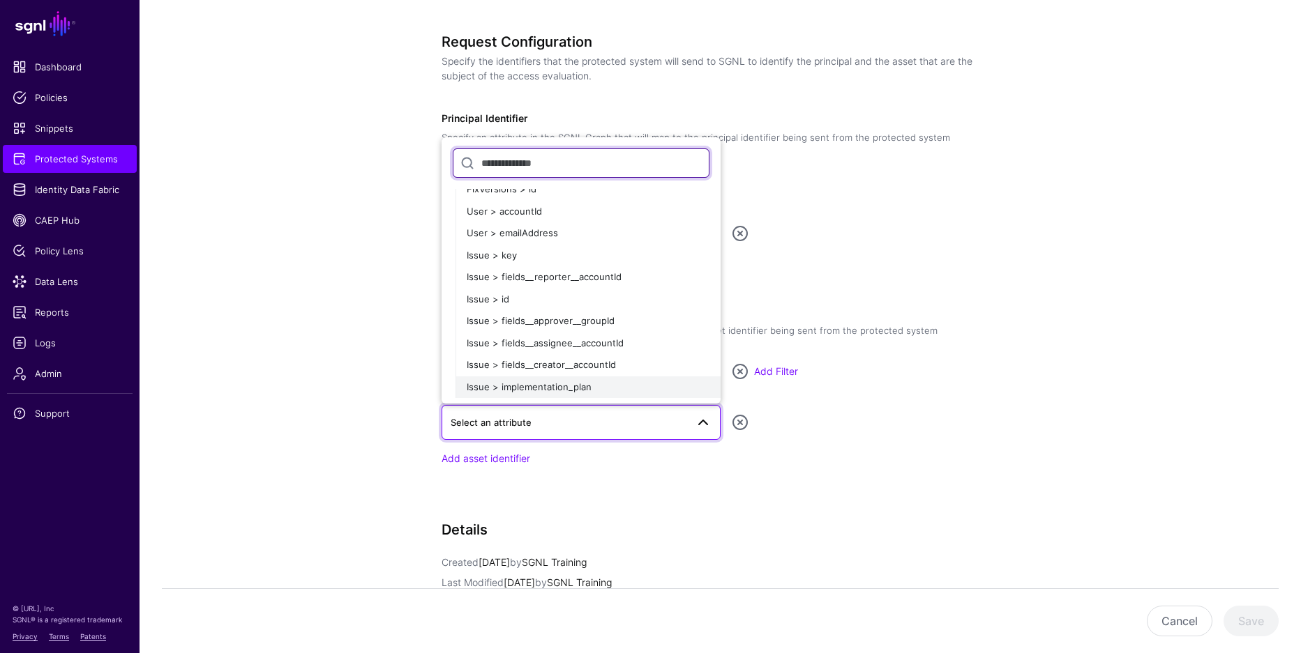
scroll to position [1046, 0]
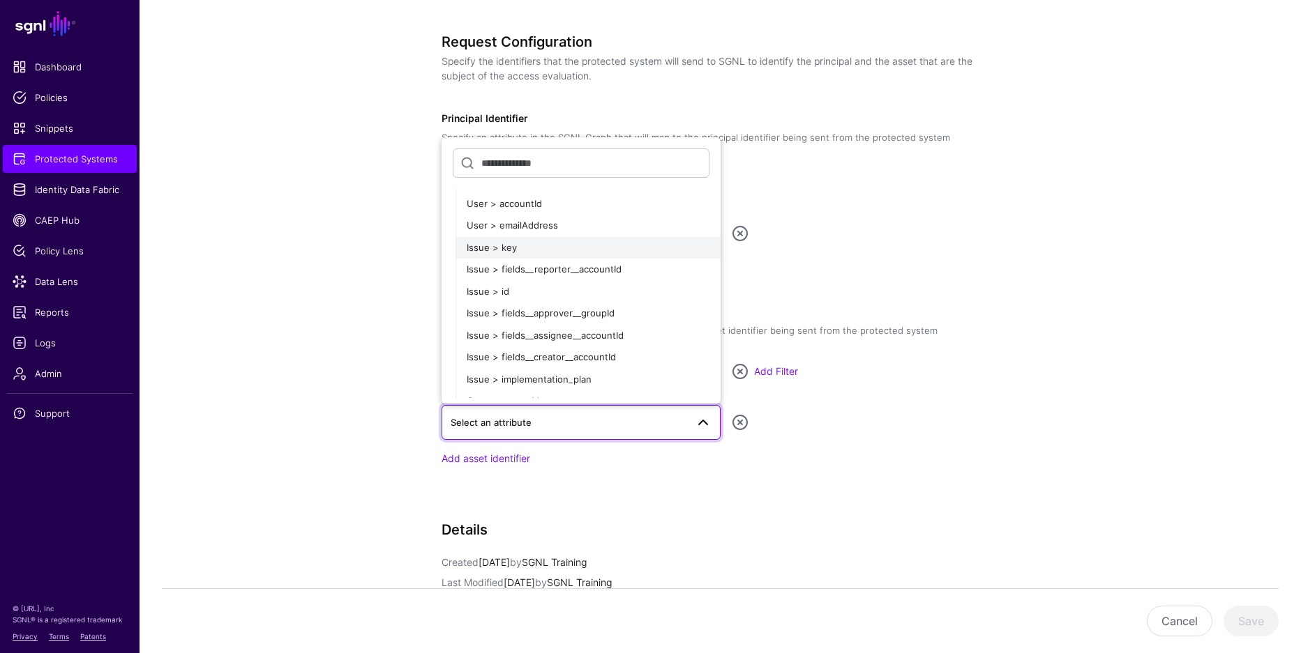
click at [505, 245] on span "Issue > key" at bounding box center [492, 247] width 50 height 11
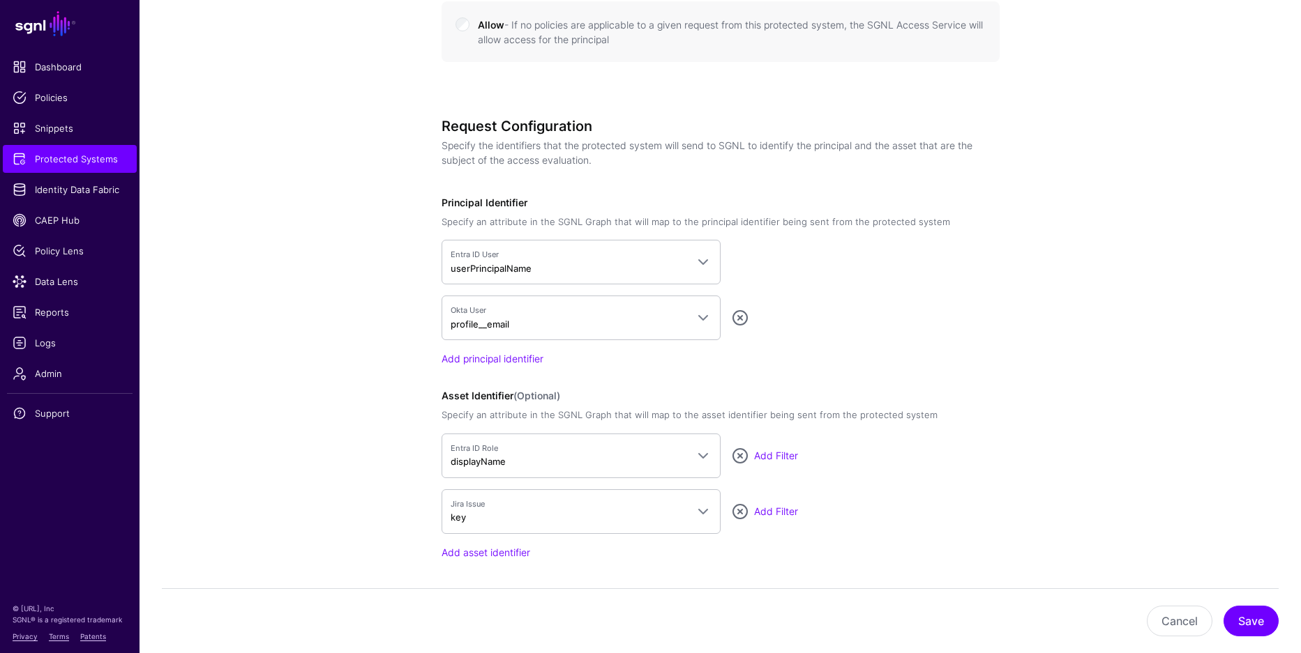
scroll to position [861, 0]
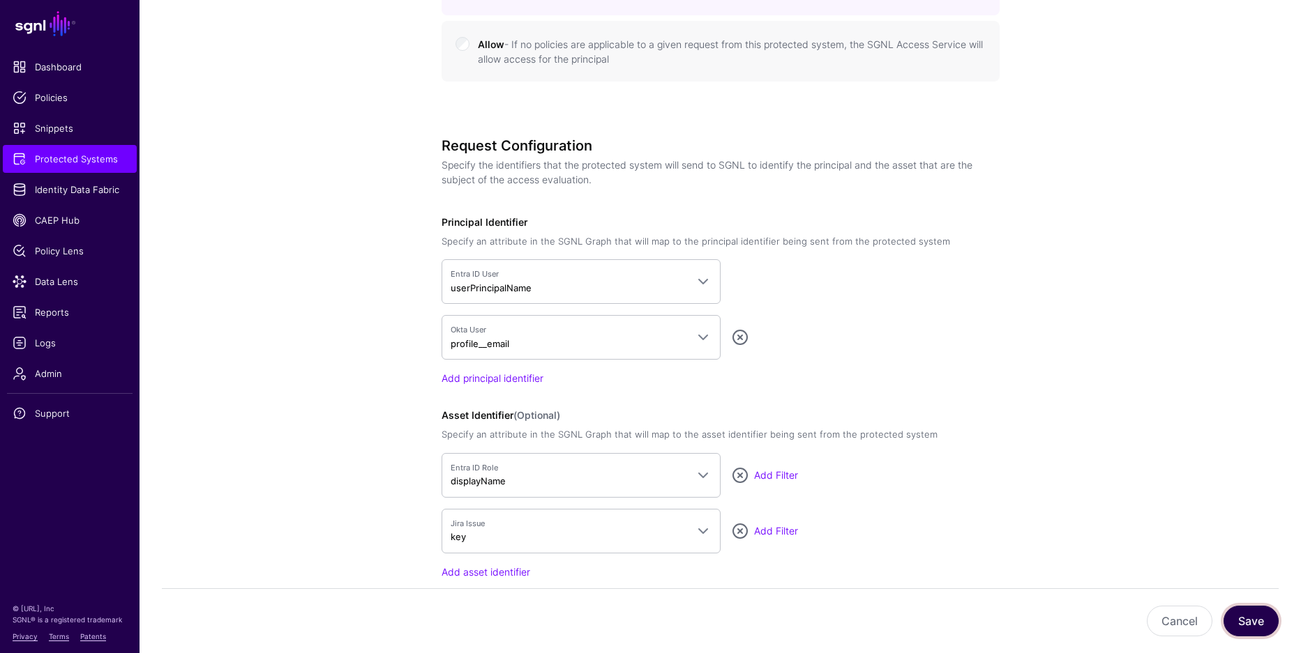
click at [1243, 622] on button "Save" at bounding box center [1250, 621] width 55 height 31
click at [1221, 517] on app-integrations-details-form "**********" at bounding box center [719, 139] width 1161 height 1718
click at [1254, 625] on button "Save" at bounding box center [1250, 621] width 55 height 31
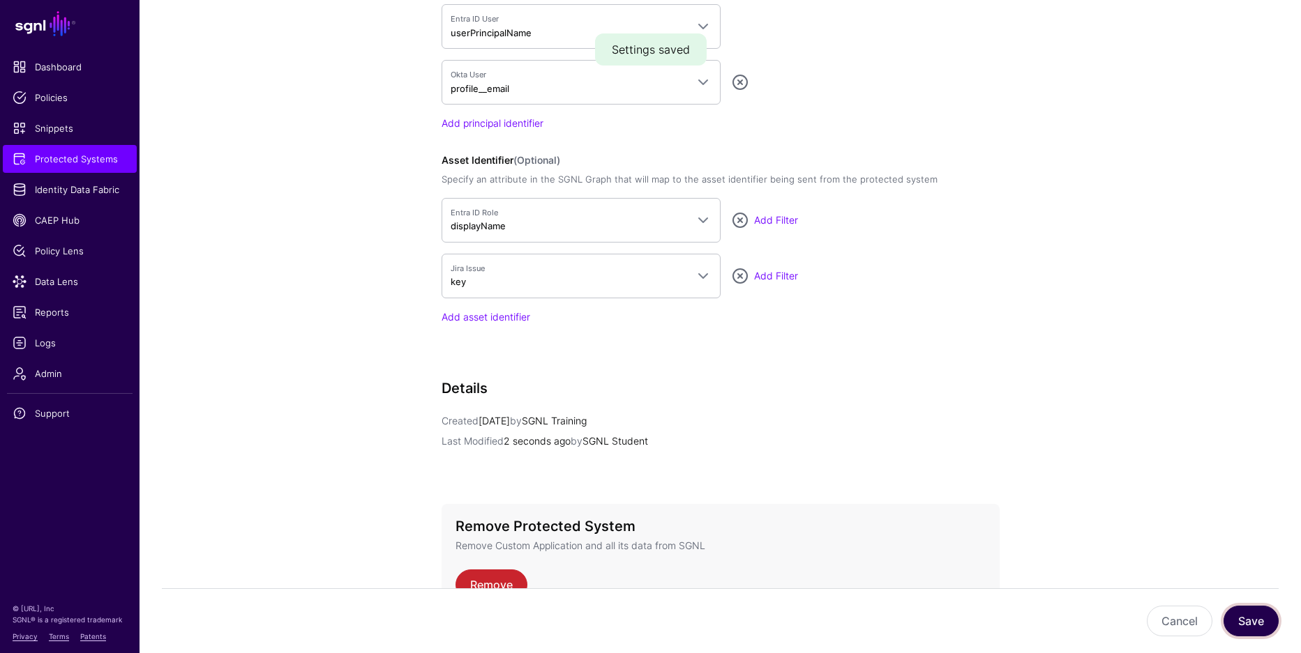
scroll to position [1206, 0]
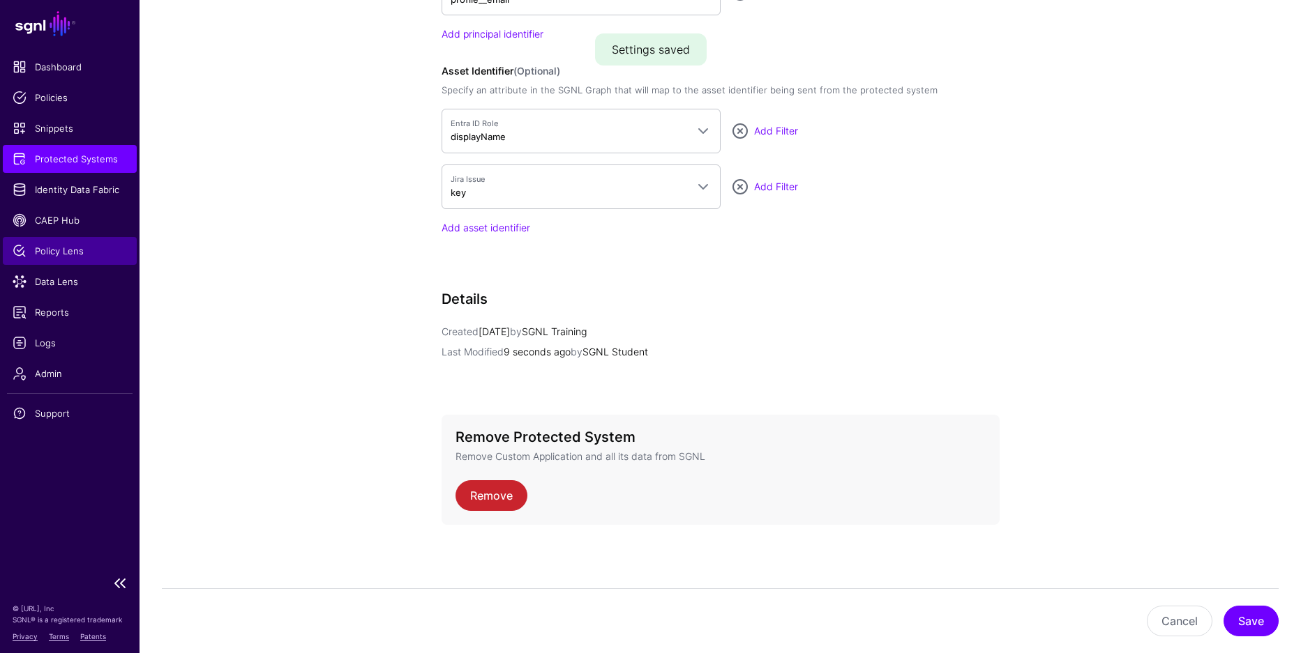
click at [103, 253] on span "Policy Lens" at bounding box center [70, 251] width 114 height 14
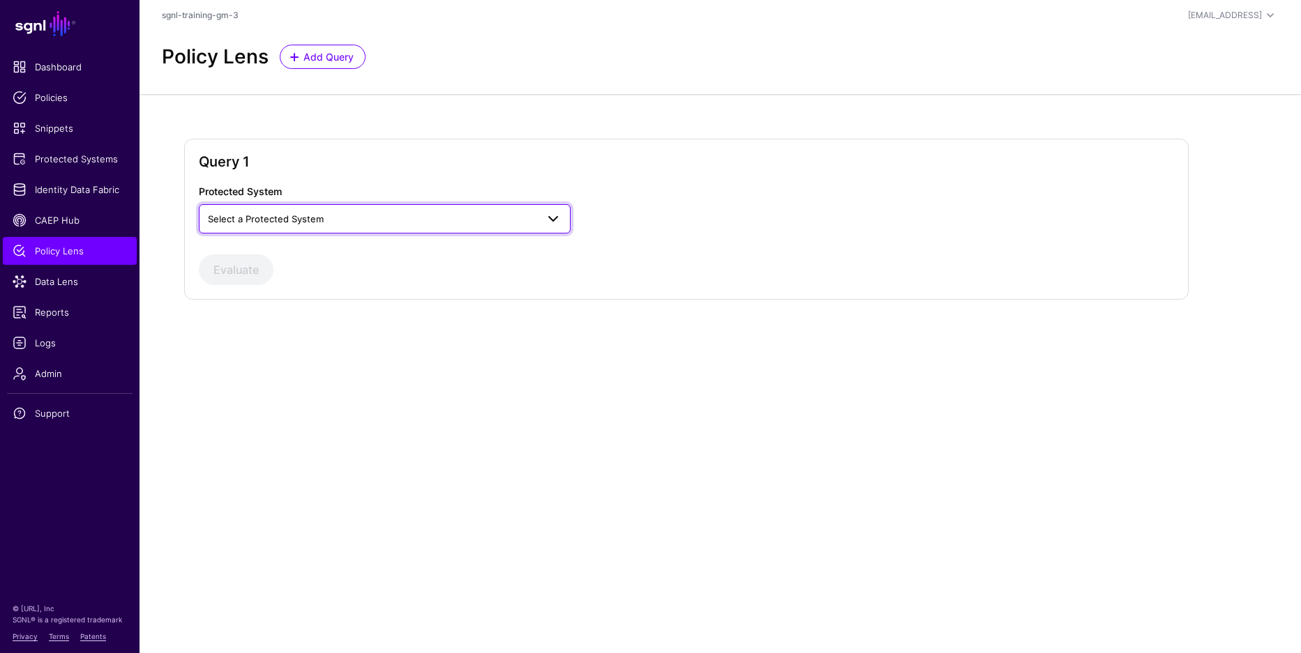
click at [318, 220] on span "Select a Protected System" at bounding box center [266, 218] width 116 height 11
click at [297, 249] on div "Custom Application" at bounding box center [384, 252] width 349 height 14
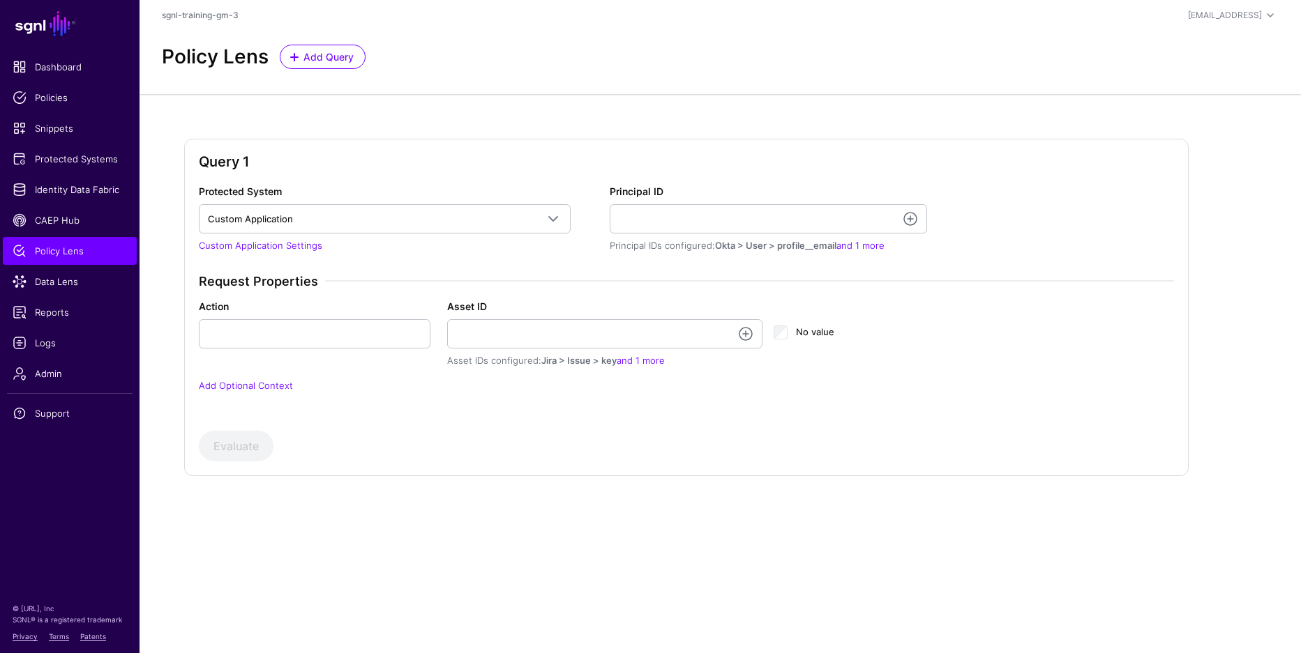
click at [1028, 265] on div "Protected System Custom Application Custom Application Custom Application Setti…" at bounding box center [686, 297] width 986 height 226
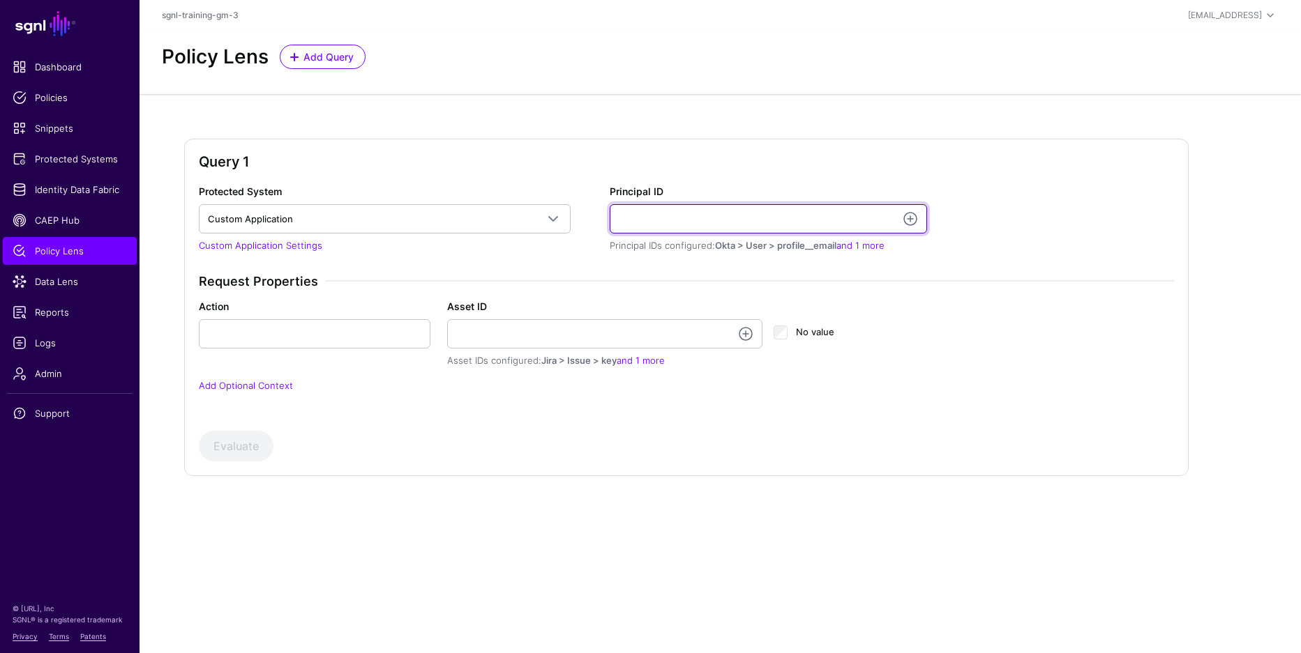
click at [817, 220] on input "Principal ID" at bounding box center [768, 218] width 317 height 29
type input "**********"
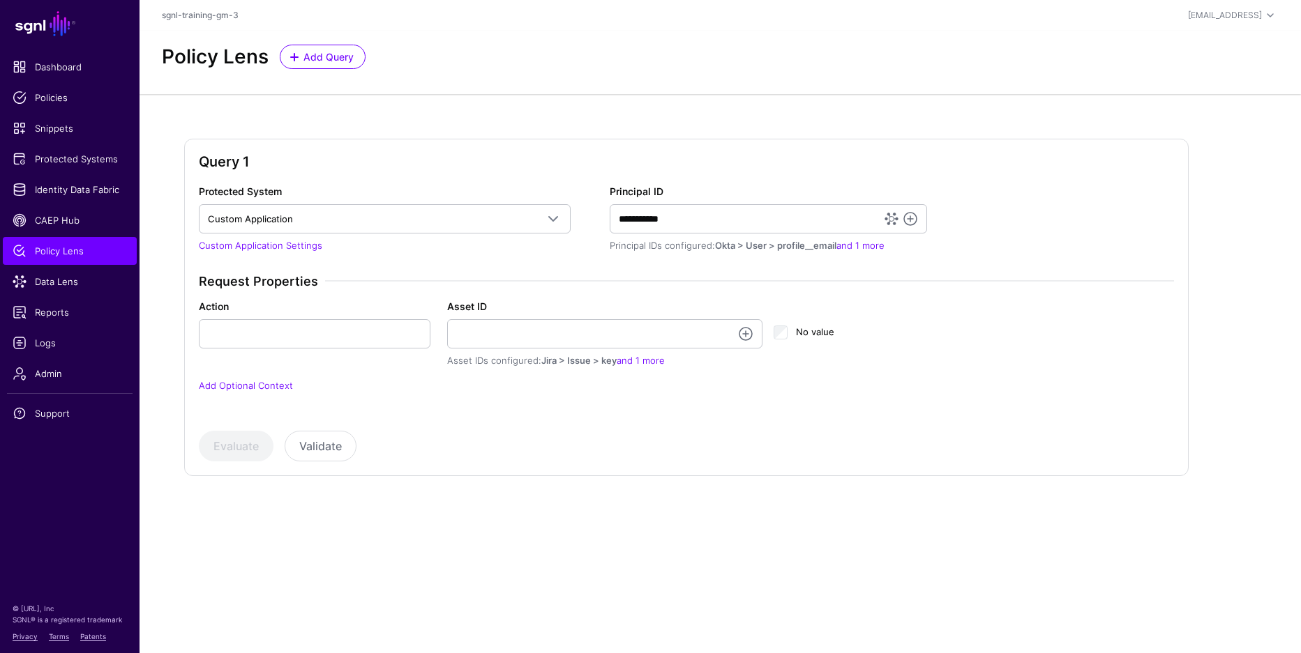
drag, startPoint x: 517, startPoint y: 266, endPoint x: 599, endPoint y: 256, distance: 82.2
click at [517, 264] on div "**********" at bounding box center [686, 297] width 986 height 226
click at [907, 217] on link at bounding box center [910, 219] width 17 height 17
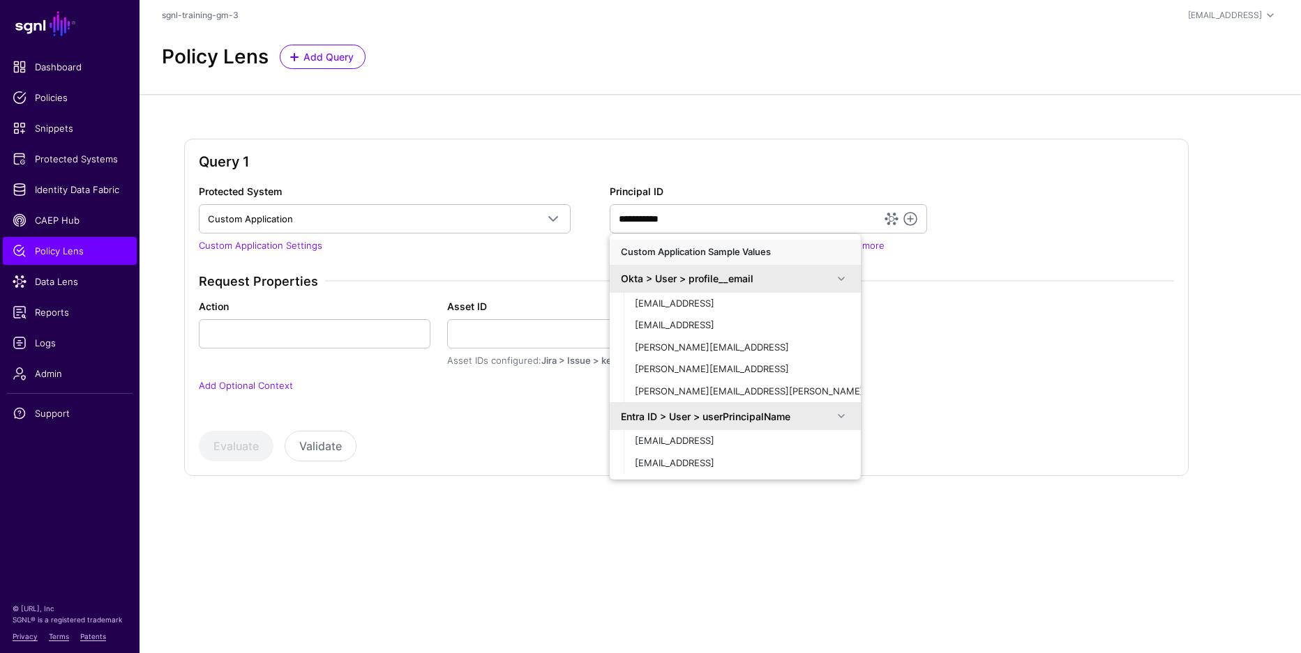
click at [969, 321] on div "Action Asset ID Asset IDs configured: Jira > Issue > key and 1 more No value" at bounding box center [686, 333] width 992 height 69
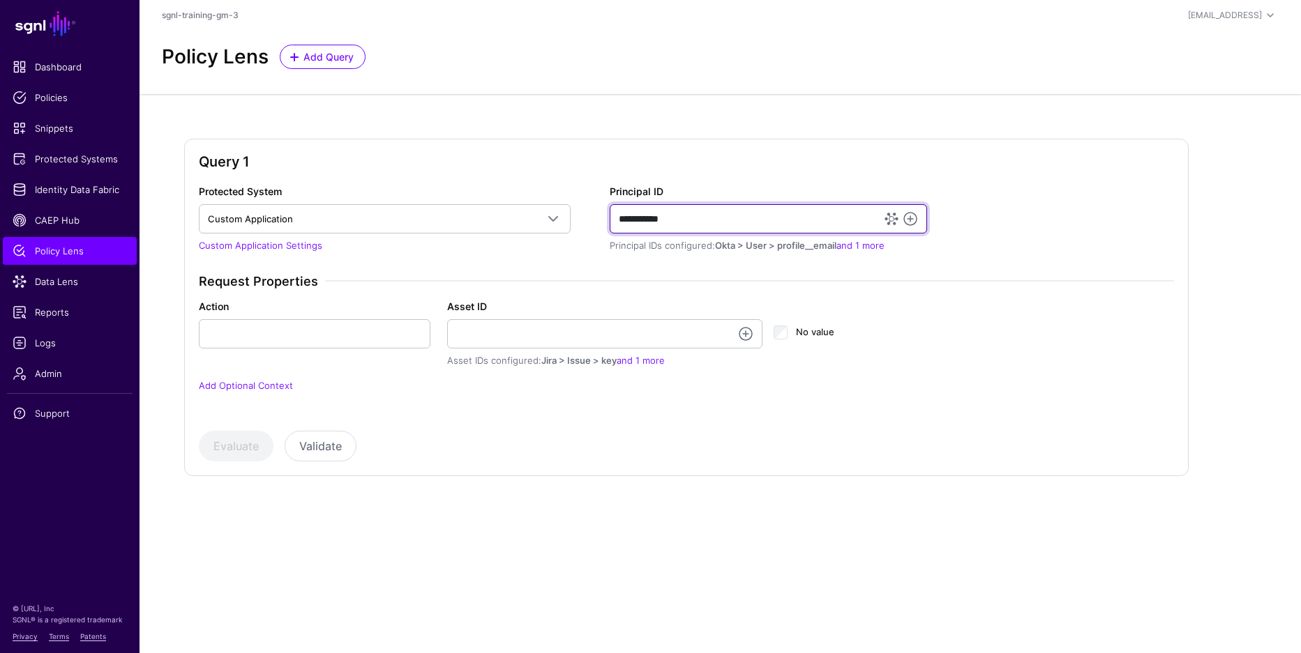
click at [745, 221] on input "**********" at bounding box center [768, 218] width 317 height 29
click at [745, 220] on input "**********" at bounding box center [768, 218] width 317 height 29
click at [743, 220] on input "**********" at bounding box center [768, 218] width 317 height 29
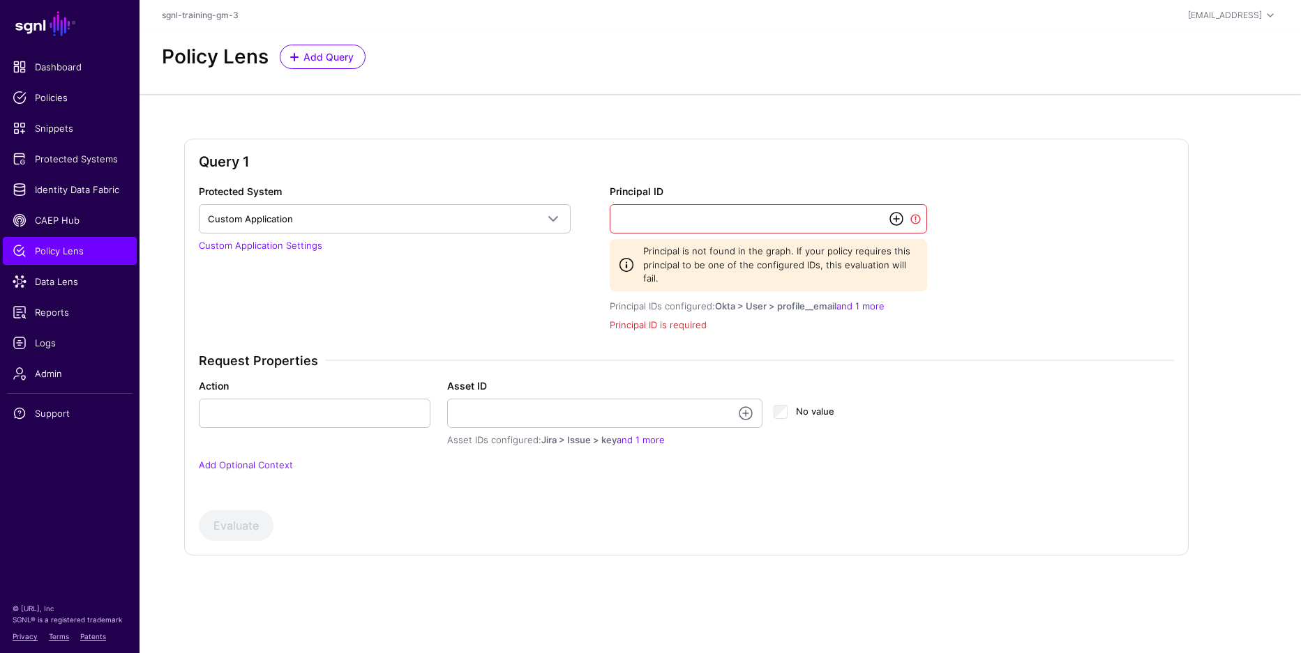
click at [895, 219] on link at bounding box center [896, 219] width 17 height 17
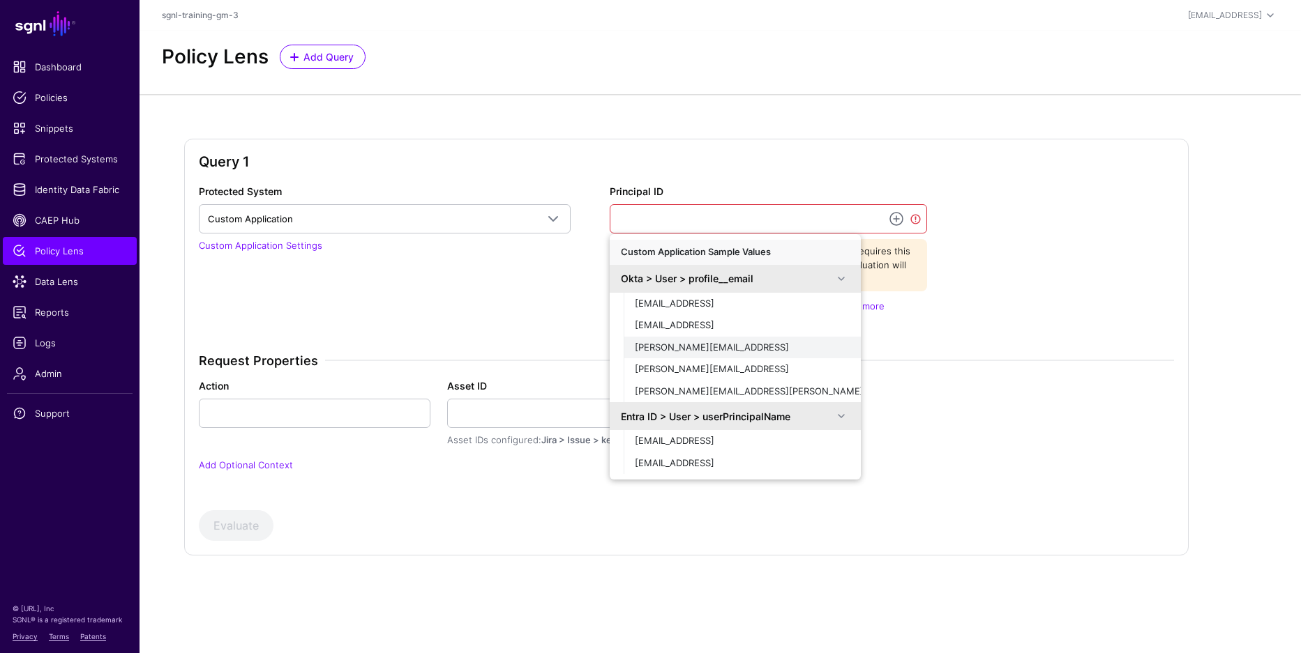
click at [716, 346] on div "[PERSON_NAME][EMAIL_ADDRESS]" at bounding box center [742, 348] width 215 height 14
type input "**********"
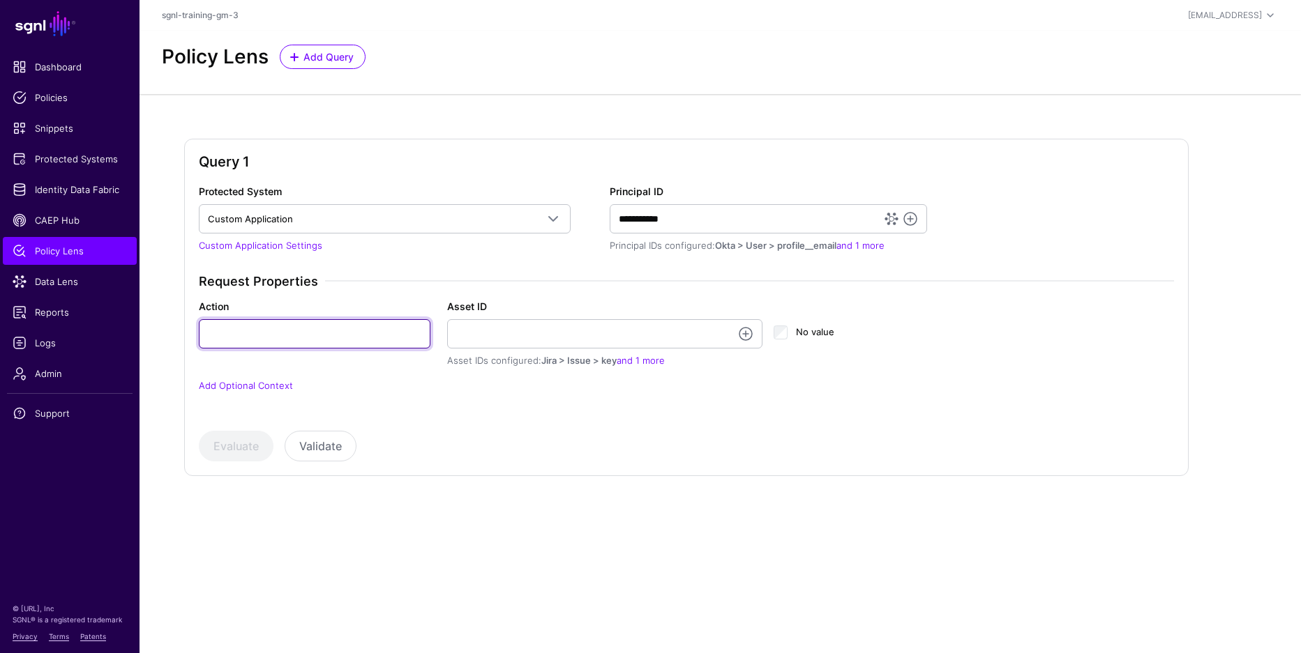
click at [365, 324] on input "Action" at bounding box center [315, 333] width 232 height 29
click at [356, 347] on input "Action" at bounding box center [315, 333] width 232 height 29
type input "******"
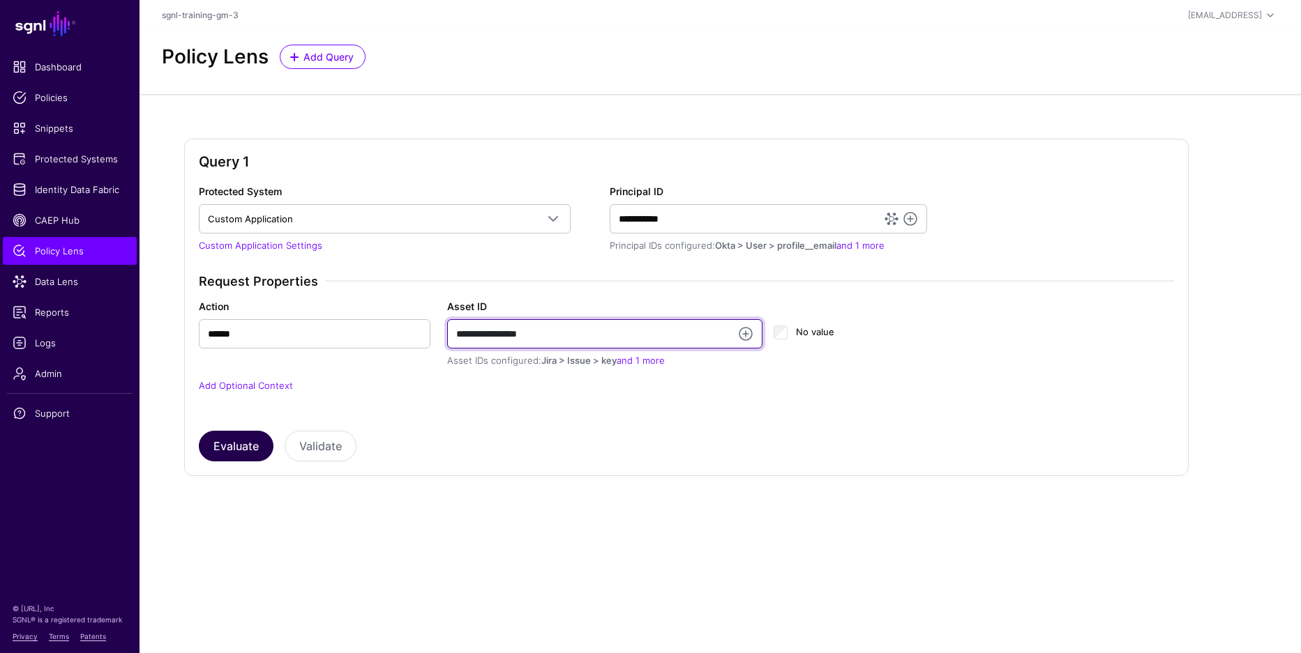
type input "**********"
click at [250, 440] on button "Evaluate" at bounding box center [236, 446] width 75 height 31
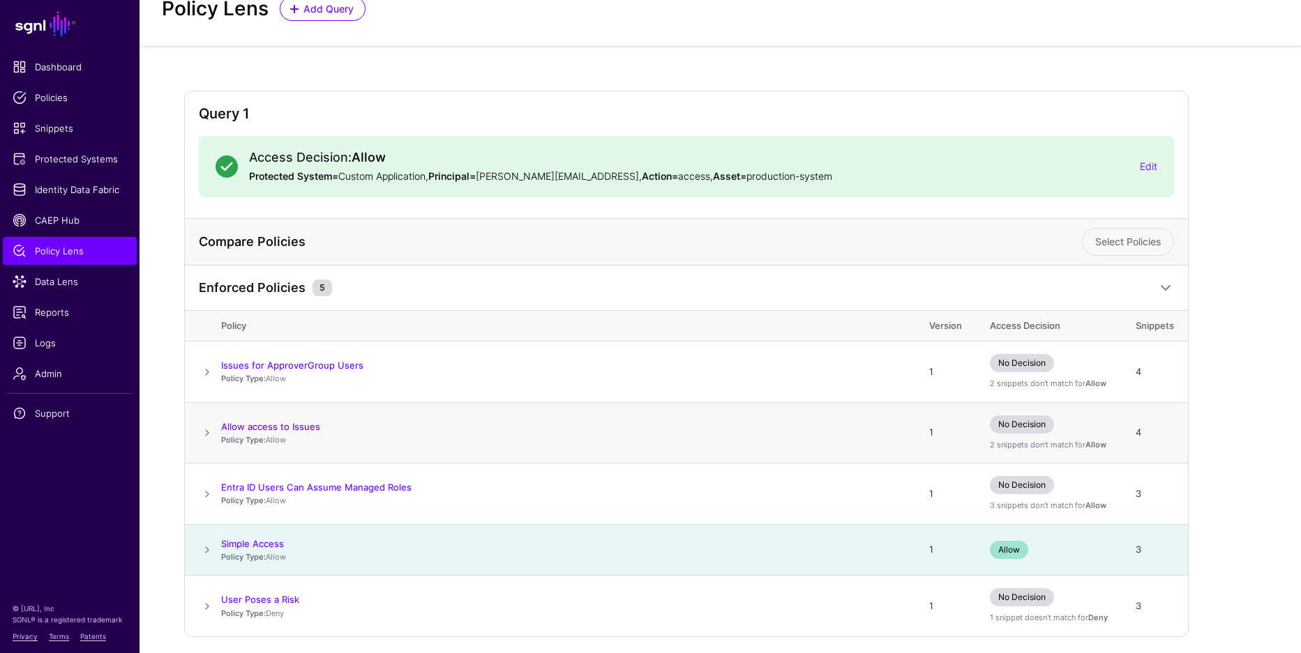
scroll to position [99, 0]
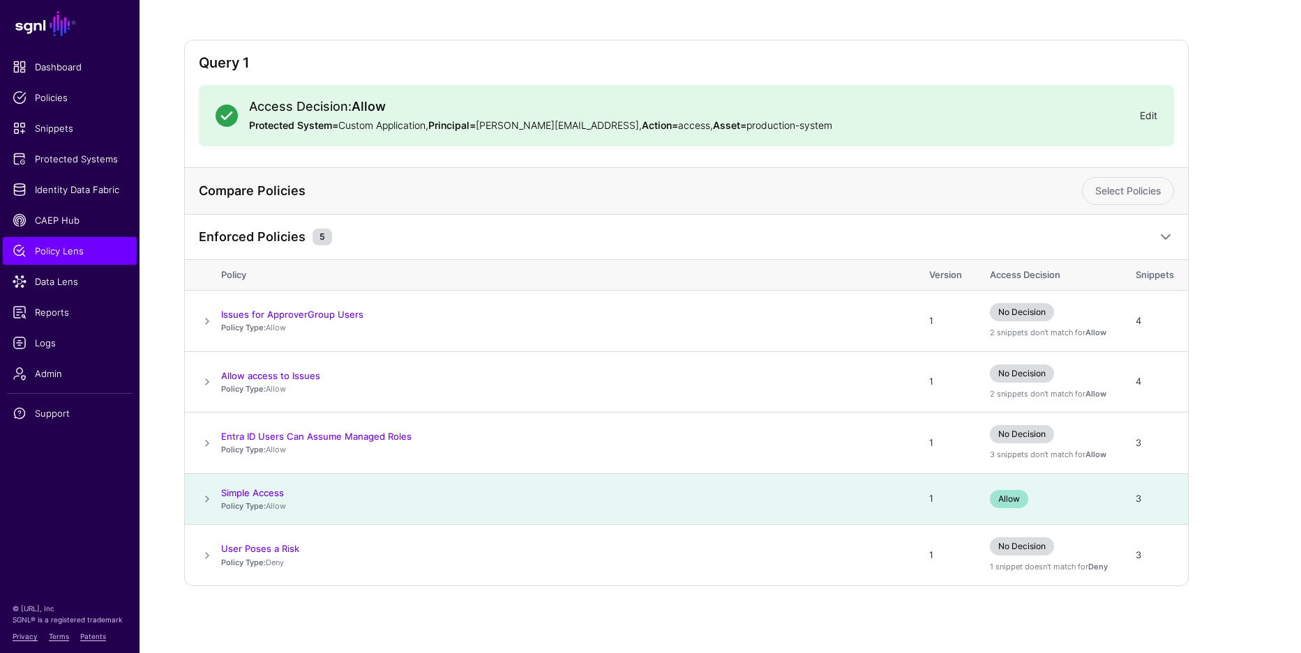
click at [1144, 112] on link "Edit" at bounding box center [1148, 115] width 17 height 12
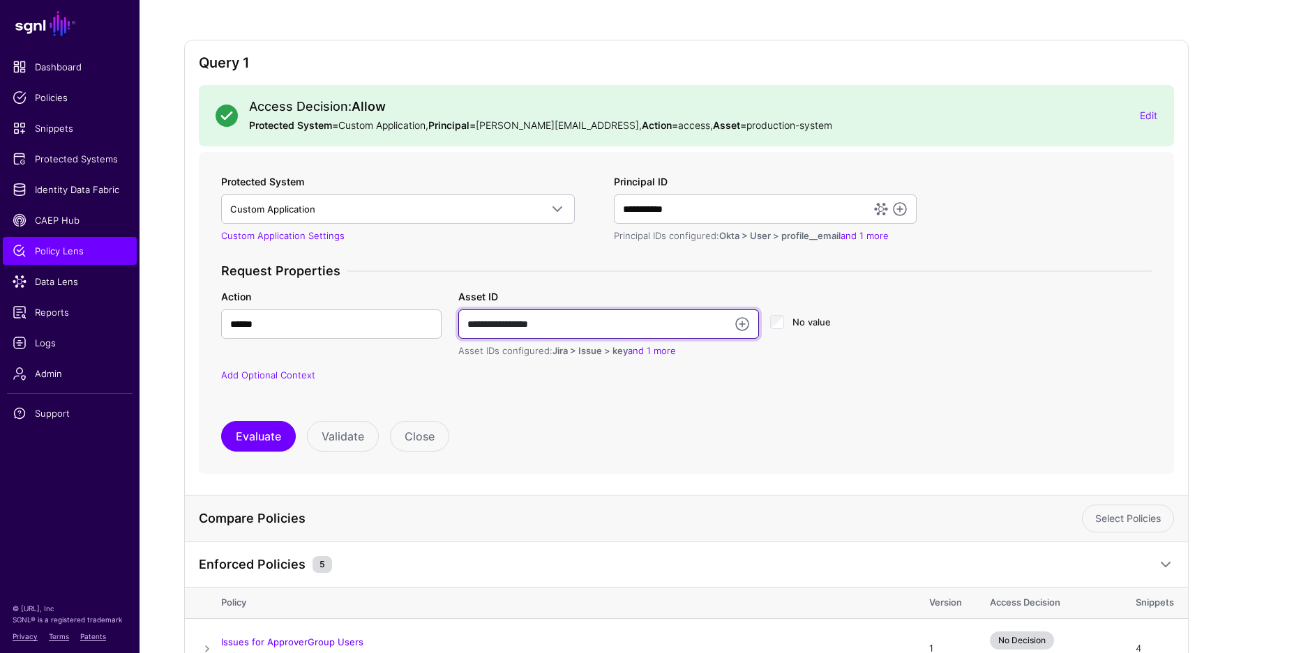
click at [564, 328] on input "**********" at bounding box center [608, 324] width 301 height 29
type input "******"
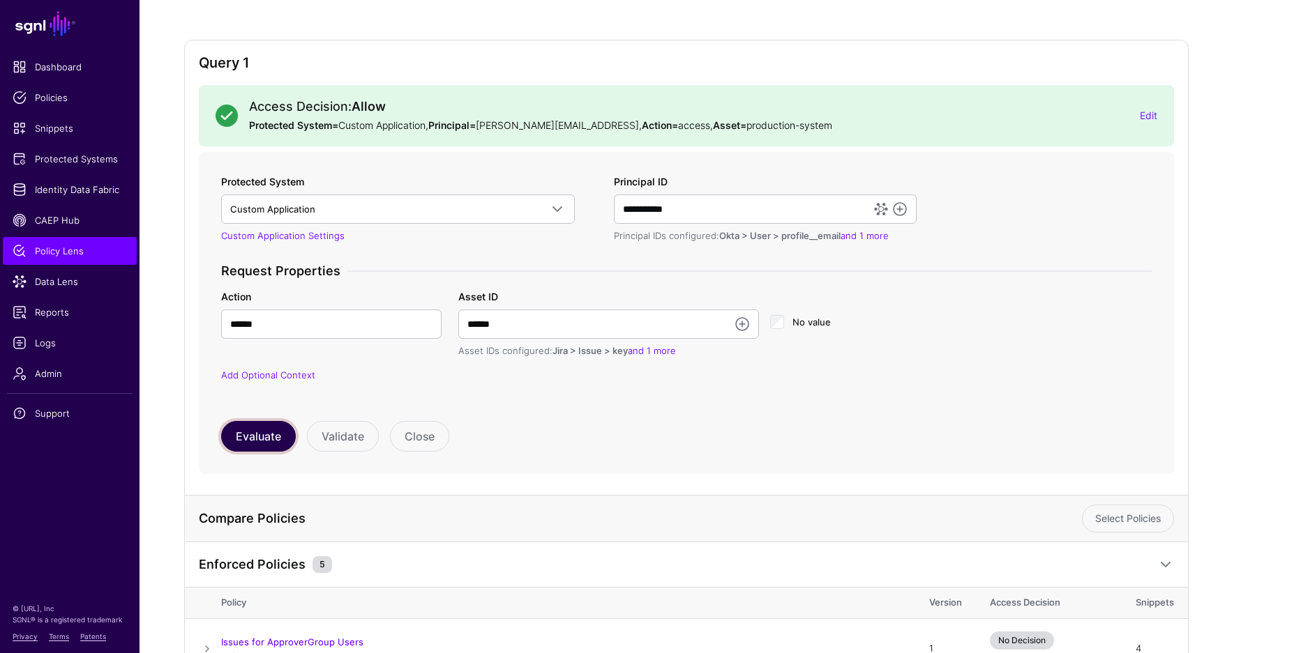
click at [271, 432] on button "Evaluate" at bounding box center [258, 436] width 75 height 31
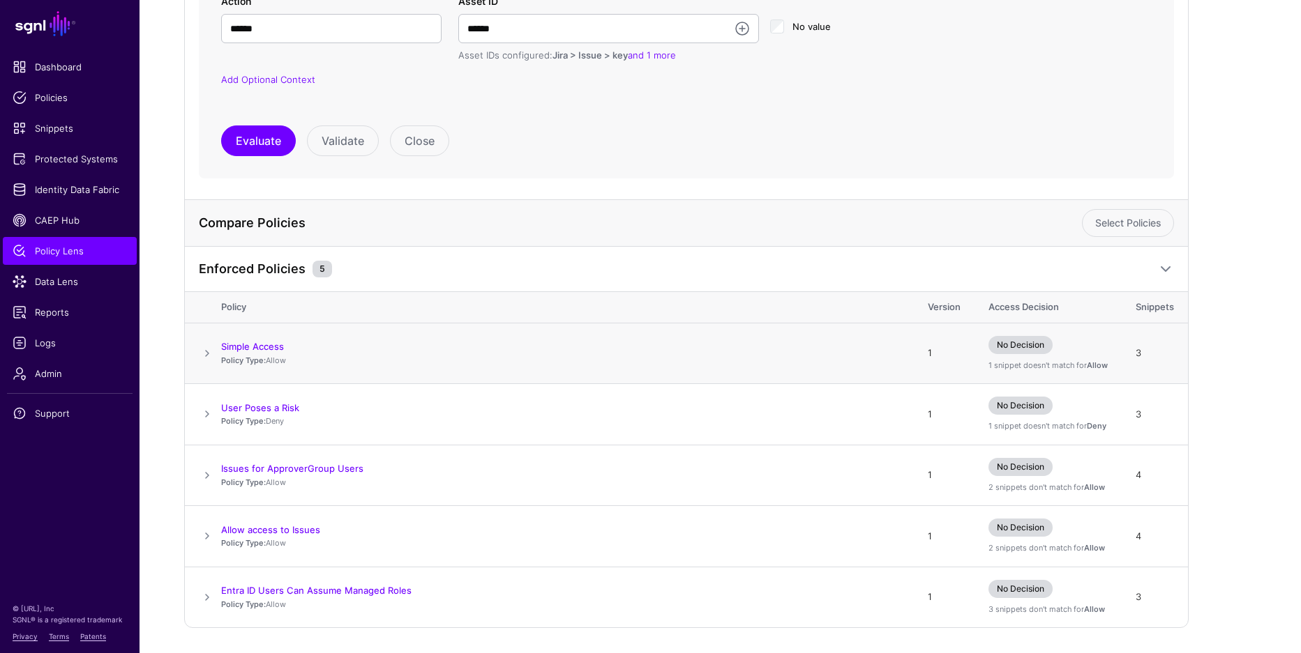
scroll to position [399, 0]
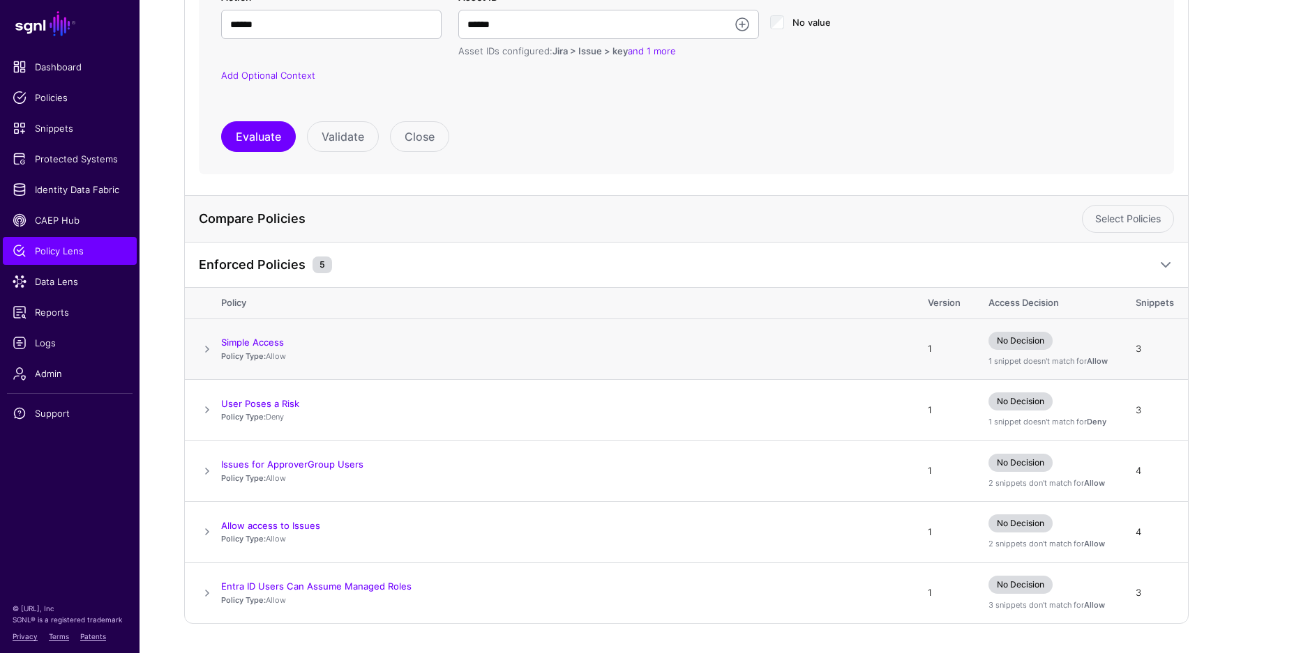
click at [209, 349] on span at bounding box center [207, 349] width 17 height 17
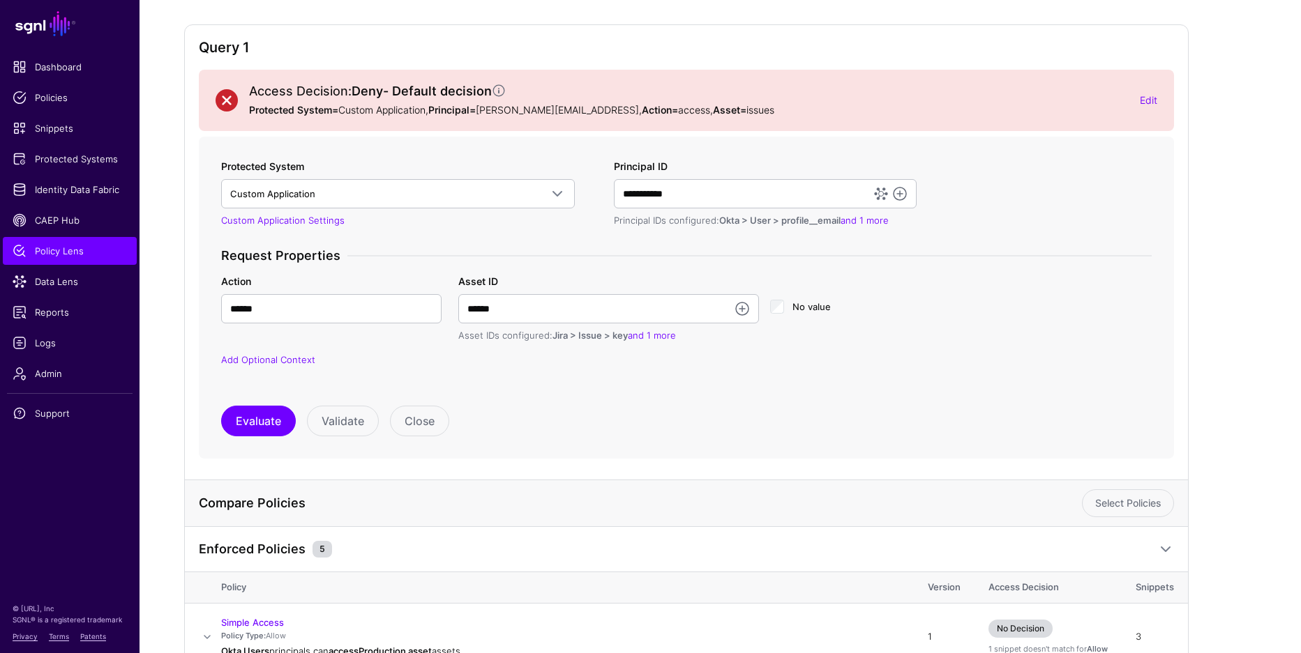
scroll to position [0, 0]
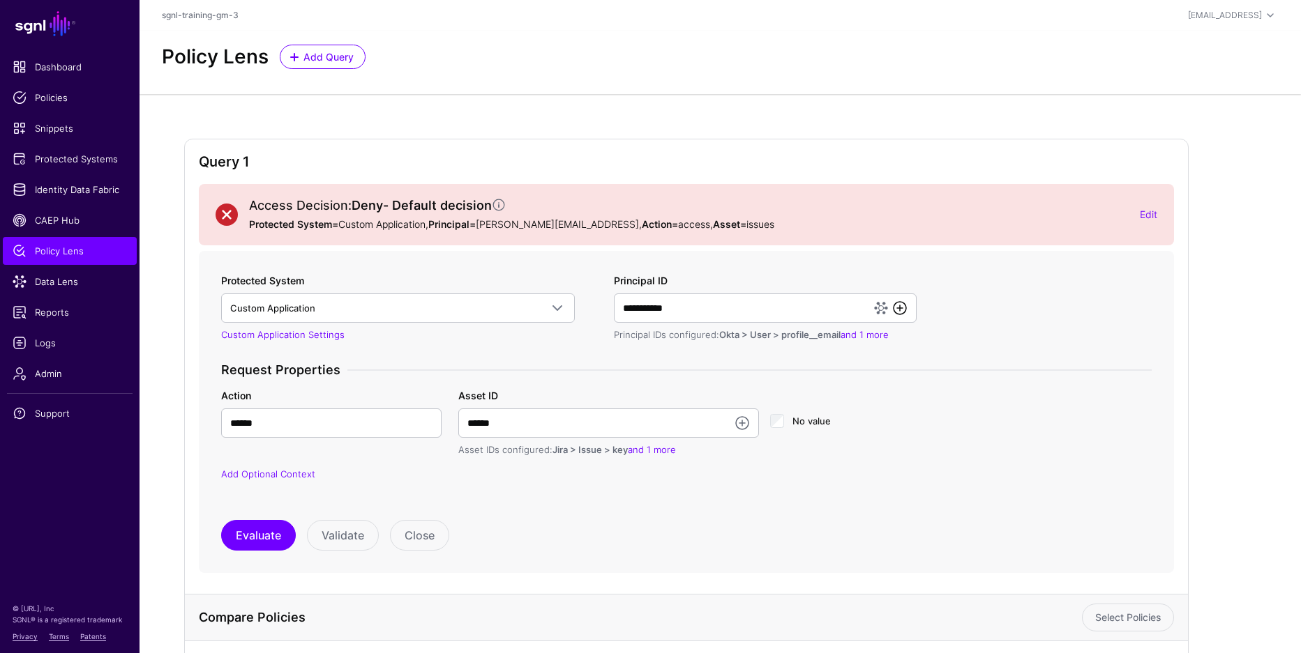
click at [898, 309] on link at bounding box center [899, 308] width 17 height 17
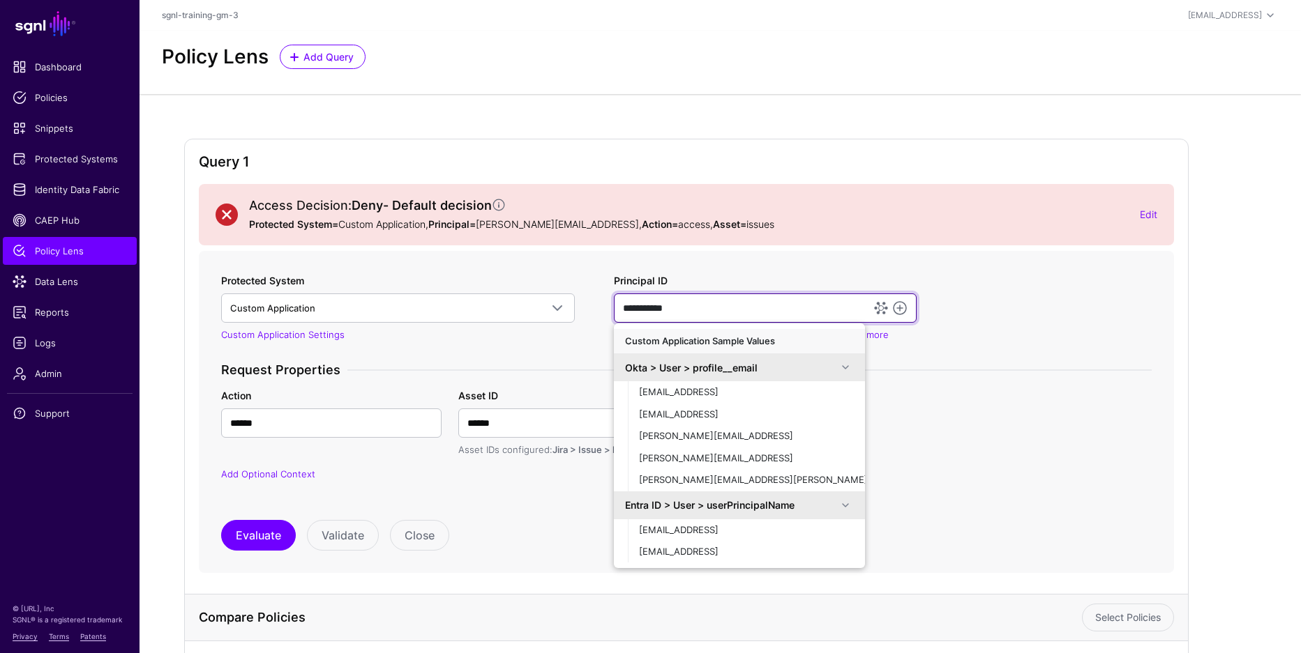
click at [687, 311] on input "**********" at bounding box center [765, 308] width 303 height 29
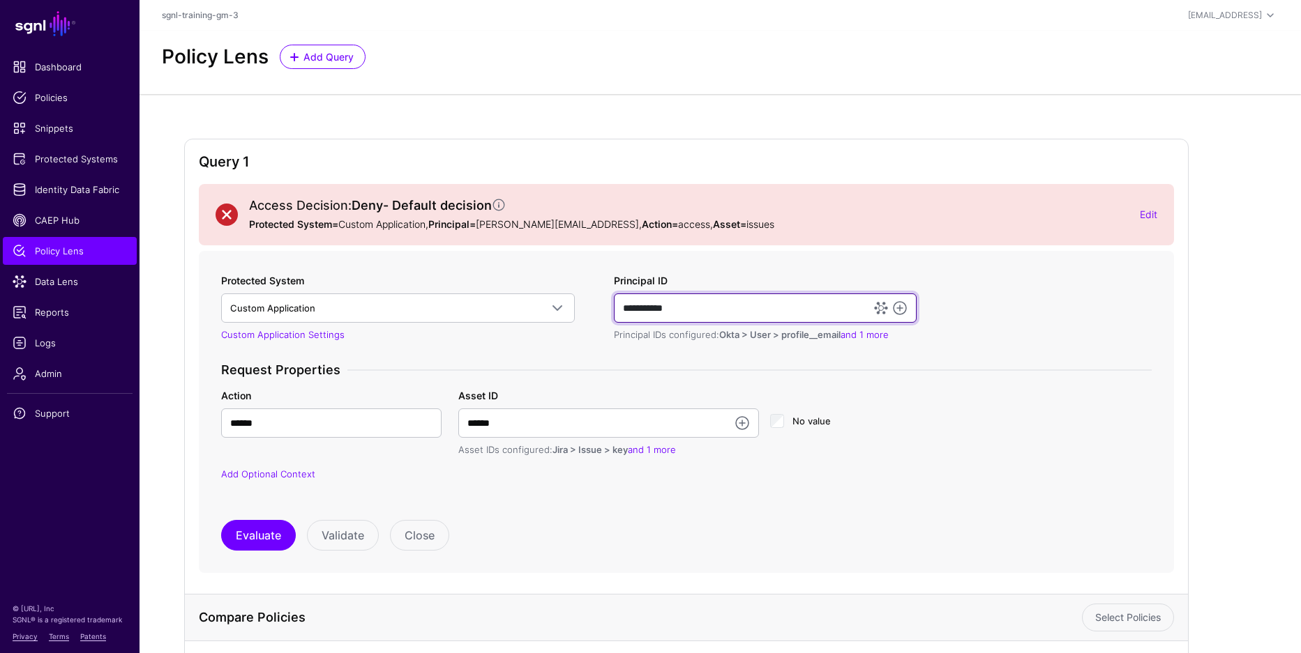
click at [688, 310] on input "**********" at bounding box center [765, 308] width 303 height 29
paste input "**********"
type input "**********"
click at [1006, 338] on div "**********" at bounding box center [687, 386] width 942 height 226
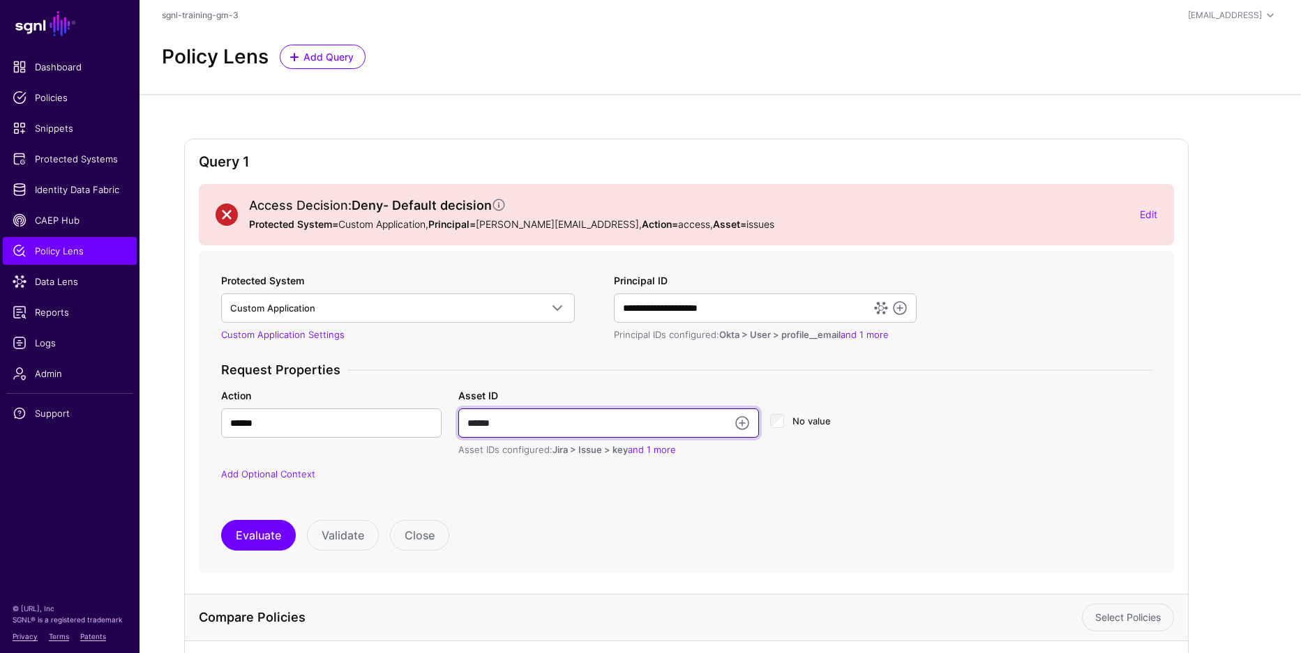
click at [579, 419] on input "******" at bounding box center [608, 423] width 301 height 29
type input "**********"
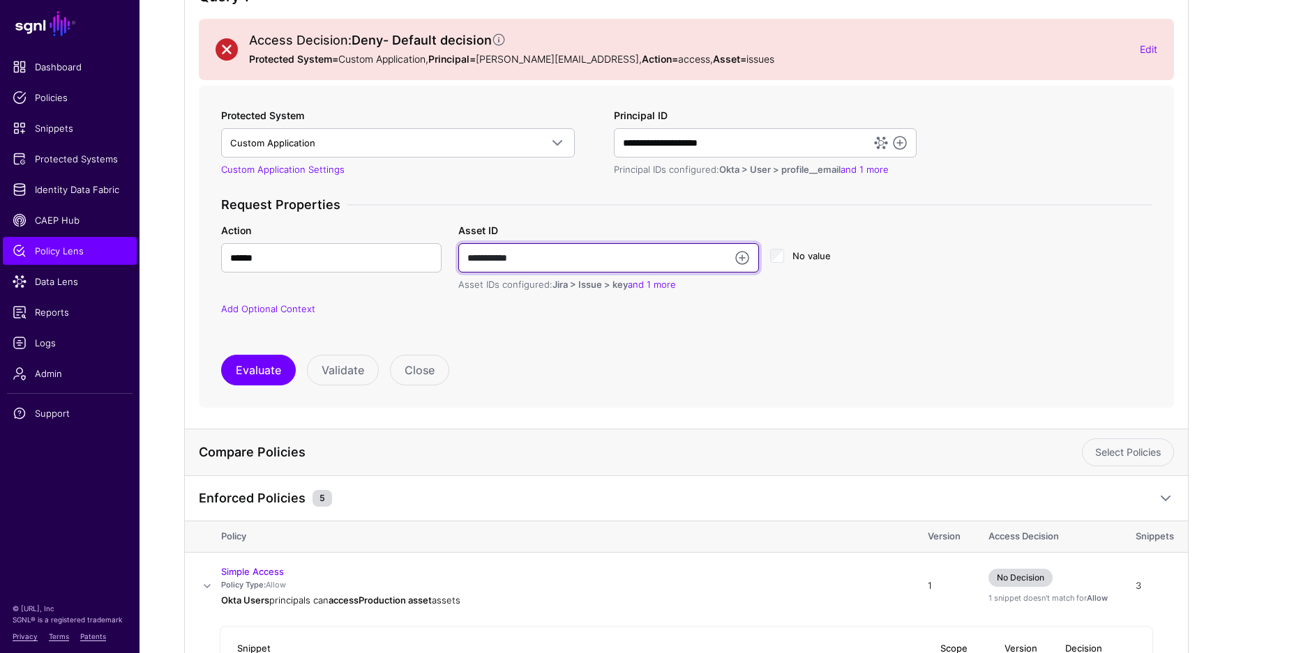
scroll to position [188, 0]
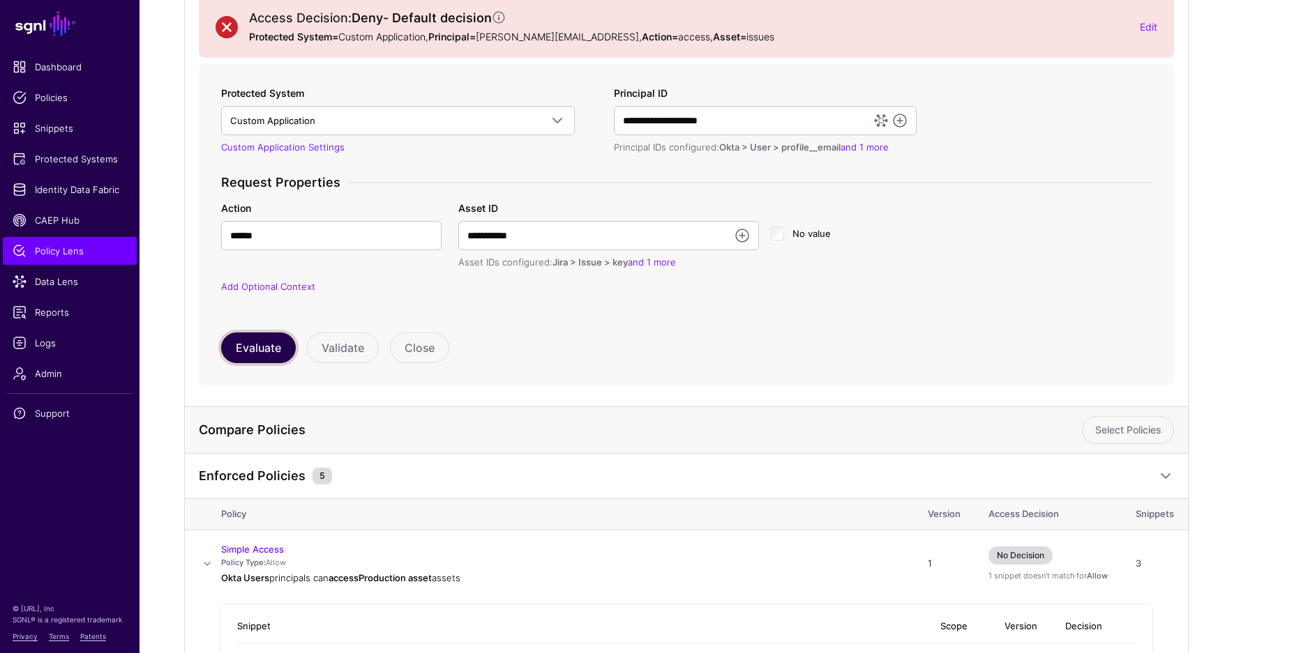
click at [250, 343] on button "Evaluate" at bounding box center [258, 348] width 75 height 31
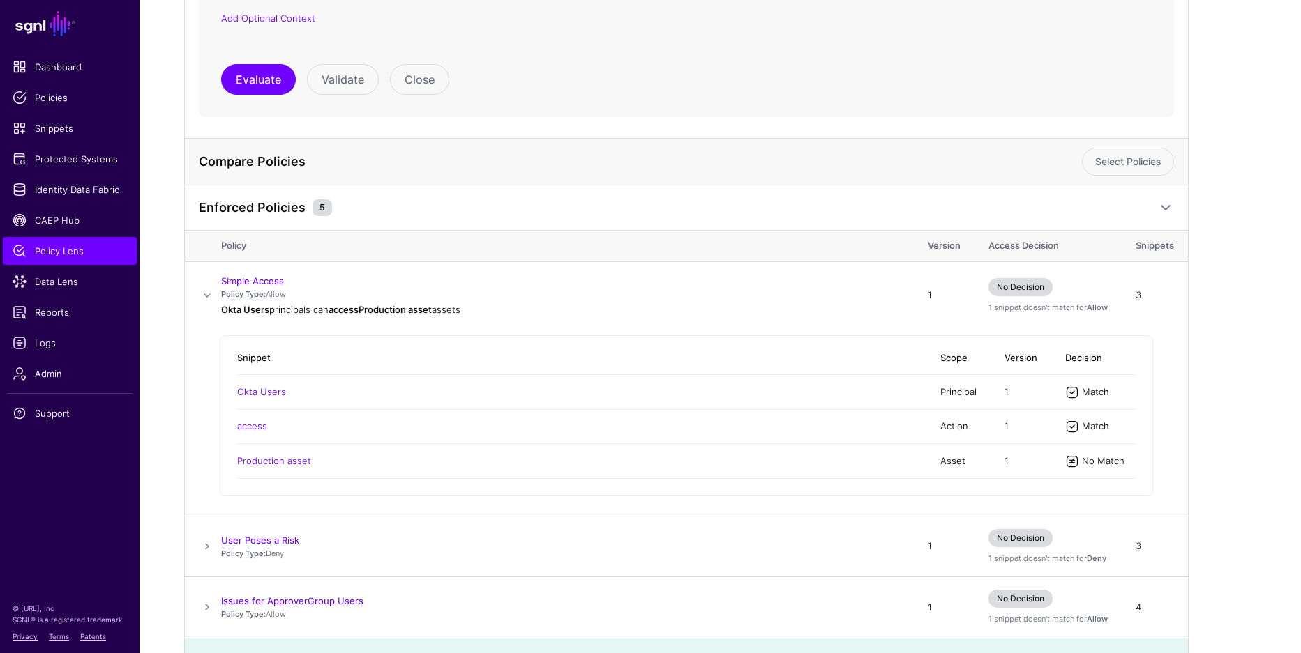
scroll to position [580, 0]
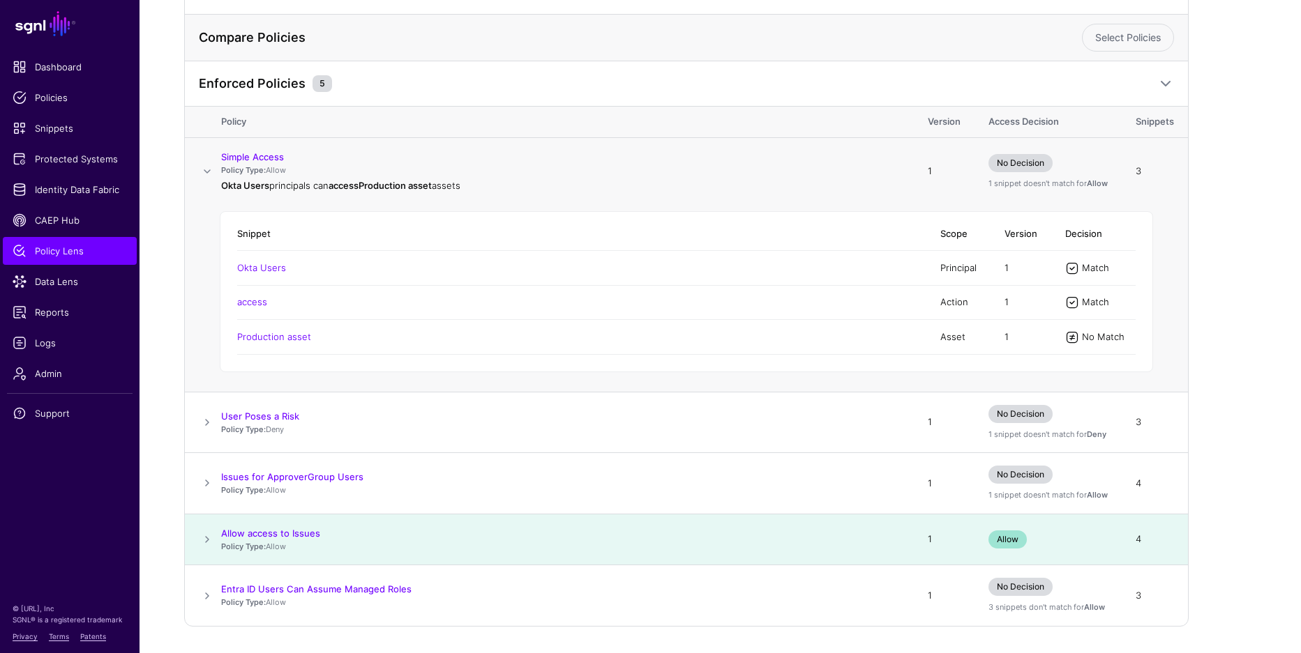
click at [209, 172] on span at bounding box center [207, 171] width 17 height 17
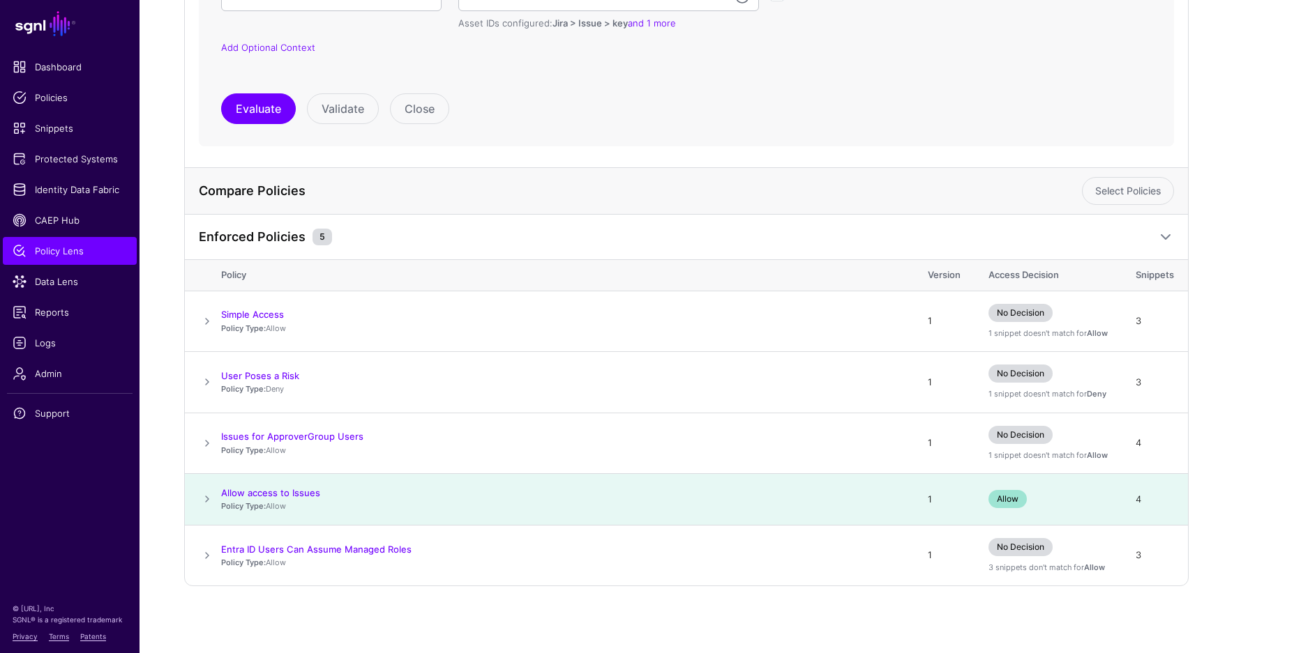
click at [207, 500] on span at bounding box center [207, 499] width 17 height 17
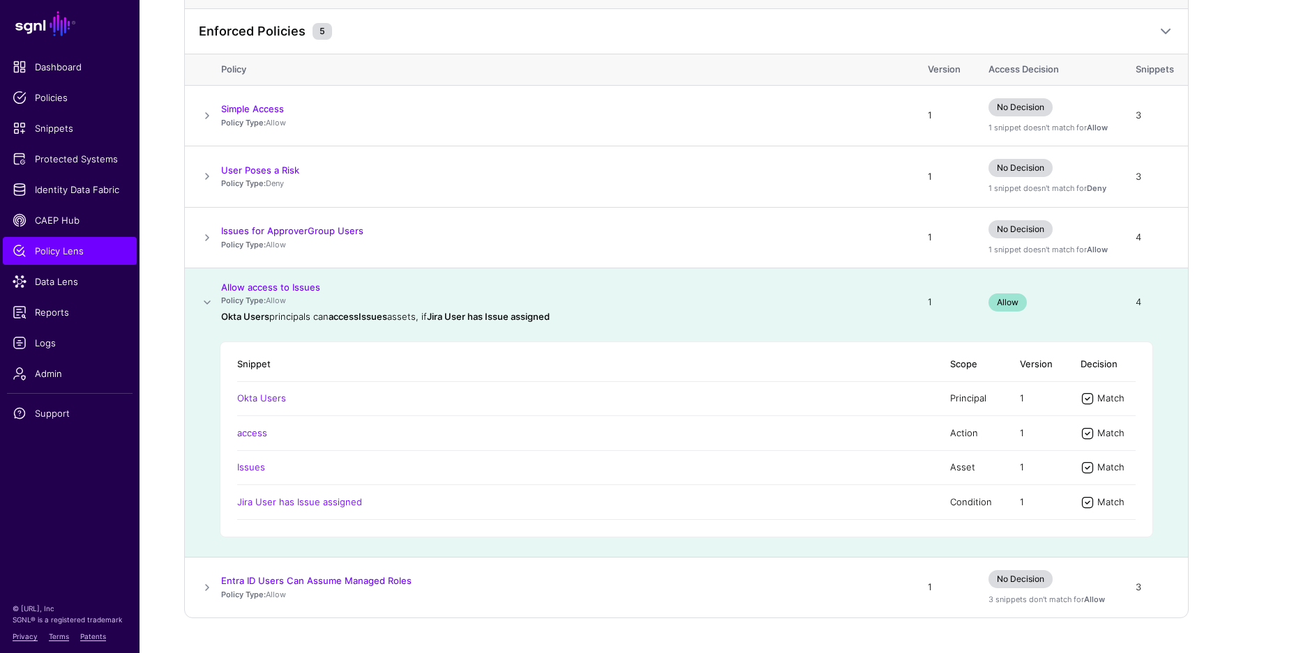
scroll to position [585, 0]
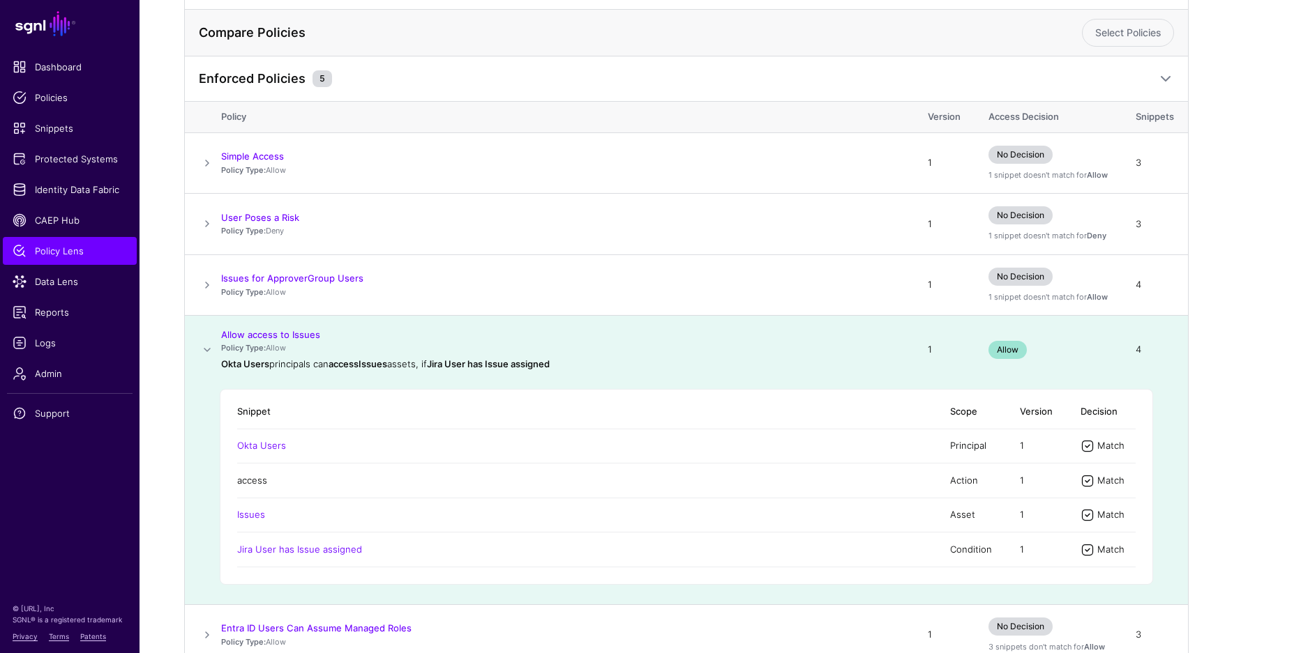
click at [254, 478] on link "access" at bounding box center [252, 480] width 30 height 11
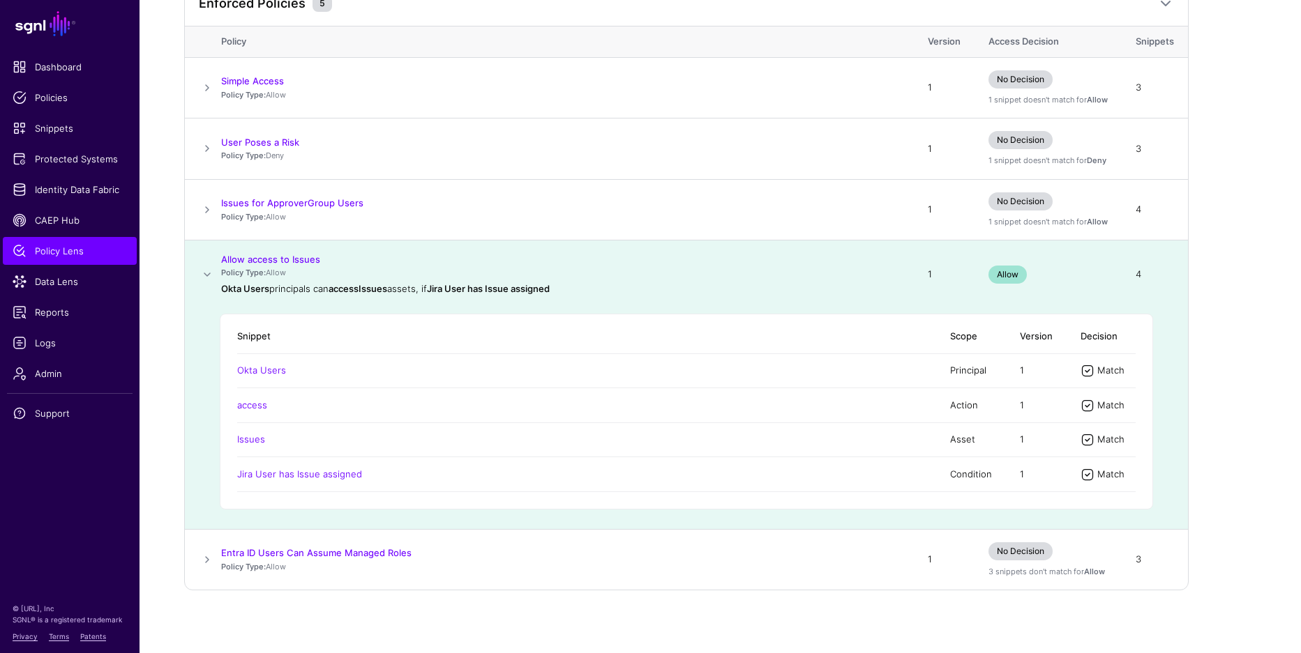
scroll to position [665, 0]
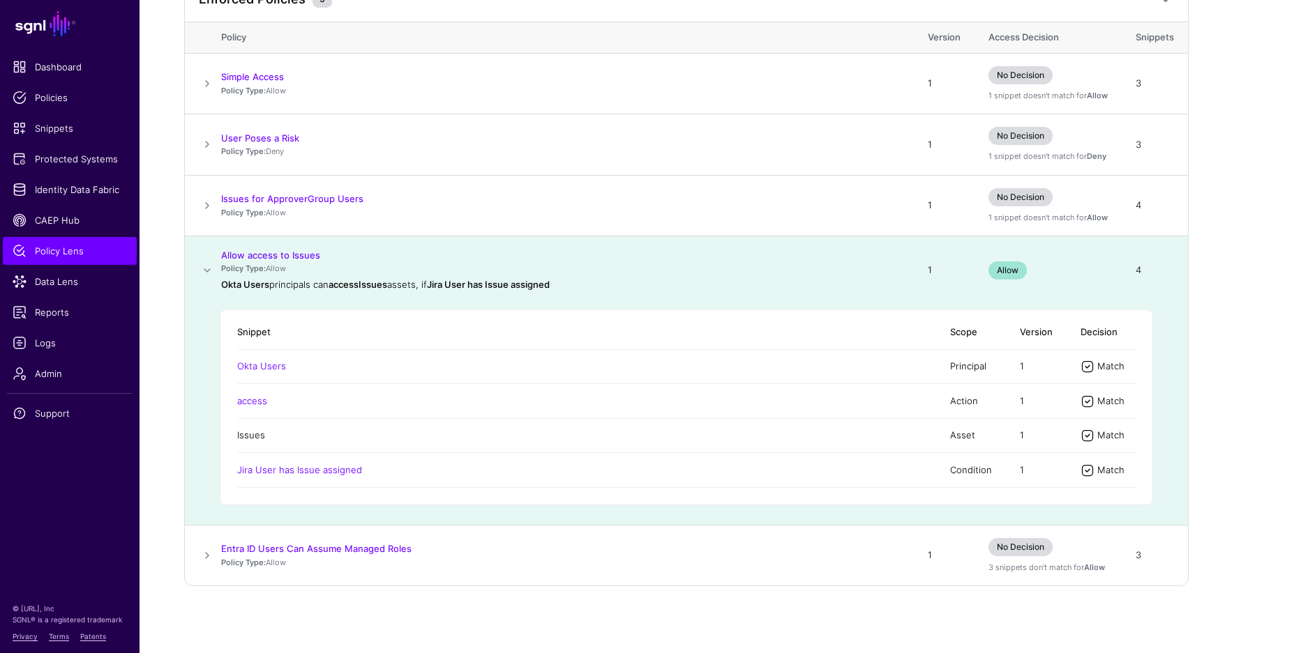
click at [248, 434] on link "Issues" at bounding box center [251, 435] width 28 height 11
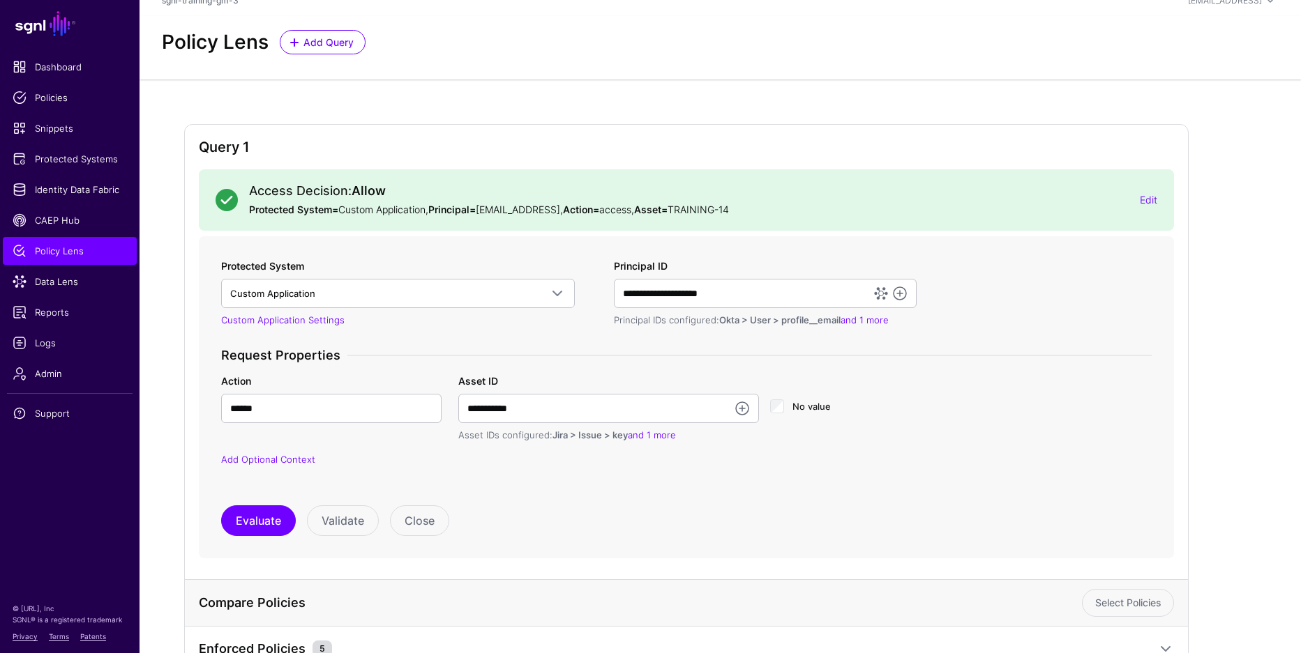
scroll to position [16, 0]
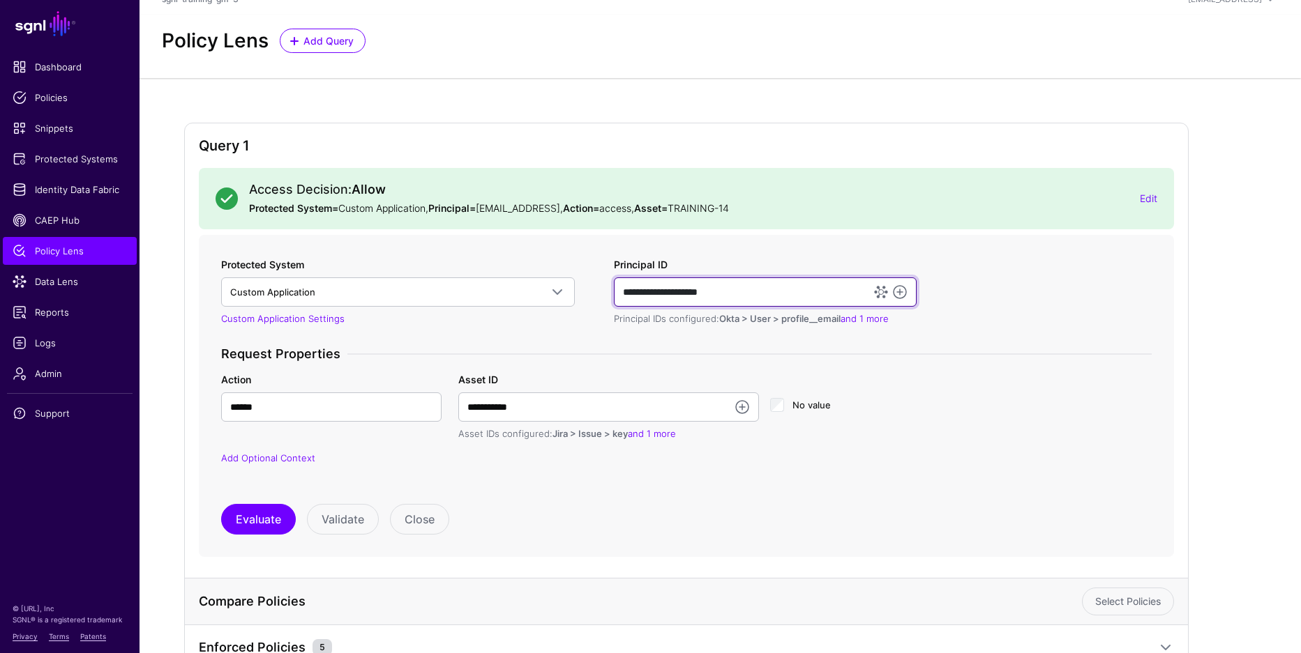
click at [701, 303] on input "**********" at bounding box center [765, 292] width 303 height 29
drag, startPoint x: 681, startPoint y: 294, endPoint x: 591, endPoint y: 287, distance: 89.5
click at [591, 288] on div "**********" at bounding box center [687, 370] width 942 height 226
type input "**********"
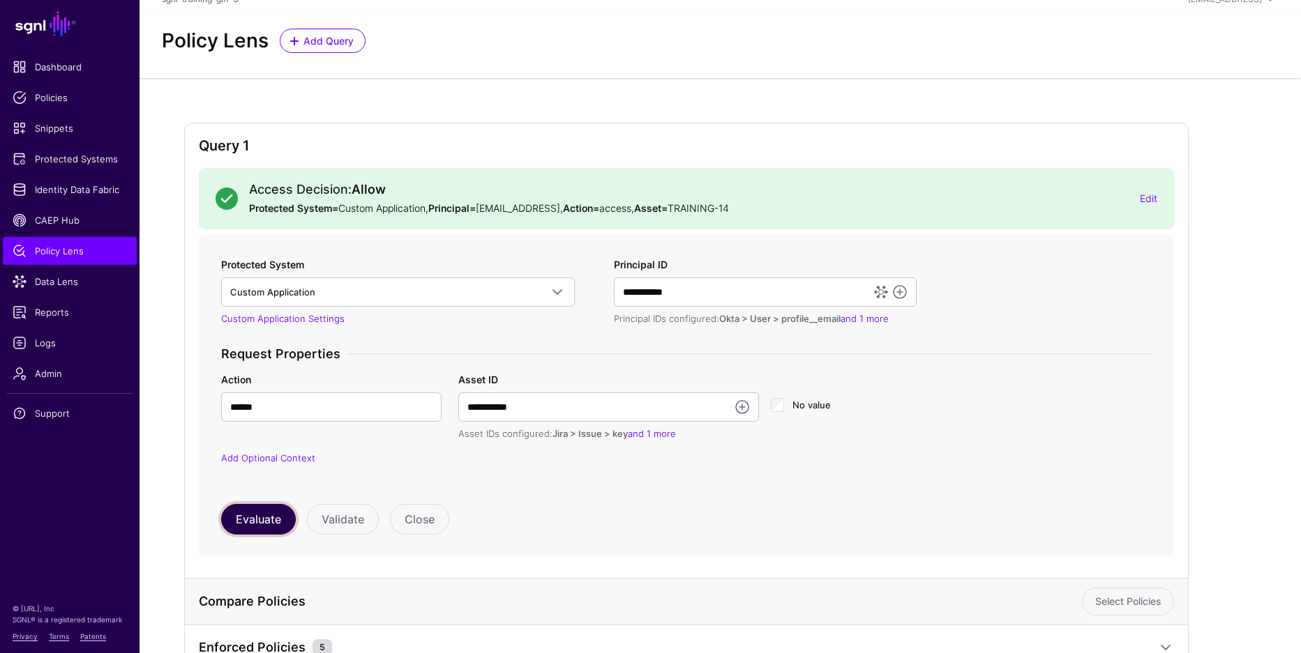
click at [257, 522] on button "Evaluate" at bounding box center [258, 519] width 75 height 31
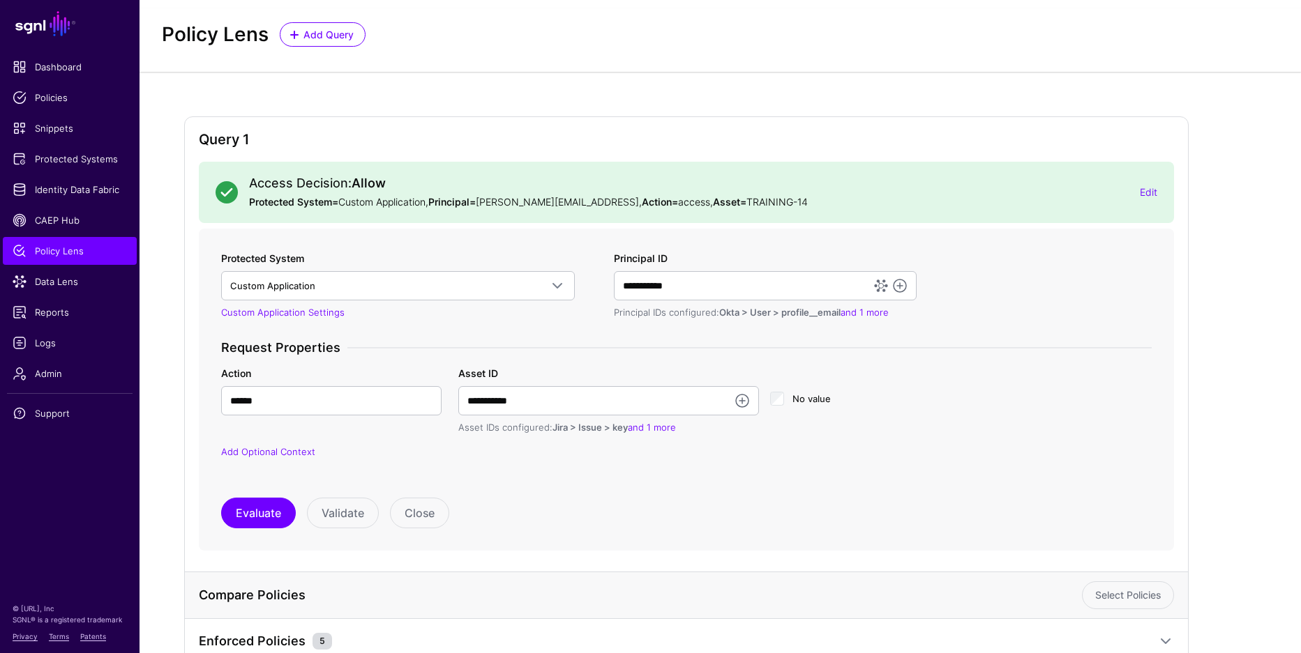
click at [632, 493] on div "**********" at bounding box center [686, 390] width 930 height 278
click at [620, 488] on div "**********" at bounding box center [686, 390] width 930 height 278
click at [621, 489] on div "**********" at bounding box center [686, 390] width 930 height 278
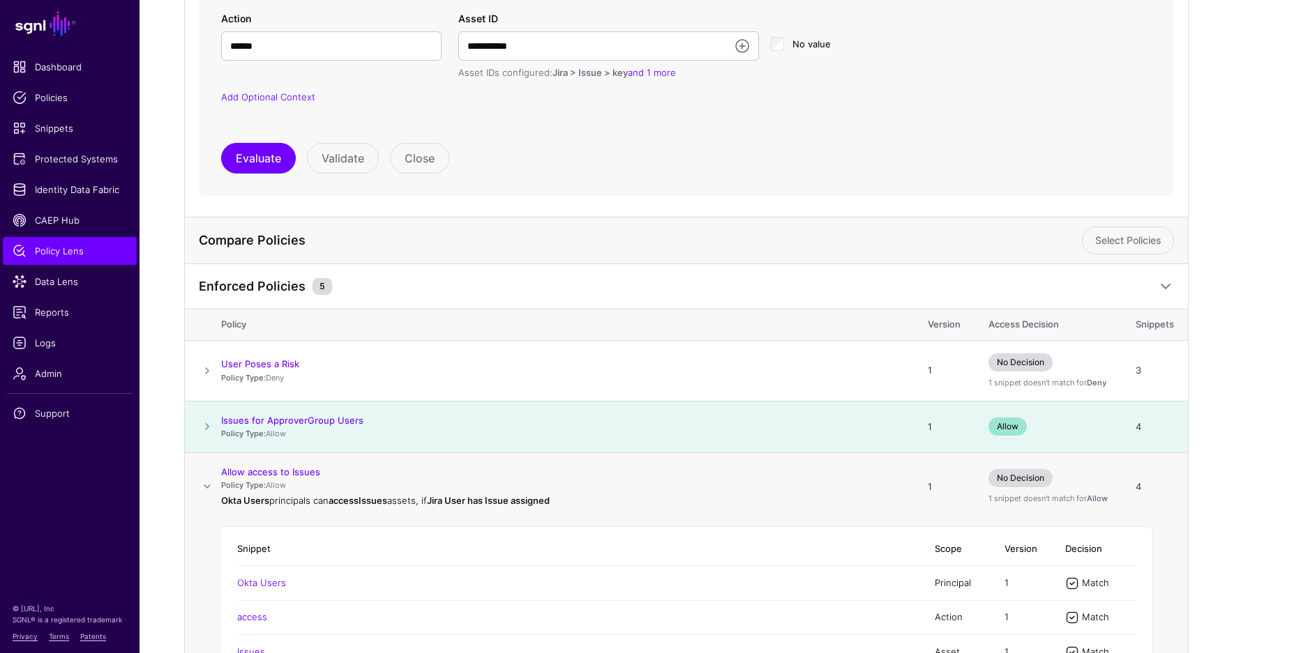
scroll to position [481, 0]
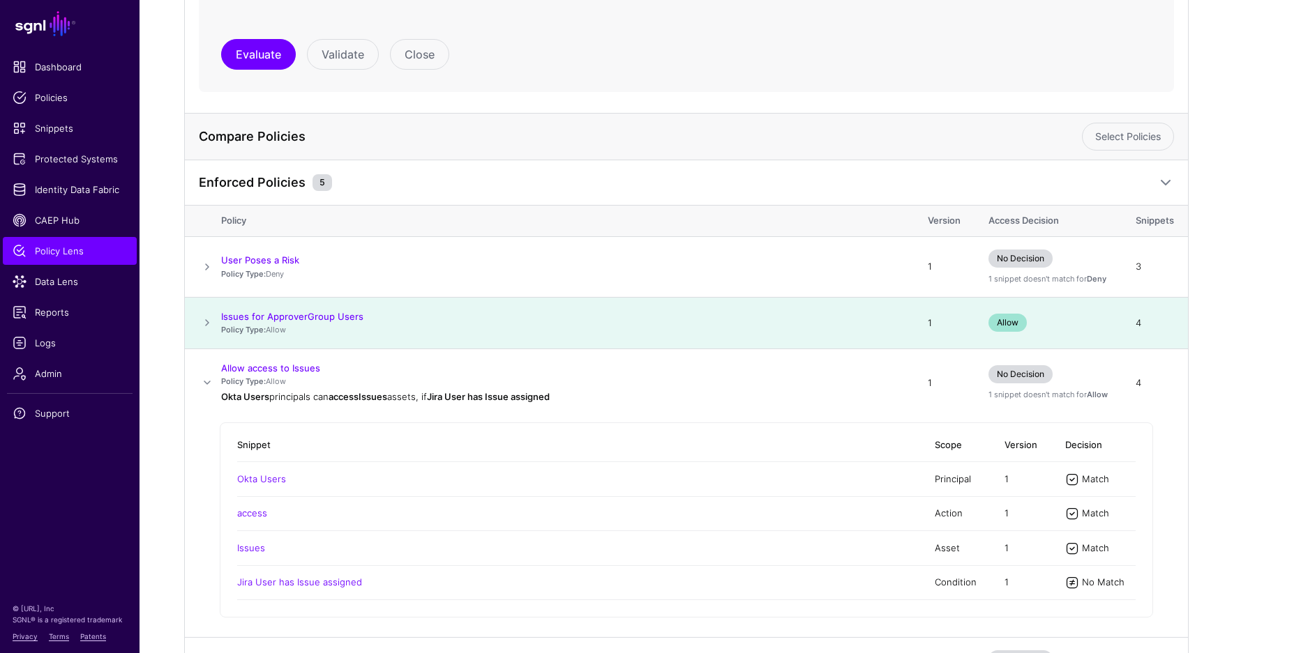
click at [205, 379] on span at bounding box center [207, 383] width 17 height 17
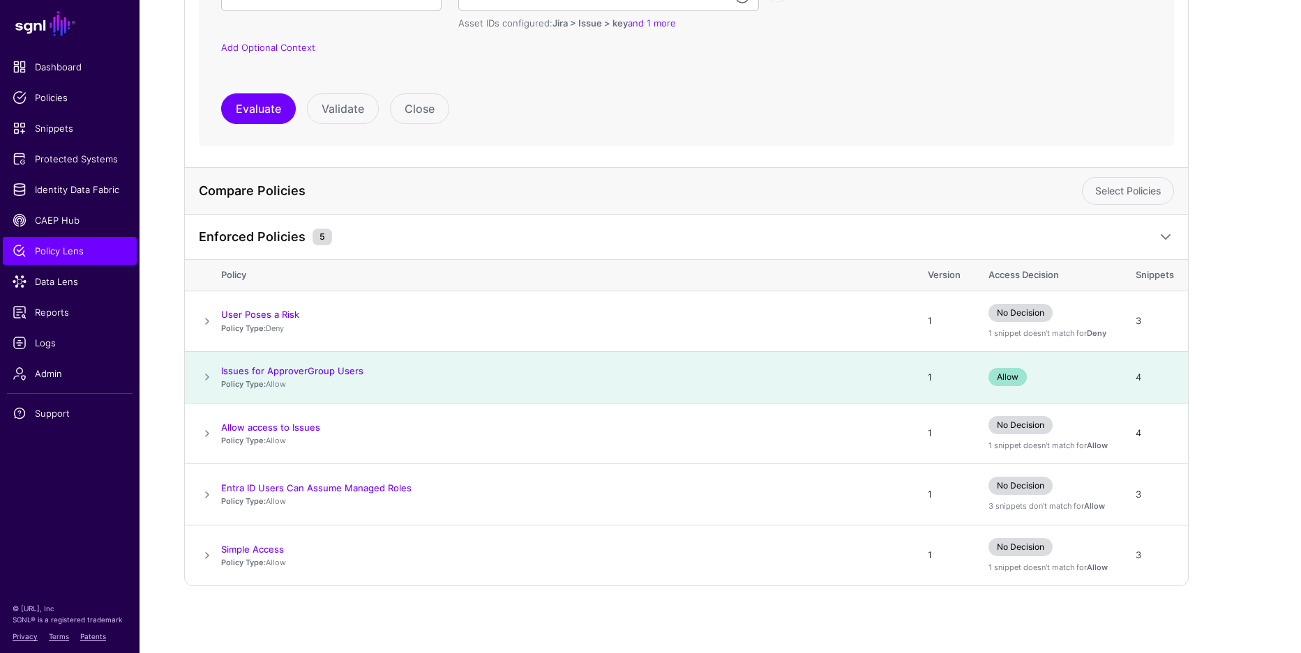
click at [206, 377] on span at bounding box center [207, 377] width 17 height 17
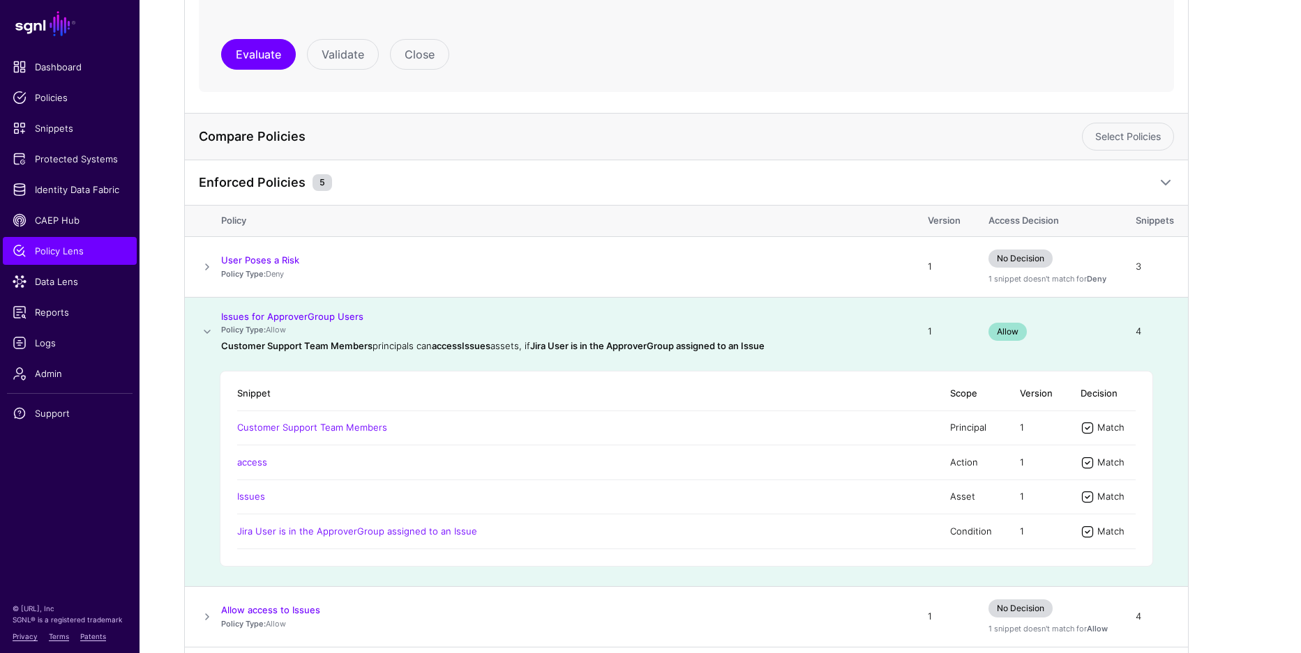
click at [216, 328] on td at bounding box center [203, 332] width 36 height 68
click at [209, 332] on span at bounding box center [207, 332] width 17 height 17
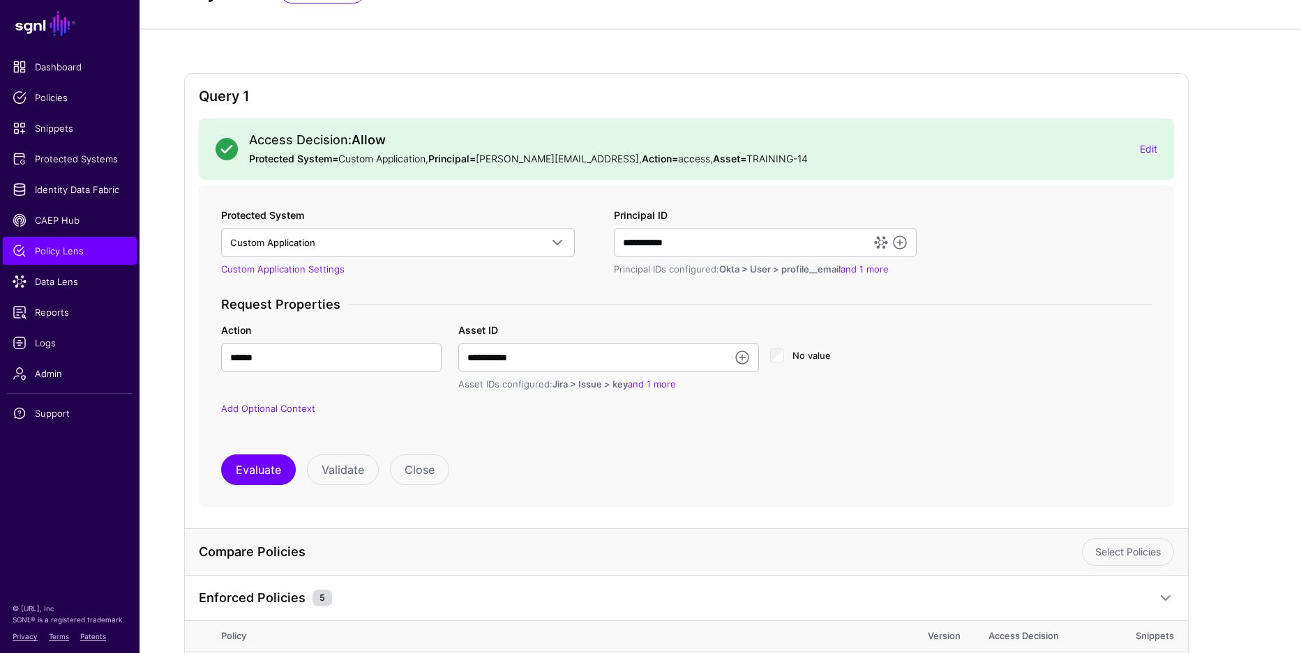
scroll to position [56, 0]
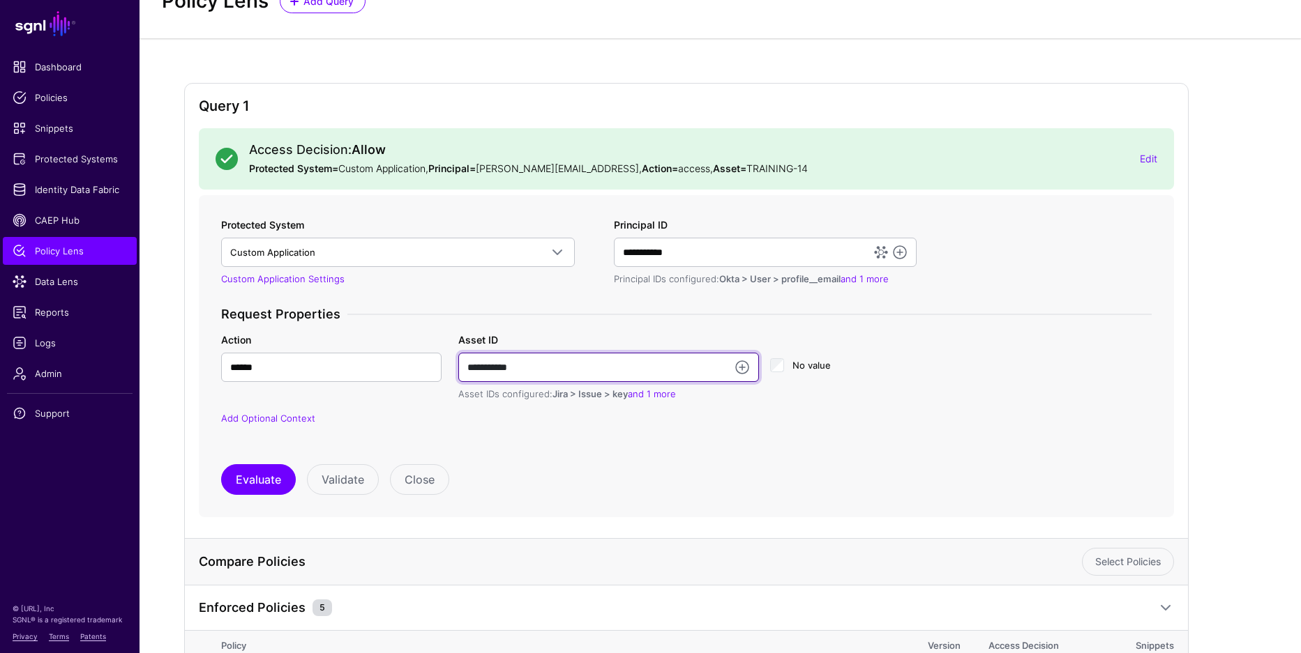
click at [536, 367] on input "**********" at bounding box center [608, 367] width 301 height 29
type input "**********"
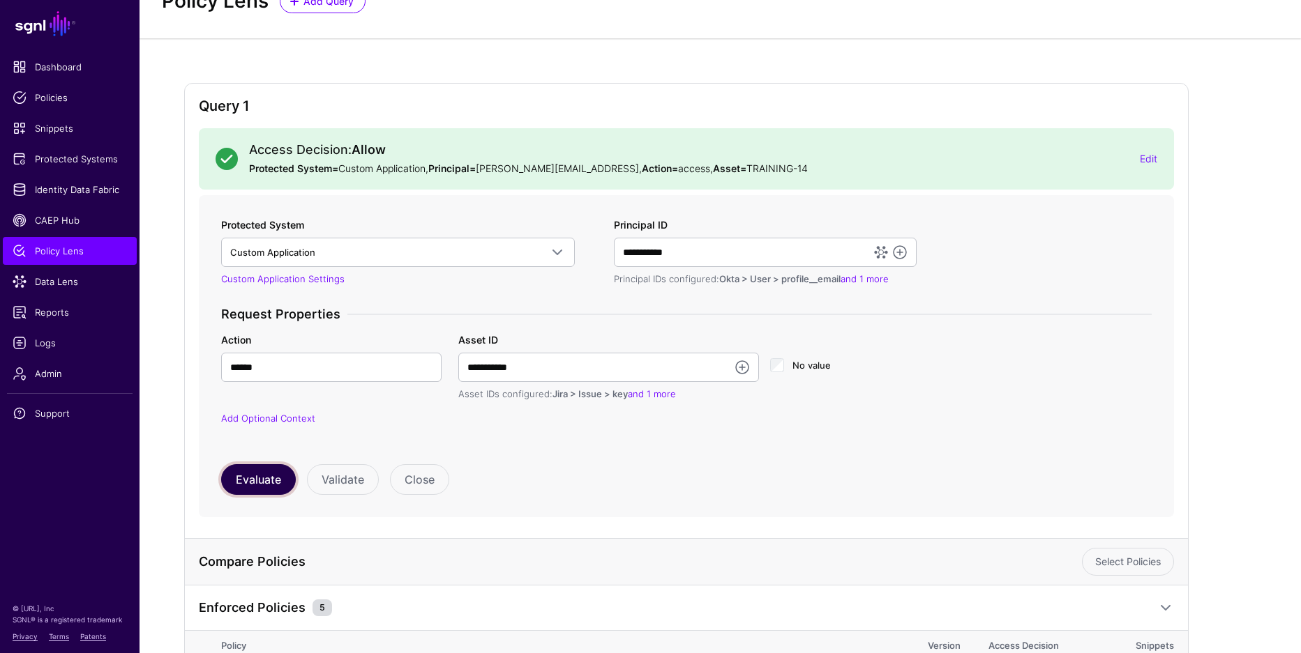
click at [275, 474] on button "Evaluate" at bounding box center [258, 479] width 75 height 31
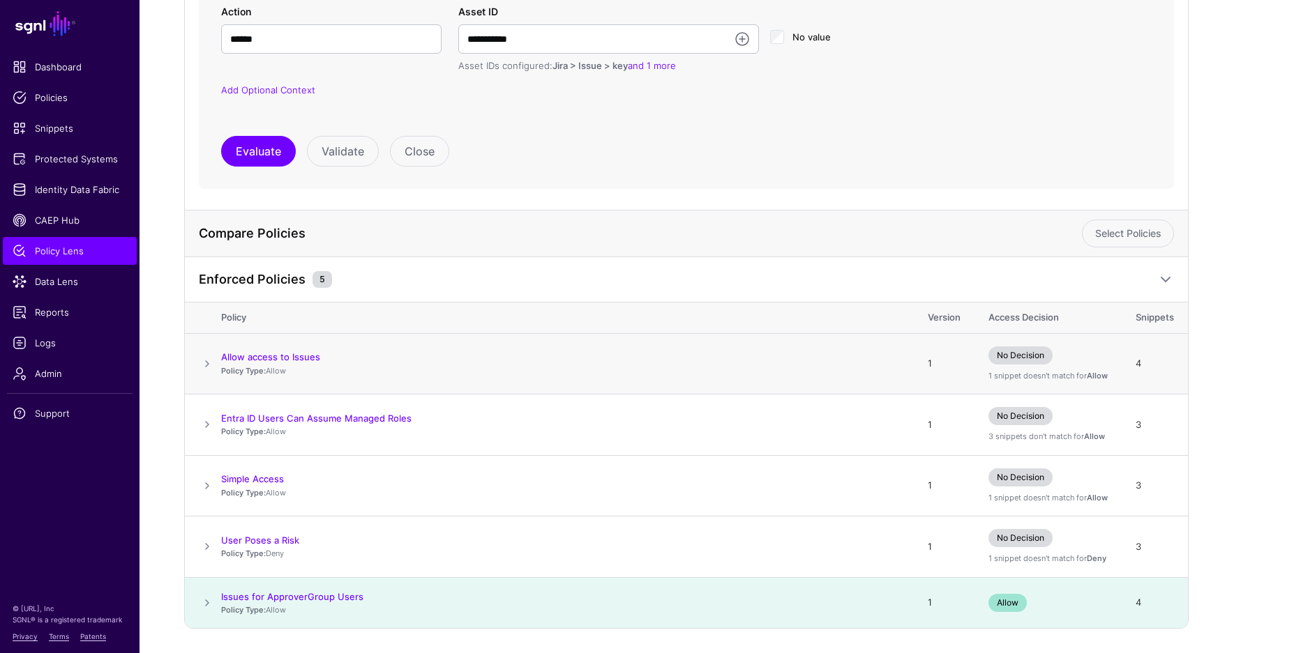
scroll to position [427, 0]
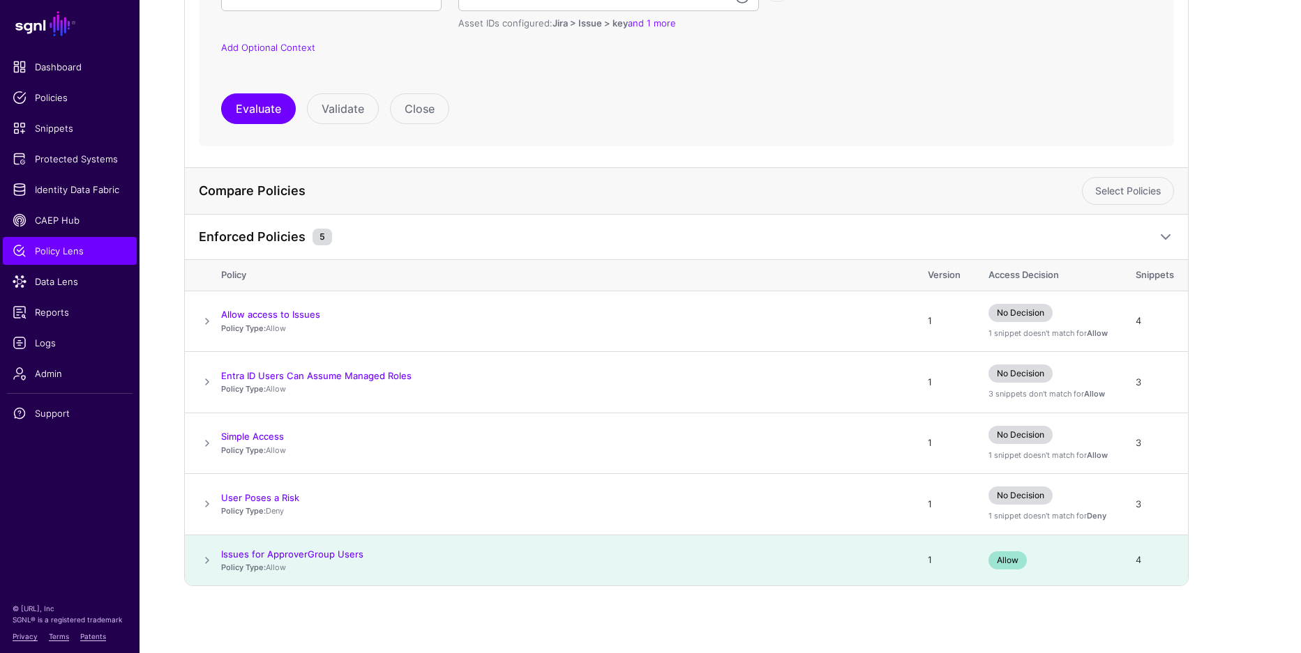
click at [206, 558] on span at bounding box center [207, 560] width 17 height 17
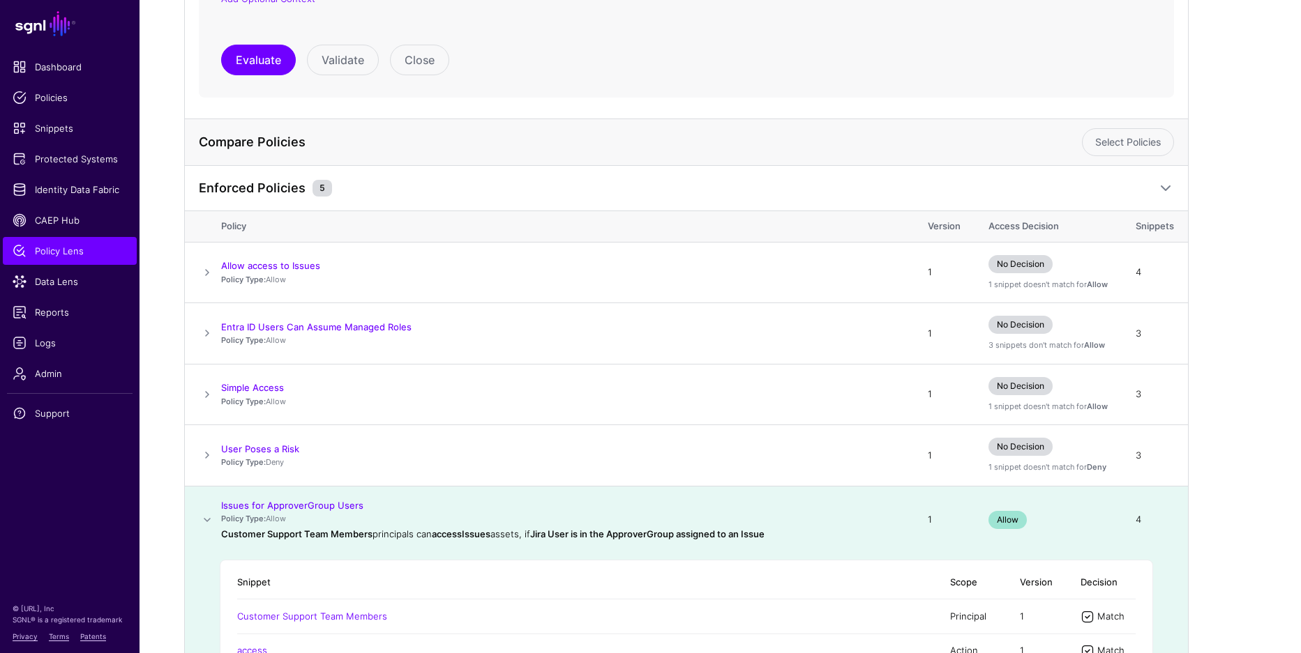
scroll to position [616, 0]
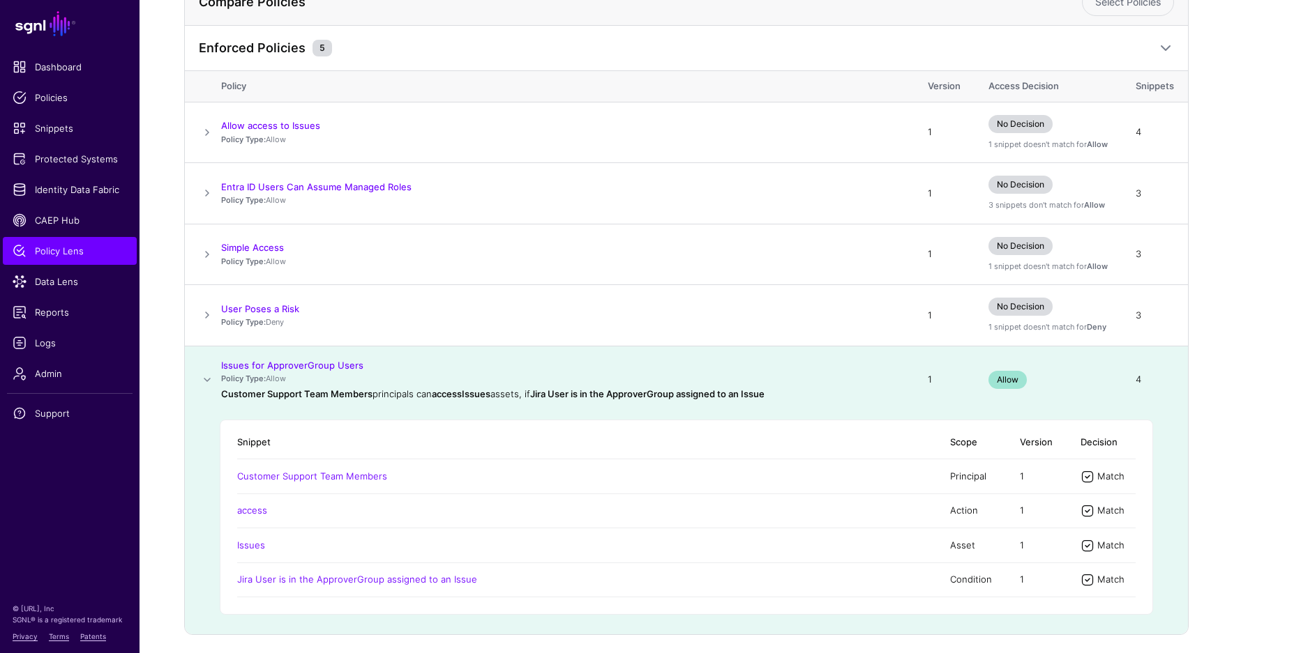
click at [207, 373] on span at bounding box center [207, 380] width 17 height 17
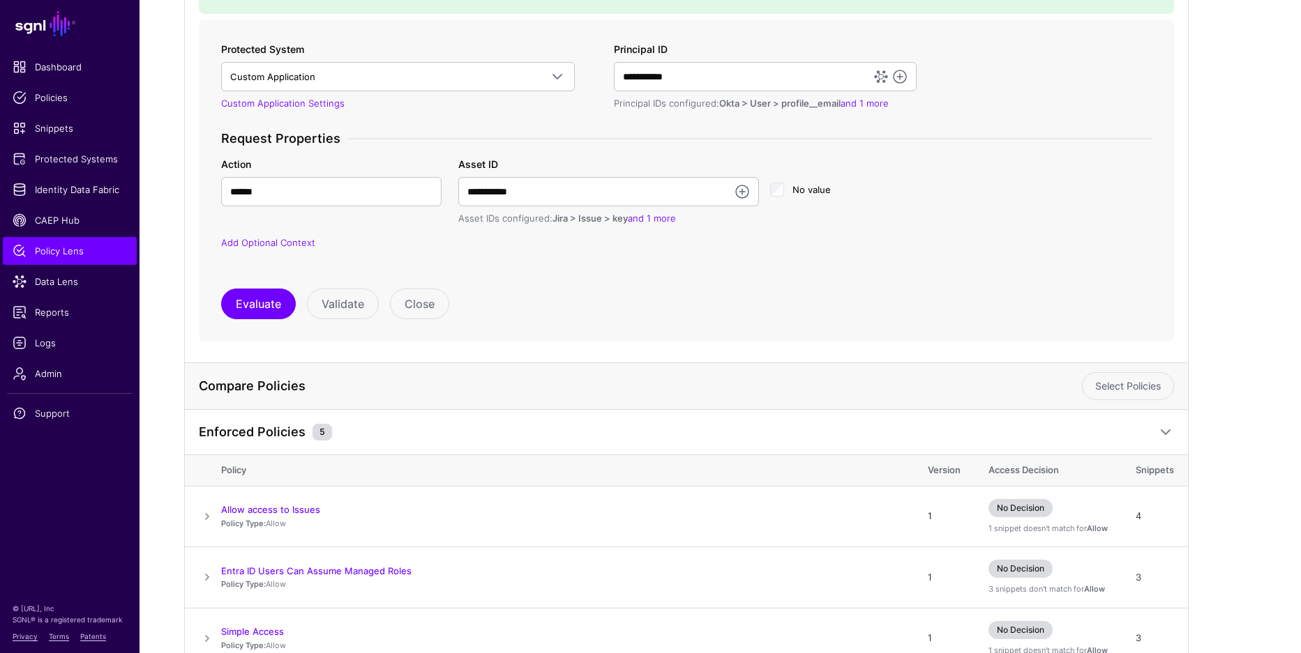
scroll to position [0, 0]
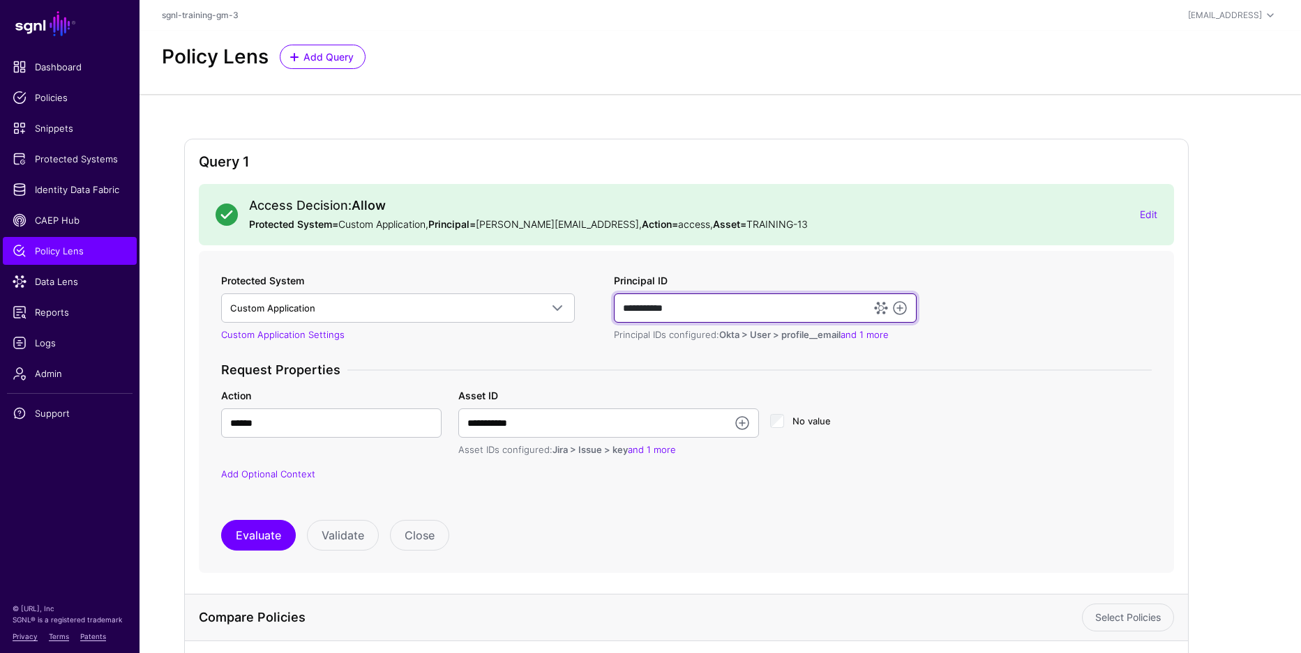
click at [716, 318] on input "**********" at bounding box center [765, 308] width 303 height 29
click at [716, 317] on input "**********" at bounding box center [765, 308] width 303 height 29
click at [714, 312] on input "**********" at bounding box center [765, 308] width 303 height 29
paste input "**********"
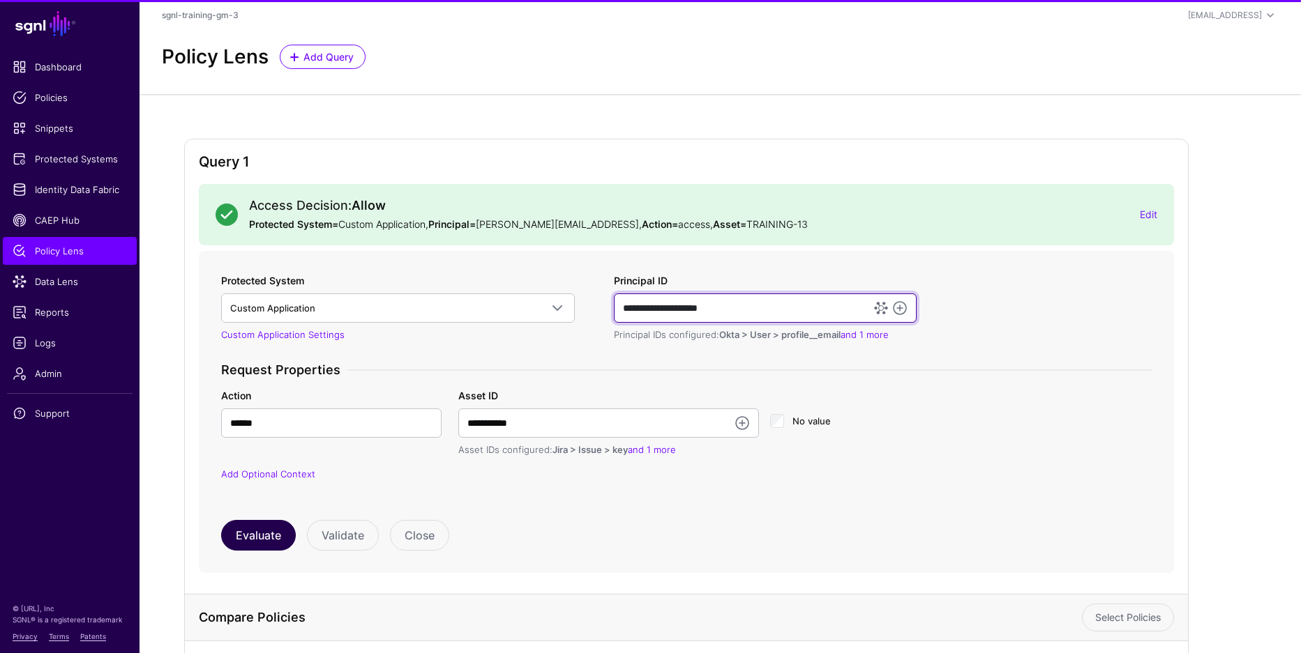
type input "**********"
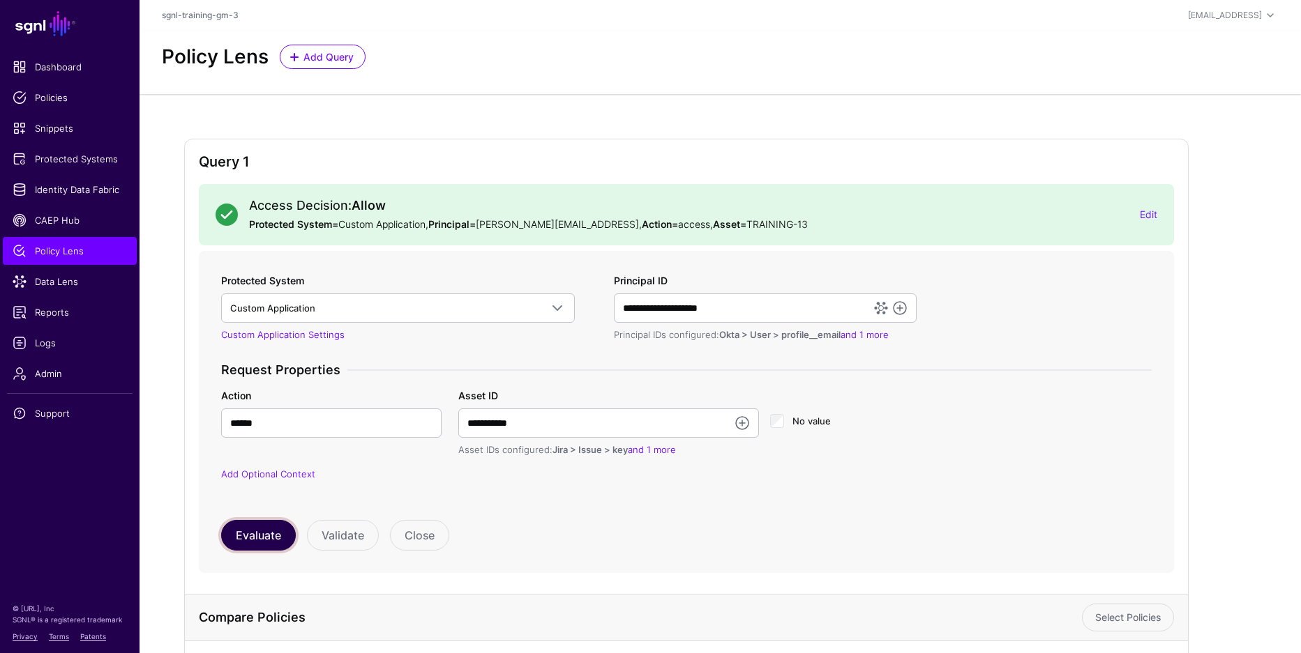
click at [261, 542] on button "Evaluate" at bounding box center [258, 535] width 75 height 31
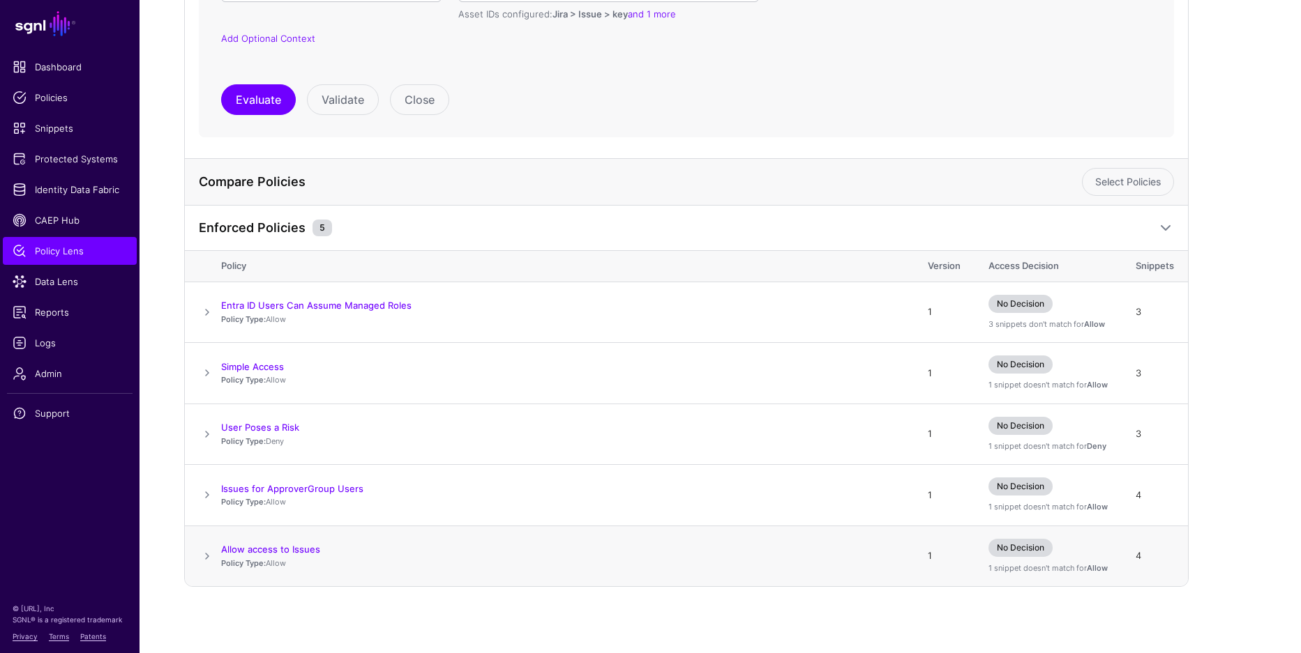
scroll to position [437, 0]
click at [206, 499] on span at bounding box center [207, 494] width 17 height 17
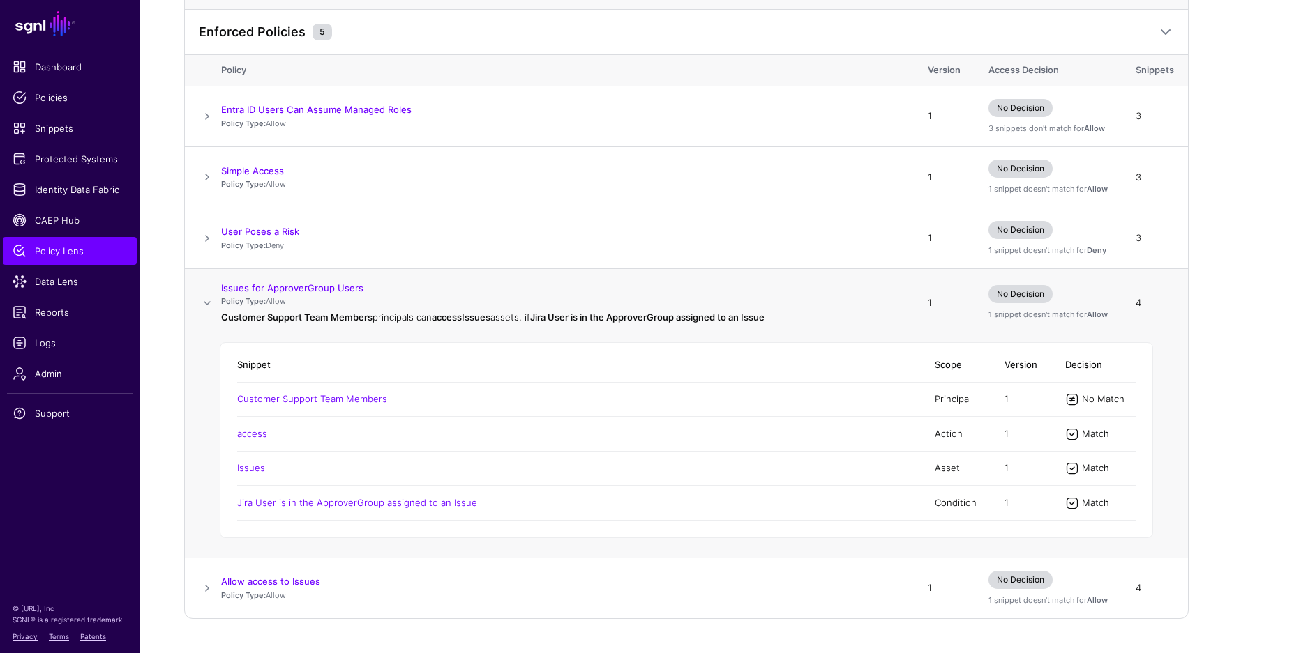
scroll to position [665, 0]
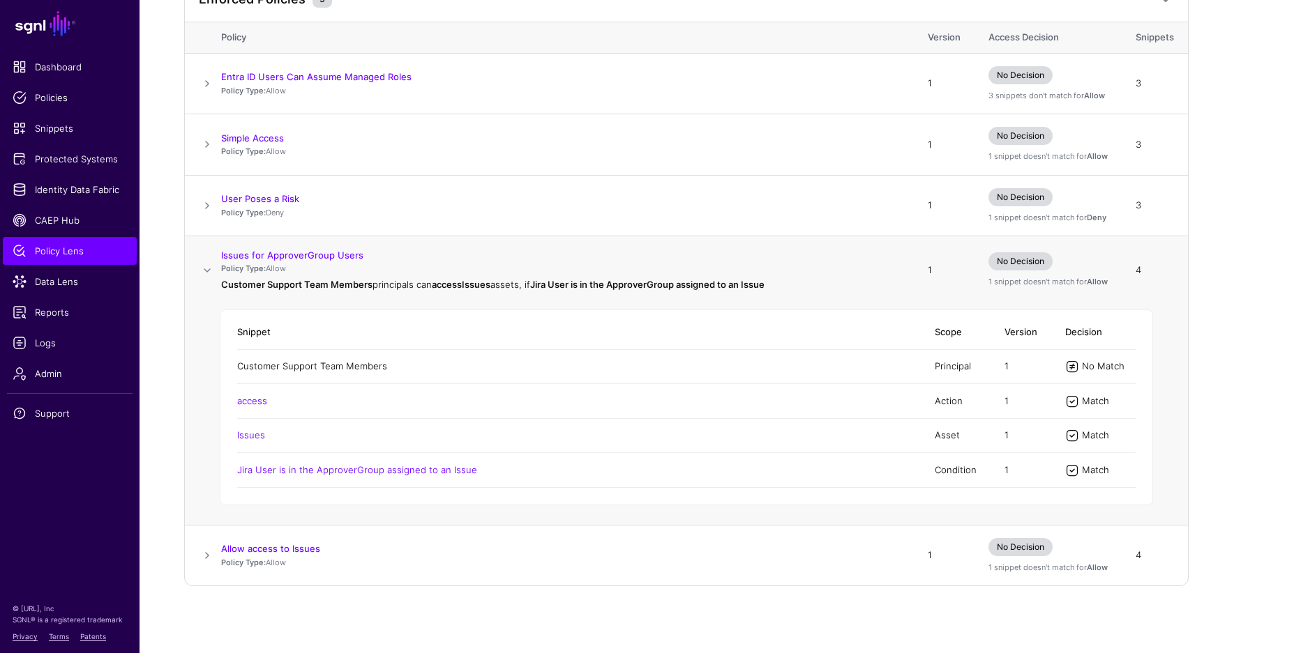
click at [287, 367] on link "Customer Support Team Members" at bounding box center [312, 366] width 150 height 11
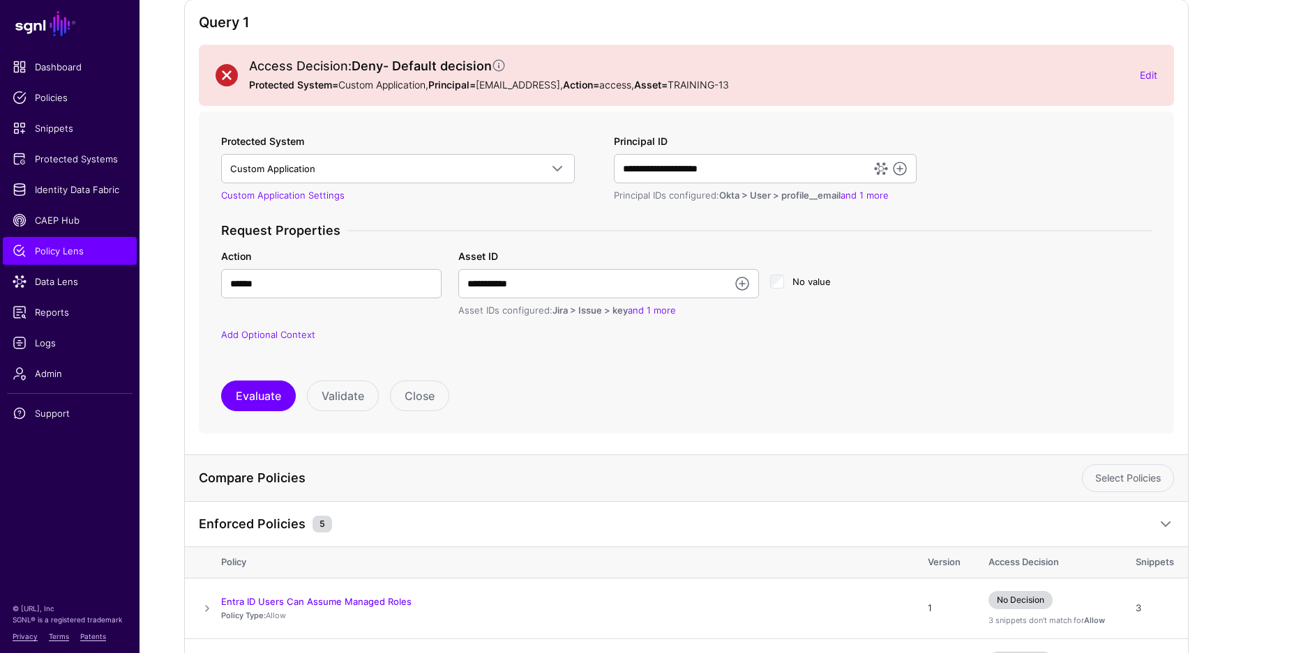
scroll to position [0, 0]
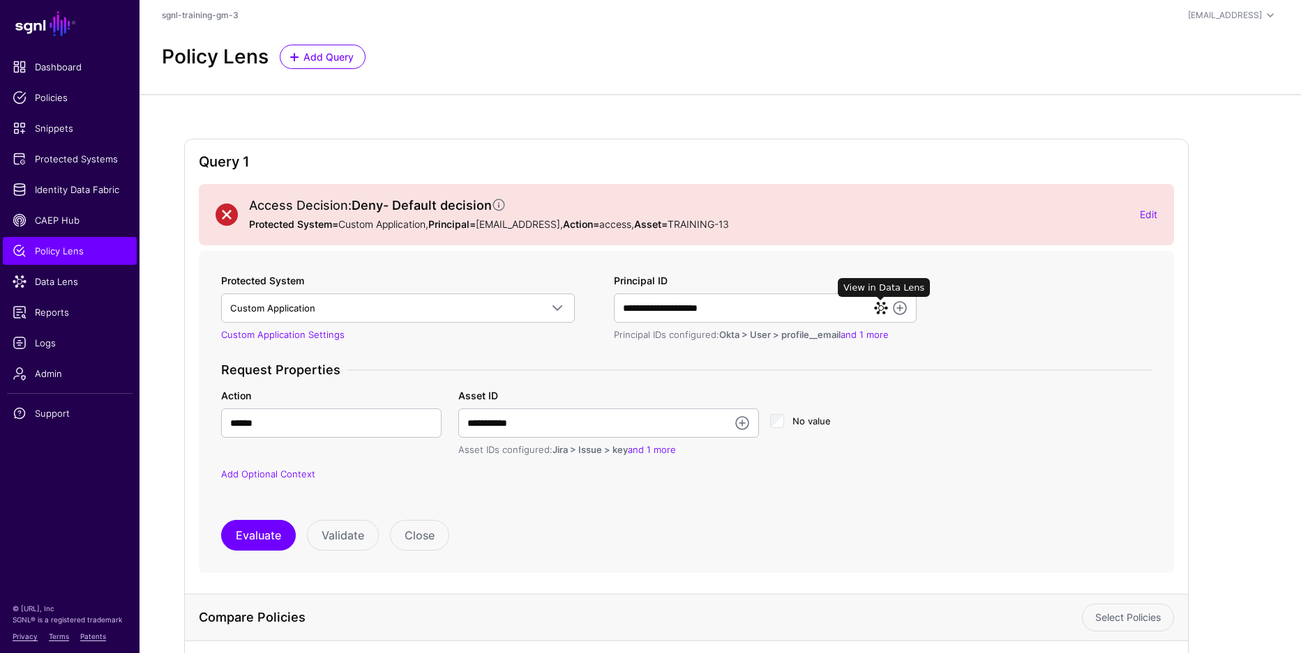
click at [882, 311] on link at bounding box center [881, 308] width 14 height 14
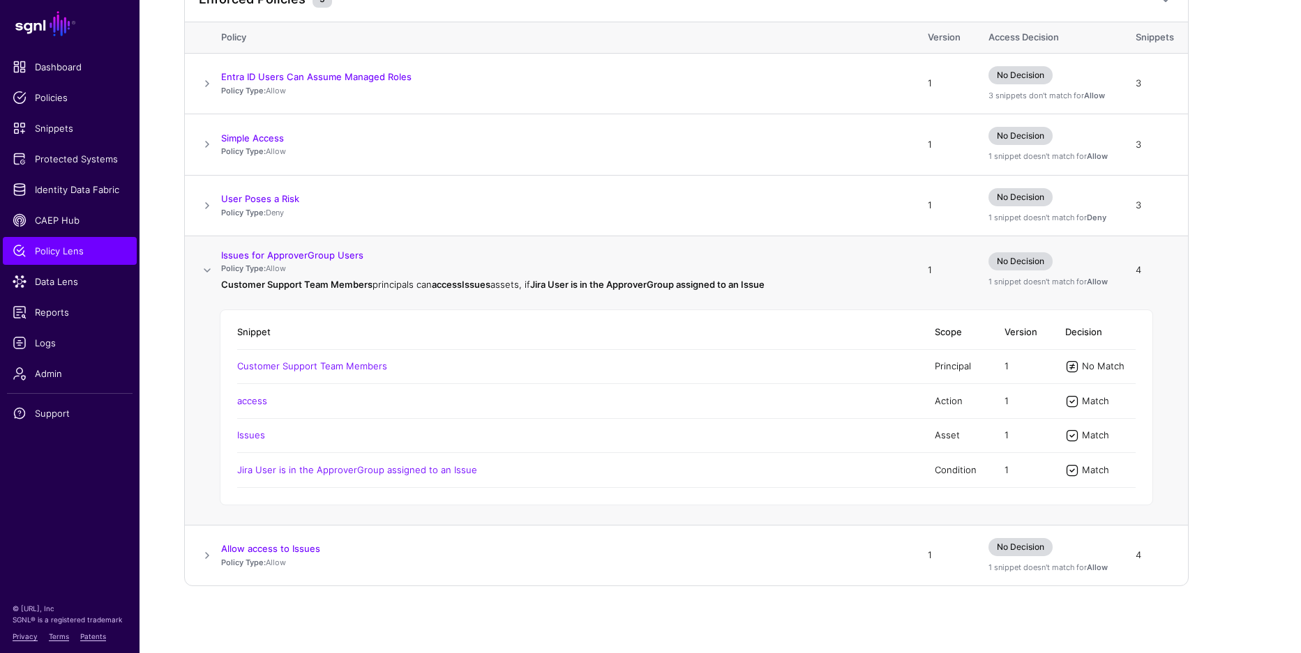
scroll to position [664, 0]
click at [275, 366] on link "Customer Support Team Members" at bounding box center [312, 366] width 150 height 11
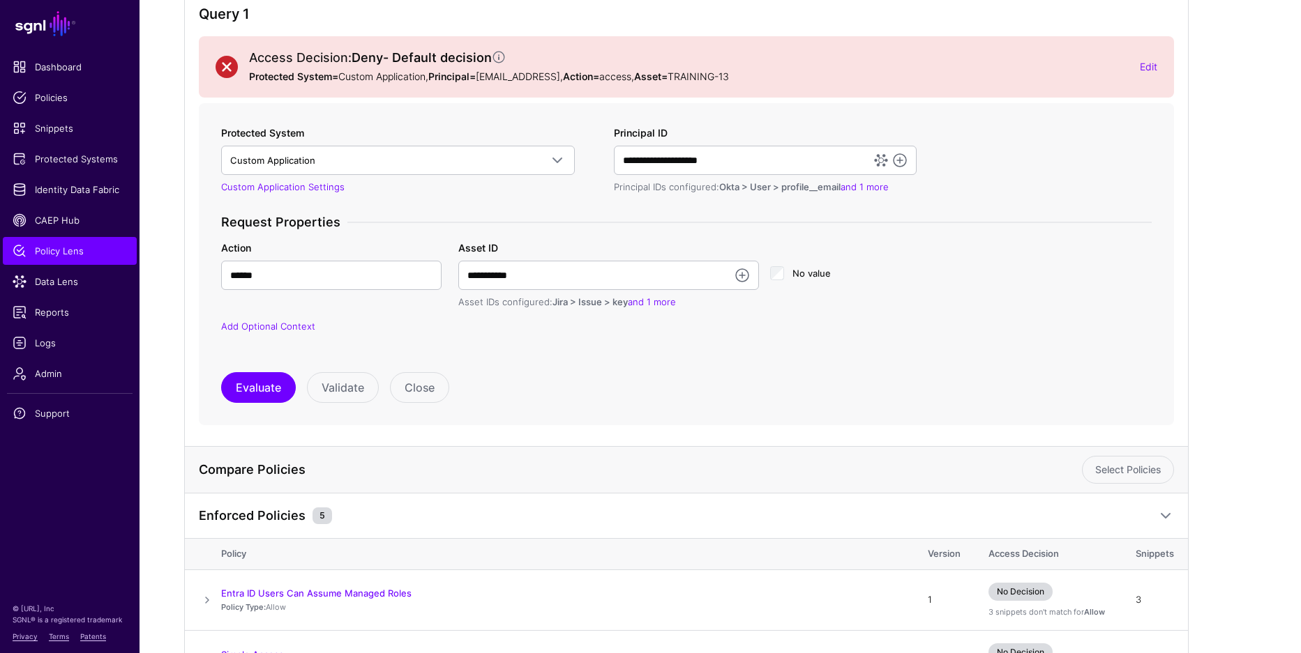
scroll to position [0, 0]
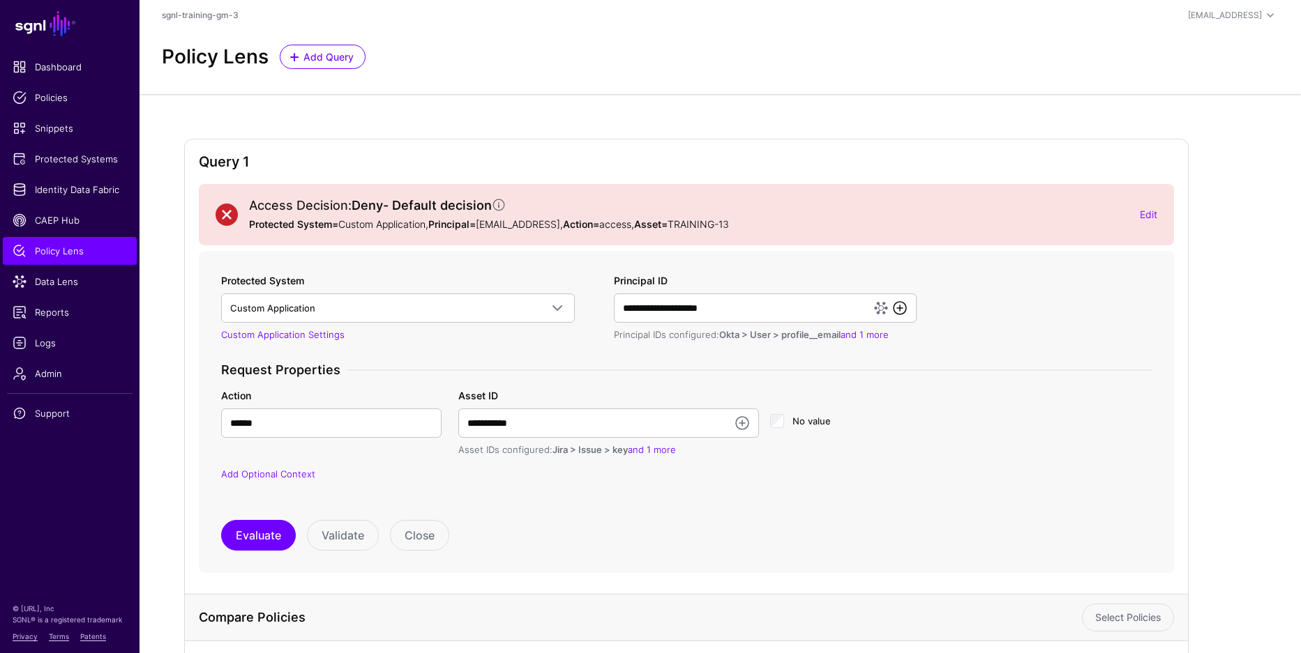
click at [902, 312] on link at bounding box center [899, 308] width 17 height 17
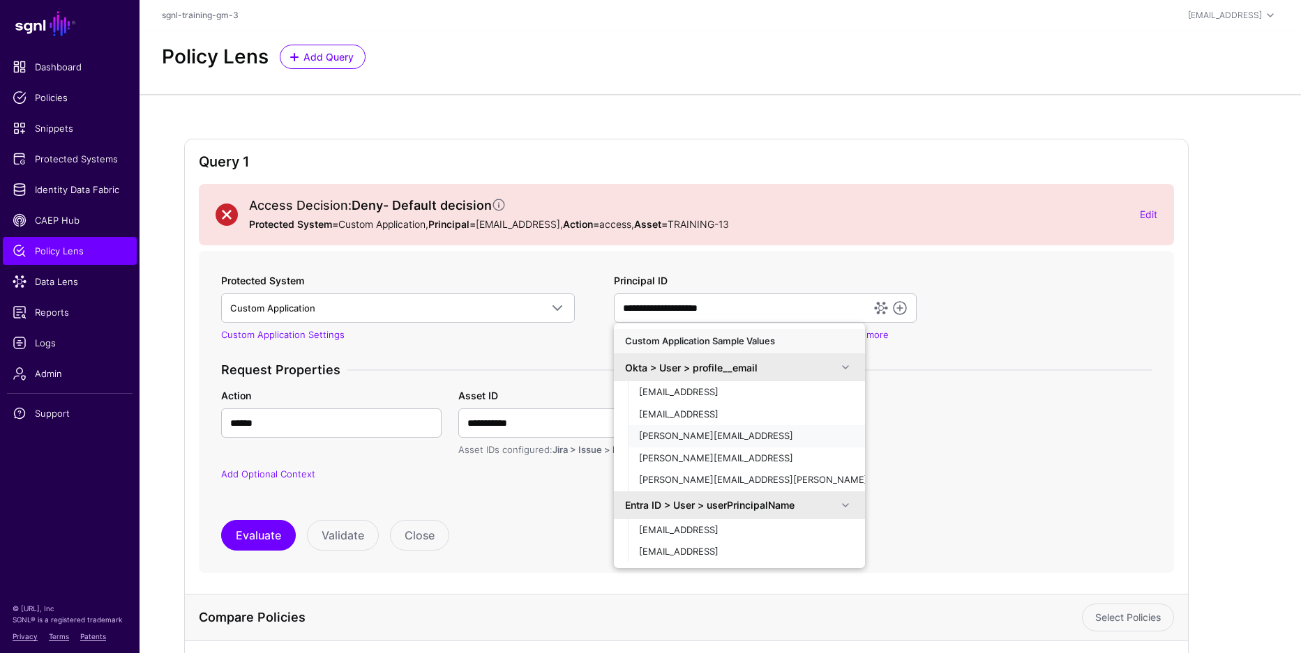
click at [732, 435] on div "[PERSON_NAME][EMAIL_ADDRESS]" at bounding box center [746, 437] width 215 height 14
type input "**********"
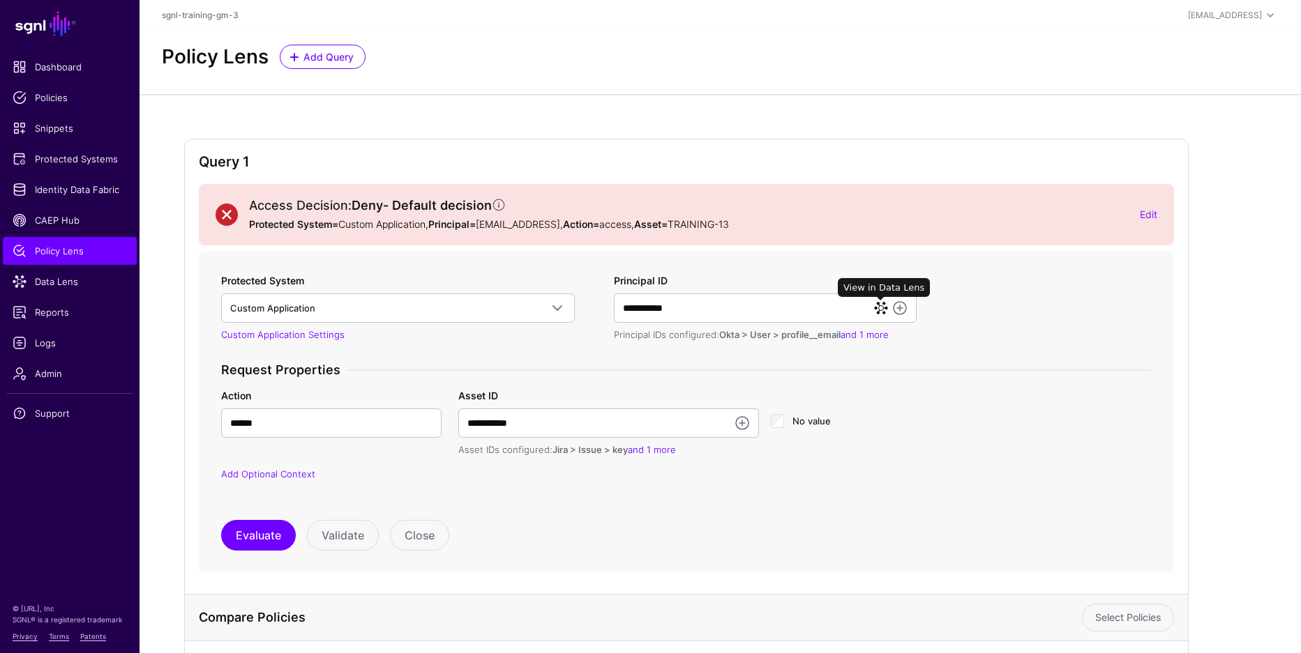
click at [878, 305] on link at bounding box center [881, 308] width 14 height 14
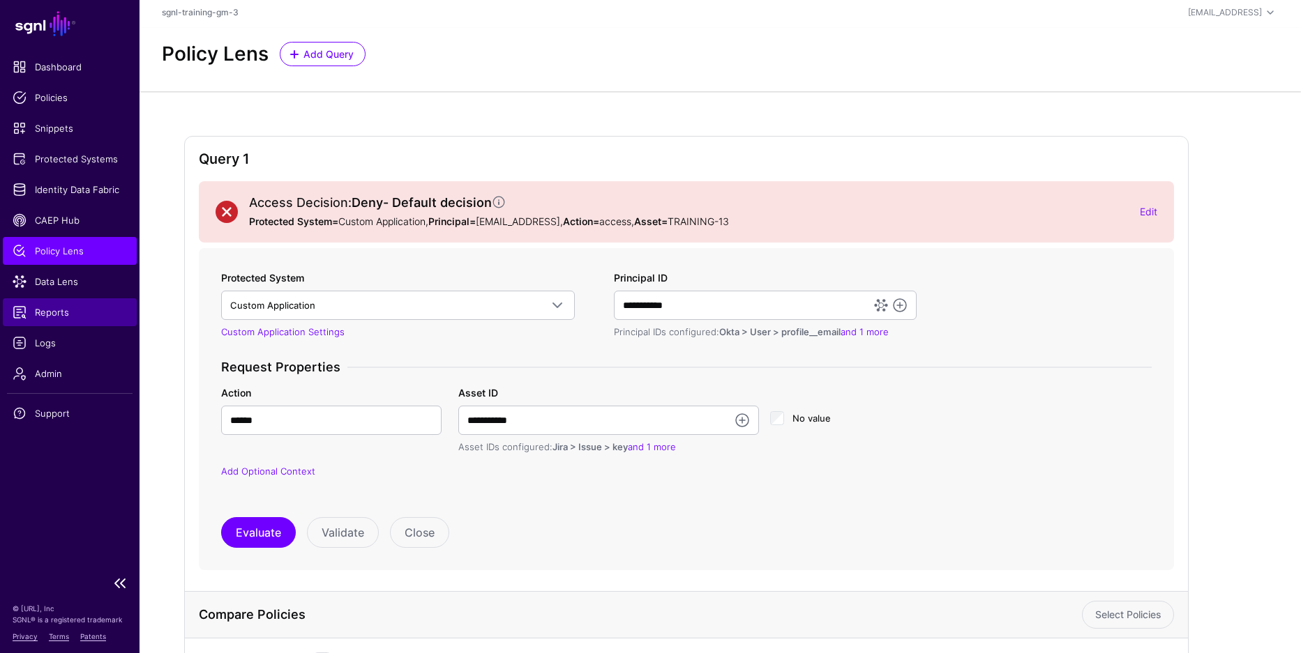
click at [83, 306] on span "Reports" at bounding box center [70, 312] width 114 height 14
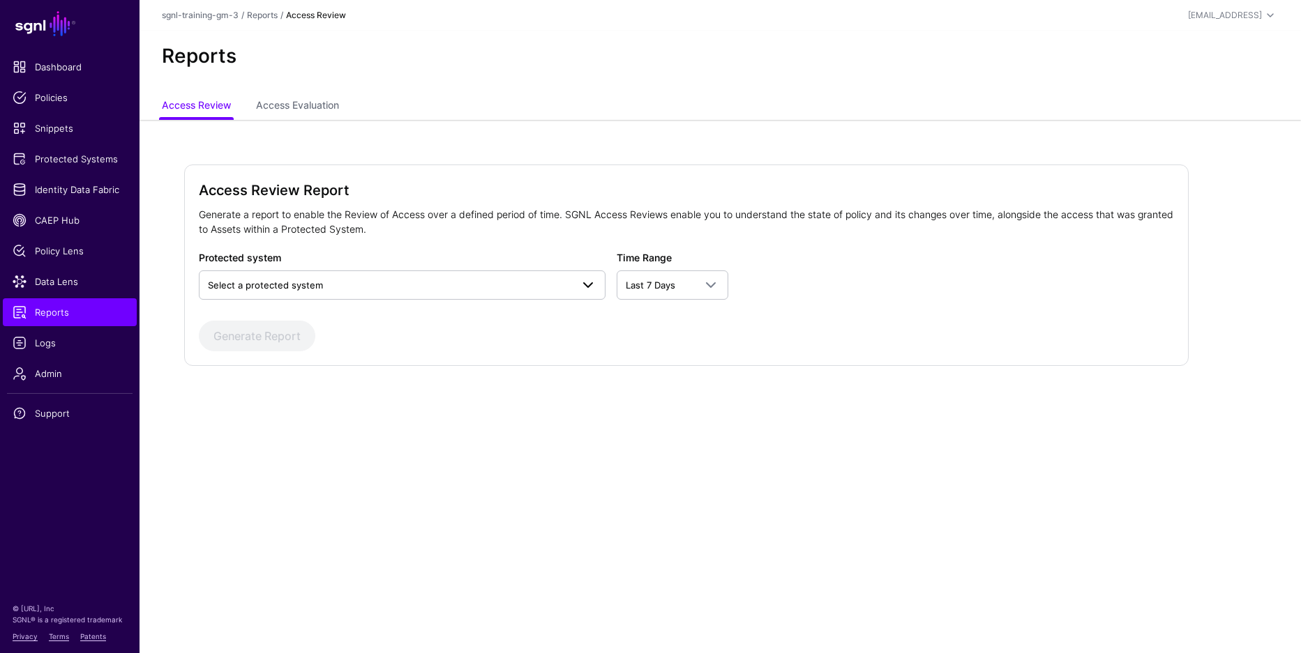
click at [384, 267] on div "Protected system Select a protected system Custom Application" at bounding box center [402, 275] width 407 height 50
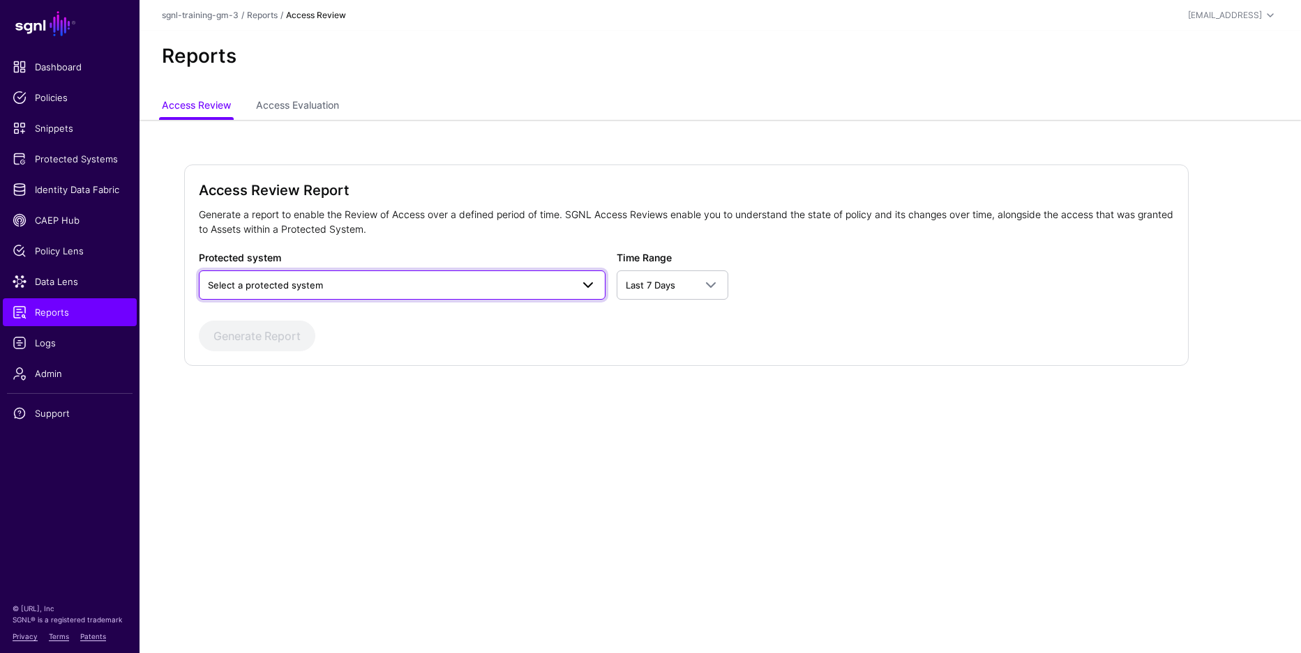
click at [391, 287] on span "Select a protected system" at bounding box center [389, 285] width 363 height 15
drag, startPoint x: 358, startPoint y: 316, endPoint x: 372, endPoint y: 317, distance: 13.3
click at [359, 315] on div "Custom Application" at bounding box center [402, 318] width 384 height 14
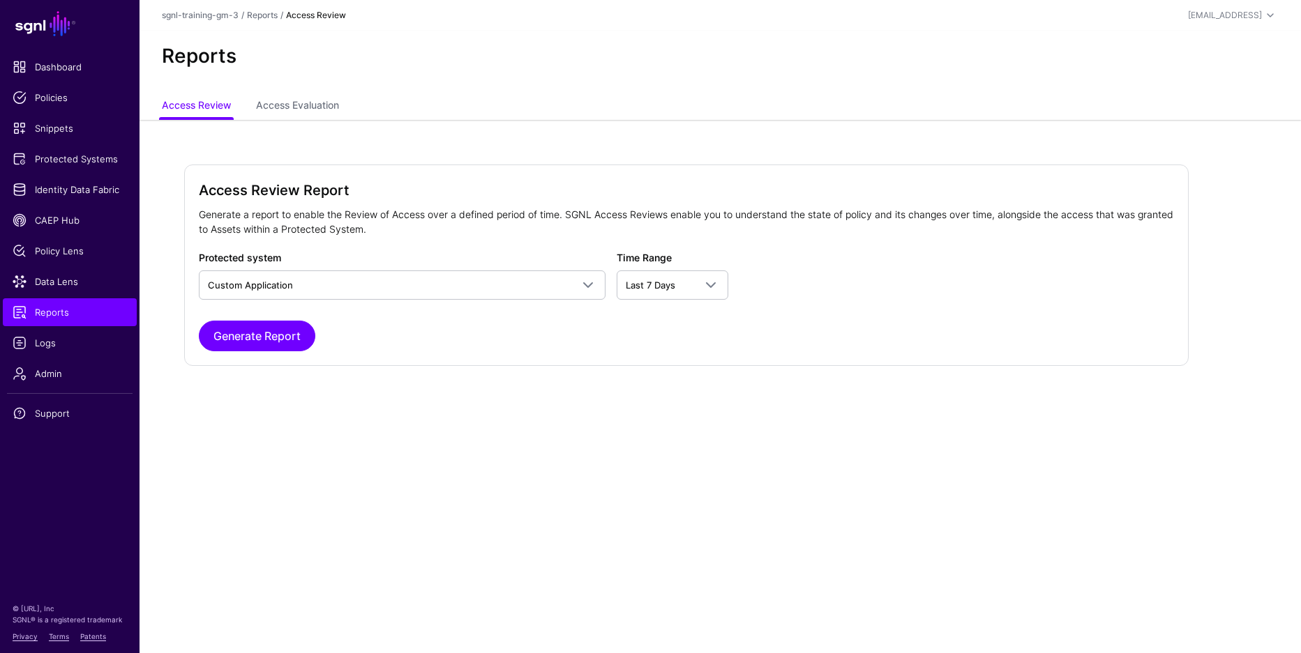
drag, startPoint x: 580, startPoint y: 320, endPoint x: 567, endPoint y: 321, distance: 13.3
click at [580, 321] on div "Generate Report" at bounding box center [686, 336] width 975 height 31
click at [301, 114] on link "Access Evaluation" at bounding box center [297, 106] width 83 height 27
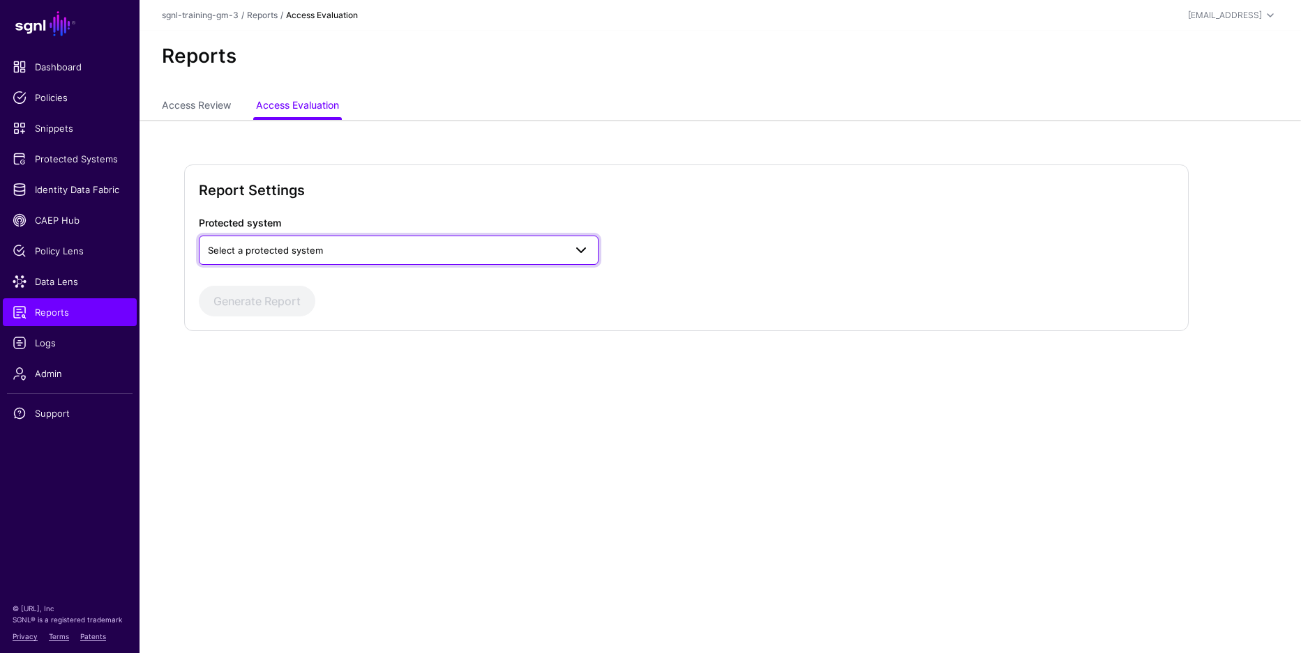
click at [316, 248] on span "Select a protected system" at bounding box center [265, 250] width 115 height 11
click at [306, 273] on button "Custom Application" at bounding box center [399, 283] width 400 height 22
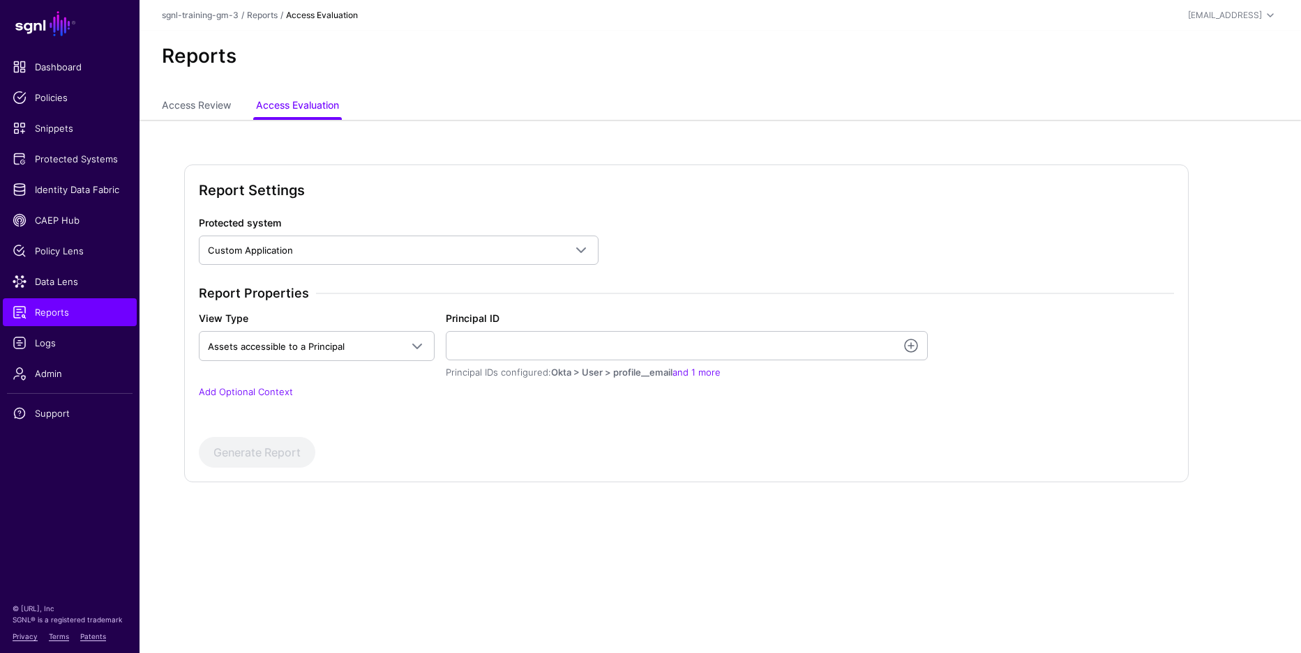
click at [281, 388] on link "Add Optional Context" at bounding box center [246, 391] width 94 height 11
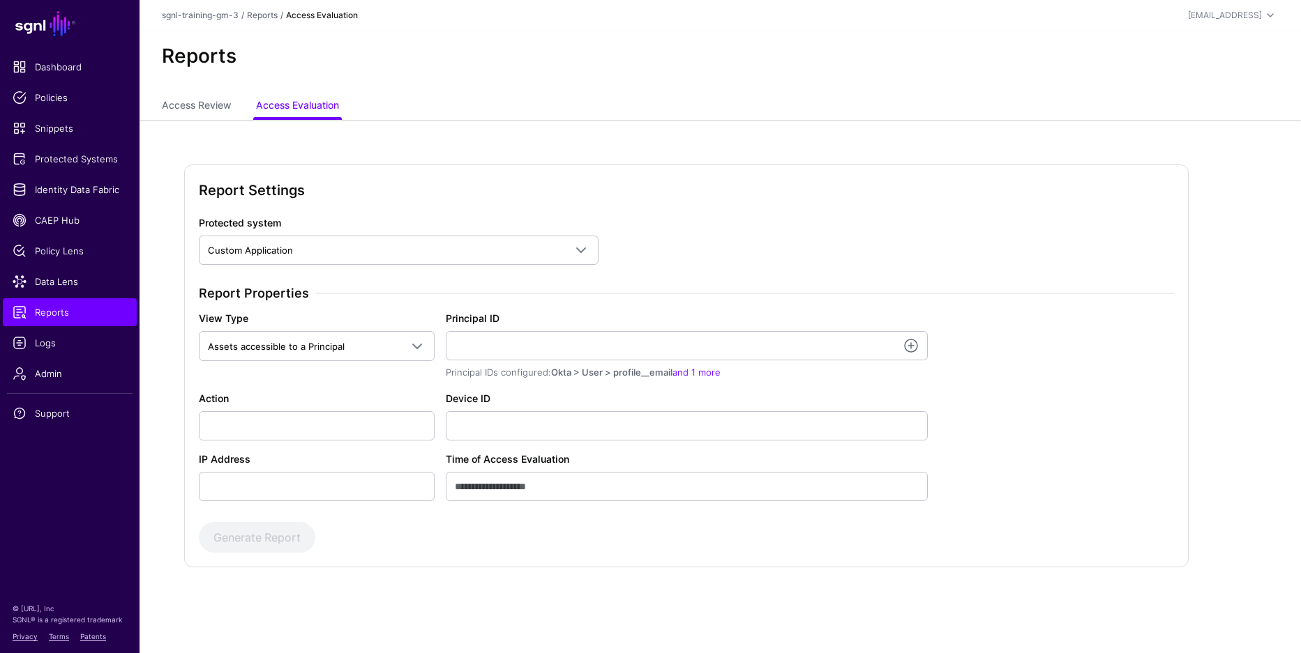
scroll to position [1, 0]
click at [292, 416] on input "Action" at bounding box center [317, 425] width 236 height 29
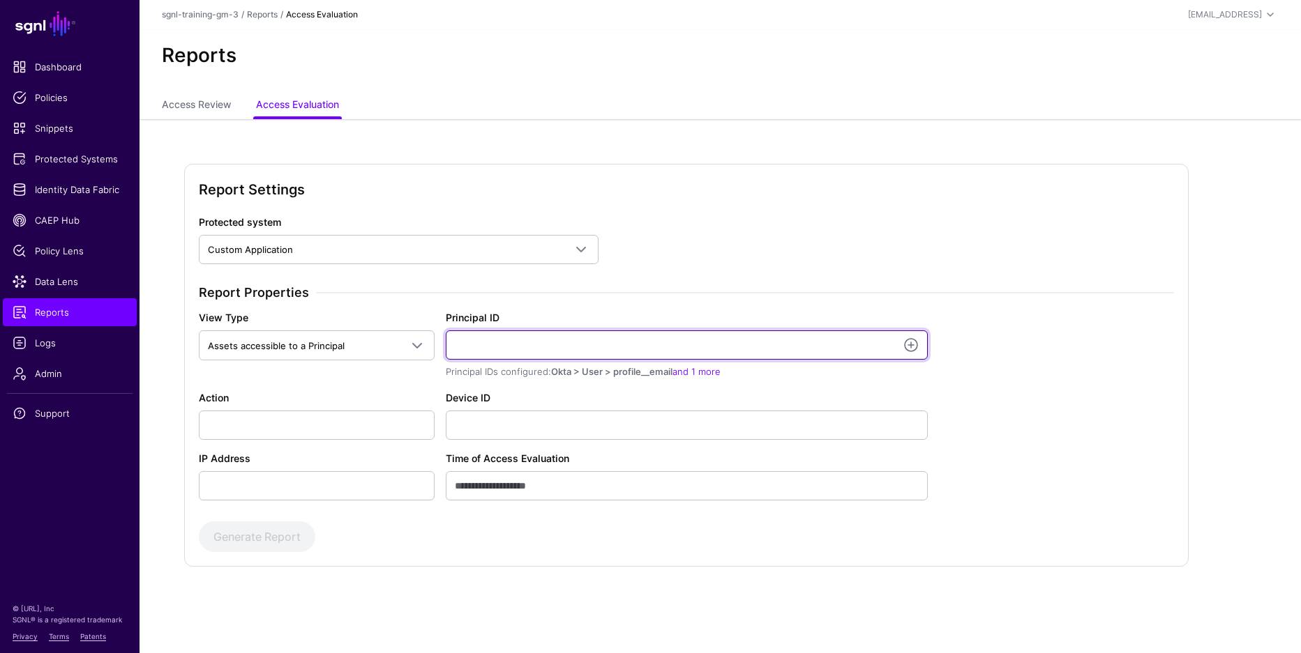
click at [491, 347] on input "Principal ID" at bounding box center [687, 345] width 482 height 29
type input "*"
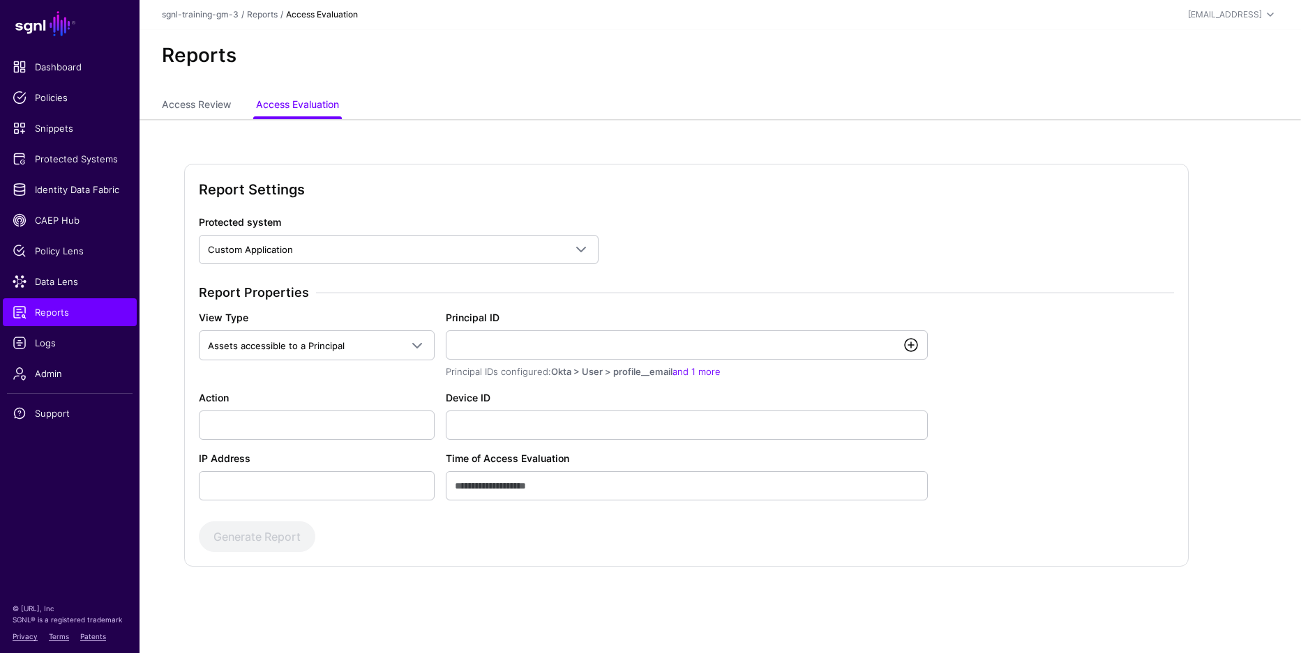
click at [910, 342] on link at bounding box center [910, 345] width 17 height 17
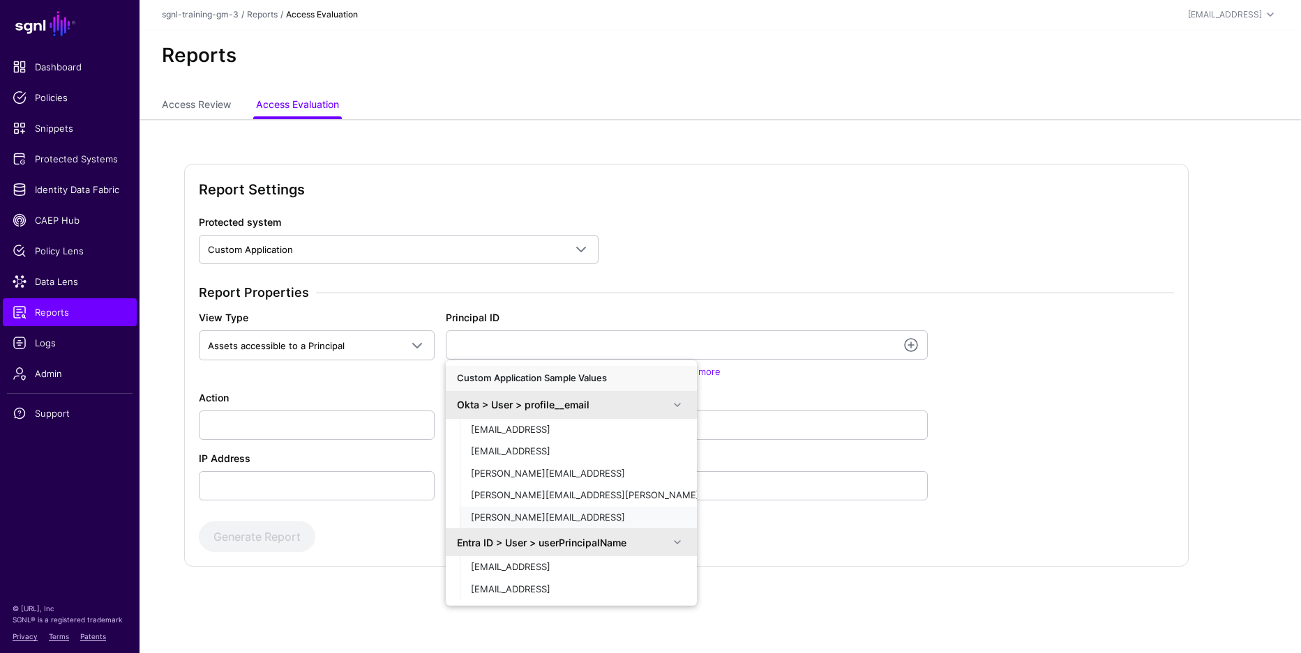
drag, startPoint x: 519, startPoint y: 516, endPoint x: 521, endPoint y: 506, distance: 10.0
click at [520, 515] on div "[PERSON_NAME][EMAIL_ADDRESS]" at bounding box center [578, 518] width 215 height 14
type input "**********"
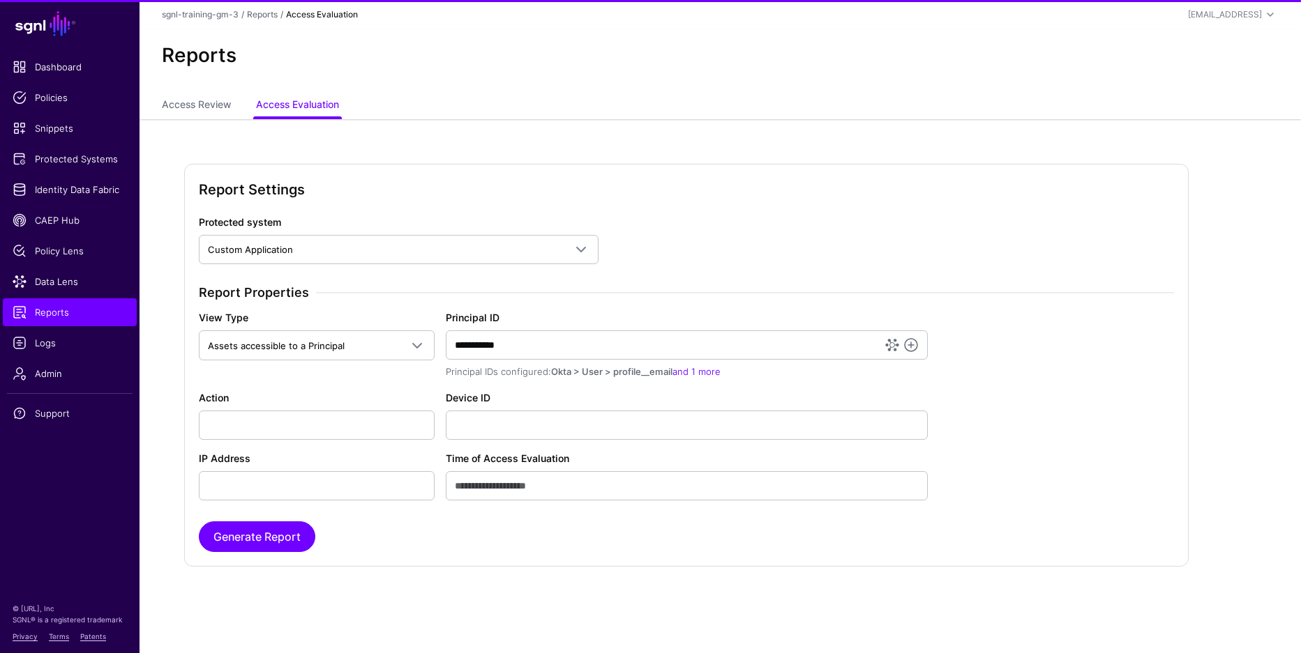
click at [340, 377] on div "**********" at bounding box center [686, 344] width 986 height 69
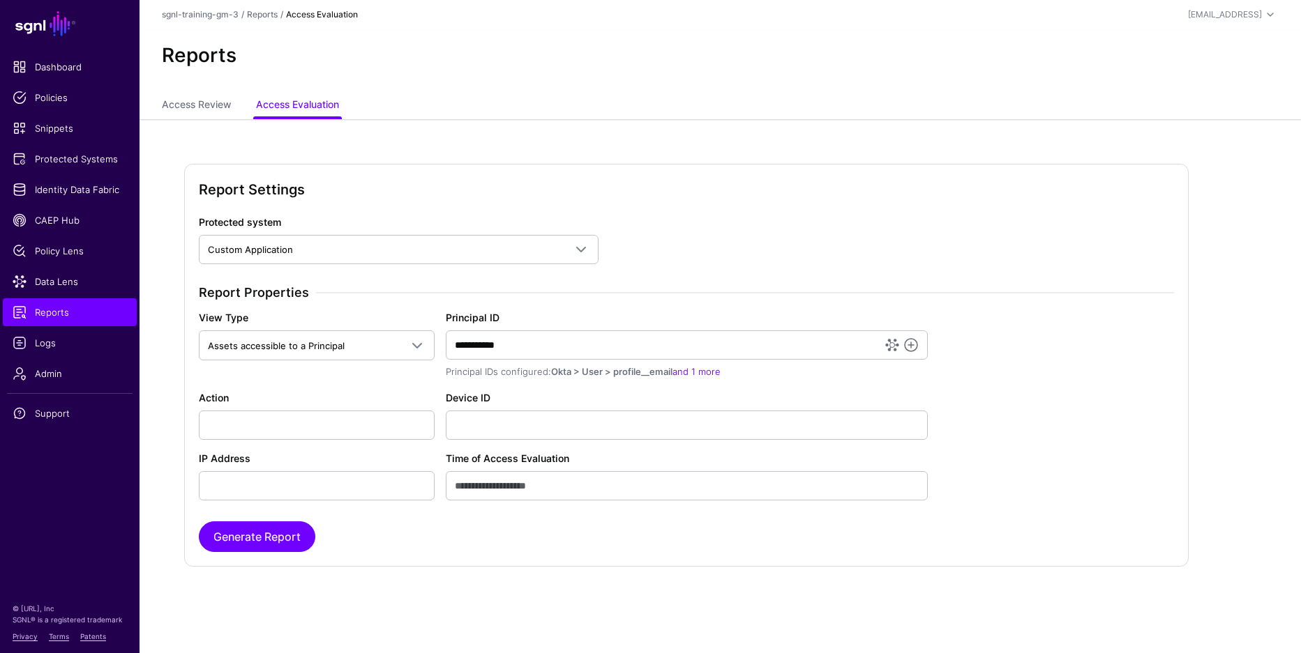
click at [340, 378] on div "**********" at bounding box center [686, 344] width 986 height 69
click at [335, 379] on div "**********" at bounding box center [686, 393] width 986 height 216
click at [332, 423] on input "Action" at bounding box center [317, 425] width 236 height 29
type input "******"
click at [264, 540] on button "Generate Report" at bounding box center [257, 537] width 116 height 31
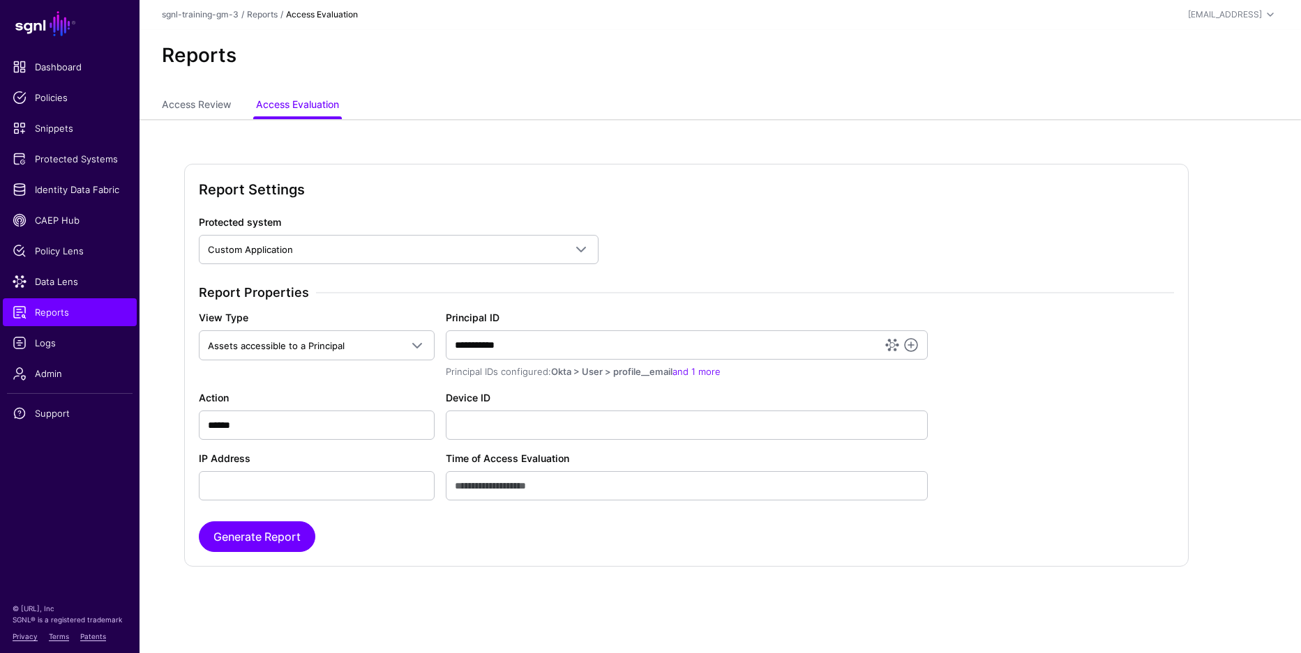
scroll to position [0, 0]
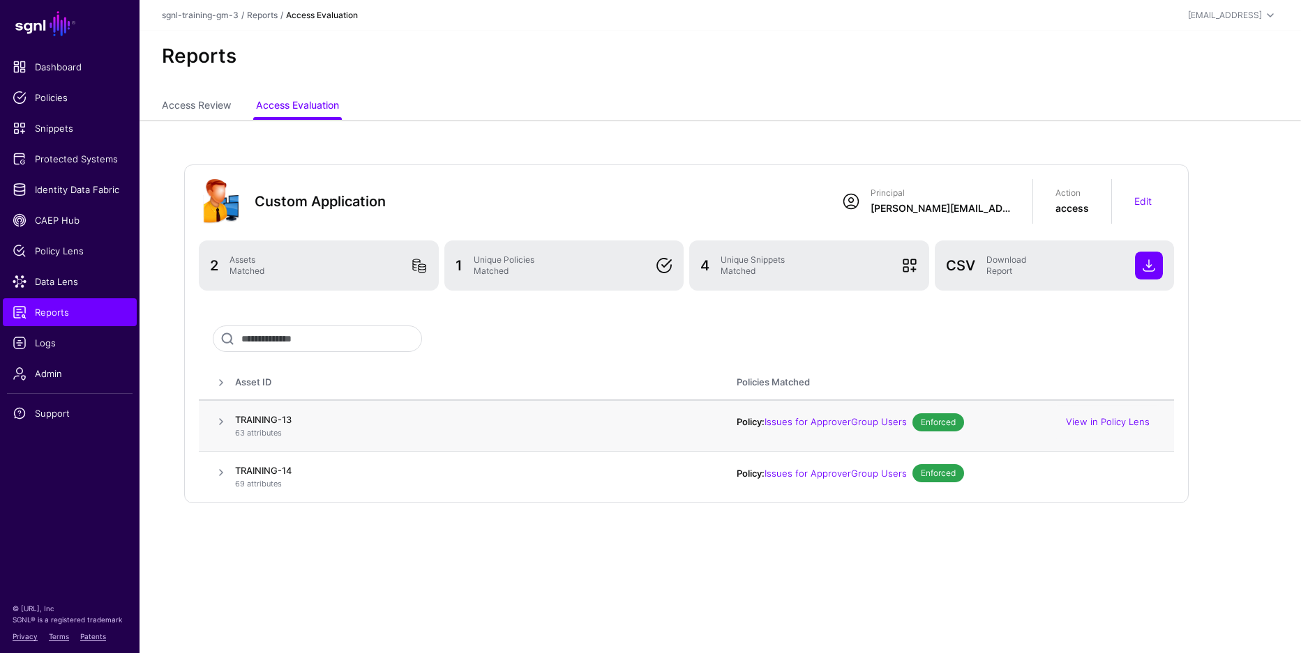
click at [221, 421] on span at bounding box center [221, 422] width 17 height 17
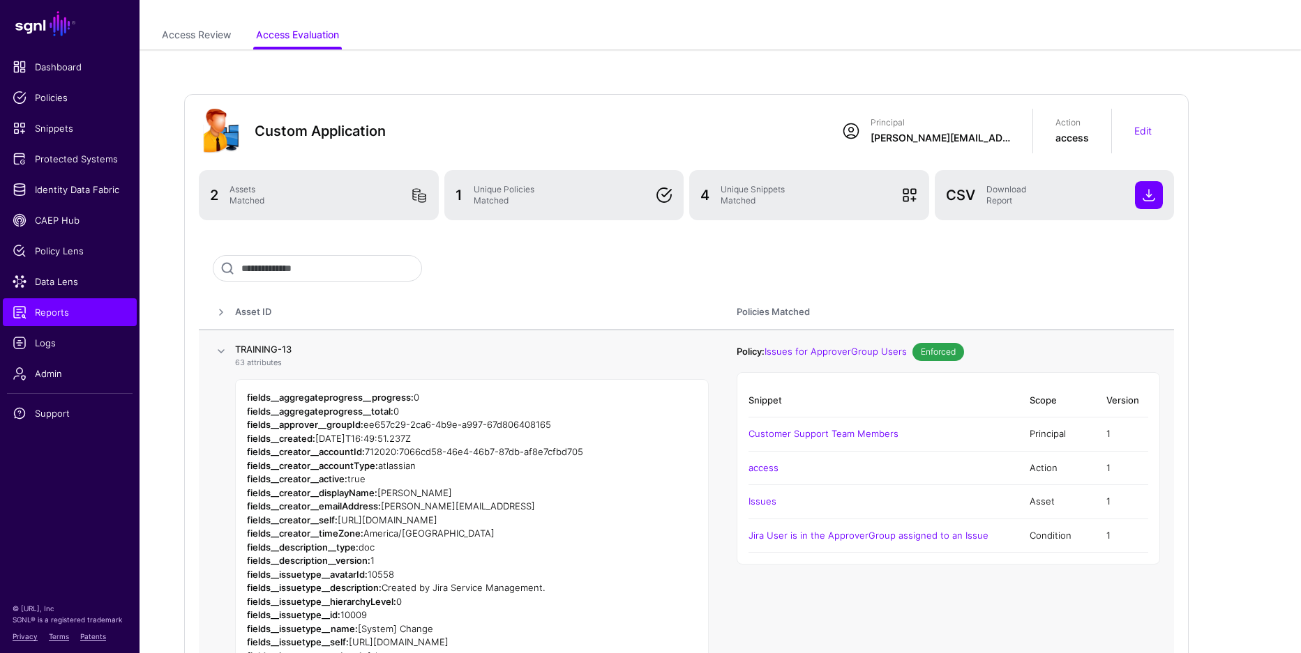
scroll to position [72, 0]
click at [219, 345] on span at bounding box center [221, 350] width 17 height 17
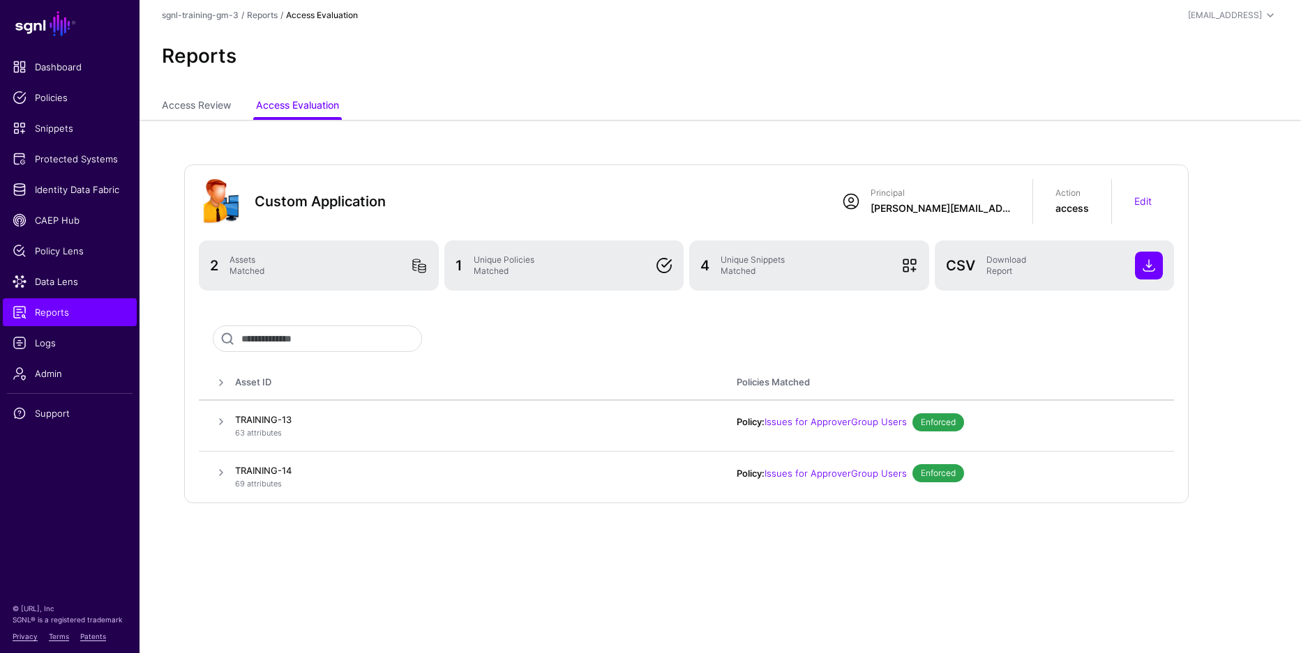
scroll to position [0, 0]
drag, startPoint x: 1137, startPoint y: 200, endPoint x: 1066, endPoint y: 209, distance: 71.7
click at [1137, 199] on link "Edit" at bounding box center [1142, 201] width 17 height 12
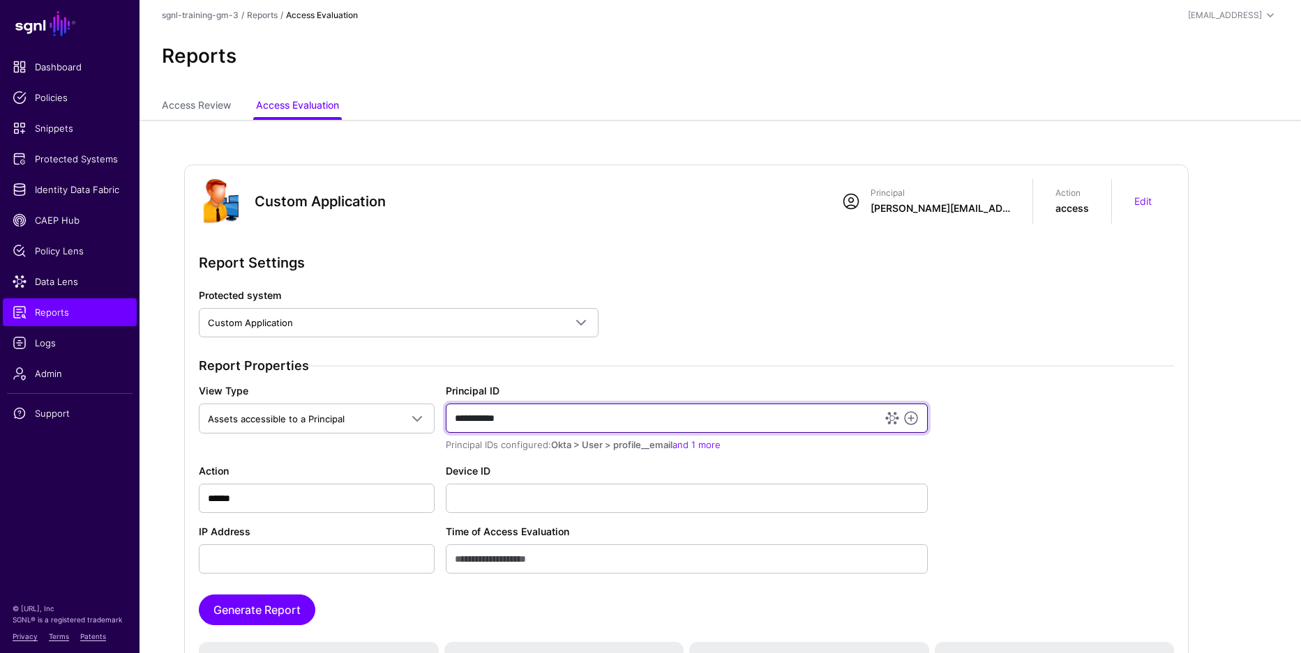
click at [576, 422] on input "**********" at bounding box center [687, 418] width 482 height 29
paste input "**********"
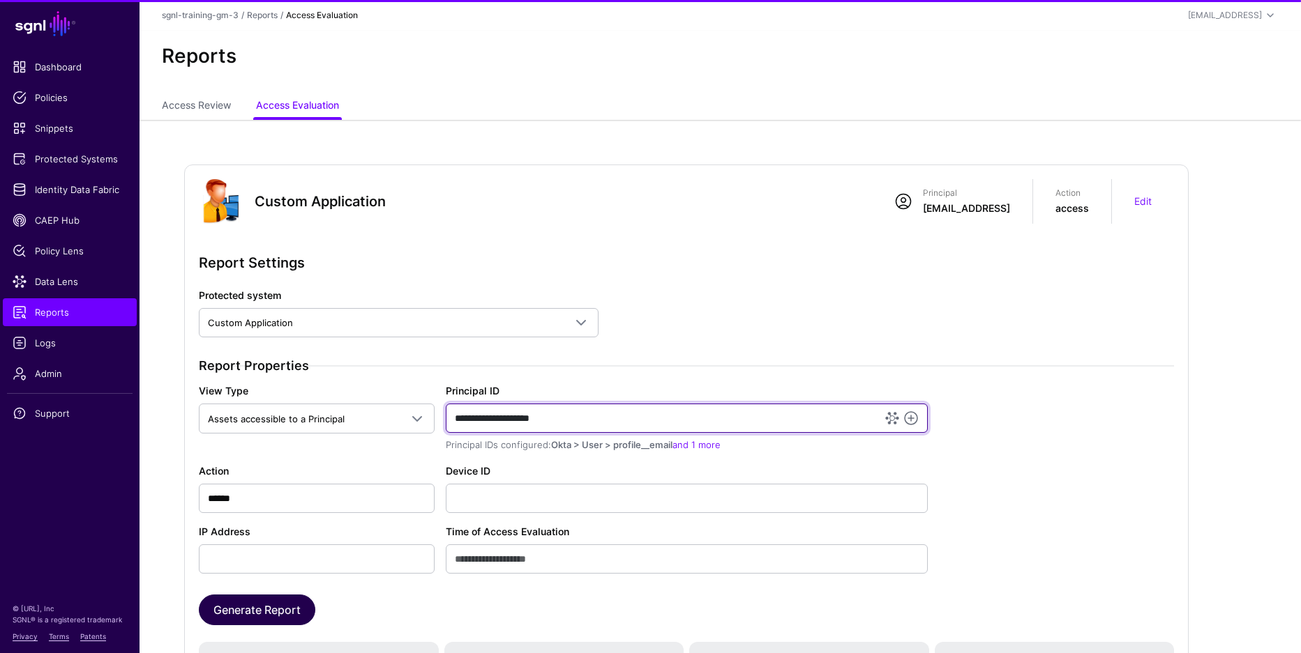
type input "**********"
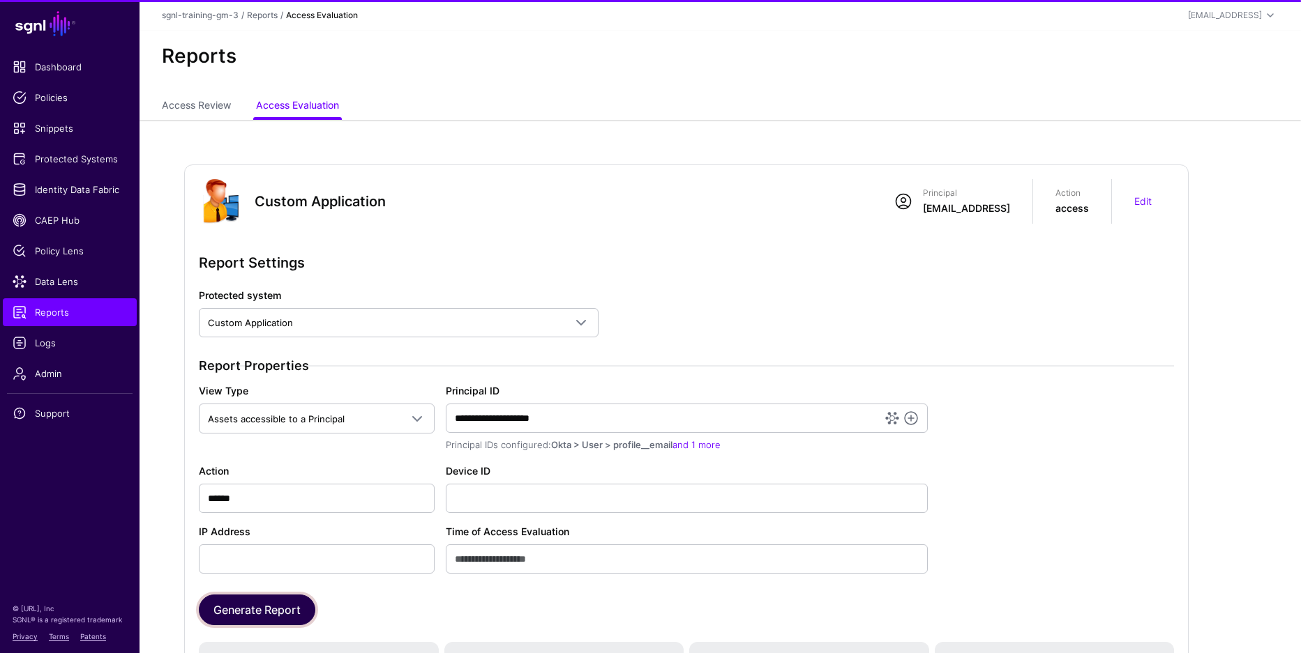
click at [277, 602] on button "Generate Report" at bounding box center [257, 610] width 116 height 31
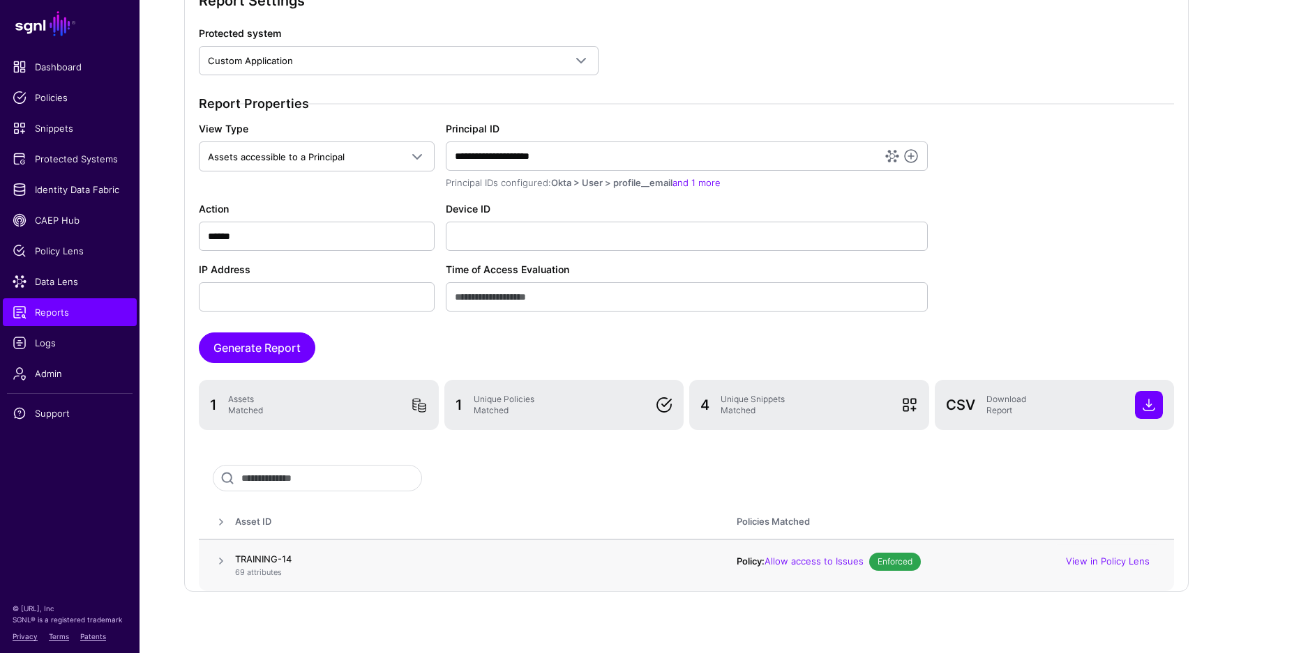
scroll to position [287, 0]
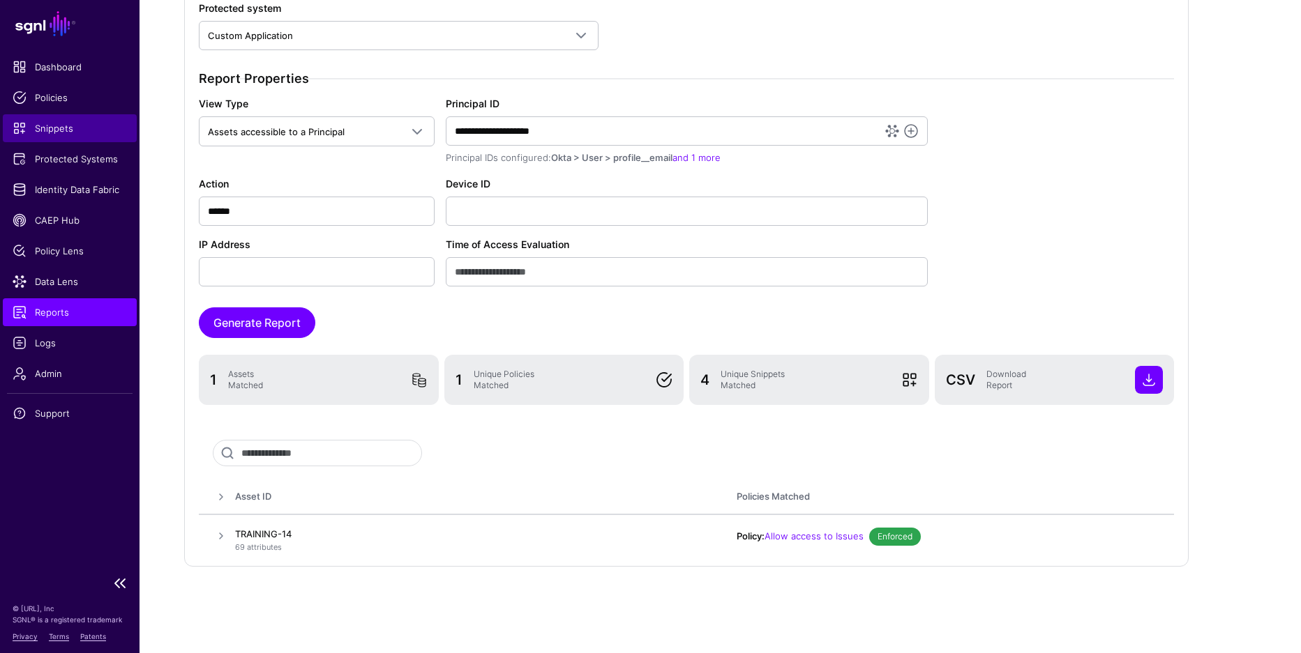
click at [66, 137] on link "Snippets" at bounding box center [70, 128] width 134 height 28
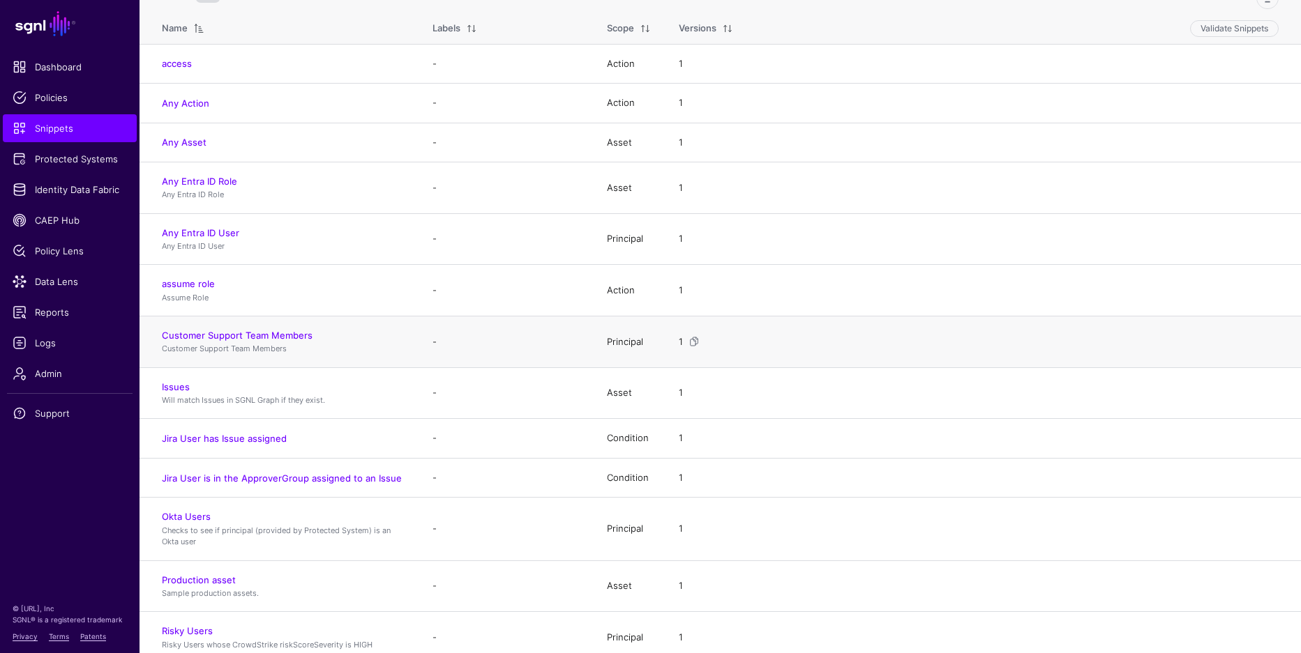
scroll to position [137, 0]
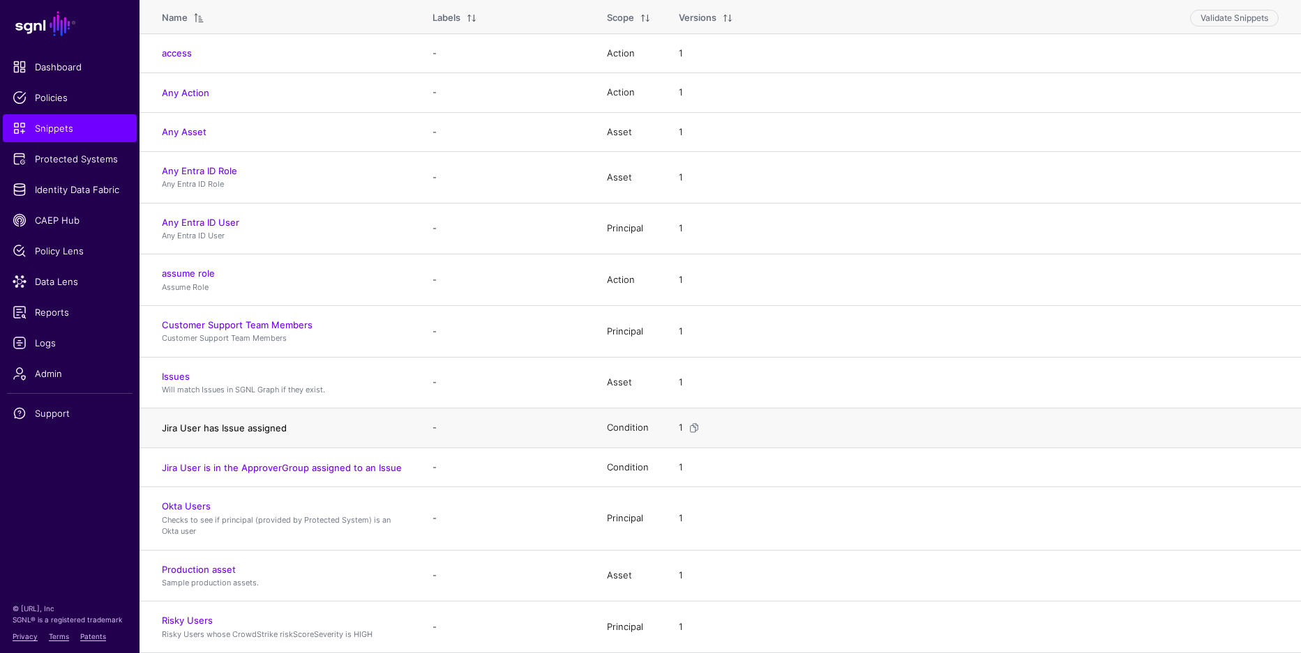
click at [250, 428] on link "Jira User has Issue assigned" at bounding box center [224, 428] width 125 height 11
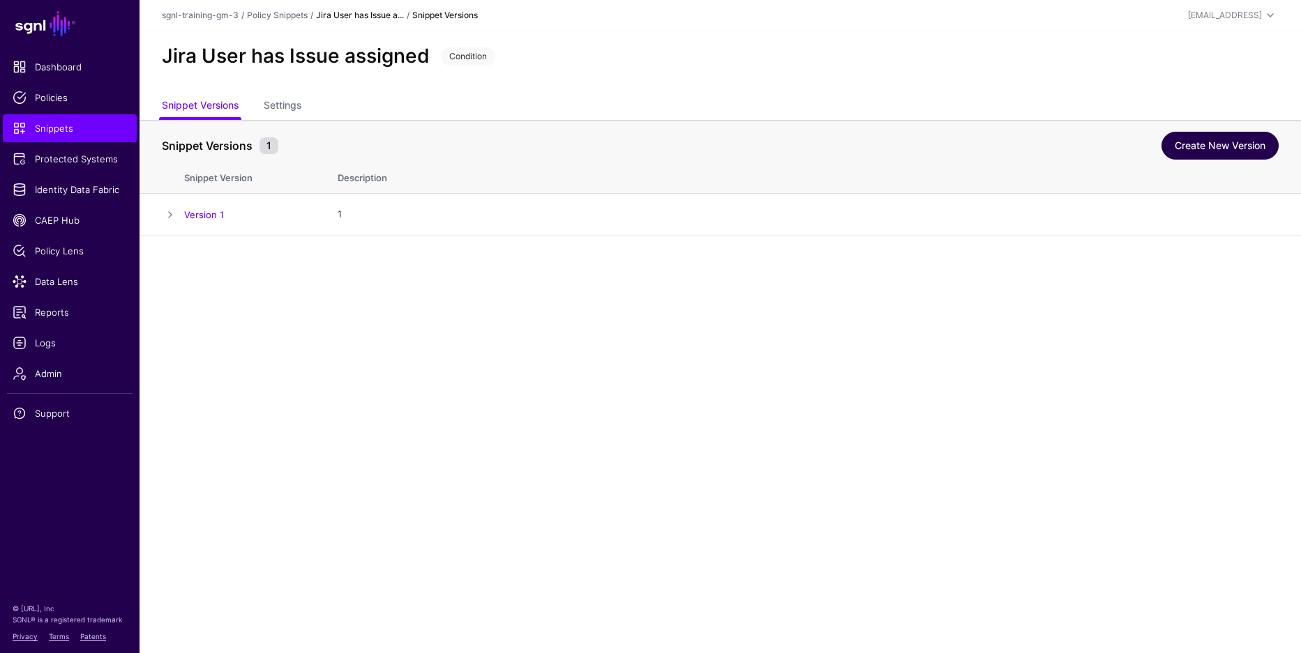
click at [1210, 145] on link "Create New Version" at bounding box center [1219, 146] width 117 height 28
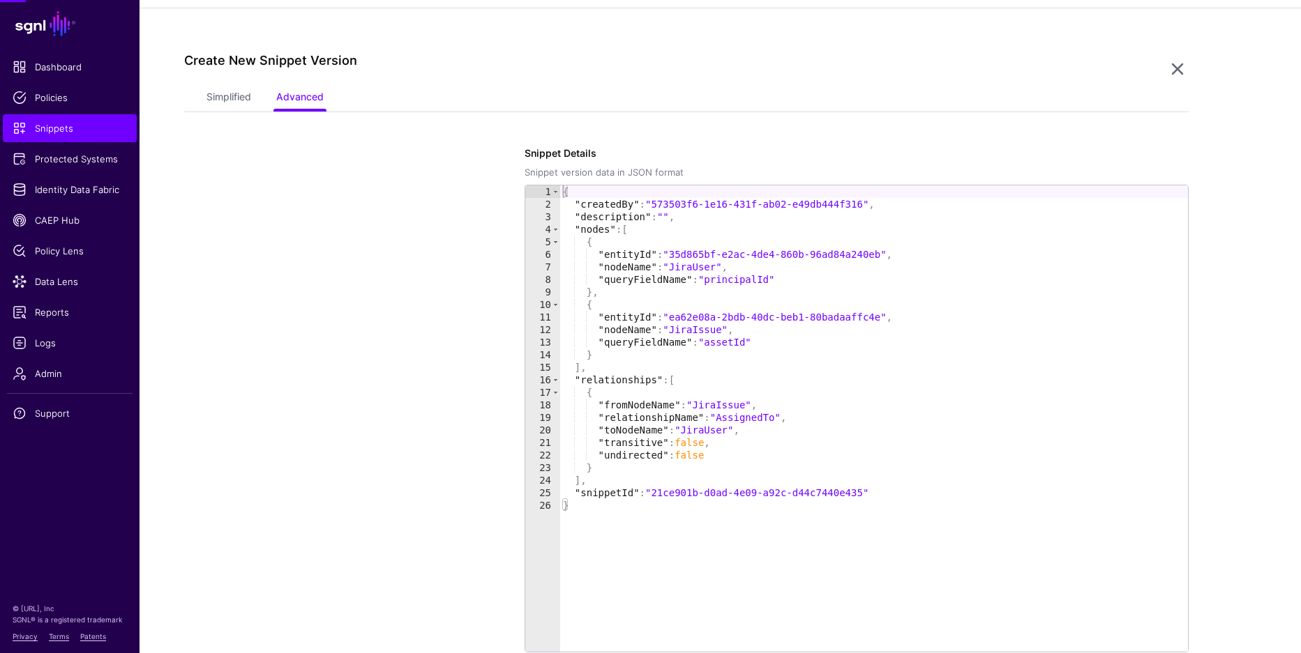
scroll to position [236, 0]
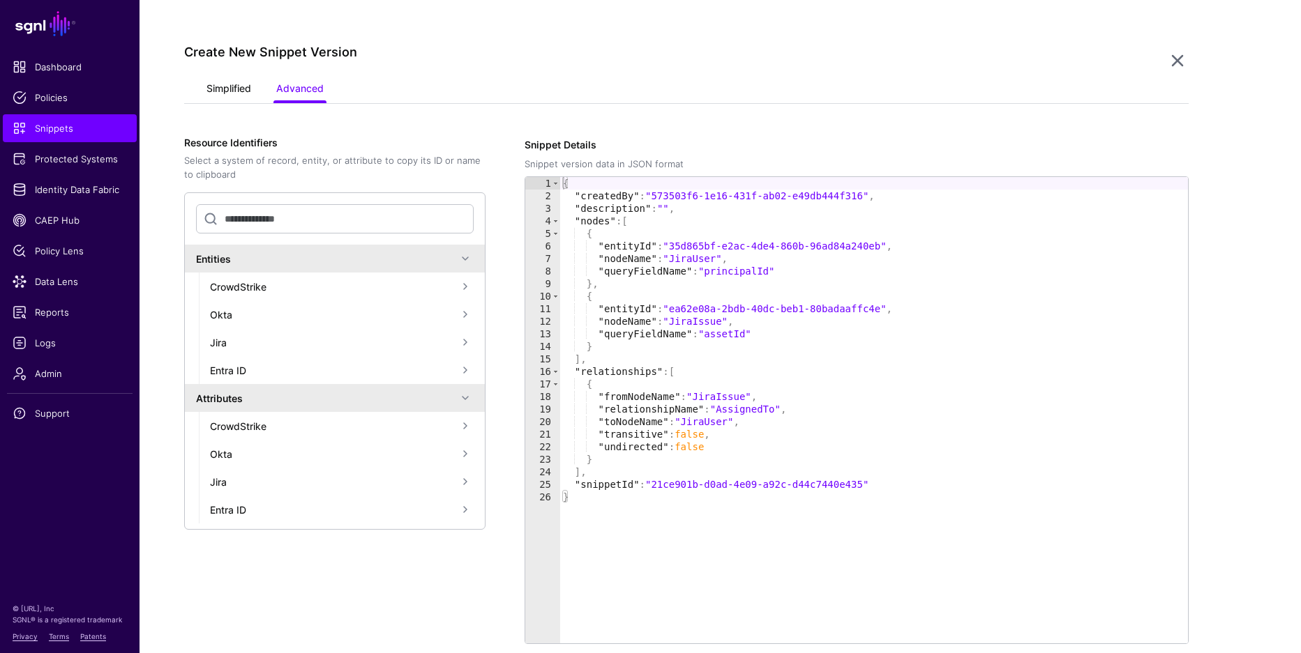
click at [246, 86] on link "Simplified" at bounding box center [228, 90] width 45 height 27
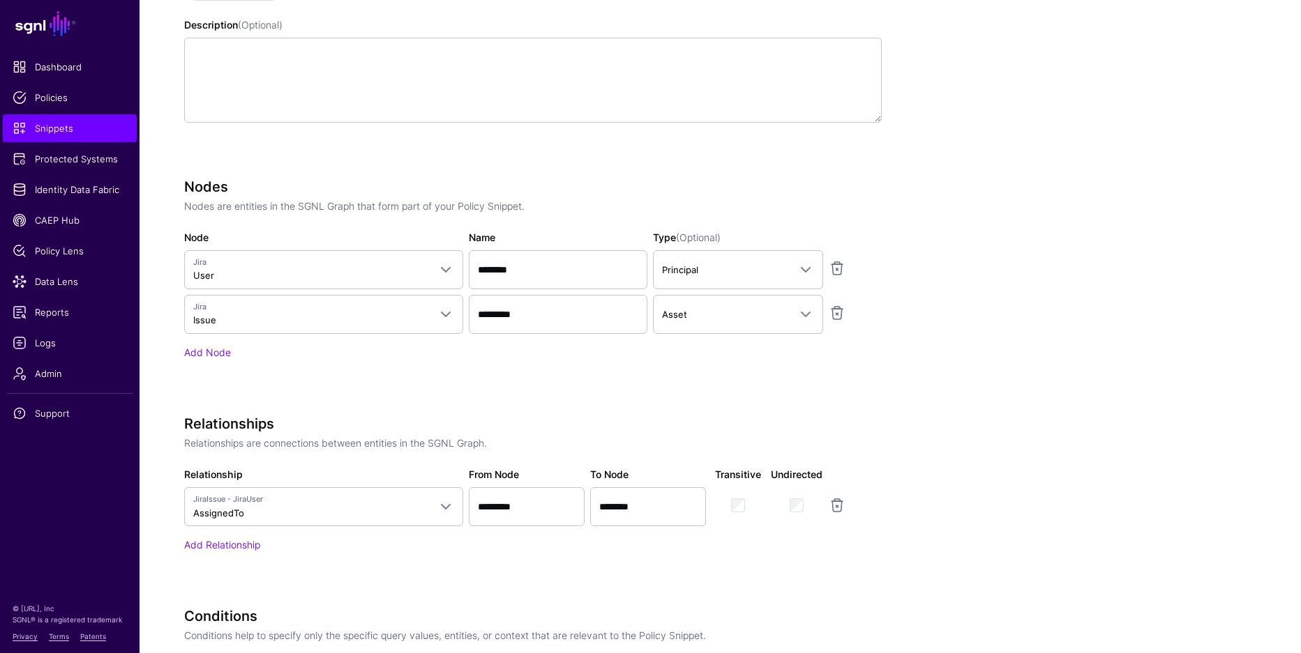
scroll to position [704, 0]
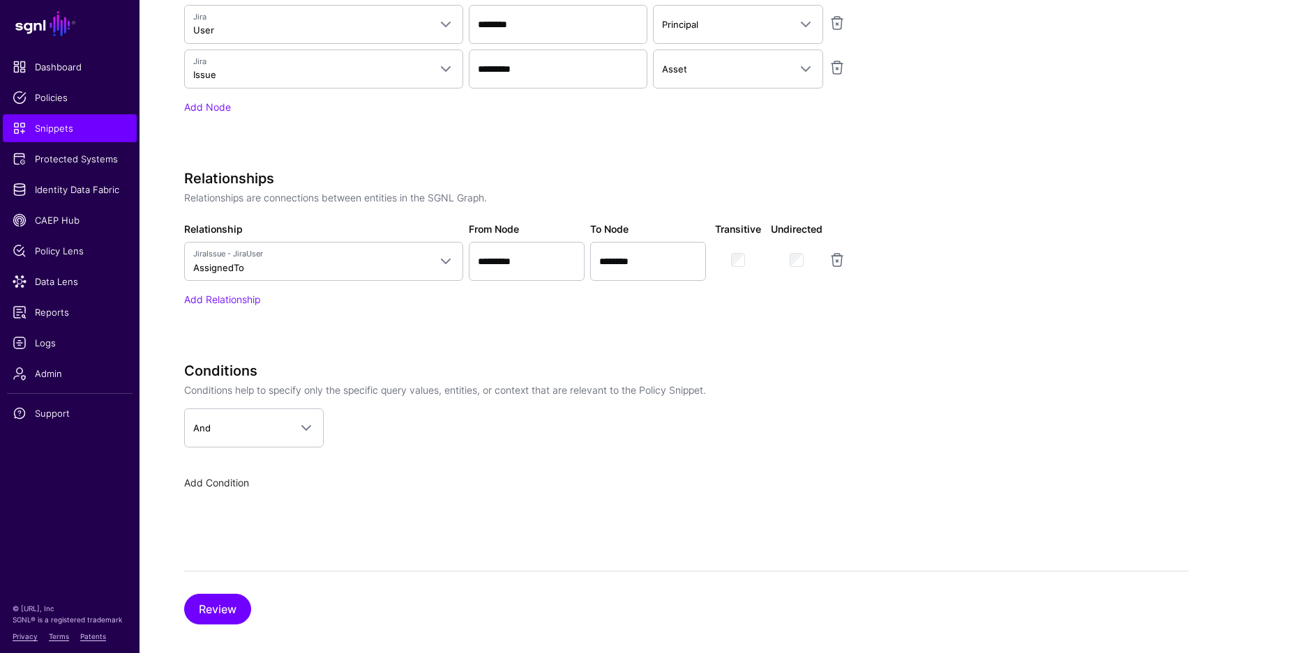
click at [216, 485] on link "Add Condition" at bounding box center [216, 483] width 65 height 12
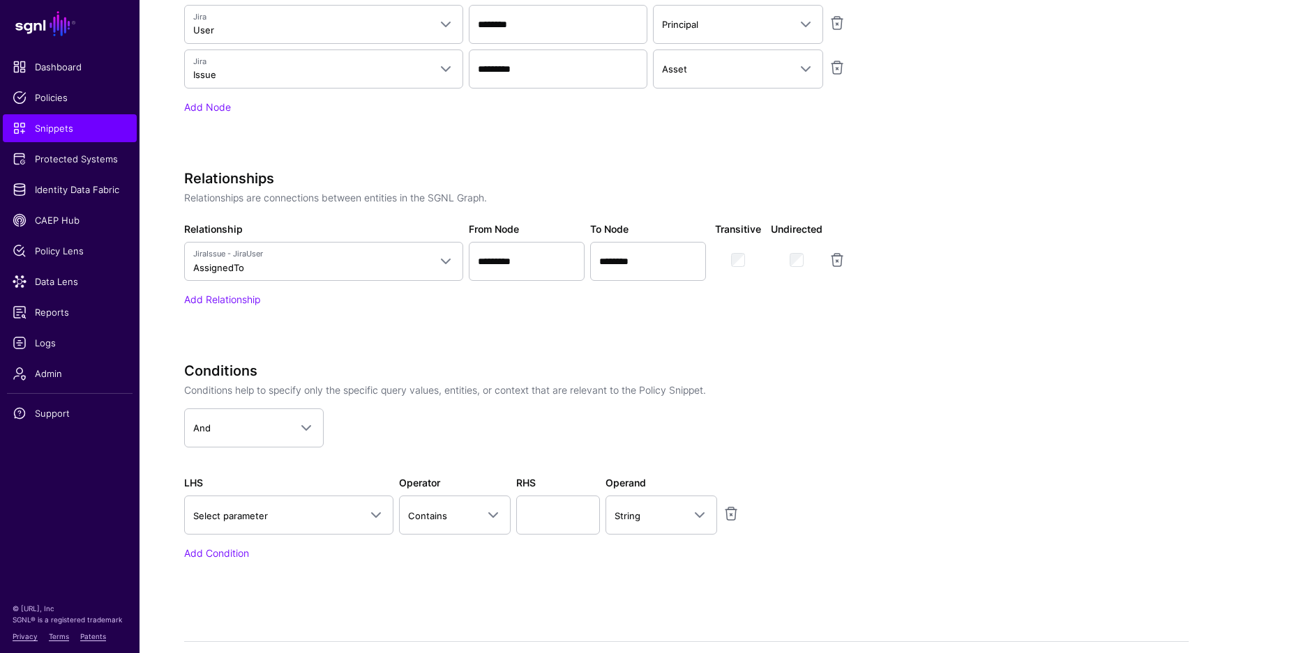
scroll to position [702, 0]
click at [257, 510] on span "Select parameter" at bounding box center [276, 517] width 166 height 15
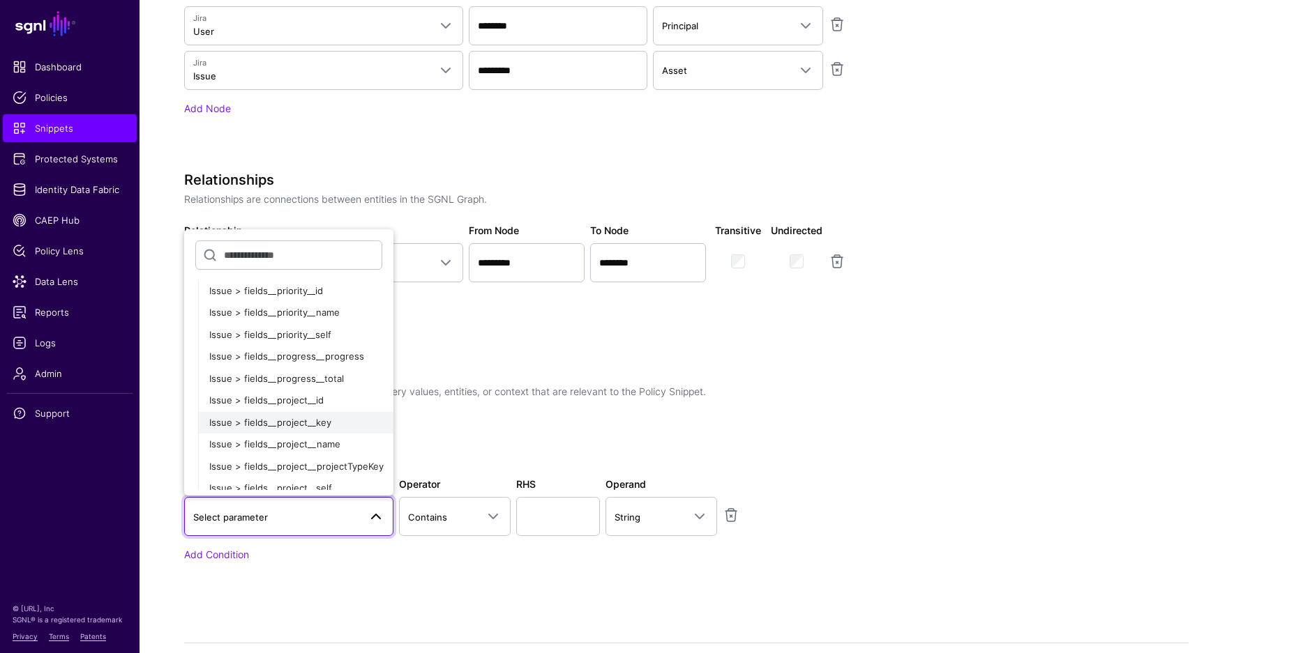
scroll to position [1097, 0]
click at [315, 320] on span "Issue > fields__priority__name" at bounding box center [274, 316] width 130 height 11
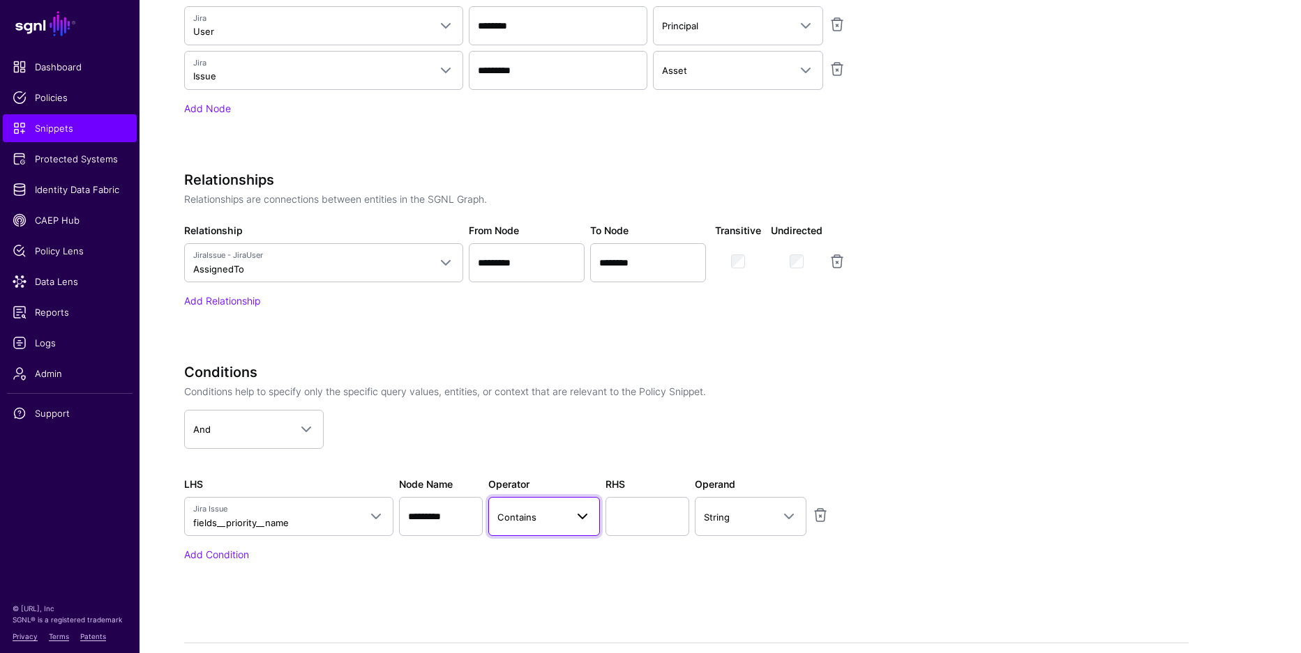
click at [547, 518] on span "Contains" at bounding box center [531, 517] width 68 height 15
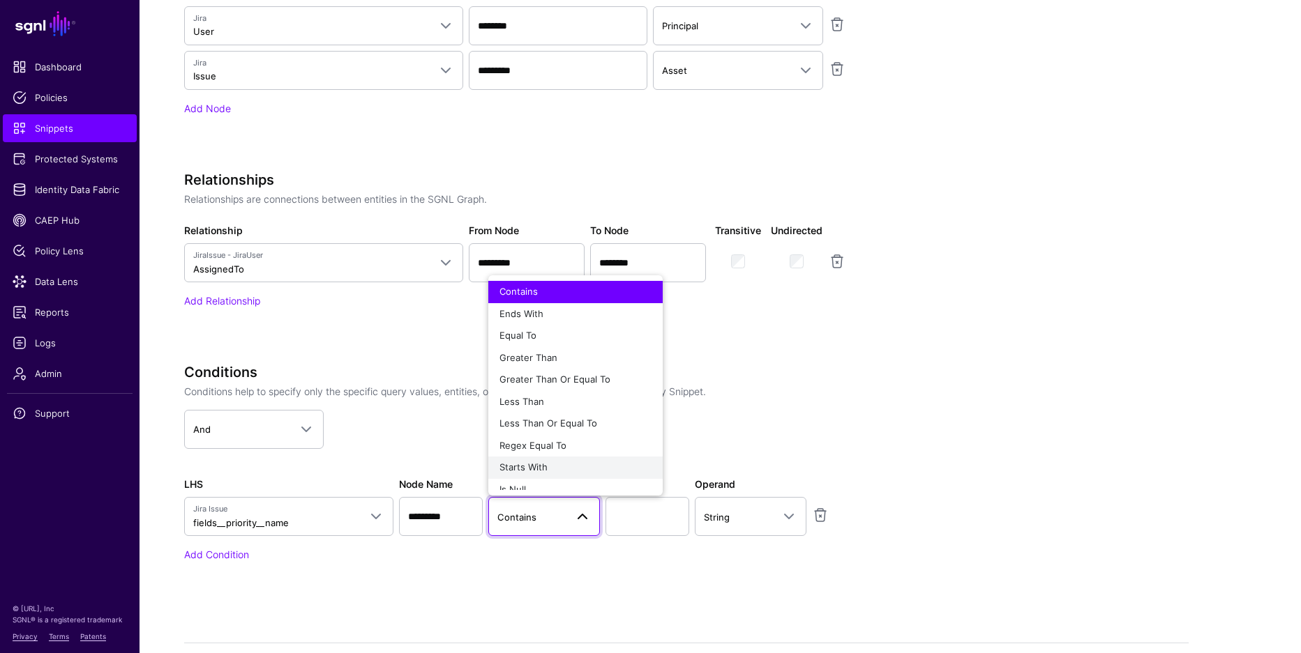
click at [542, 465] on span "Starts With" at bounding box center [523, 467] width 48 height 11
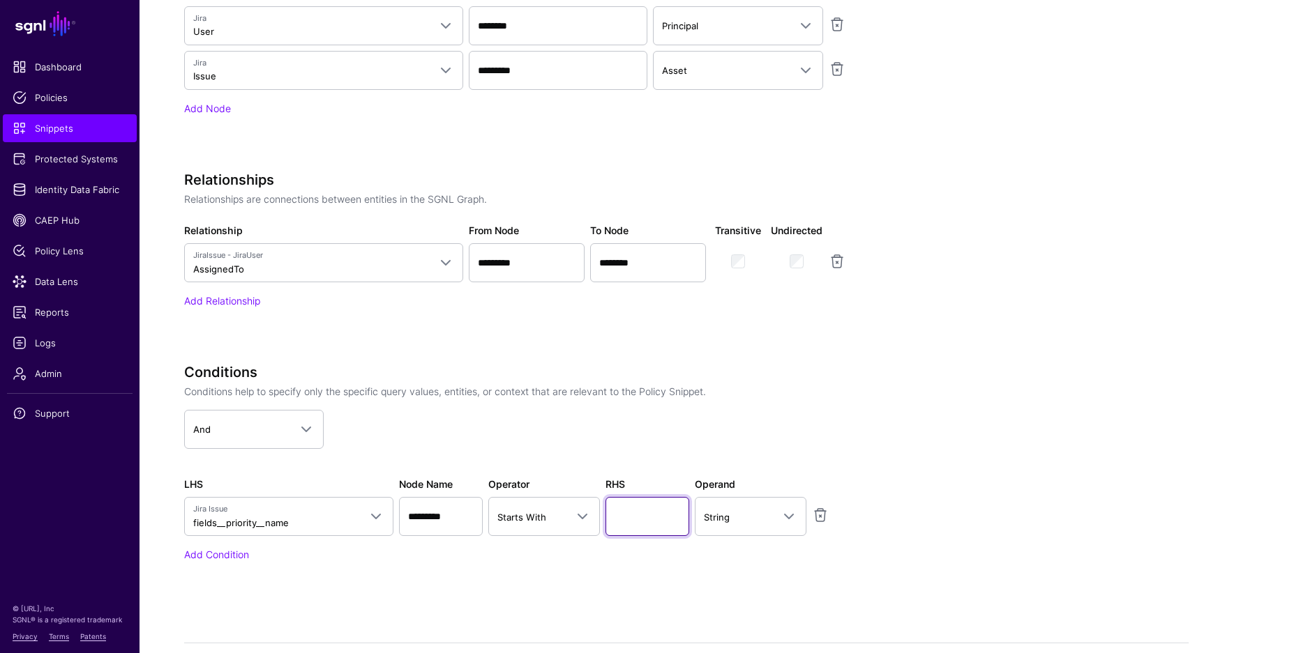
click at [619, 513] on input "text" at bounding box center [647, 516] width 84 height 39
click at [632, 518] on input "***" at bounding box center [647, 516] width 84 height 39
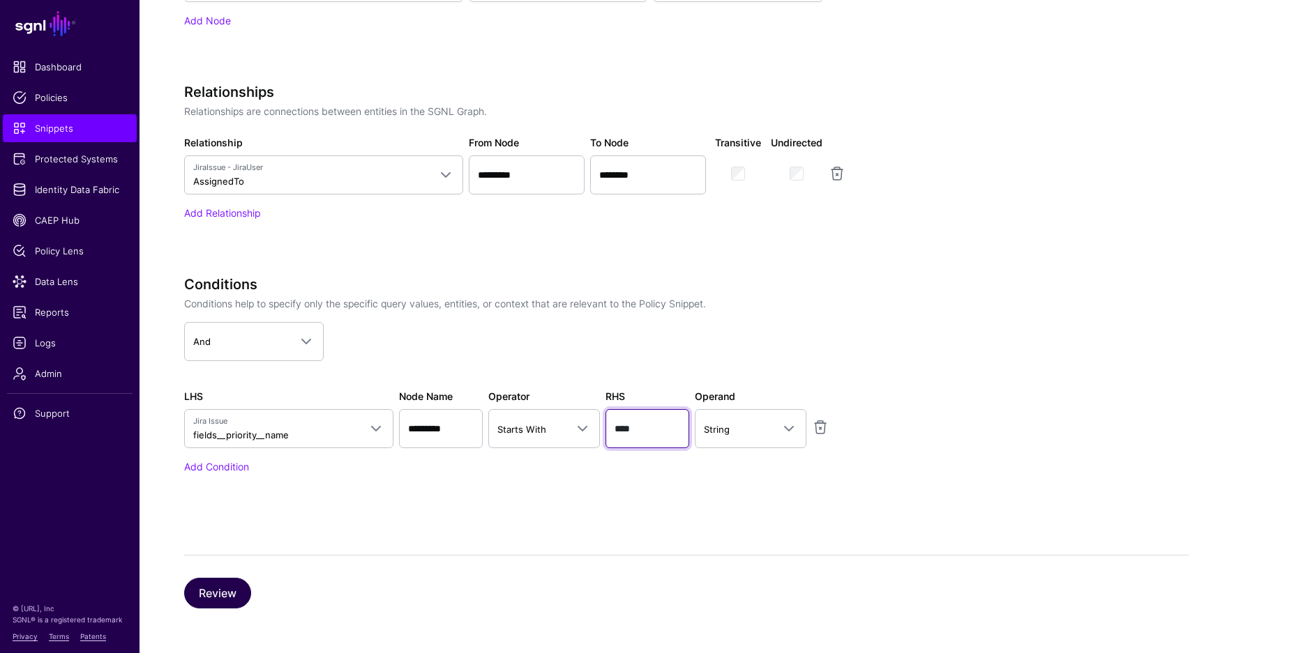
type input "****"
click at [216, 600] on button "Review" at bounding box center [217, 593] width 67 height 31
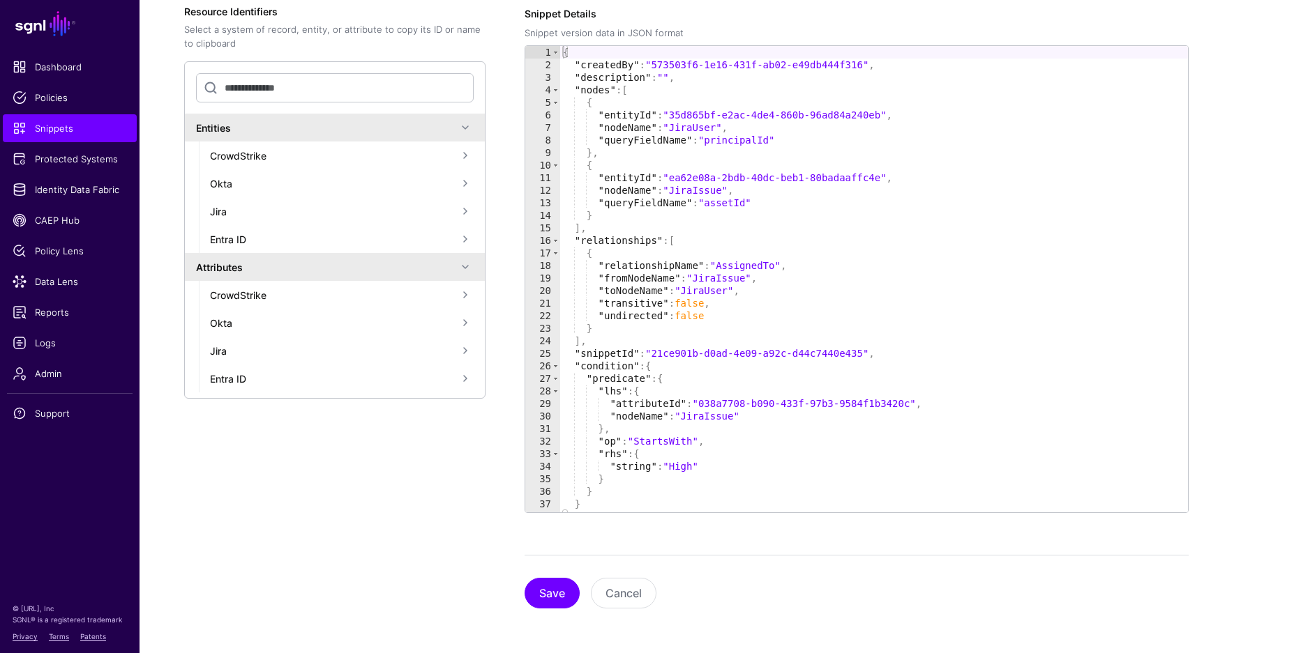
scroll to position [368, 0]
click at [543, 584] on button "Save" at bounding box center [551, 593] width 55 height 31
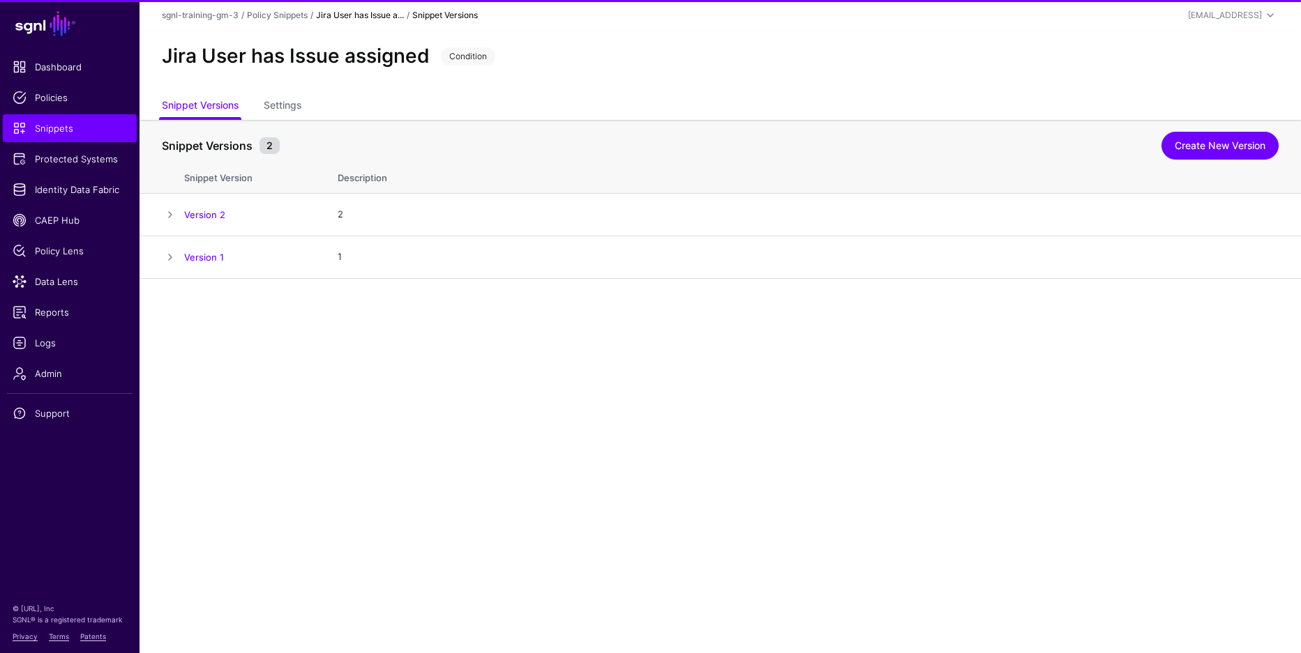
scroll to position [0, 0]
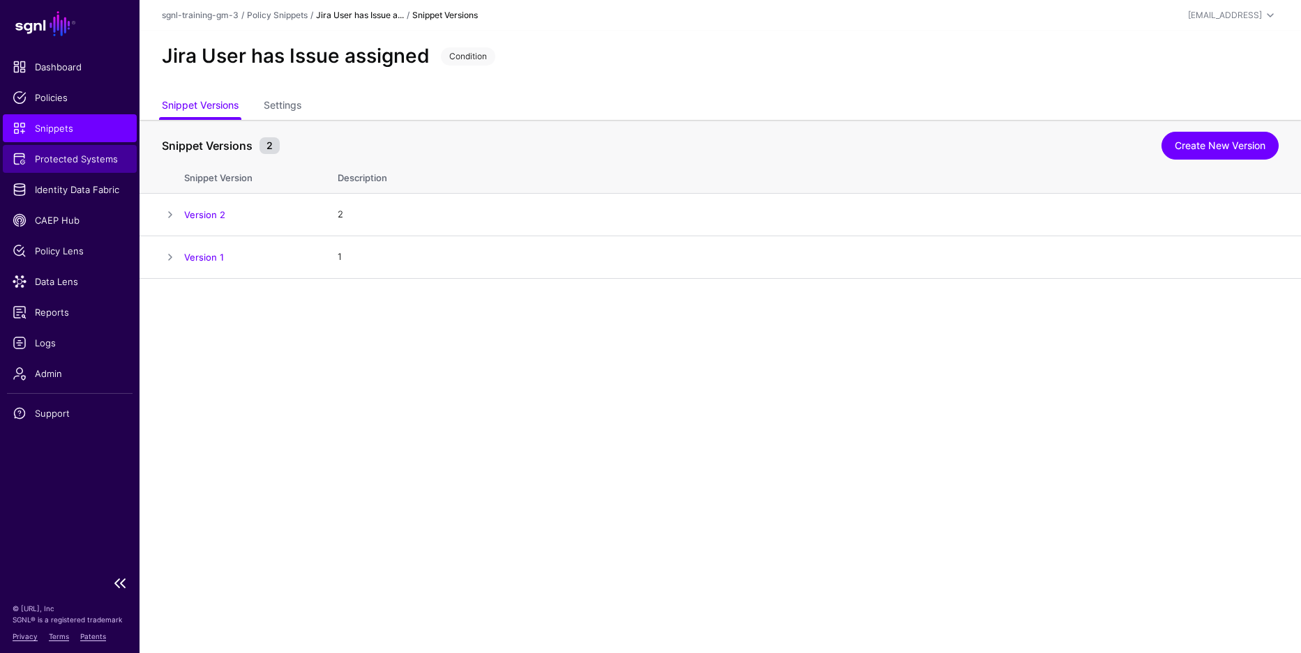
click at [93, 168] on link "Protected Systems" at bounding box center [70, 159] width 134 height 28
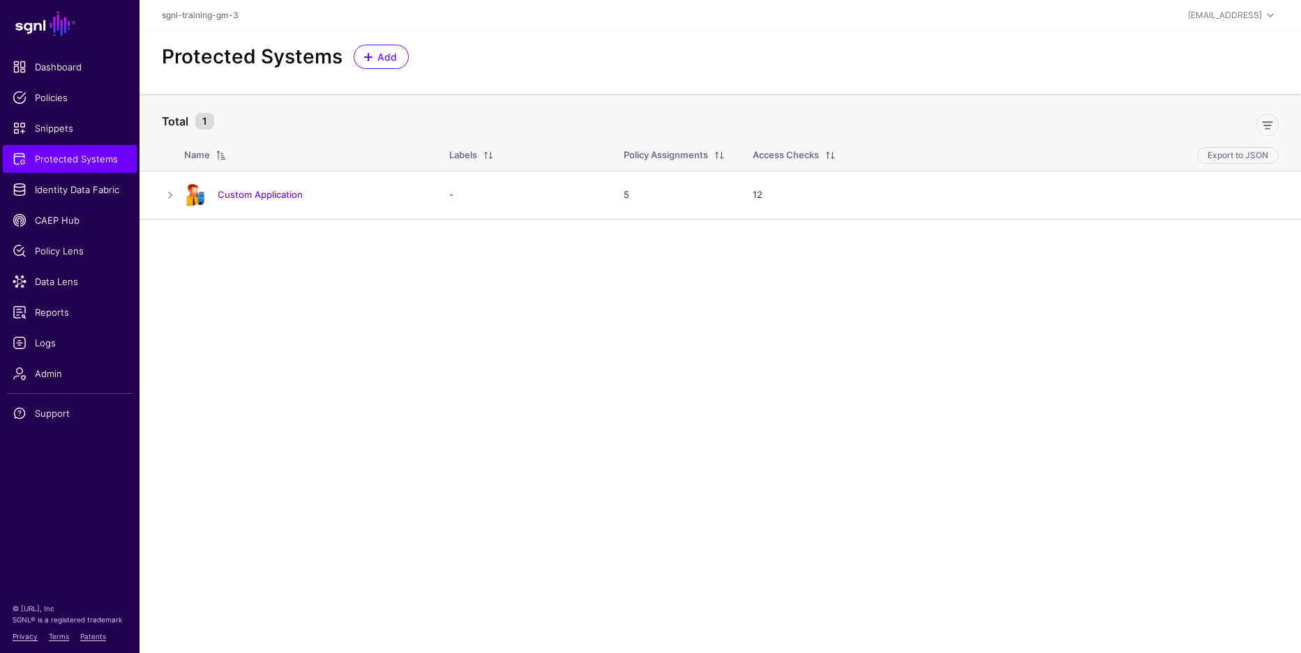
click at [229, 193] on link "Custom Application" at bounding box center [260, 194] width 85 height 11
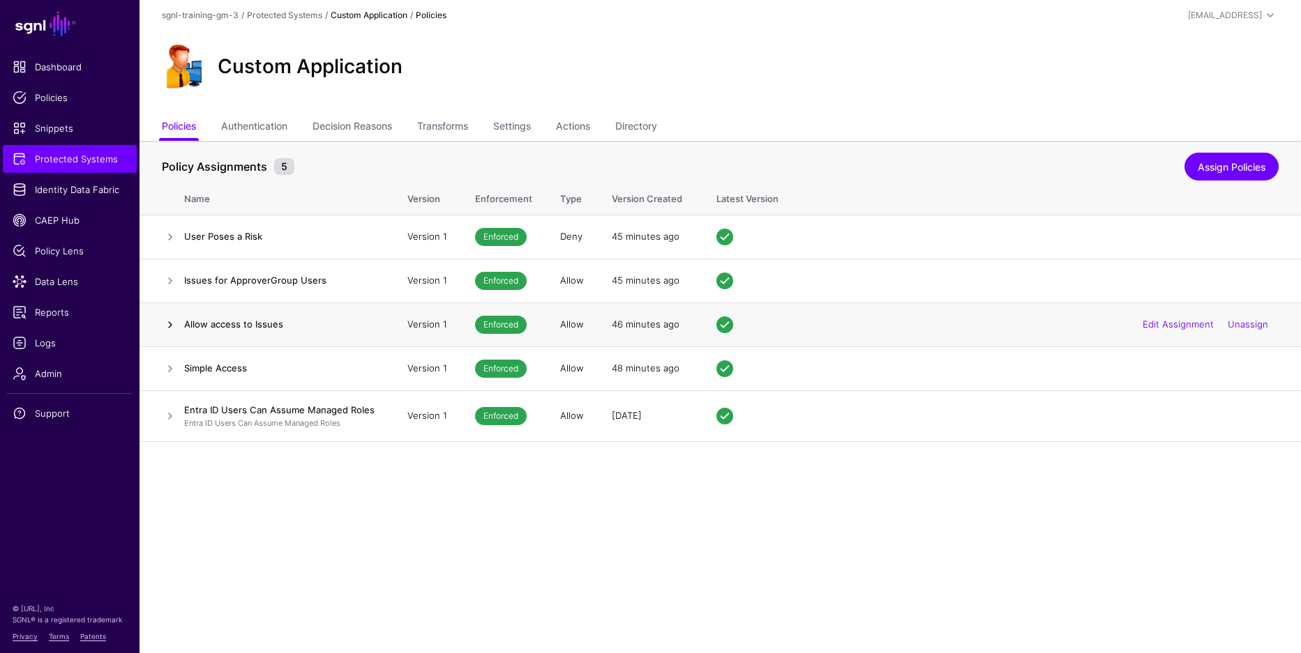
click at [168, 326] on link at bounding box center [170, 325] width 17 height 17
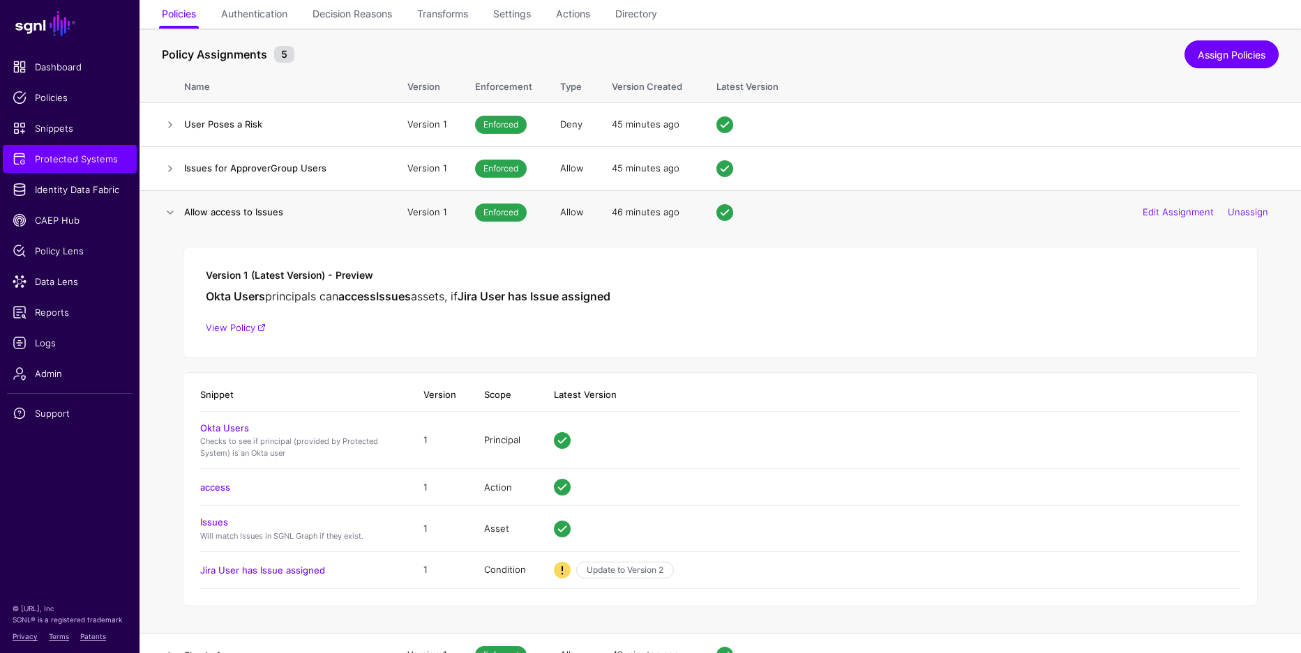
scroll to position [188, 0]
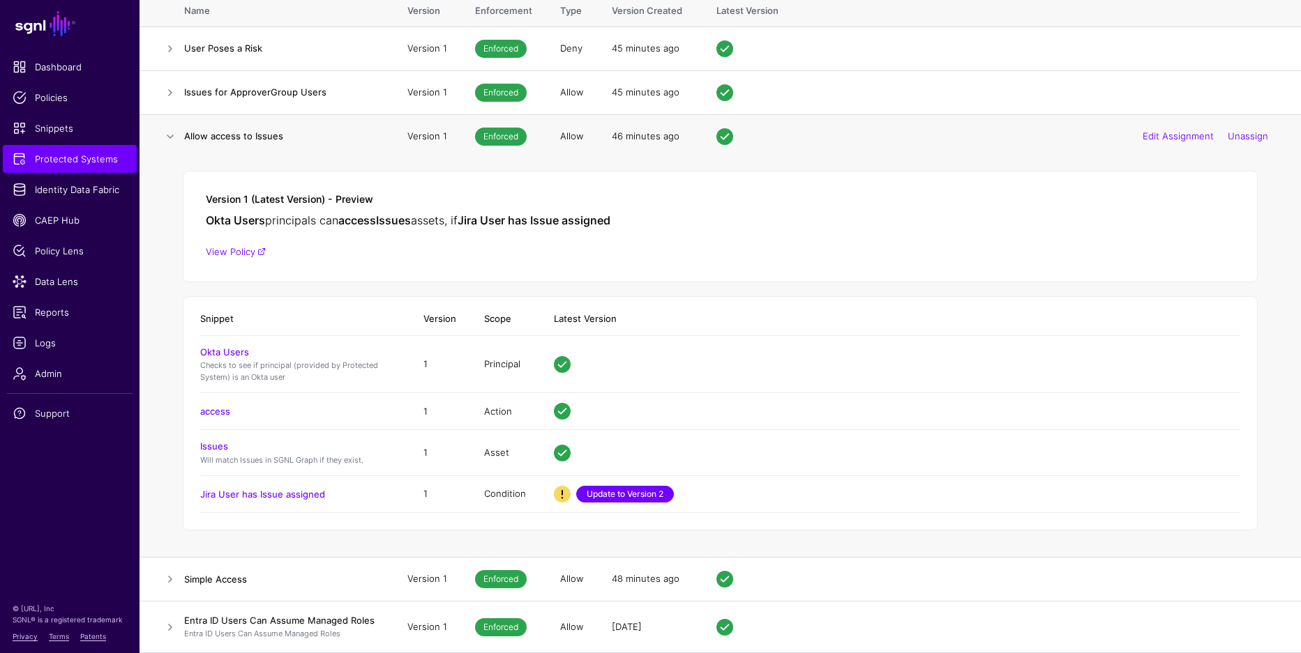
click at [645, 494] on link "Update to Version 2" at bounding box center [625, 494] width 98 height 17
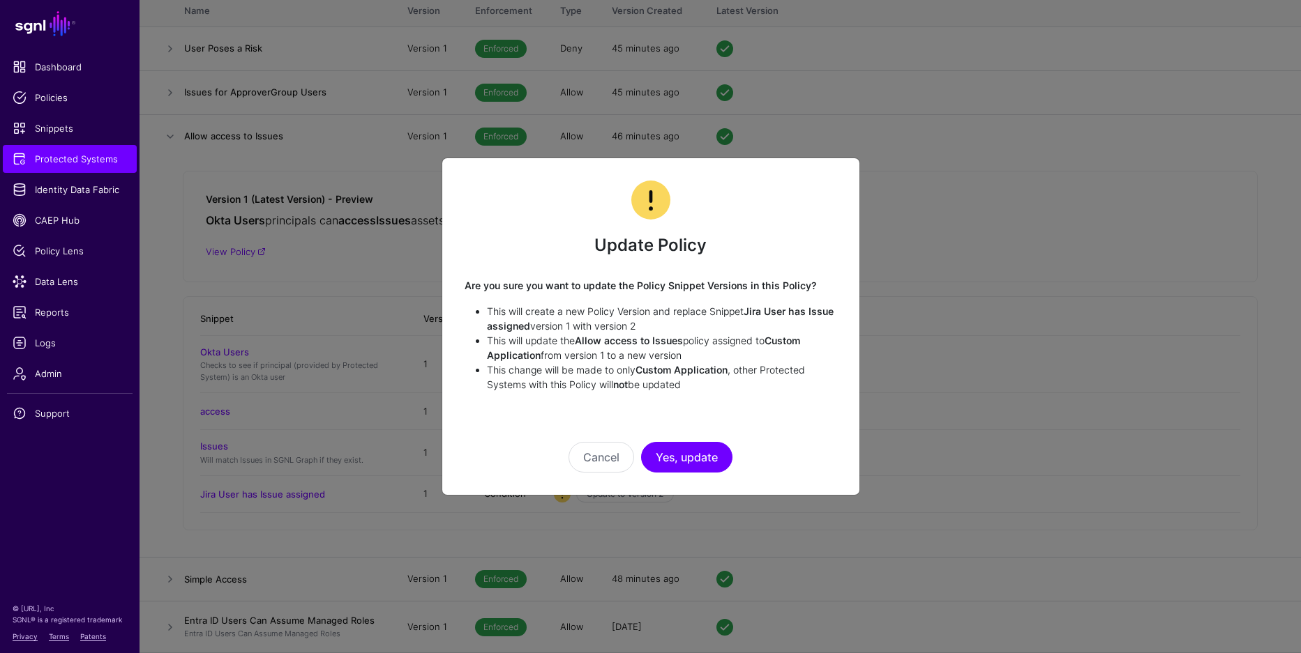
click at [675, 449] on button "Yes, update" at bounding box center [686, 457] width 91 height 31
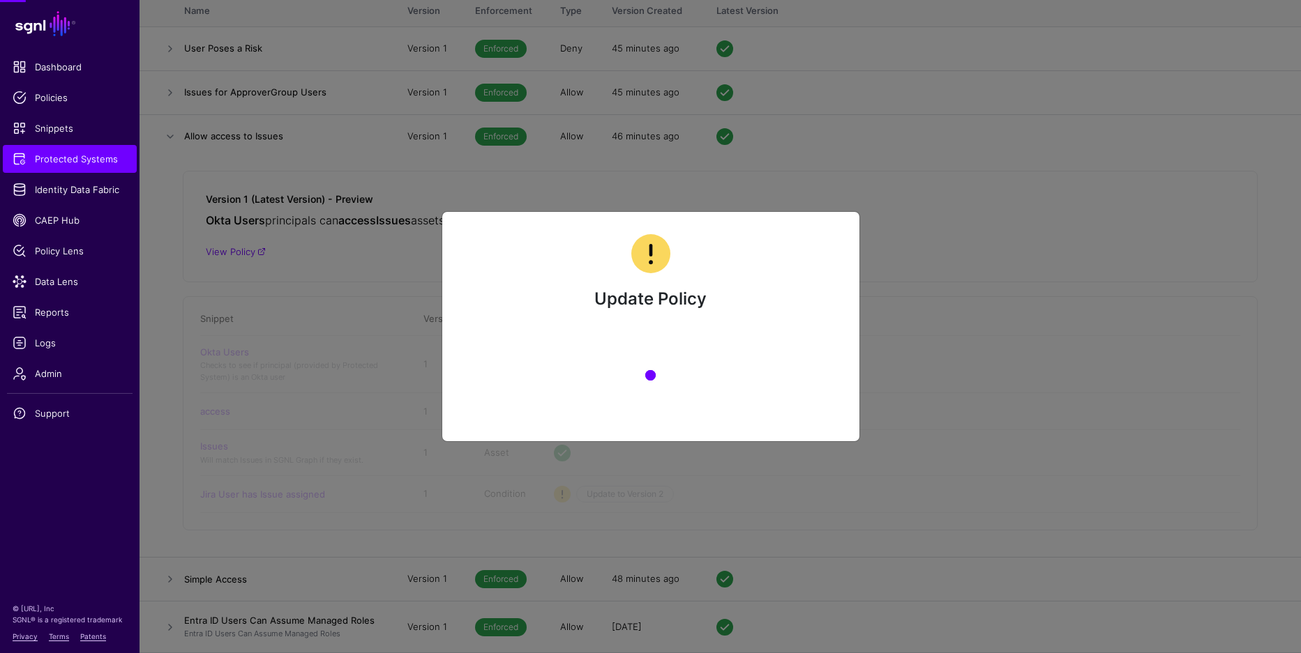
scroll to position [0, 0]
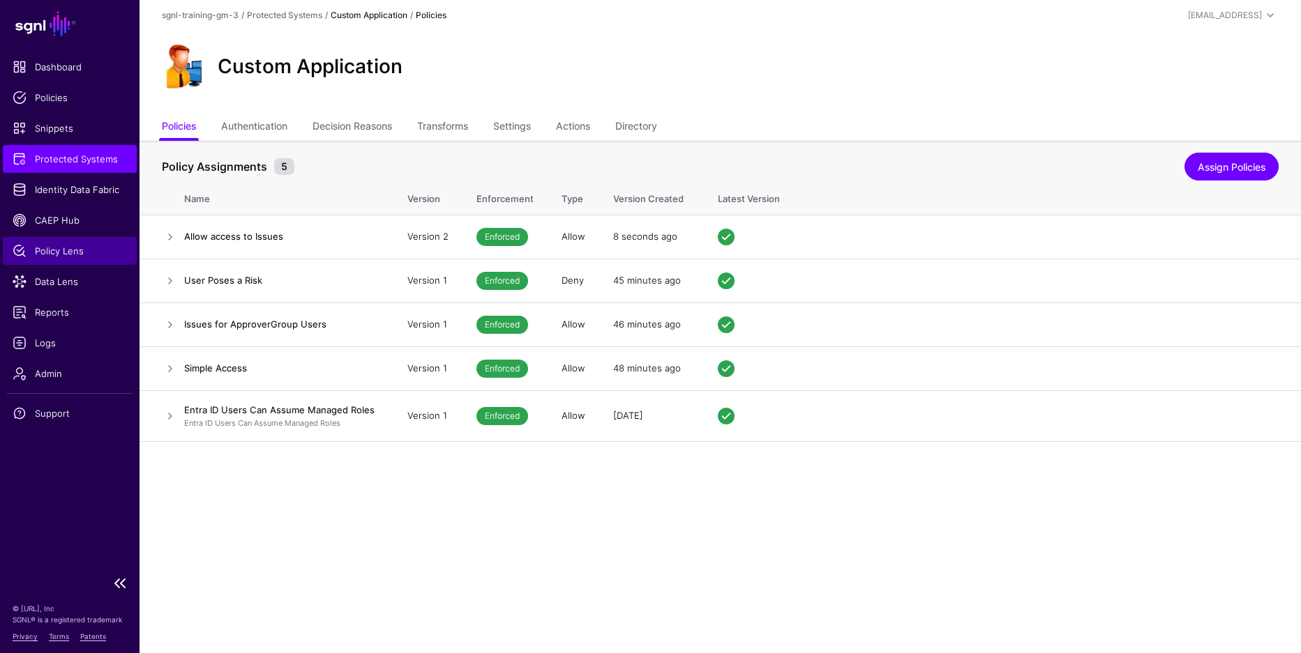
click at [45, 257] on span "Policy Lens" at bounding box center [70, 251] width 114 height 14
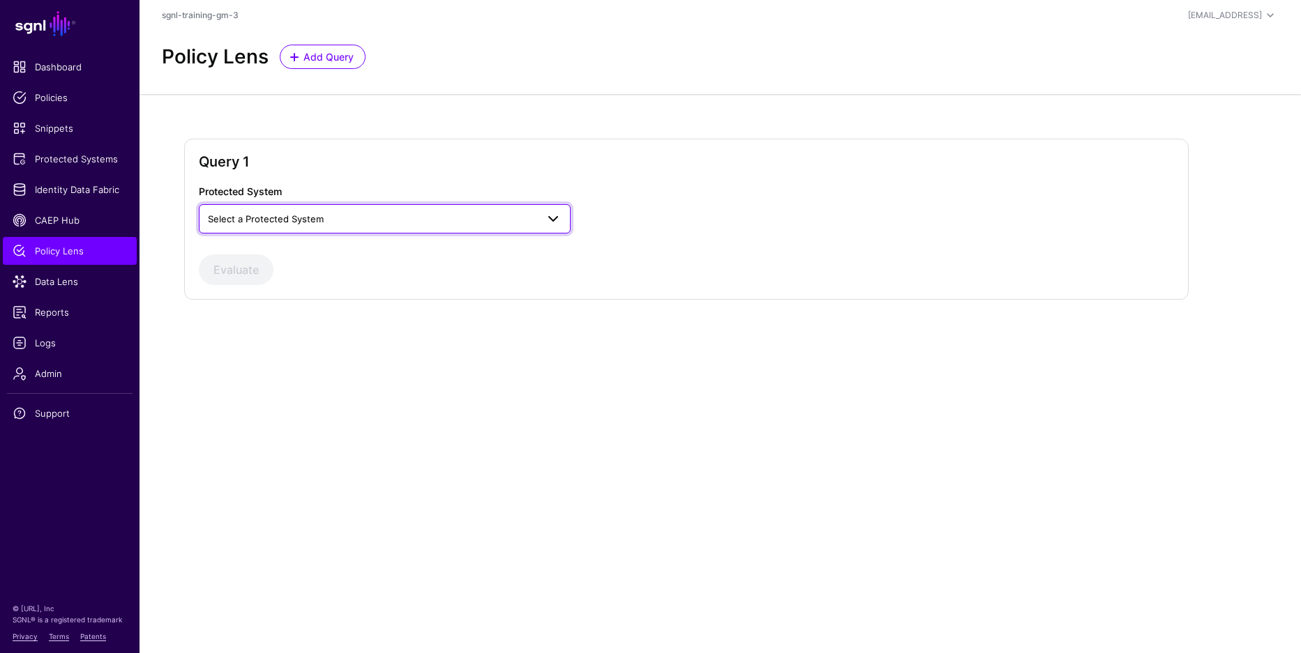
click at [318, 231] on link "Select a Protected System" at bounding box center [385, 218] width 372 height 29
click at [304, 254] on div "Custom Application" at bounding box center [384, 252] width 349 height 14
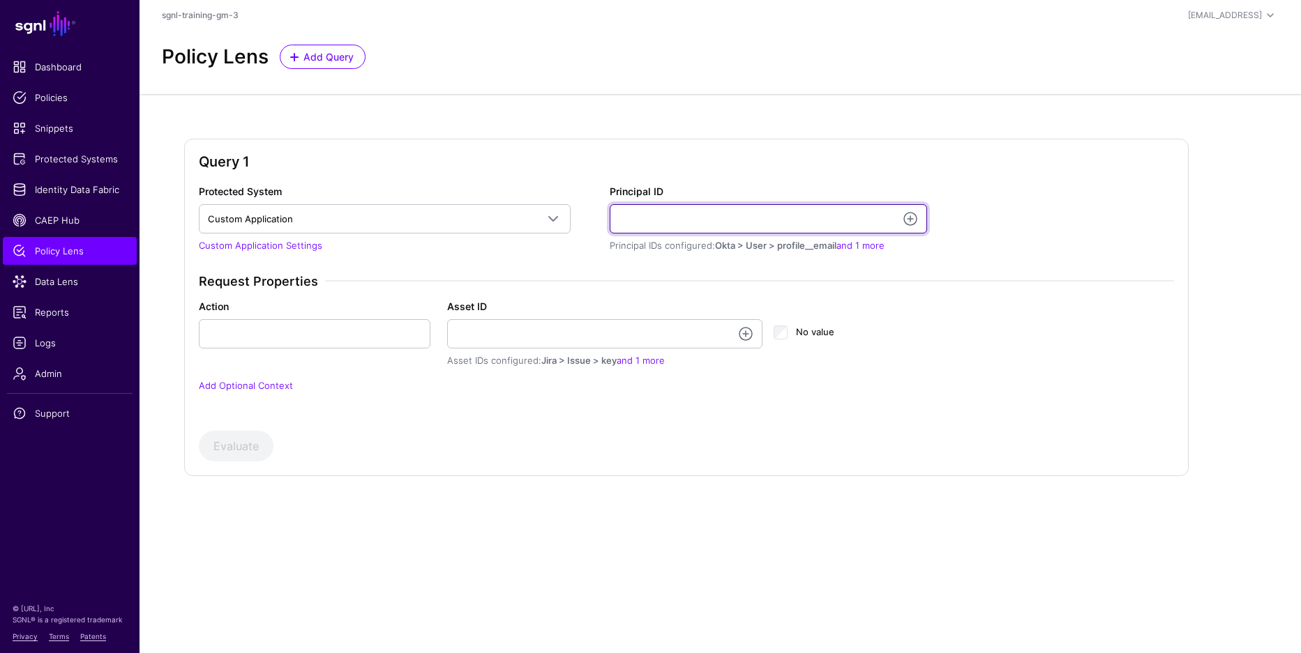
click at [680, 217] on input "Principal ID" at bounding box center [768, 218] width 317 height 29
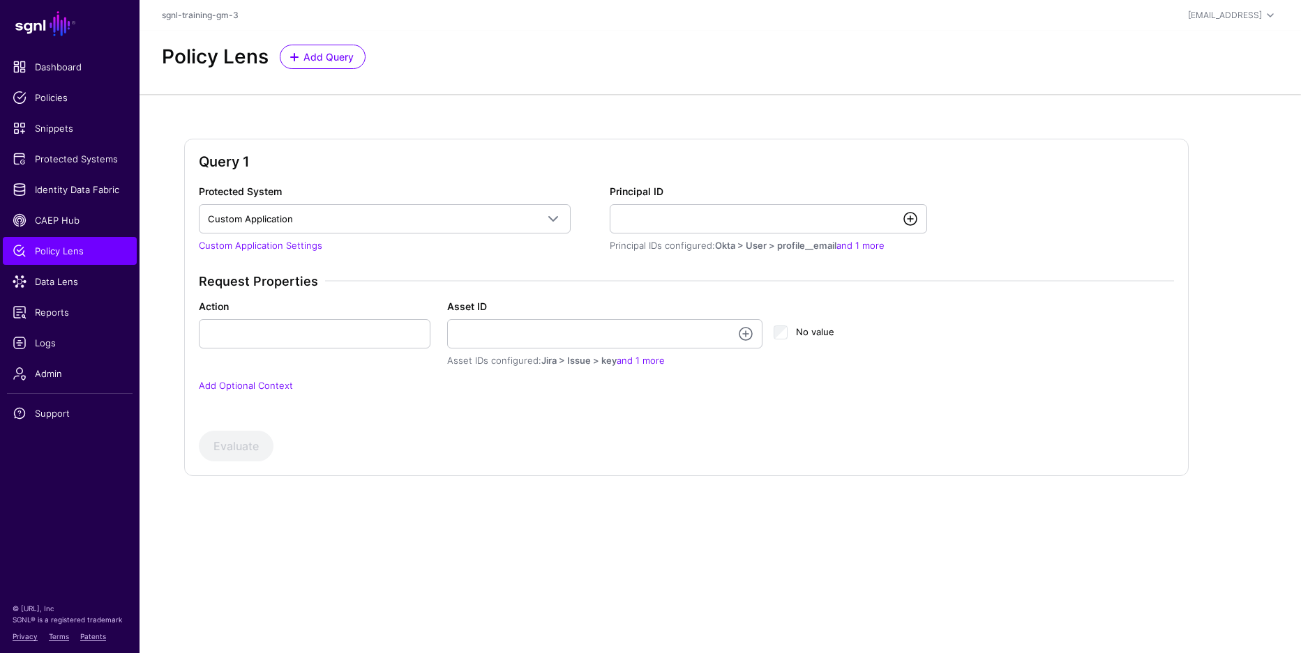
click at [911, 217] on link at bounding box center [910, 219] width 17 height 17
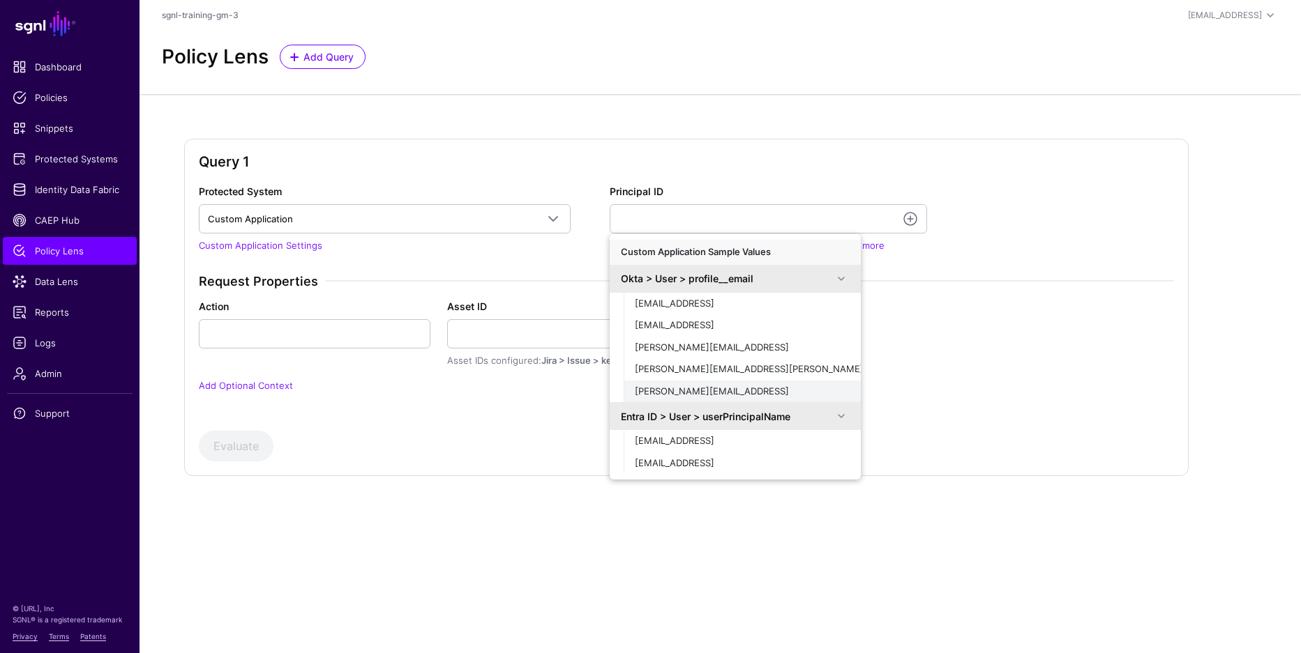
click at [705, 388] on div "[PERSON_NAME][EMAIL_ADDRESS]" at bounding box center [742, 392] width 215 height 14
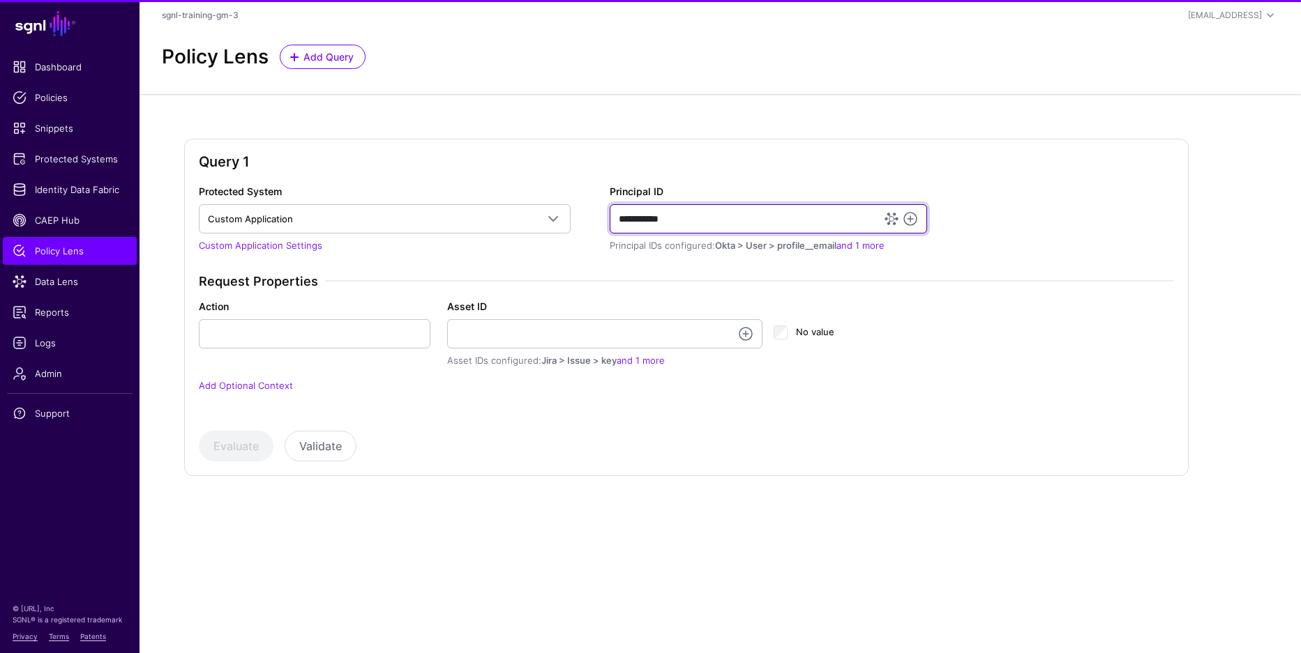
click at [624, 220] on input "**********" at bounding box center [768, 218] width 317 height 29
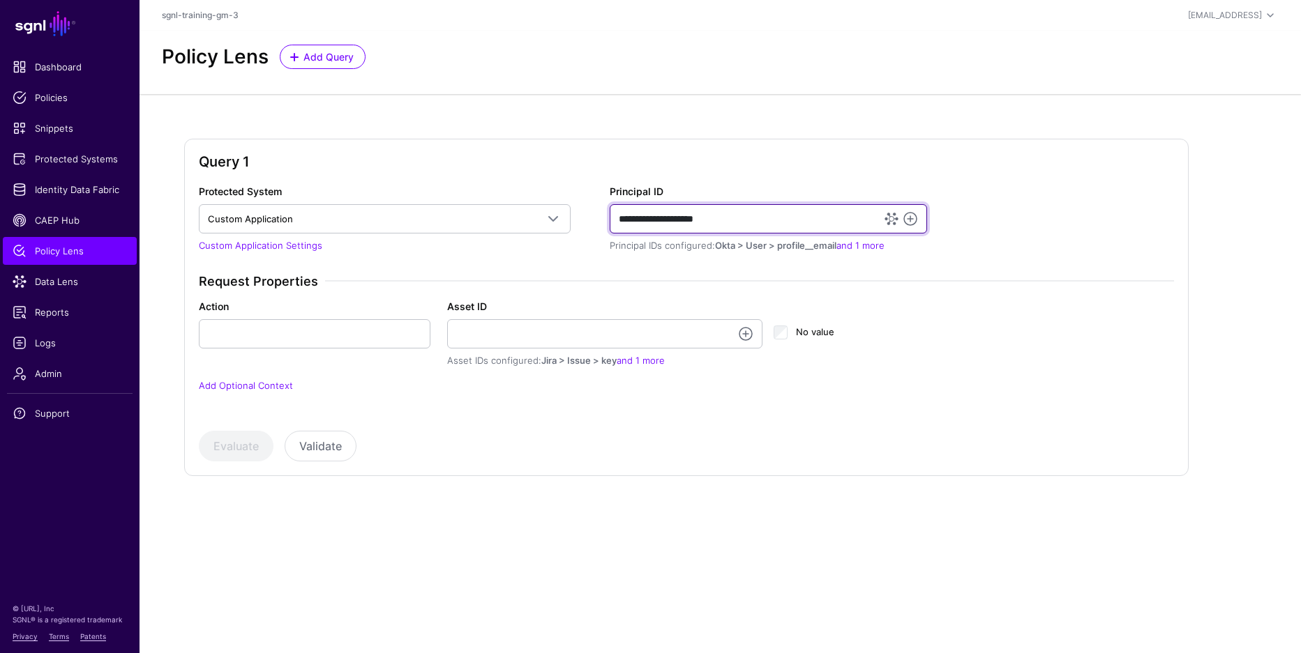
type input "**********"
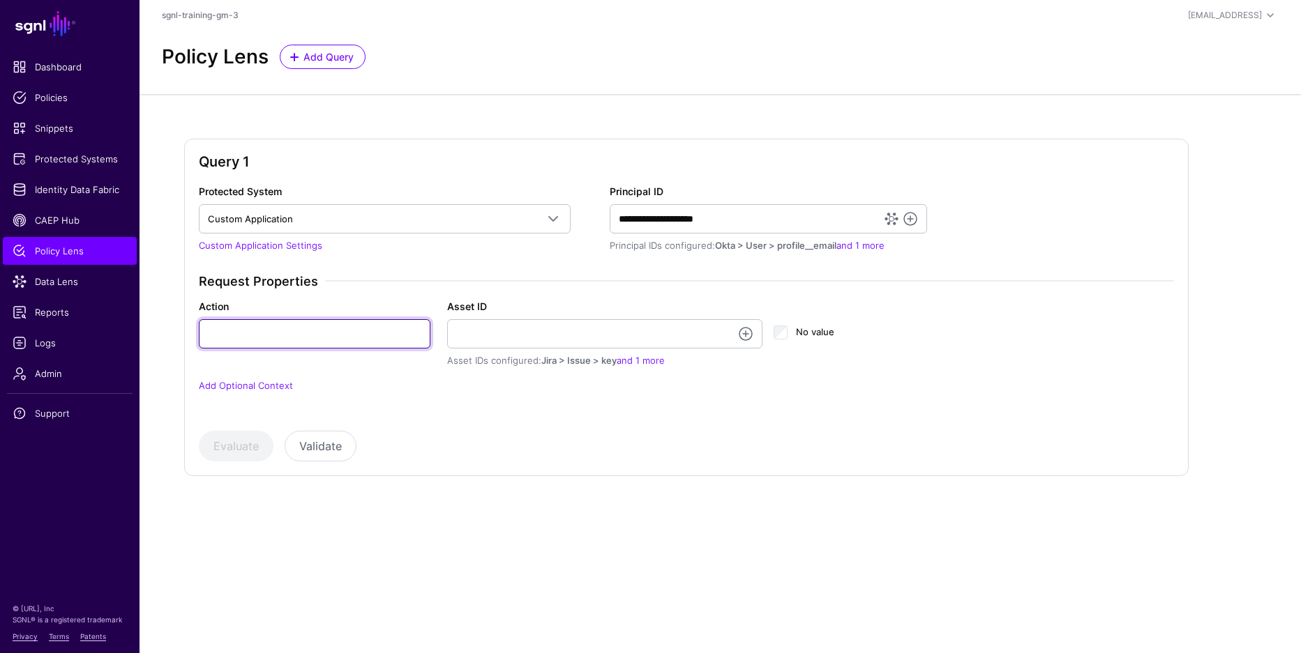
click at [354, 332] on input "Action" at bounding box center [315, 333] width 232 height 29
type input "******"
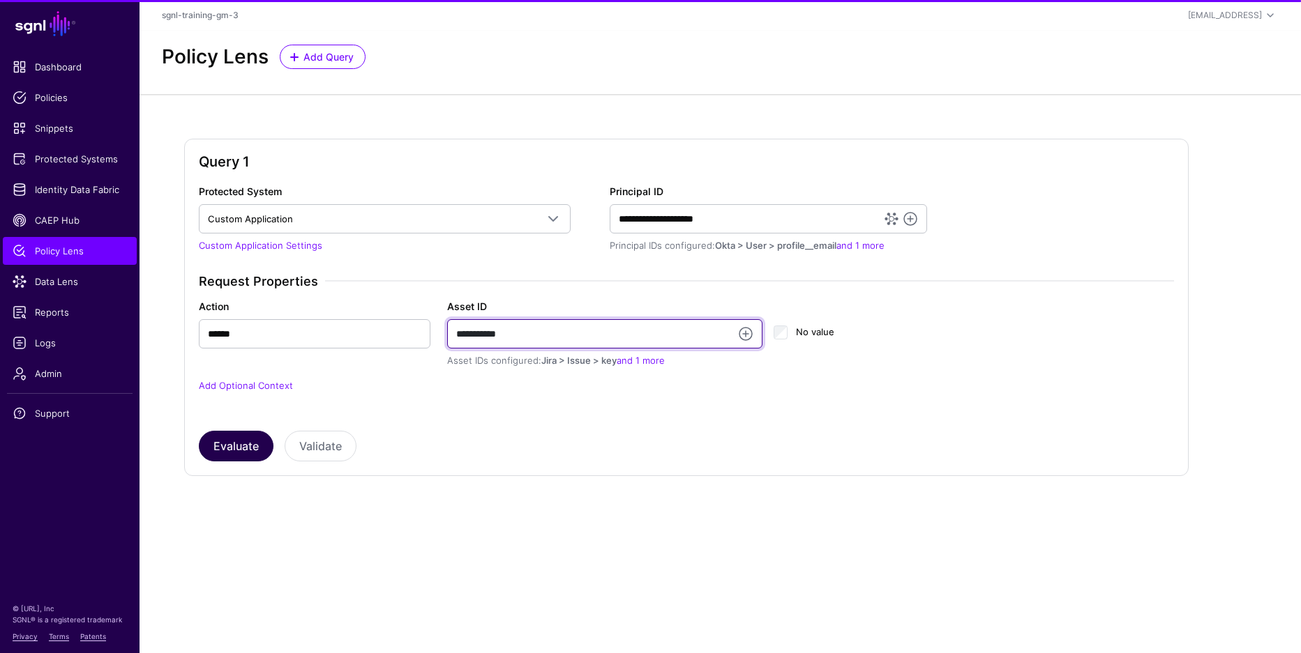
type input "**********"
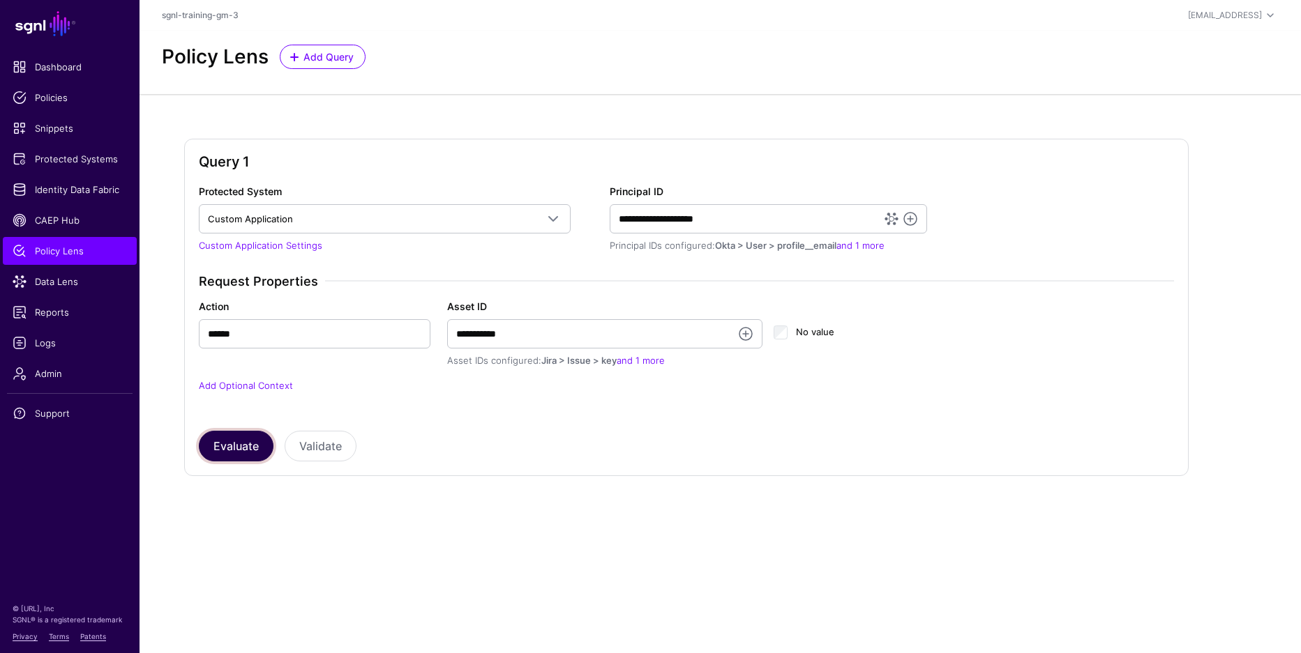
click at [222, 444] on button "Evaluate" at bounding box center [236, 446] width 75 height 31
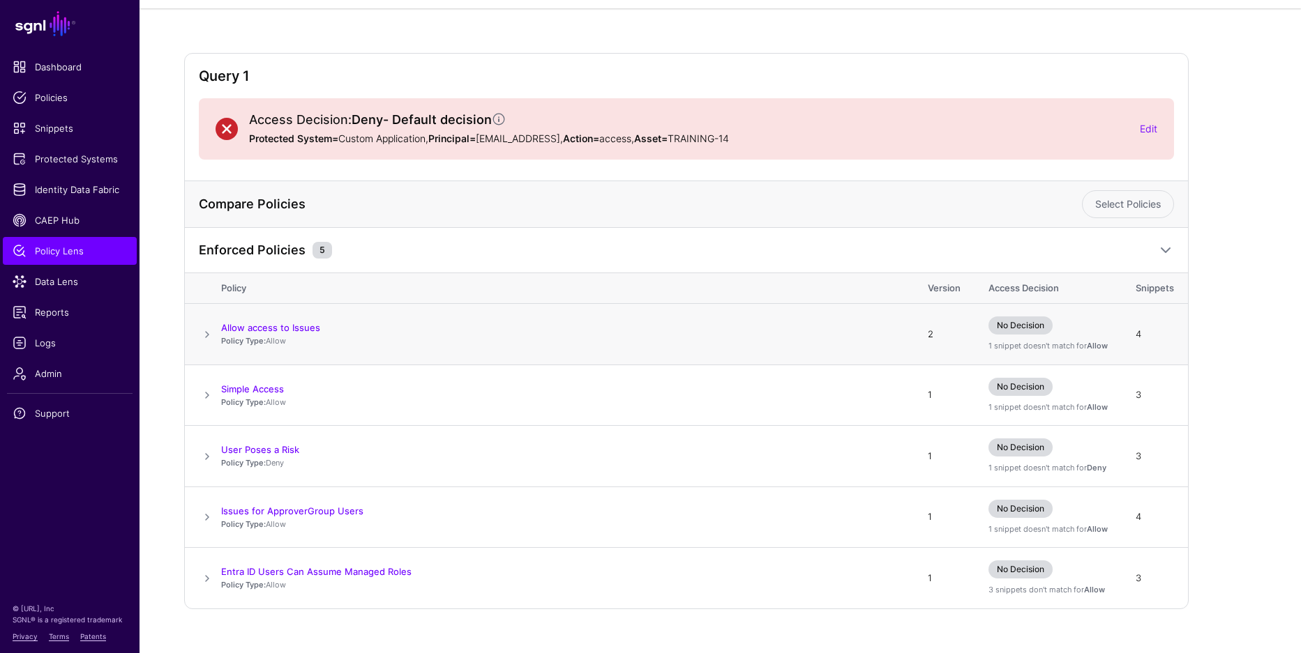
scroll to position [109, 0]
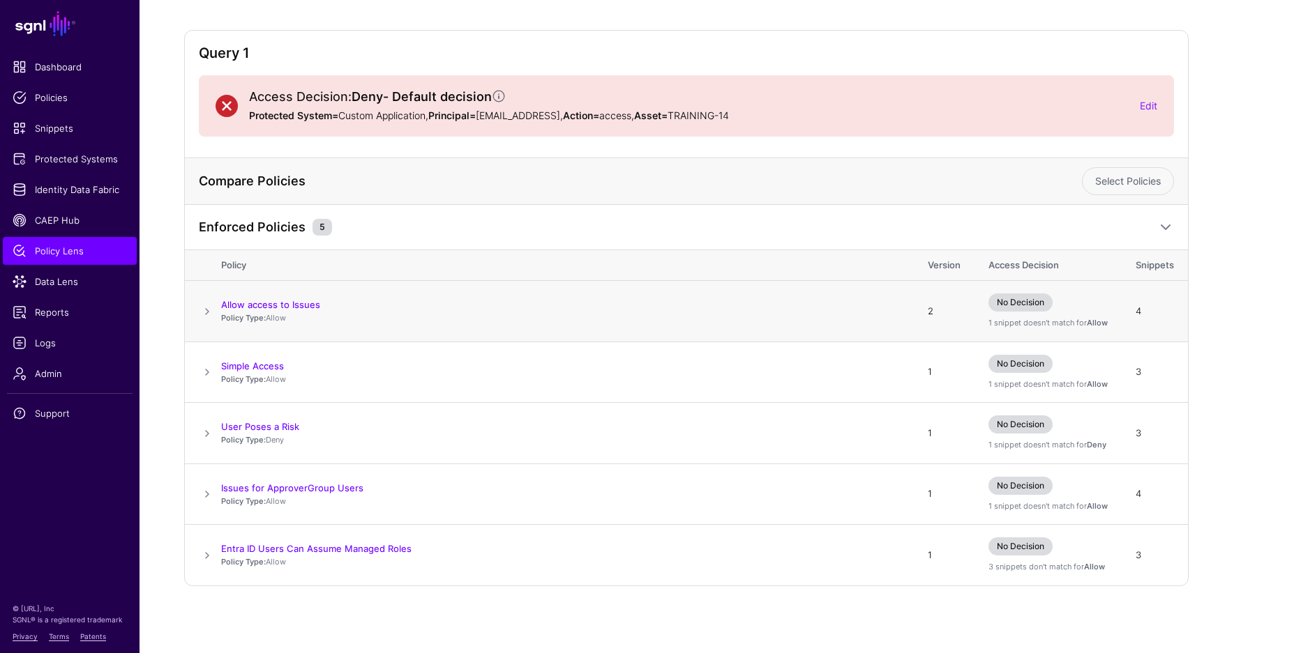
click at [205, 310] on span at bounding box center [207, 311] width 17 height 17
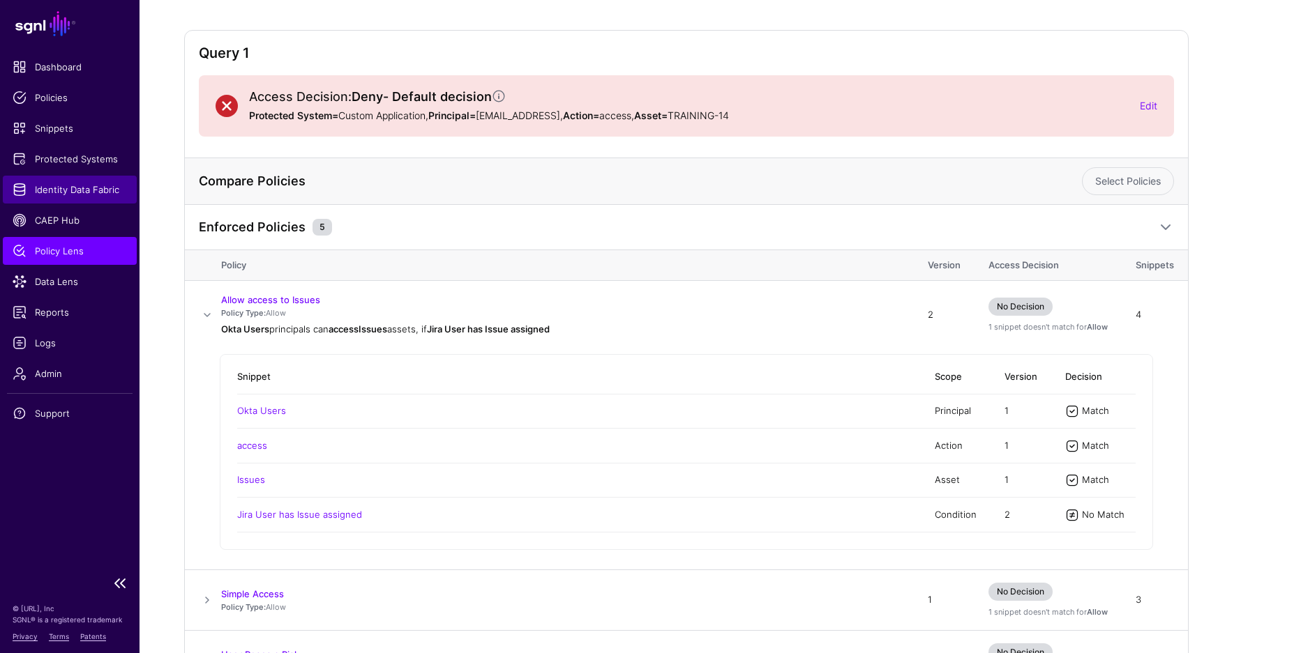
click at [68, 181] on link "Identity Data Fabric" at bounding box center [70, 190] width 134 height 28
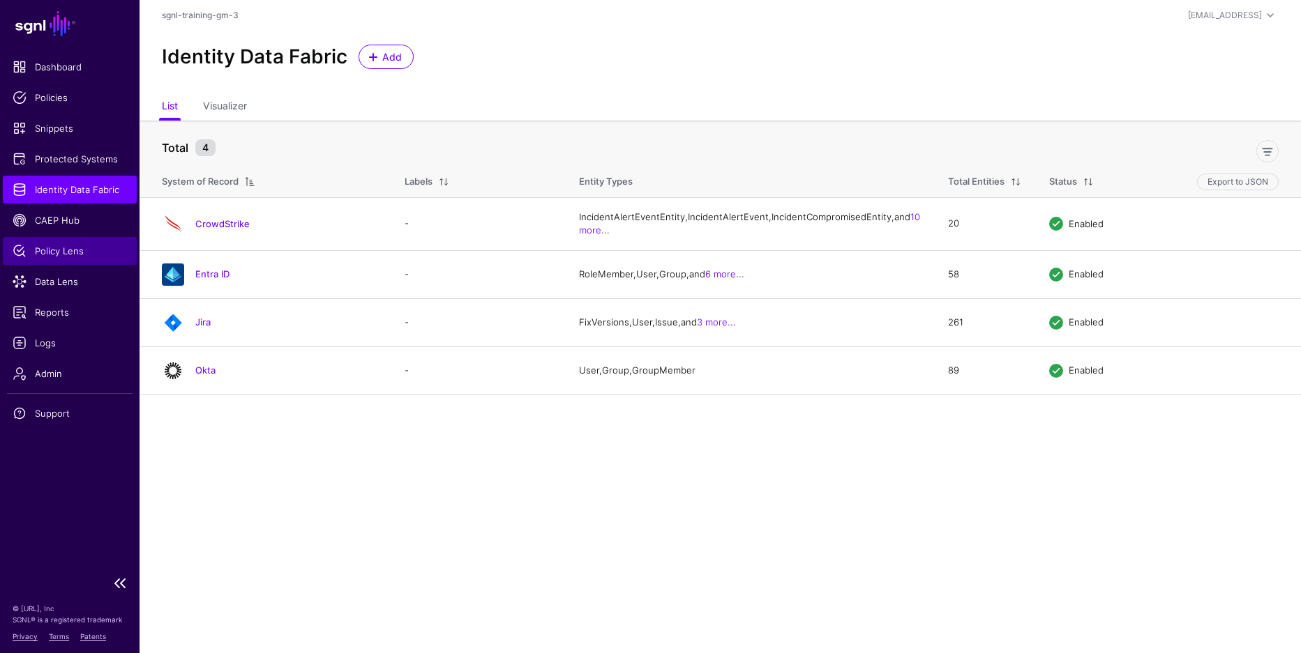
click at [56, 243] on link "Policy Lens" at bounding box center [70, 251] width 134 height 28
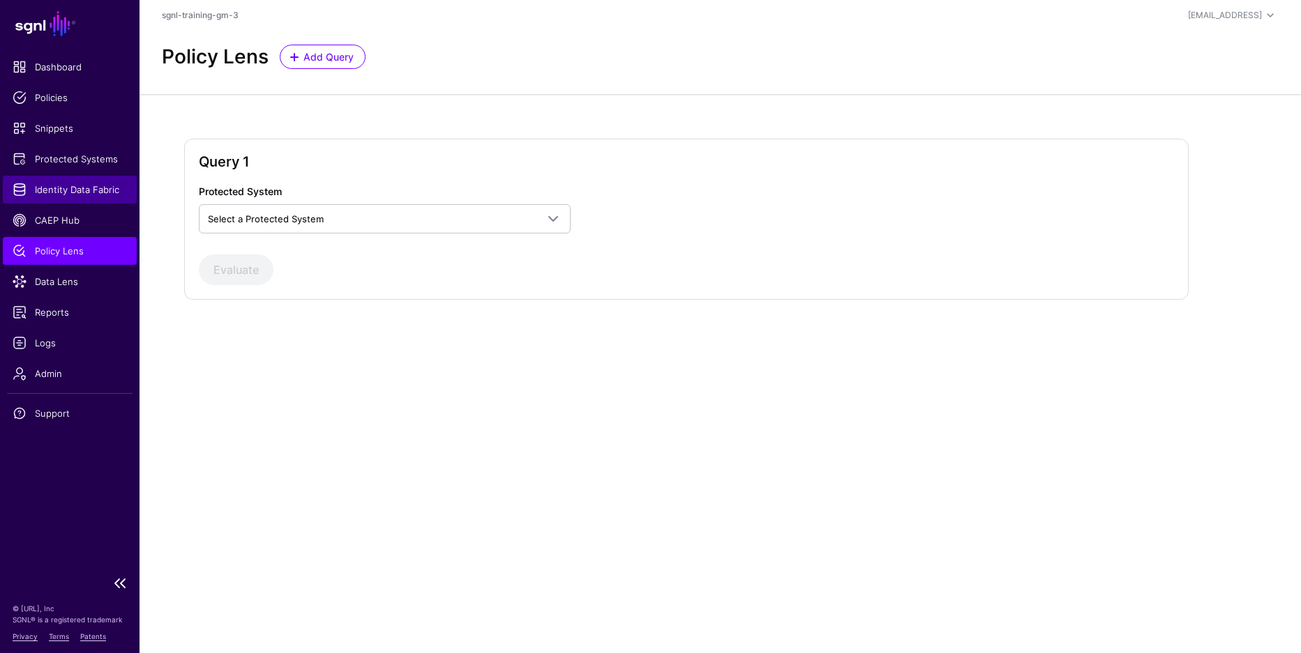
click at [70, 183] on span "Identity Data Fabric" at bounding box center [70, 190] width 114 height 14
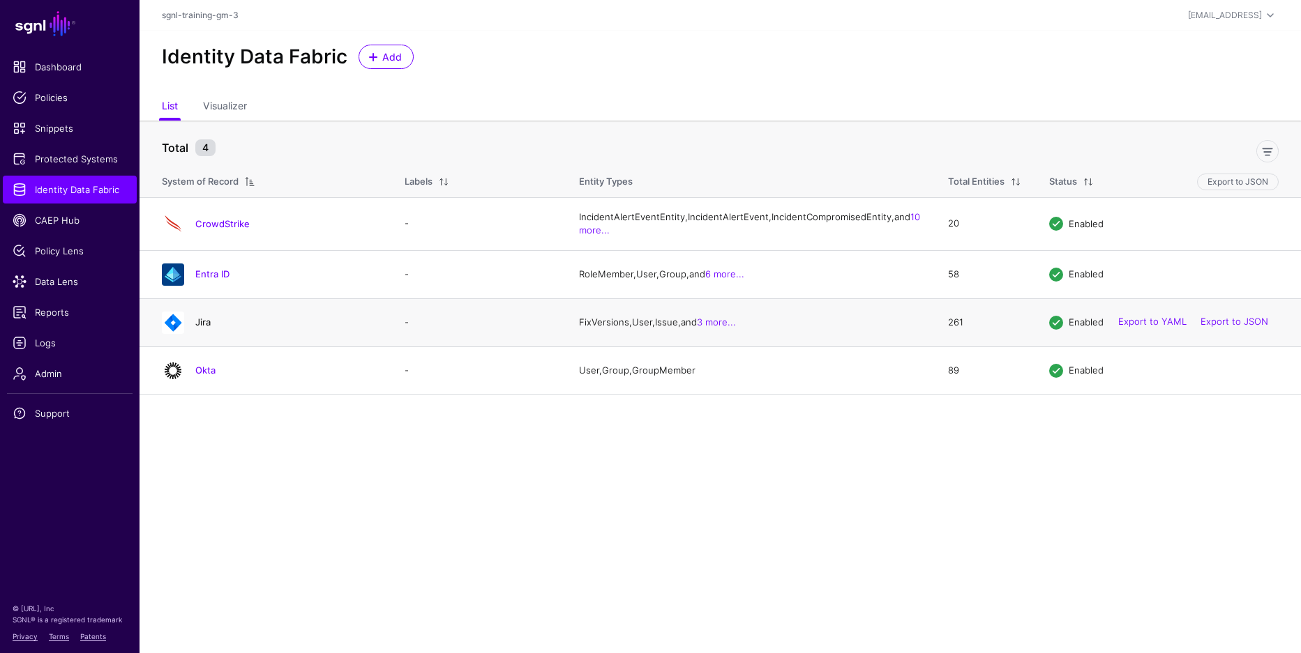
click at [202, 328] on link "Jira" at bounding box center [202, 322] width 15 height 11
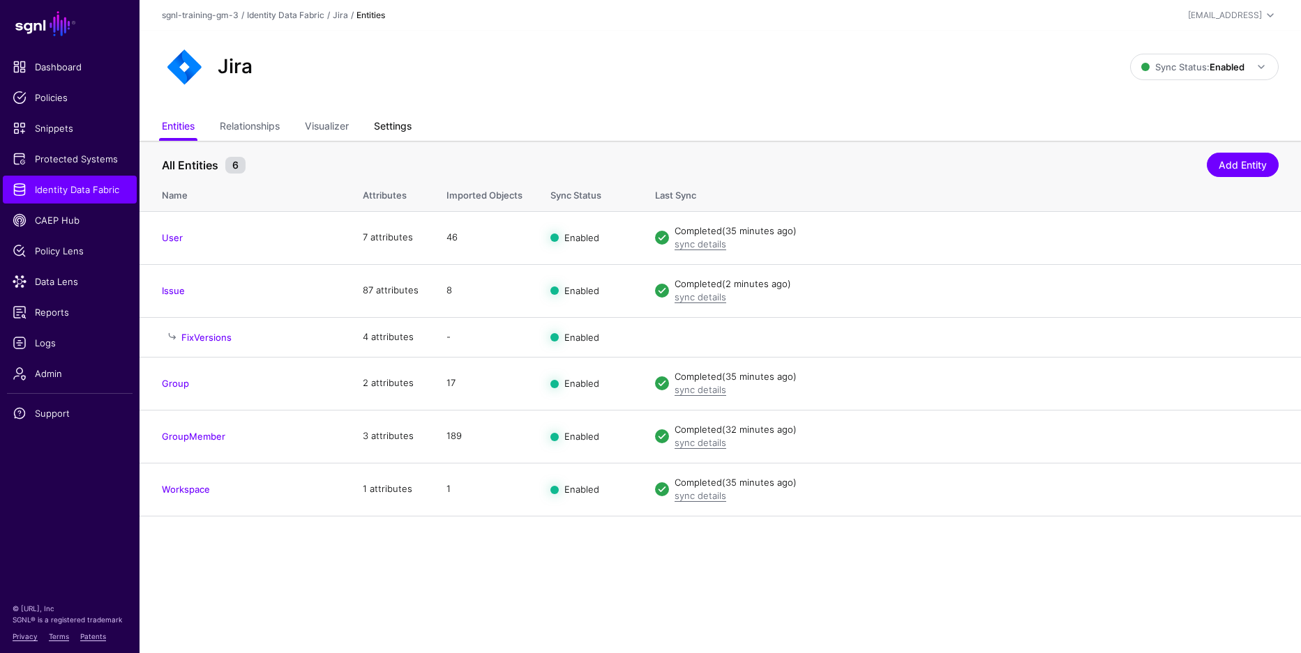
click at [393, 119] on link "Settings" at bounding box center [393, 127] width 38 height 27
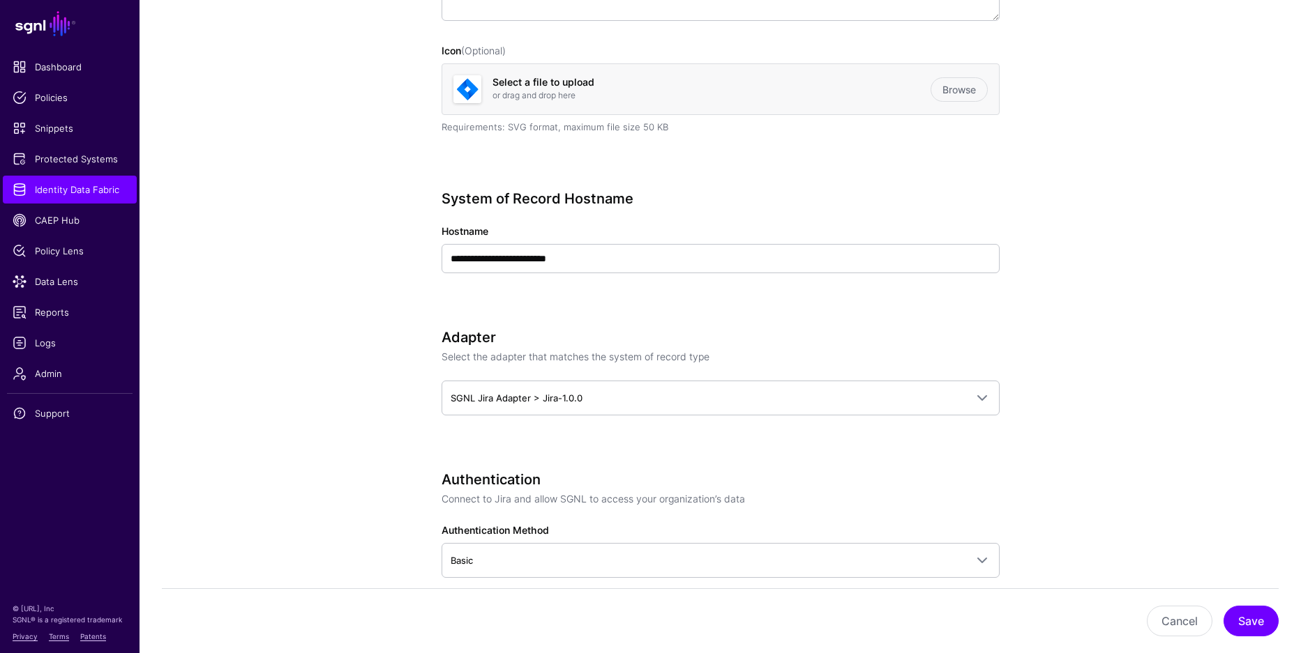
scroll to position [377, 0]
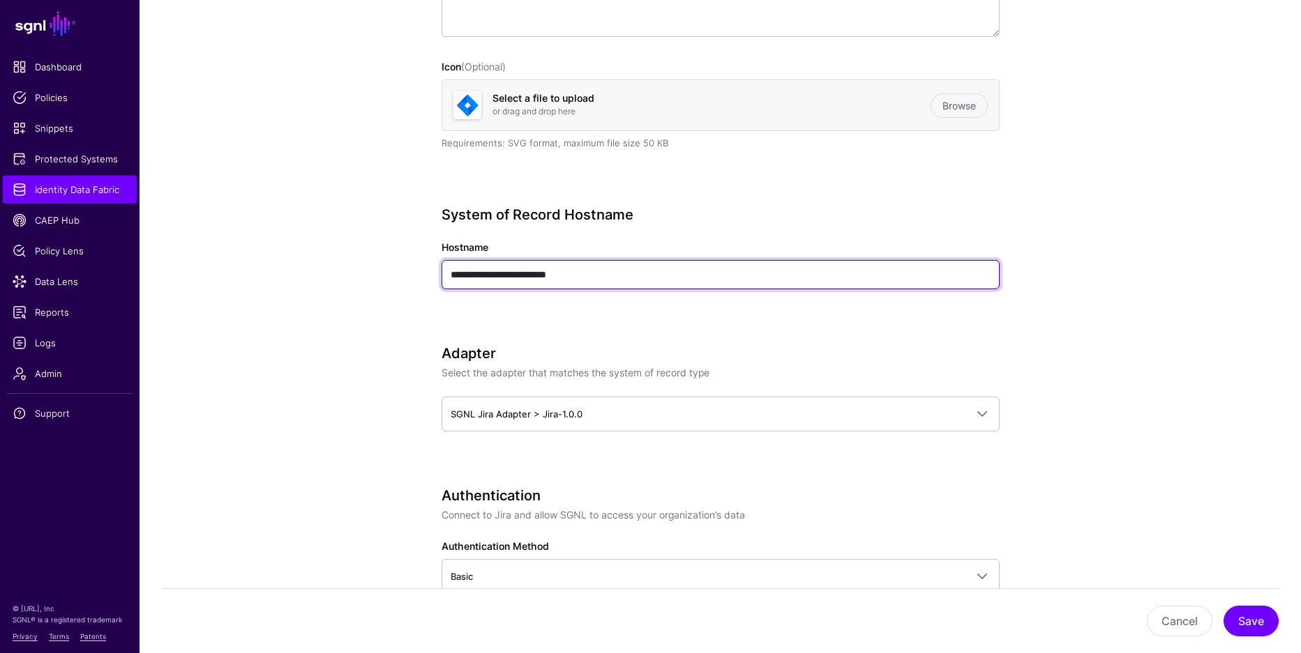
click at [583, 279] on input "**********" at bounding box center [720, 274] width 558 height 29
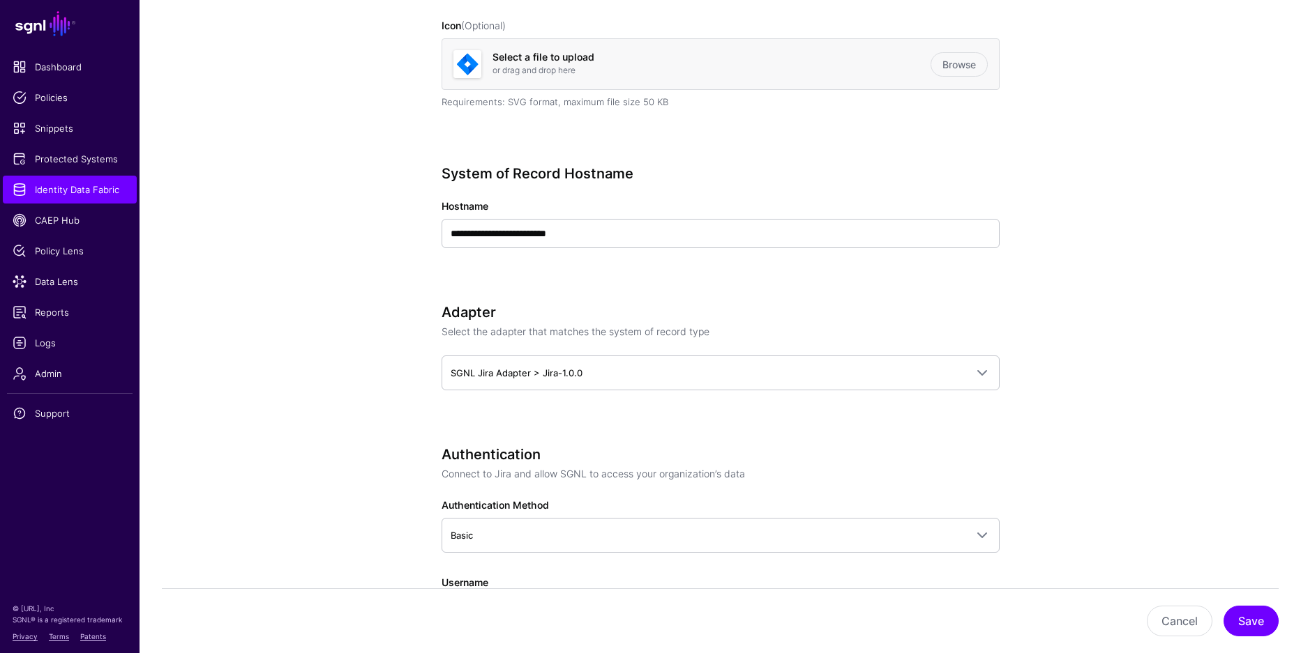
scroll to position [369, 0]
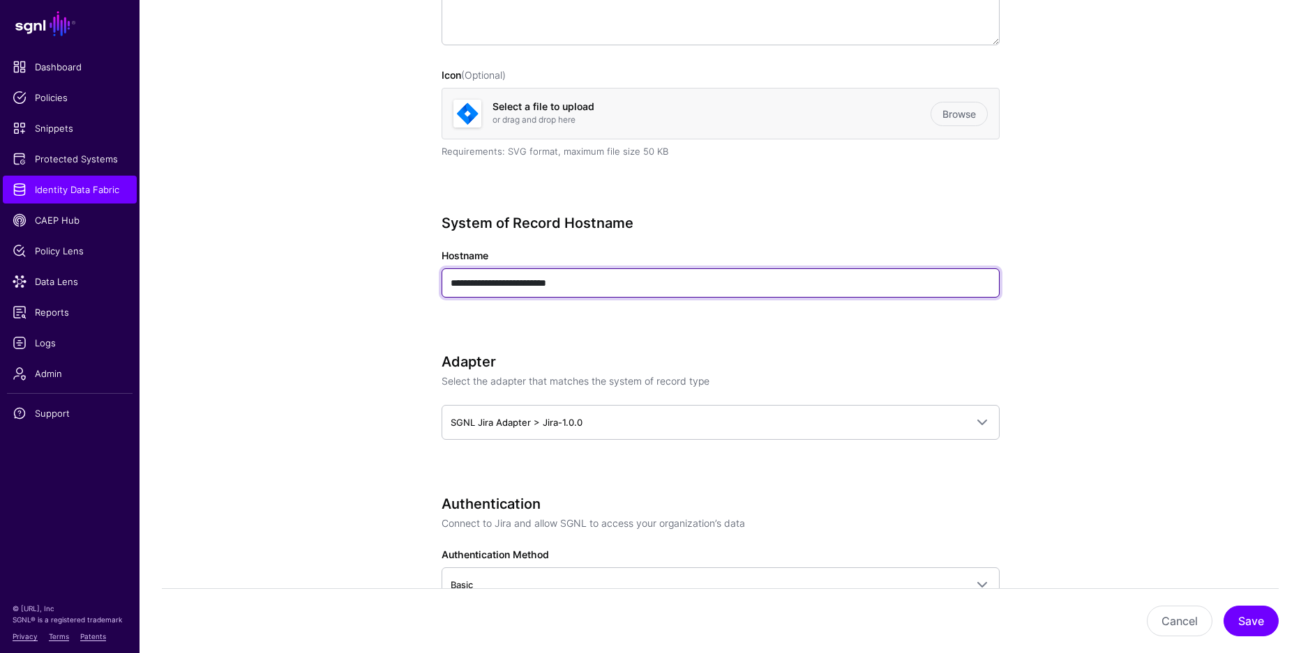
click at [543, 283] on input "**********" at bounding box center [720, 283] width 558 height 29
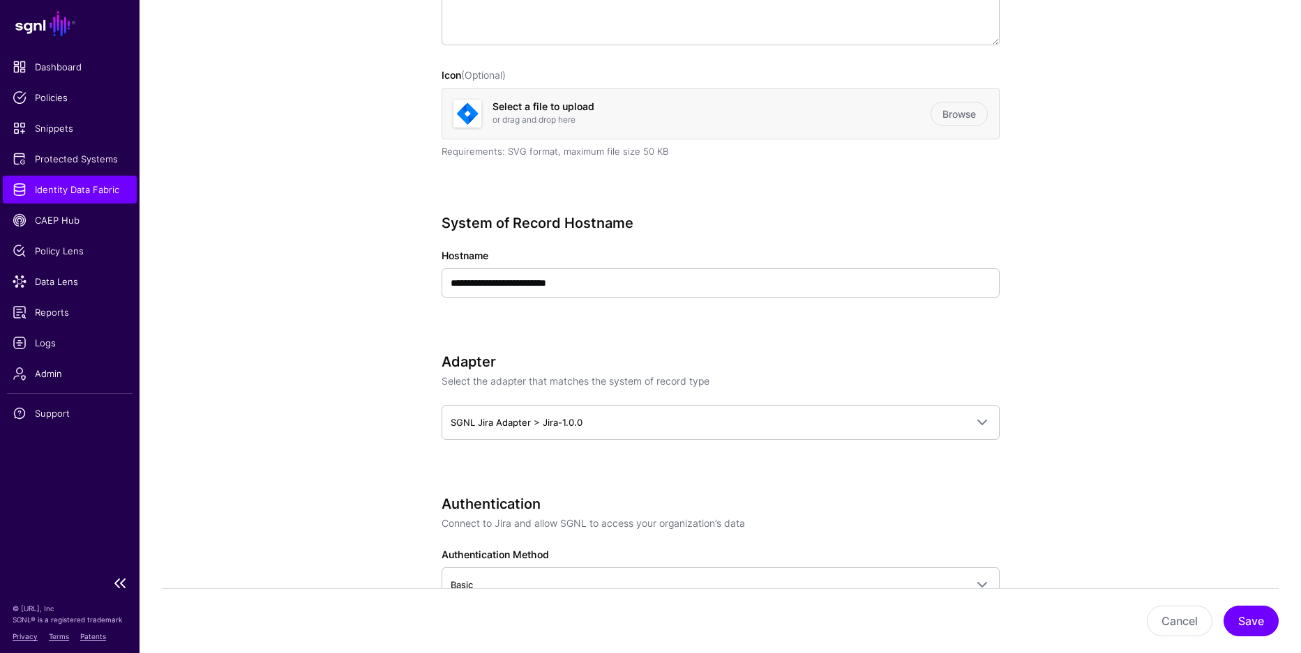
click at [55, 186] on span "Identity Data Fabric" at bounding box center [70, 190] width 114 height 14
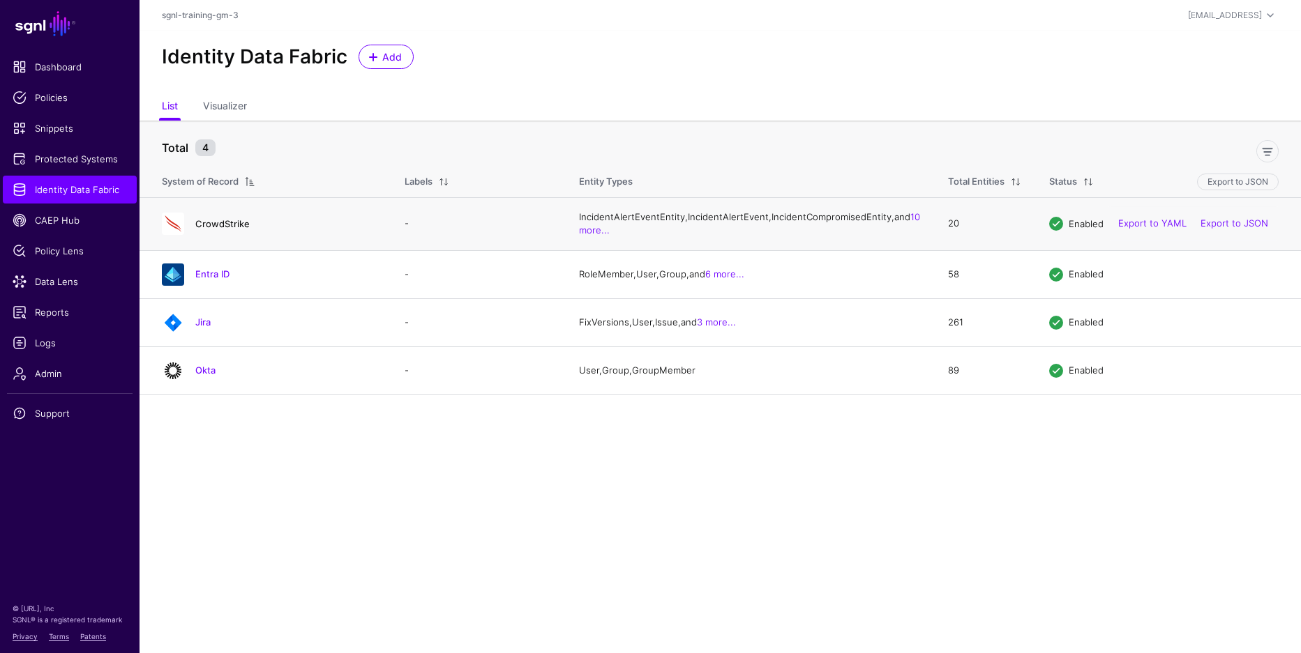
click at [222, 229] on link "CrowdStrike" at bounding box center [222, 223] width 54 height 11
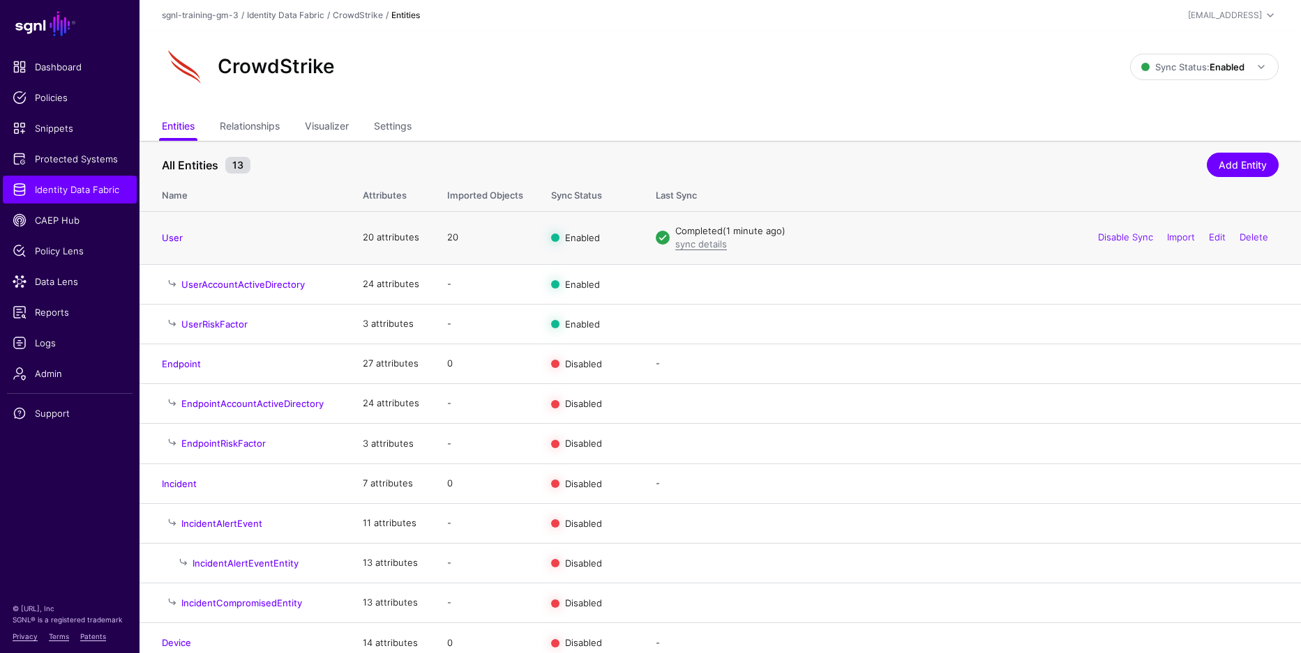
click at [233, 229] on td "User" at bounding box center [243, 237] width 209 height 53
click at [64, 240] on link "Policy Lens" at bounding box center [70, 251] width 134 height 28
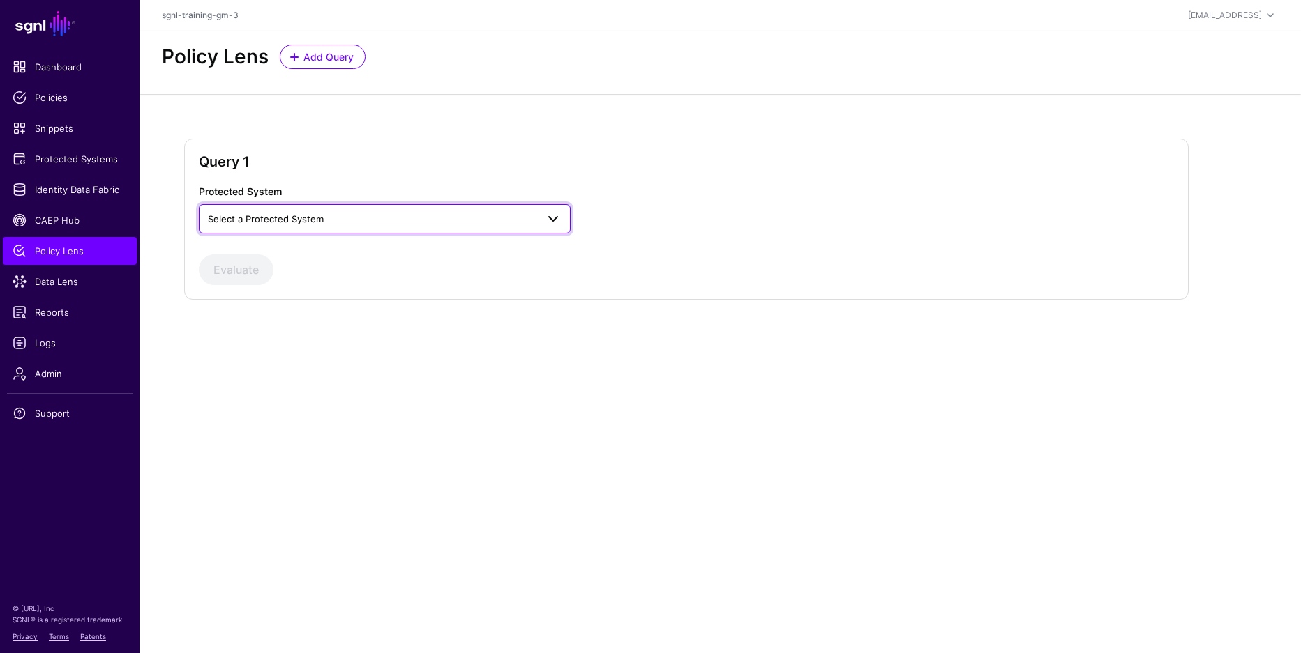
click at [313, 216] on span "Select a Protected System" at bounding box center [266, 218] width 116 height 11
click at [299, 252] on div "Custom Application" at bounding box center [384, 252] width 349 height 14
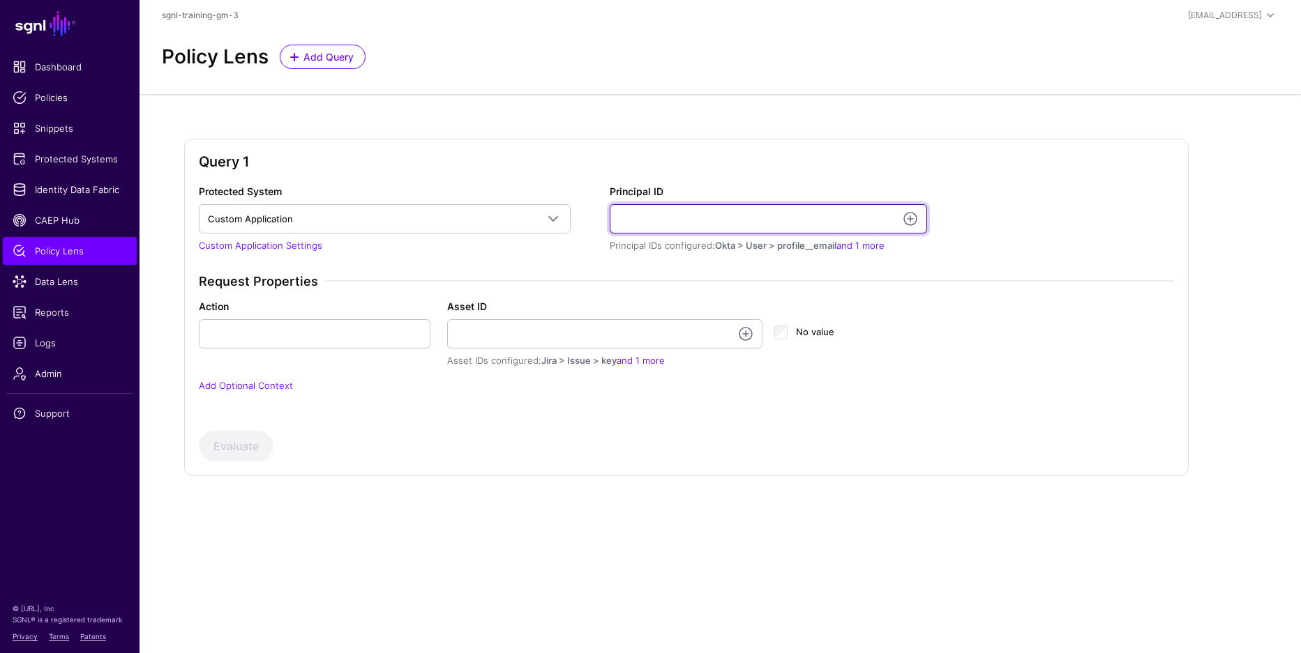
click at [635, 225] on input "Principal ID" at bounding box center [768, 218] width 317 height 29
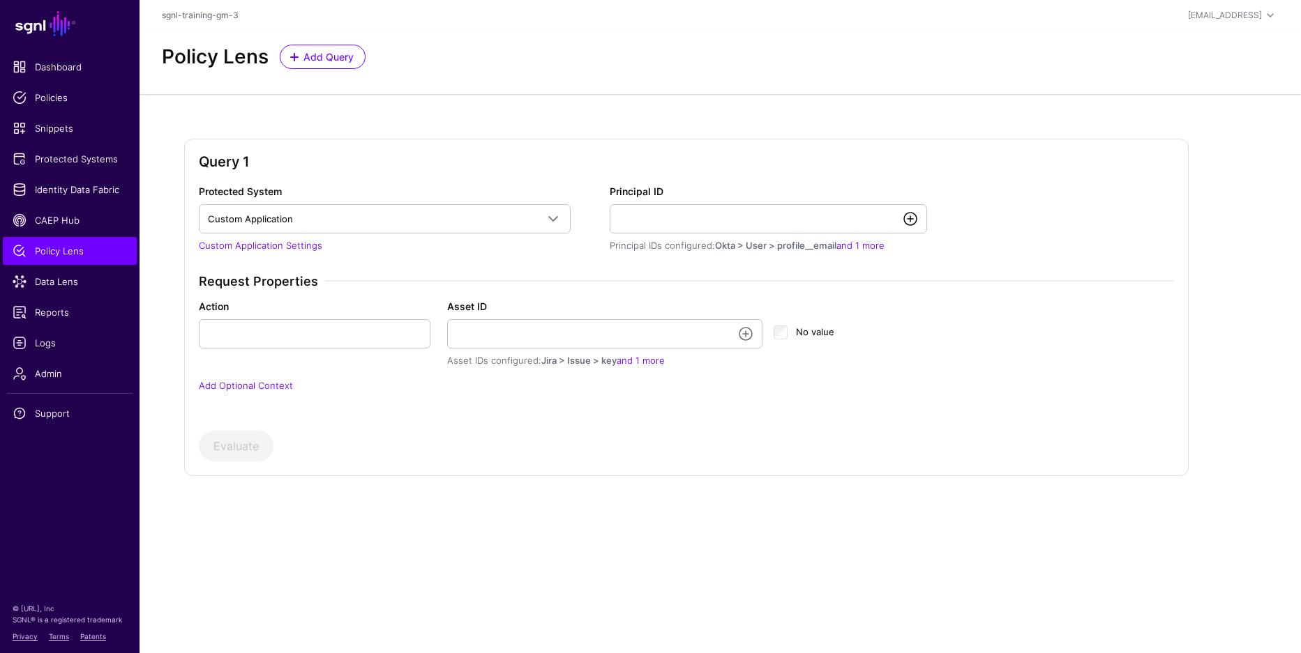
click at [914, 218] on link at bounding box center [910, 219] width 17 height 17
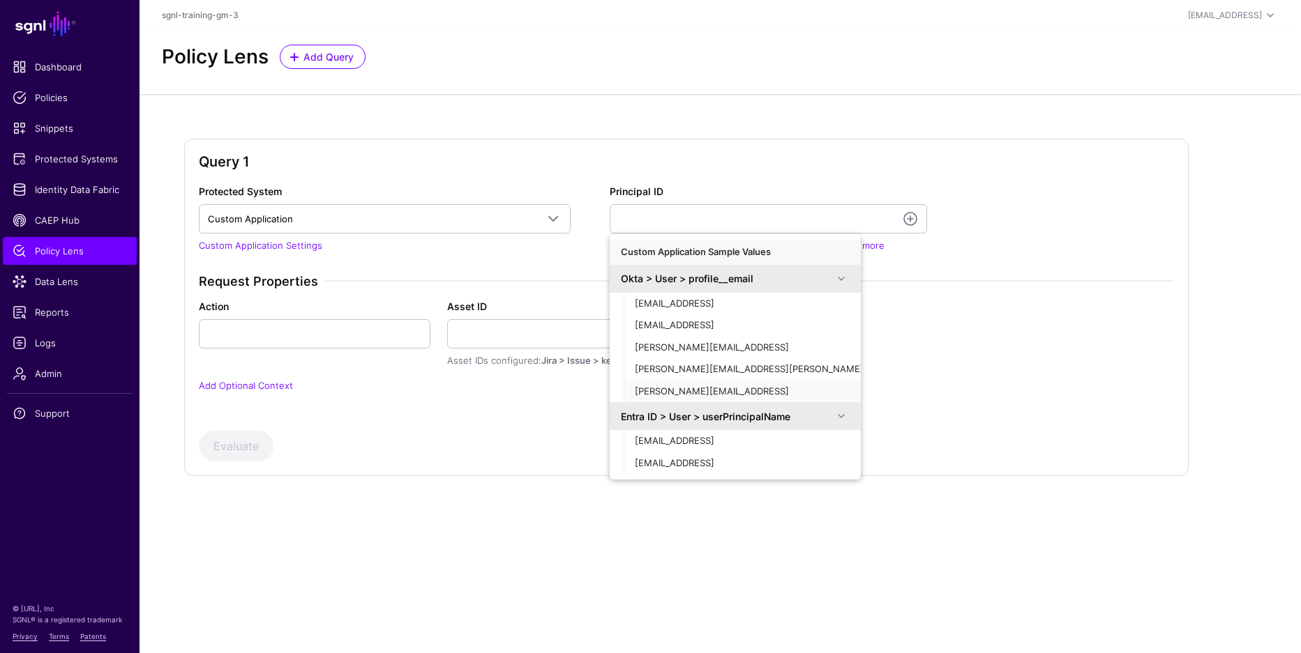
click at [710, 394] on div "[PERSON_NAME][EMAIL_ADDRESS]" at bounding box center [742, 392] width 215 height 14
type input "**********"
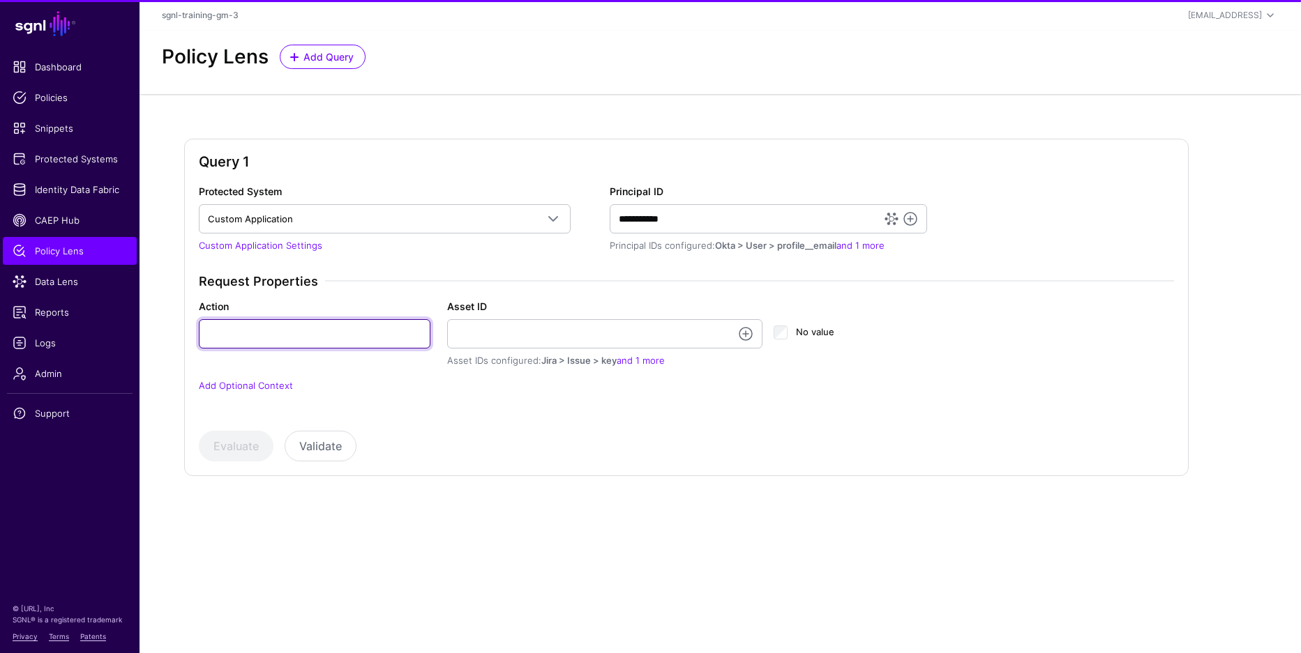
click at [278, 337] on input "Action" at bounding box center [315, 333] width 232 height 29
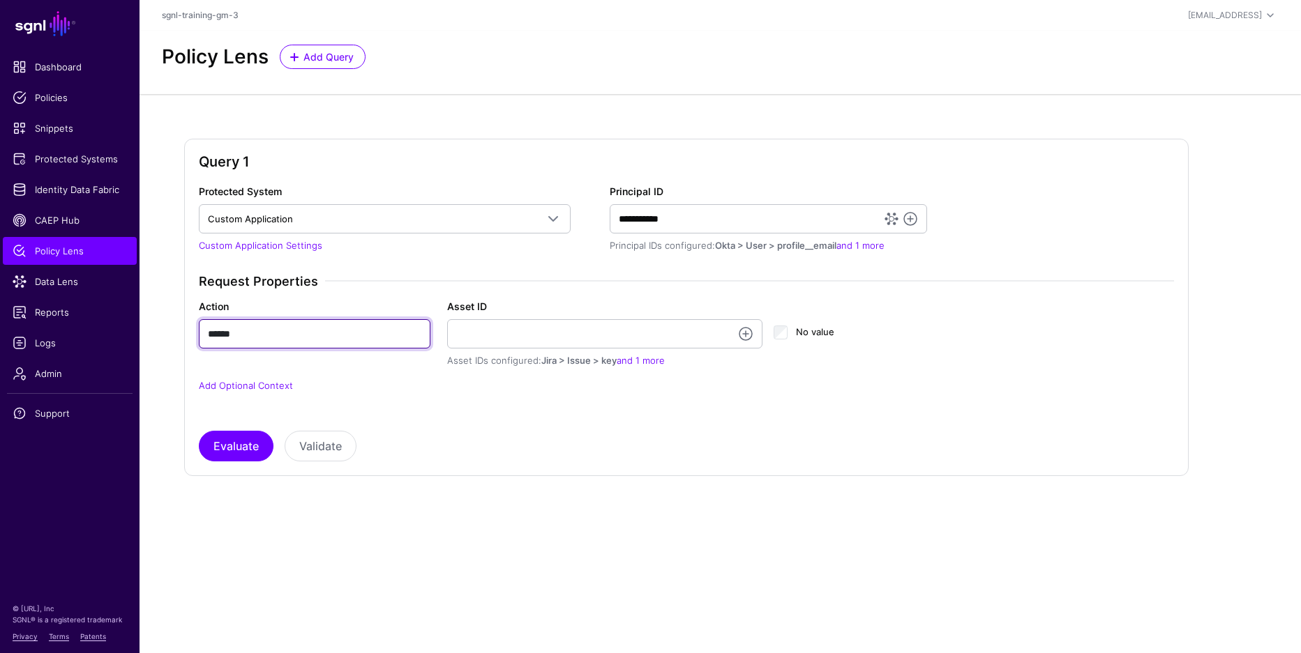
type input "******"
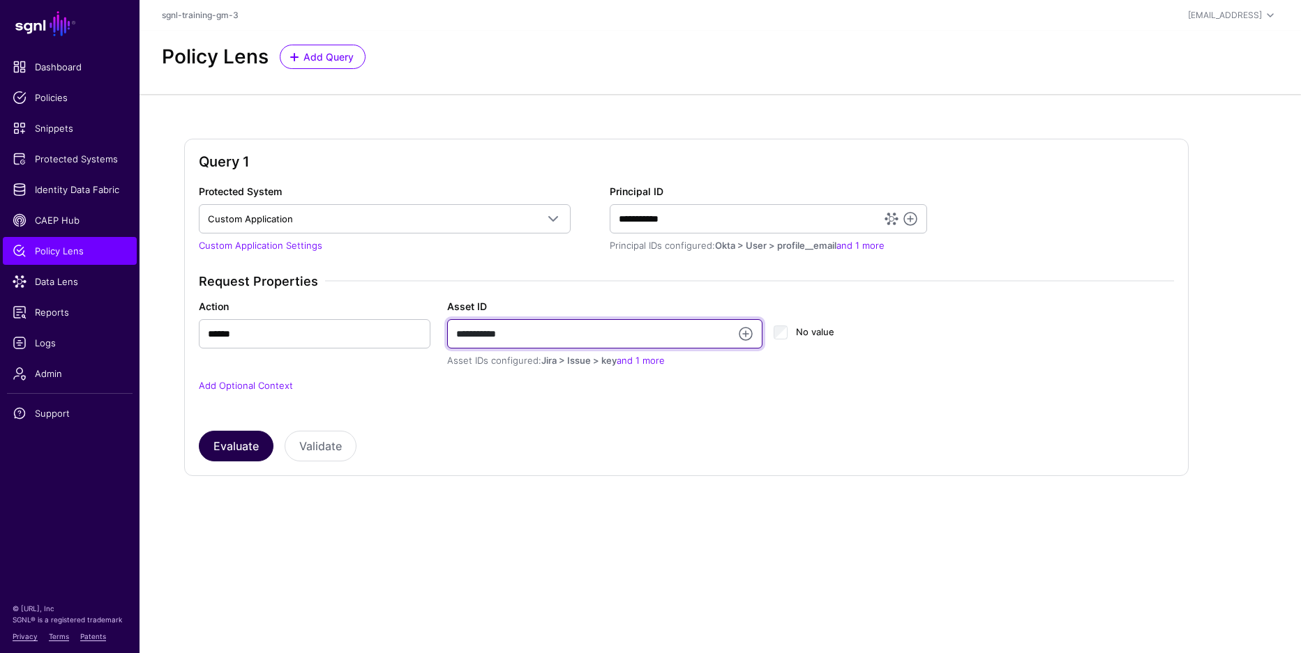
type input "**********"
click at [206, 442] on button "Evaluate" at bounding box center [236, 446] width 75 height 31
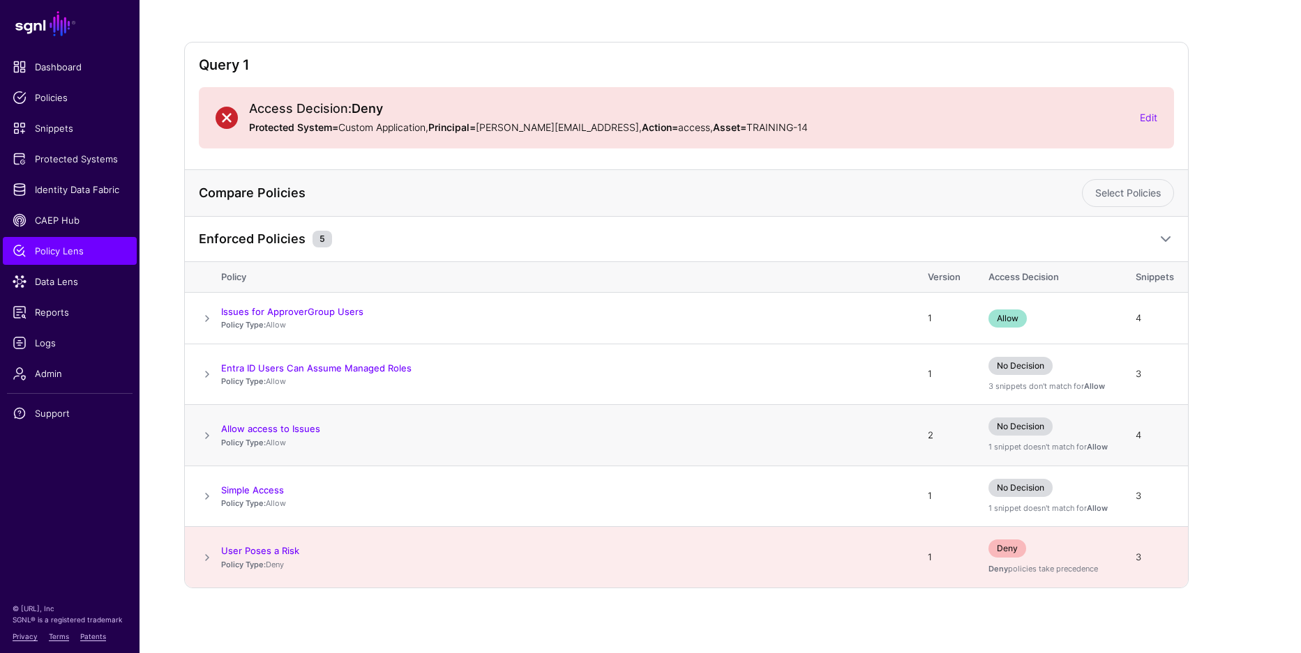
scroll to position [95, 0]
drag, startPoint x: 207, startPoint y: 566, endPoint x: 202, endPoint y: 557, distance: 10.9
click at [208, 566] on span at bounding box center [207, 560] width 17 height 17
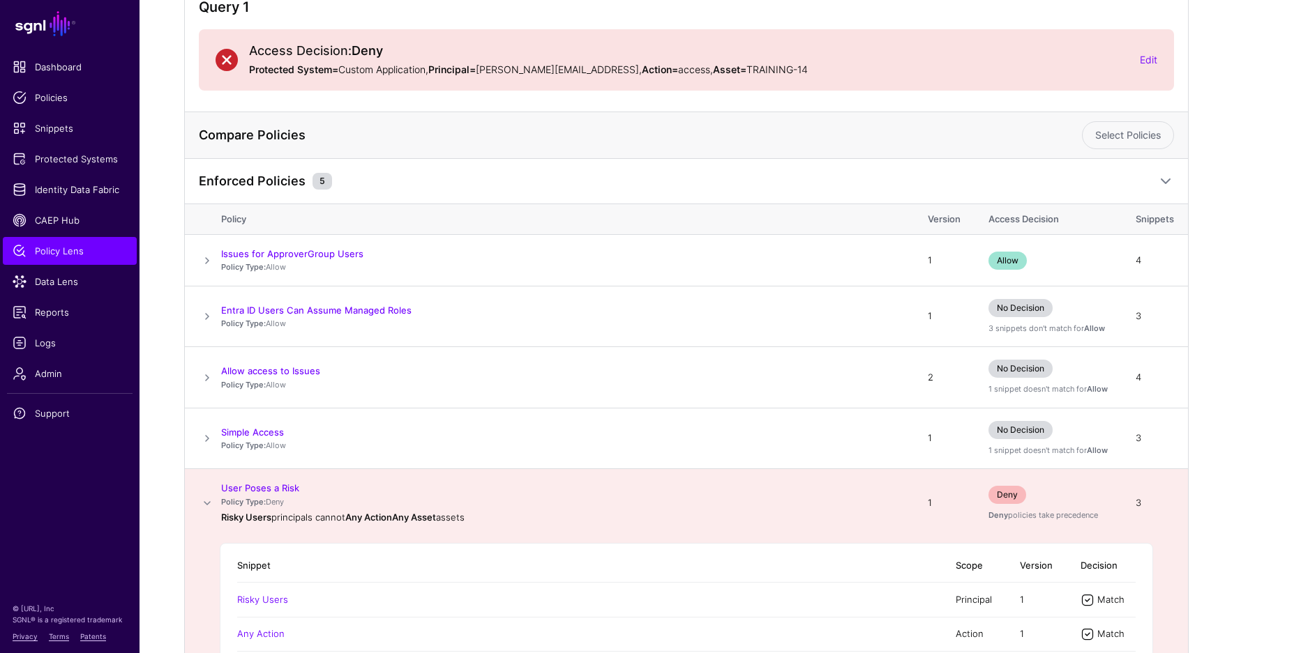
scroll to position [0, 0]
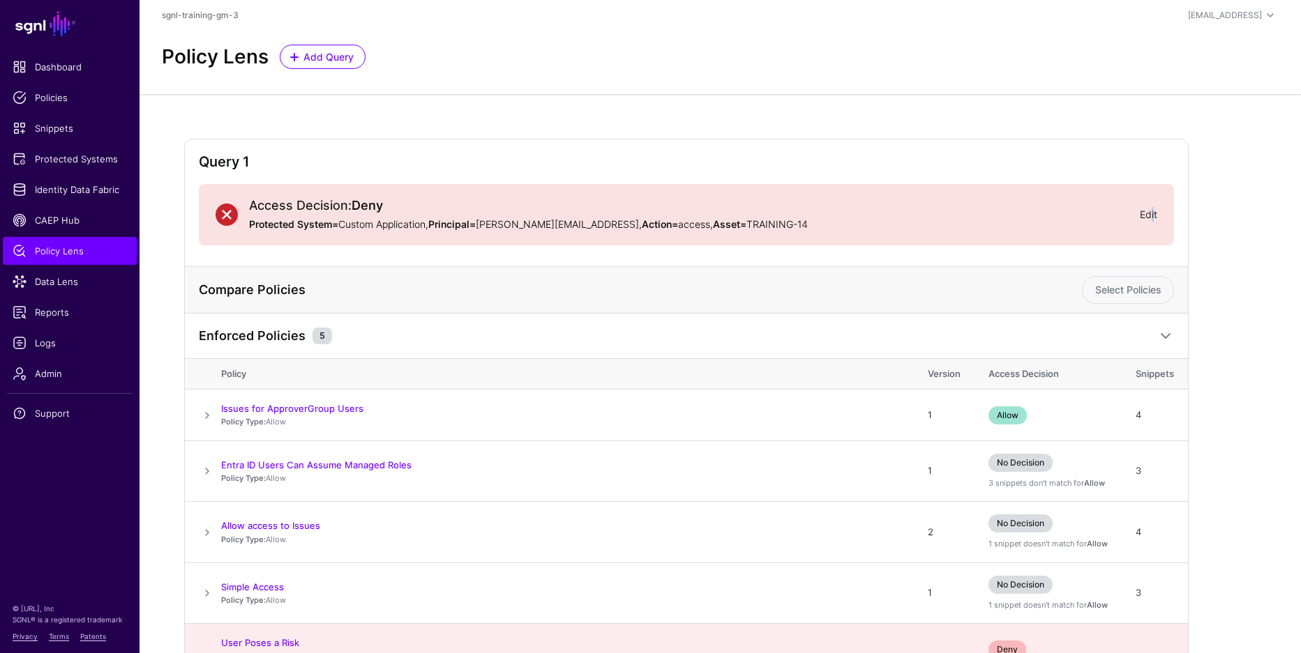
click at [1153, 216] on link "Edit" at bounding box center [1148, 215] width 17 height 12
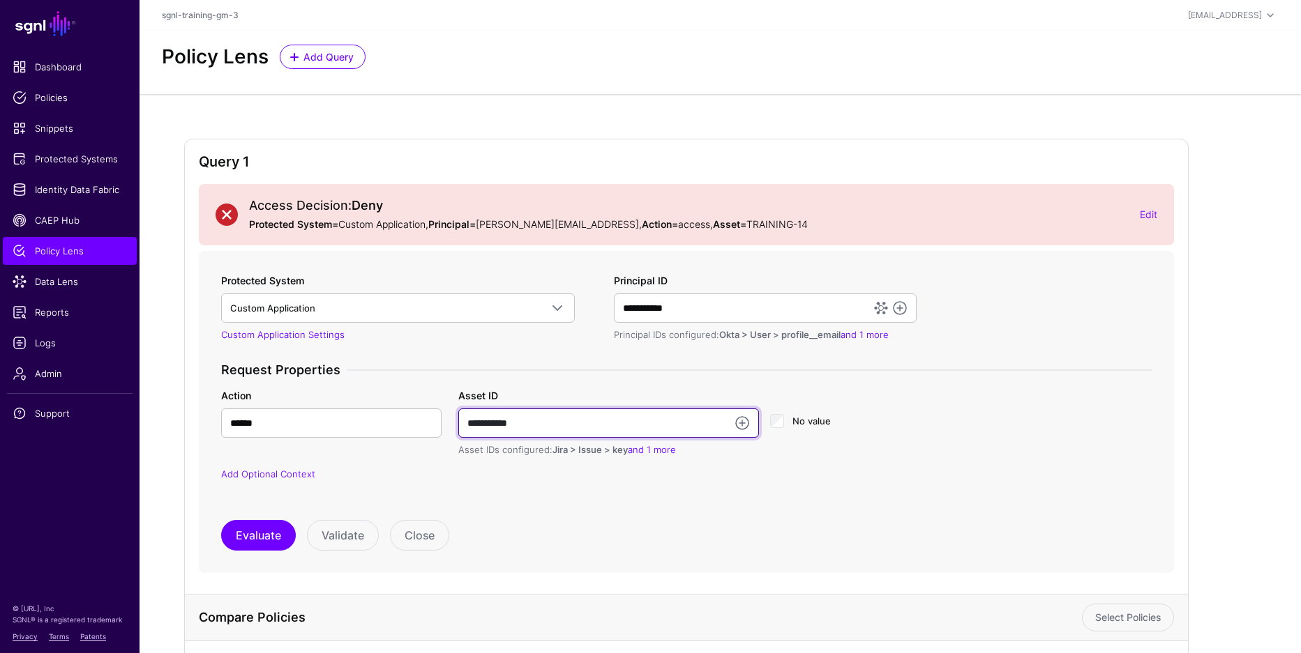
click at [587, 420] on input "**********" at bounding box center [608, 423] width 301 height 29
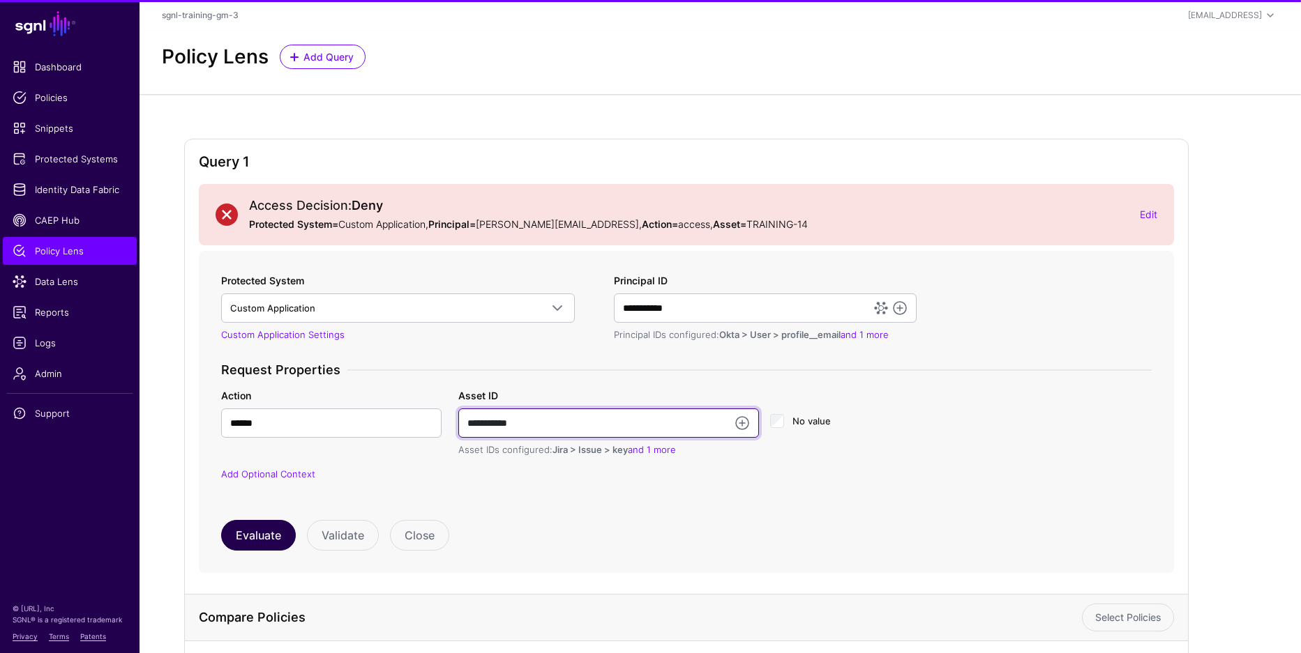
type input "**********"
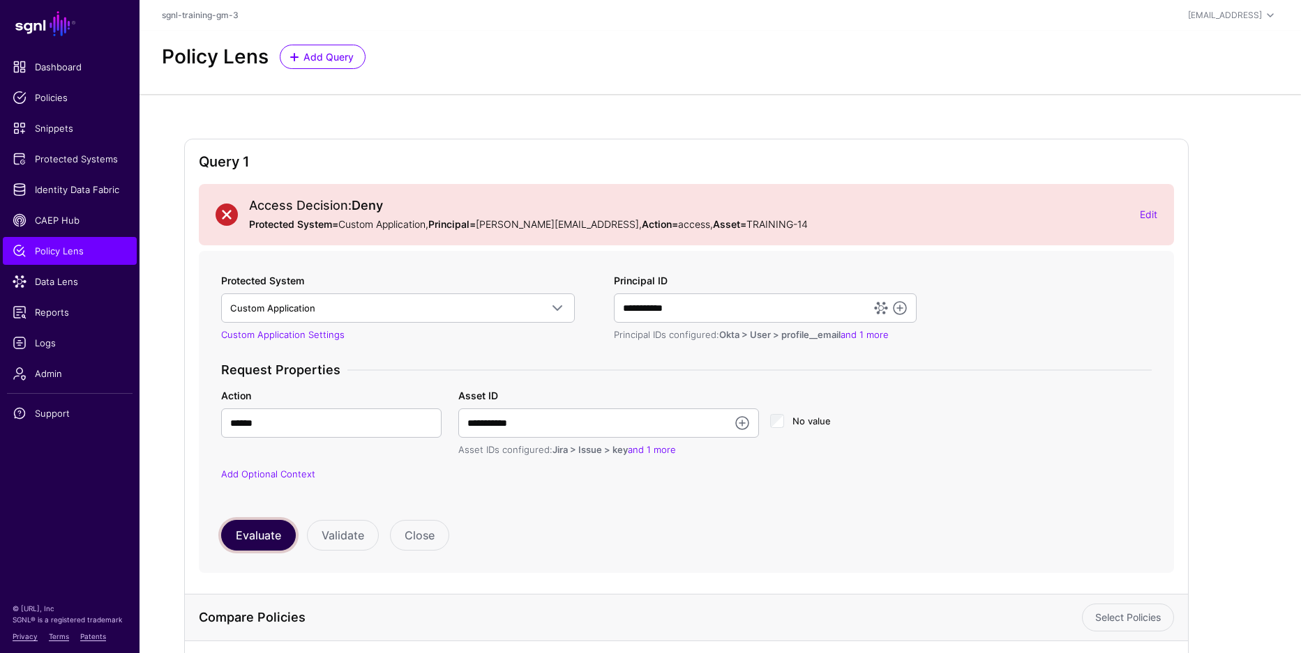
click at [253, 526] on button "Evaluate" at bounding box center [258, 535] width 75 height 31
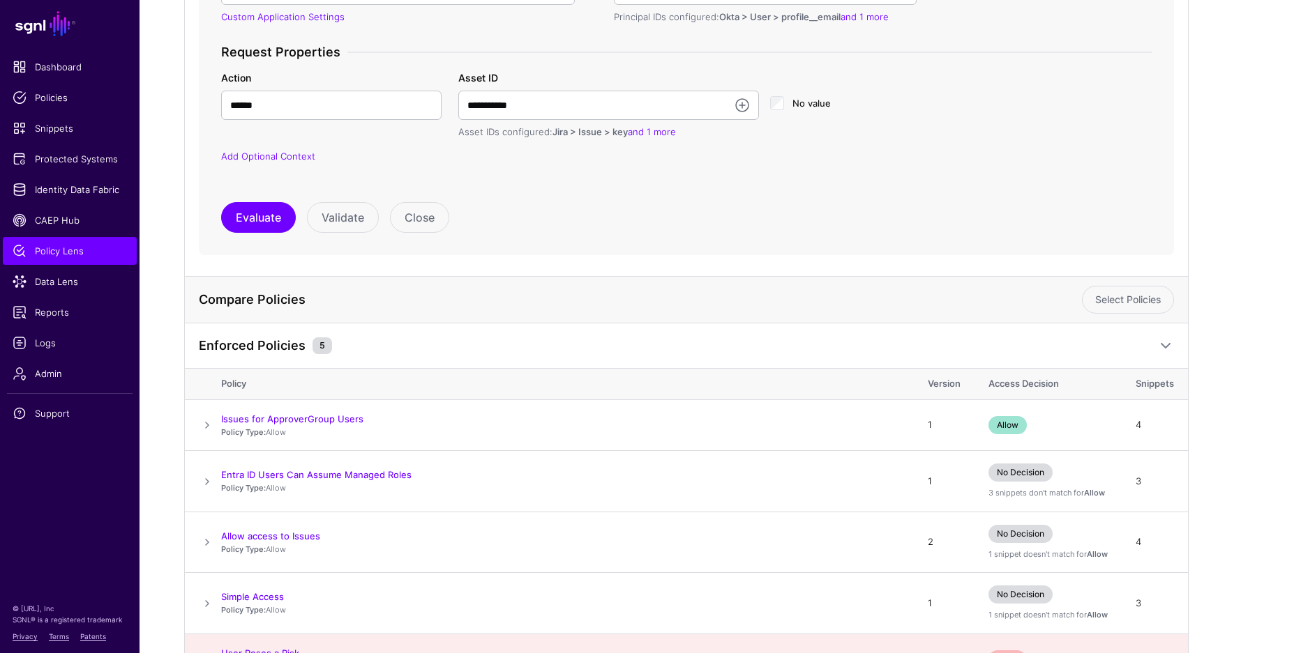
scroll to position [301, 0]
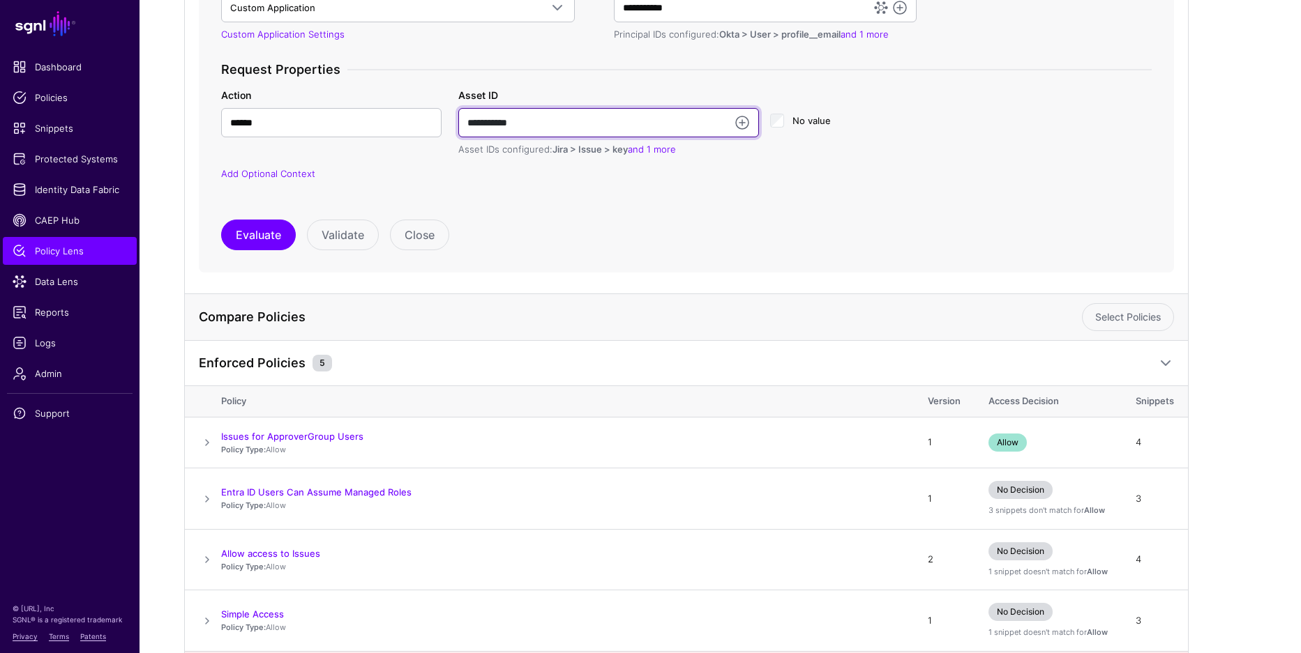
click at [534, 122] on input "**********" at bounding box center [608, 122] width 301 height 29
type input "**********"
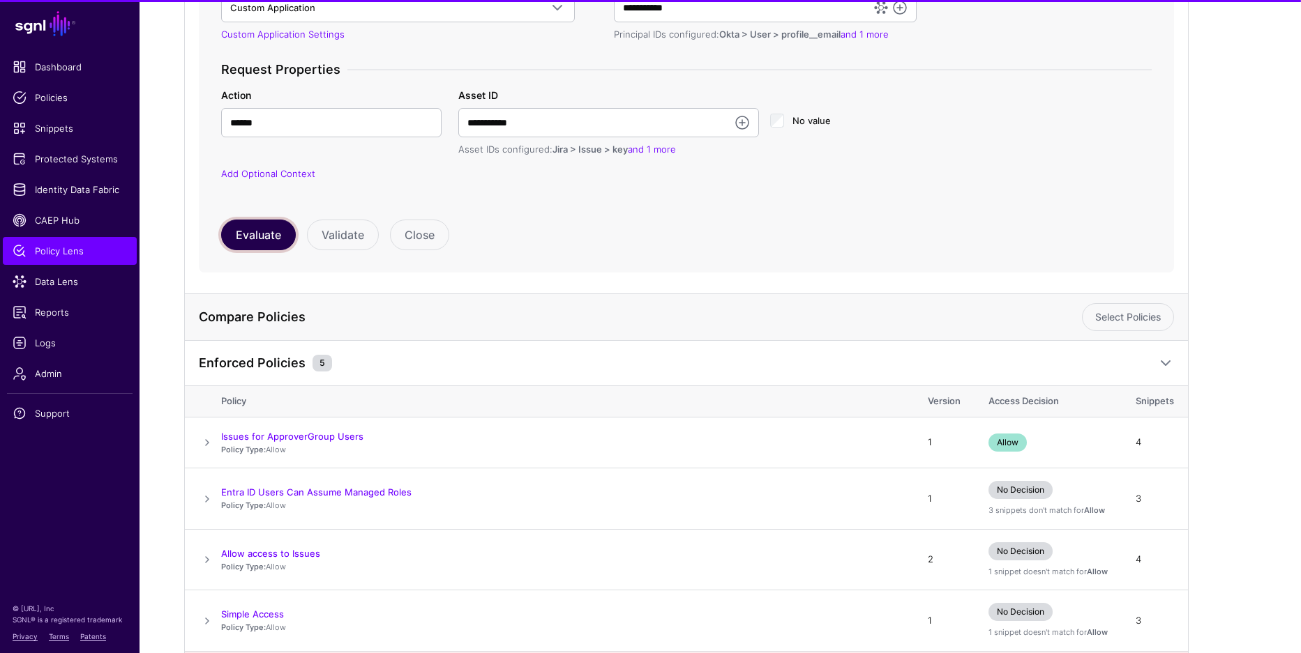
click at [271, 232] on button "Evaluate" at bounding box center [258, 235] width 75 height 31
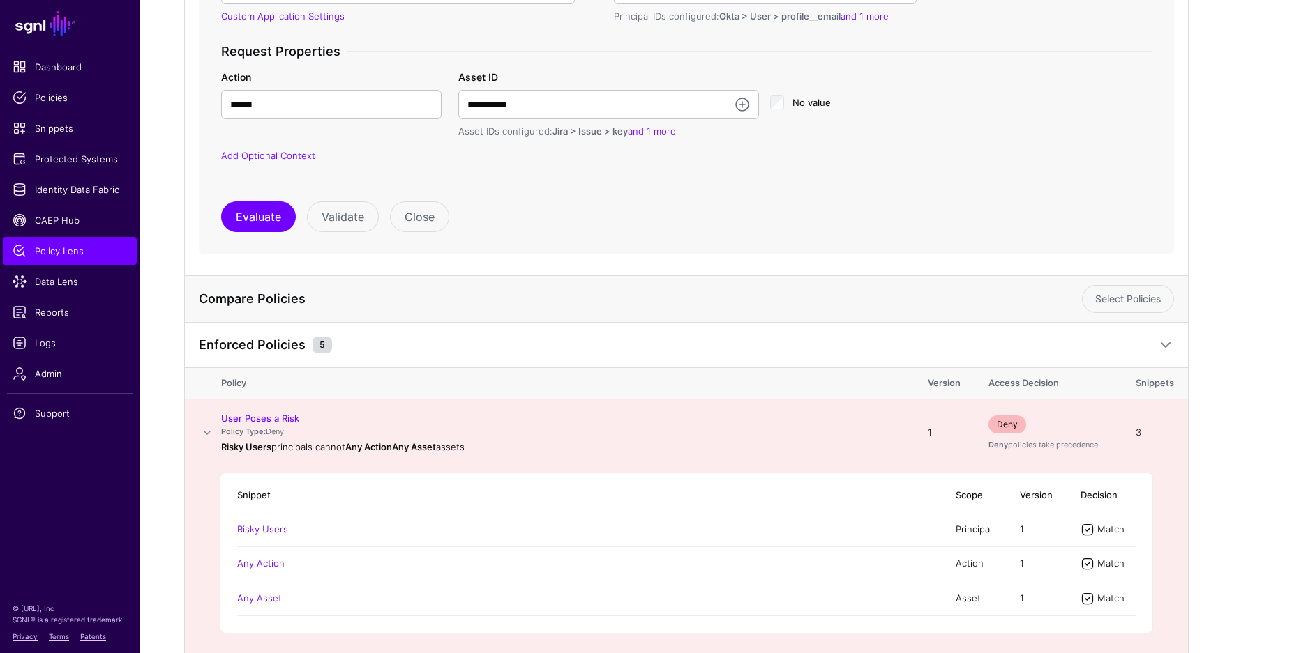
scroll to position [213, 0]
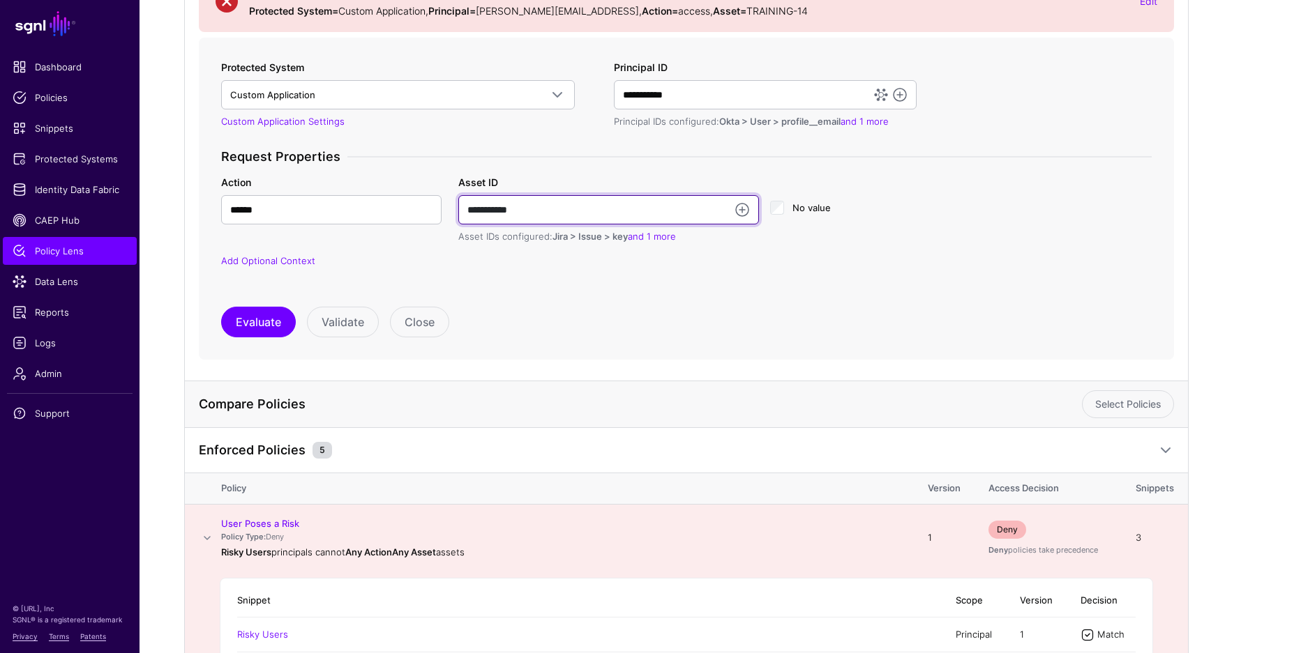
click at [559, 211] on input "**********" at bounding box center [608, 209] width 301 height 29
type input "**********"
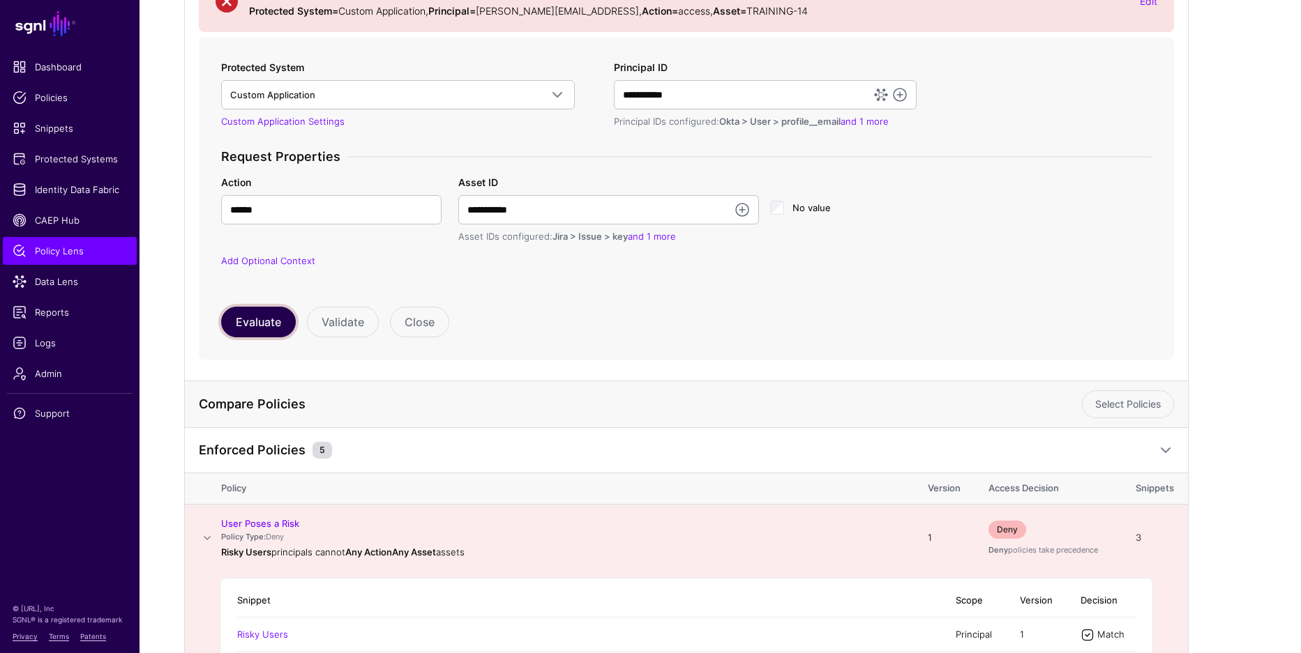
click at [271, 328] on button "Evaluate" at bounding box center [258, 322] width 75 height 31
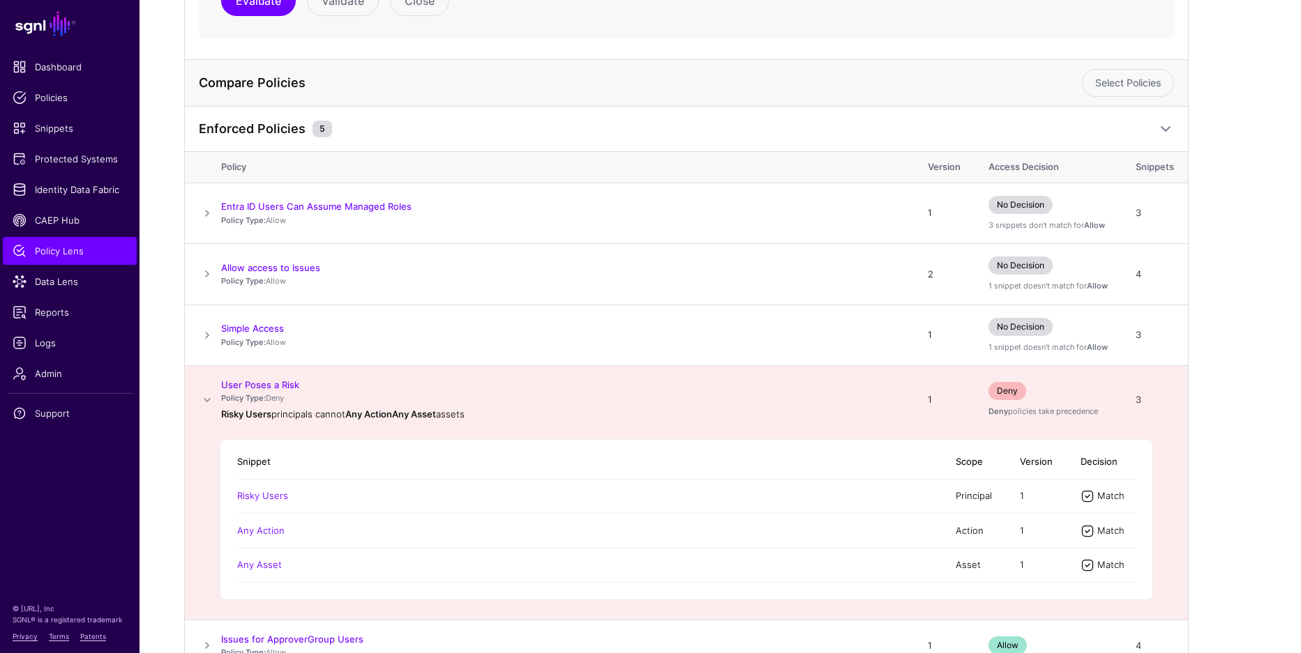
scroll to position [605, 0]
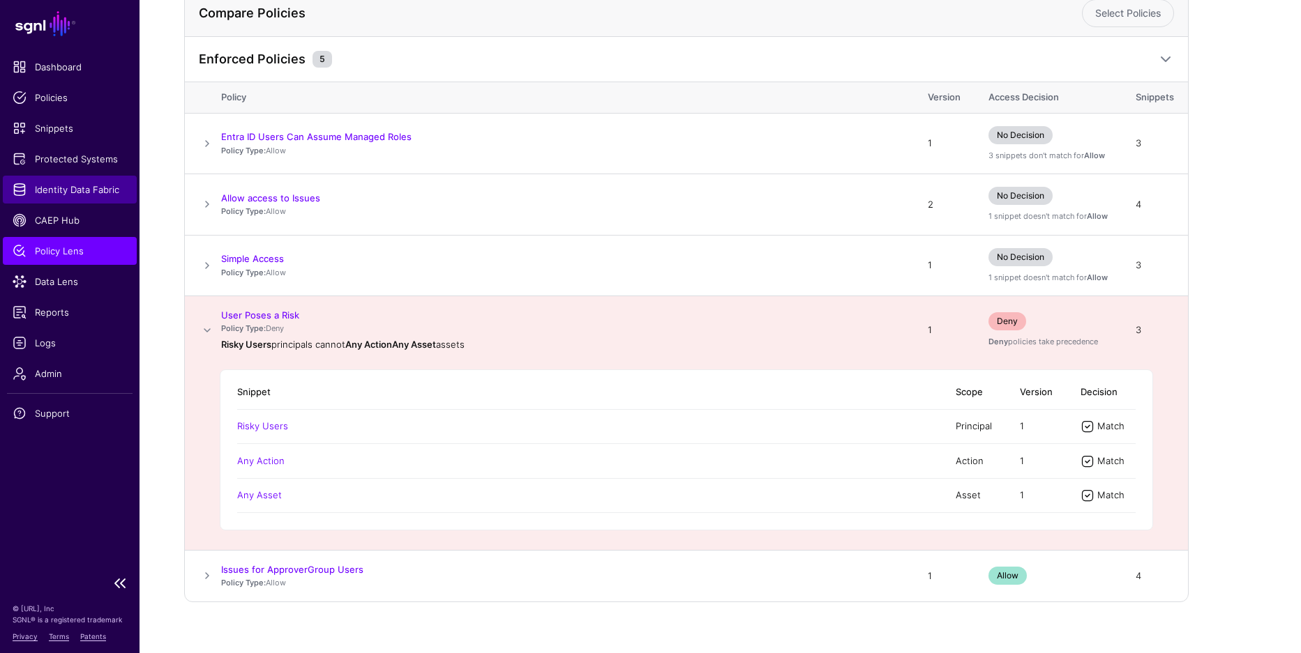
click at [69, 190] on span "Identity Data Fabric" at bounding box center [70, 190] width 114 height 14
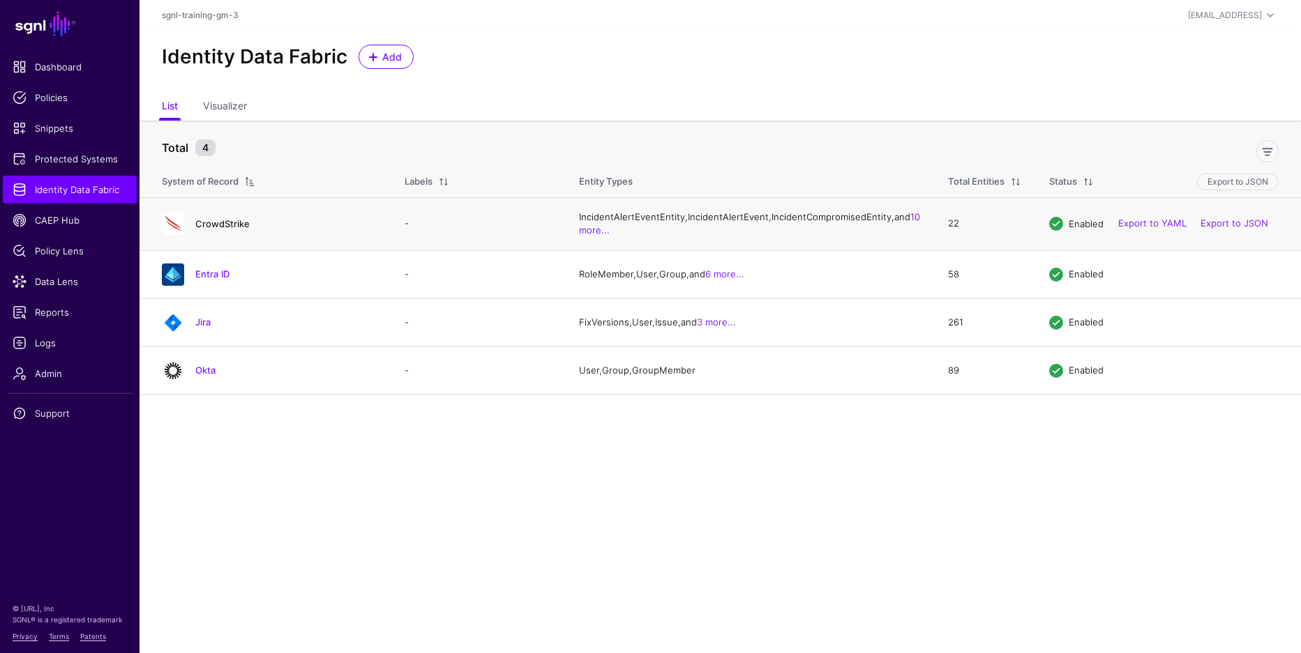
click at [223, 229] on link "CrowdStrike" at bounding box center [222, 223] width 54 height 11
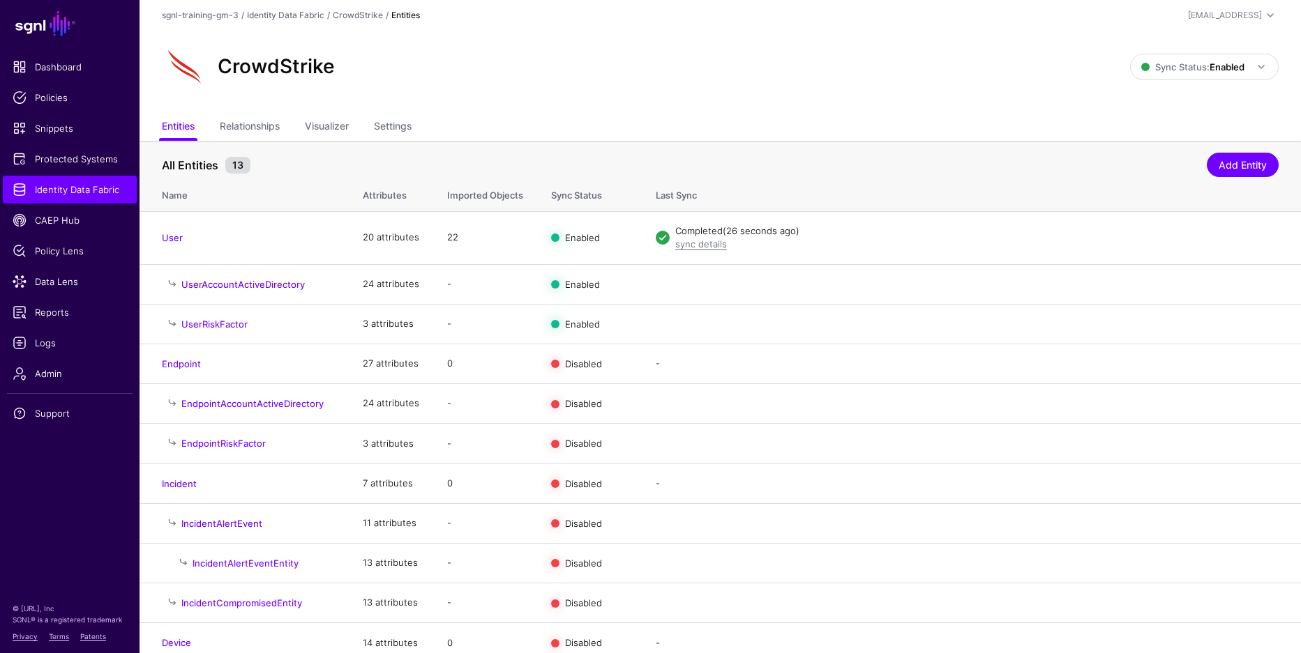
click at [364, 138] on ul "Entities Relationships Visualizer Settings" at bounding box center [720, 127] width 1117 height 27
click at [384, 132] on link "Settings" at bounding box center [393, 127] width 38 height 27
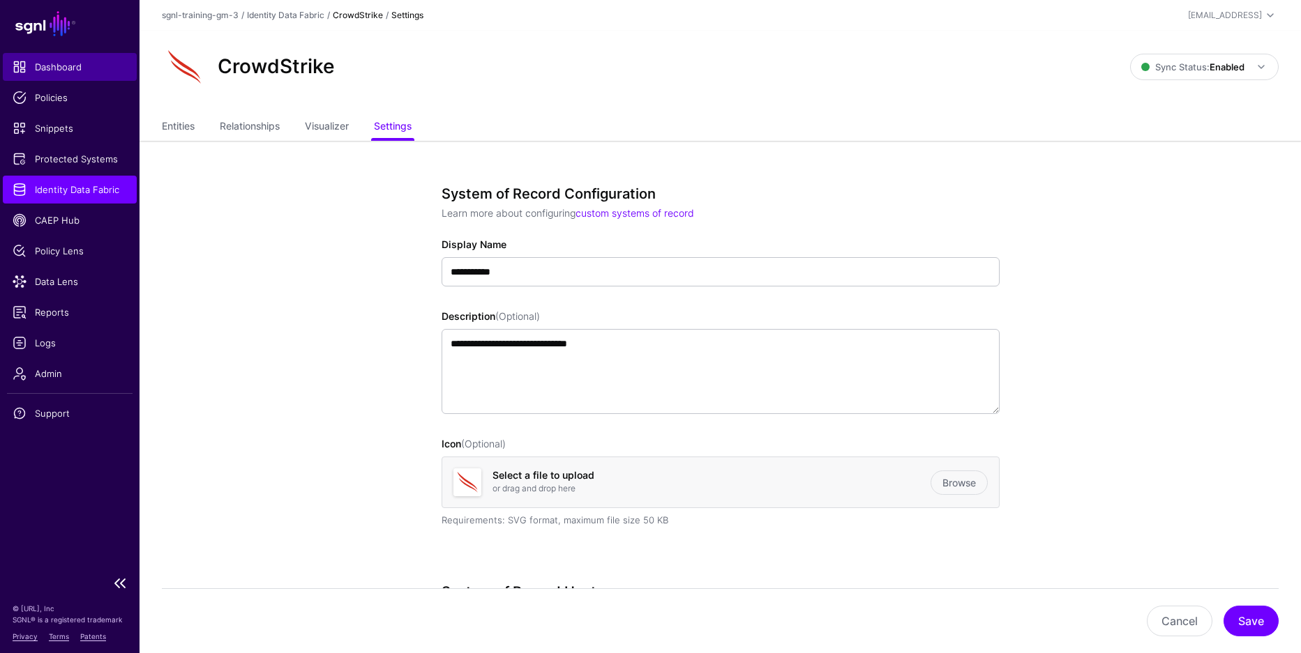
click at [54, 70] on span "Dashboard" at bounding box center [70, 67] width 114 height 14
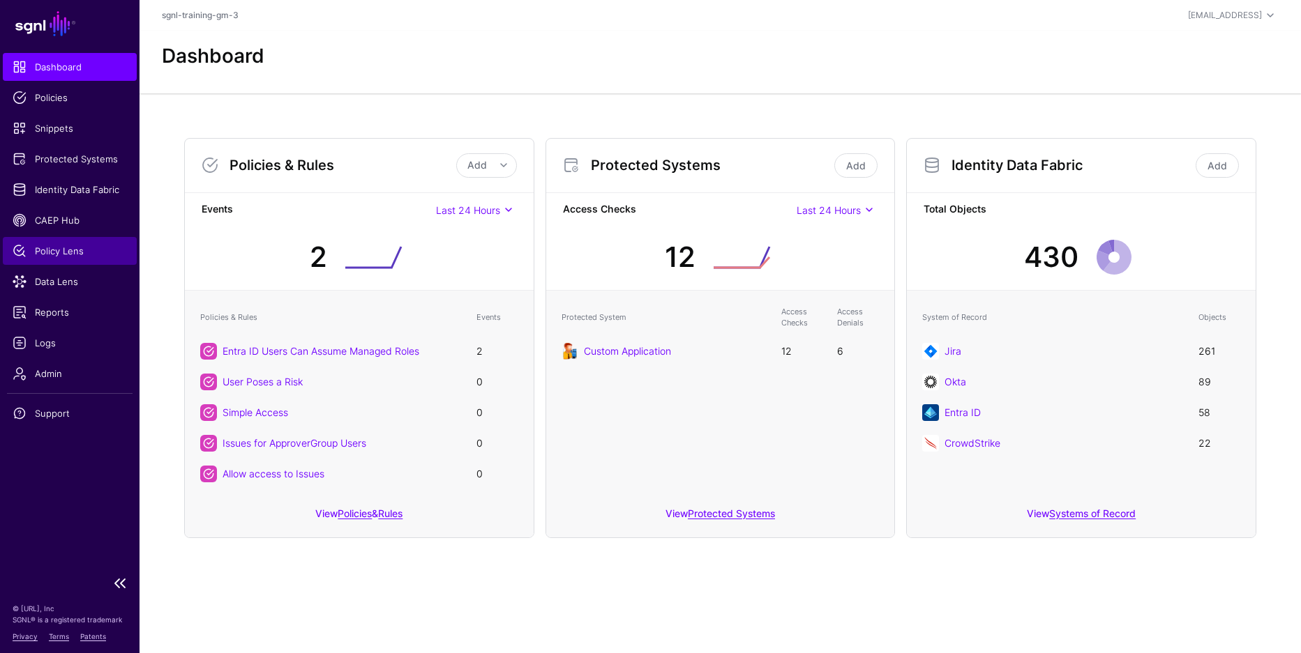
click at [62, 252] on span "Policy Lens" at bounding box center [70, 251] width 114 height 14
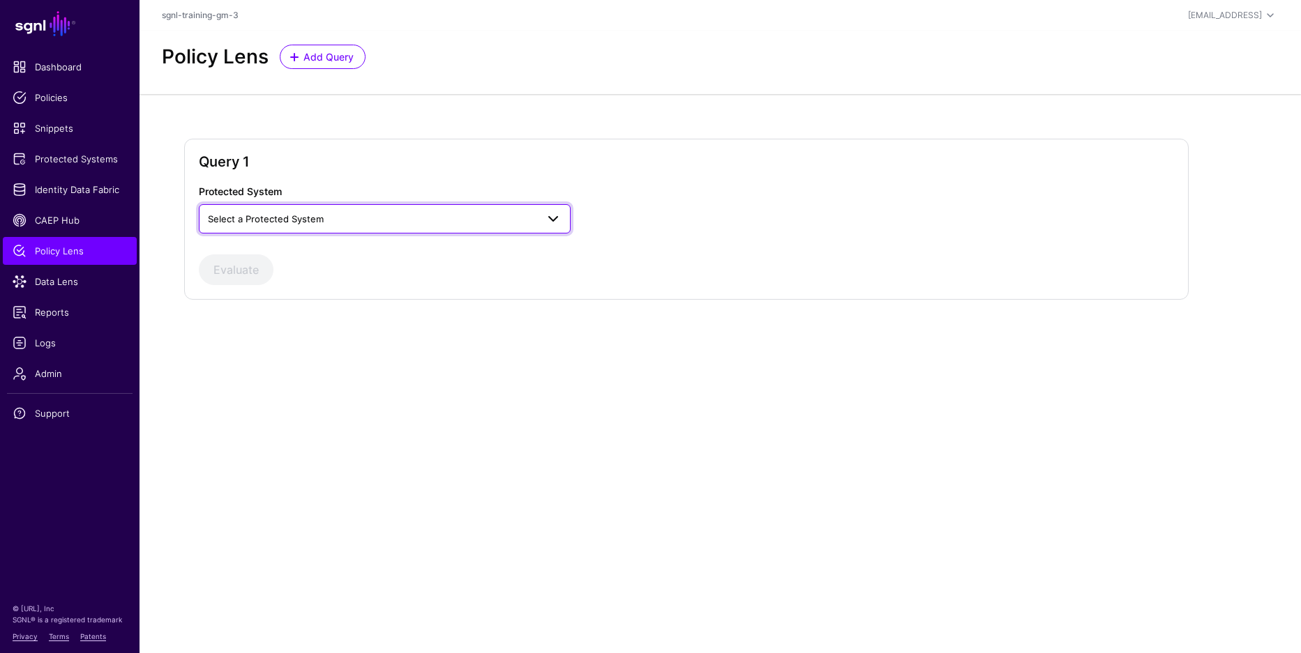
click at [492, 213] on span "Select a Protected System" at bounding box center [372, 218] width 328 height 15
click at [271, 248] on span "Custom Application" at bounding box center [252, 250] width 84 height 11
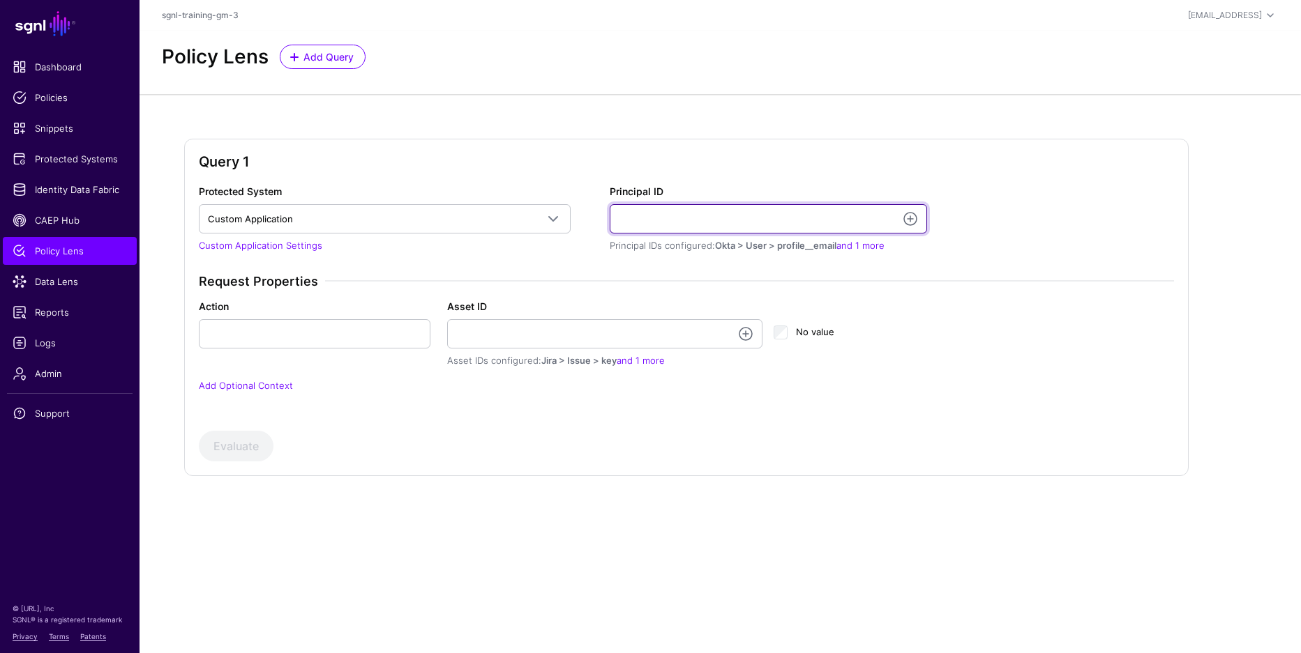
click at [639, 230] on input "Principal ID" at bounding box center [768, 218] width 317 height 29
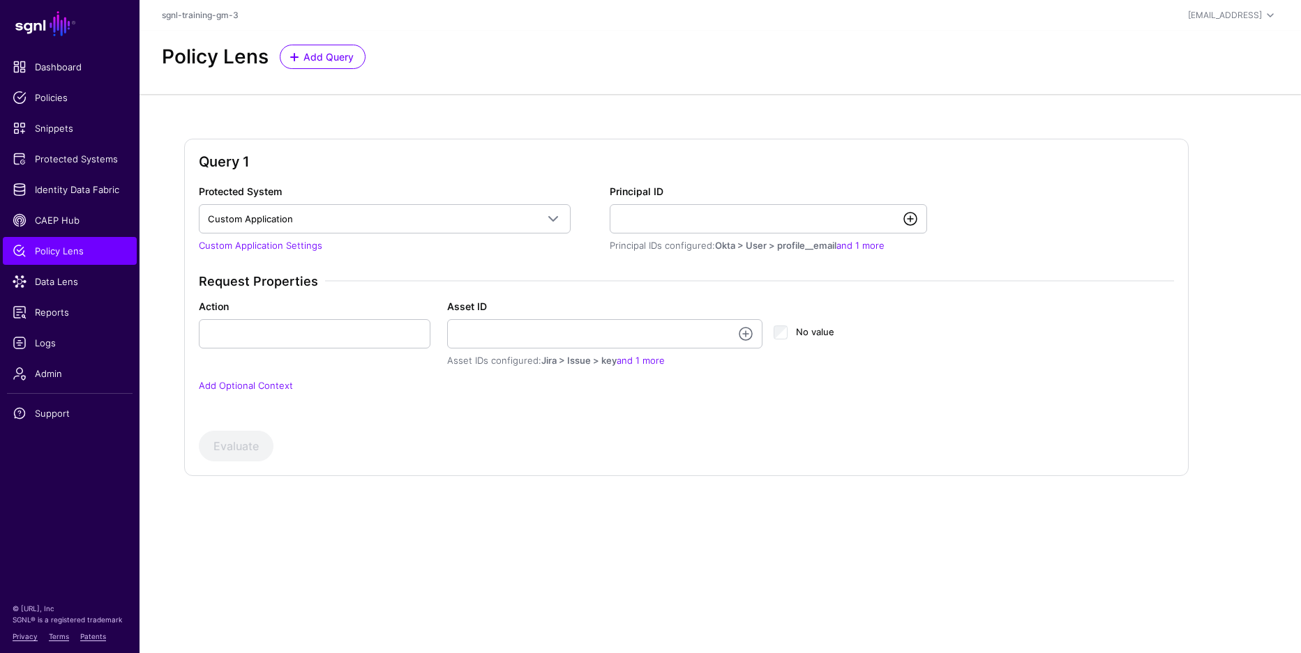
click at [916, 219] on link at bounding box center [910, 219] width 17 height 17
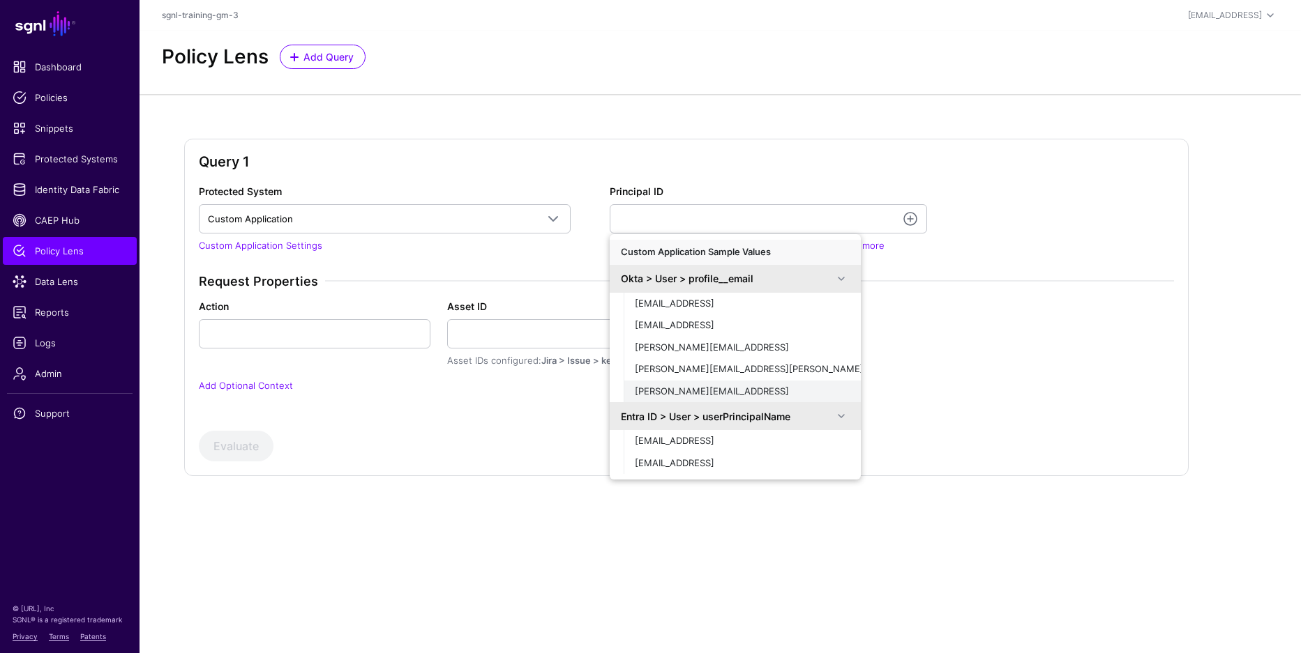
click at [730, 386] on div "[PERSON_NAME][EMAIL_ADDRESS]" at bounding box center [742, 392] width 215 height 14
type input "**********"
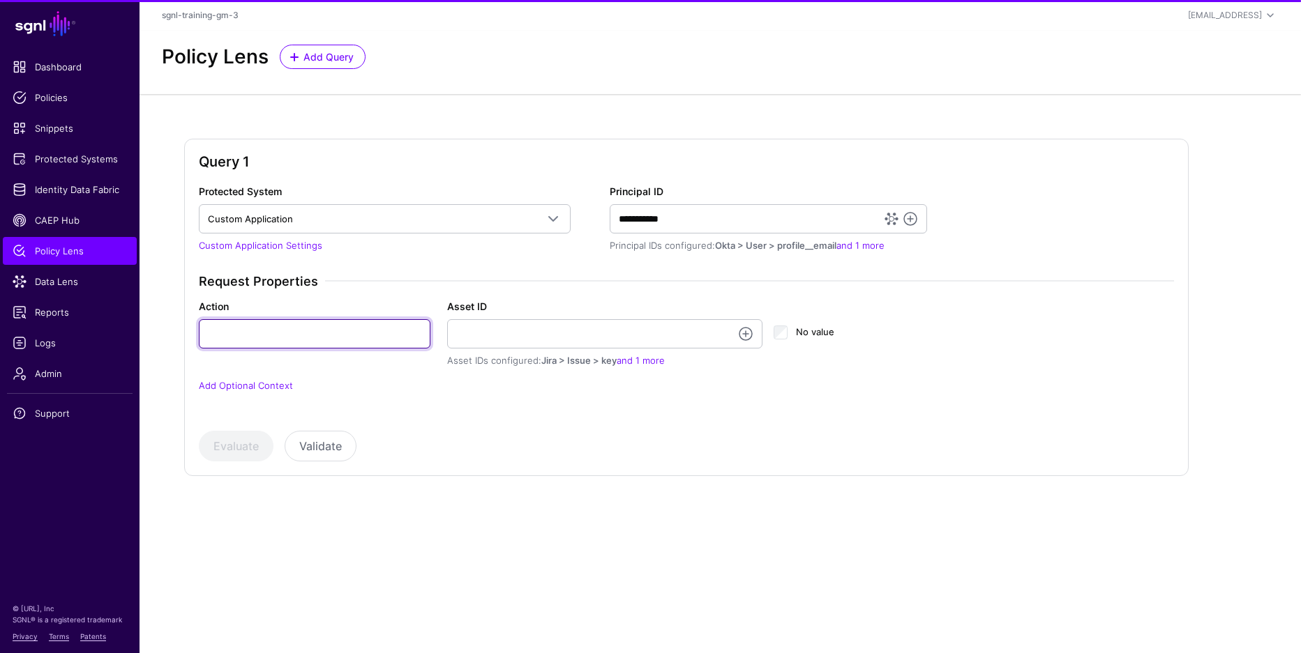
click at [356, 328] on input "Action" at bounding box center [315, 333] width 232 height 29
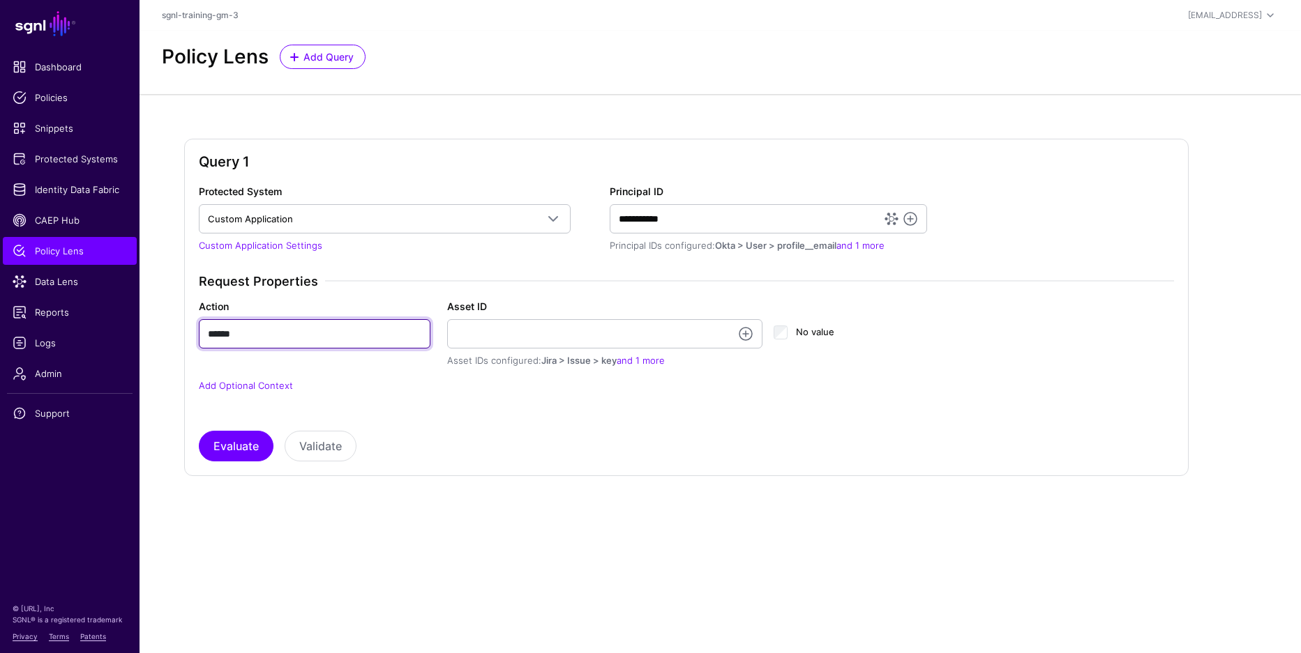
type input "******"
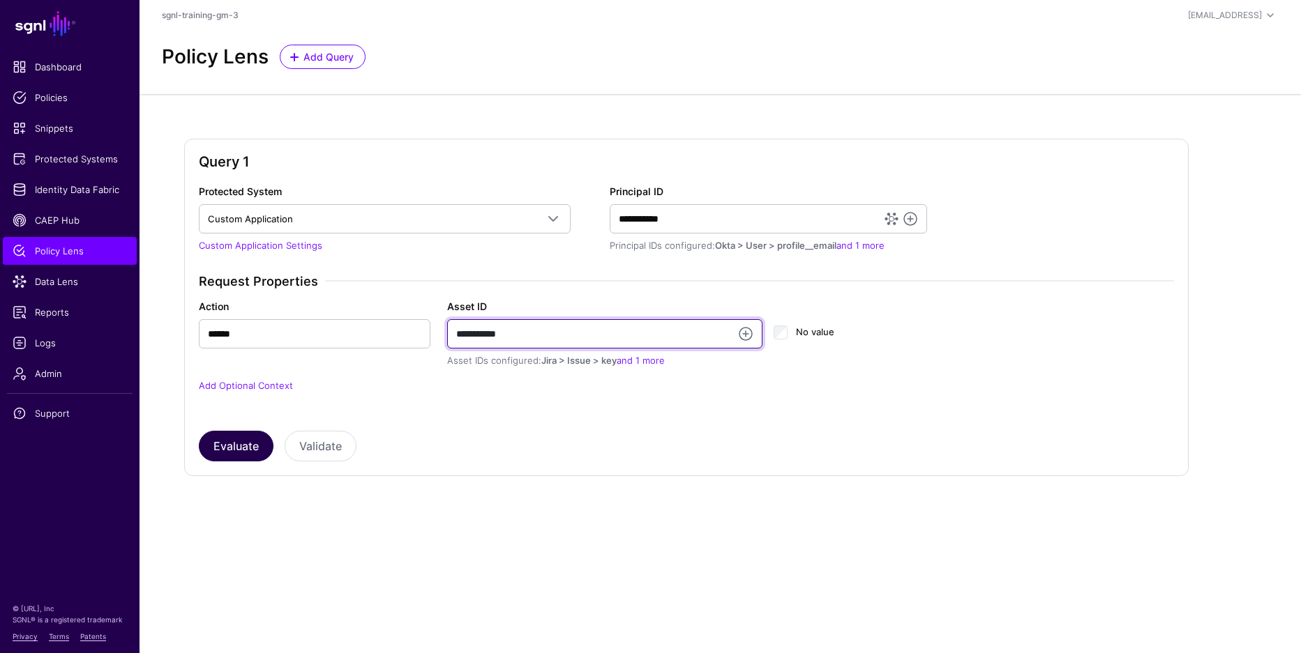
type input "**********"
click at [225, 437] on button "Evaluate" at bounding box center [236, 446] width 75 height 31
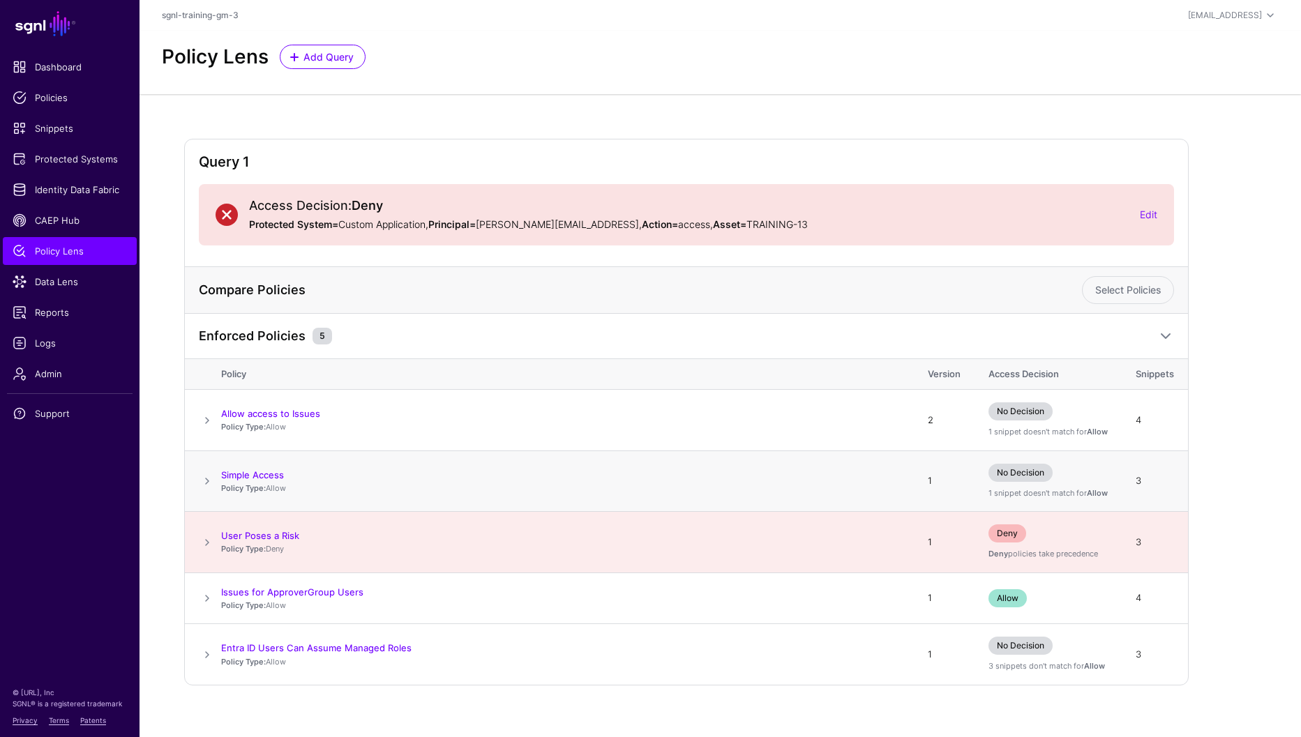
scroll to position [15, 0]
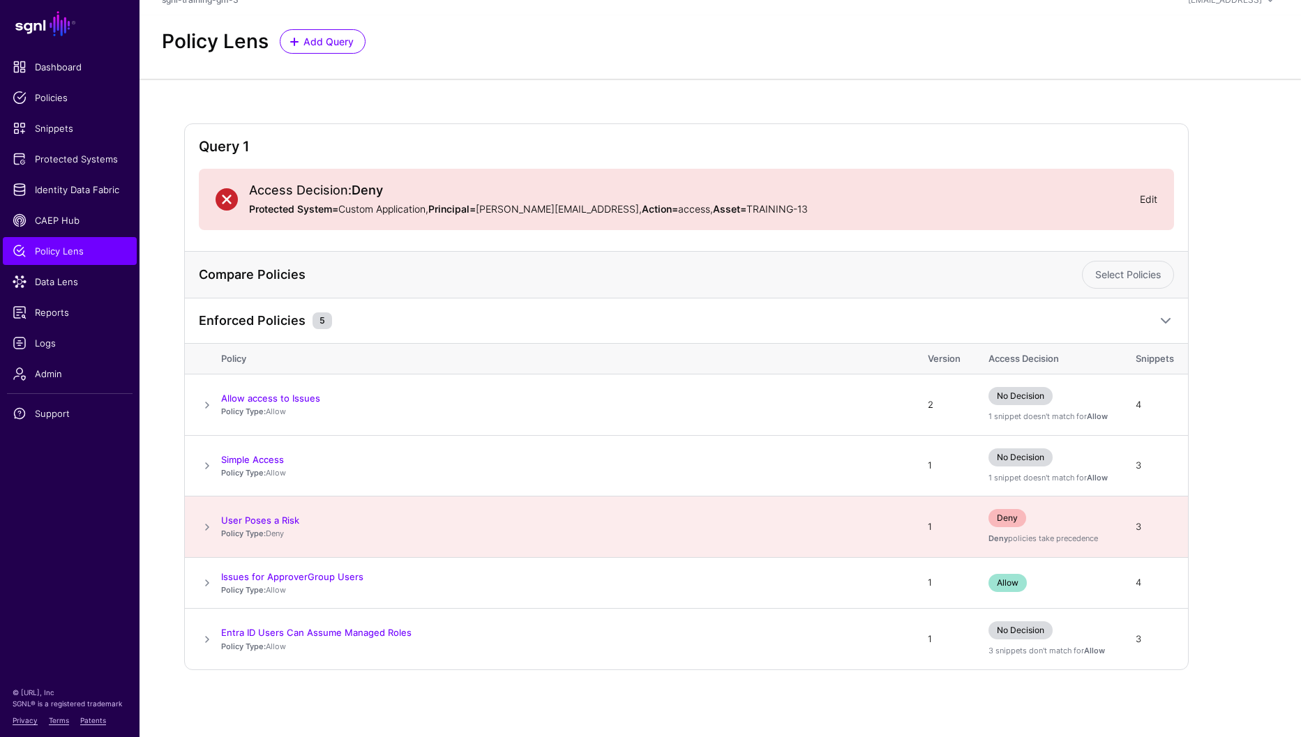
click at [1143, 197] on link "Edit" at bounding box center [1148, 199] width 17 height 12
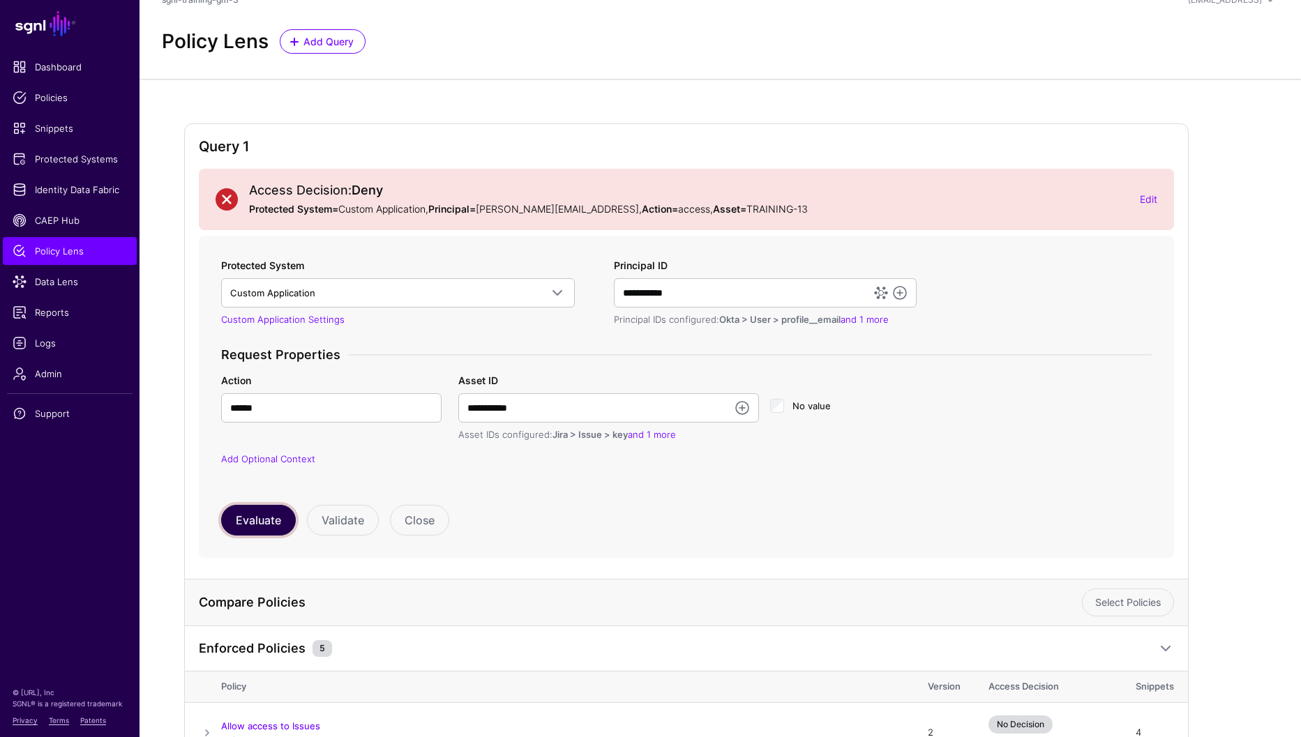
click at [243, 511] on button "Evaluate" at bounding box center [258, 520] width 75 height 31
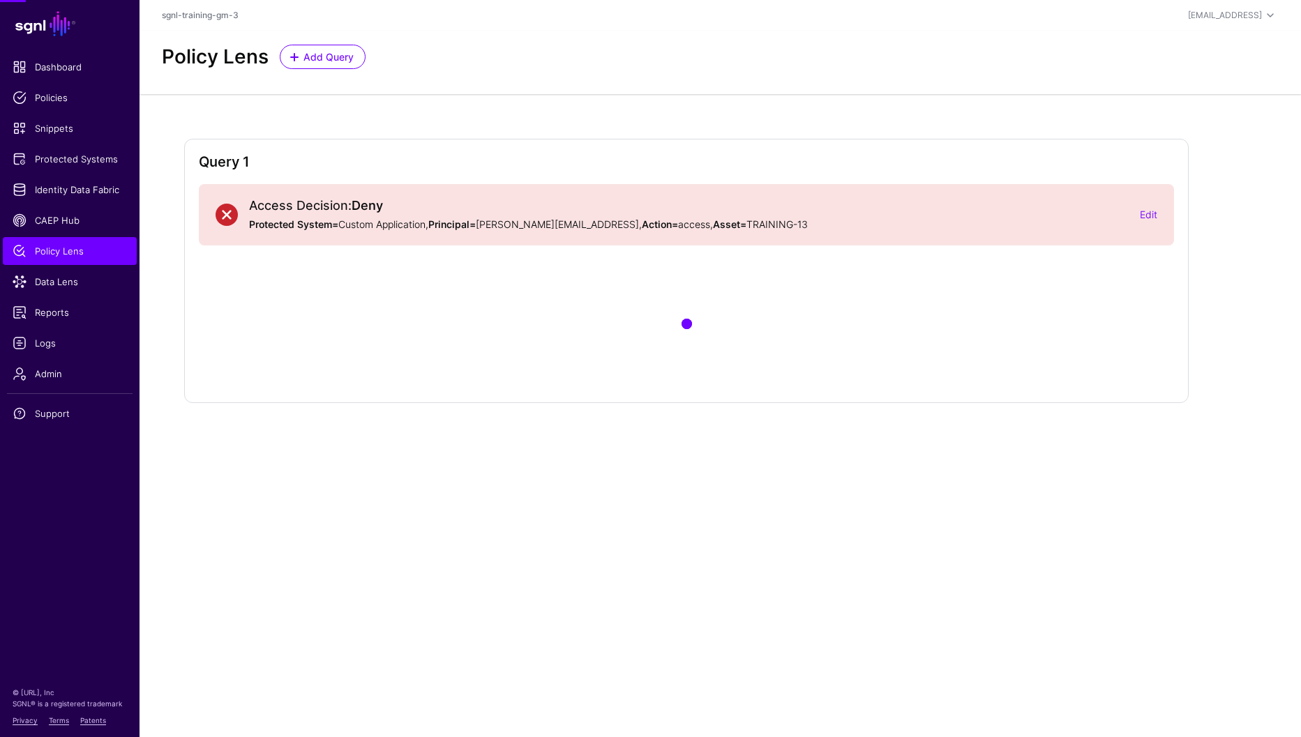
scroll to position [0, 0]
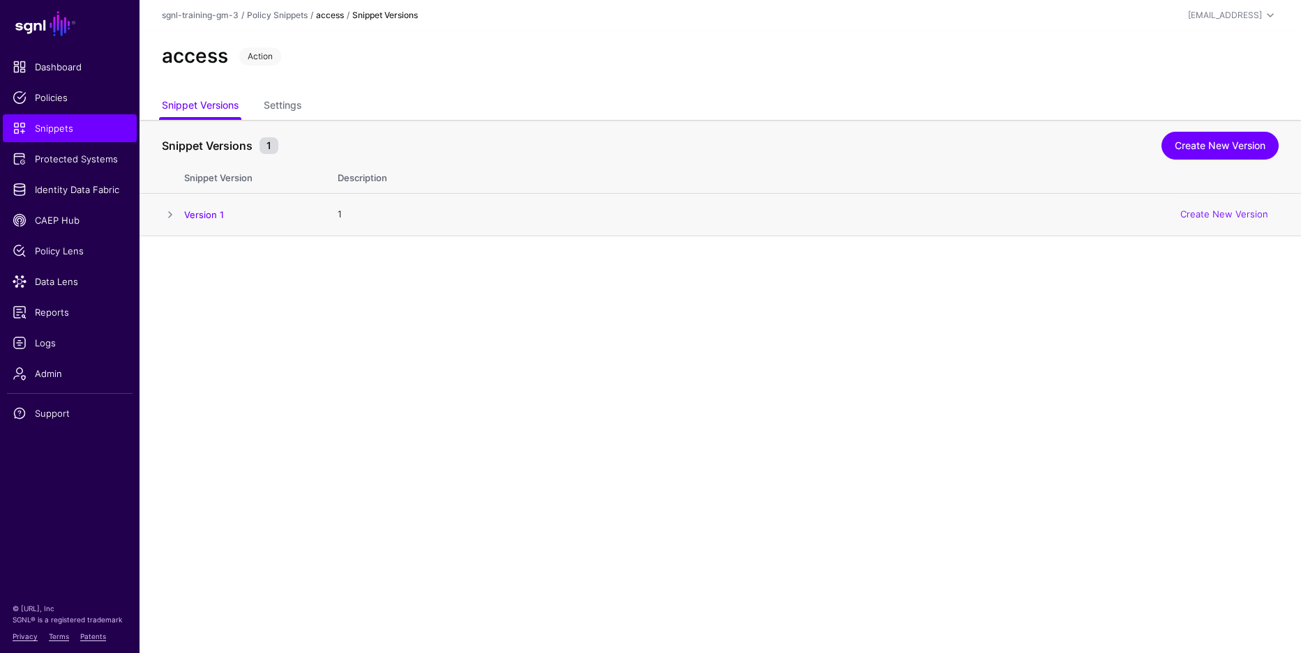
click at [172, 216] on span at bounding box center [170, 214] width 17 height 17
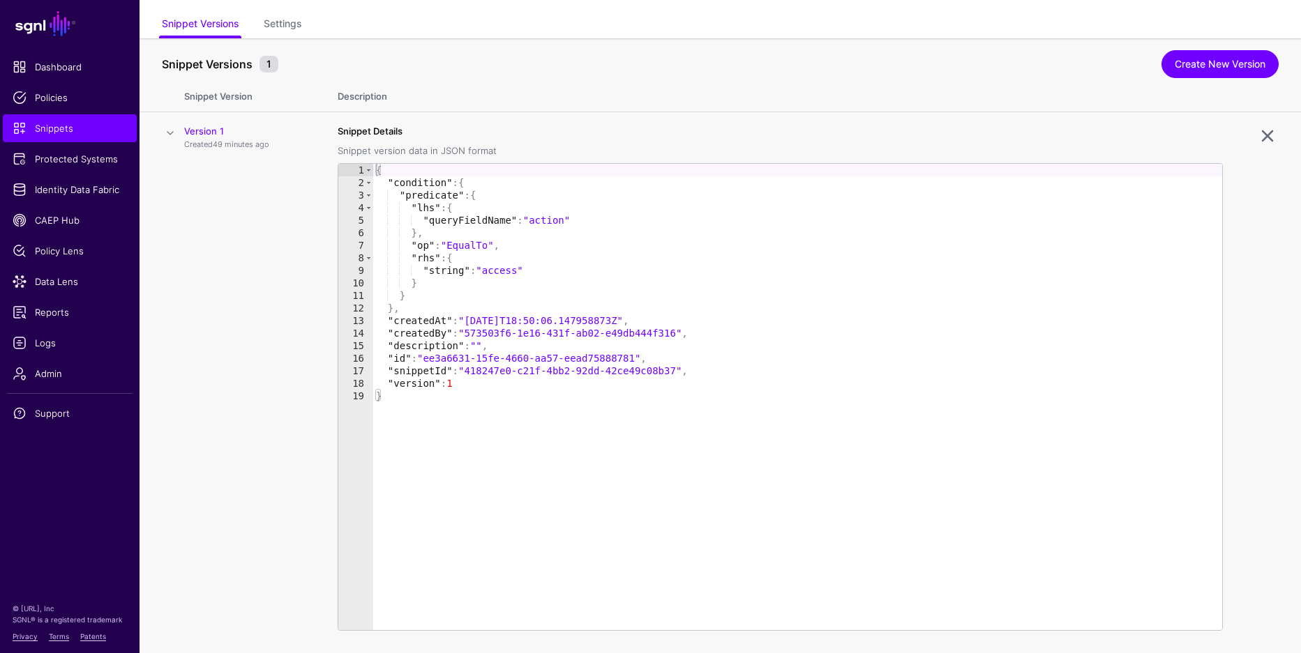
scroll to position [114, 0]
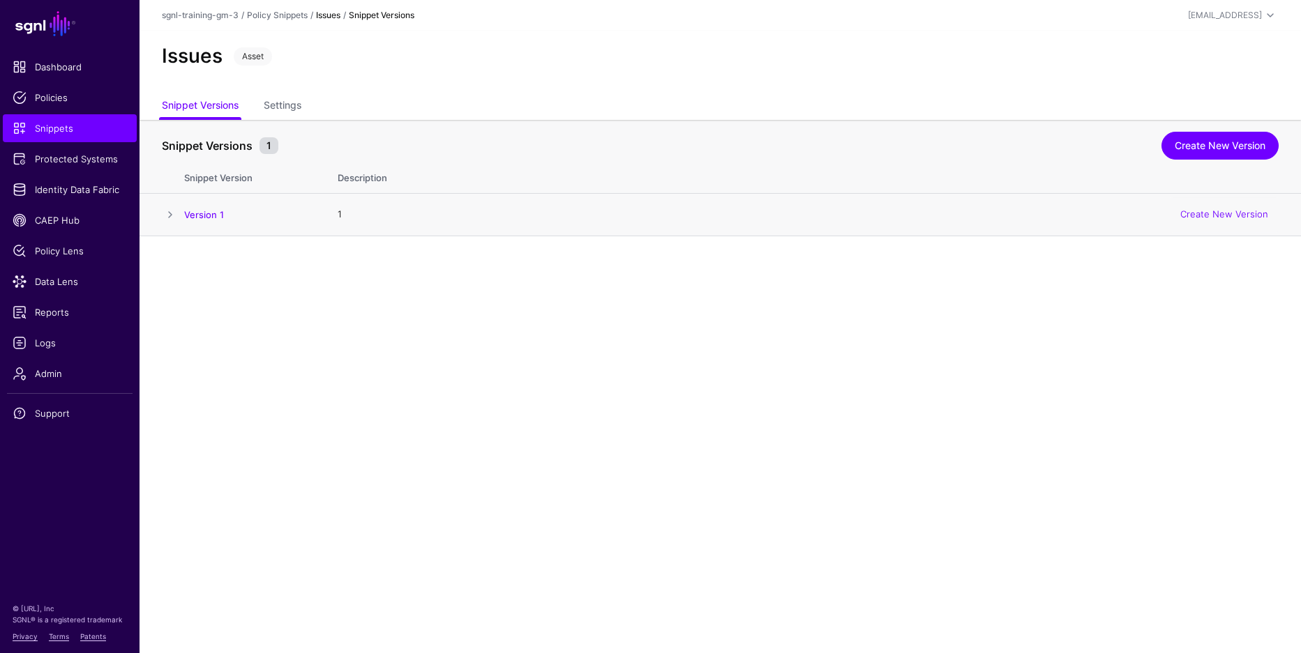
click at [166, 208] on span at bounding box center [170, 214] width 17 height 17
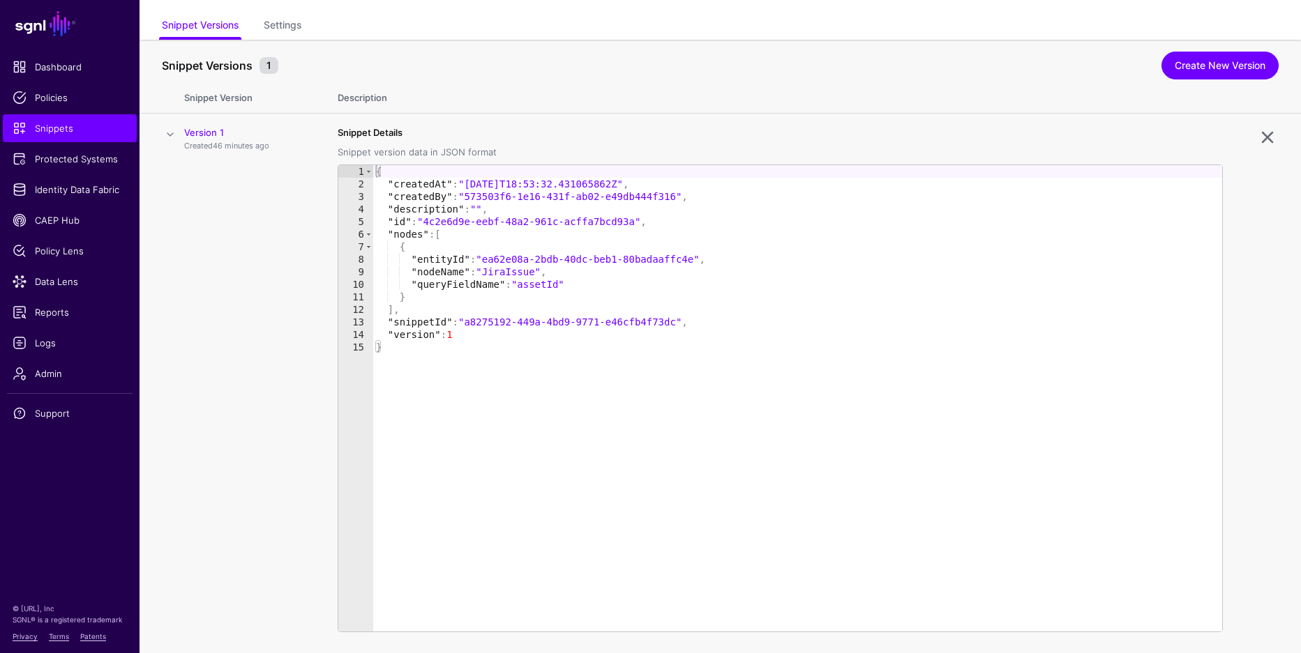
scroll to position [114, 0]
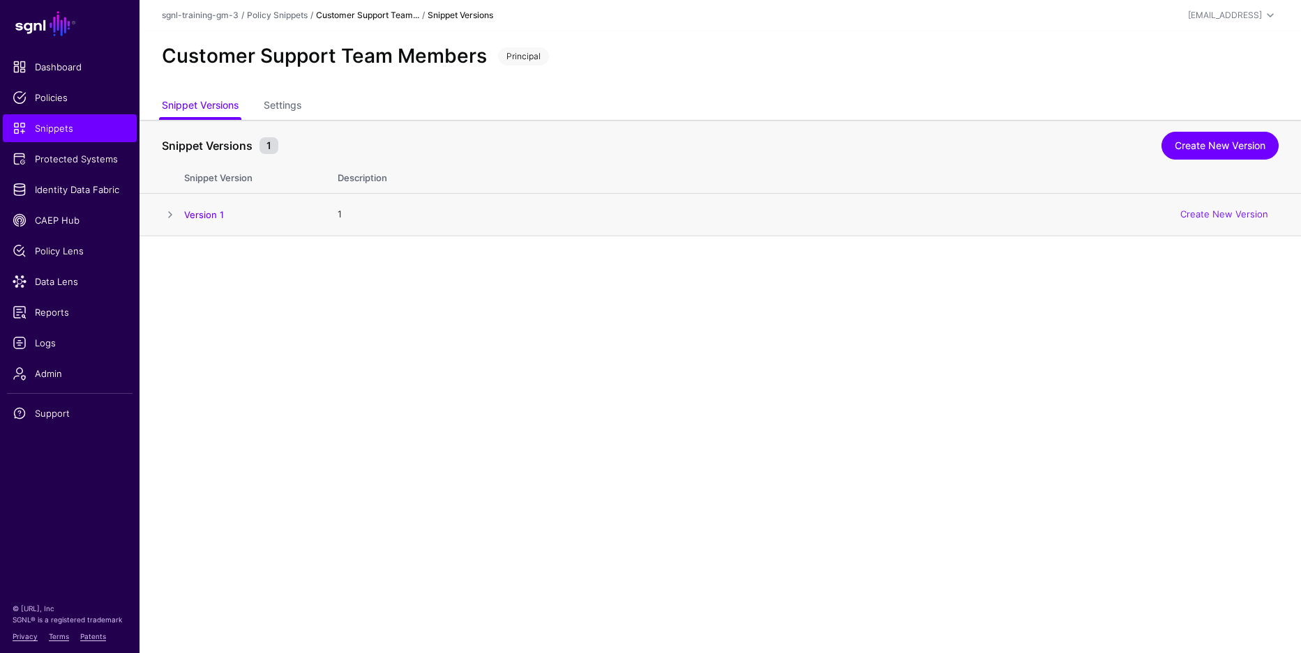
click at [170, 213] on span at bounding box center [170, 214] width 17 height 17
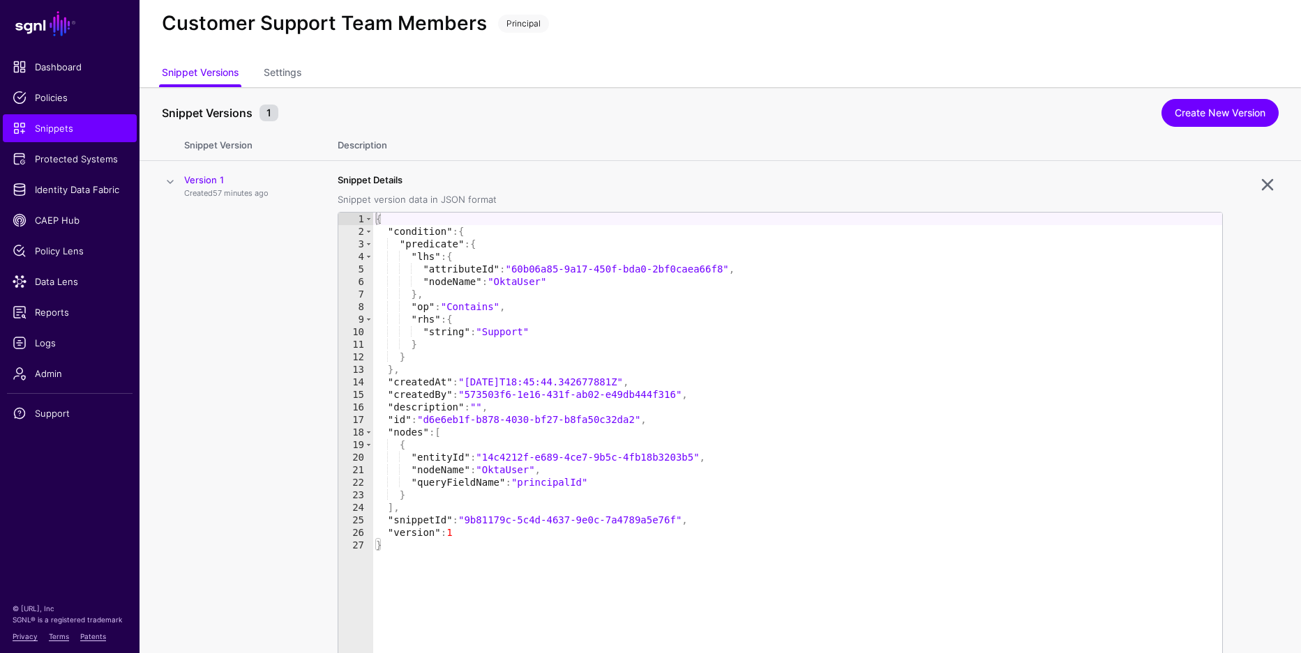
scroll to position [114, 0]
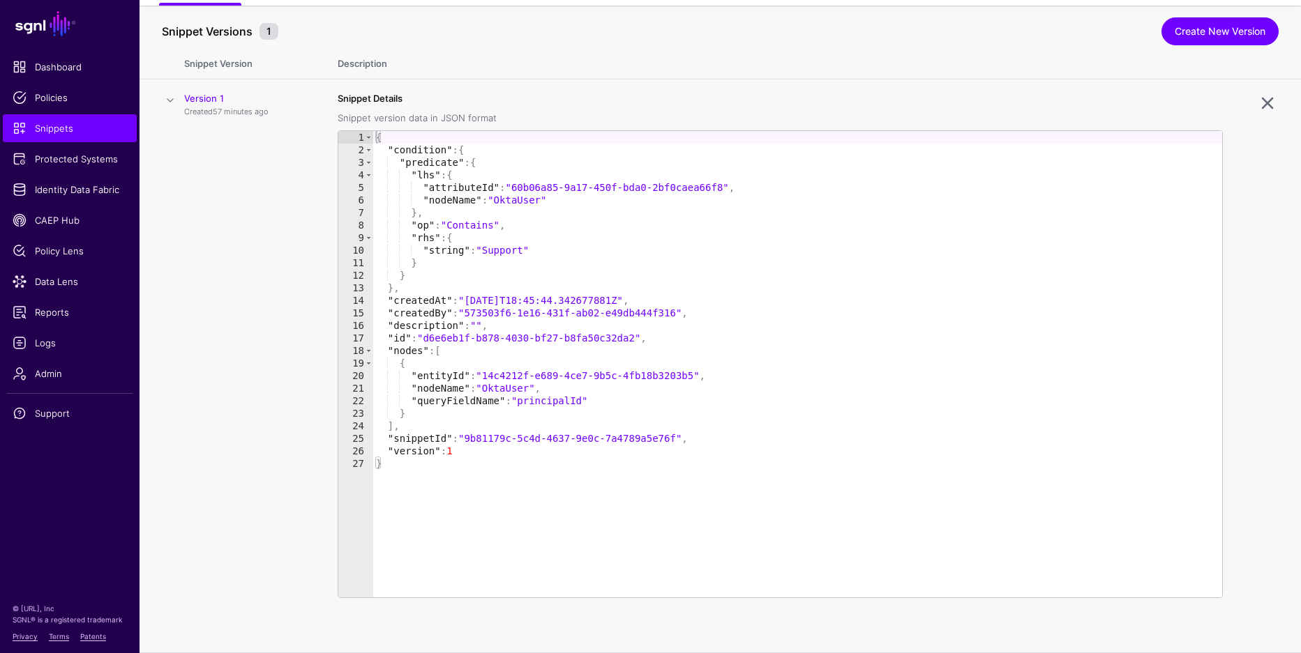
drag, startPoint x: 171, startPoint y: 206, endPoint x: 181, endPoint y: 209, distance: 10.8
click at [174, 207] on td at bounding box center [161, 367] width 45 height 574
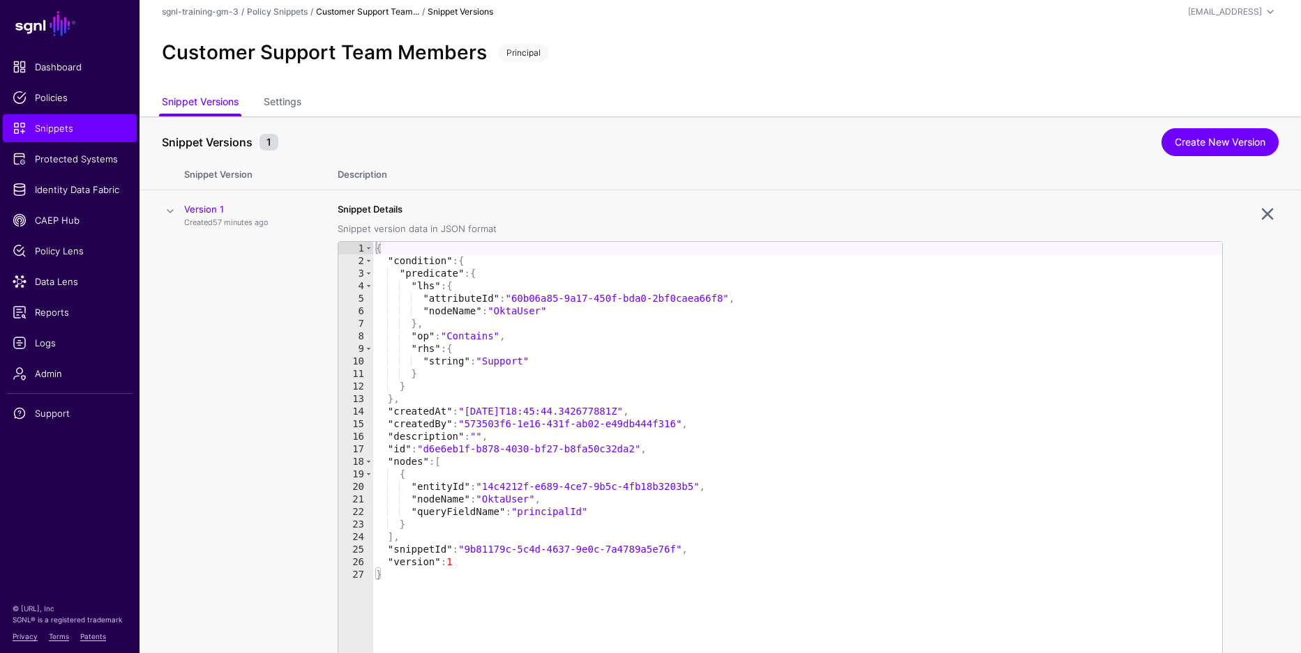
scroll to position [0, 0]
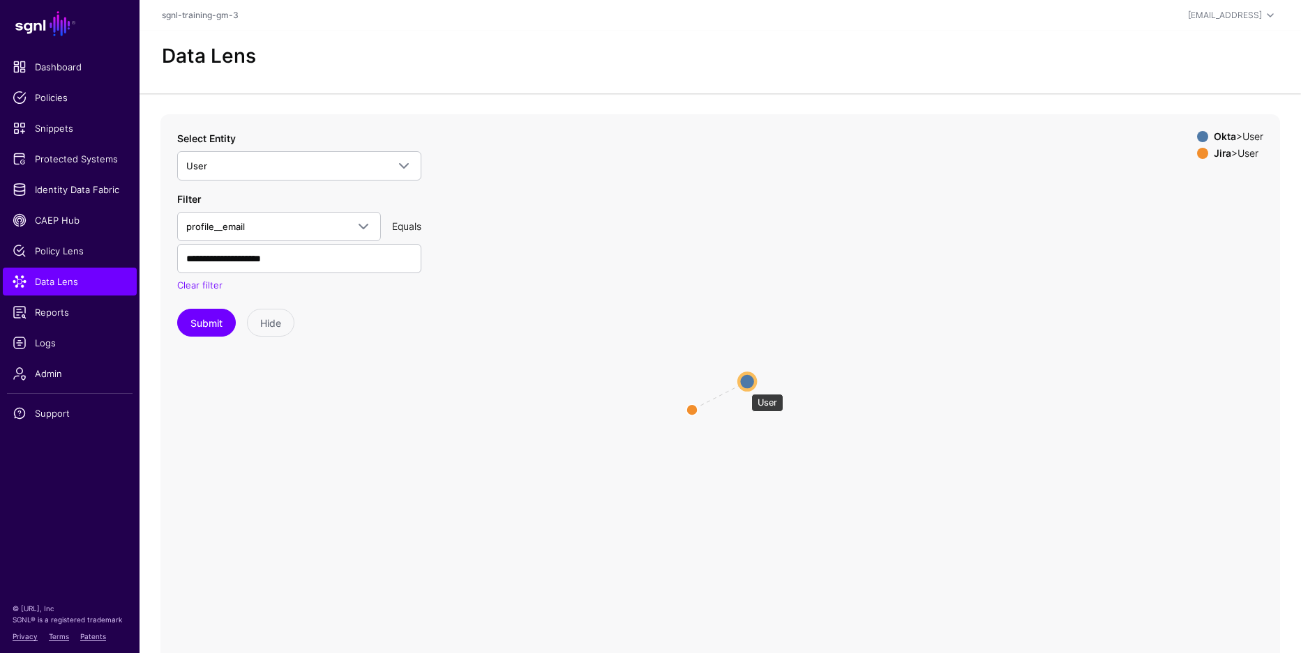
click at [743, 387] on circle at bounding box center [747, 381] width 17 height 17
click at [694, 405] on circle at bounding box center [691, 410] width 22 height 22
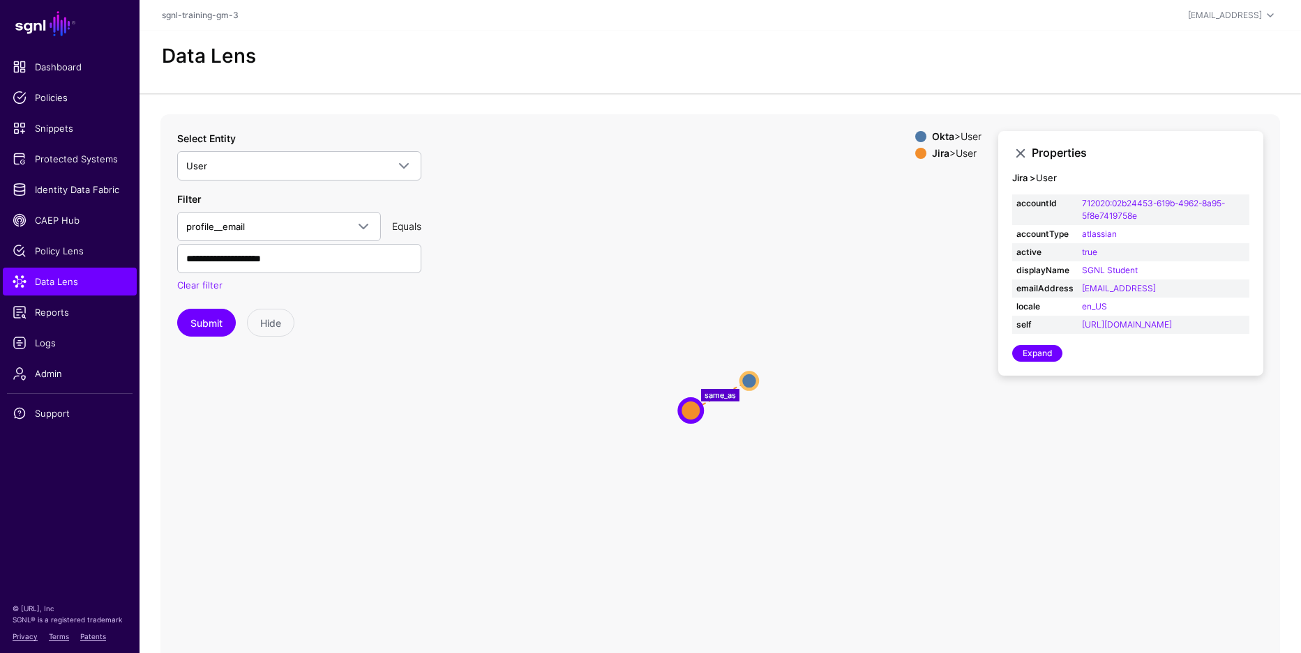
click at [789, 351] on icon "same_as User User User User" at bounding box center [719, 393] width 1119 height 558
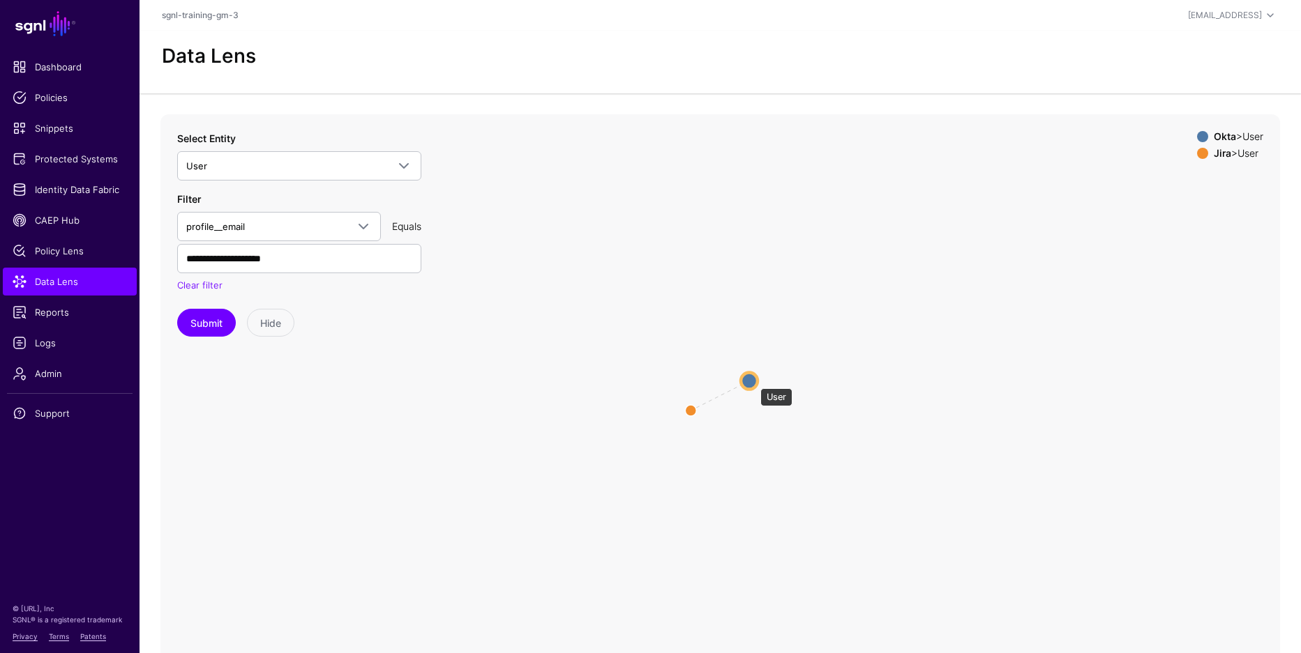
click at [752, 381] on circle at bounding box center [749, 380] width 17 height 17
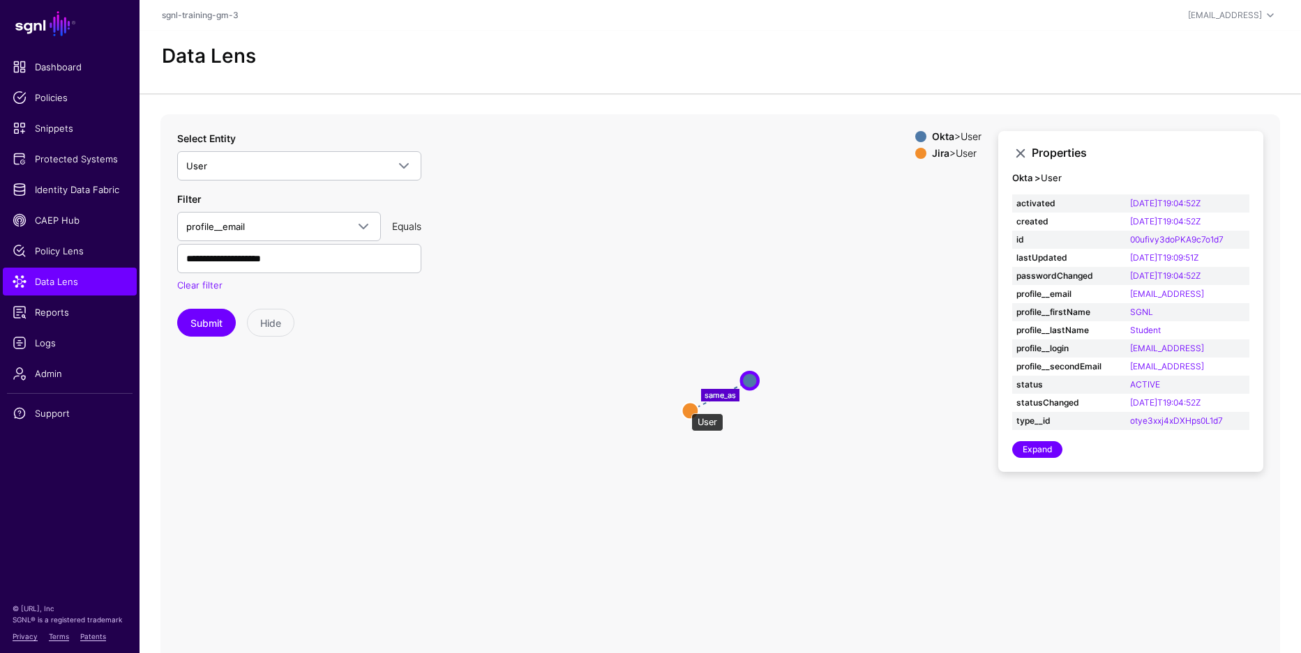
click at [687, 408] on circle at bounding box center [689, 410] width 17 height 17
click at [691, 411] on circle at bounding box center [690, 410] width 17 height 17
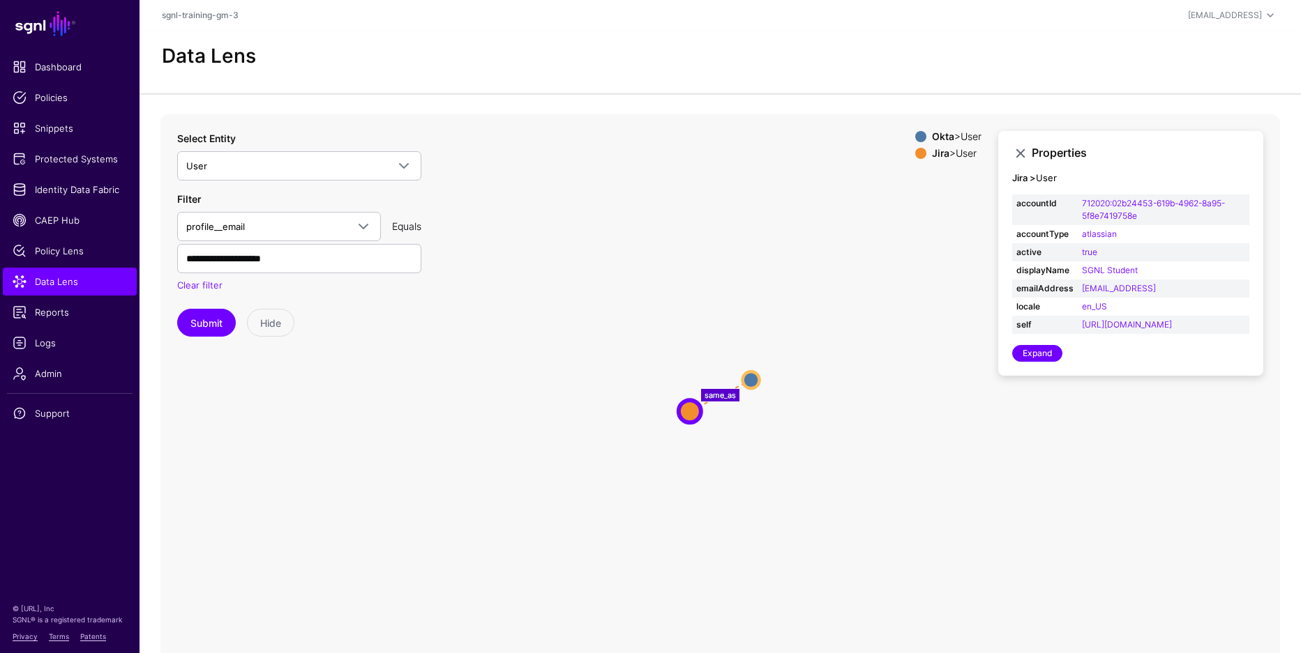
click at [759, 386] on icon "same_as User User User User" at bounding box center [719, 393] width 1119 height 558
click at [755, 384] on circle at bounding box center [750, 380] width 17 height 17
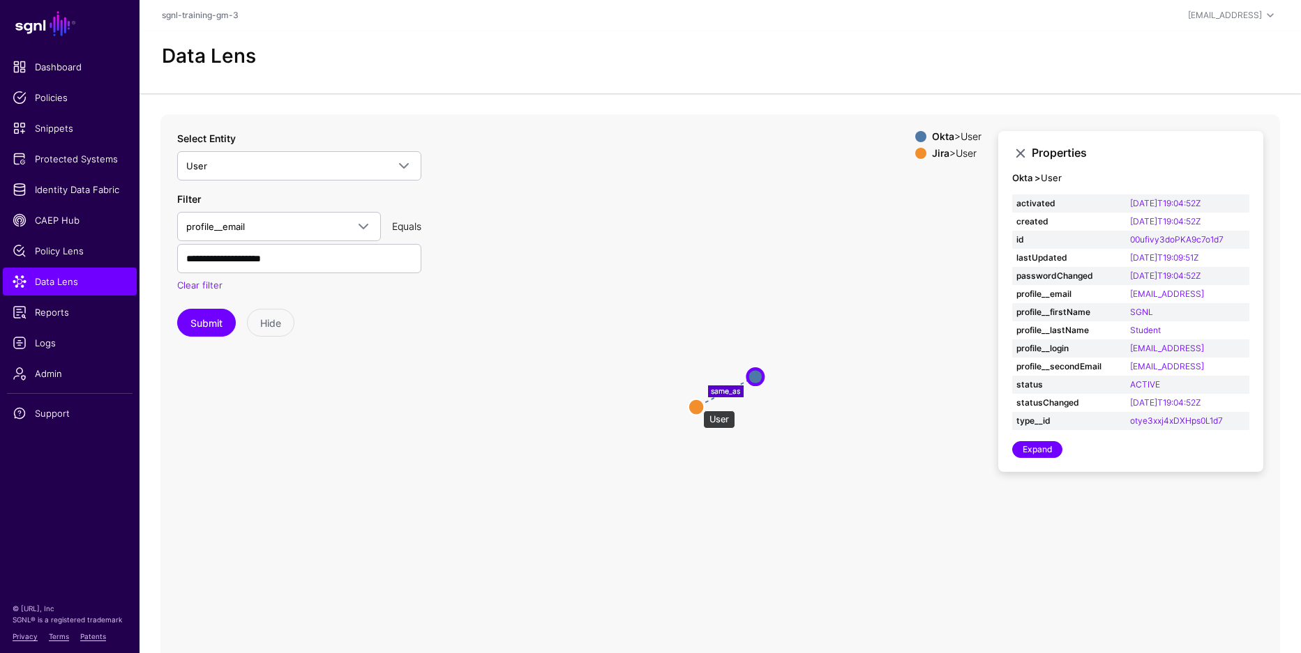
click at [696, 405] on circle at bounding box center [696, 407] width 16 height 16
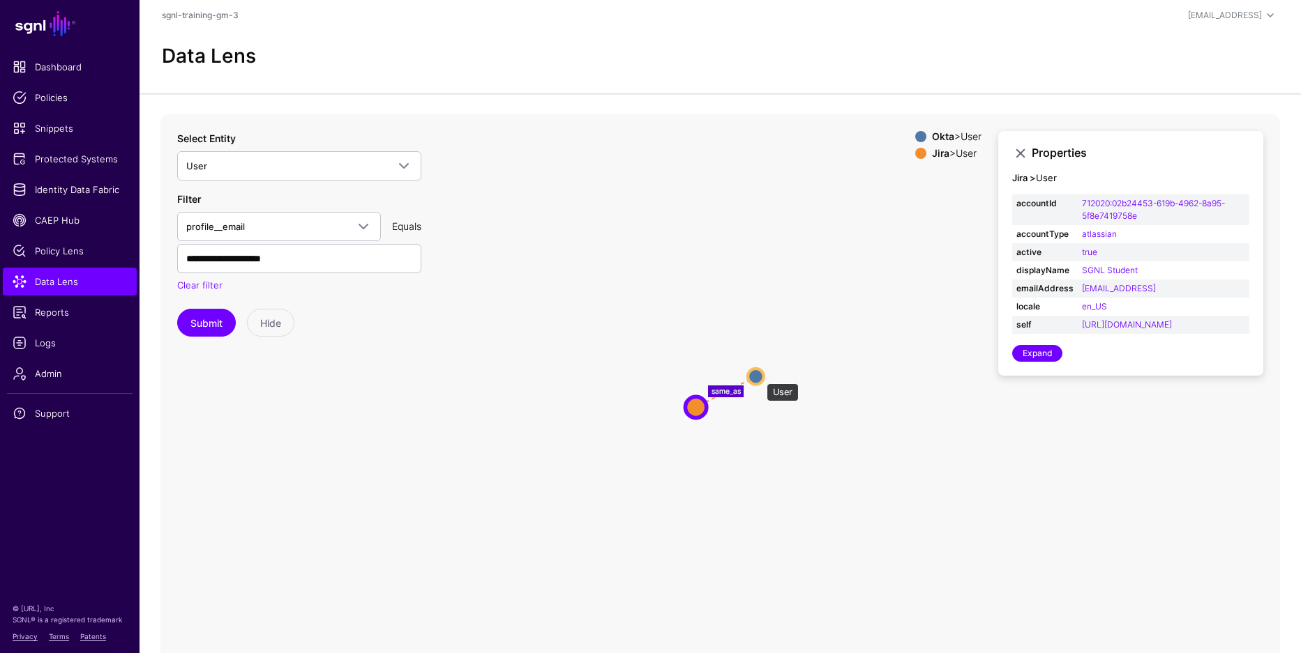
click at [759, 377] on circle at bounding box center [756, 377] width 16 height 16
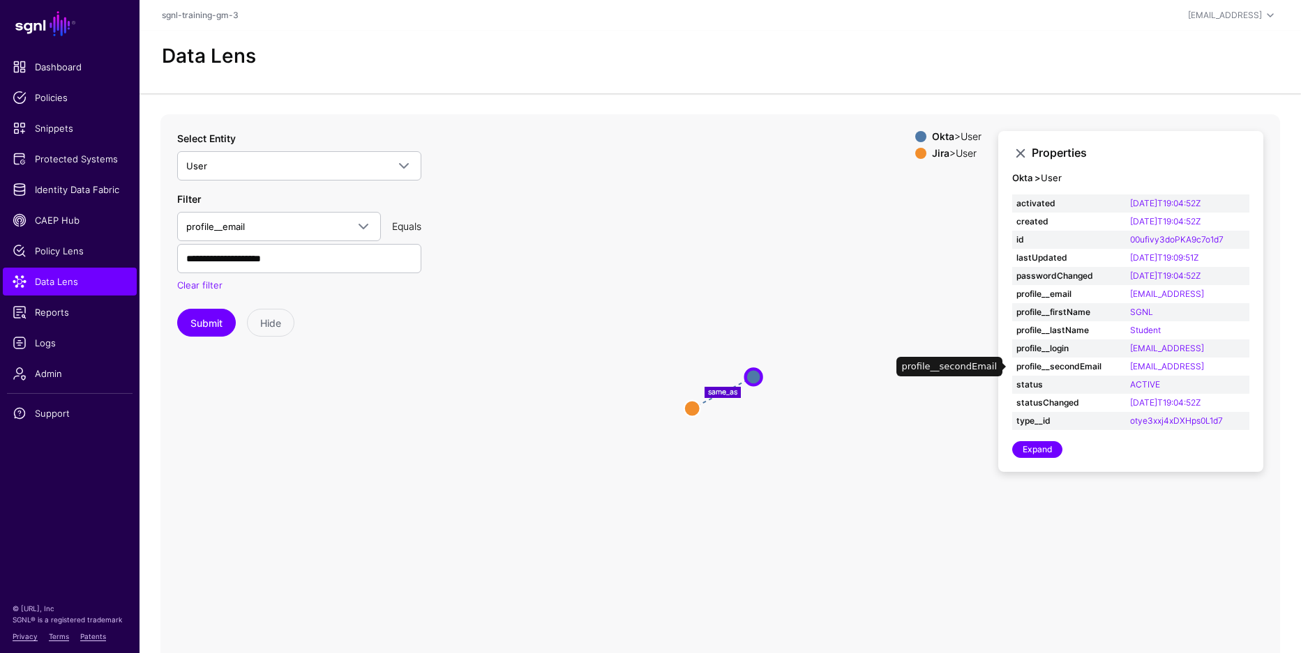
click at [1065, 375] on td "profile__secondEmail" at bounding box center [1069, 367] width 114 height 18
drag, startPoint x: 1057, startPoint y: 386, endPoint x: 1036, endPoint y: 363, distance: 31.1
click at [1036, 356] on table "activated 2024-07-05T19:04:52Z created 2024-07-05T19:04:52Z id 00ufivy3doPKA9c7…" at bounding box center [1130, 313] width 237 height 236
click at [1031, 452] on link "Expand" at bounding box center [1037, 449] width 50 height 17
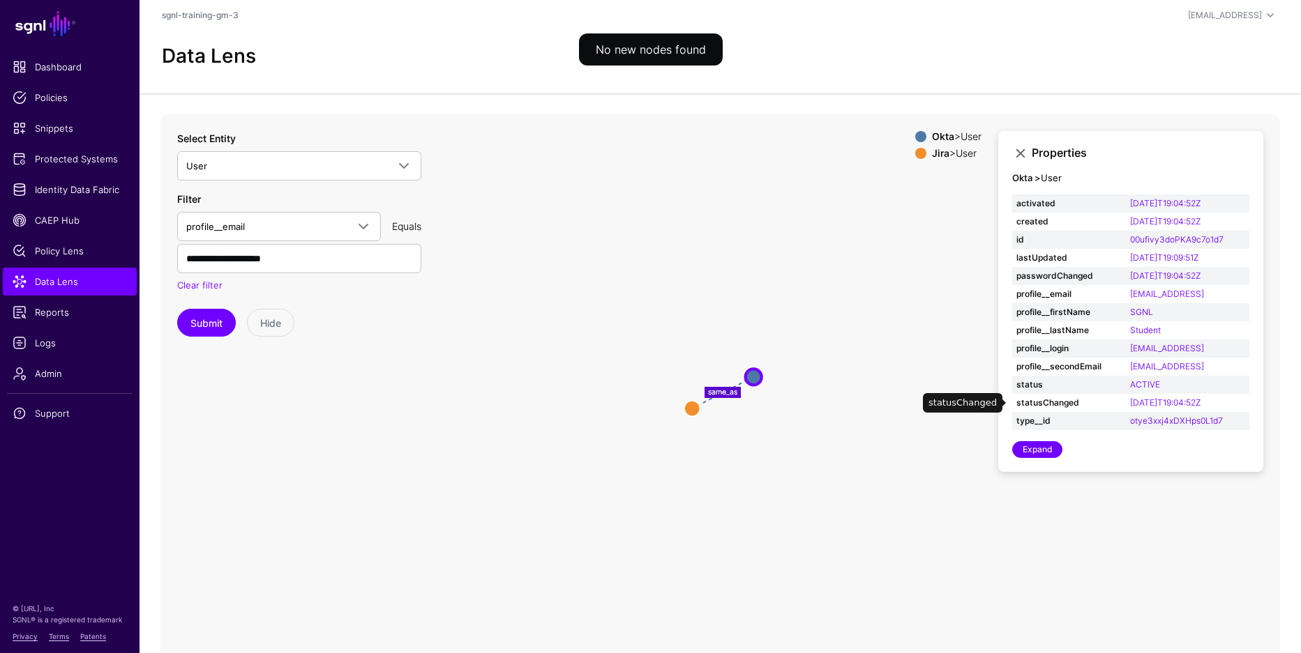
click at [1089, 406] on strong "statusChanged" at bounding box center [1068, 403] width 105 height 13
click at [1082, 388] on strong "status" at bounding box center [1068, 385] width 105 height 13
click at [1015, 152] on link at bounding box center [1020, 153] width 17 height 17
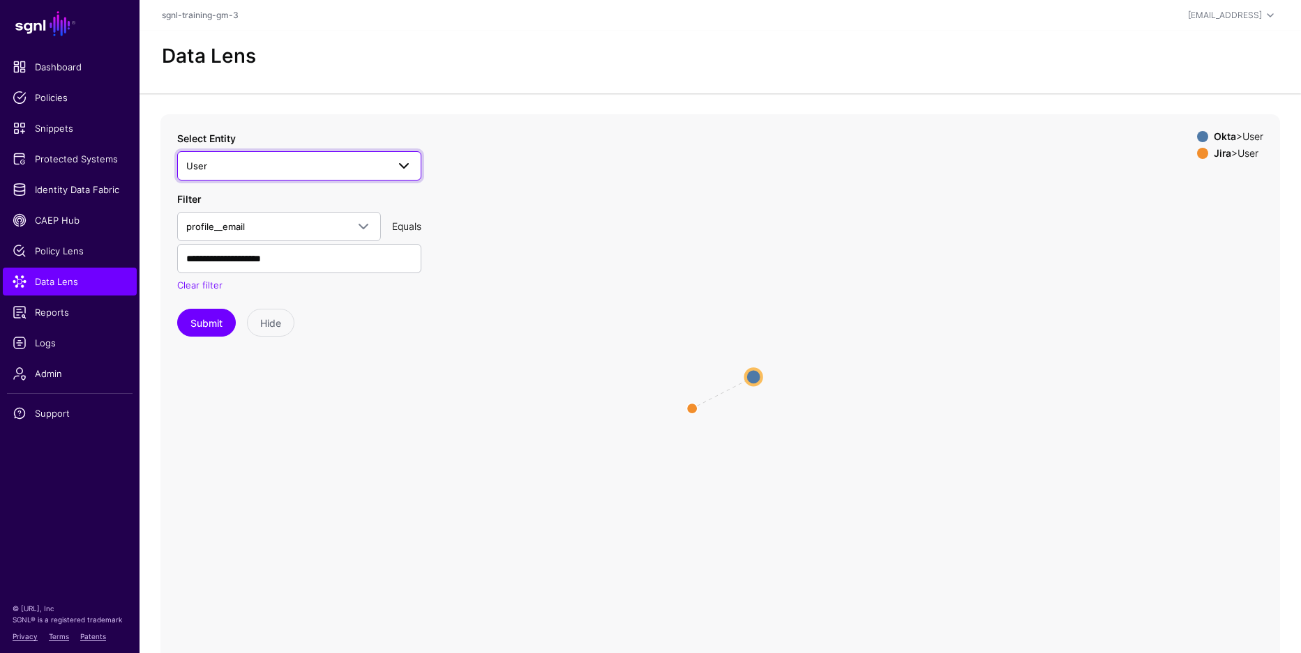
click at [296, 167] on span "User" at bounding box center [286, 165] width 201 height 15
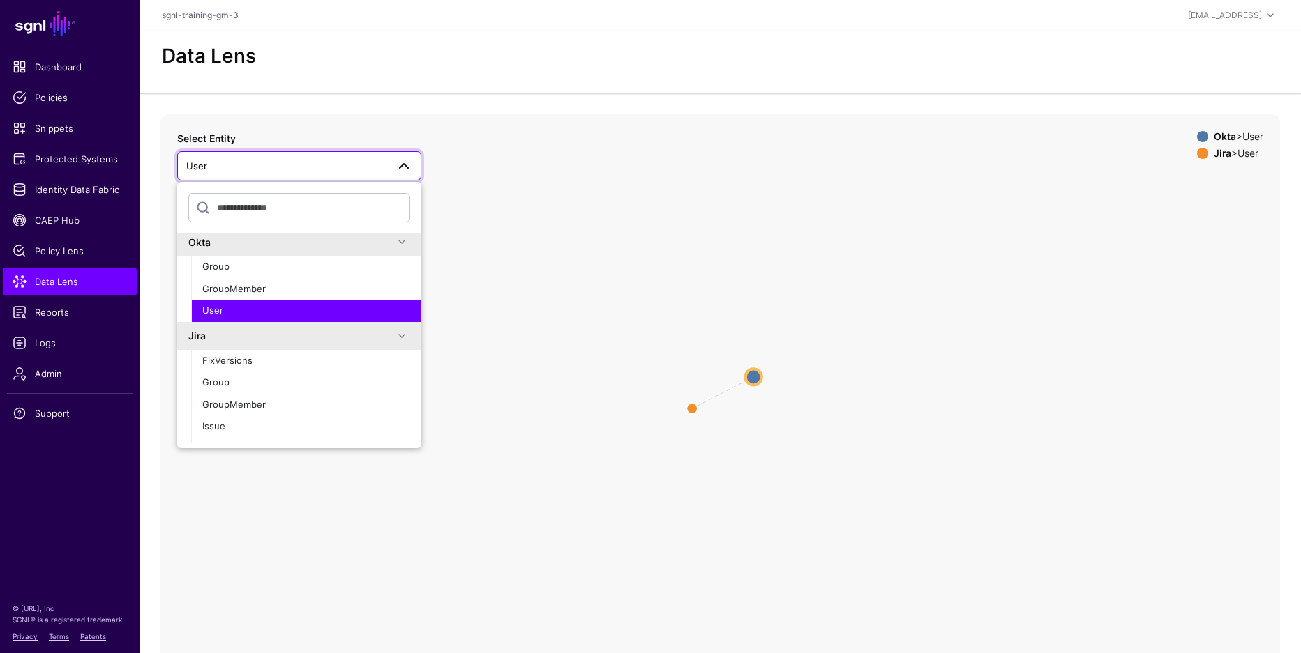
scroll to position [323, 0]
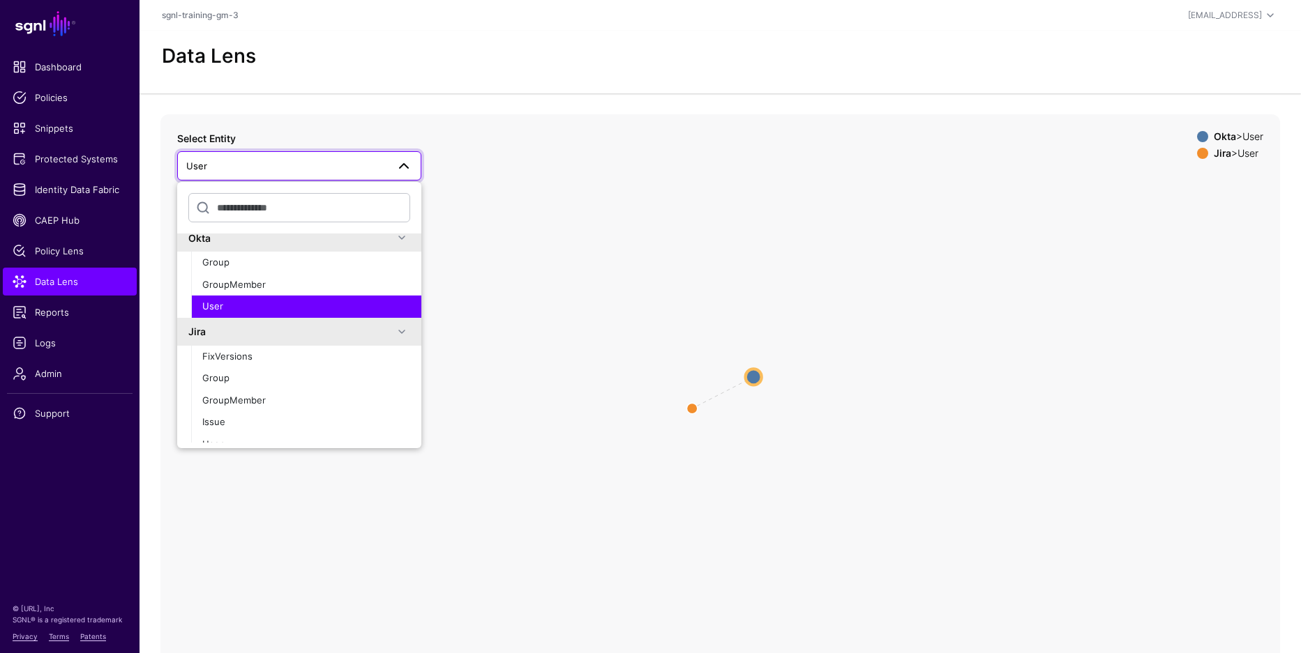
click at [259, 301] on div "User" at bounding box center [306, 307] width 208 height 14
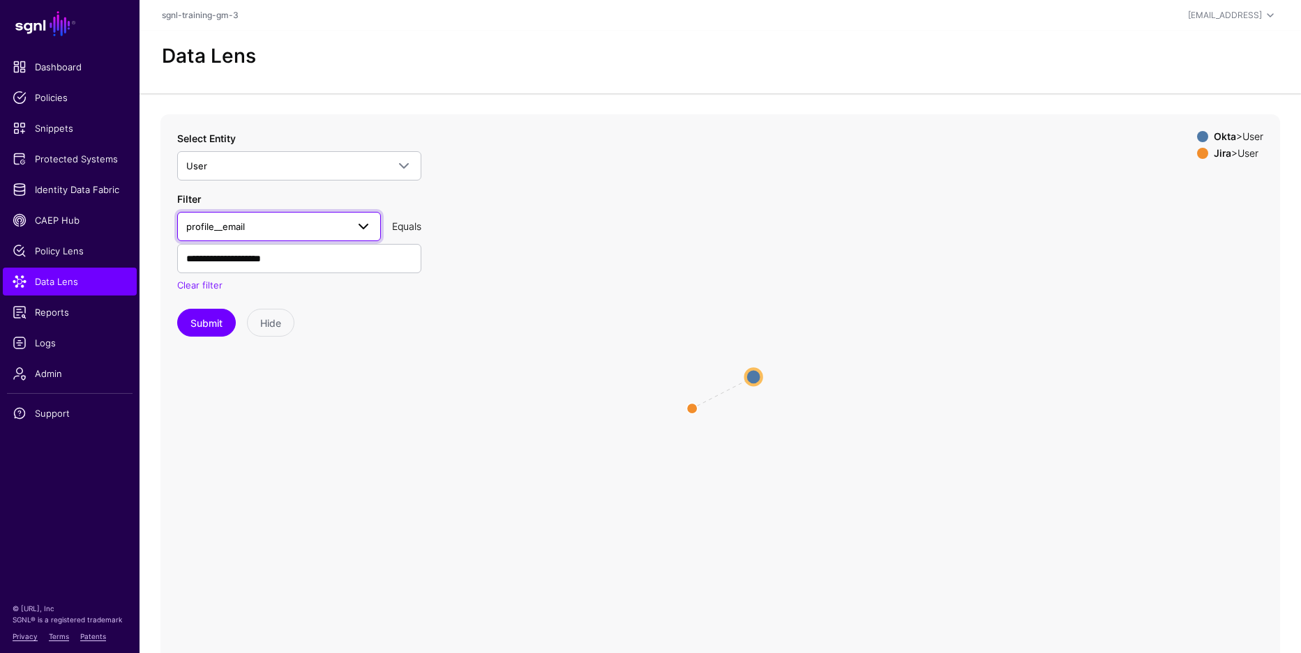
click at [267, 229] on span "profile__email" at bounding box center [266, 226] width 160 height 15
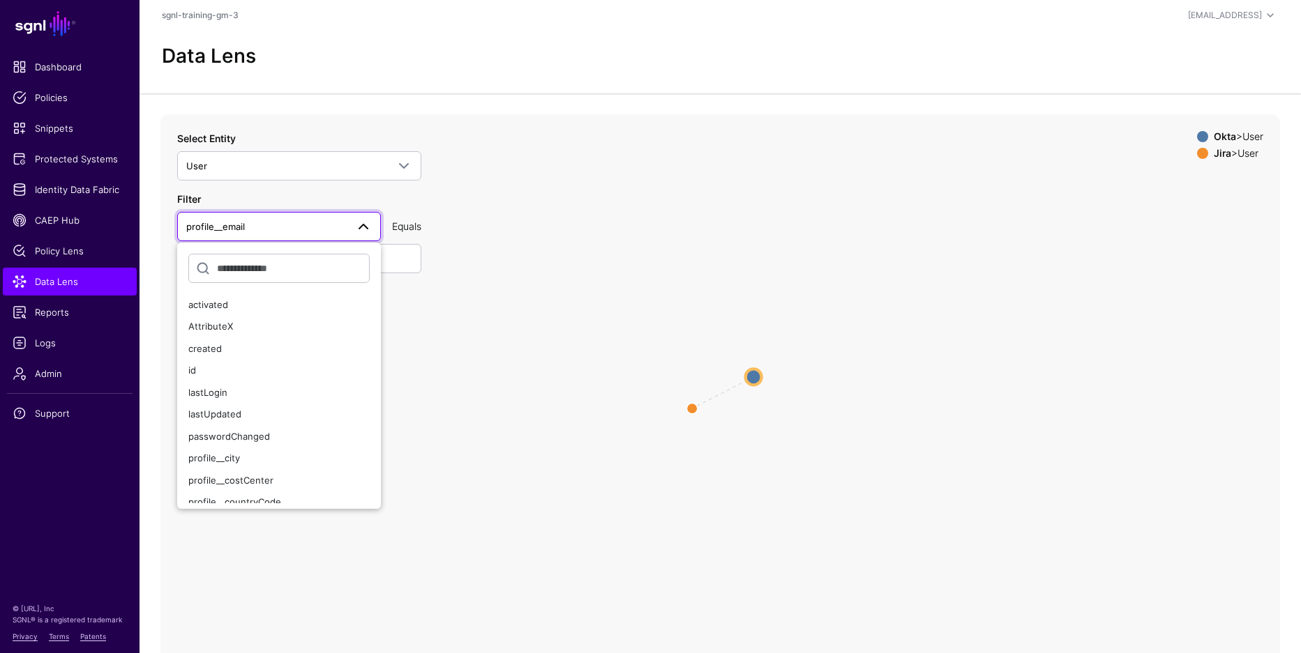
click at [476, 284] on icon "same_as User User User User" at bounding box center [719, 393] width 1119 height 558
click at [470, 282] on icon "same_as User User User User" at bounding box center [719, 393] width 1119 height 558
click at [458, 299] on icon "same_as User User User User" at bounding box center [719, 393] width 1119 height 558
drag, startPoint x: 424, startPoint y: 297, endPoint x: 414, endPoint y: 292, distance: 11.9
click at [424, 297] on icon "same_as User User User User" at bounding box center [719, 393] width 1119 height 558
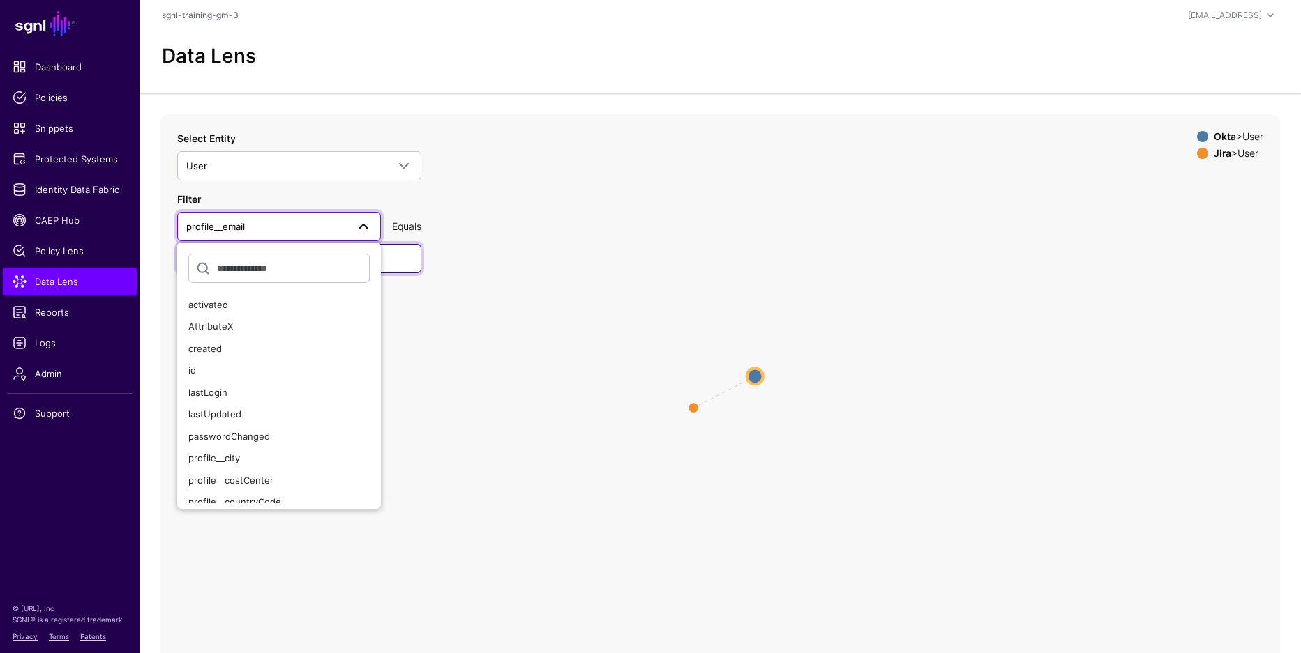
click at [397, 249] on input "**********" at bounding box center [299, 258] width 244 height 29
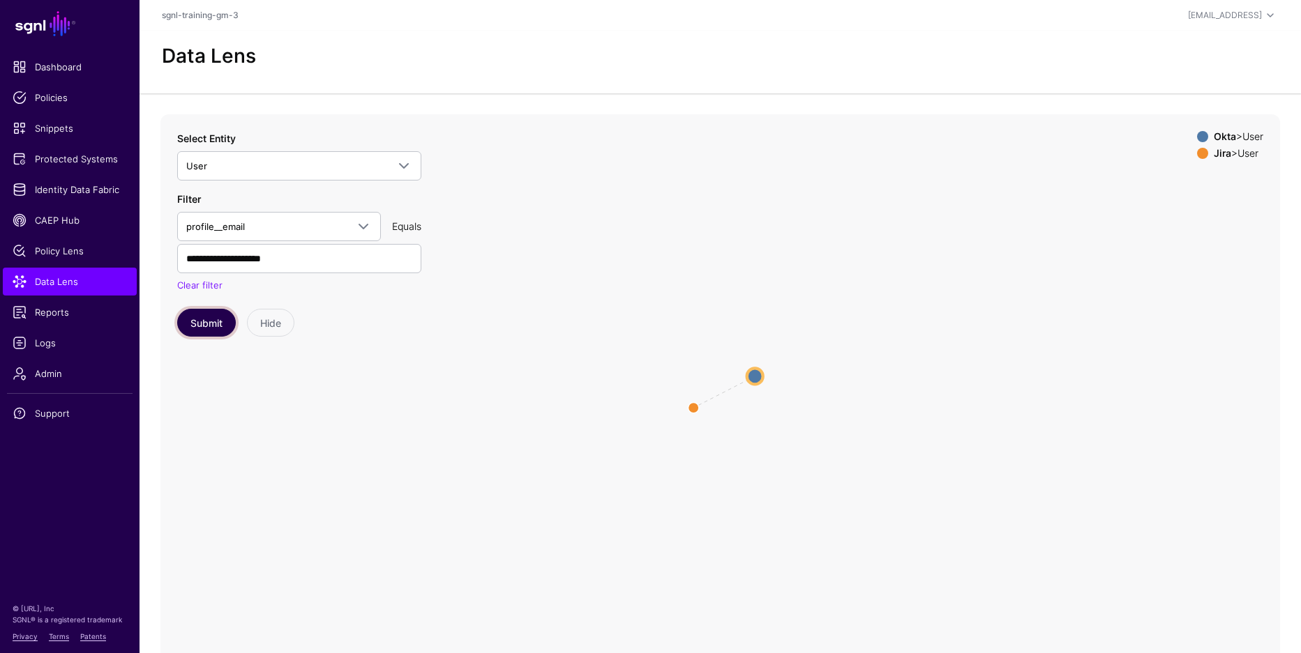
click at [220, 320] on button "Submit" at bounding box center [206, 323] width 59 height 28
click at [745, 379] on circle at bounding box center [747, 381] width 17 height 17
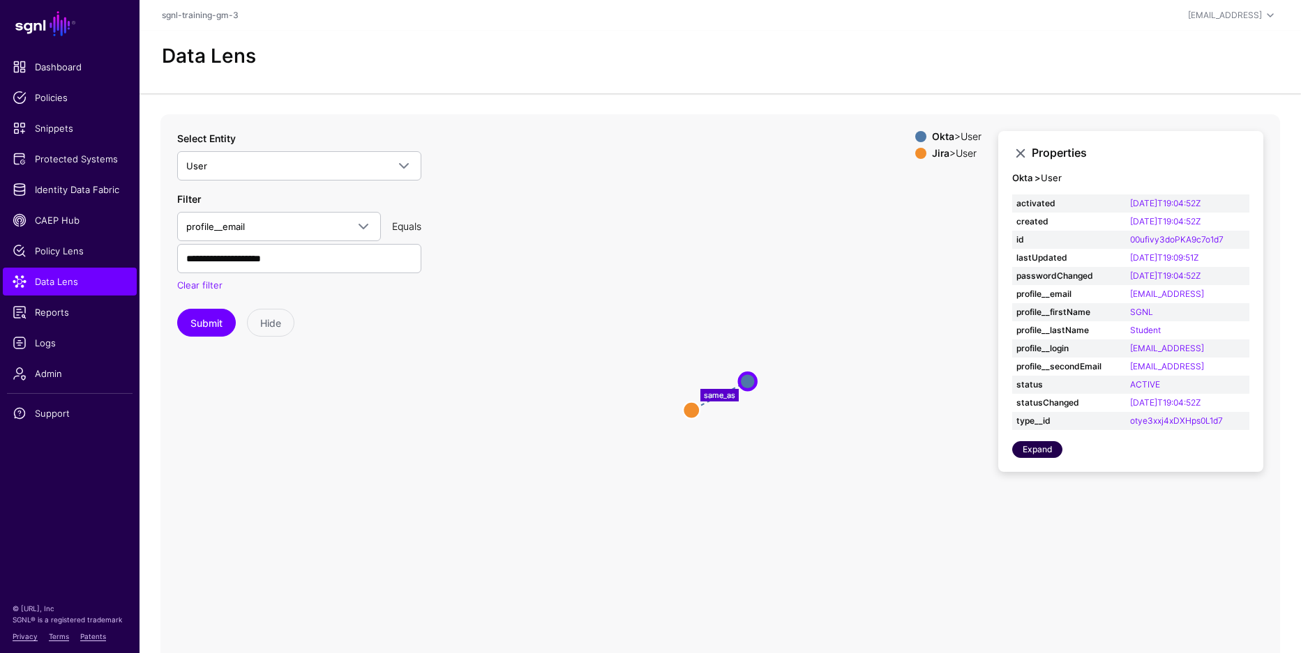
click at [1031, 445] on link "Expand" at bounding box center [1037, 449] width 50 height 17
click at [691, 409] on circle at bounding box center [691, 410] width 17 height 17
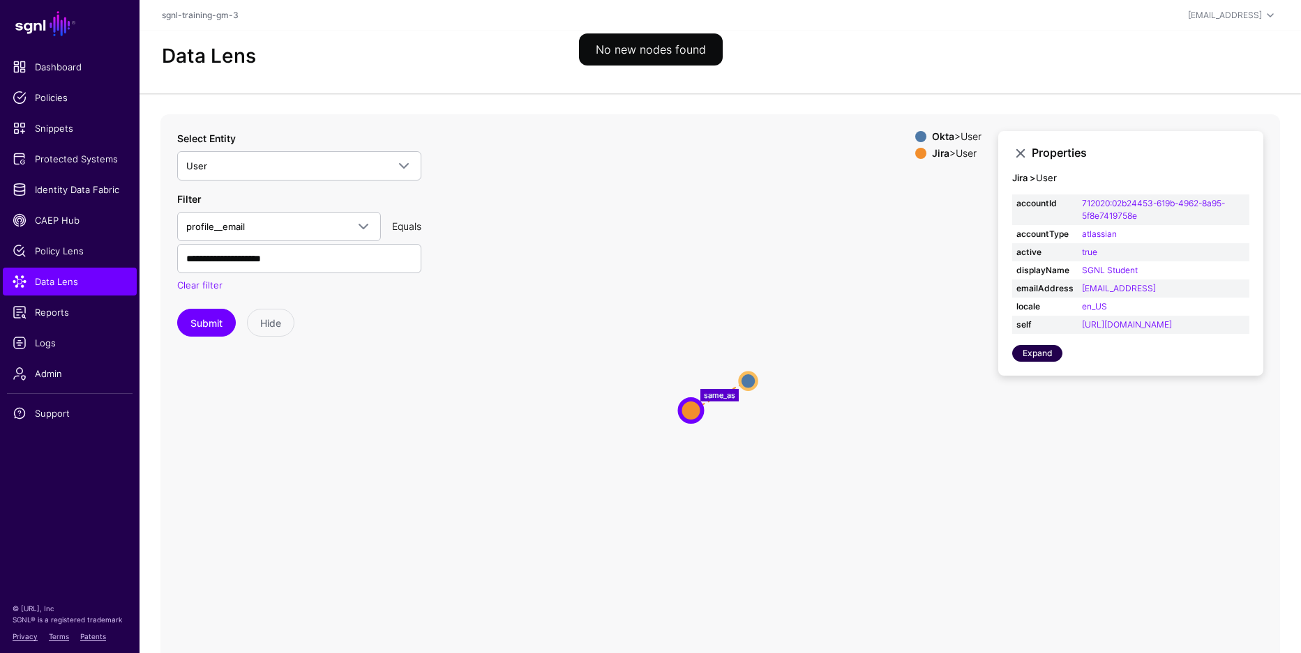
drag, startPoint x: 1027, startPoint y: 391, endPoint x: 1020, endPoint y: 390, distance: 7.8
click at [1027, 362] on link "Expand" at bounding box center [1037, 353] width 50 height 17
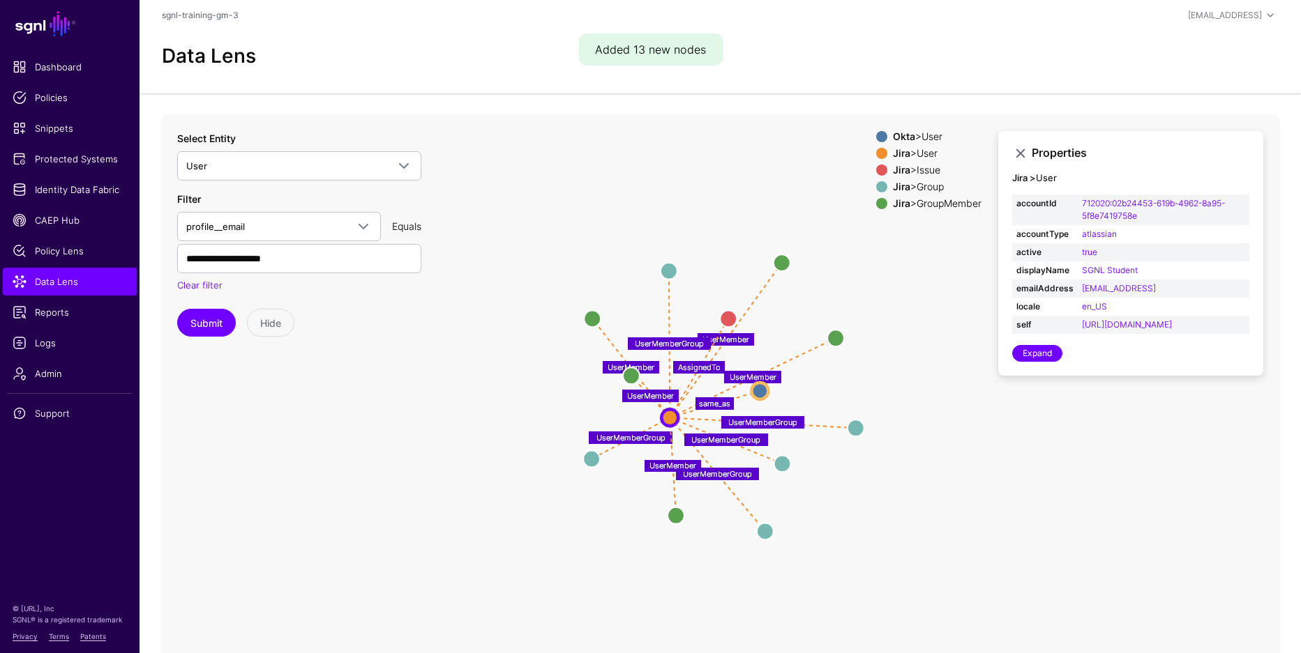
drag, startPoint x: 684, startPoint y: 426, endPoint x: 618, endPoint y: 456, distance: 72.7
click at [664, 420] on circle at bounding box center [669, 417] width 17 height 17
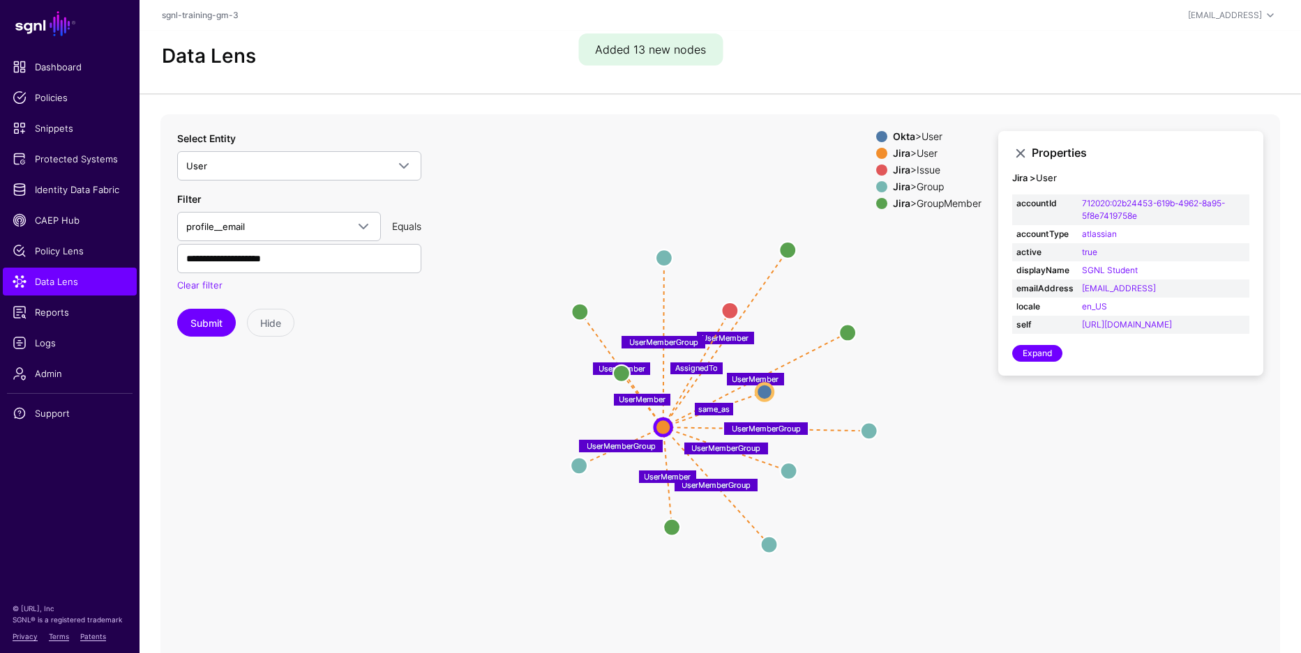
click at [617, 505] on icon "UserMember UserMemberGroup UserMember UserMemberGroup UserMemberGroup UserMembe…" at bounding box center [719, 393] width 1119 height 558
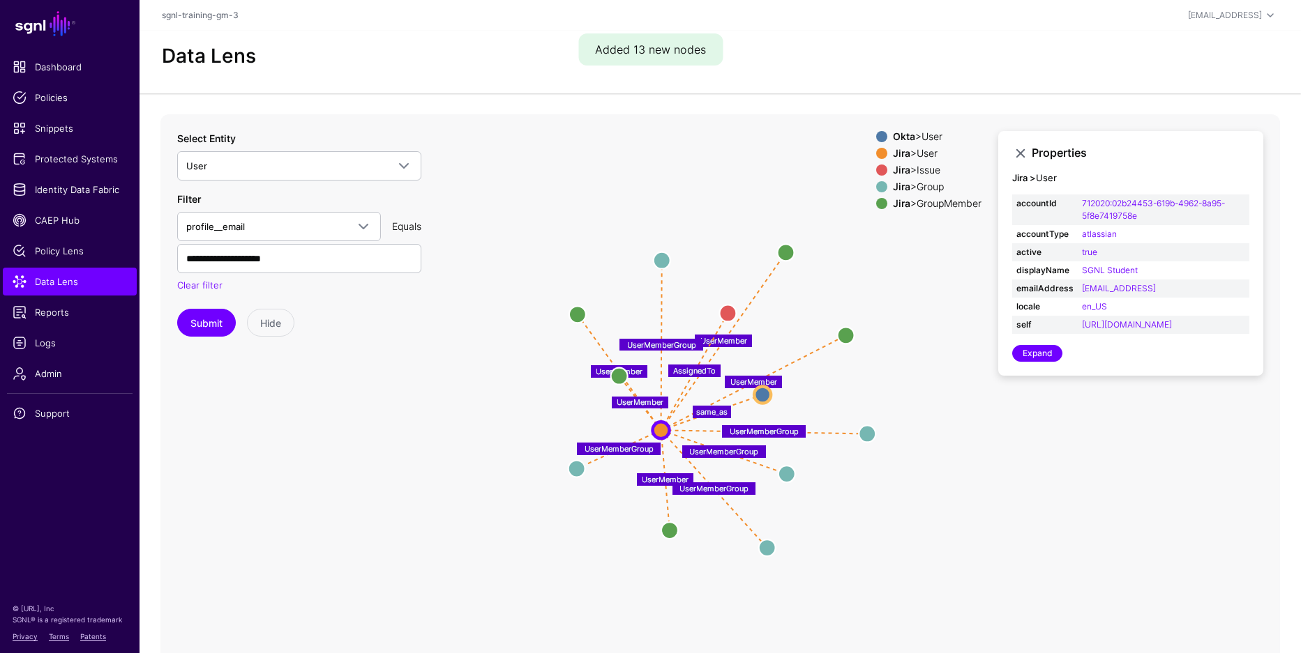
click at [610, 508] on icon "UserMember UserMemberGroup UserMember UserMemberGroup UserMemberGroup UserMembe…" at bounding box center [719, 393] width 1119 height 558
click at [1017, 146] on link at bounding box center [1020, 153] width 17 height 17
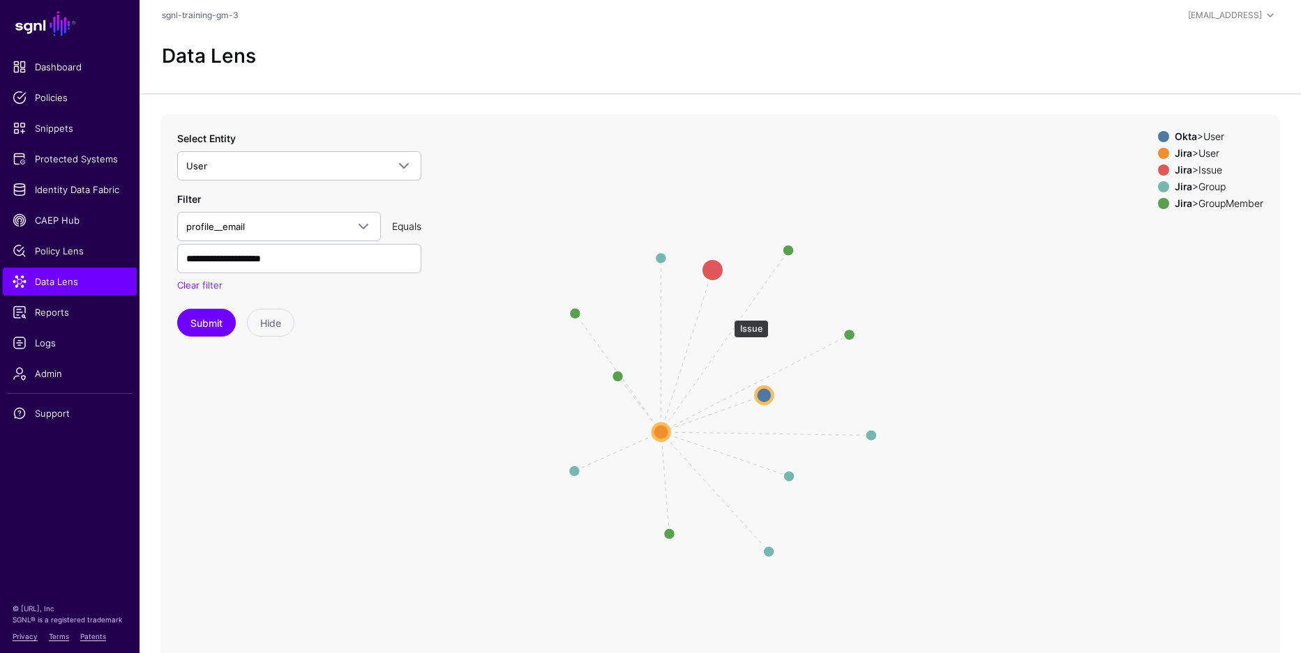
drag, startPoint x: 726, startPoint y: 314, endPoint x: 707, endPoint y: 264, distance: 53.0
click at [708, 265] on circle at bounding box center [712, 270] width 22 height 22
click at [931, 239] on icon "UserMember UserMemberGroup UserMember UserMemberGroup UserMemberGroup UserMembe…" at bounding box center [719, 393] width 1119 height 558
drag, startPoint x: 610, startPoint y: 378, endPoint x: 562, endPoint y: 396, distance: 50.8
click at [564, 398] on circle at bounding box center [573, 397] width 22 height 22
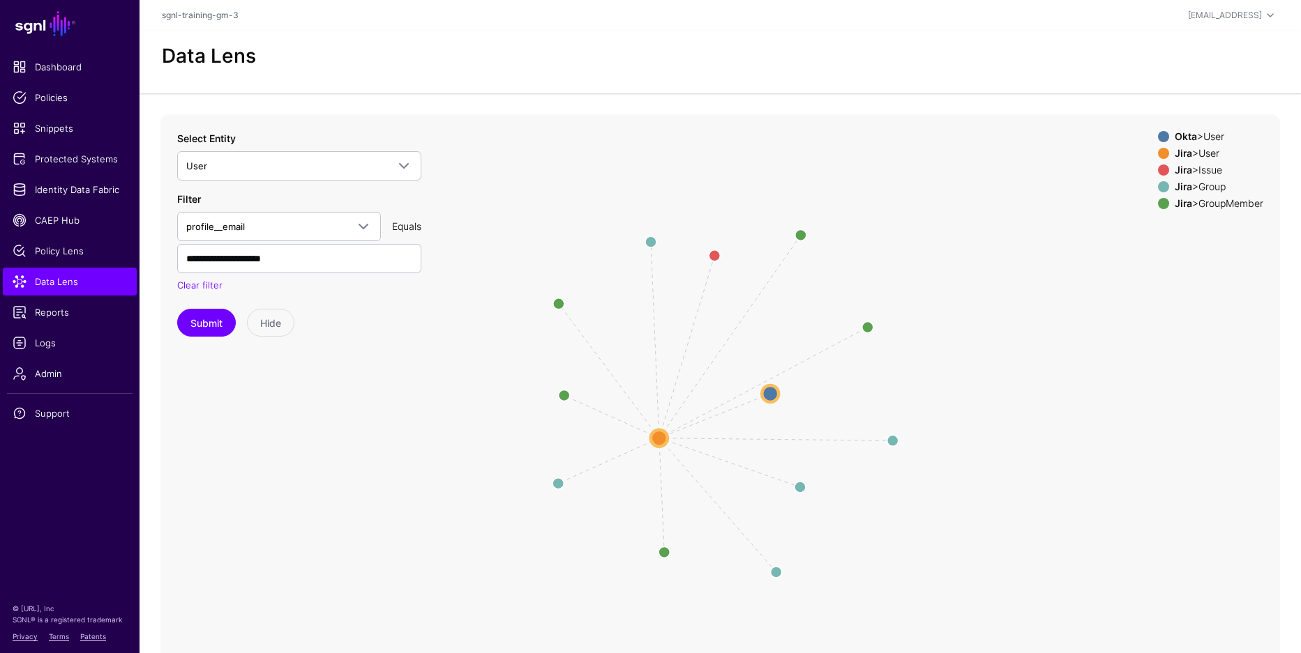
click at [494, 370] on icon "UserMember UserMemberGroup UserMember UserMemberGroup UserMemberGroup UserMembe…" at bounding box center [719, 393] width 1119 height 558
click at [651, 237] on circle at bounding box center [650, 238] width 22 height 22
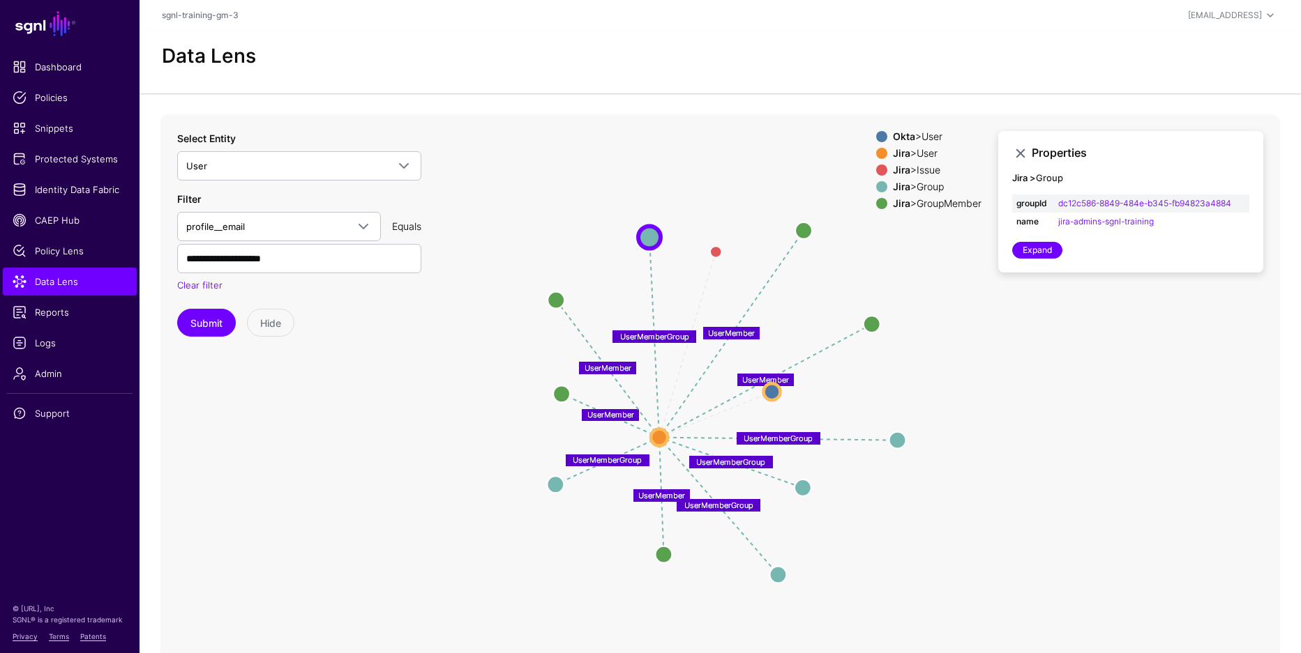
click at [1021, 146] on link at bounding box center [1020, 153] width 17 height 17
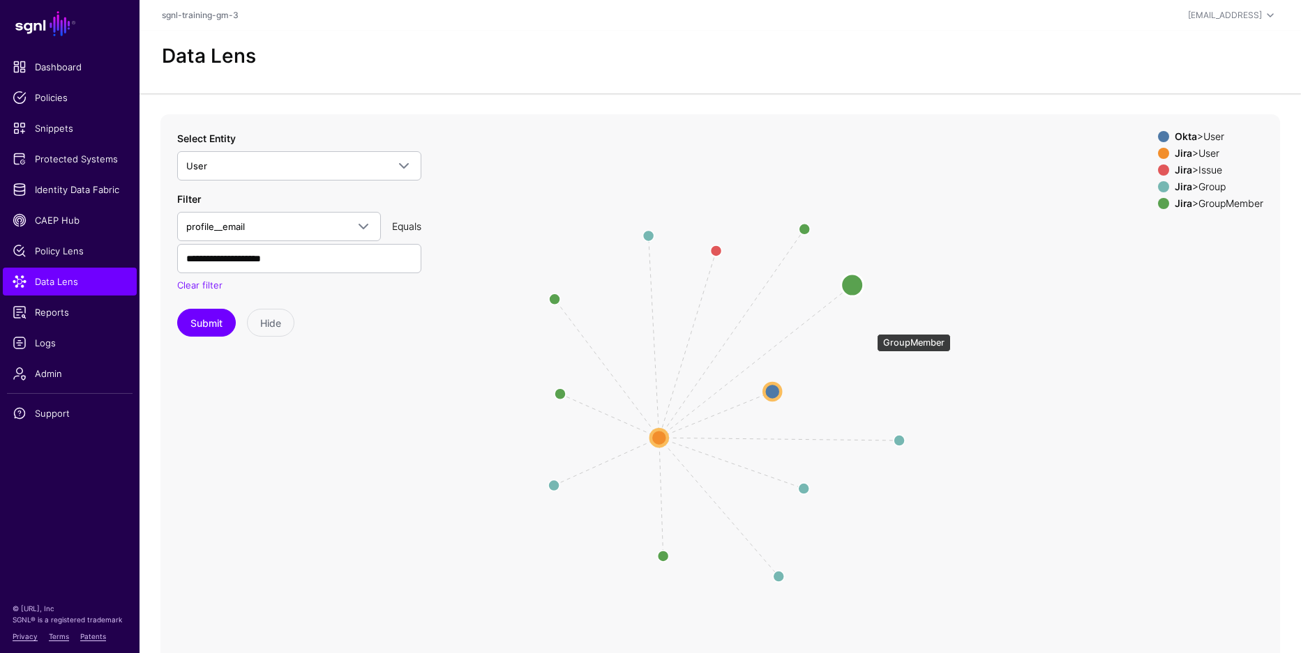
drag, startPoint x: 870, startPoint y: 327, endPoint x: 849, endPoint y: 288, distance: 44.0
click at [850, 288] on circle at bounding box center [852, 285] width 22 height 22
click at [546, 483] on circle at bounding box center [549, 488] width 22 height 22
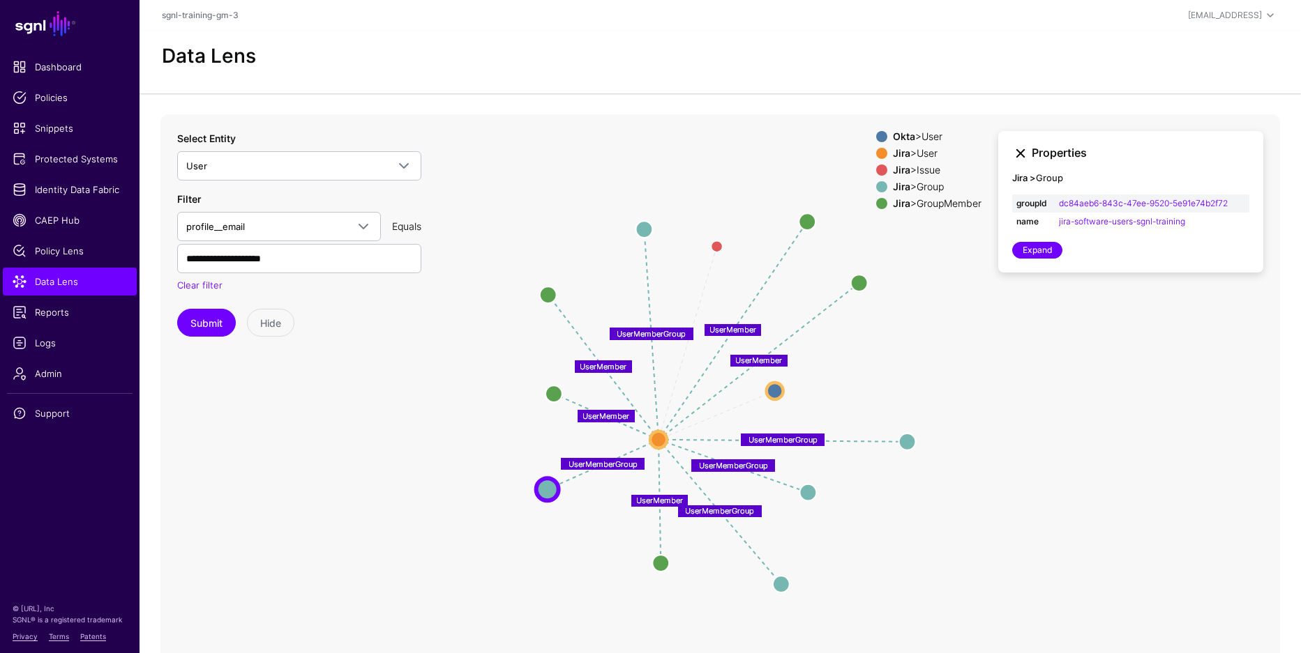
click at [1020, 155] on link at bounding box center [1020, 153] width 17 height 17
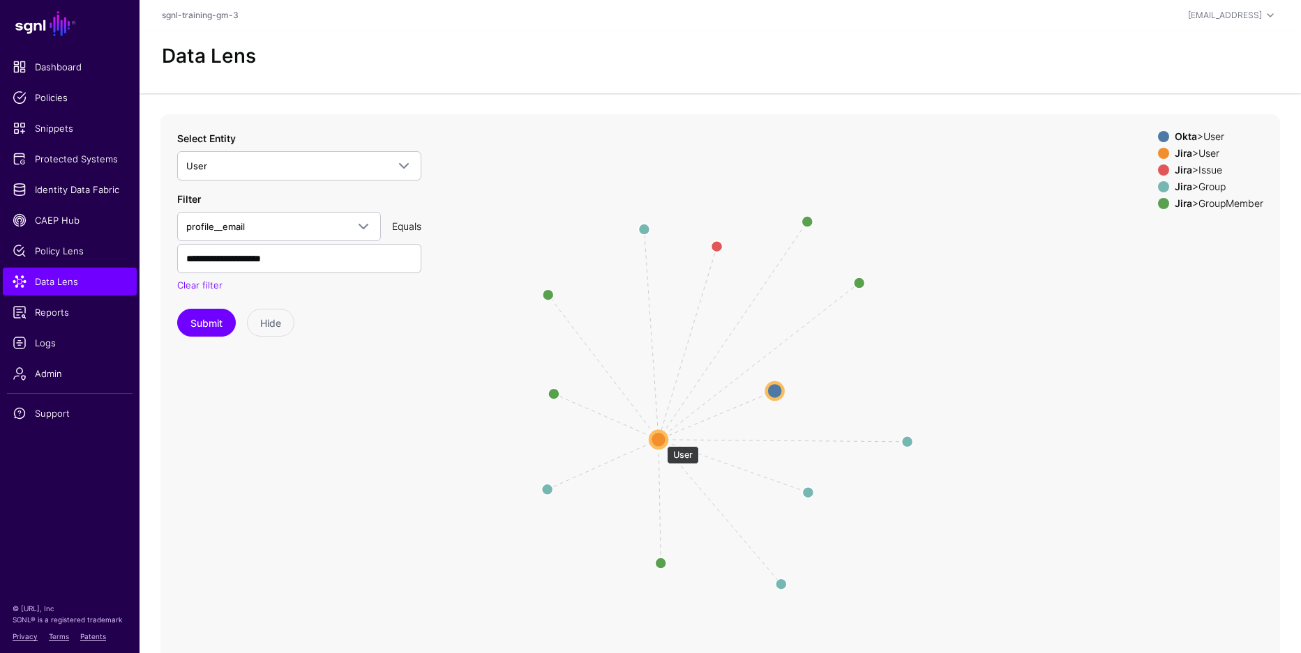
click at [660, 439] on circle at bounding box center [658, 439] width 17 height 17
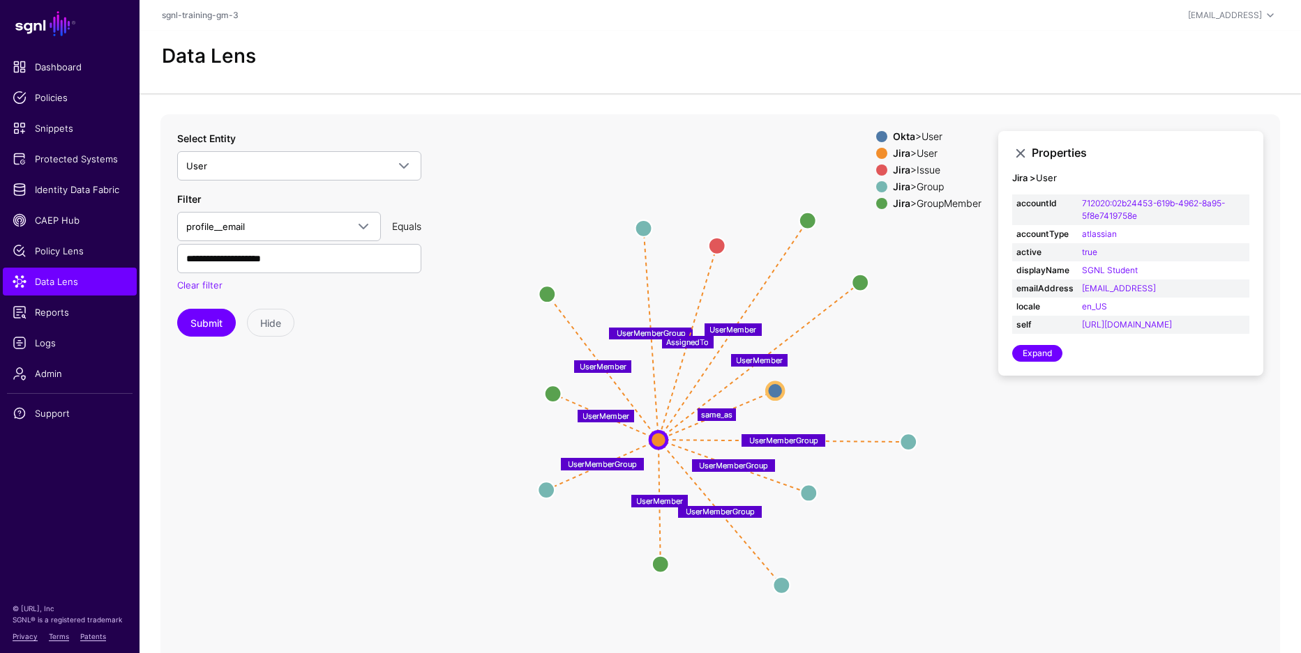
click at [880, 135] on span at bounding box center [881, 136] width 11 height 11
click at [890, 137] on div "Okta > User" at bounding box center [937, 136] width 94 height 11
click at [772, 389] on circle at bounding box center [774, 390] width 17 height 17
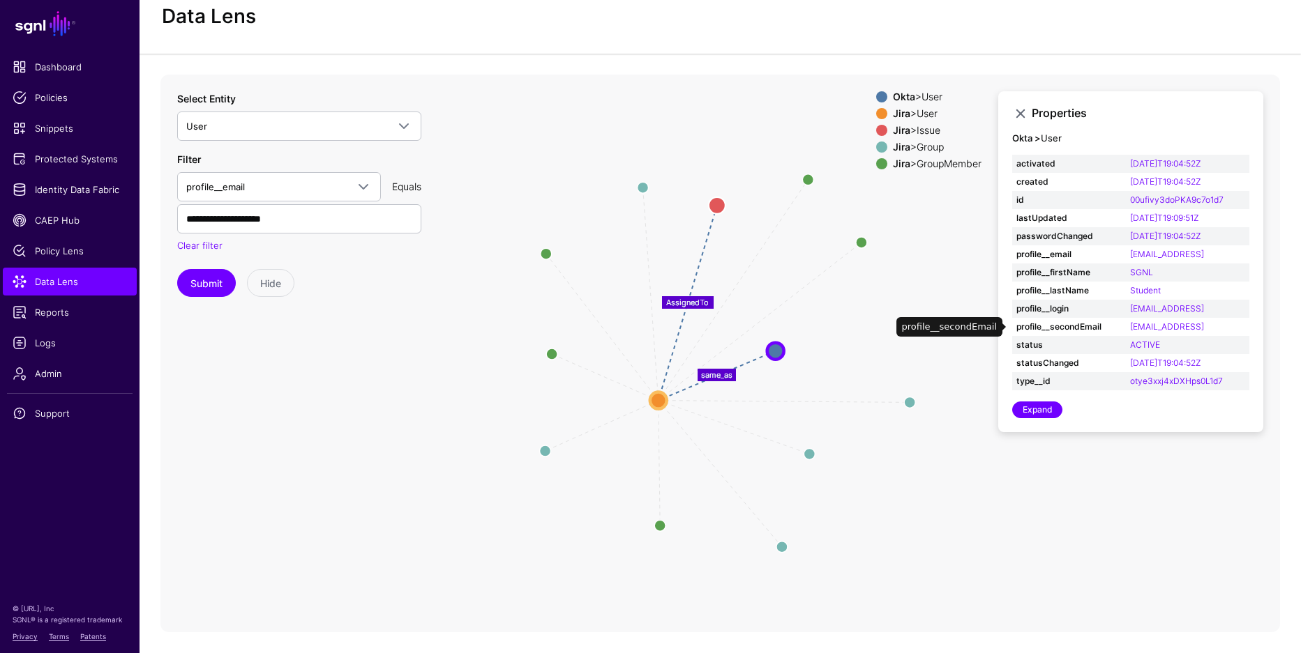
scroll to position [0, 0]
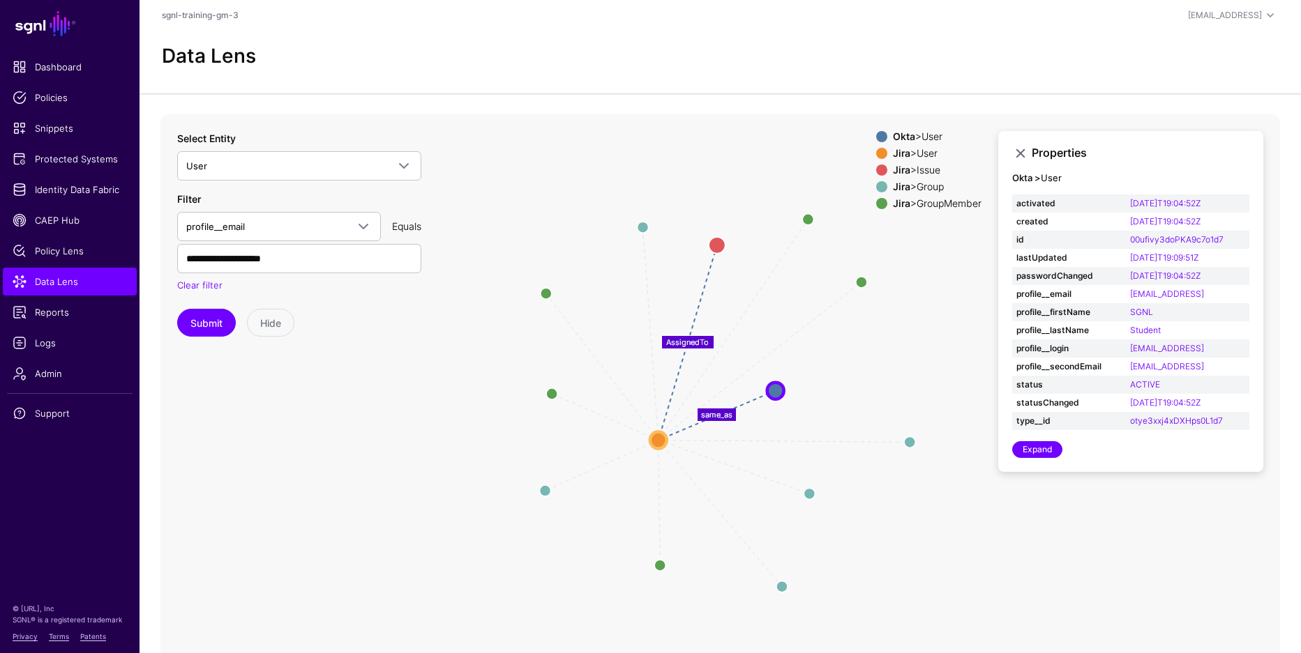
click at [820, 405] on icon "UserMember UserMemberGroup UserMember UserMemberGroup UserMemberGroup UserMembe…" at bounding box center [719, 393] width 1119 height 558
click at [642, 225] on circle at bounding box center [643, 227] width 22 height 22
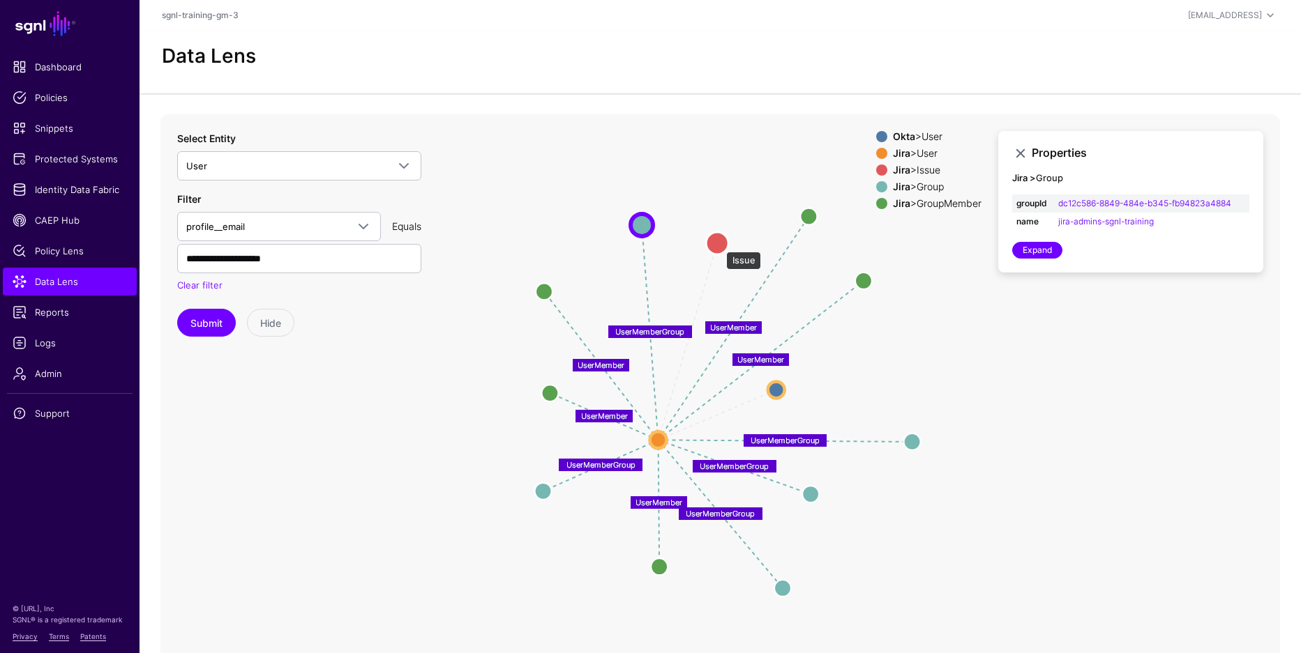
click at [719, 245] on circle at bounding box center [717, 243] width 22 height 22
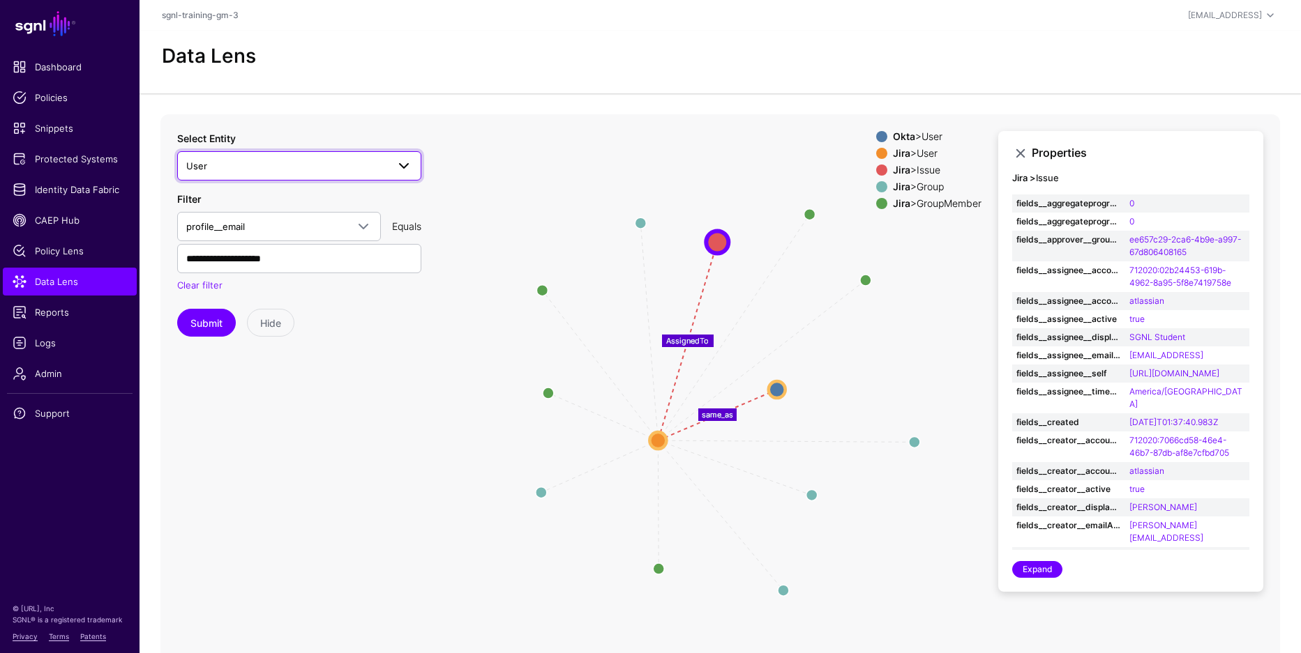
click at [279, 169] on span "User" at bounding box center [286, 165] width 201 height 15
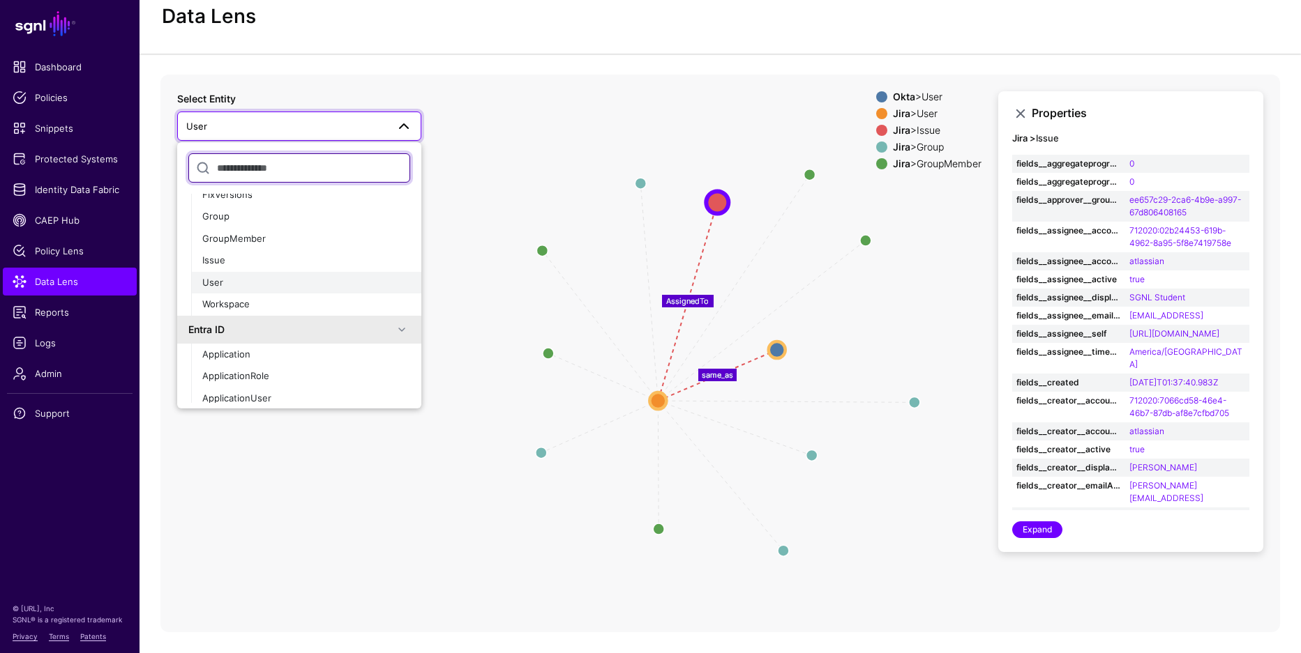
scroll to position [437, 0]
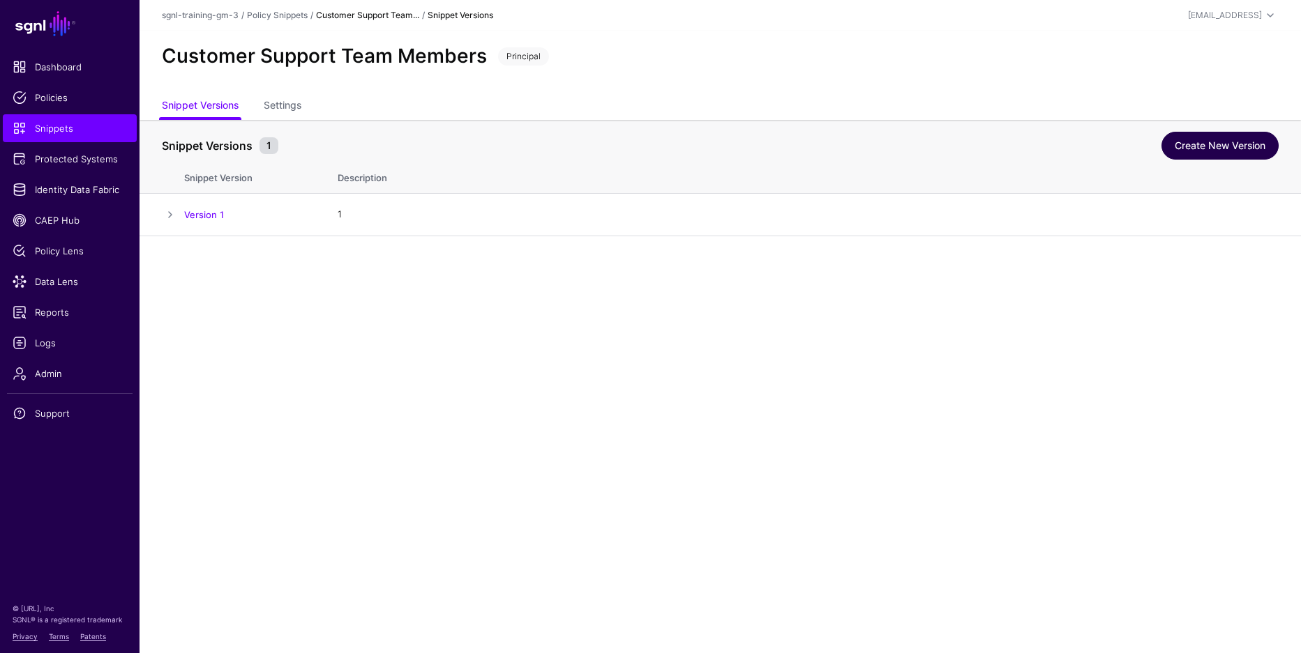
click at [1243, 149] on link "Create New Version" at bounding box center [1219, 146] width 117 height 28
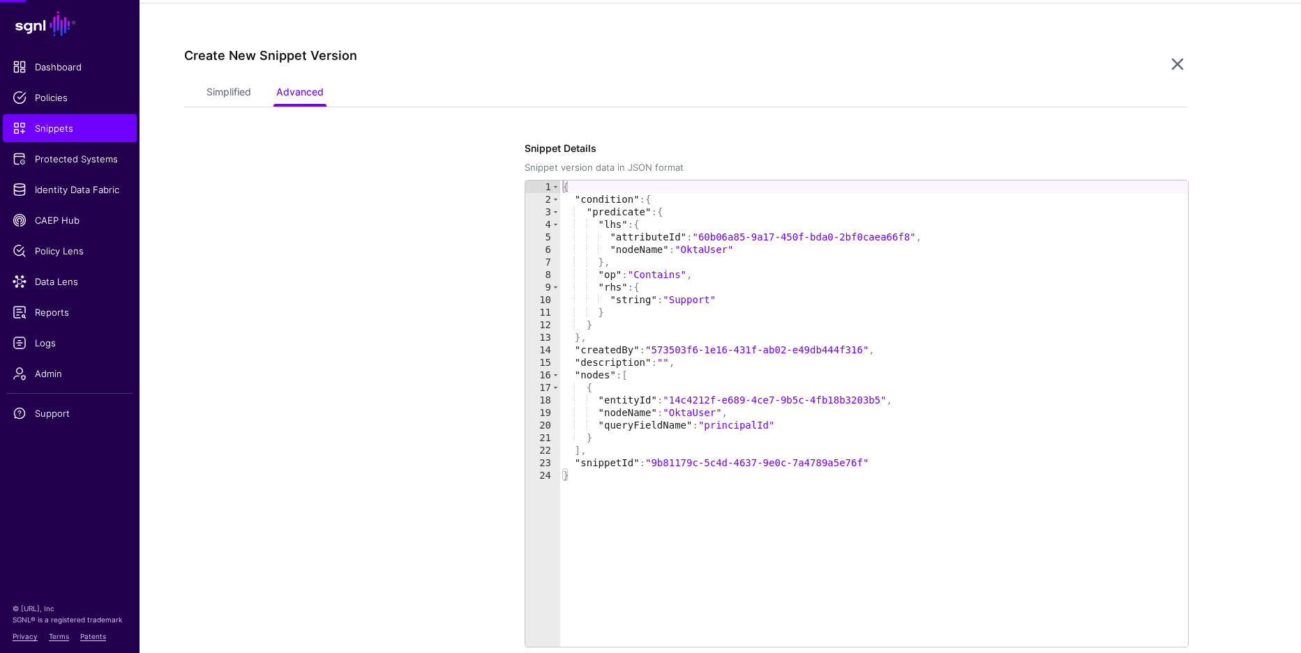
scroll to position [236, 0]
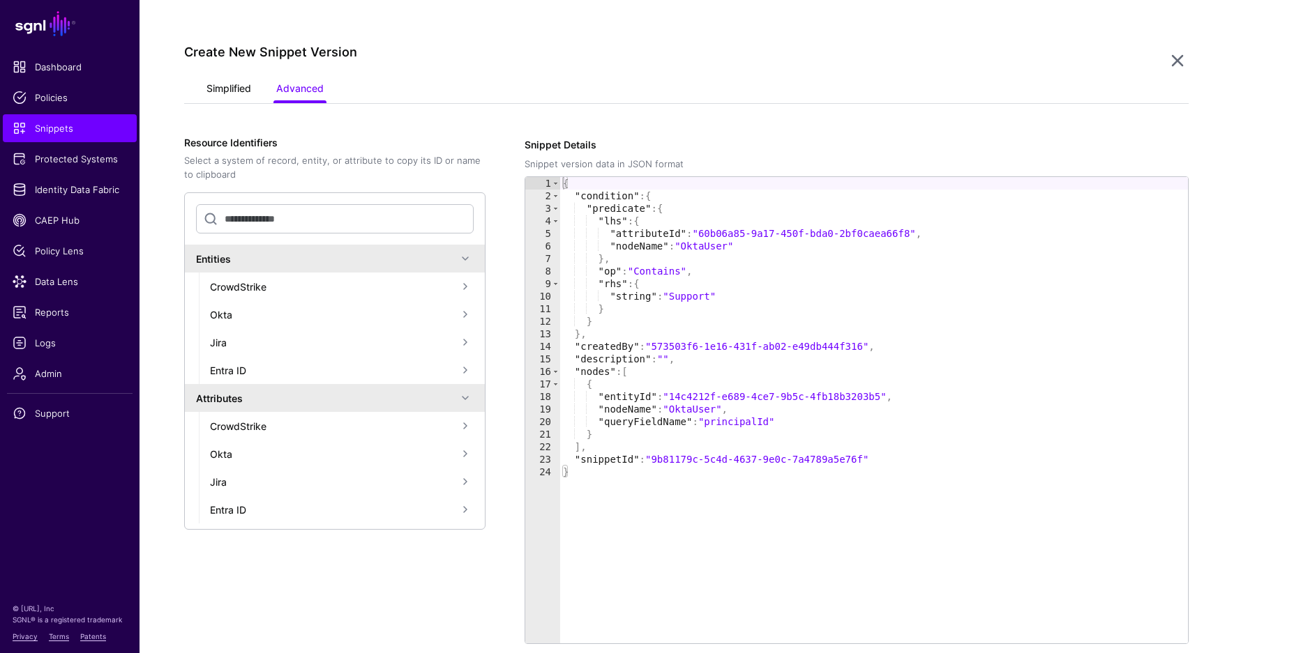
click at [237, 93] on link "Simplified" at bounding box center [228, 90] width 45 height 27
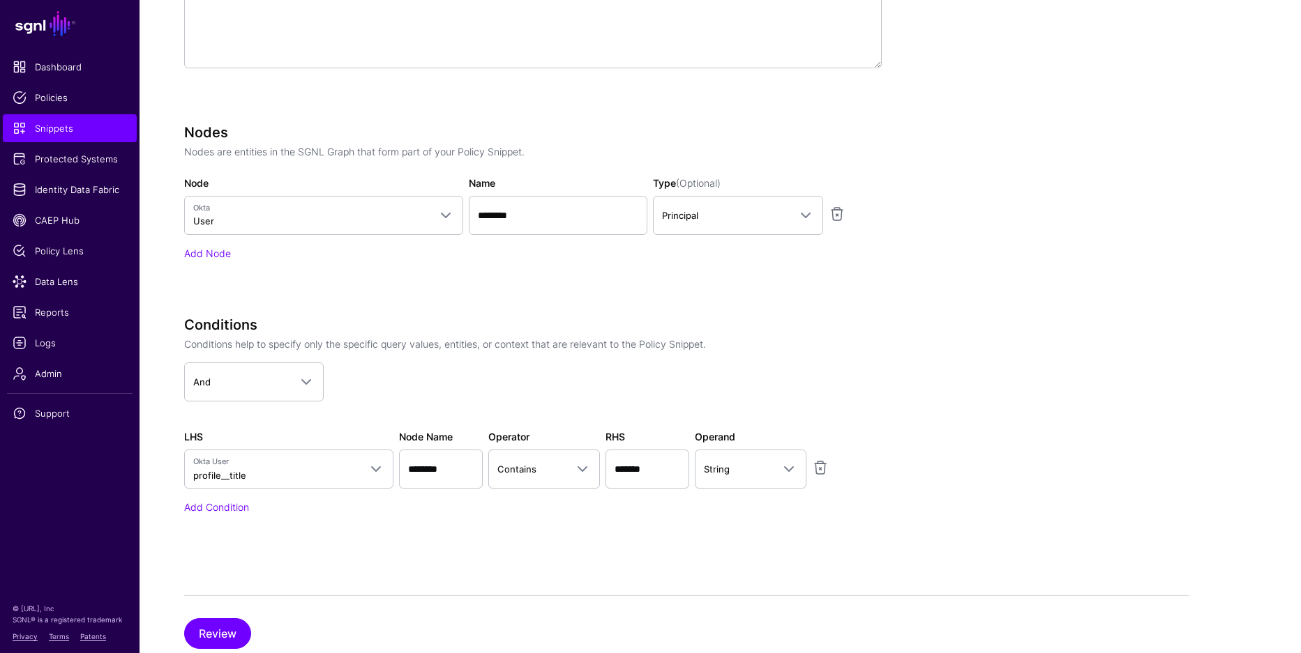
scroll to position [524, 0]
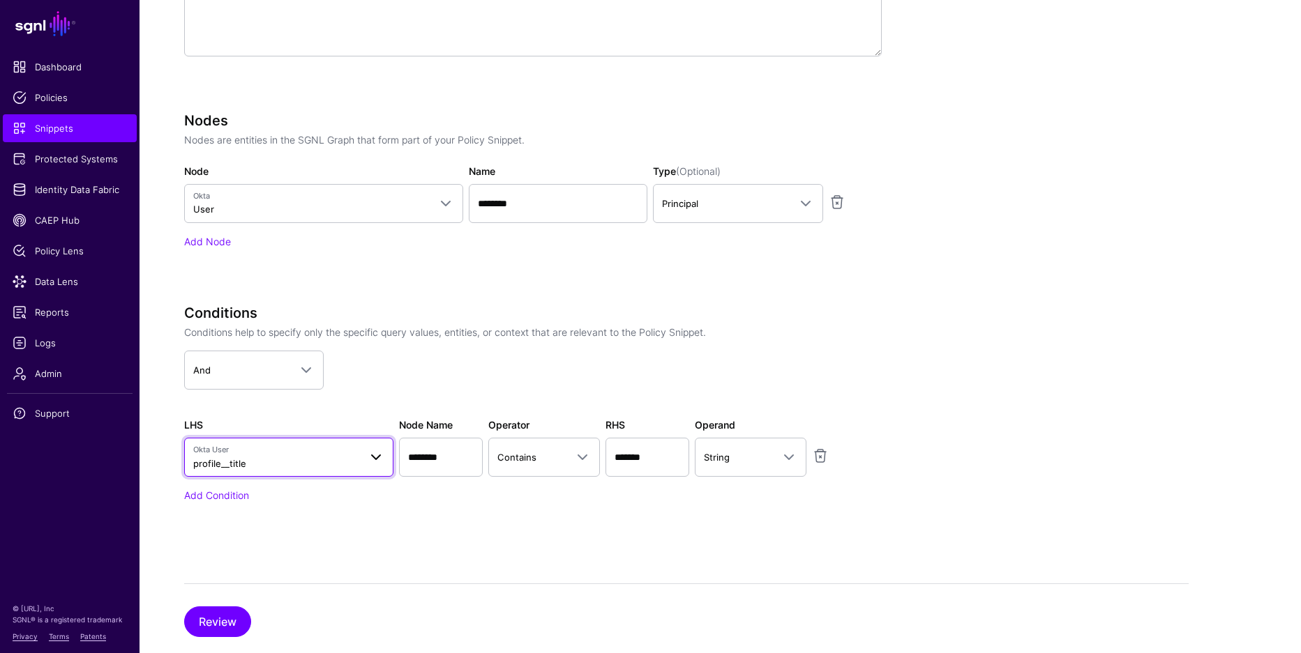
click at [329, 448] on span "Okta User" at bounding box center [276, 450] width 166 height 12
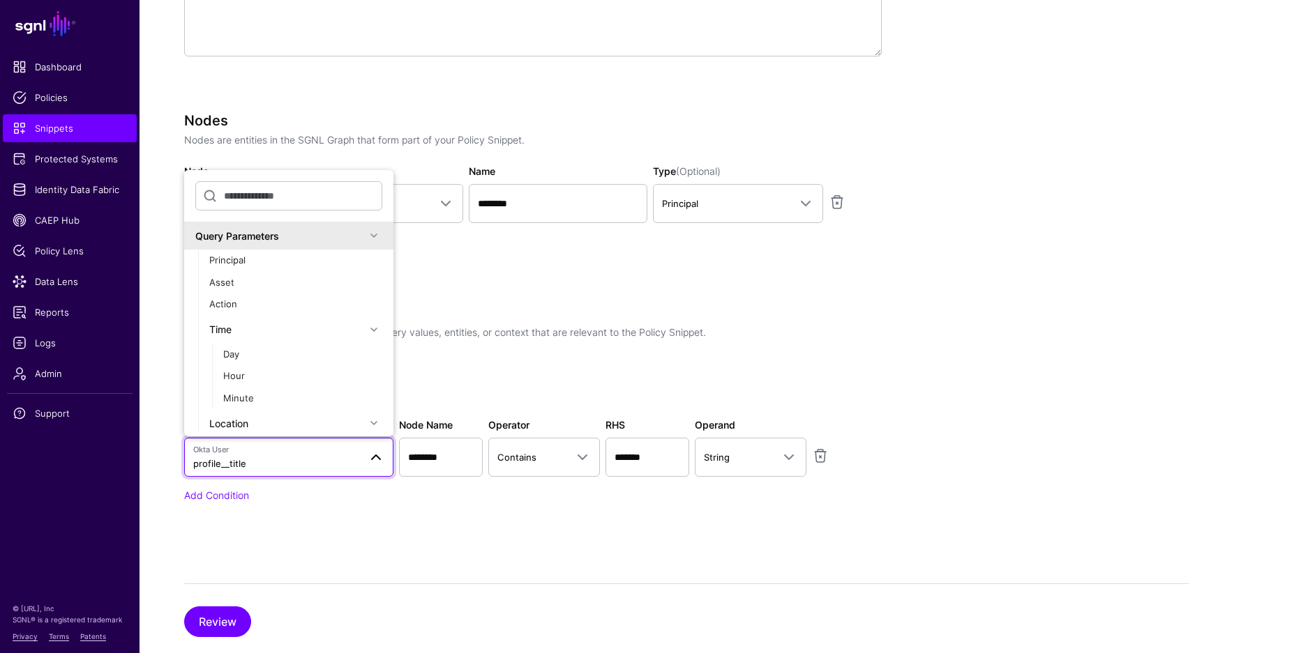
click at [464, 300] on div "Specify the components of your Snippet Version Policy Snippet Versions are comp…" at bounding box center [532, 195] width 697 height 693
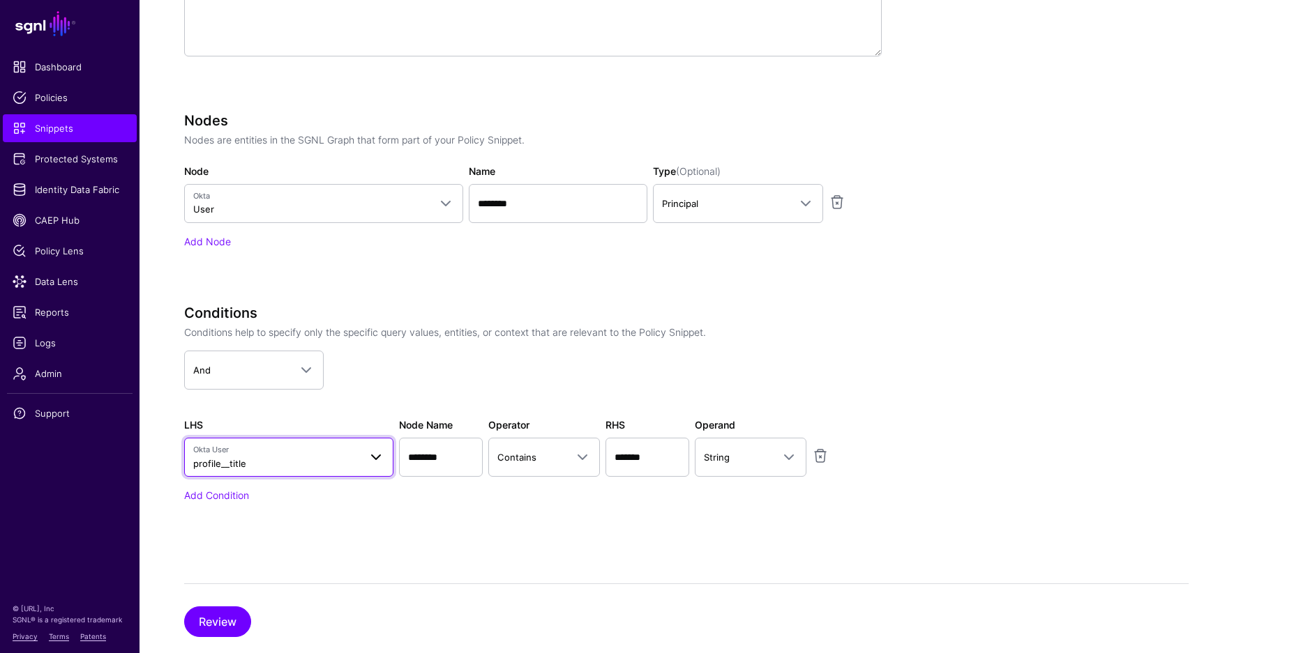
click at [269, 461] on span "Okta User profile__title" at bounding box center [276, 457] width 166 height 27
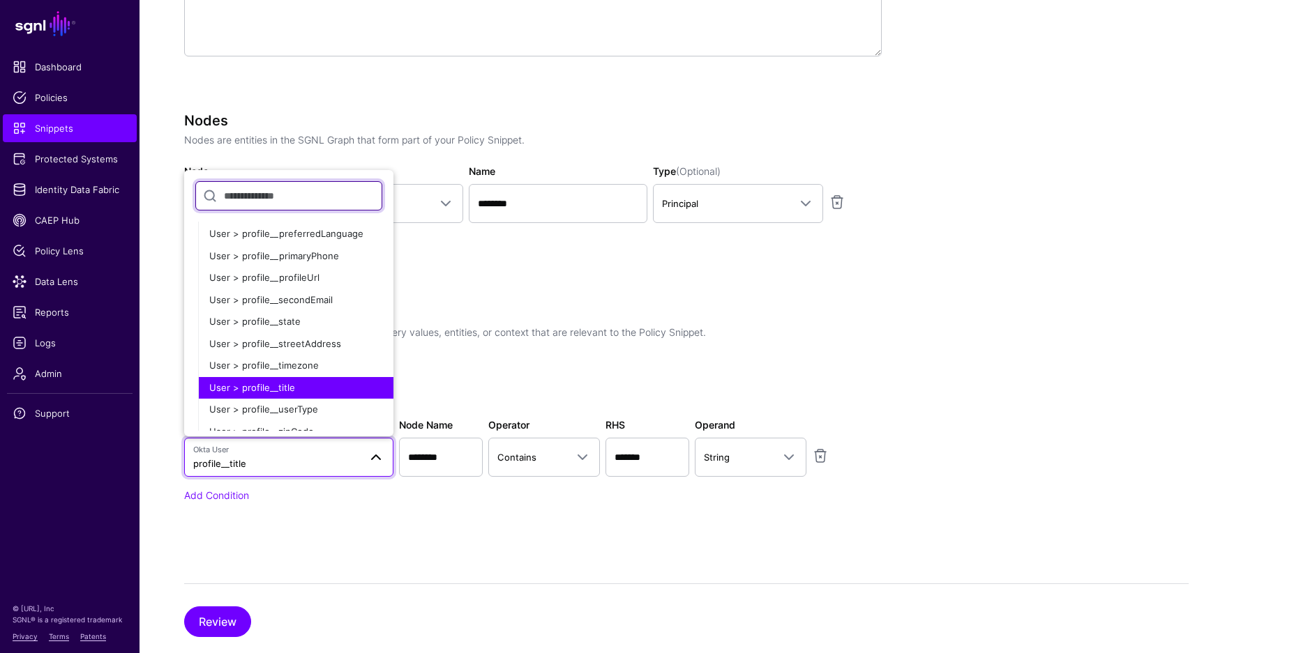
scroll to position [943, 0]
click at [457, 289] on div "Specify the components of your Snippet Version Policy Snippet Versions are comp…" at bounding box center [532, 195] width 697 height 693
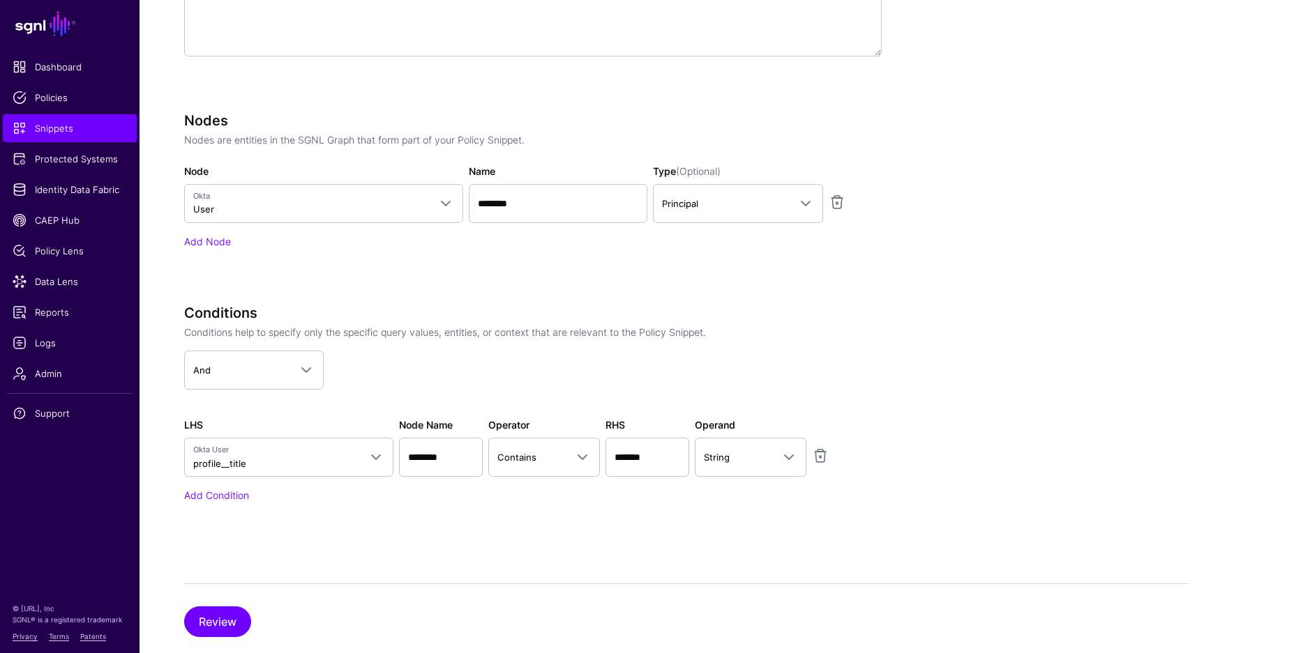
click at [445, 285] on div "Nodes Nodes are entities in the SGNL Graph that form part of your Policy Snippe…" at bounding box center [532, 200] width 697 height 176
click at [441, 283] on div "Nodes Nodes are entities in the SGNL Graph that form part of your Policy Snippe…" at bounding box center [532, 200] width 697 height 176
click at [433, 281] on div "Nodes Nodes are entities in the SGNL Graph that form part of your Policy Snippe…" at bounding box center [532, 200] width 697 height 176
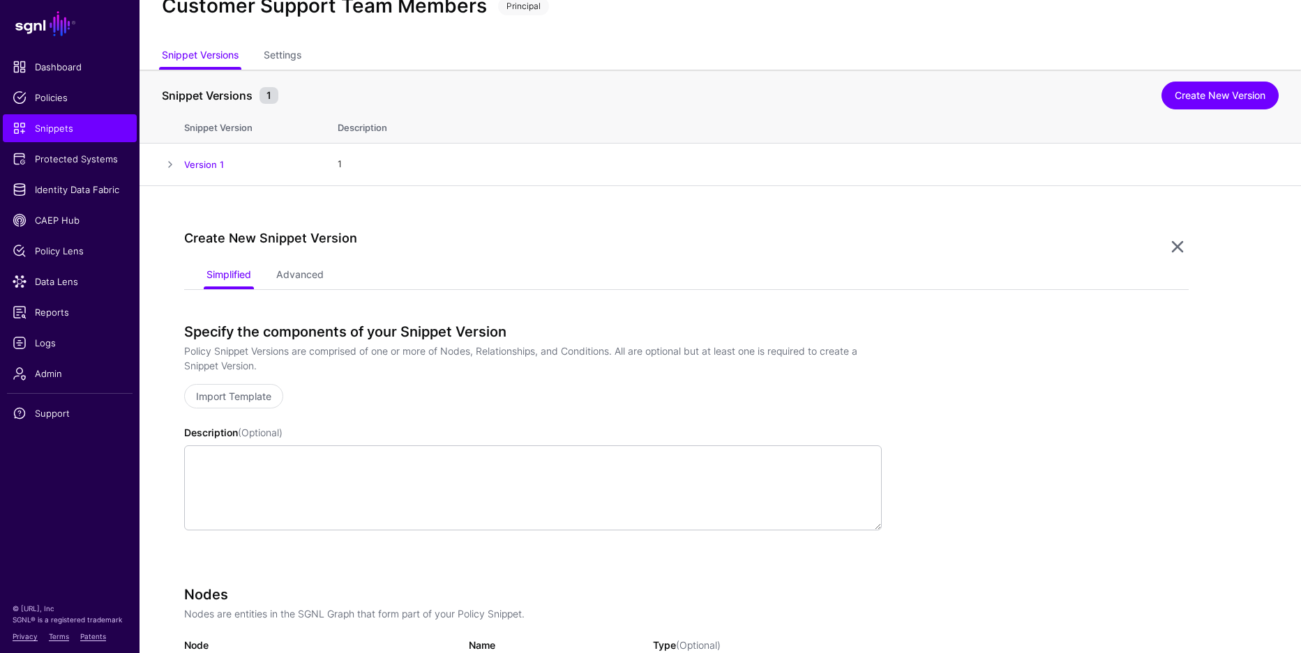
scroll to position [0, 0]
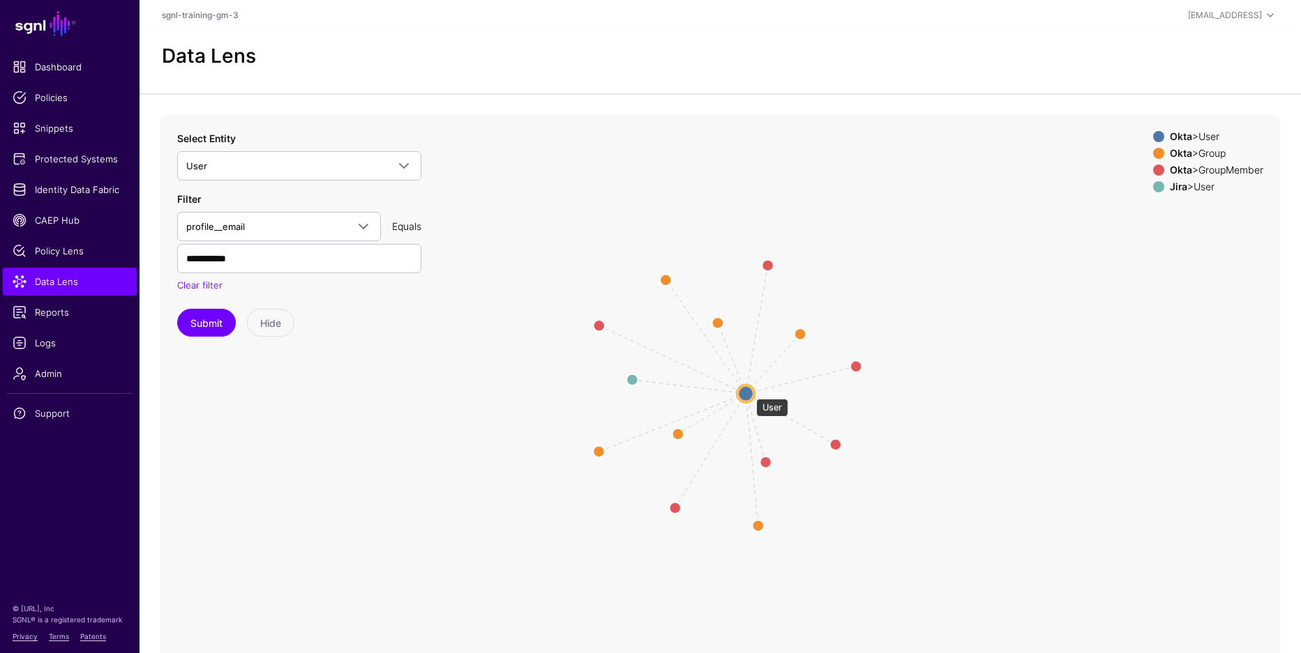
click at [749, 391] on circle at bounding box center [745, 393] width 17 height 17
click at [743, 392] on circle at bounding box center [746, 392] width 17 height 17
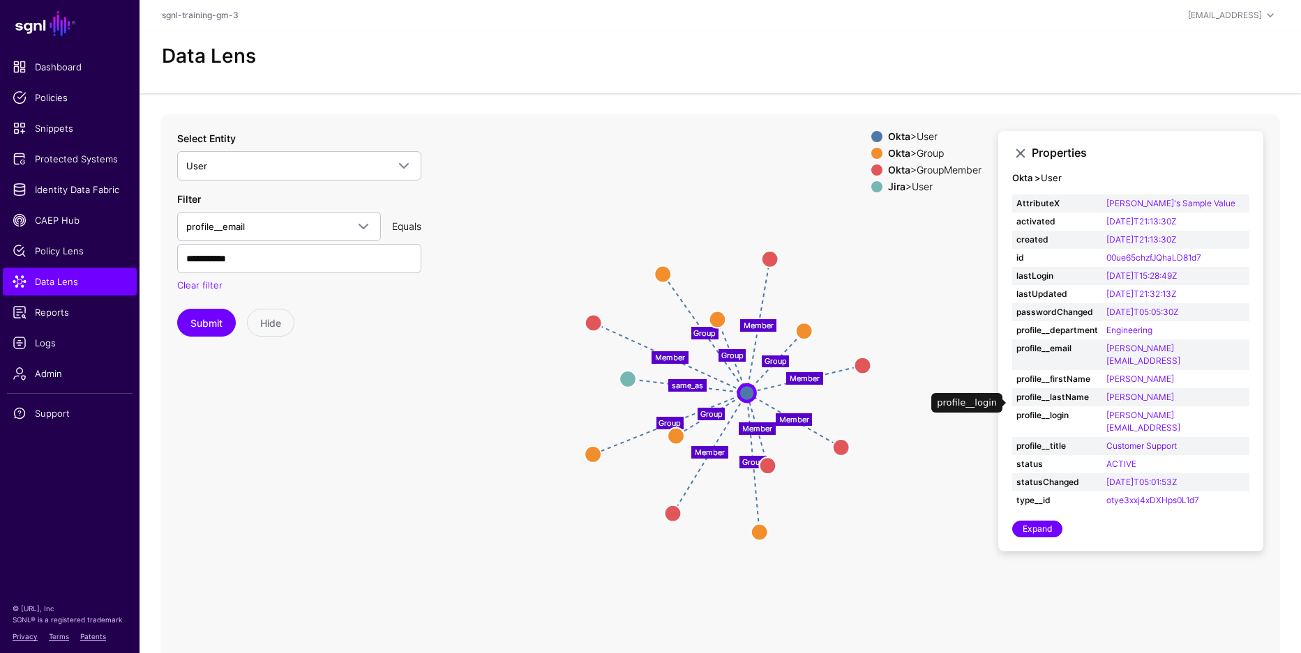
scroll to position [40, 0]
